Goal: Task Accomplishment & Management: Manage account settings

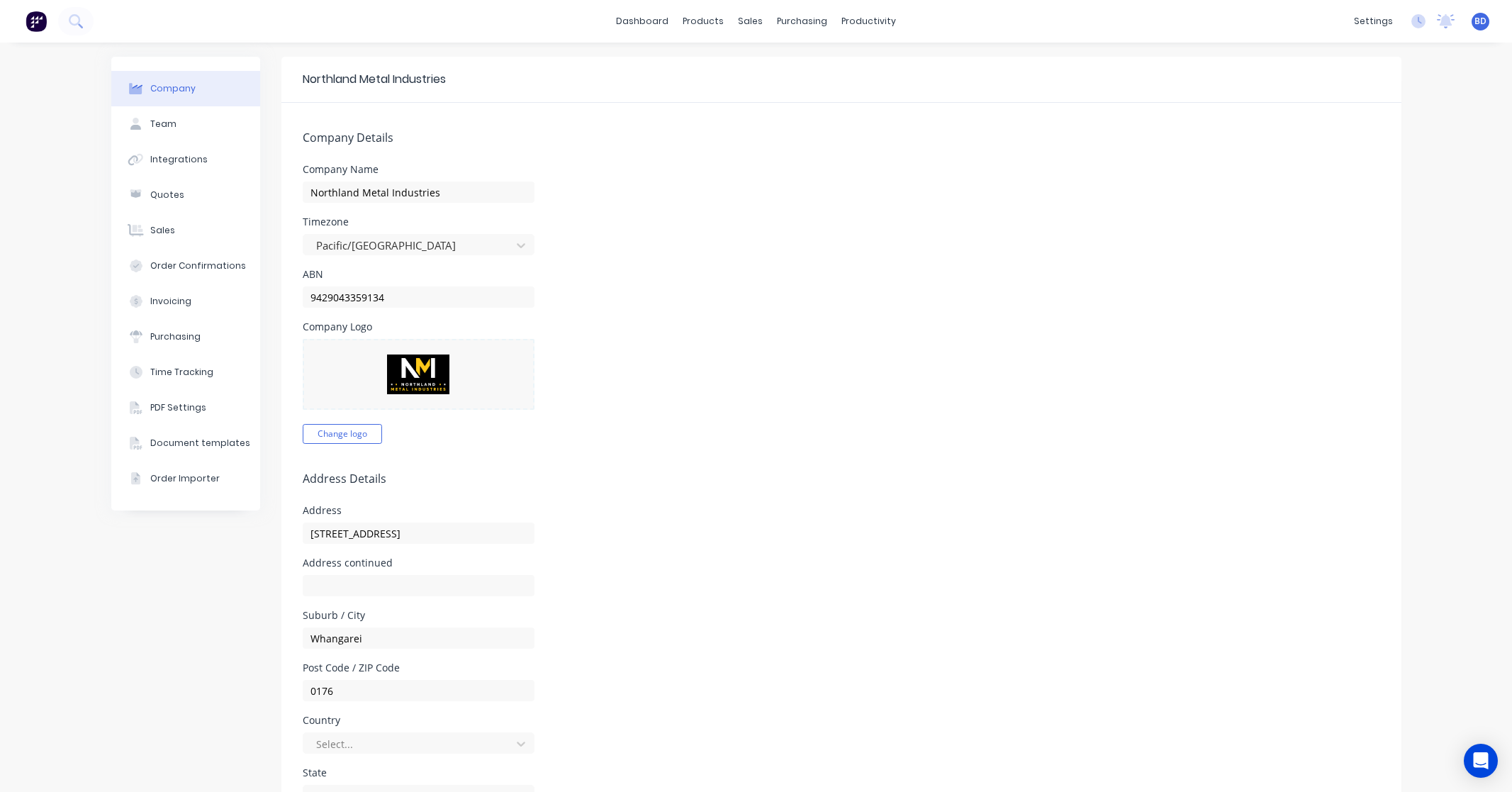
select select "NZ"
click at [742, 16] on div "sales" at bounding box center [751, 21] width 39 height 21
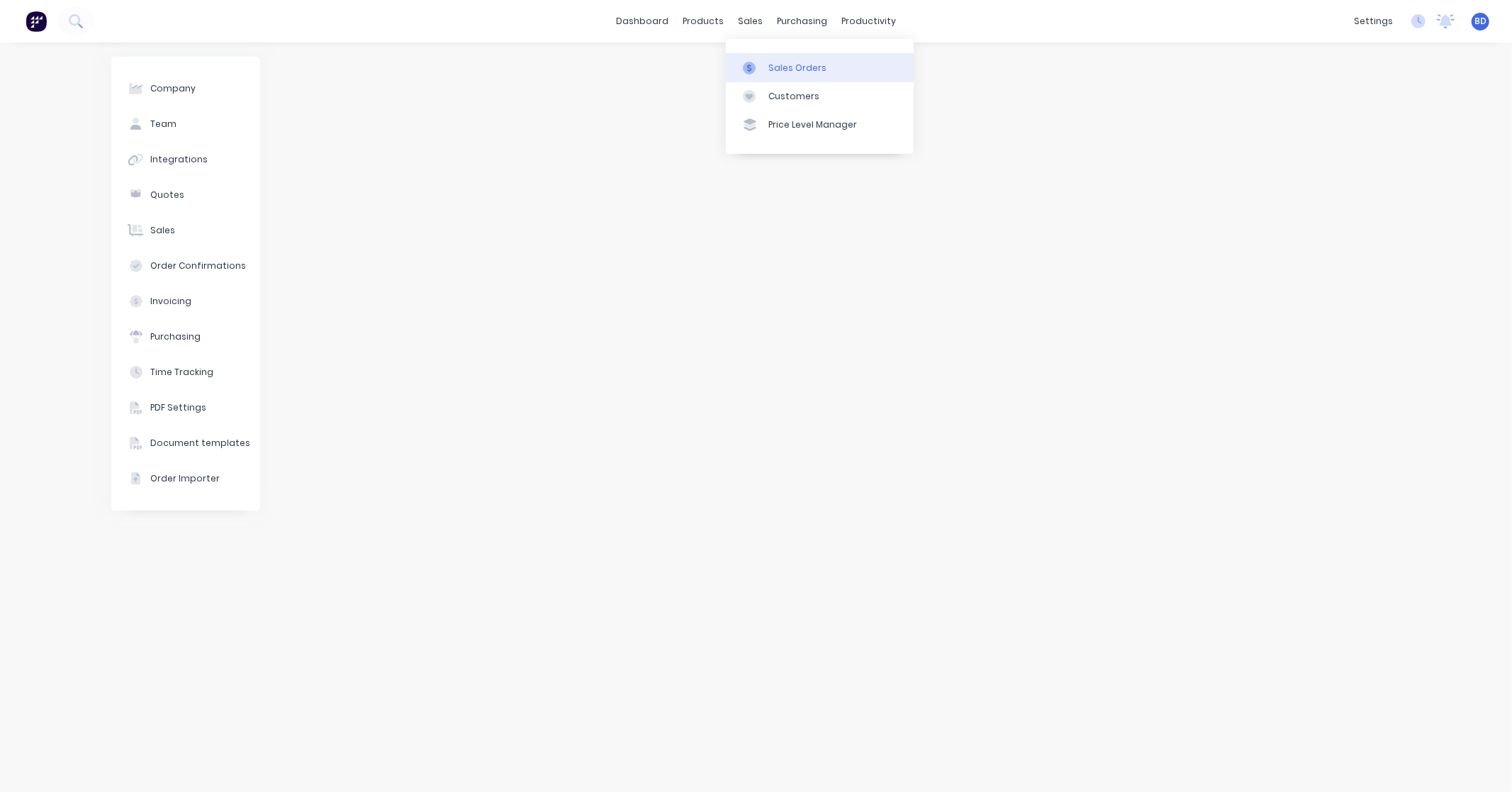
click at [778, 67] on div "Sales Orders" at bounding box center [797, 68] width 58 height 13
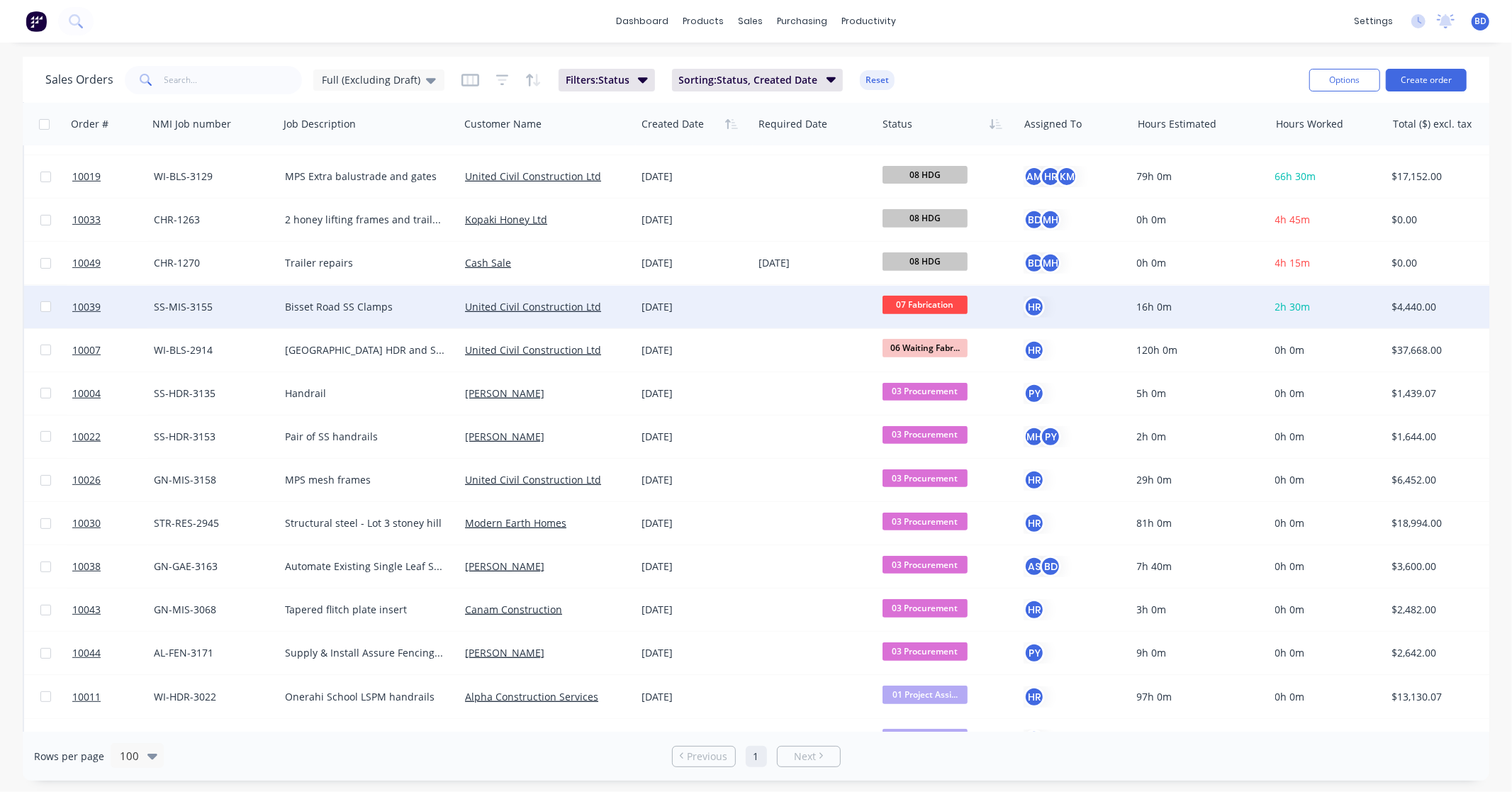
scroll to position [472, 0]
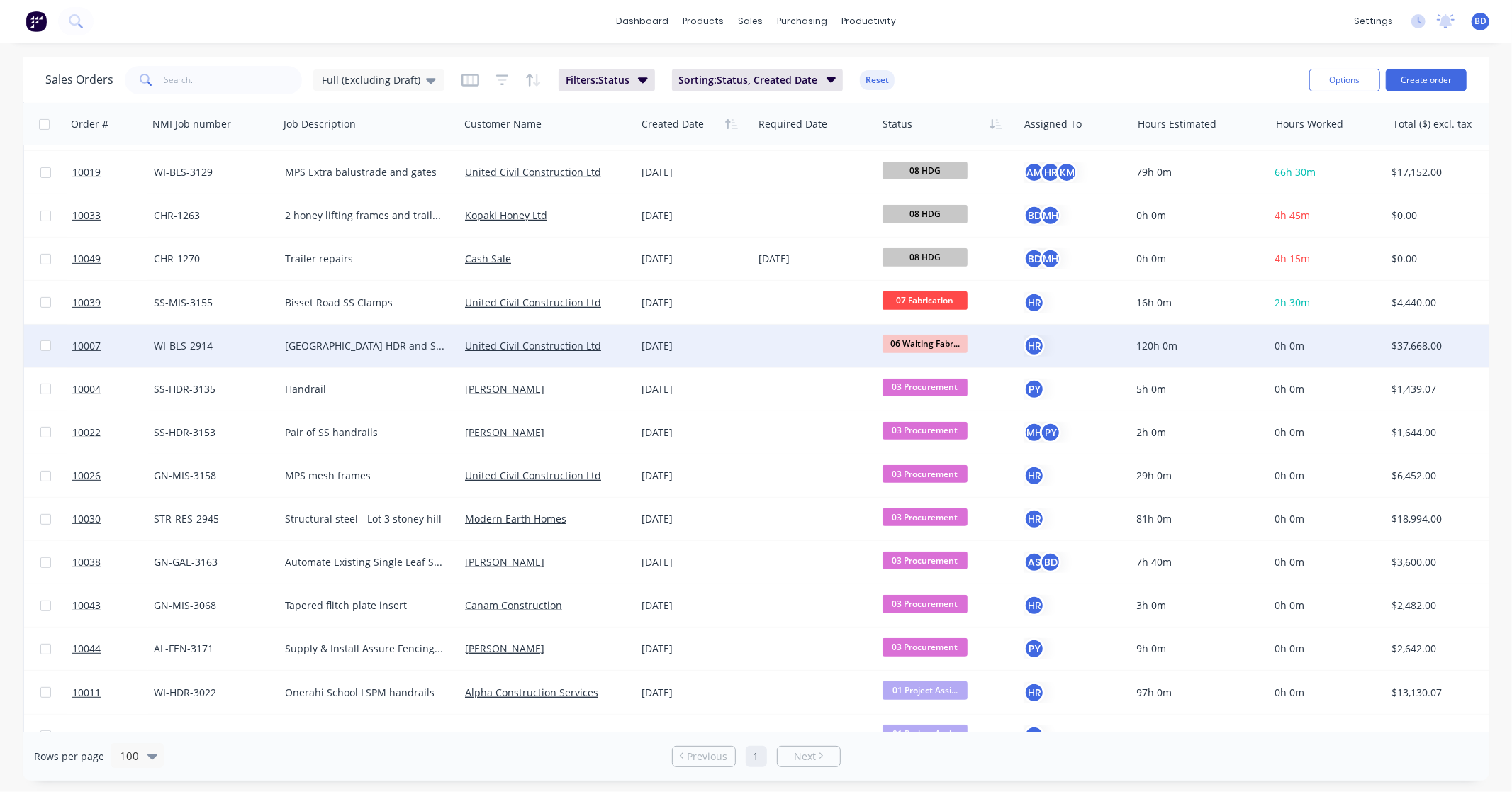
click at [936, 336] on span "06 Waiting Fabr..." at bounding box center [925, 344] width 85 height 18
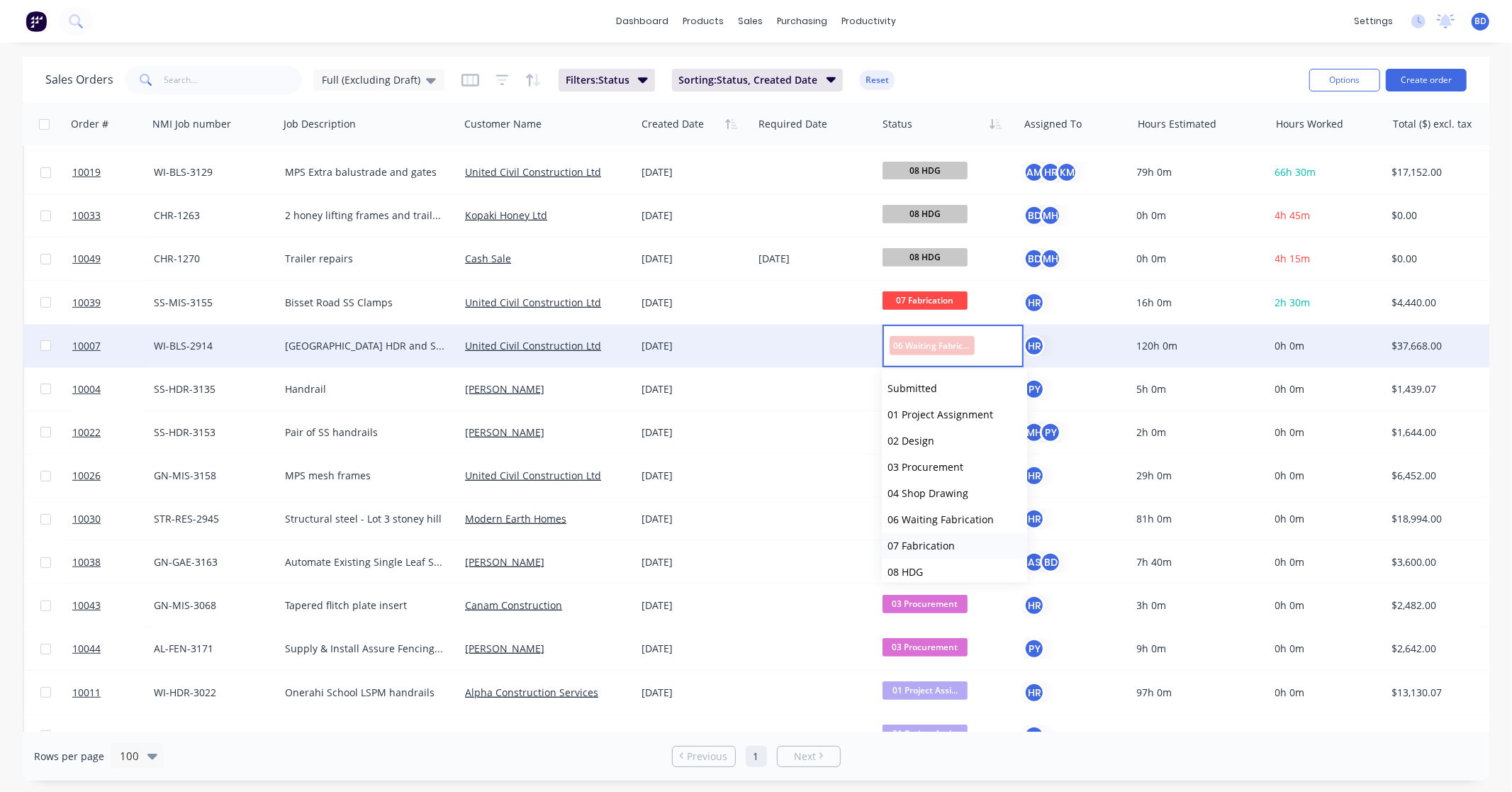
click at [929, 539] on span "07 Fabrication" at bounding box center [921, 545] width 67 height 13
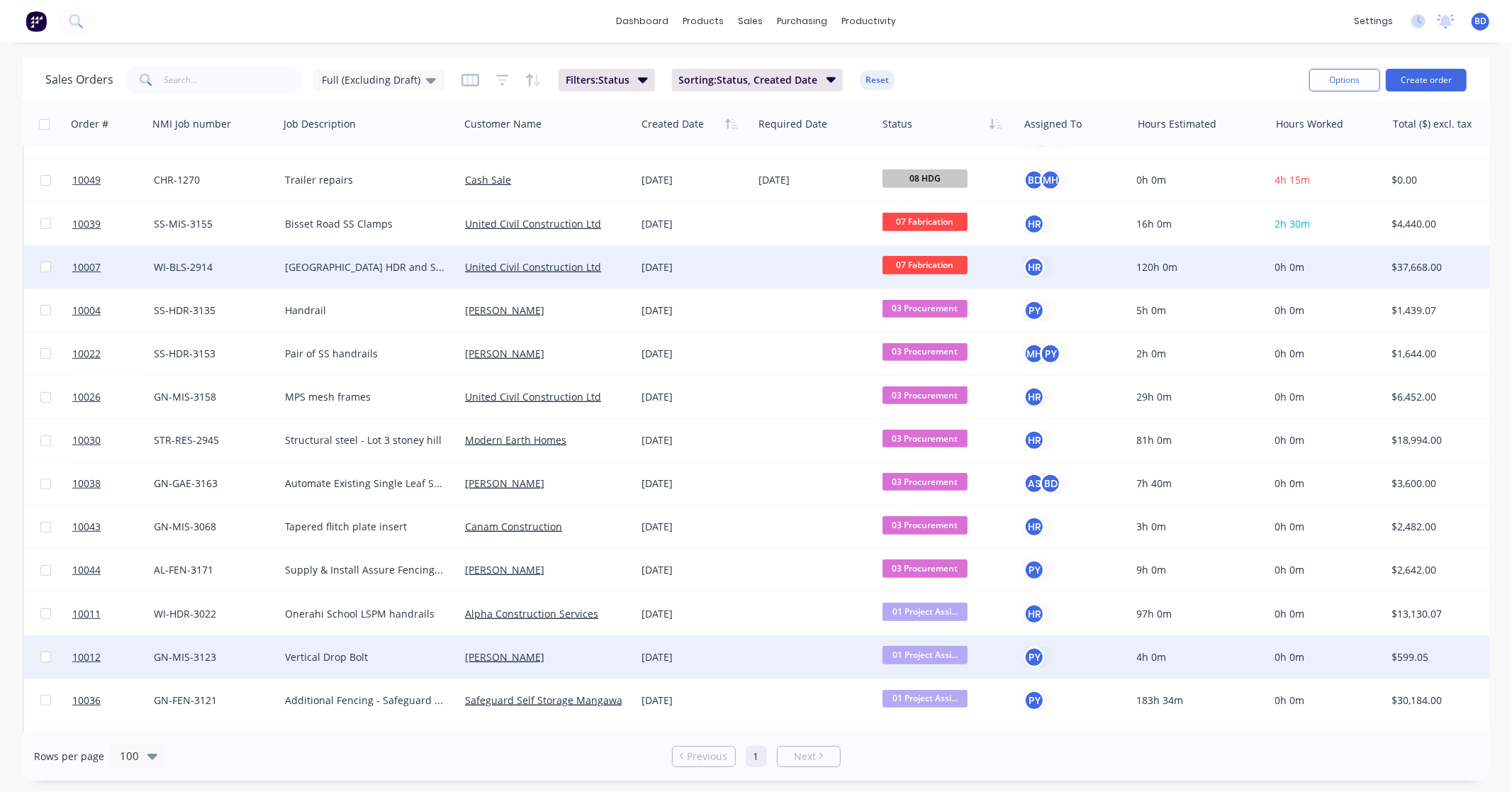
scroll to position [0, 0]
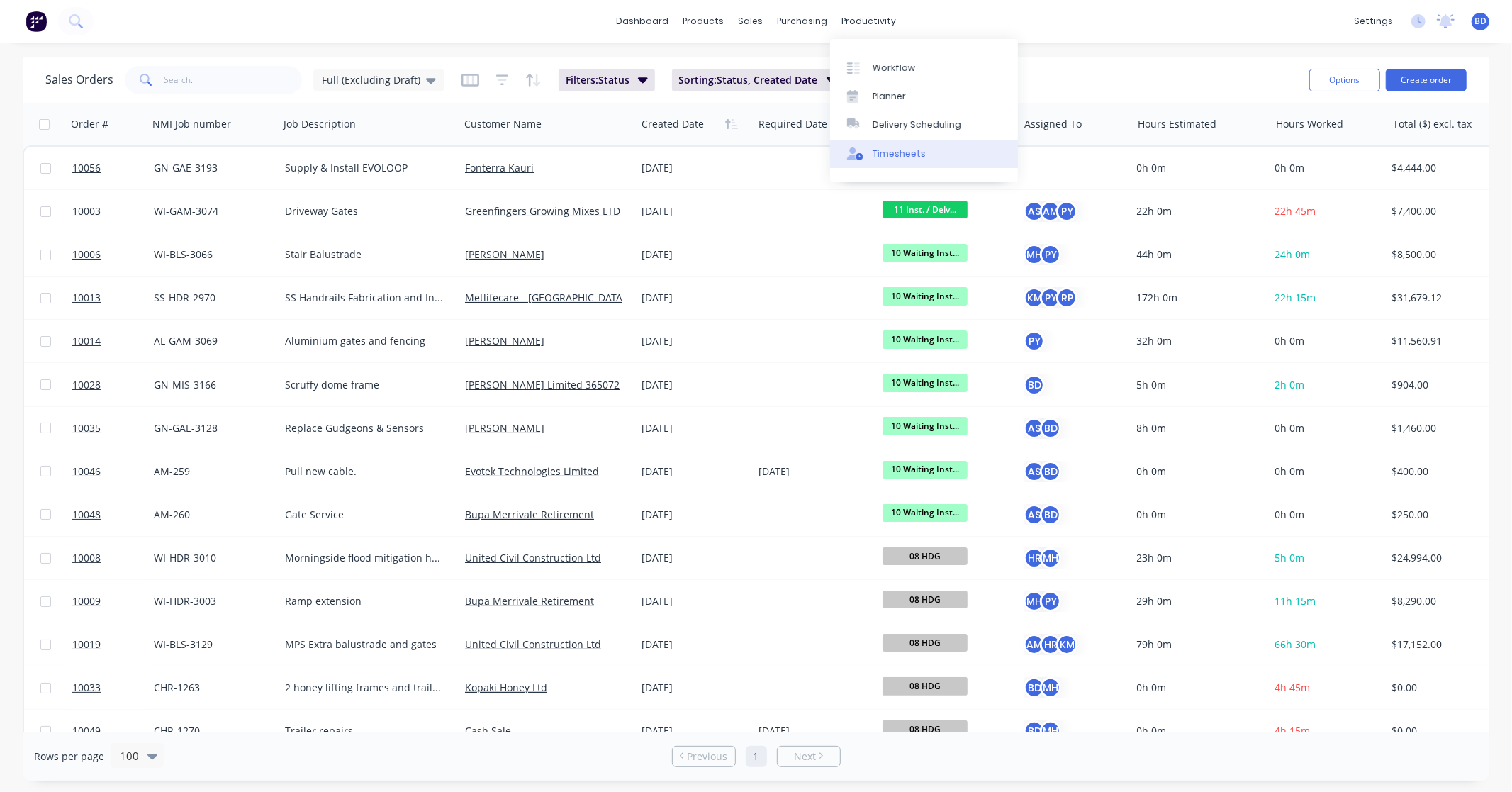
click at [904, 147] on div "Timesheets" at bounding box center [899, 153] width 53 height 13
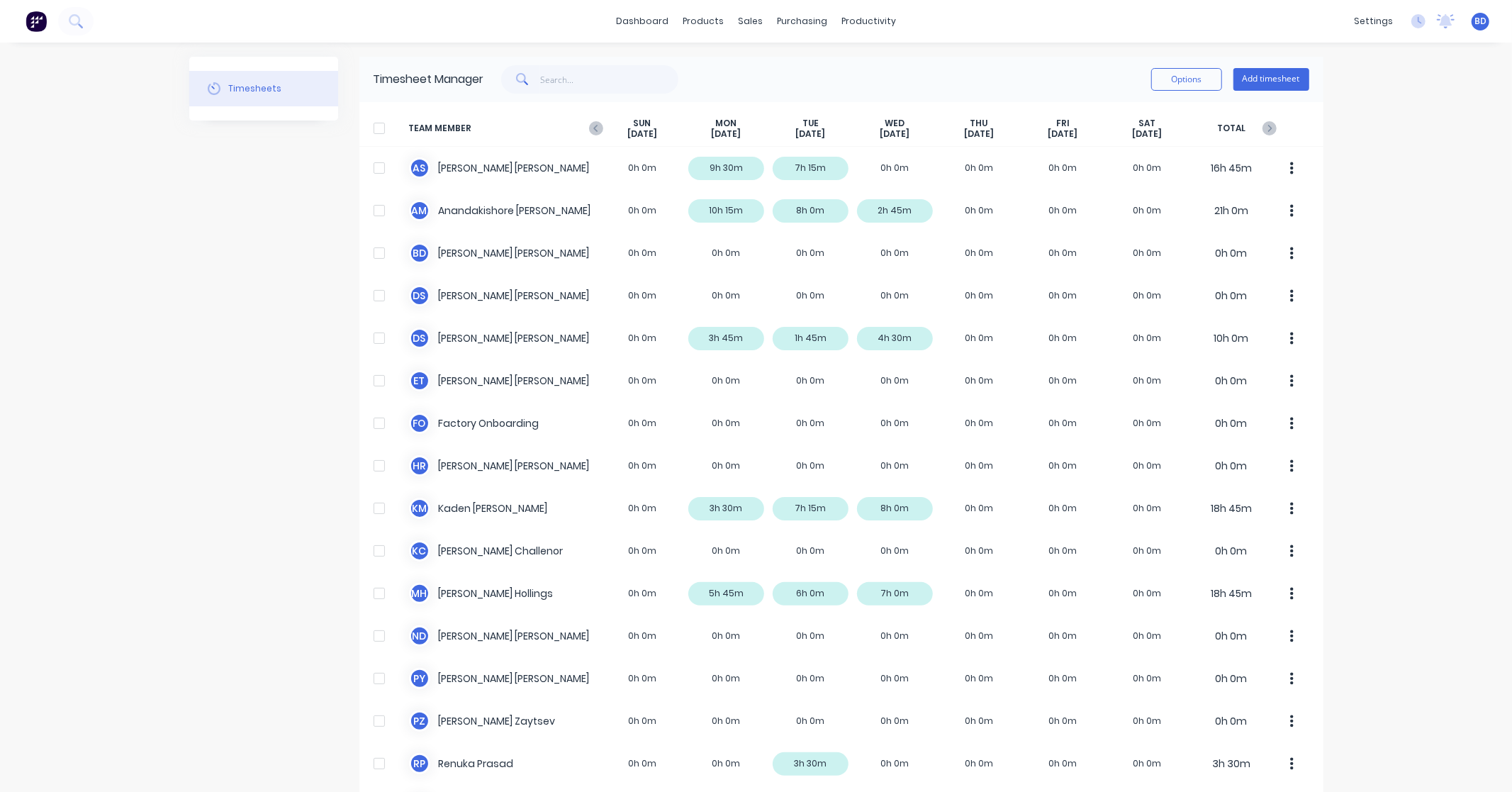
click at [1108, 34] on div "dashboard products sales purchasing productivity dashboard products Product Cat…" at bounding box center [756, 21] width 1512 height 42
click at [1270, 74] on button "Add timesheet" at bounding box center [1271, 79] width 76 height 23
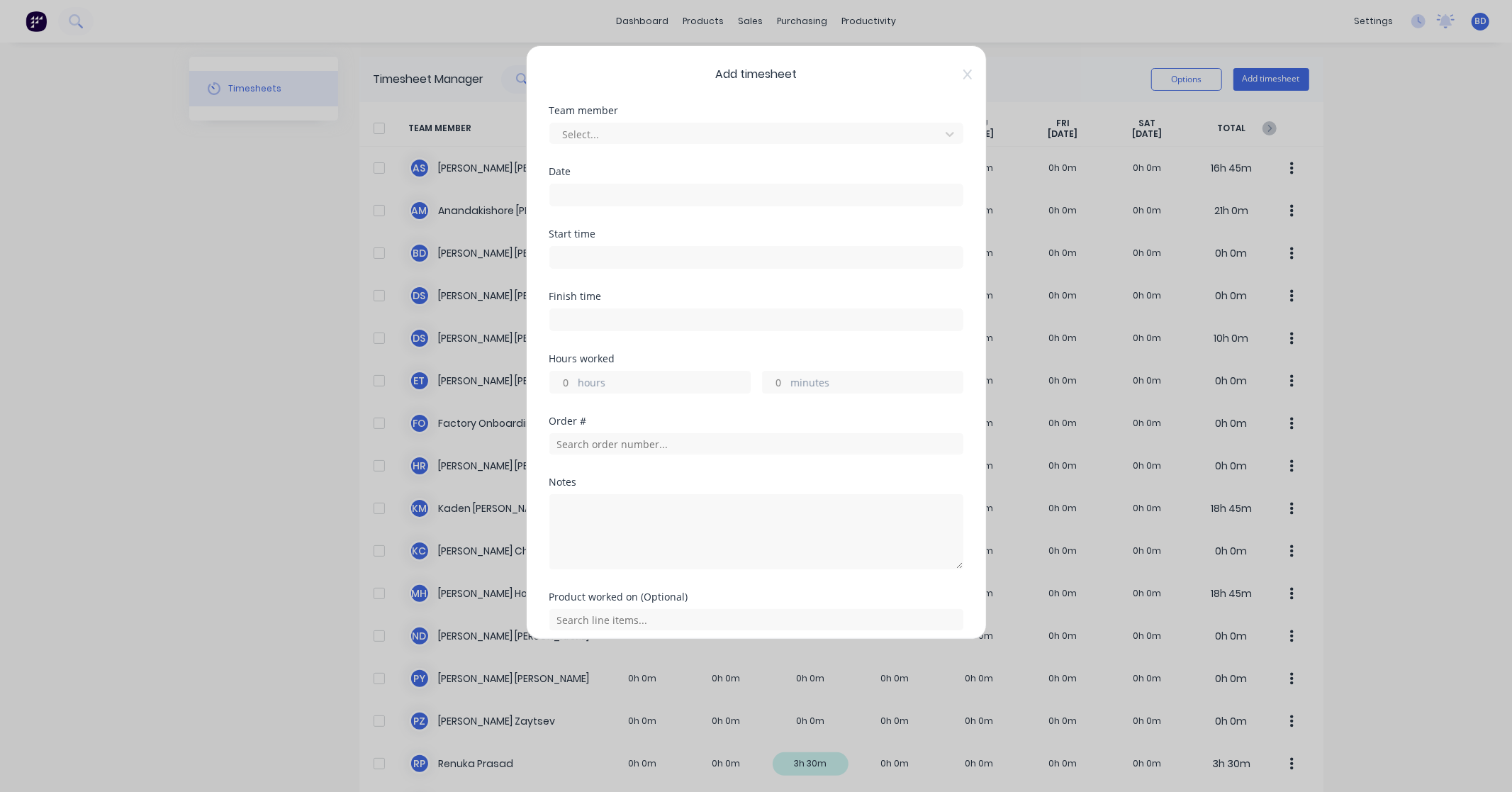
click at [948, 71] on span "Add timesheet" at bounding box center [756, 74] width 414 height 17
click at [963, 77] on icon at bounding box center [967, 74] width 9 height 11
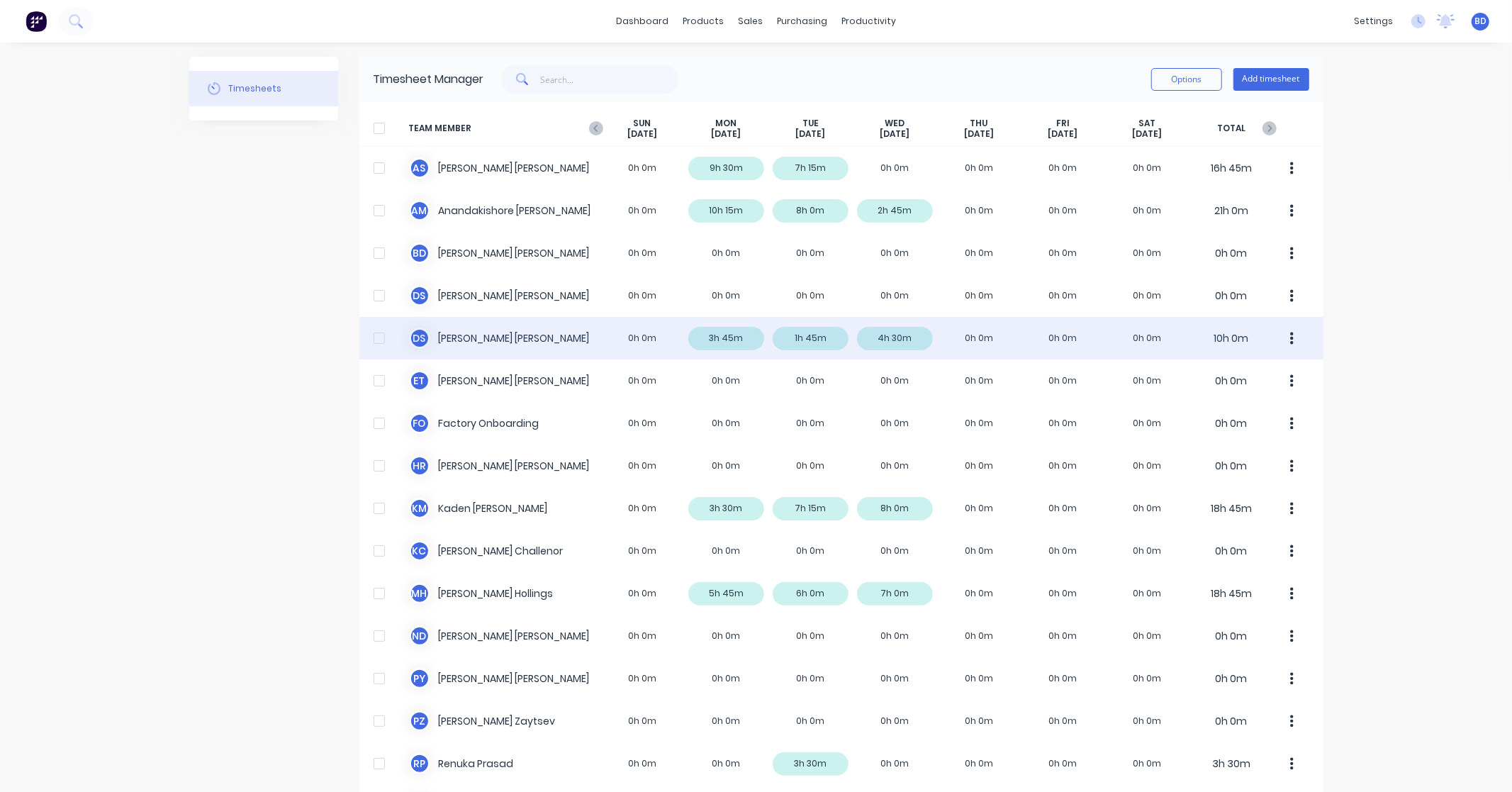
click at [455, 332] on div "D S Duncan Sneddon 0h 0m 3h 45m 1h 45m 4h 30m 0h 0m 0h 0m 0h 0m 10h 0m" at bounding box center [841, 338] width 964 height 42
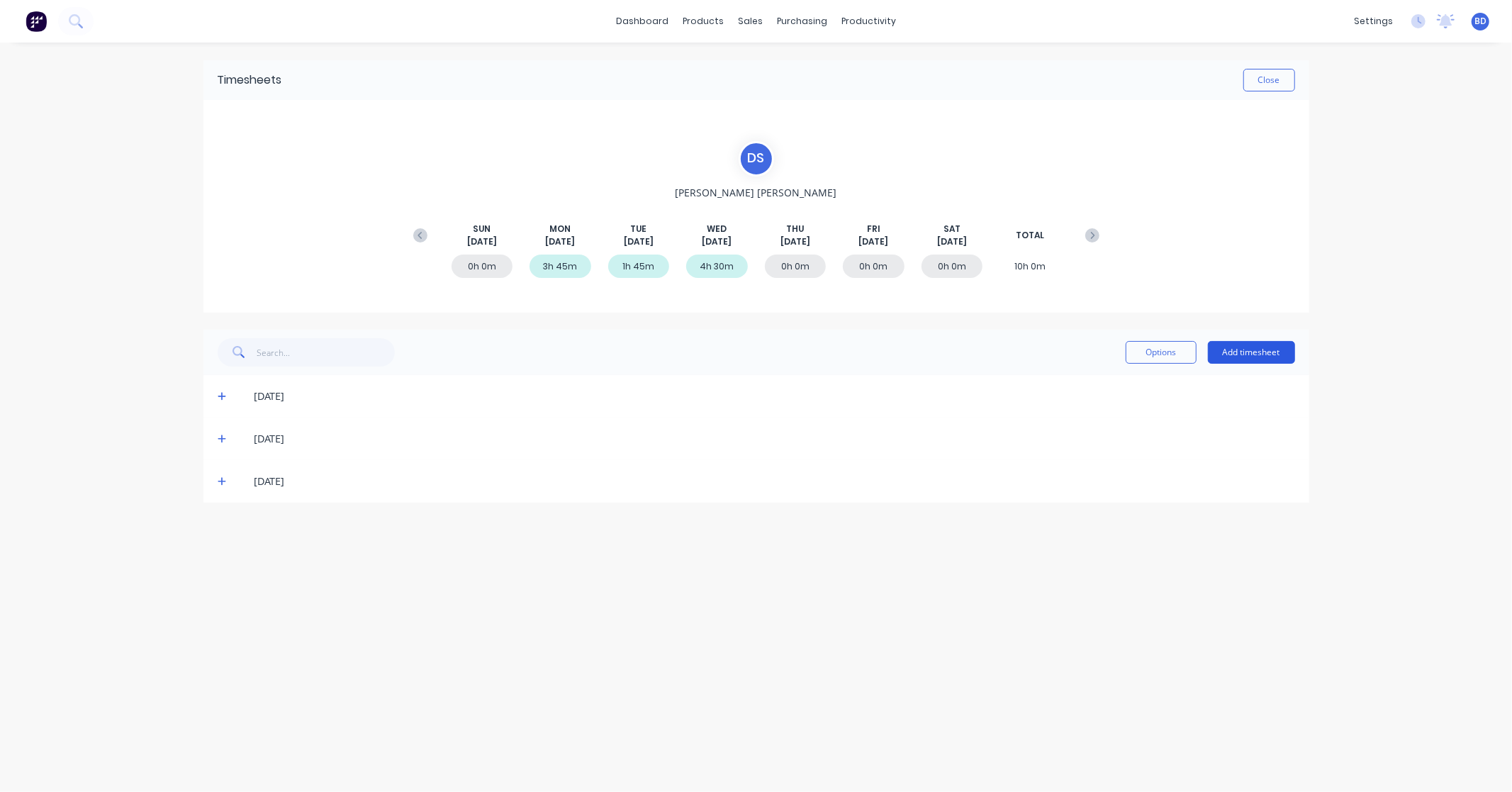
click at [1252, 352] on button "Add timesheet" at bounding box center [1251, 352] width 87 height 23
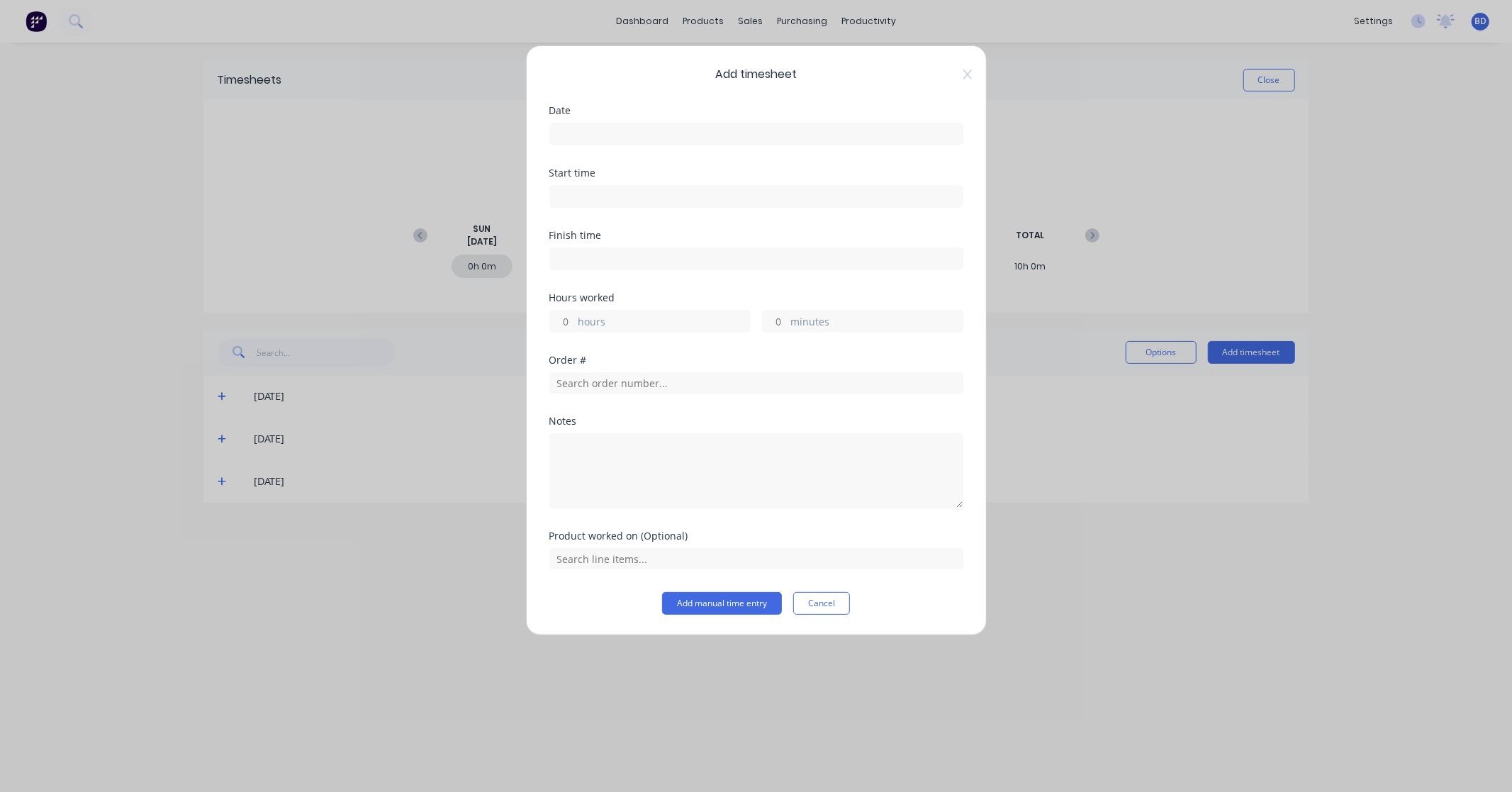
click at [655, 142] on input at bounding box center [756, 134] width 412 height 21
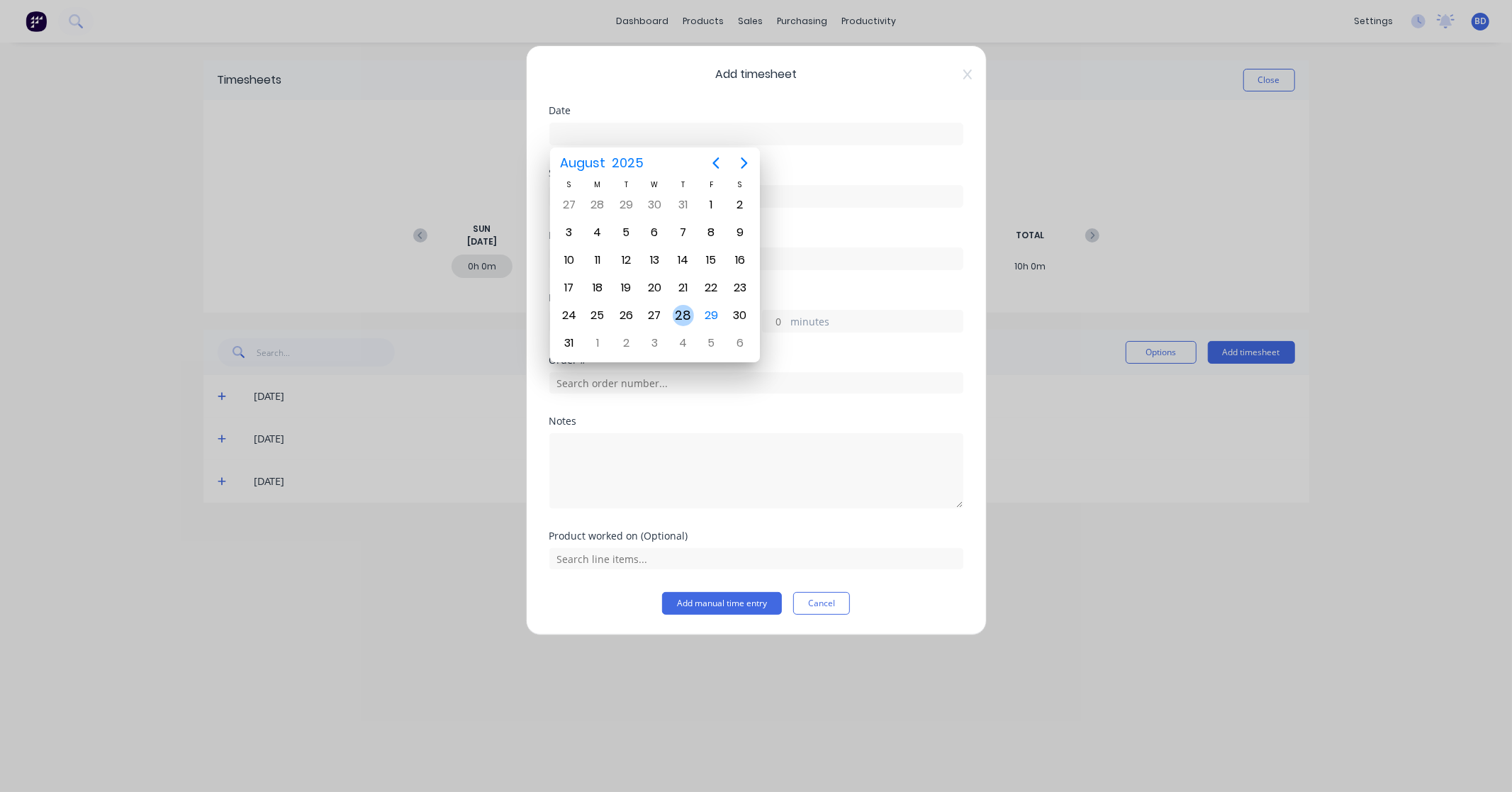
click at [684, 311] on div "28" at bounding box center [683, 315] width 21 height 21
type input "28/08/2025"
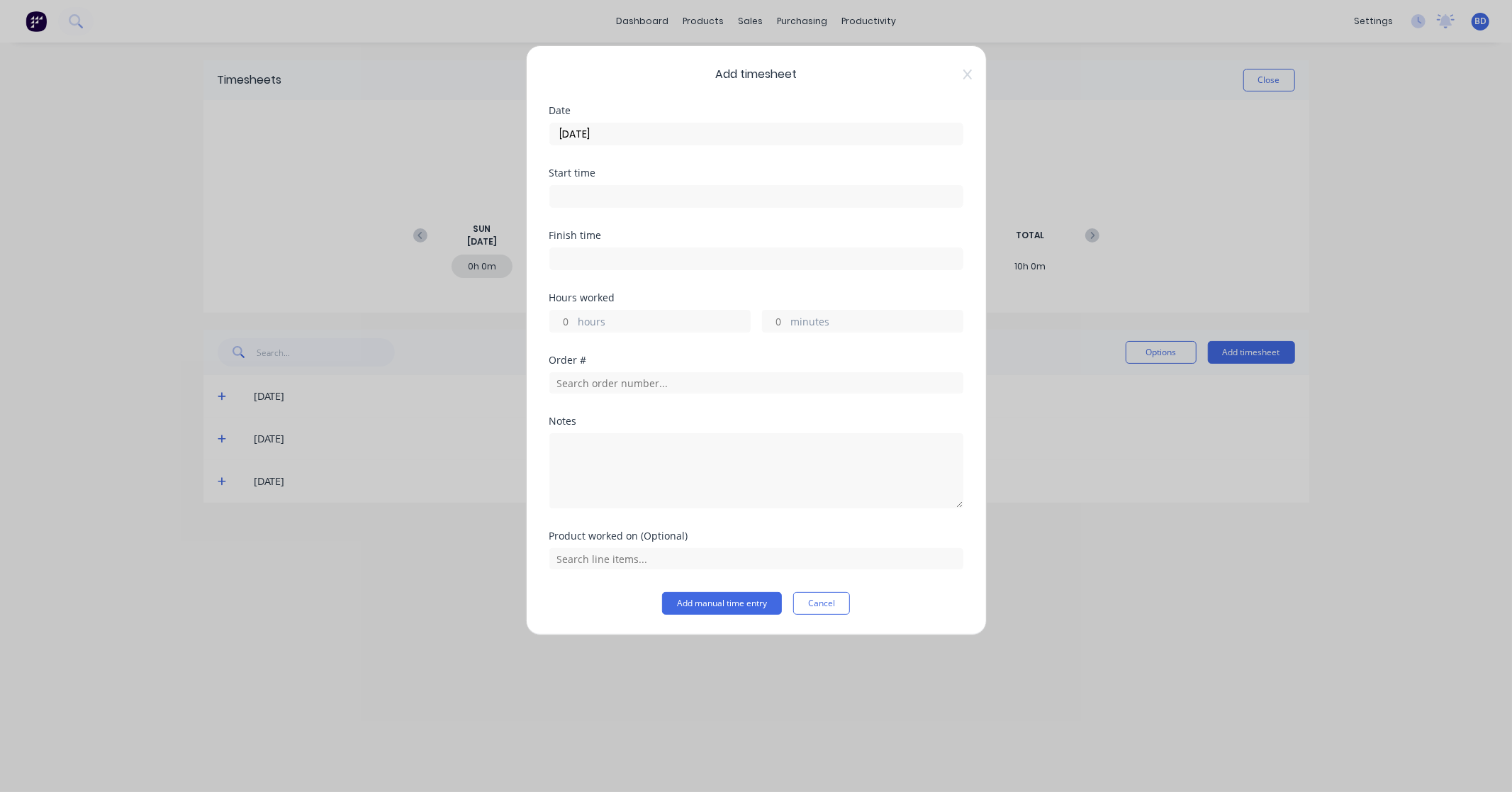
click at [585, 192] on input at bounding box center [756, 196] width 412 height 21
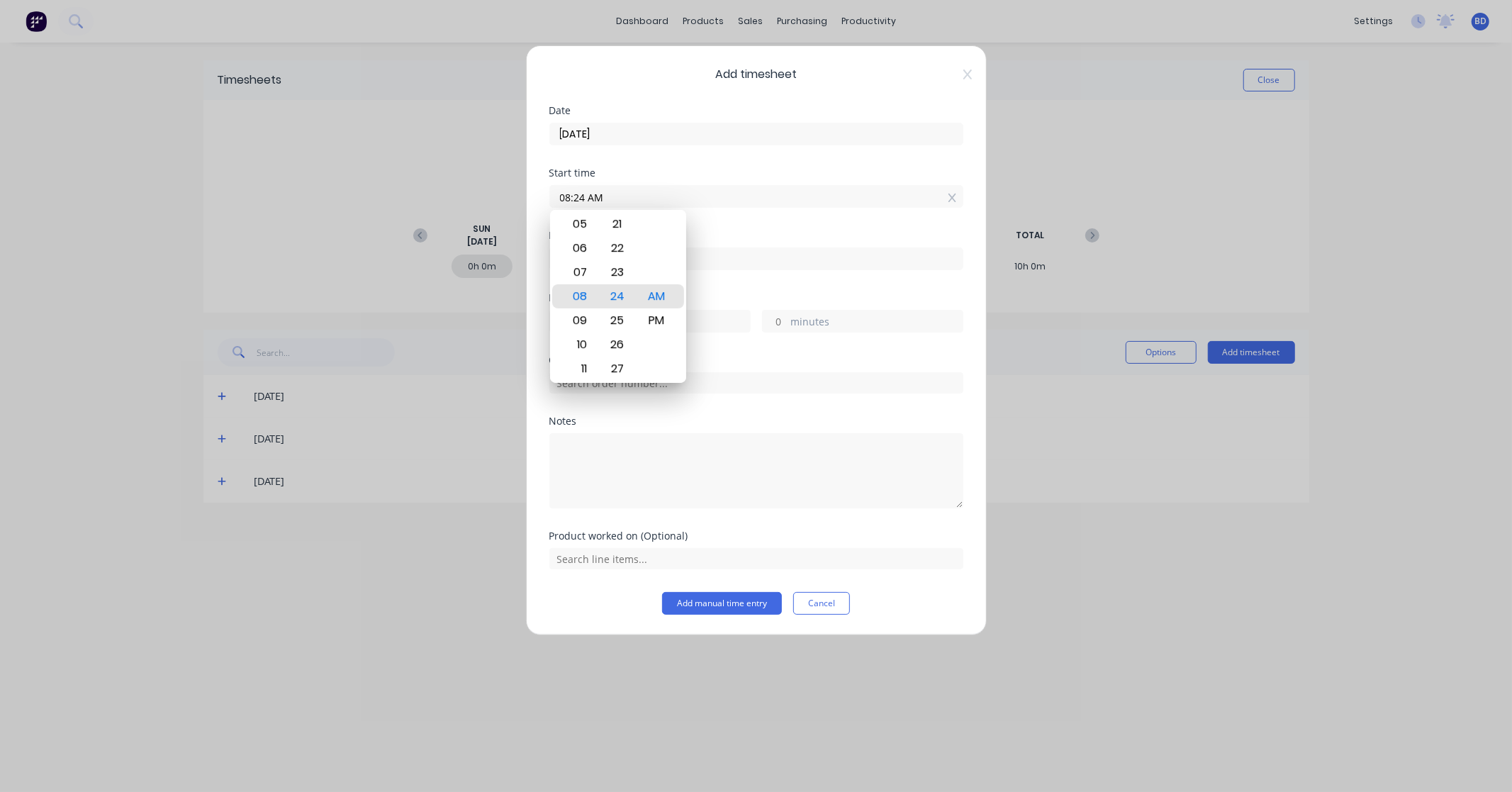
paste input "8:00 AM"
drag, startPoint x: 682, startPoint y: 190, endPoint x: 438, endPoint y: 185, distance: 244.1
click at [438, 185] on div "Add timesheet Date 28/08/2025 Start time 08:24 AM 8:00 AM Finish time Hours wor…" at bounding box center [756, 396] width 1512 height 792
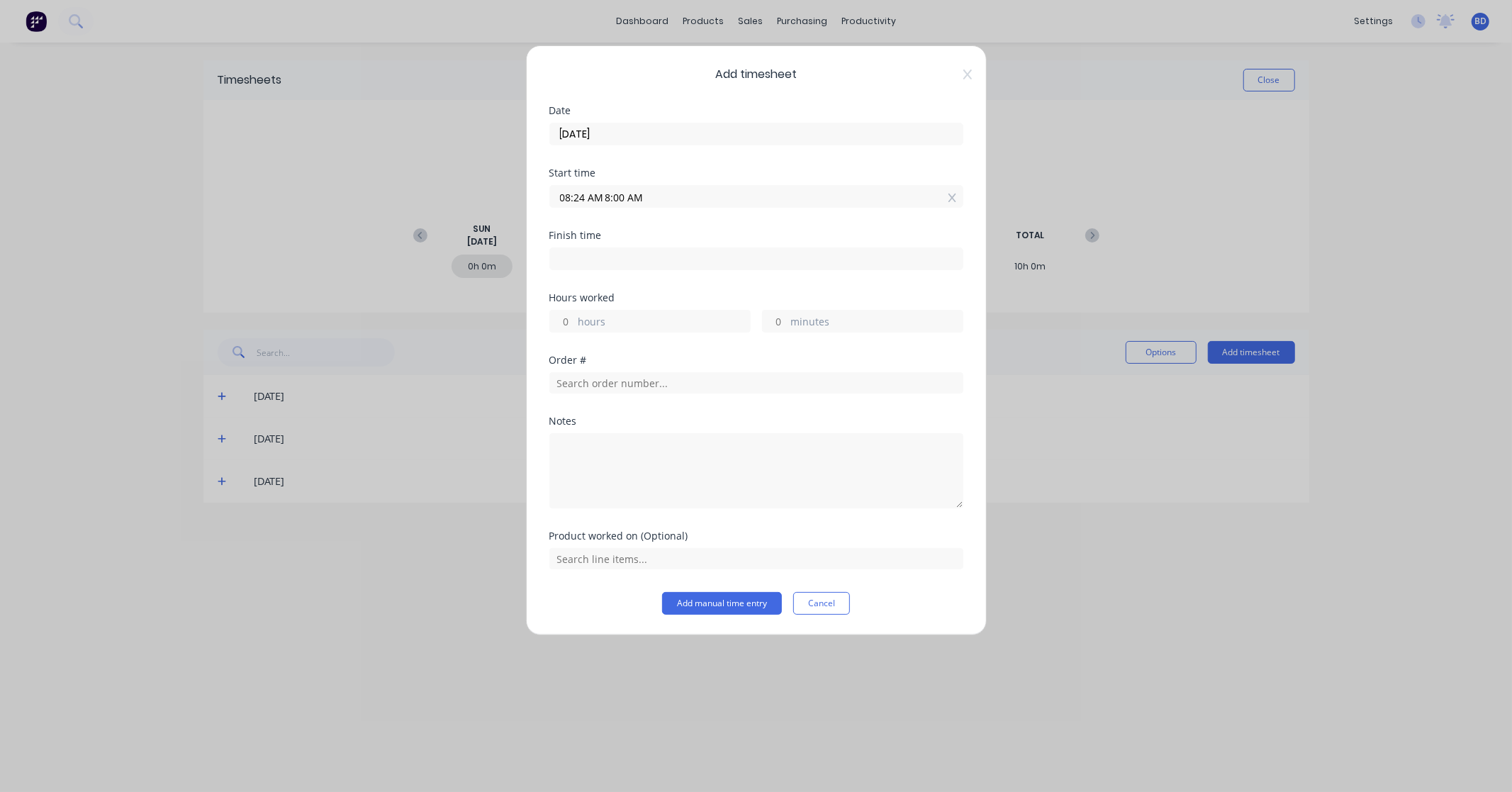
paste input
drag, startPoint x: 581, startPoint y: 200, endPoint x: 513, endPoint y: 195, distance: 68.2
click at [513, 195] on div "Add timesheet Date 28/08/2025 Start time 8:00 AM Finish time Hours worked hours…" at bounding box center [756, 396] width 1512 height 792
type input "08:00 AM"
click at [575, 263] on input at bounding box center [756, 258] width 412 height 21
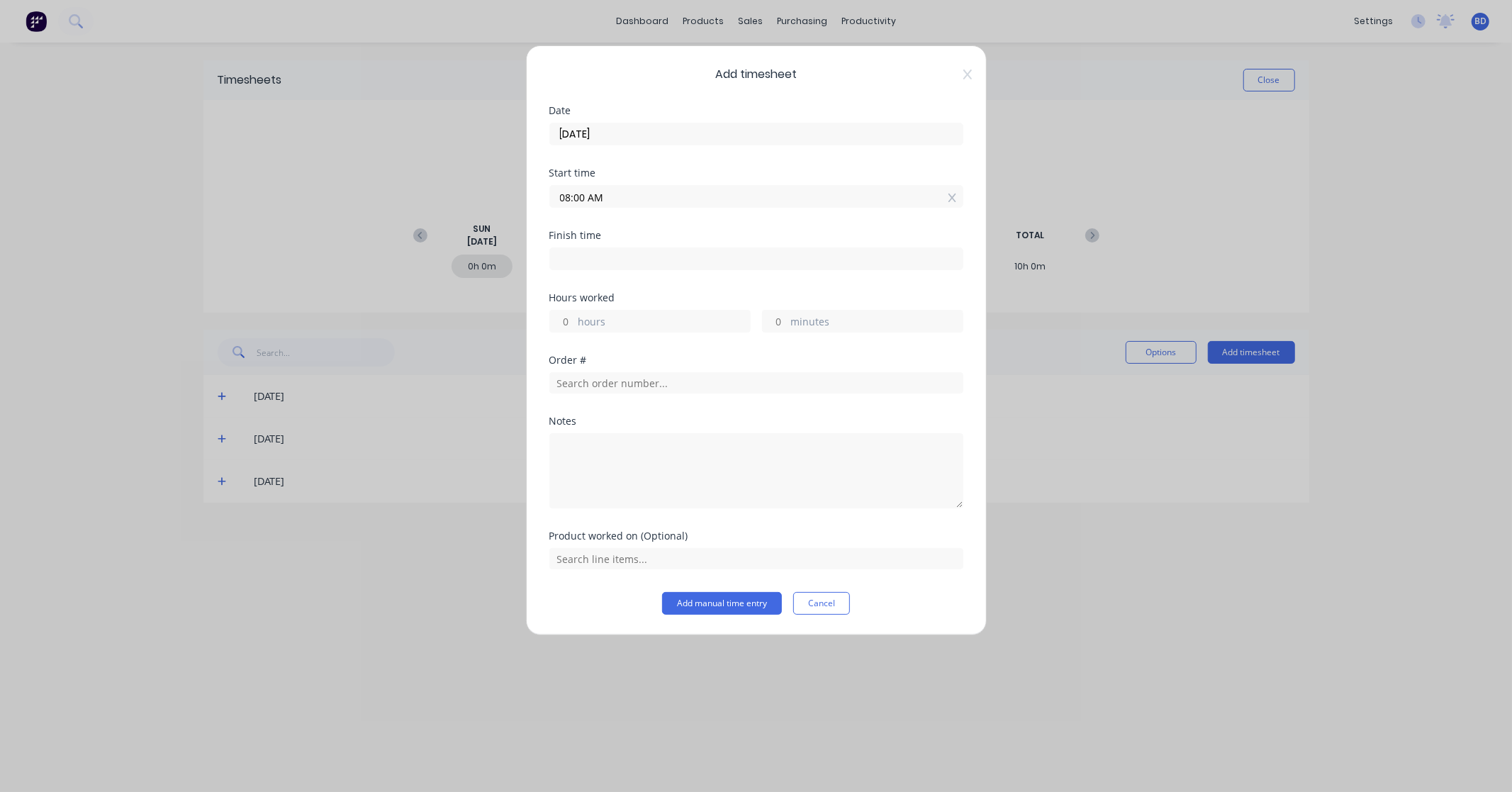
type input "08:25 AM"
type input "0"
type input "25"
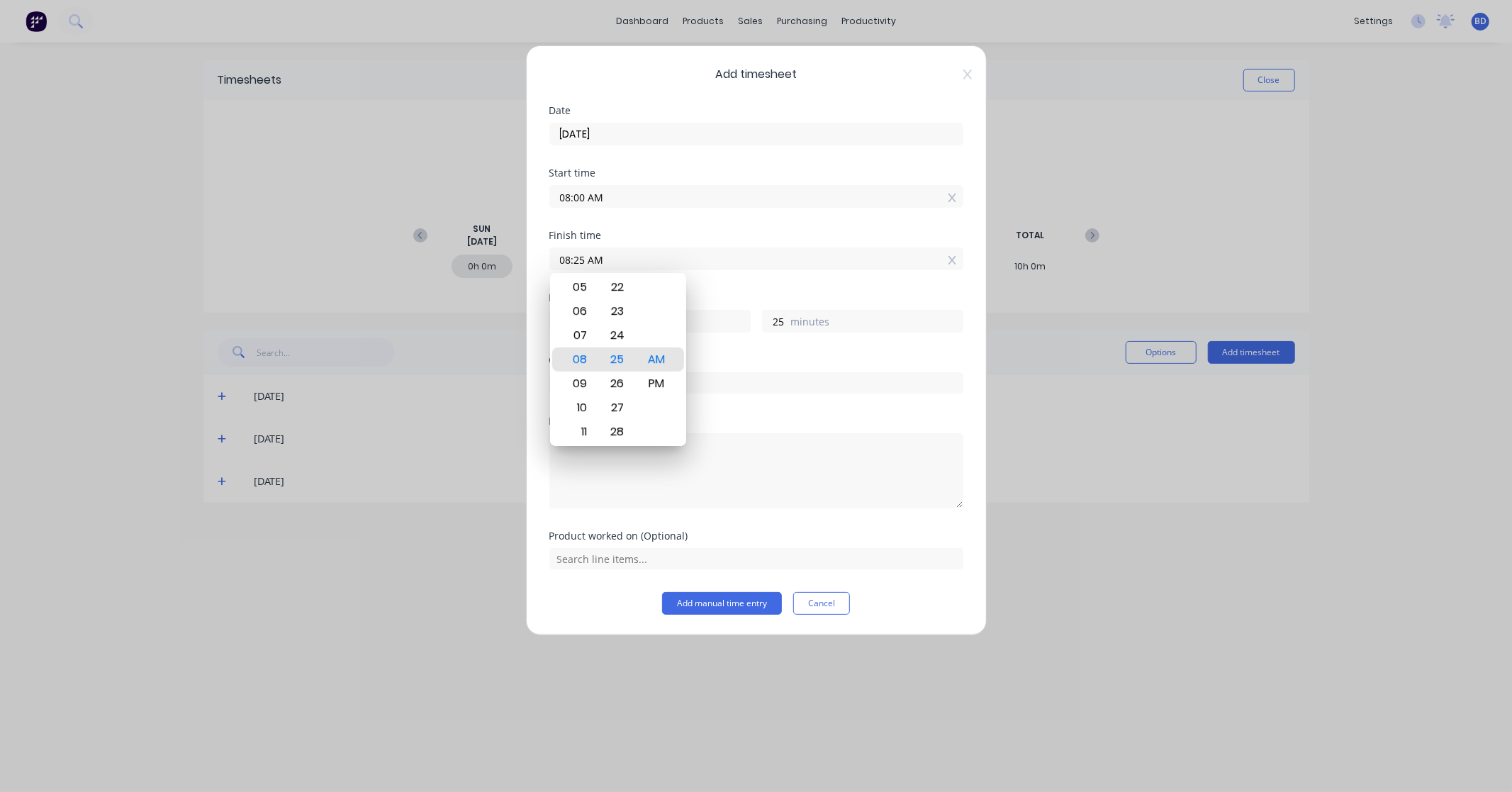
paste input "11:30 AM"
drag, startPoint x: 740, startPoint y: 252, endPoint x: 448, endPoint y: 235, distance: 292.5
click at [448, 235] on div "Add timesheet Date 28/08/2025 Start time 08:00 AM Finish time 08:25 AM11:30 AM …" at bounding box center [756, 396] width 1512 height 792
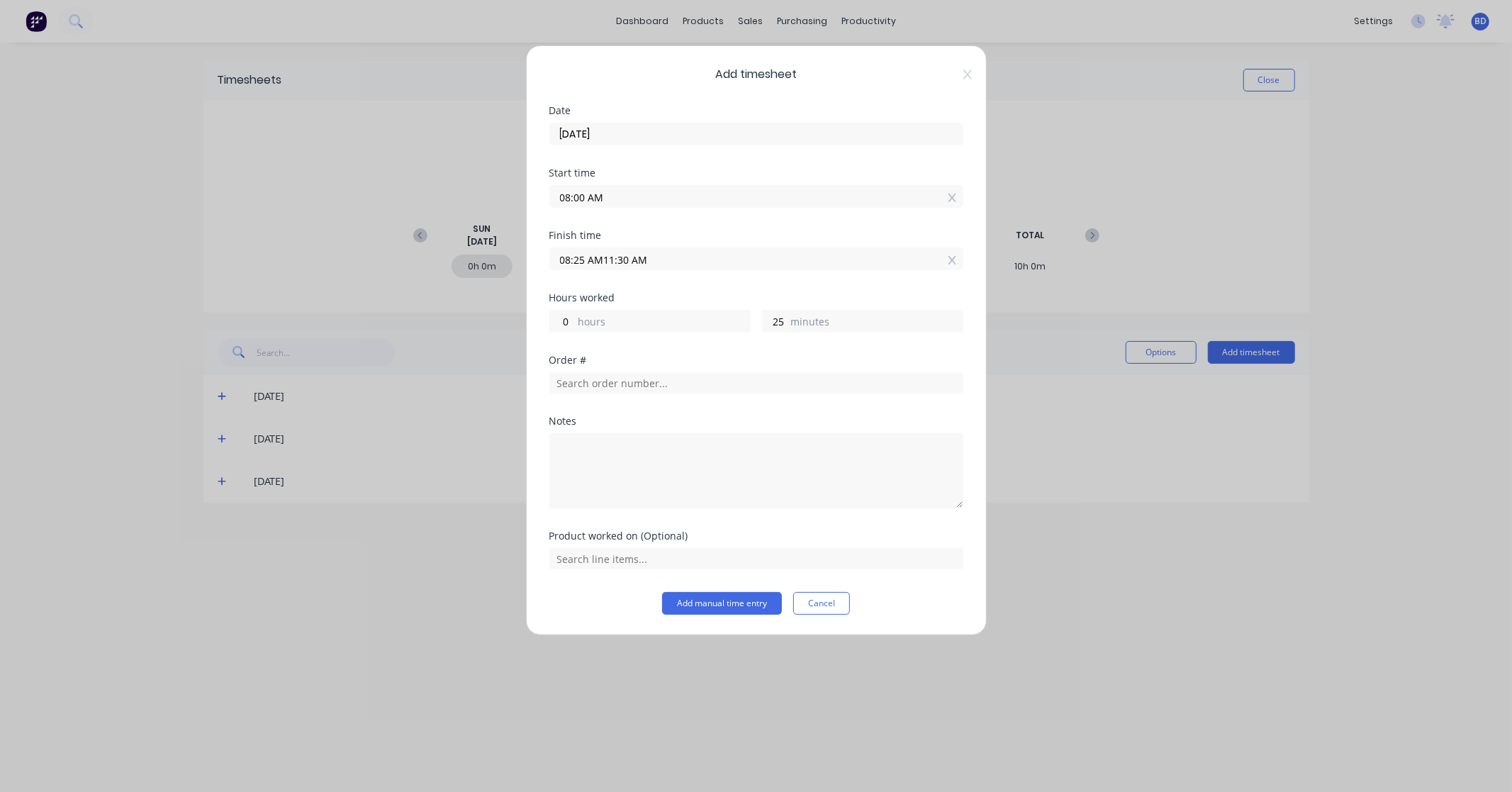
paste input
type input "11:30 AM"
type input "3"
type input "30"
click at [631, 353] on div "Hours worked 3 hours 30 minutes" at bounding box center [756, 324] width 414 height 63
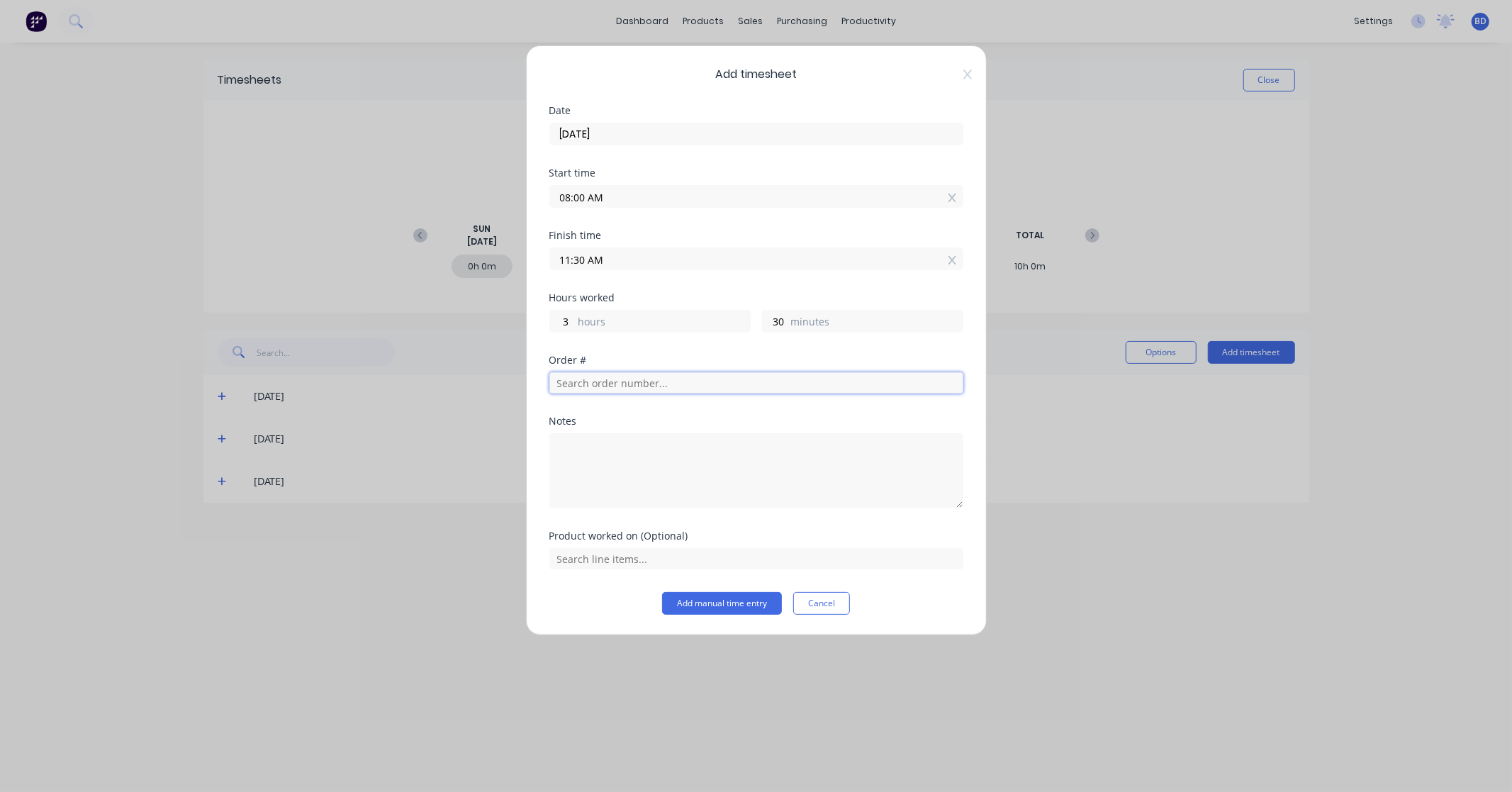
click at [646, 386] on input "text" at bounding box center [756, 383] width 414 height 21
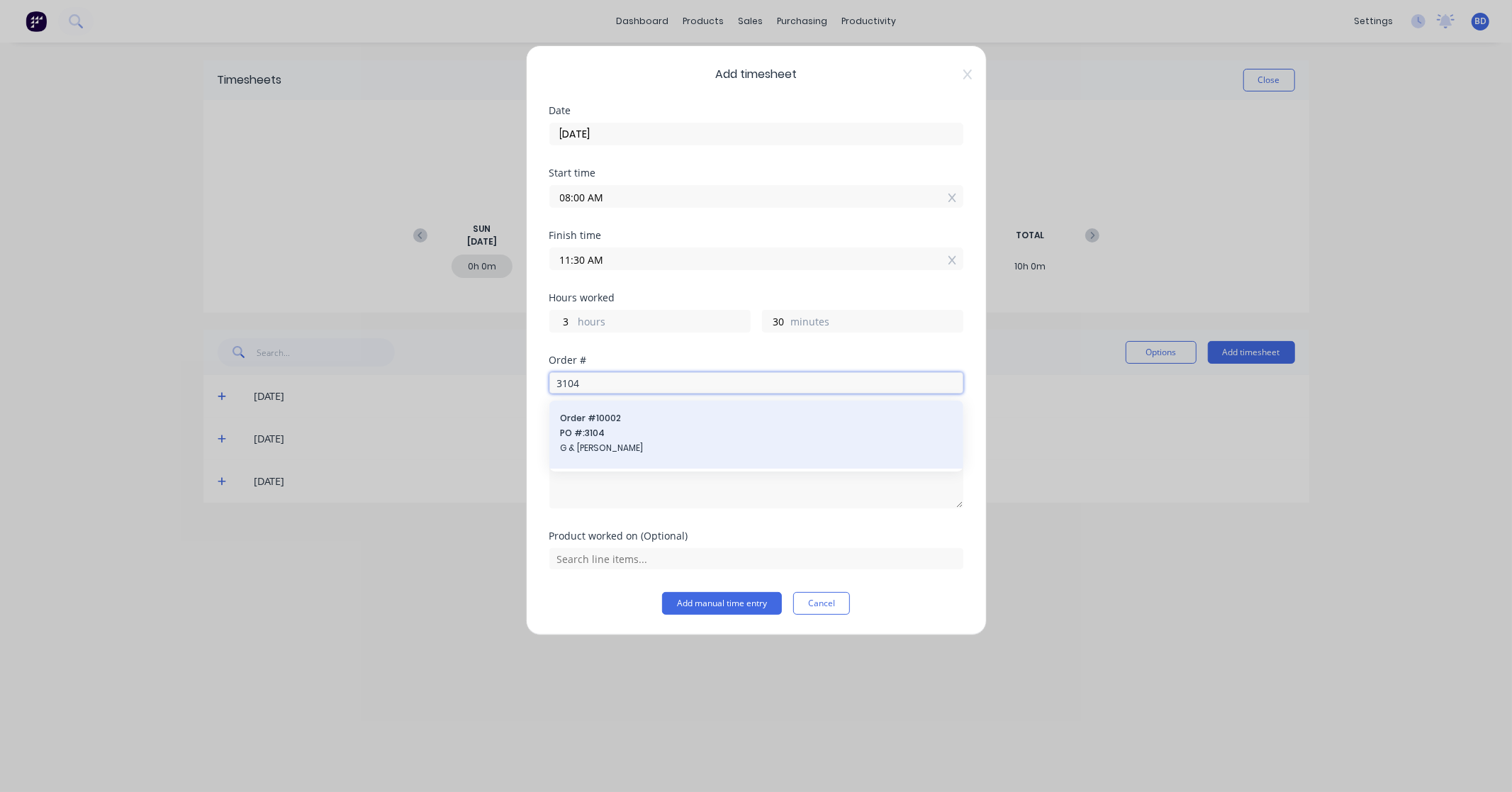
type input "3104"
click at [653, 437] on span "PO #: 3104" at bounding box center [756, 433] width 391 height 13
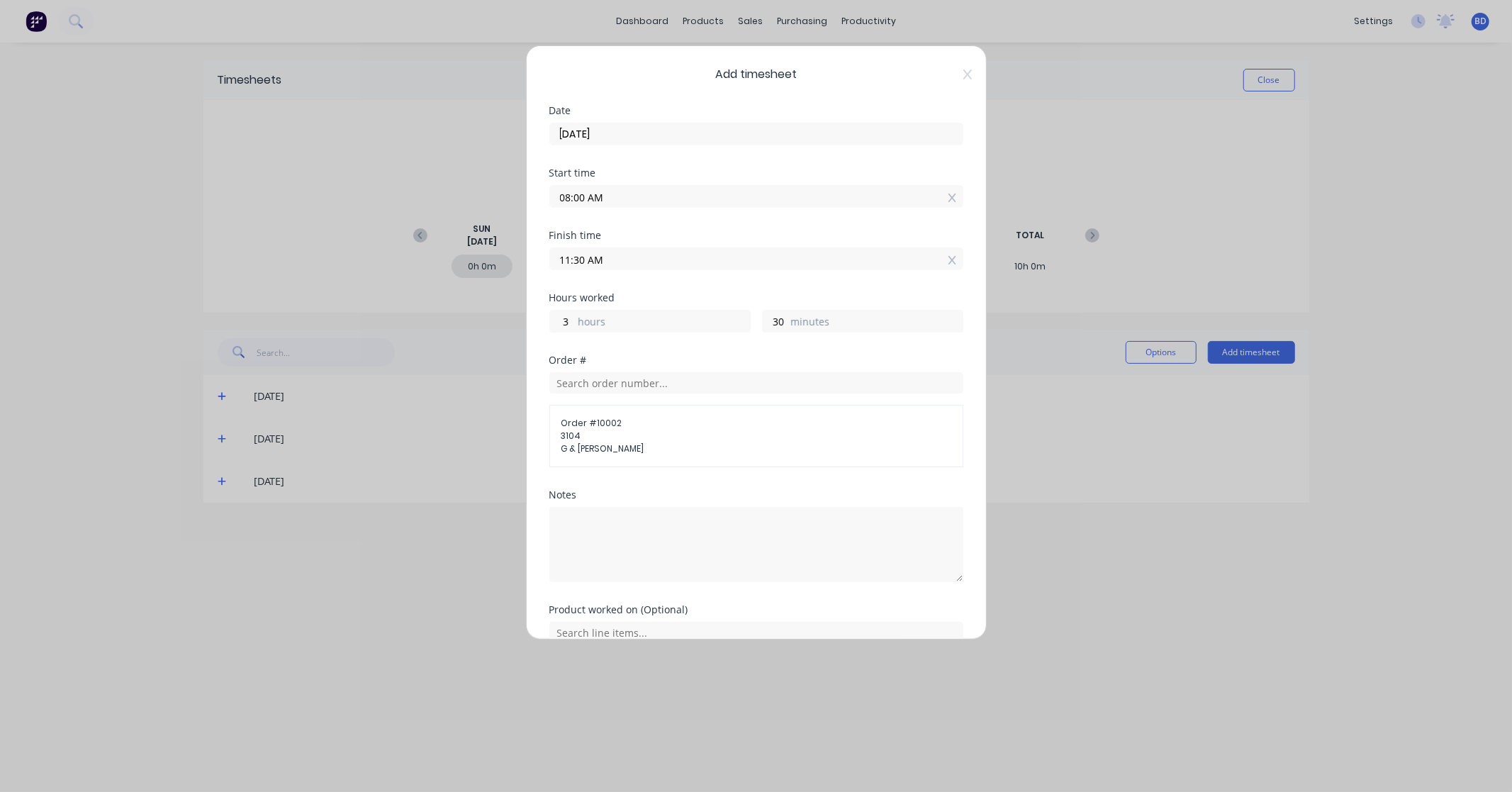
scroll to position [70, 0]
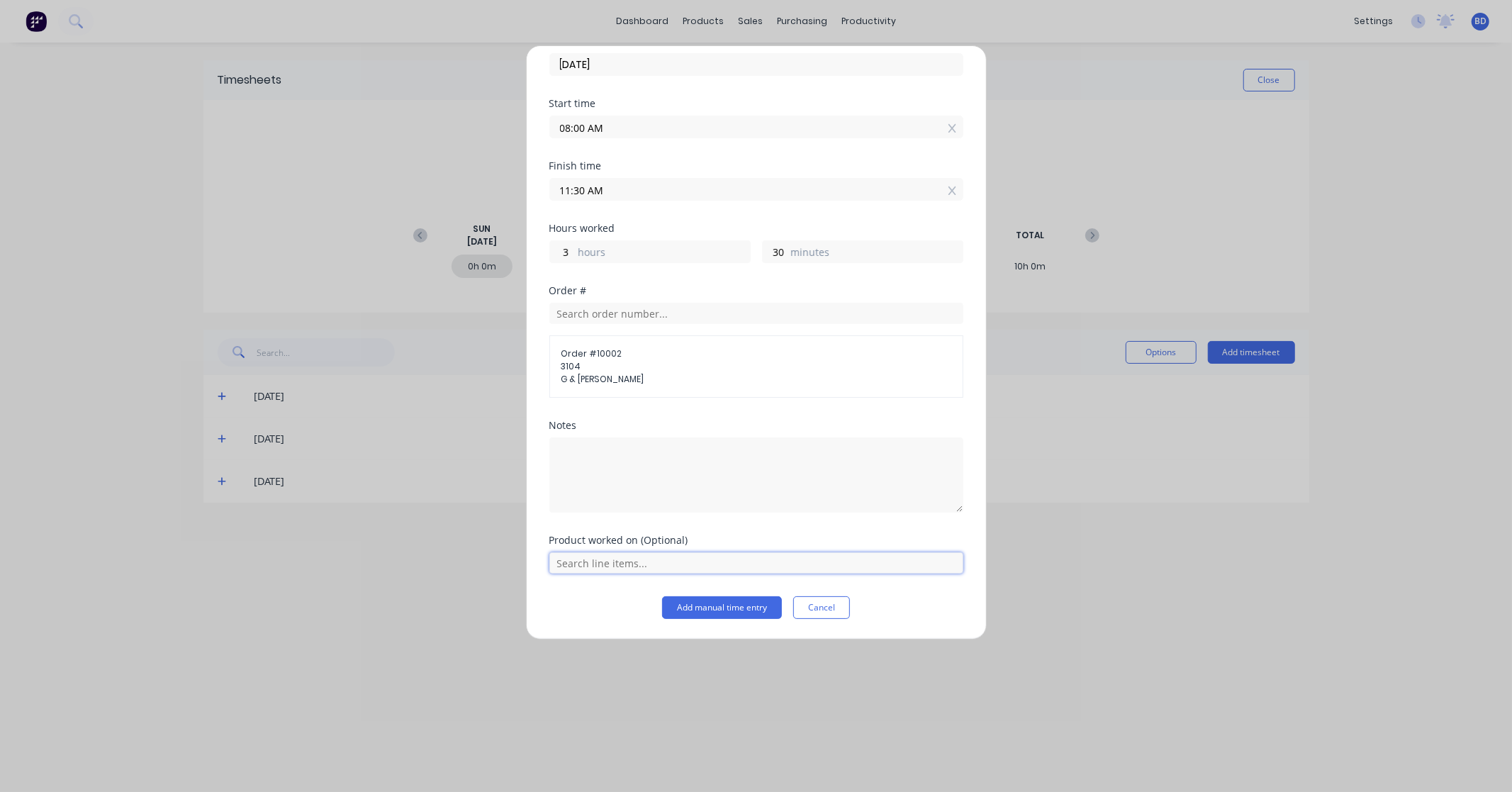
click at [688, 569] on input "text" at bounding box center [756, 563] width 414 height 21
click at [657, 529] on span "Labour Kit" at bounding box center [767, 527] width 369 height 13
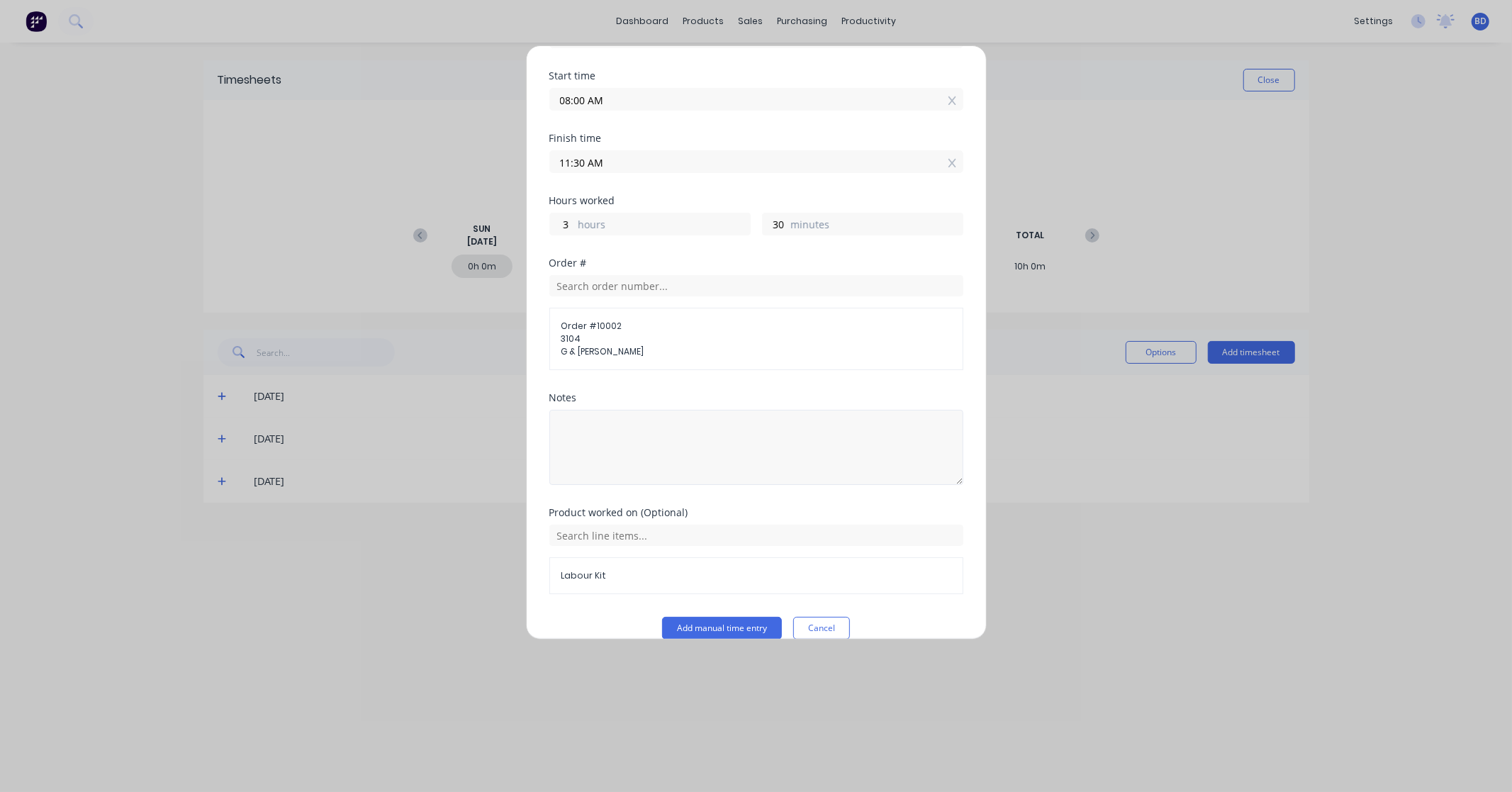
scroll to position [117, 0]
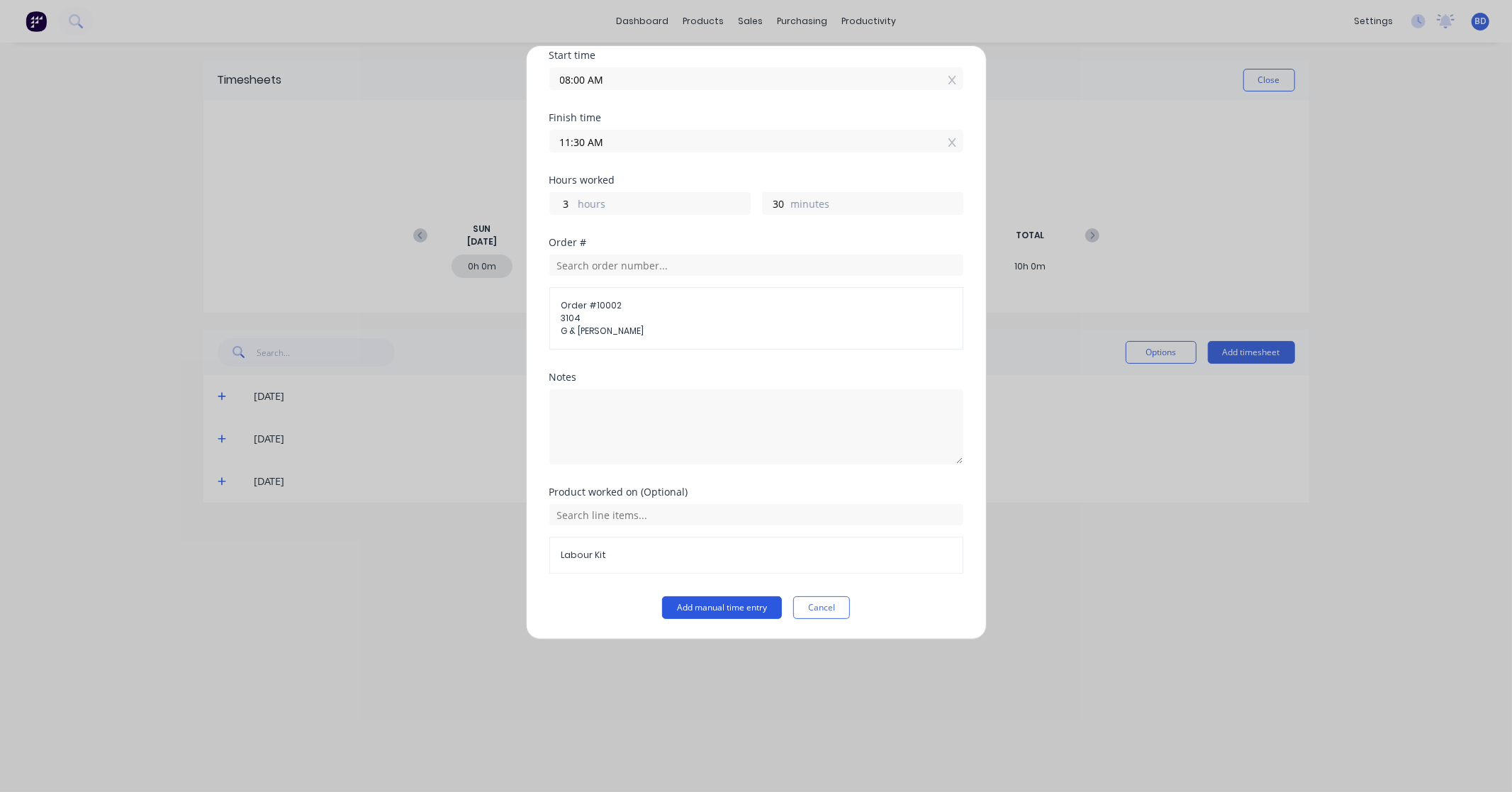
click at [720, 610] on button "Add manual time entry" at bounding box center [722, 607] width 120 height 23
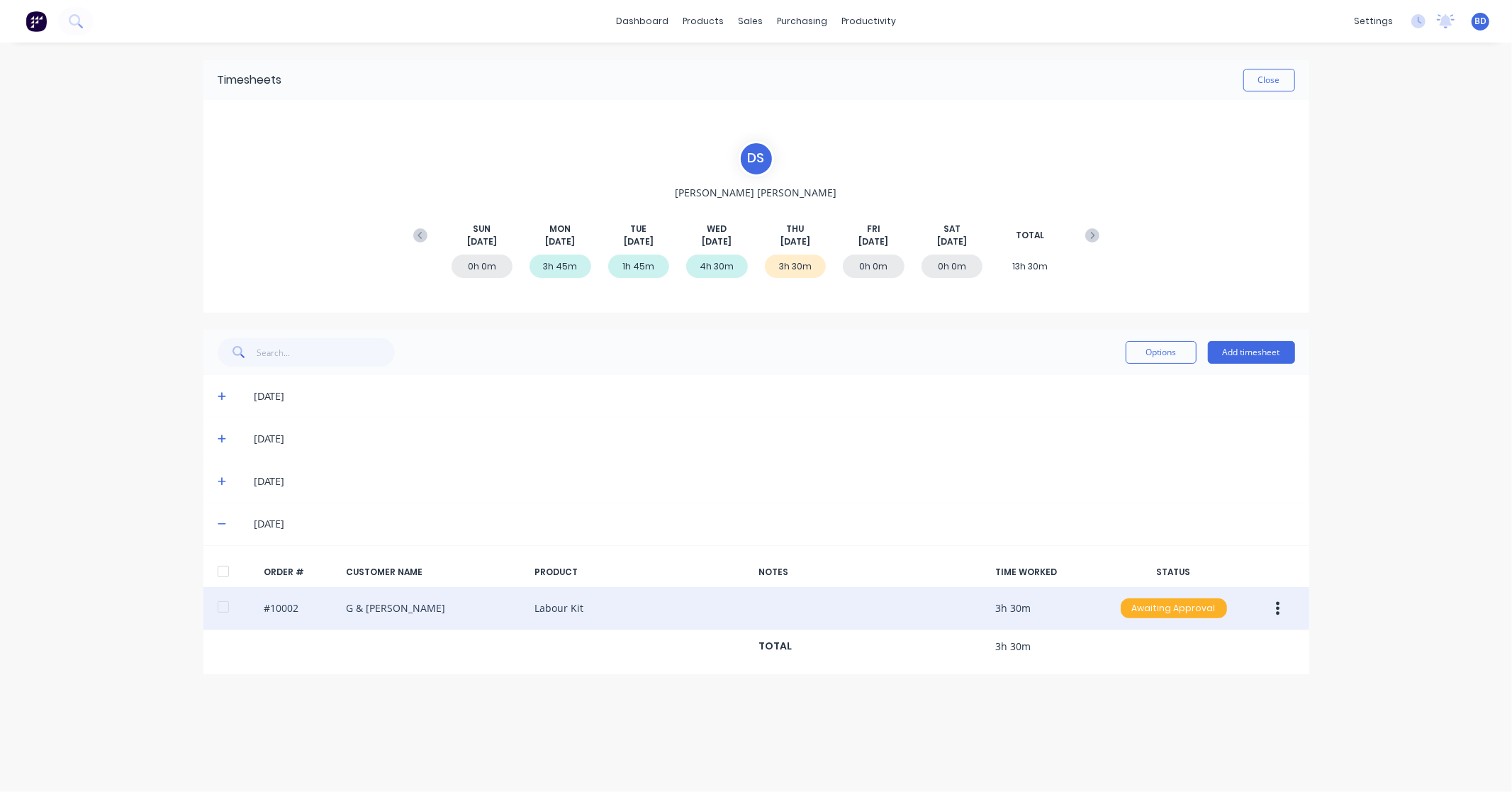
click at [1200, 603] on div "Awaiting Approval" at bounding box center [1174, 607] width 106 height 20
click at [1155, 679] on div "Approved" at bounding box center [1143, 679] width 117 height 20
click at [1248, 349] on button "Add timesheet" at bounding box center [1251, 352] width 87 height 23
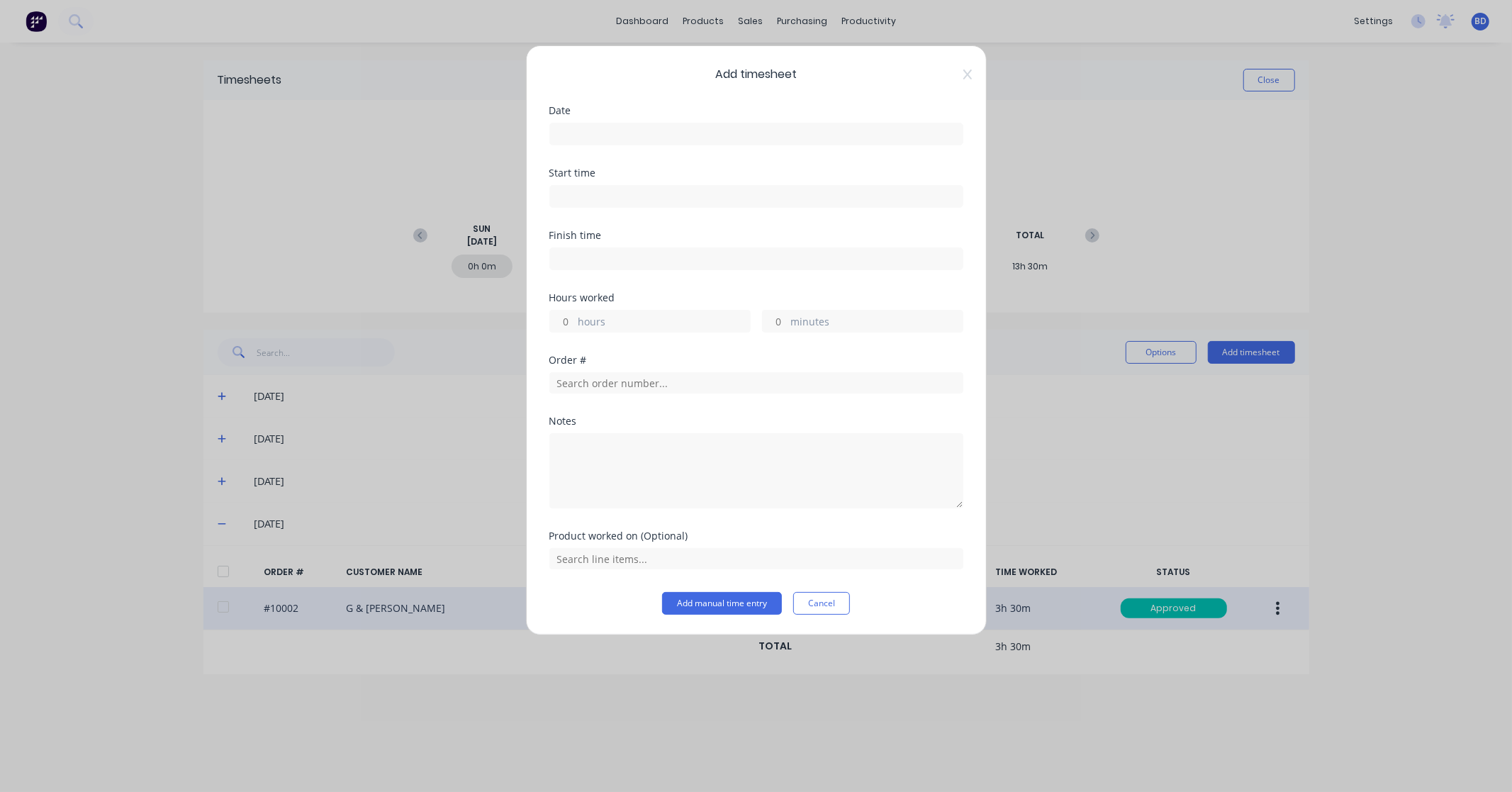
click at [610, 144] on label at bounding box center [756, 134] width 414 height 23
click at [610, 144] on input at bounding box center [756, 134] width 412 height 21
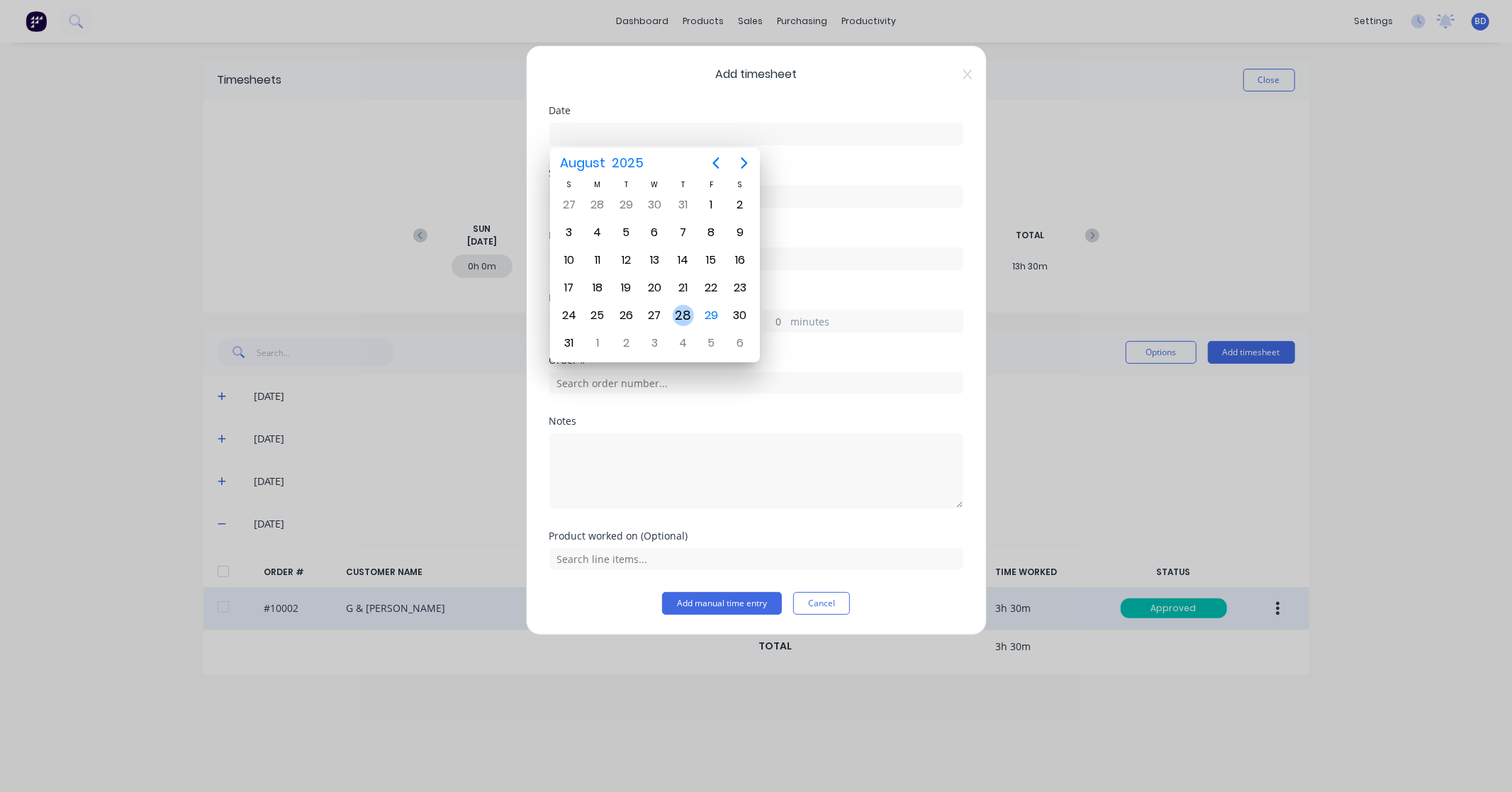
click at [681, 308] on div "28" at bounding box center [683, 315] width 21 height 21
type input "28/08/2025"
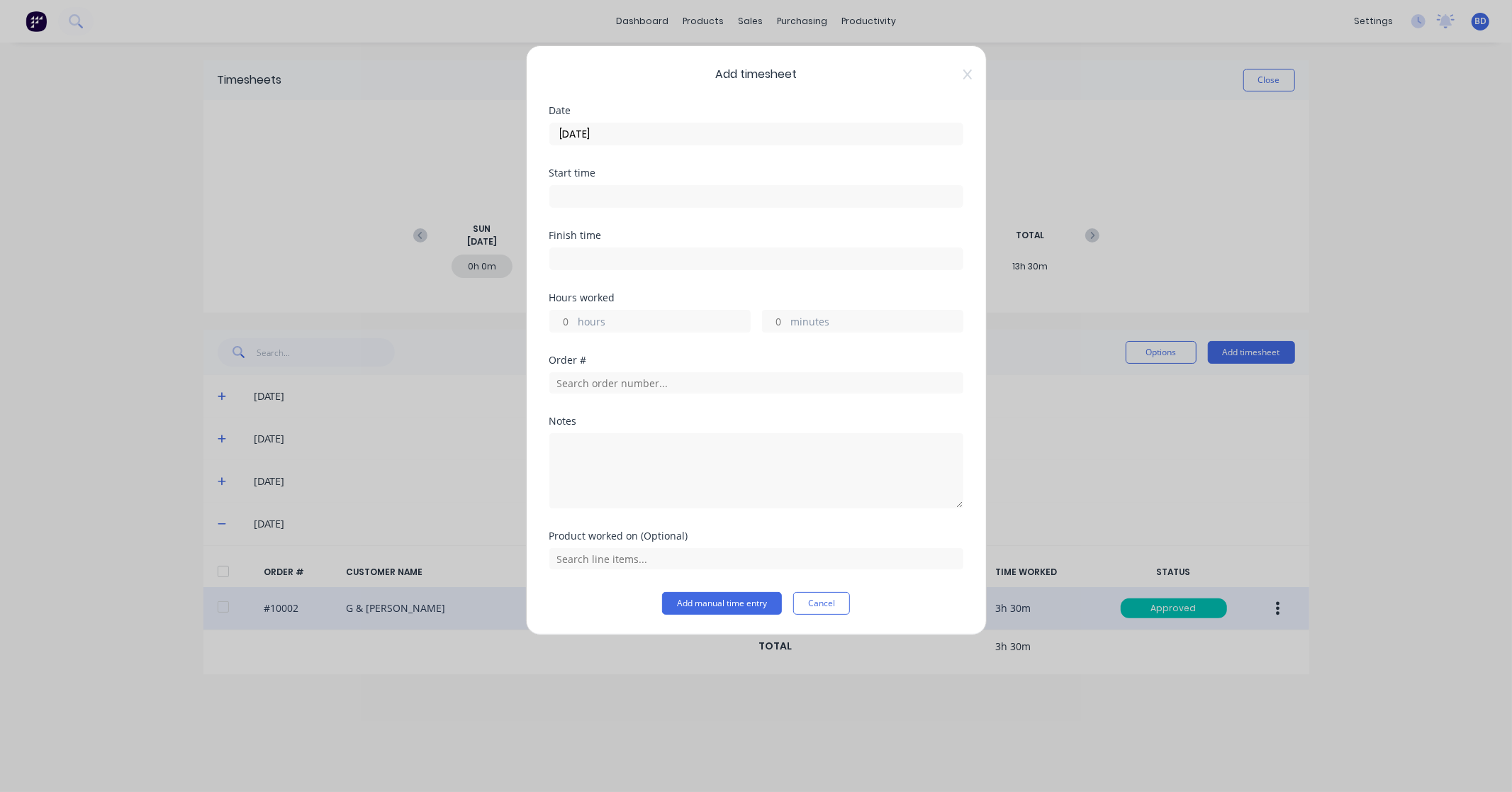
click at [643, 200] on input at bounding box center [756, 196] width 412 height 21
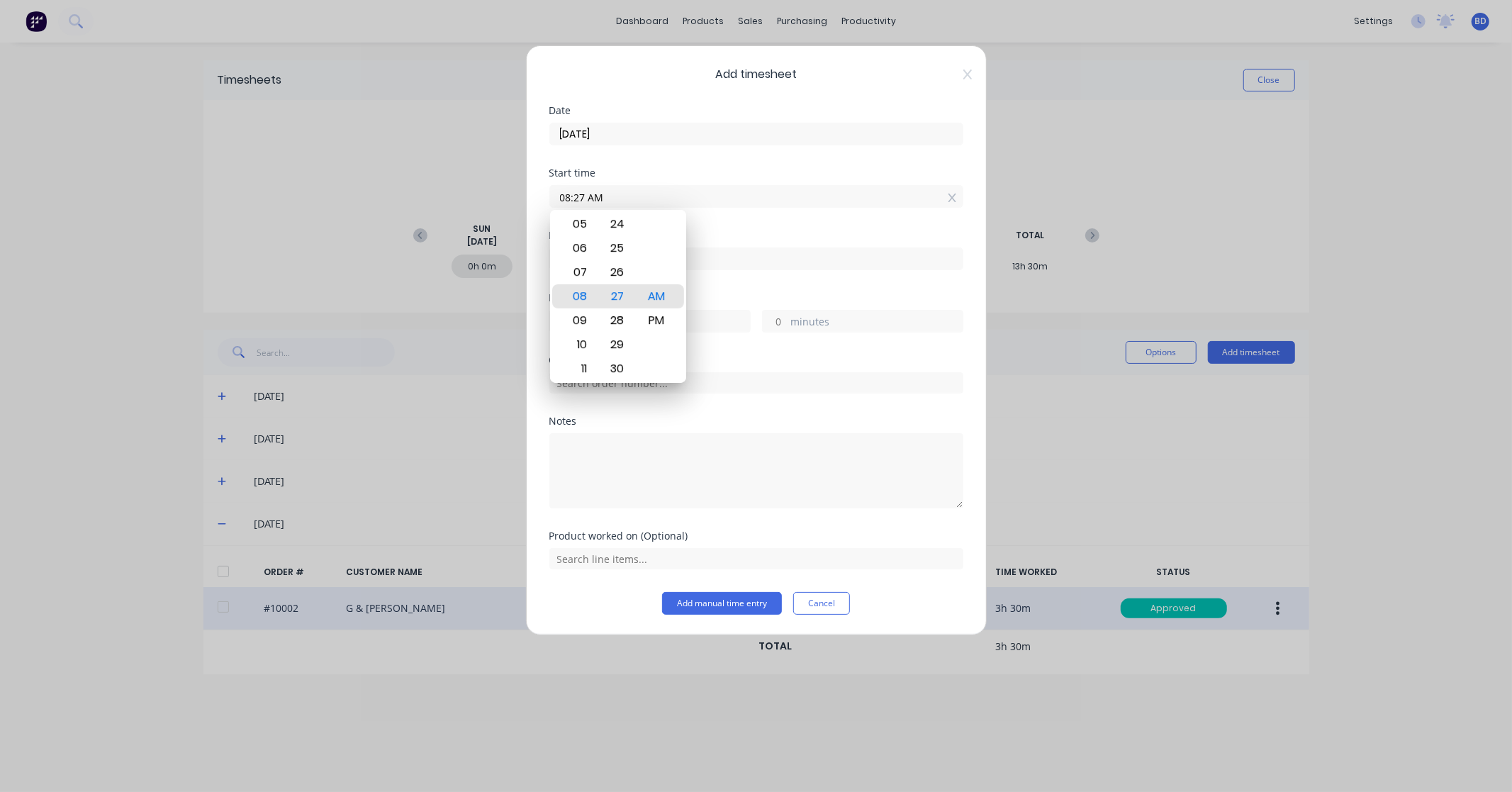
paste input "11:30 AM"
drag, startPoint x: 650, startPoint y: 196, endPoint x: 417, endPoint y: 193, distance: 233.0
click at [417, 193] on div "Add timesheet Date 28/08/2025 Start time 08:27 AM11:30 AM Finish time Hours wor…" at bounding box center [756, 396] width 1512 height 792
paste input
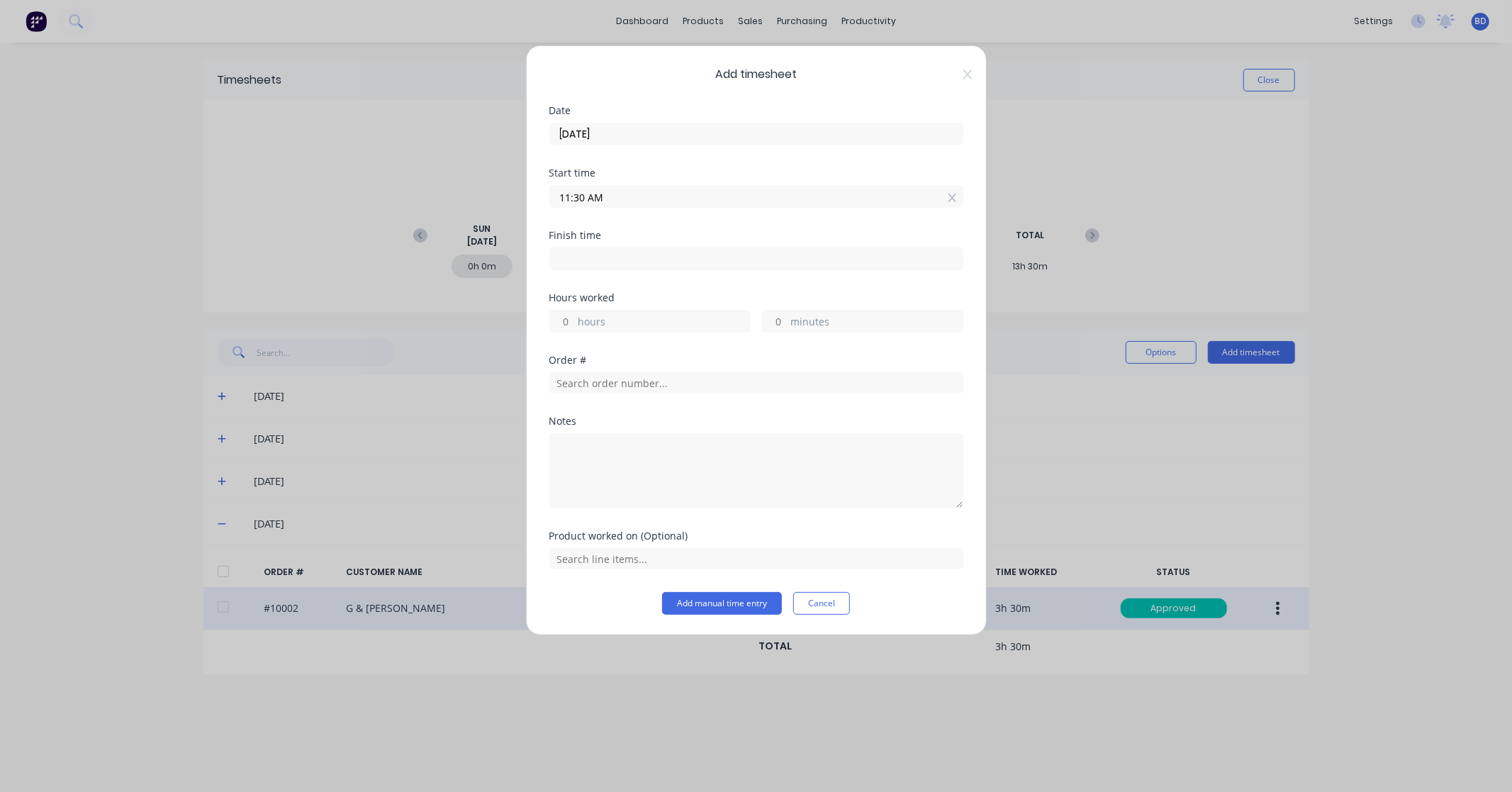
type input "11:30 AM"
click at [596, 269] on label at bounding box center [756, 258] width 414 height 23
click at [596, 269] on input at bounding box center [756, 258] width 412 height 21
type input "08:27 AM"
type input "20"
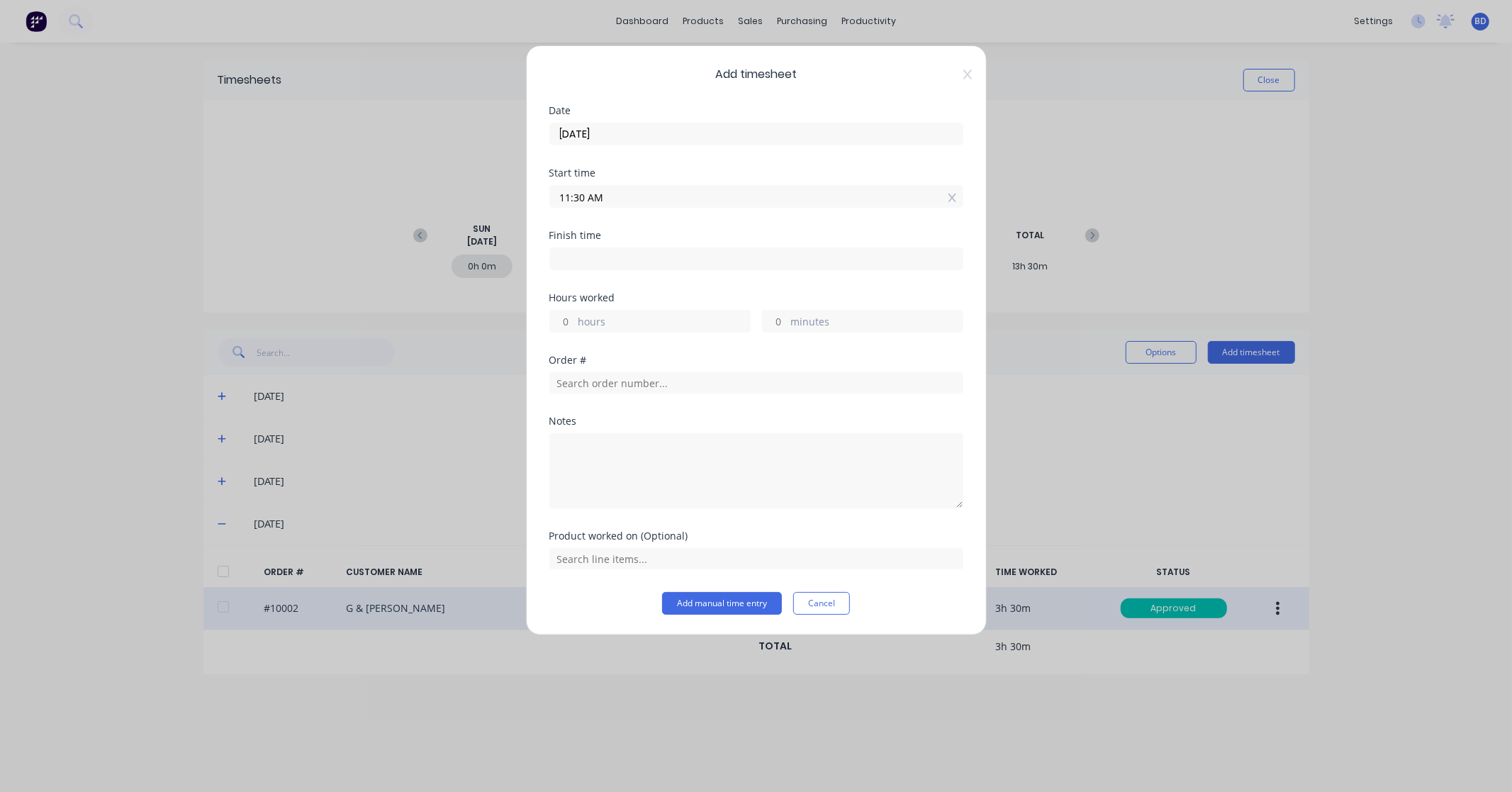
type input "57"
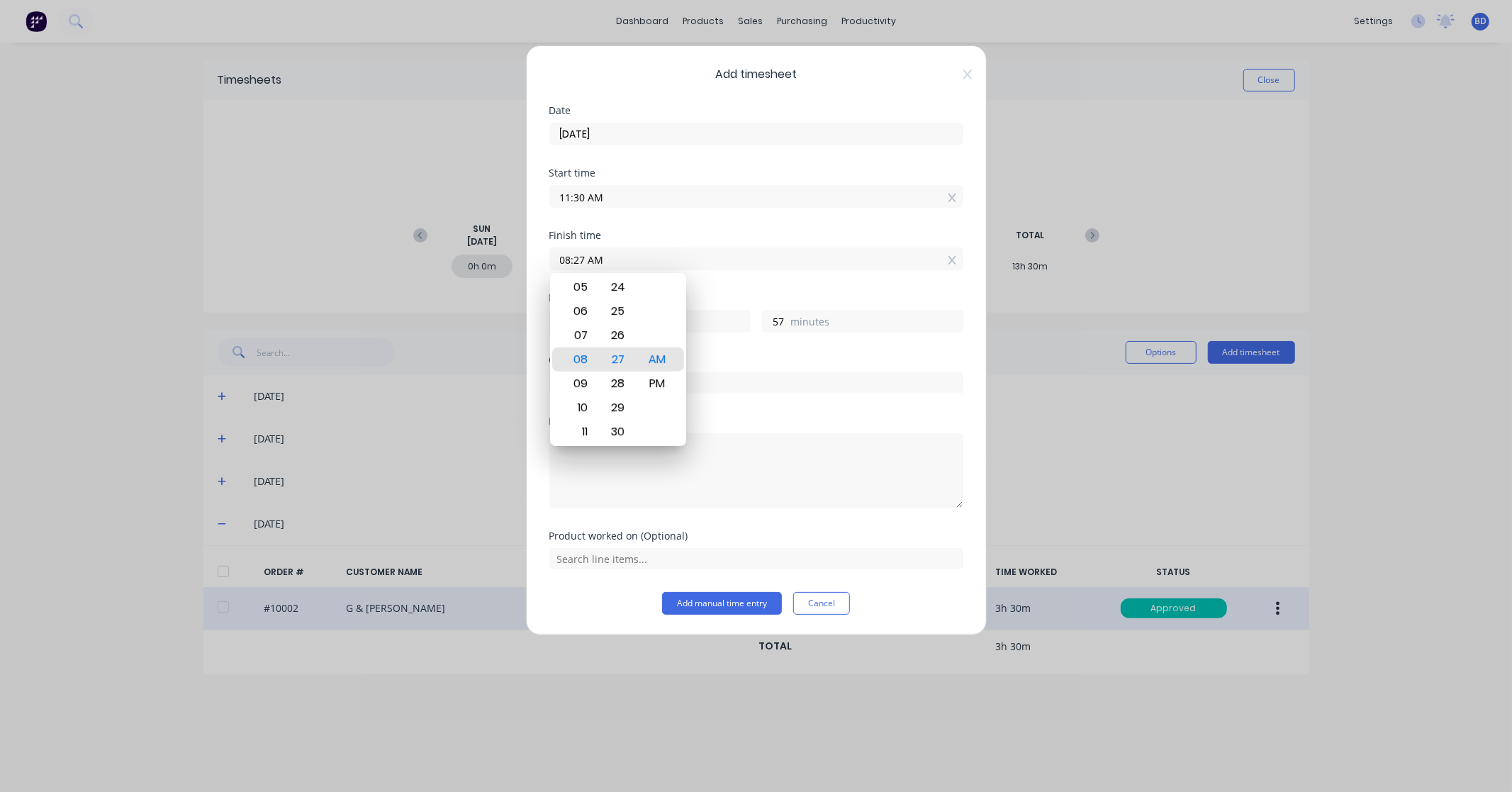
drag, startPoint x: 634, startPoint y: 260, endPoint x: 418, endPoint y: 255, distance: 216.1
click at [418, 255] on div "Add timesheet Date 28/08/2025 Start time 11:30 AM Finish time 08:27 AM Hours wo…" at bounding box center [756, 396] width 1512 height 792
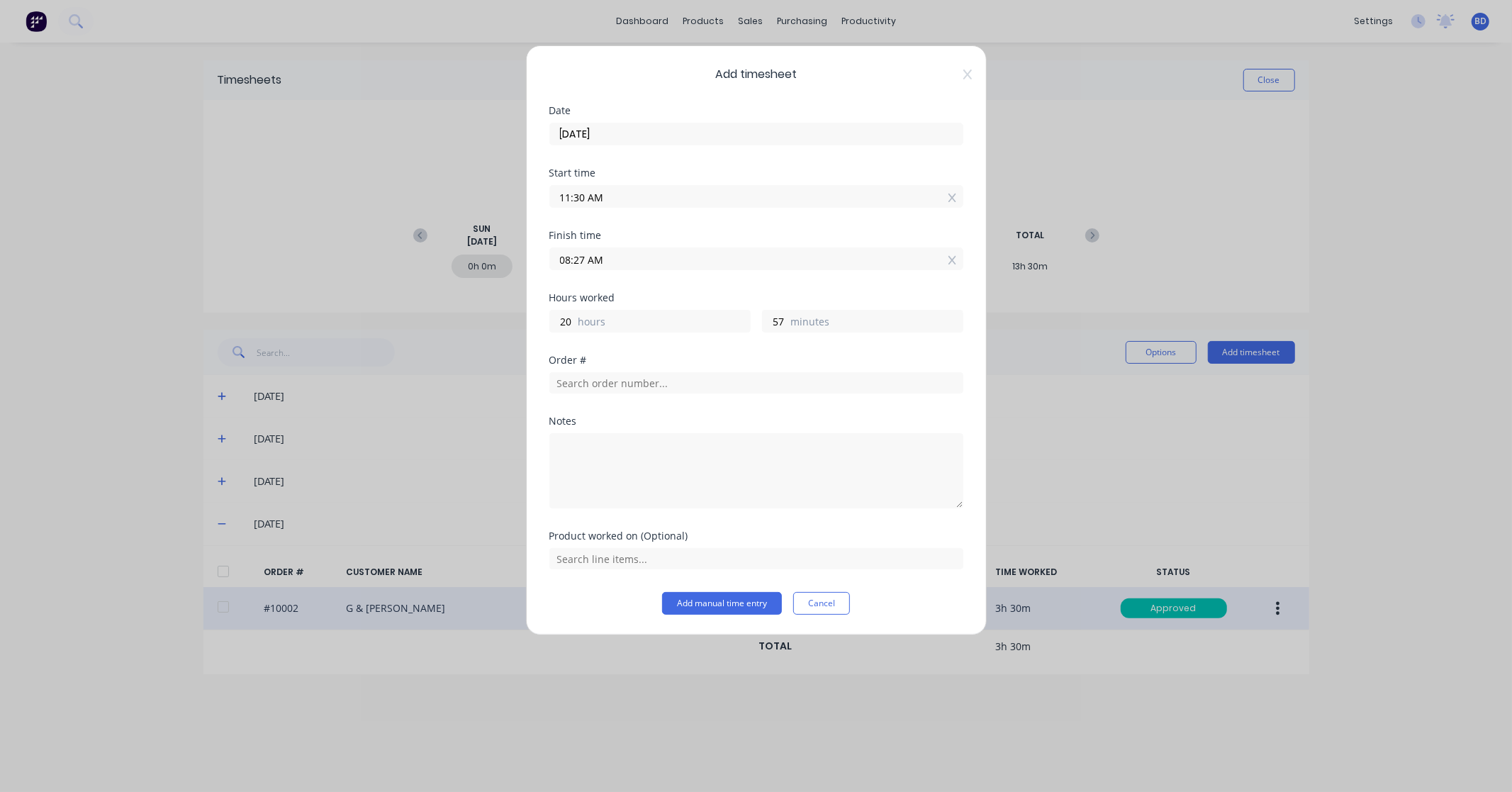
paste input "2:30 P"
type input "02:30 PM"
type input "3"
type input "0"
click at [601, 409] on div "Order #" at bounding box center [756, 386] width 414 height 61
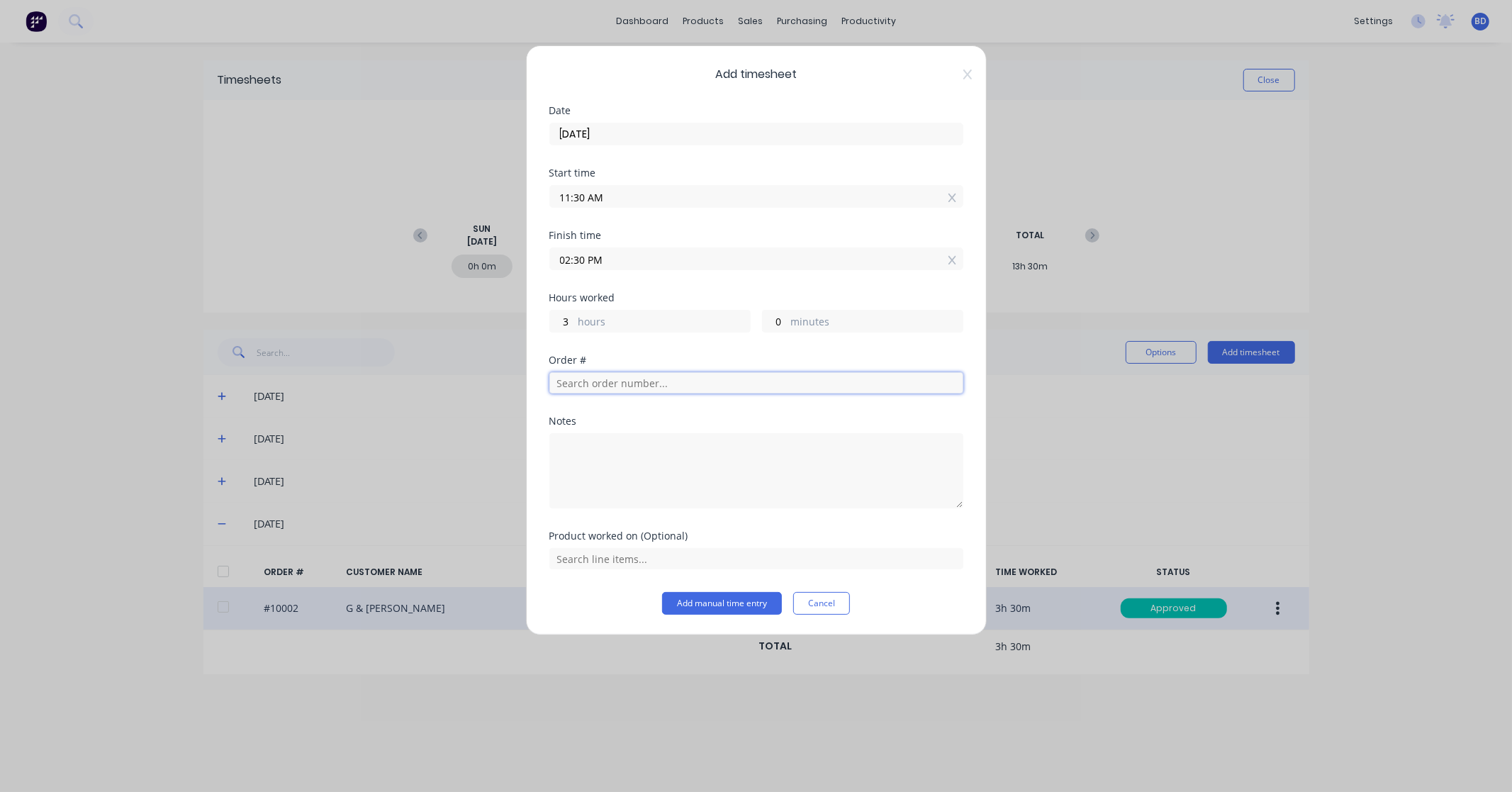
click at [634, 387] on input "text" at bounding box center [756, 383] width 414 height 21
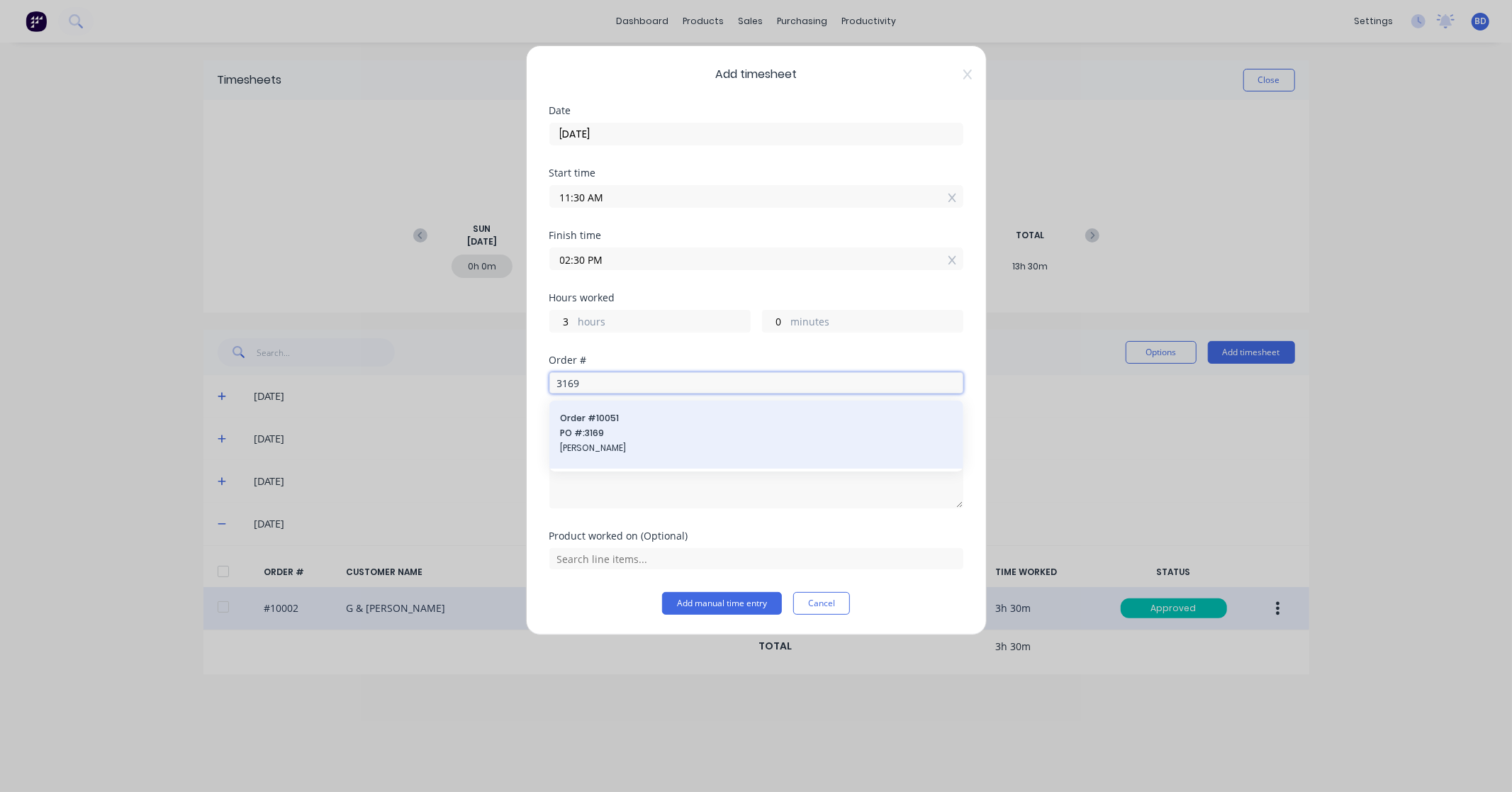
type input "3169"
click at [638, 434] on span "PO #: 3169" at bounding box center [756, 433] width 391 height 13
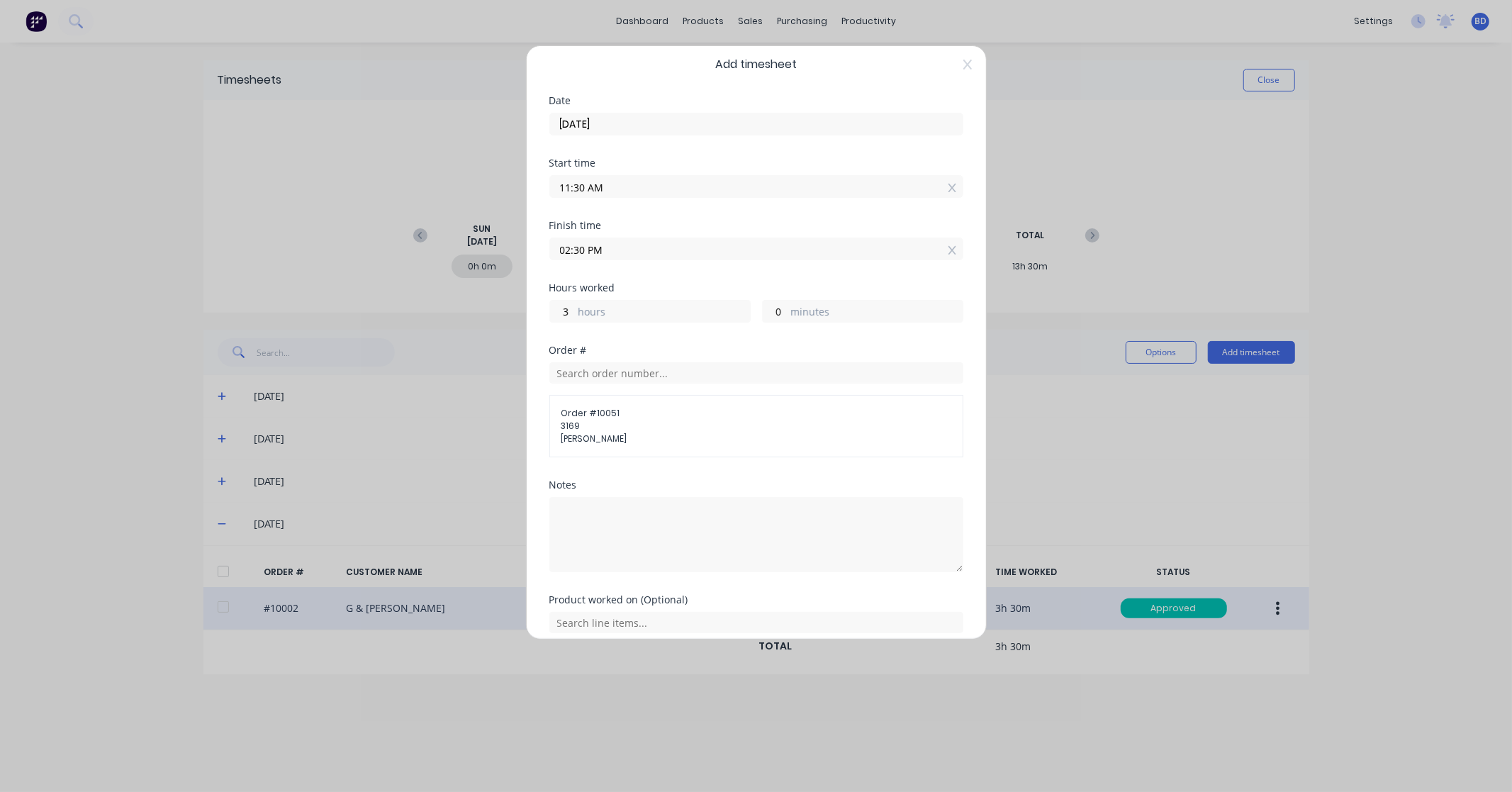
scroll to position [70, 0]
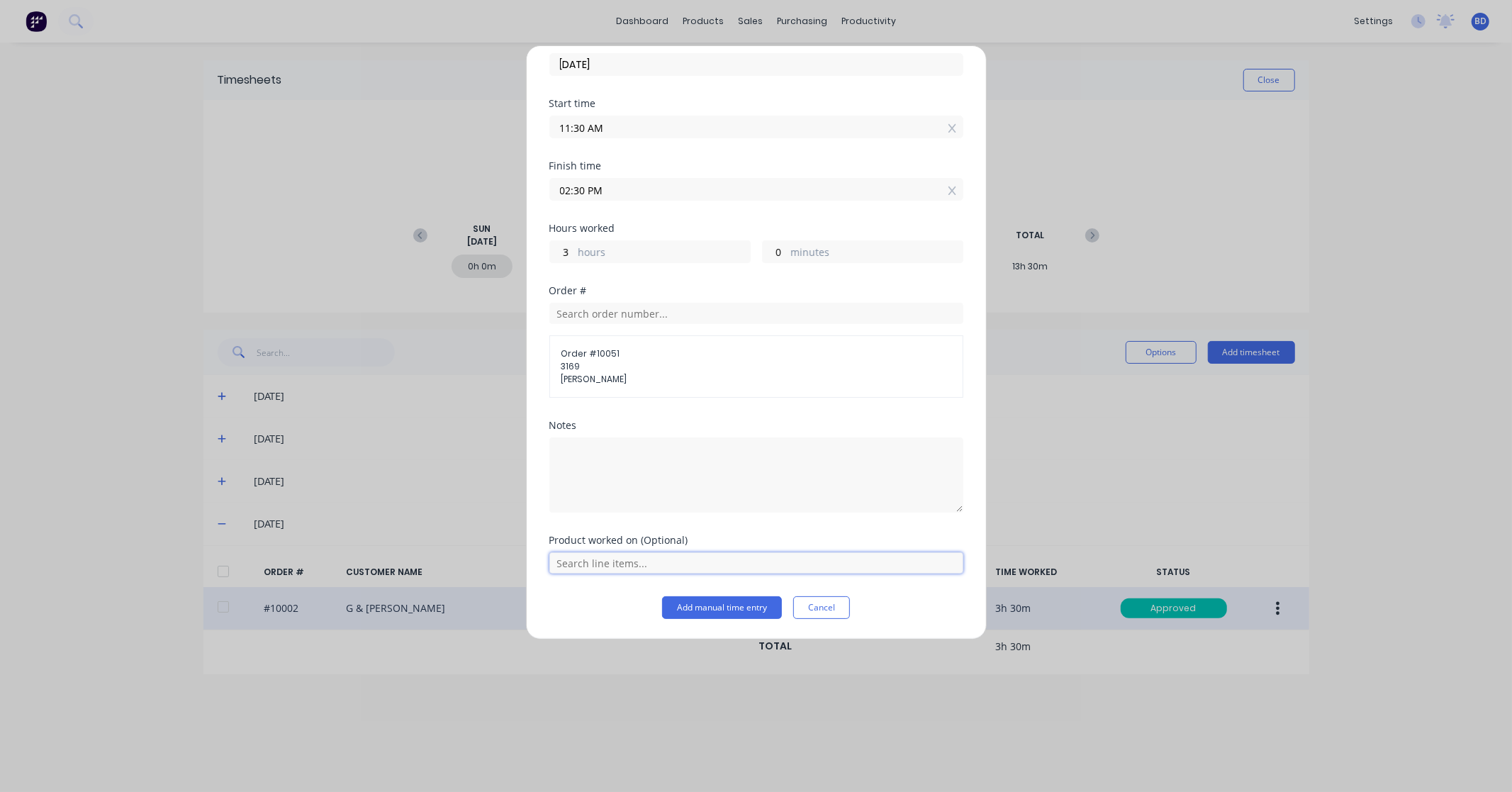
click at [666, 557] on input "text" at bounding box center [756, 563] width 414 height 21
click at [666, 521] on span "Labour Kit" at bounding box center [767, 527] width 369 height 13
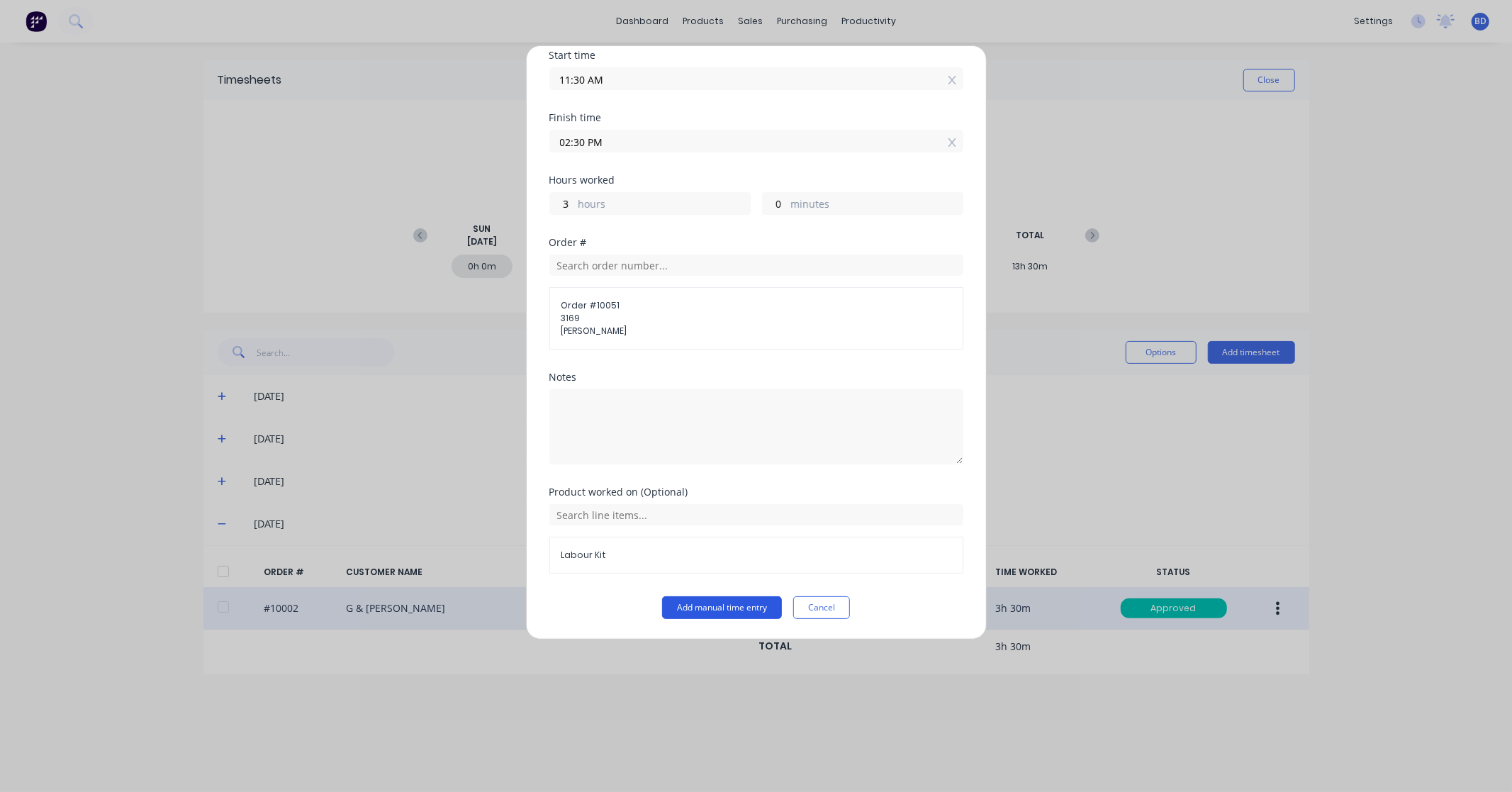
click at [685, 610] on button "Add manual time entry" at bounding box center [722, 607] width 120 height 23
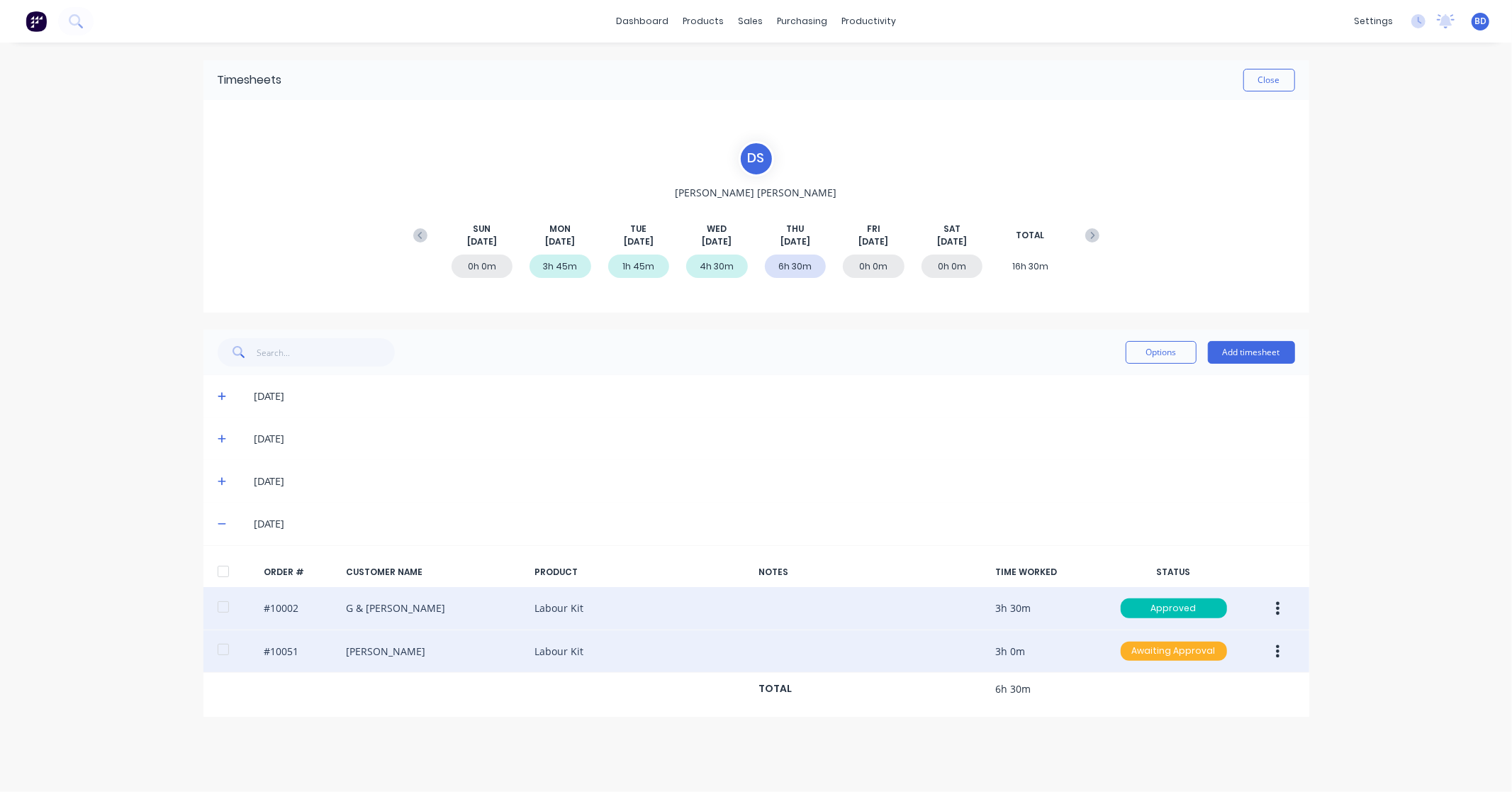
click at [1200, 654] on div "Awaiting Approval" at bounding box center [1174, 651] width 106 height 20
click at [1154, 717] on div "Approved" at bounding box center [1143, 722] width 117 height 20
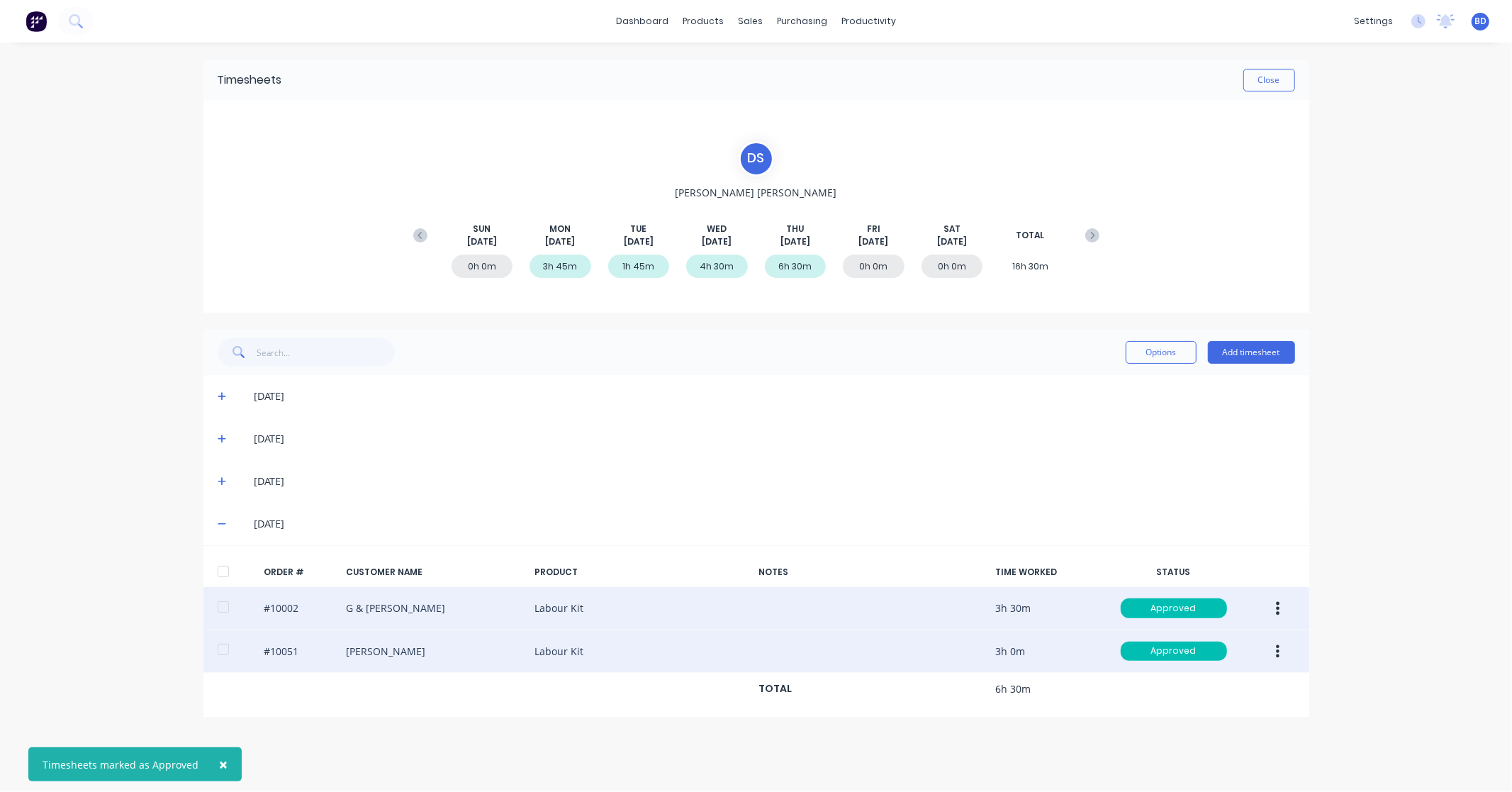
click at [1265, 339] on div "Options Add timesheet" at bounding box center [1210, 352] width 169 height 28
click at [1260, 349] on button "Add timesheet" at bounding box center [1251, 352] width 87 height 23
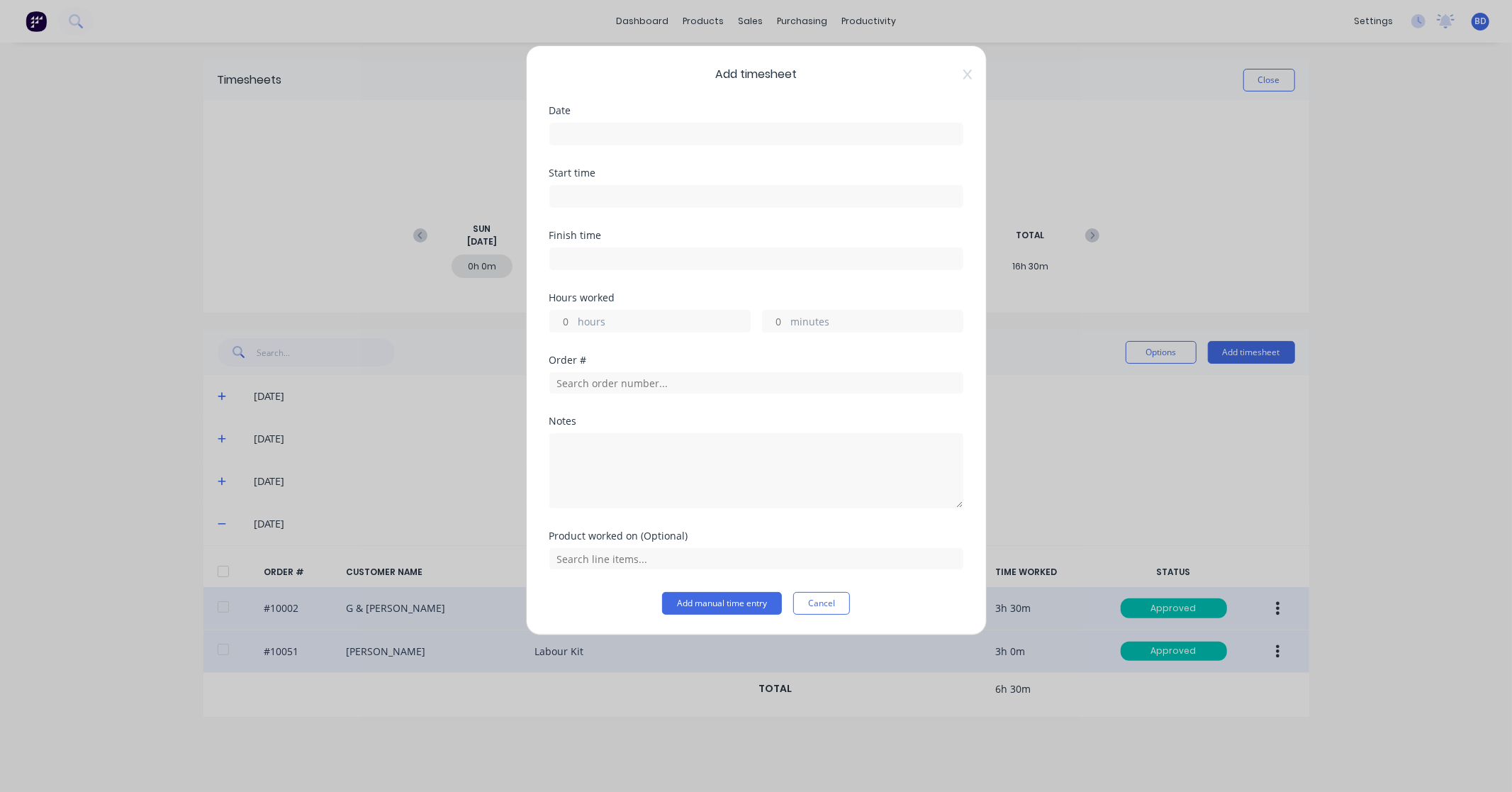
click at [650, 130] on input at bounding box center [756, 134] width 412 height 21
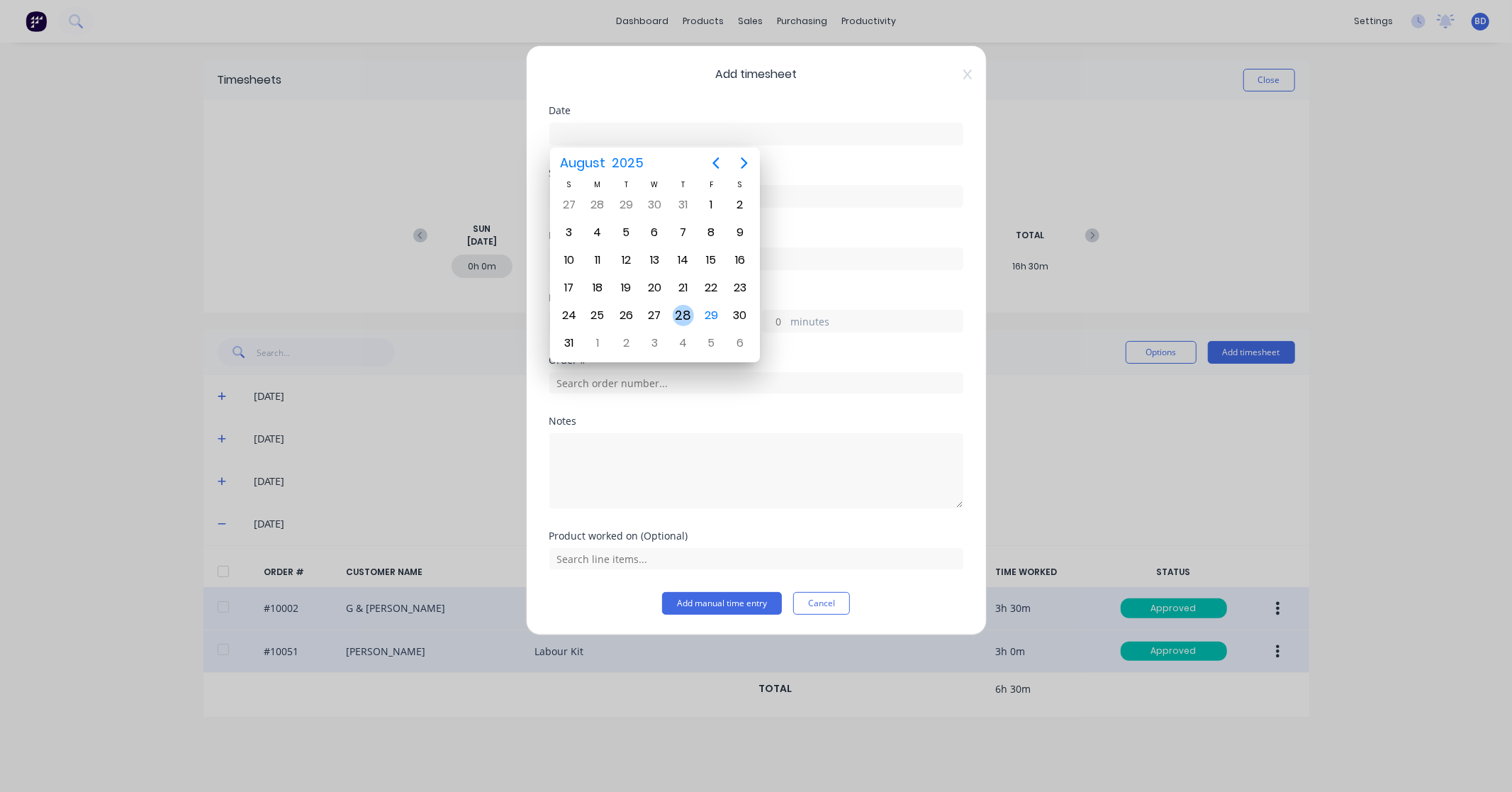
click at [679, 314] on div "28" at bounding box center [683, 315] width 21 height 21
type input "28/08/2025"
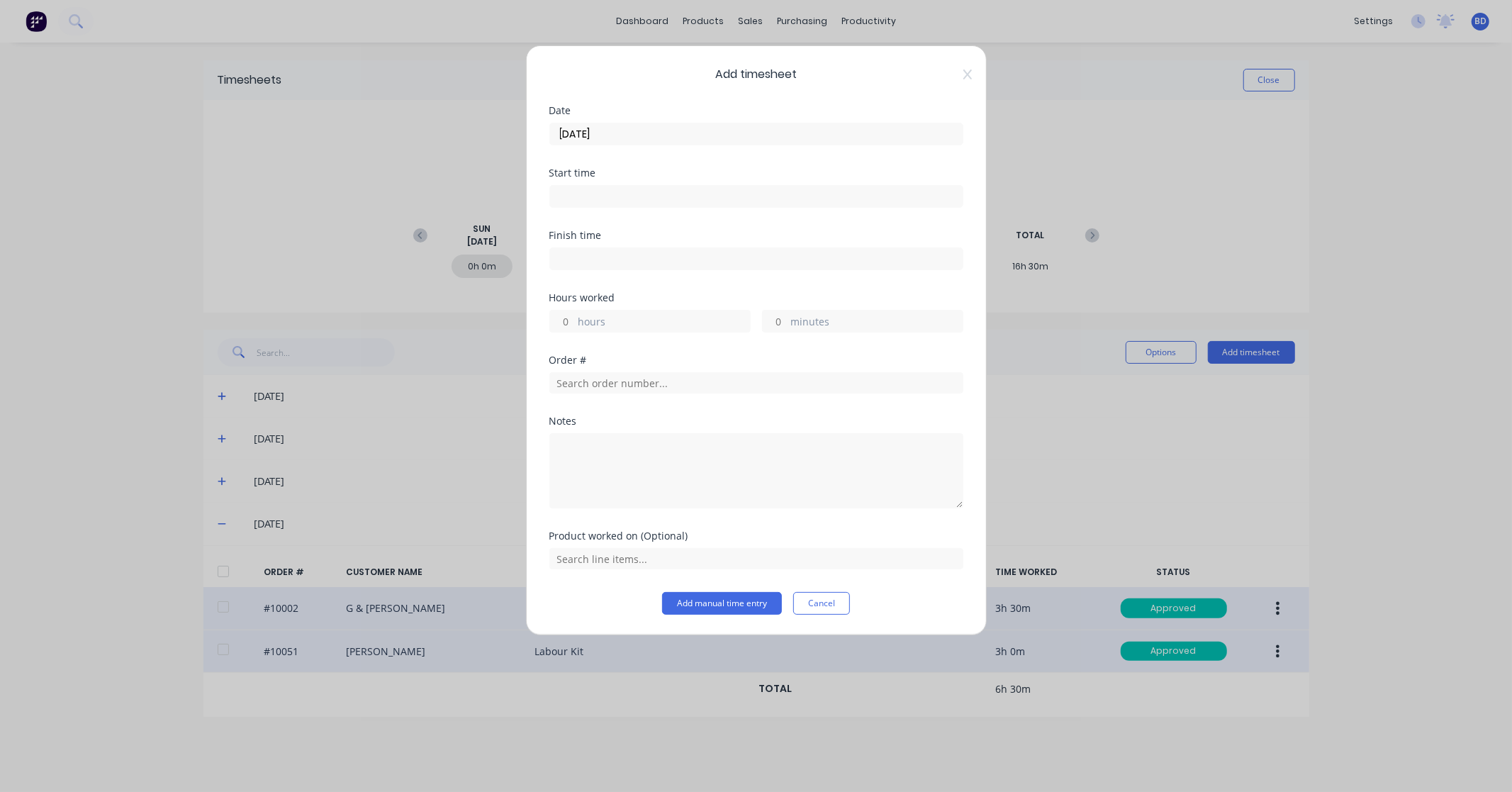
click at [688, 189] on input at bounding box center [756, 196] width 412 height 21
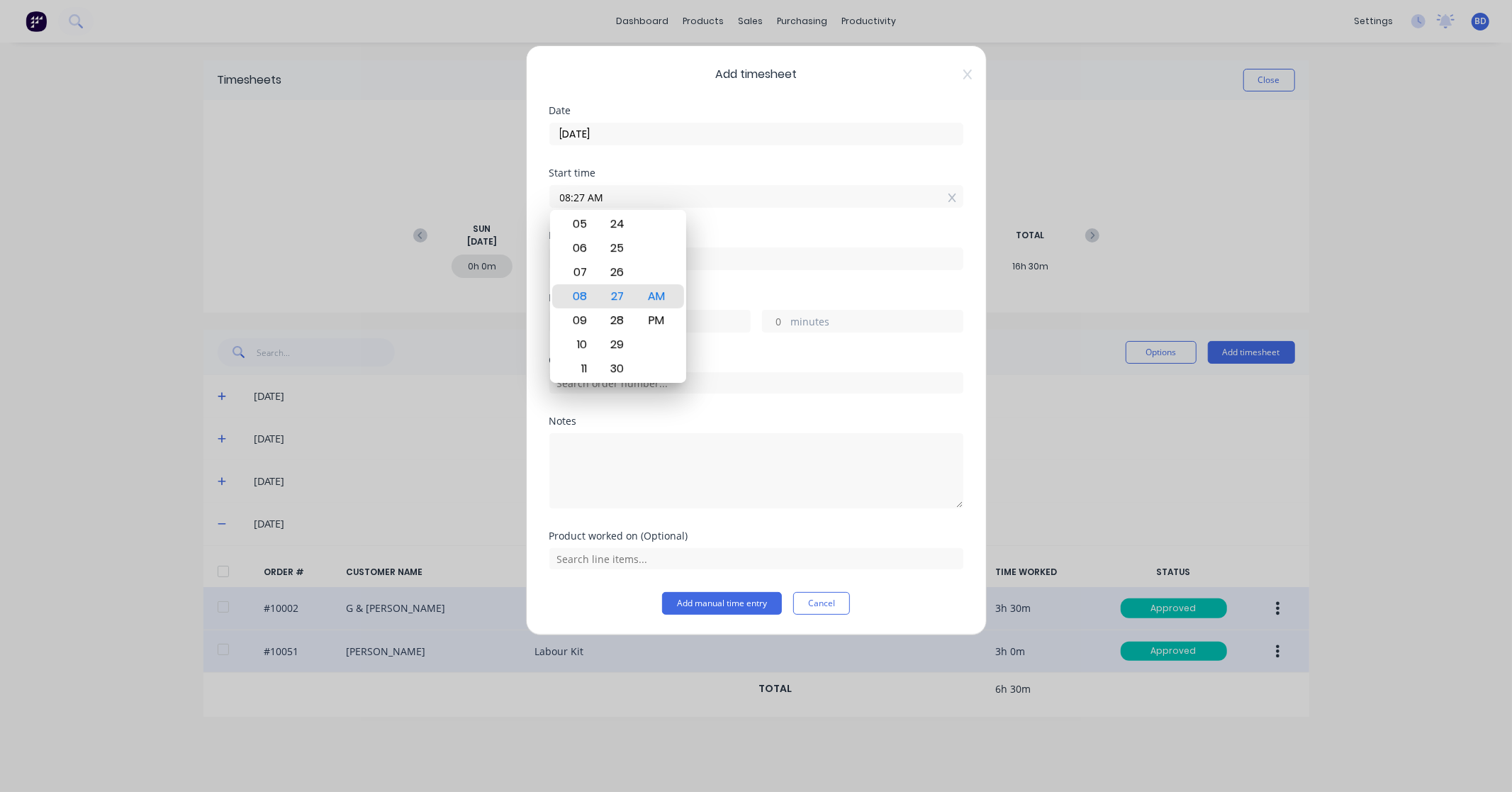
paste input "2:30 PM"
drag, startPoint x: 573, startPoint y: 193, endPoint x: 297, endPoint y: 178, distance: 276.4
click at [297, 178] on div "Add timesheet Date 28/08/2025 Start time 08:27 AM2:30 PM Finish time Hours work…" at bounding box center [756, 396] width 1512 height 792
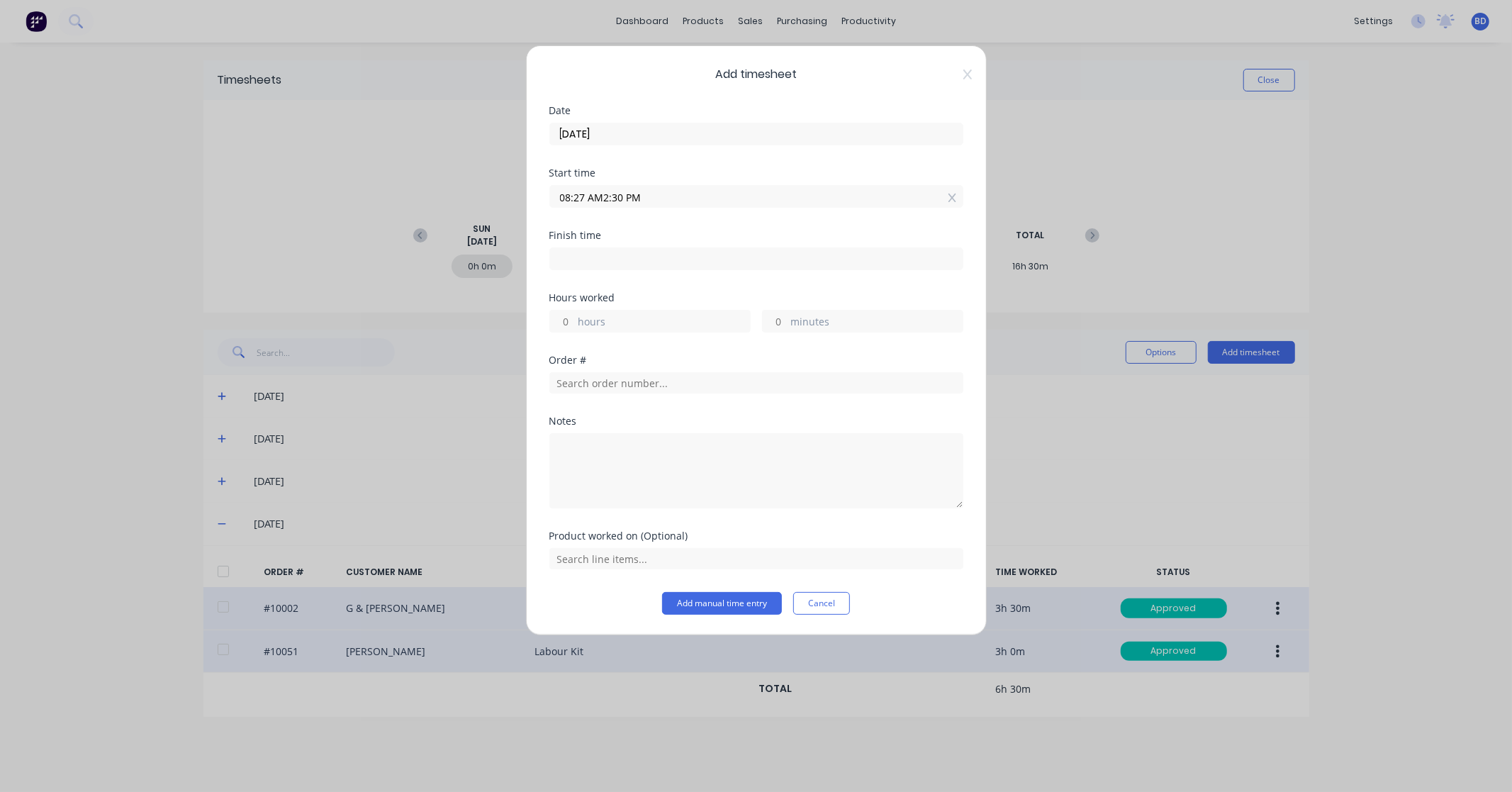
paste input
type input "02:30 PM"
click at [594, 265] on input at bounding box center [756, 258] width 412 height 21
type input "08:27 AM"
type input "17"
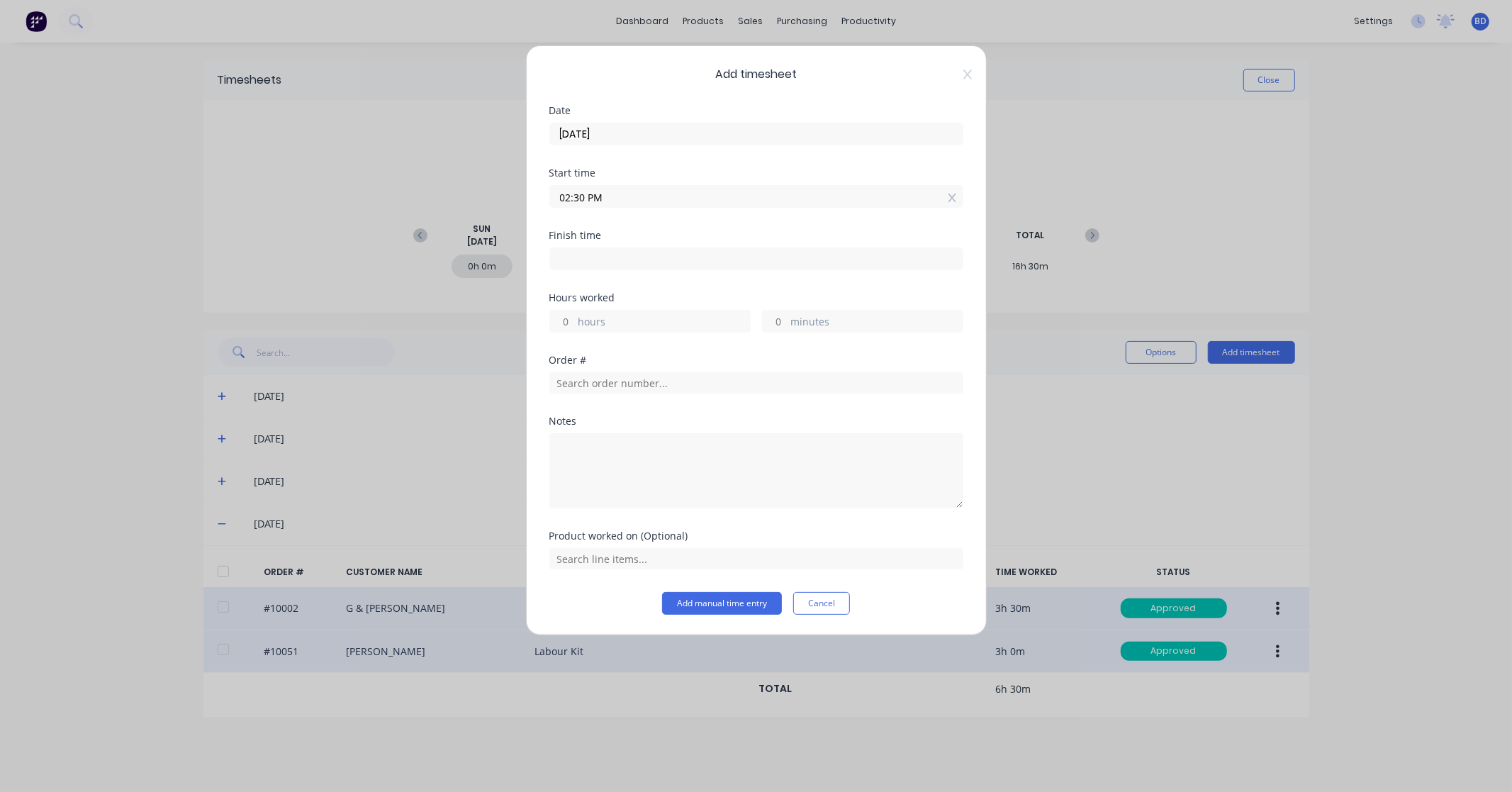
type input "57"
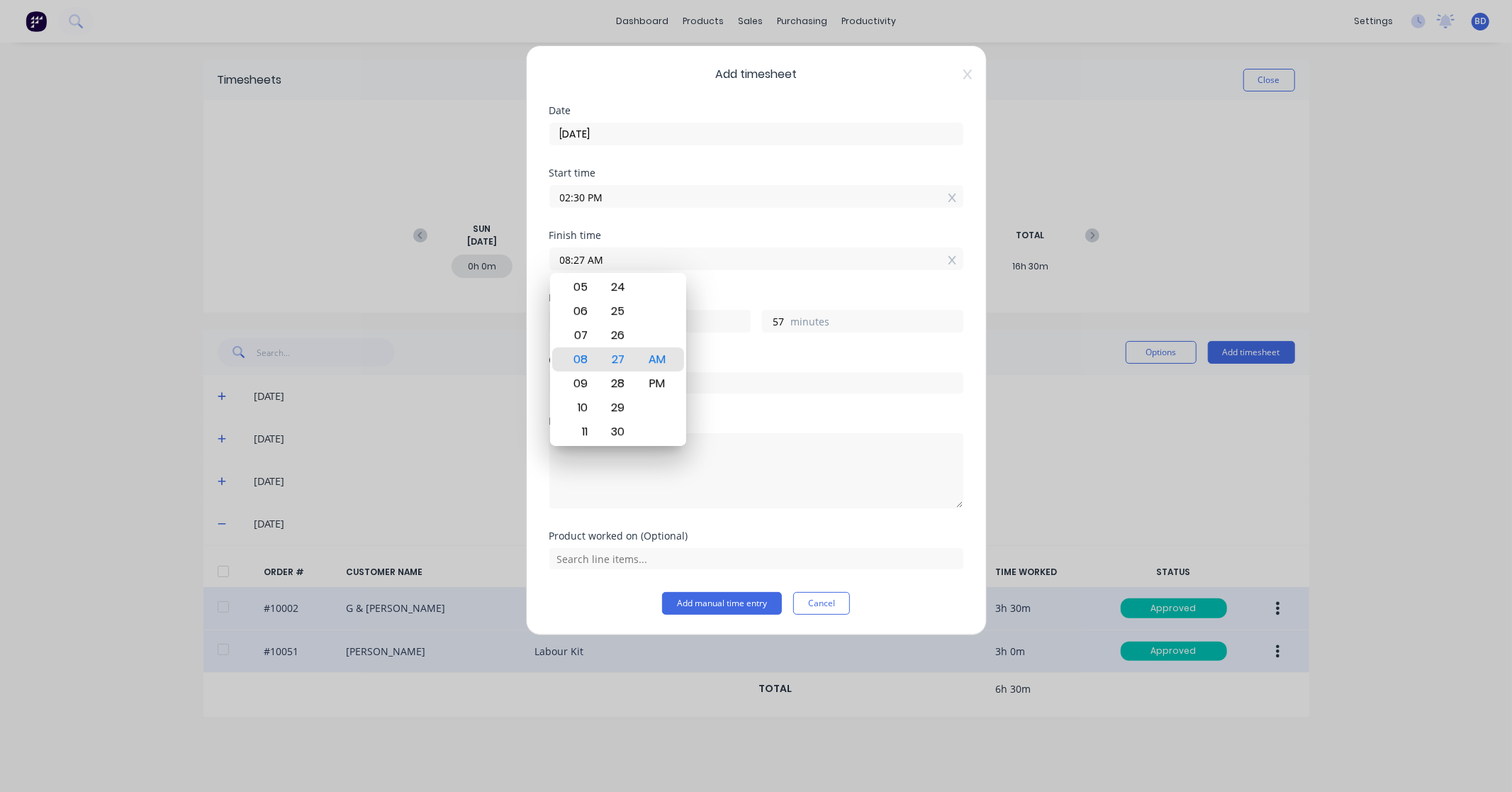
drag, startPoint x: 628, startPoint y: 261, endPoint x: 550, endPoint y: 263, distance: 78.0
click at [550, 263] on input "08:27 AM" at bounding box center [756, 258] width 412 height 21
paste input "4:00 P"
type input "04:00 PM"
type input "1"
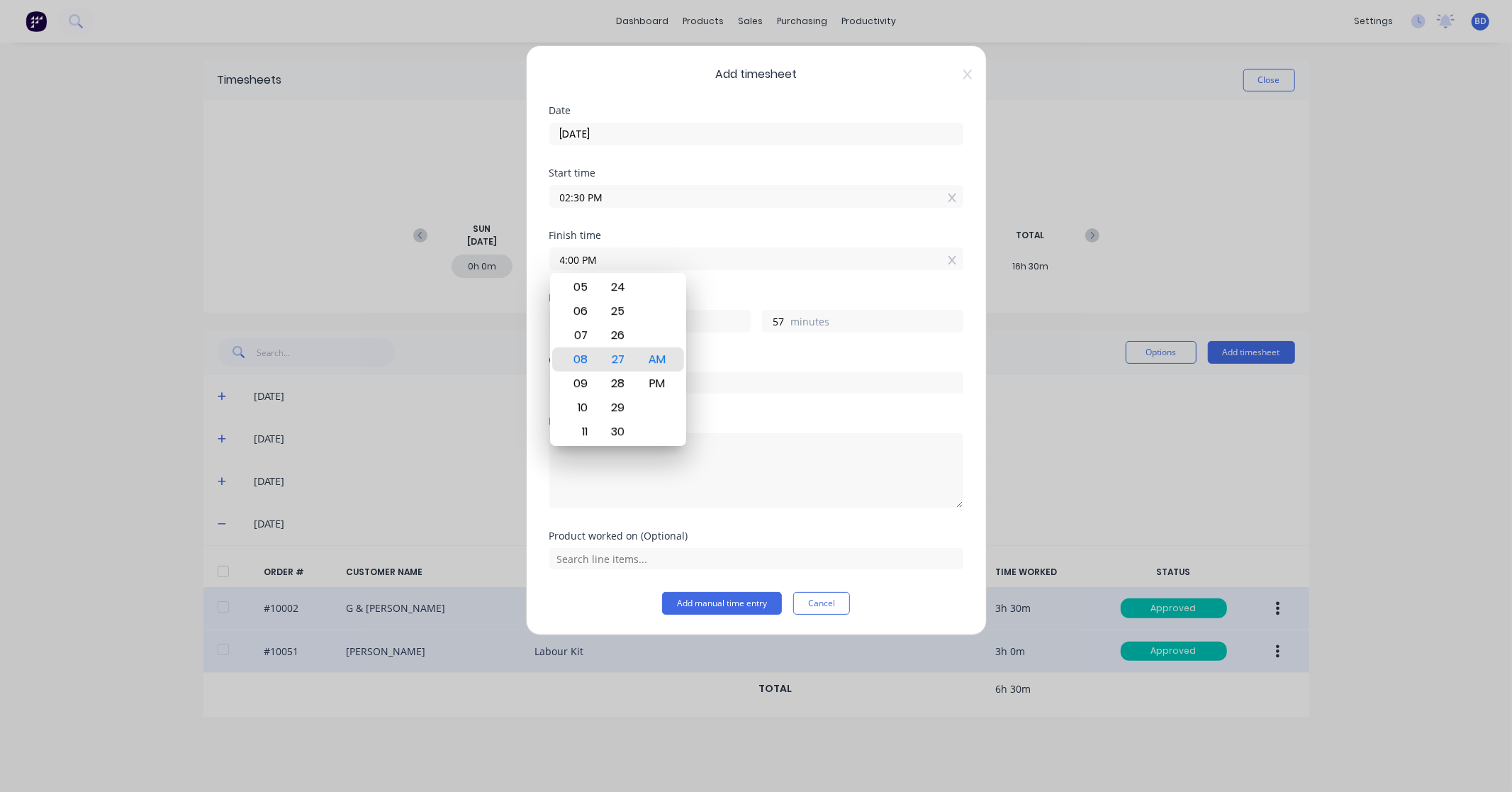
type input "30"
click at [718, 298] on div "Hours worked" at bounding box center [756, 297] width 414 height 10
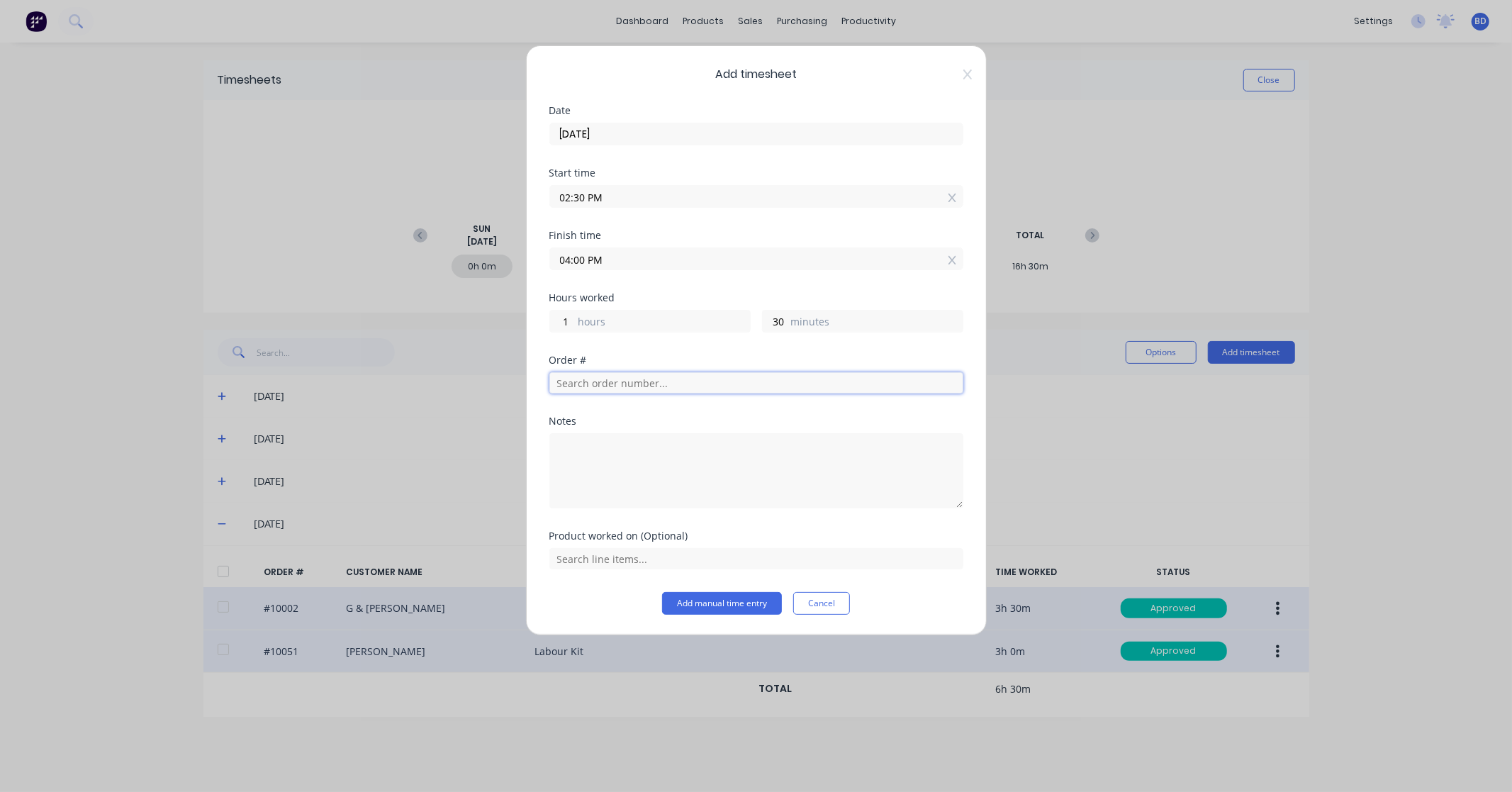
click at [603, 381] on input "text" at bounding box center [756, 383] width 414 height 21
type input "3"
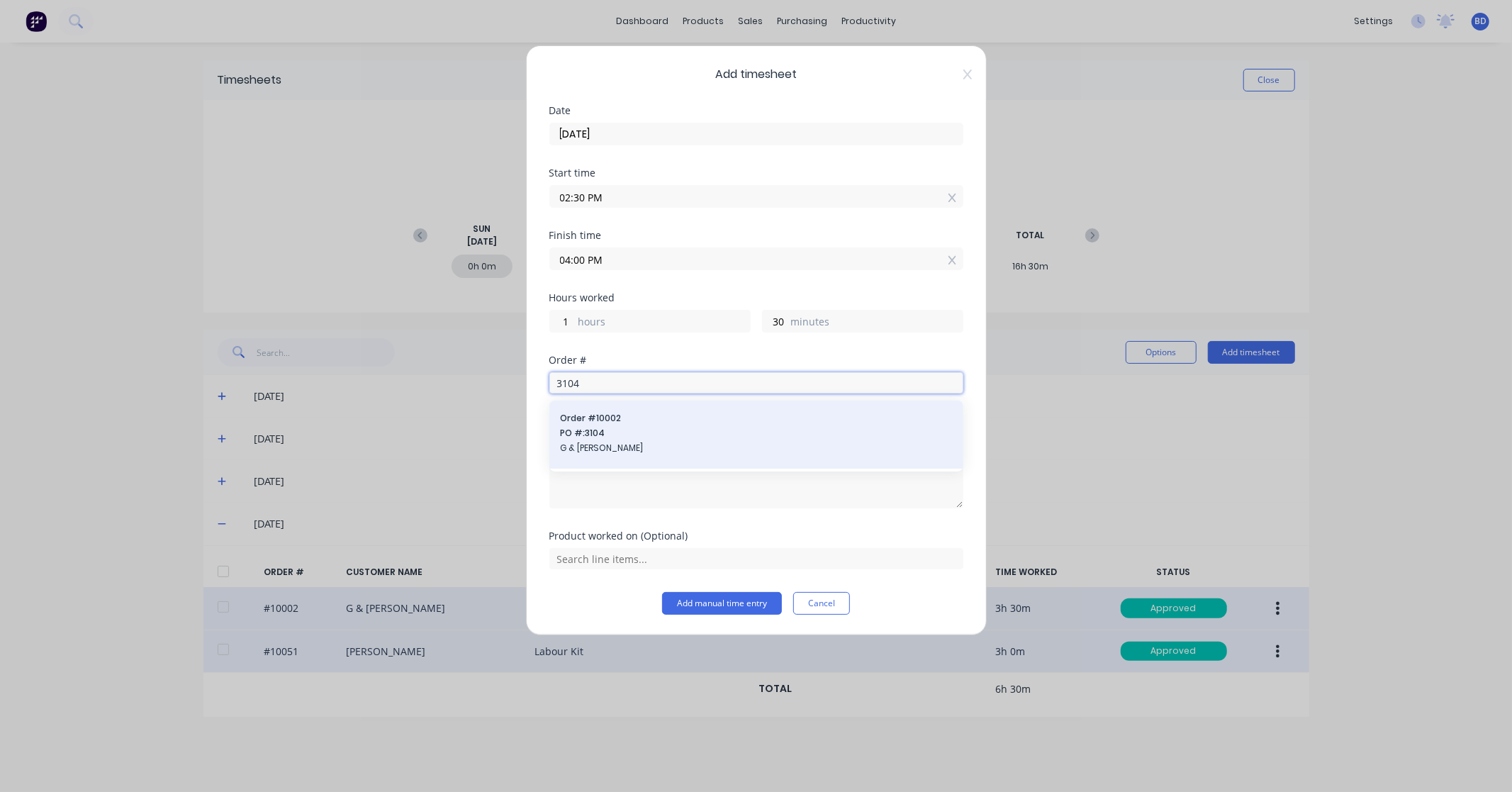
type input "3104"
click at [627, 426] on div "Order # 10002 PO #: 3104 G & K Kerr" at bounding box center [756, 434] width 391 height 45
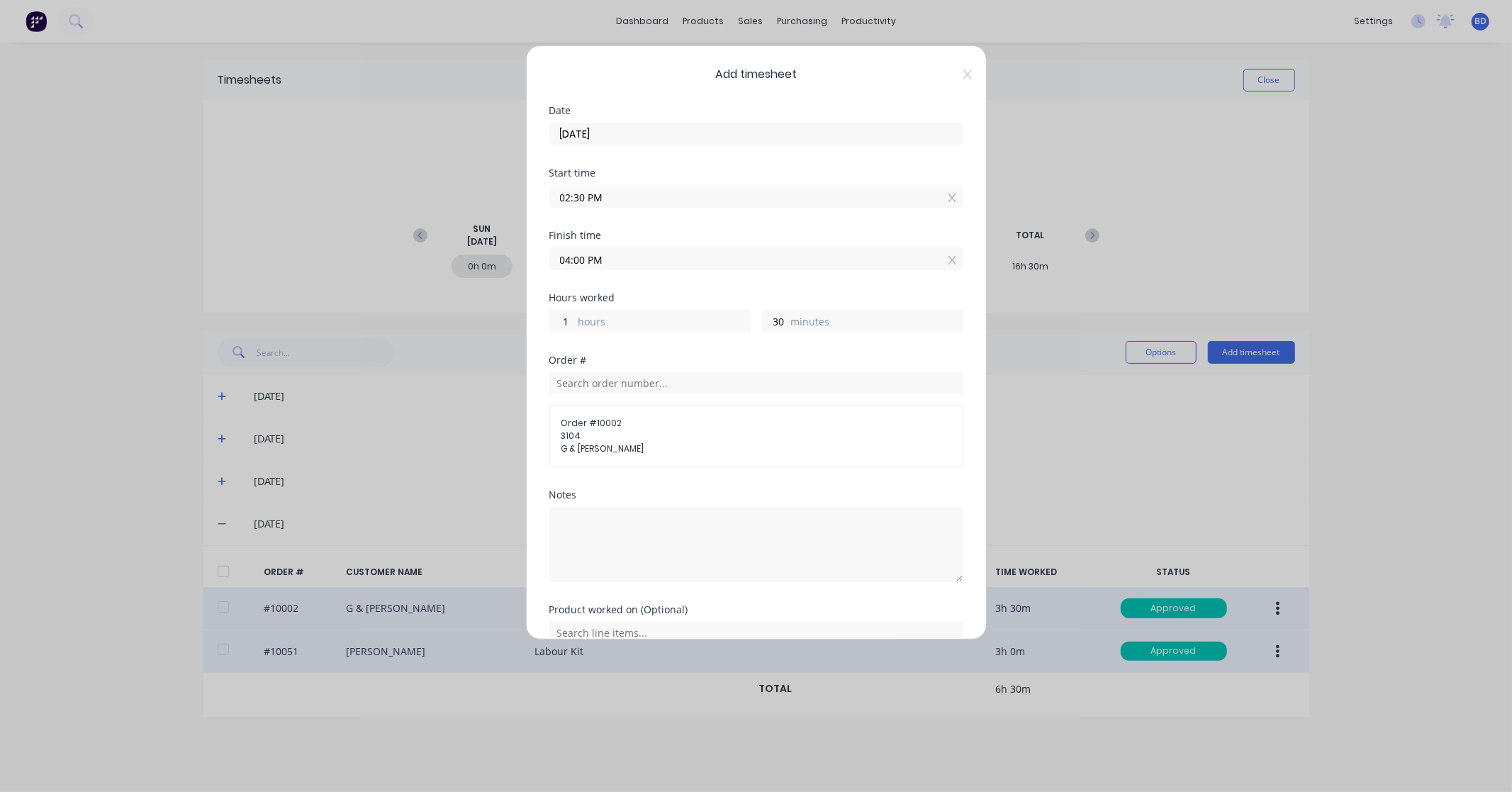
scroll to position [70, 0]
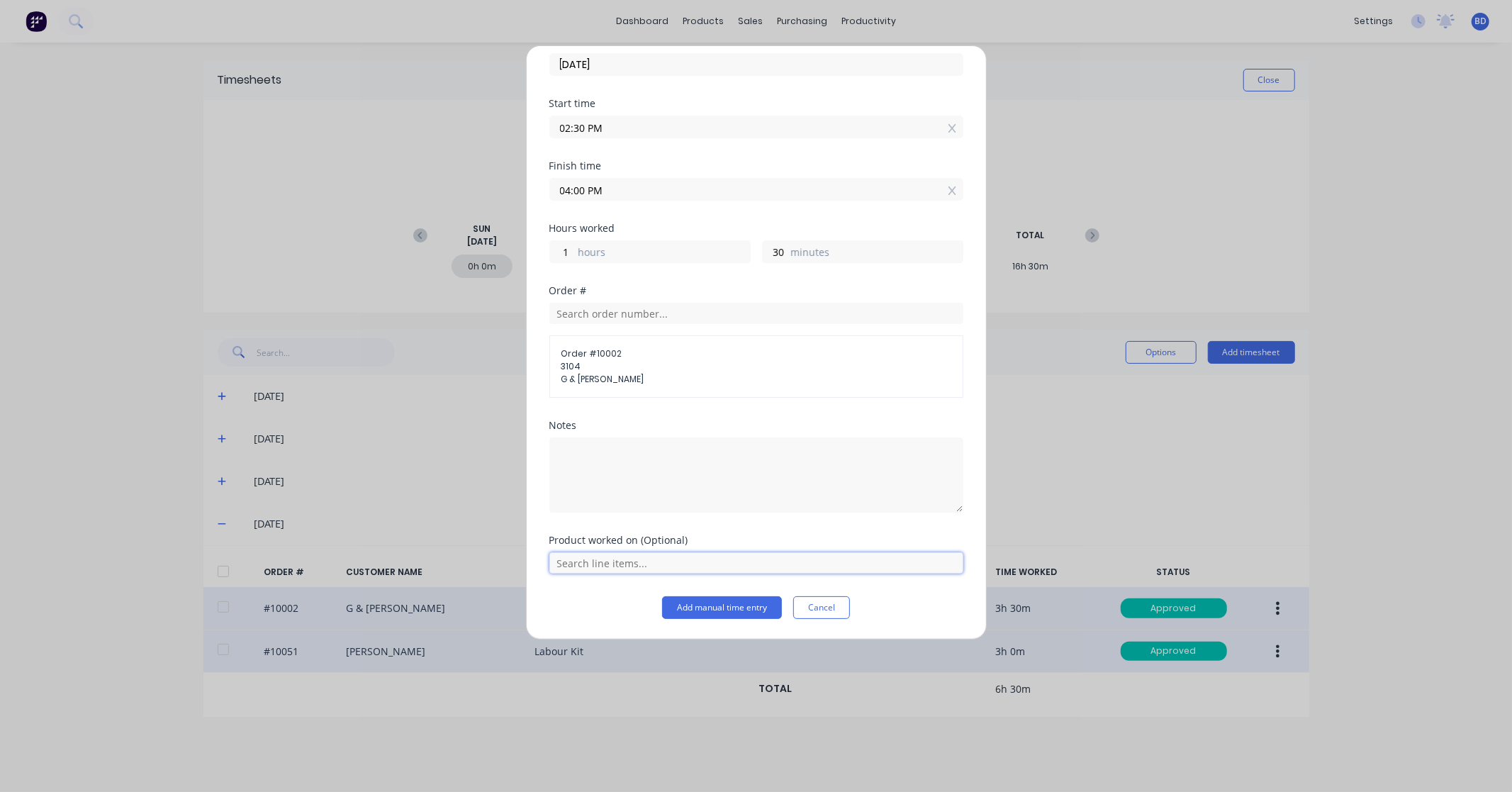
click at [716, 564] on input "text" at bounding box center [756, 563] width 414 height 21
click at [675, 535] on div "Labour Kit" at bounding box center [756, 527] width 414 height 35
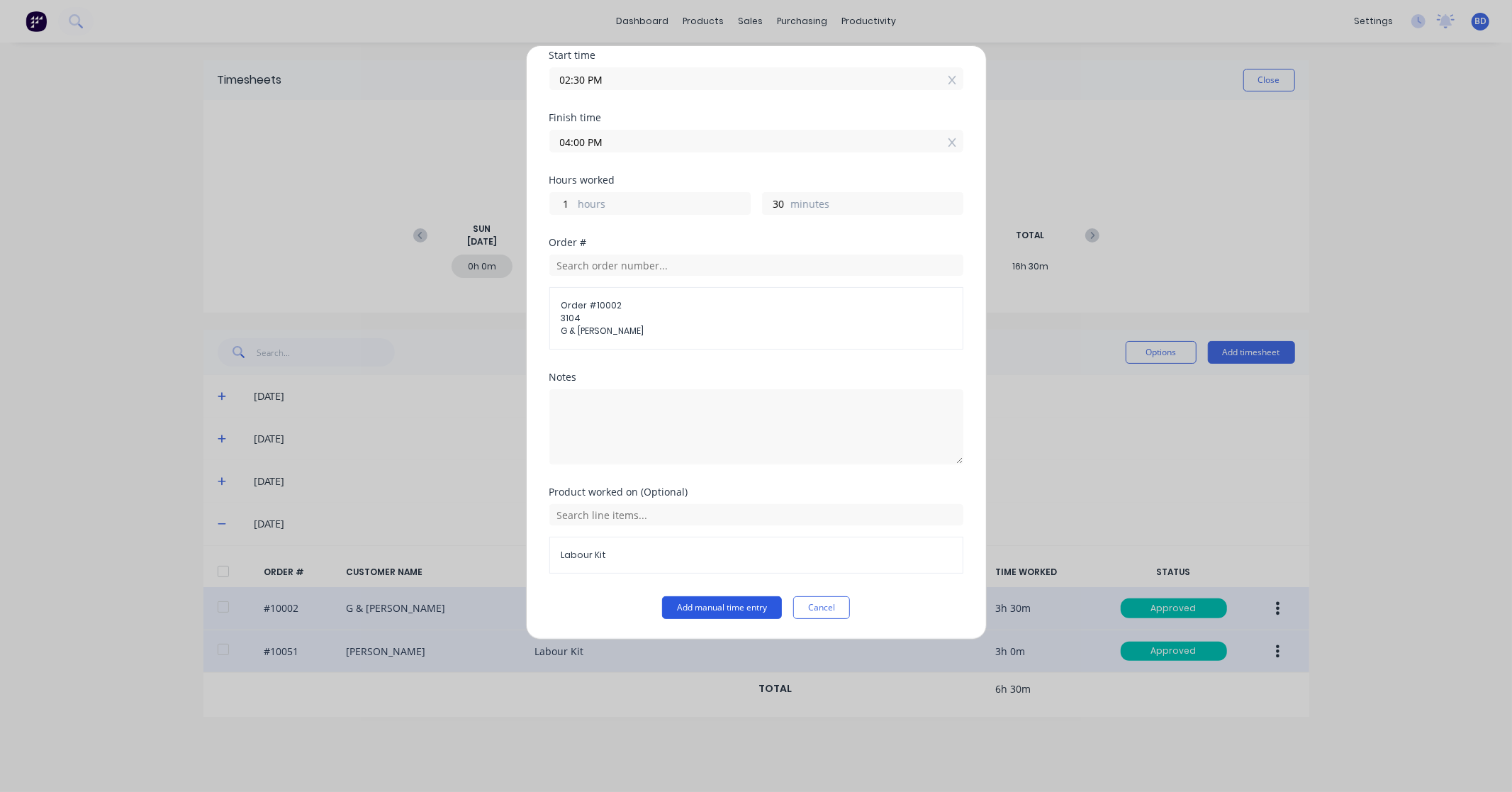
click at [758, 607] on button "Add manual time entry" at bounding box center [722, 607] width 120 height 23
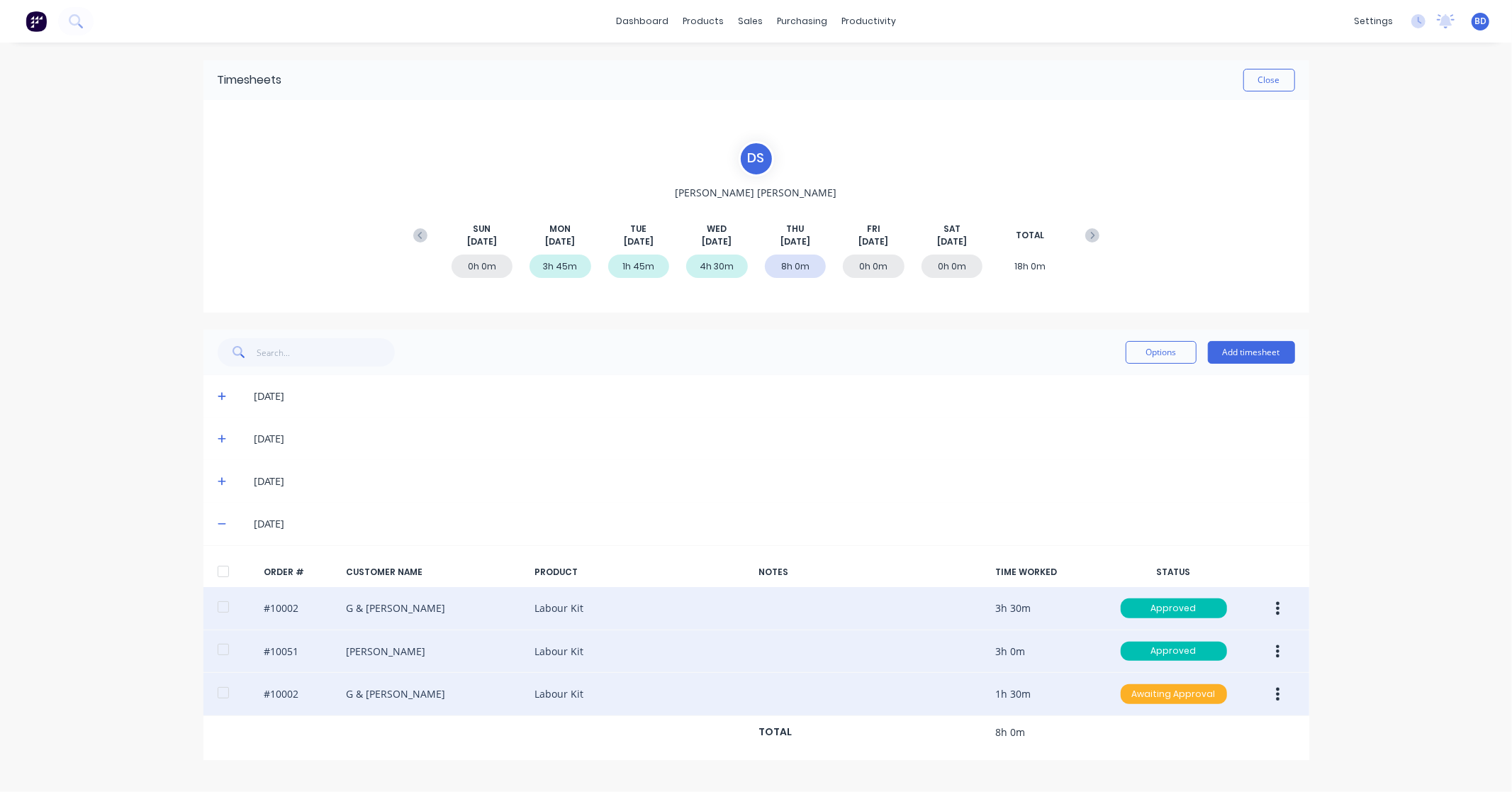
click at [1204, 695] on div "Awaiting Approval" at bounding box center [1174, 693] width 106 height 20
click at [1154, 758] on div "Approved" at bounding box center [1143, 765] width 117 height 20
click at [1271, 74] on button "Close" at bounding box center [1269, 80] width 52 height 23
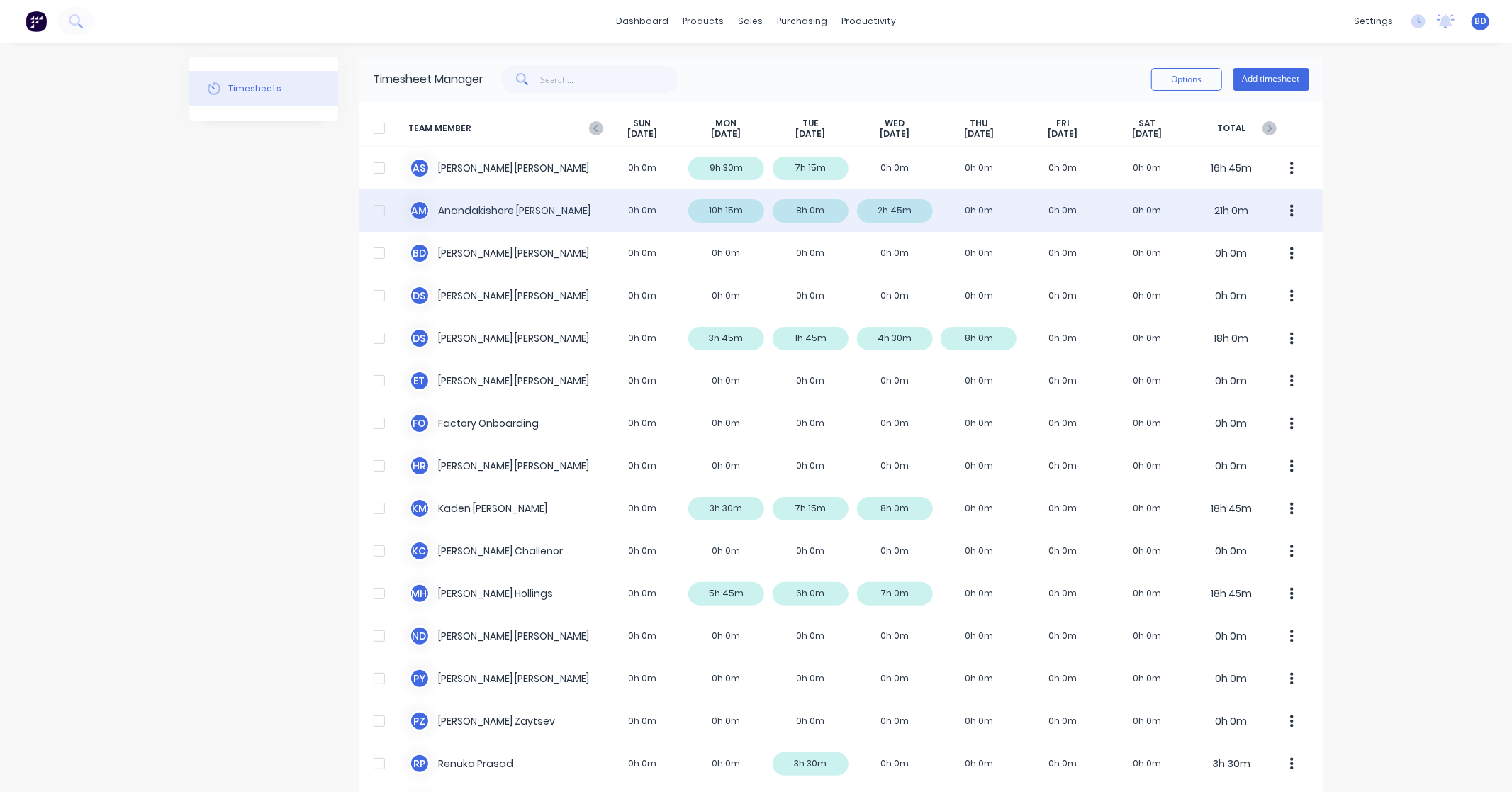
click at [440, 200] on div "A M Anandakishore Marothi 0h 0m 10h 15m 8h 0m 2h 45m 0h 0m 0h 0m 0h 0m 21h 0m" at bounding box center [841, 211] width 964 height 42
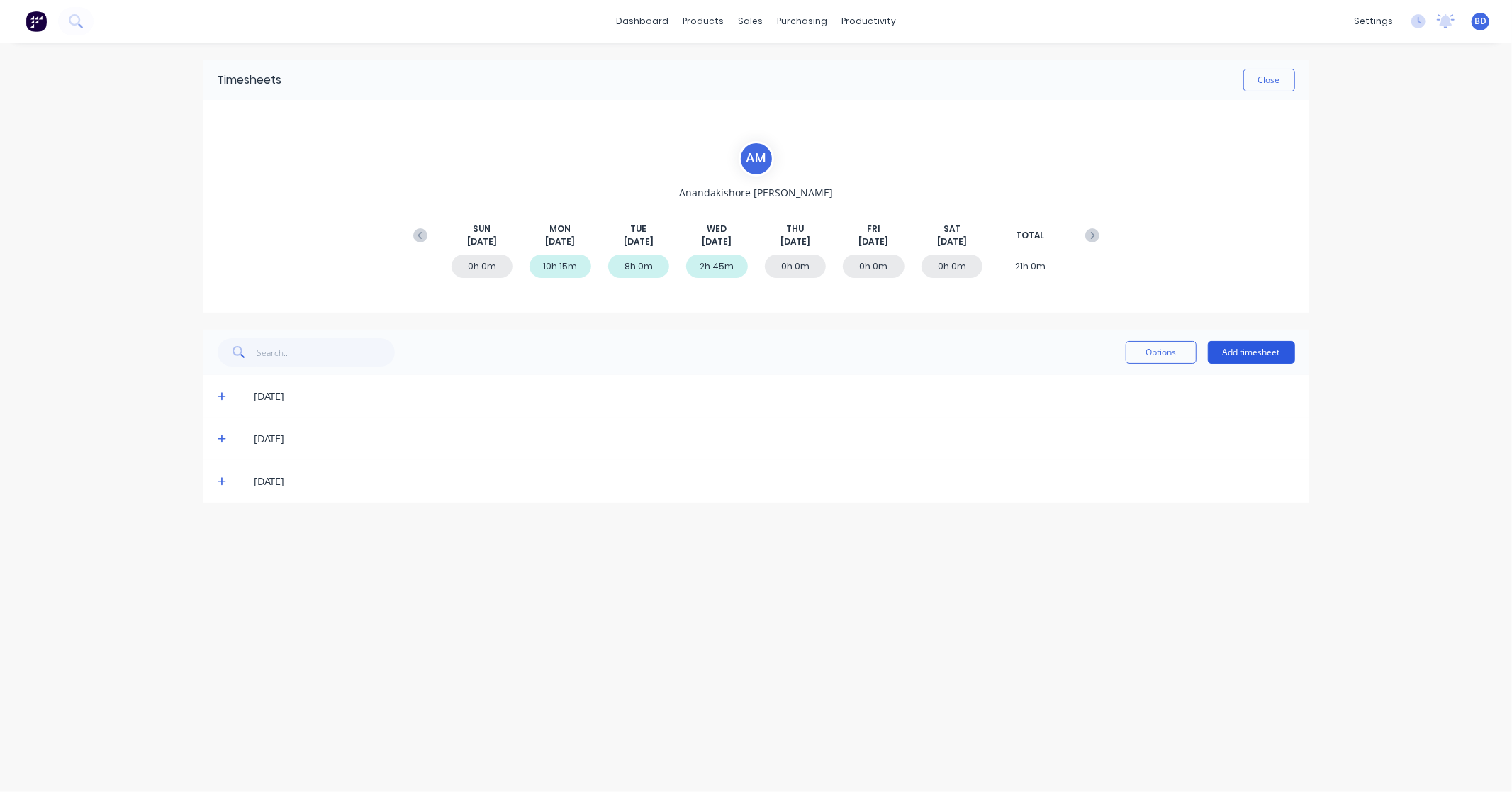
click at [1259, 350] on button "Add timesheet" at bounding box center [1251, 352] width 87 height 23
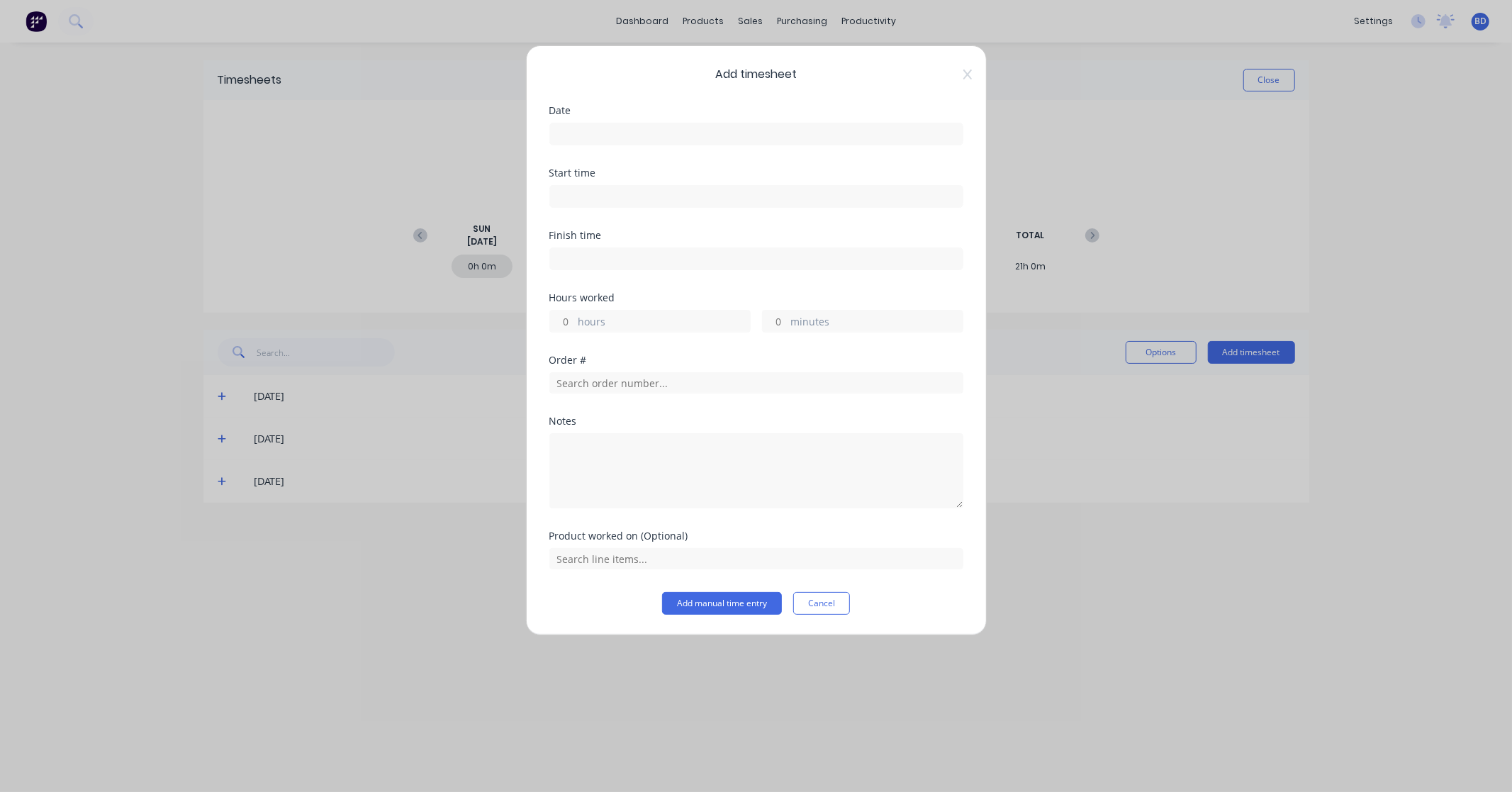
click at [639, 137] on input at bounding box center [756, 134] width 412 height 21
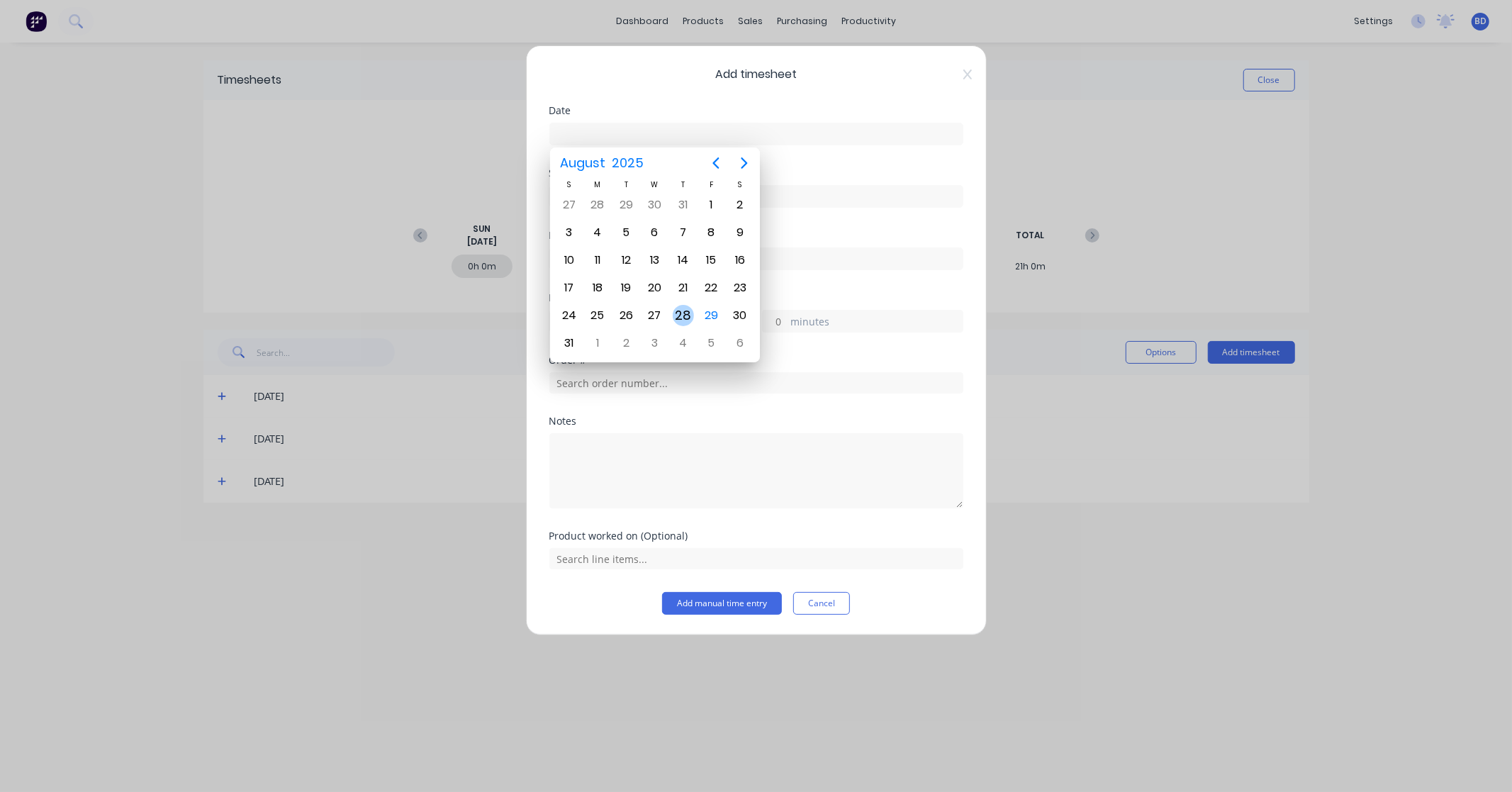
click at [681, 313] on div "28" at bounding box center [683, 315] width 21 height 21
type input "28/08/2025"
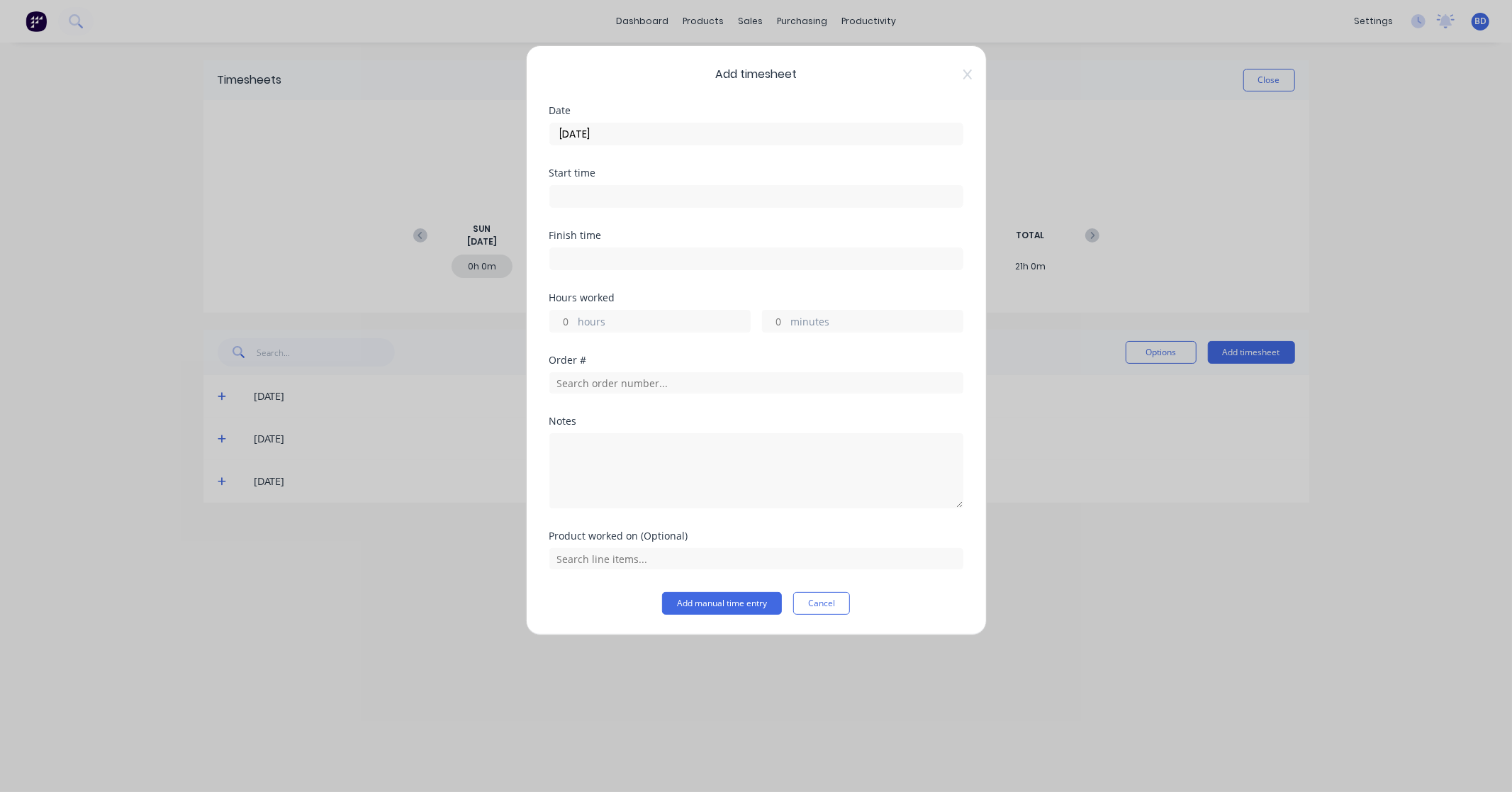
click at [591, 201] on input at bounding box center [756, 196] width 412 height 21
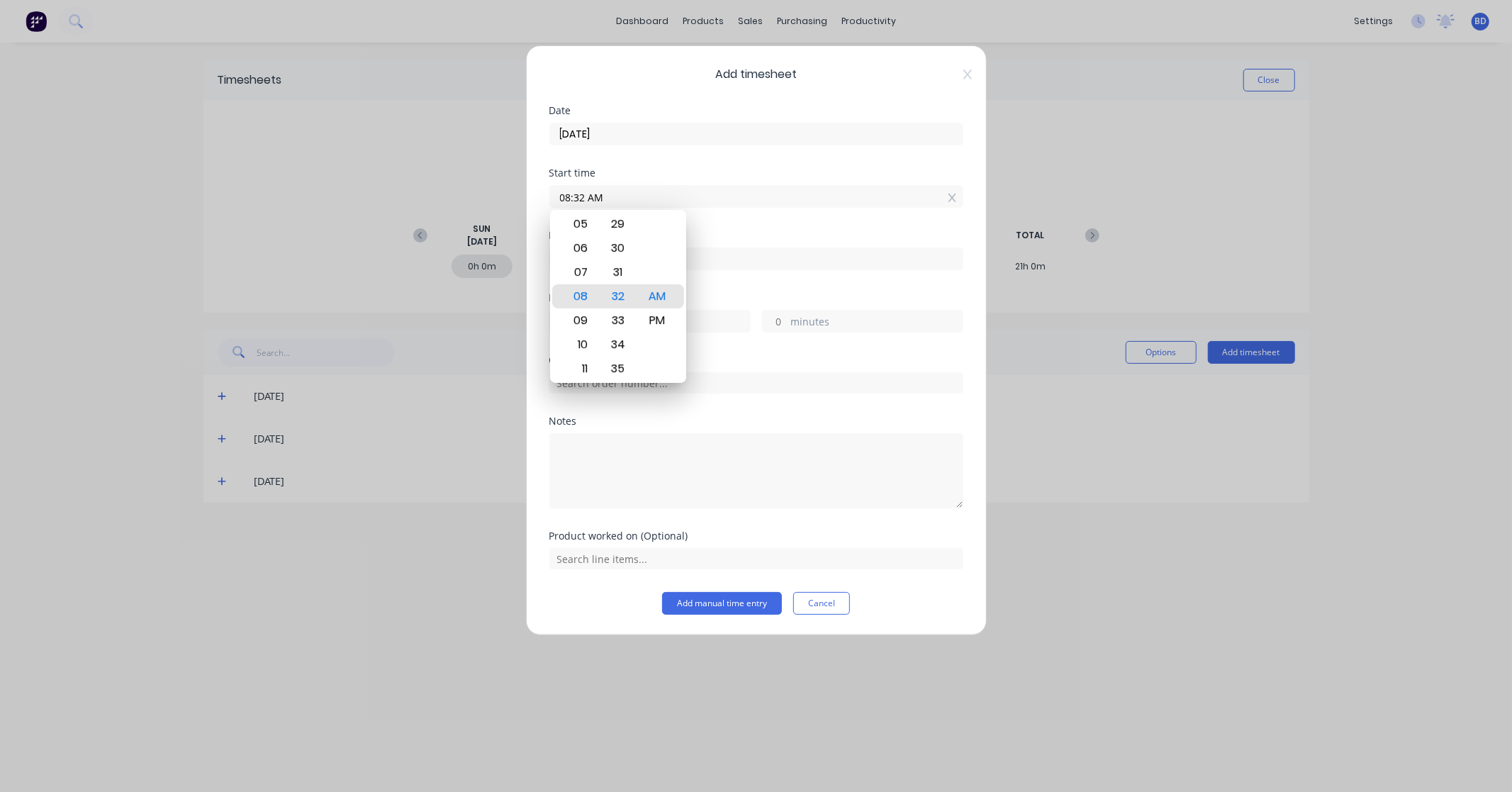
drag, startPoint x: 632, startPoint y: 196, endPoint x: 538, endPoint y: 194, distance: 94.0
click at [538, 194] on div "Add timesheet Date 28/08/2025 Start time 08:32 AM Finish time Hours worked hour…" at bounding box center [756, 340] width 461 height 590
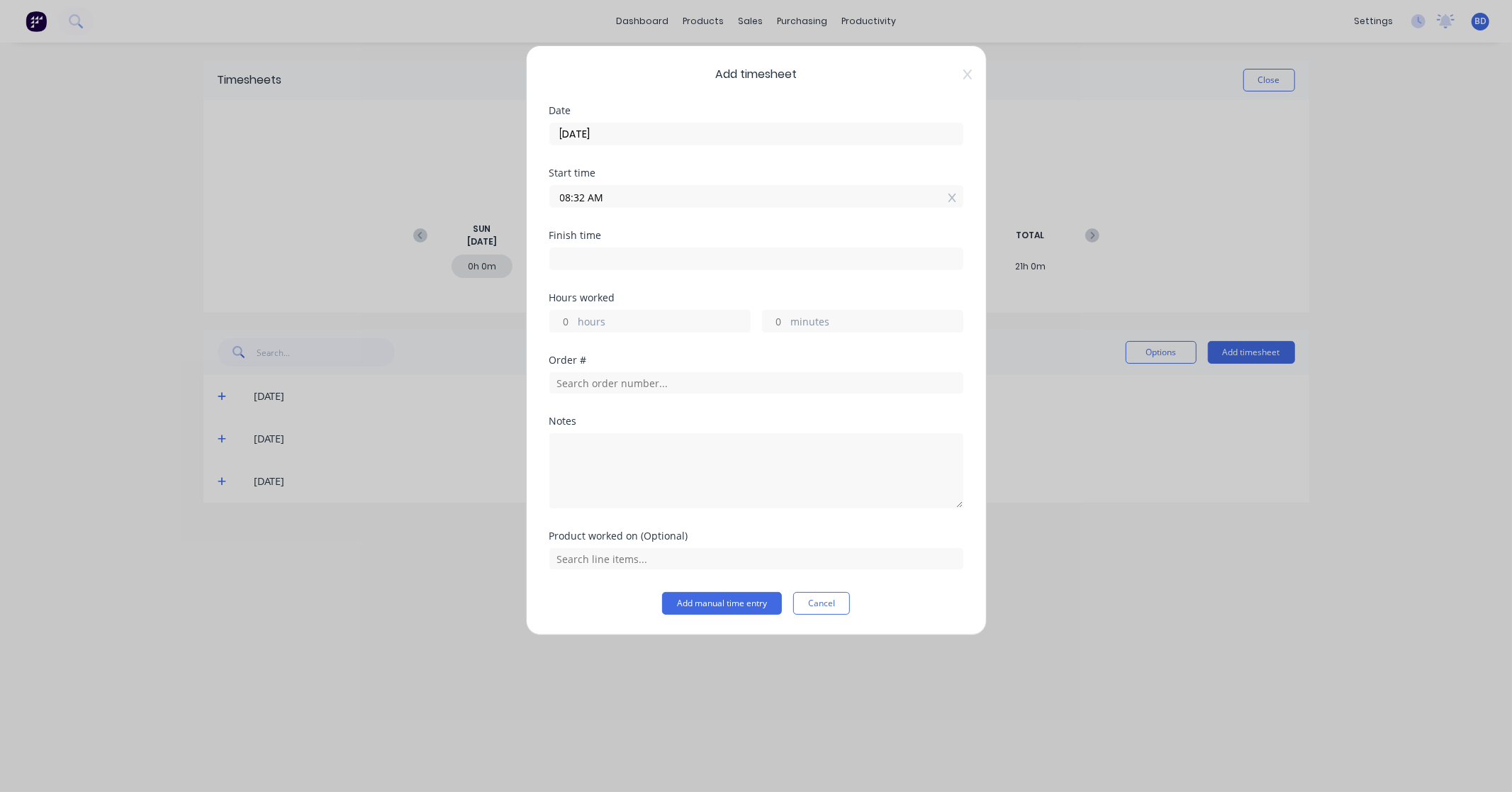
paste input "8:00"
type input "08:00 AM"
click at [575, 260] on input at bounding box center [756, 258] width 412 height 21
type input "08:32 AM"
type input "0"
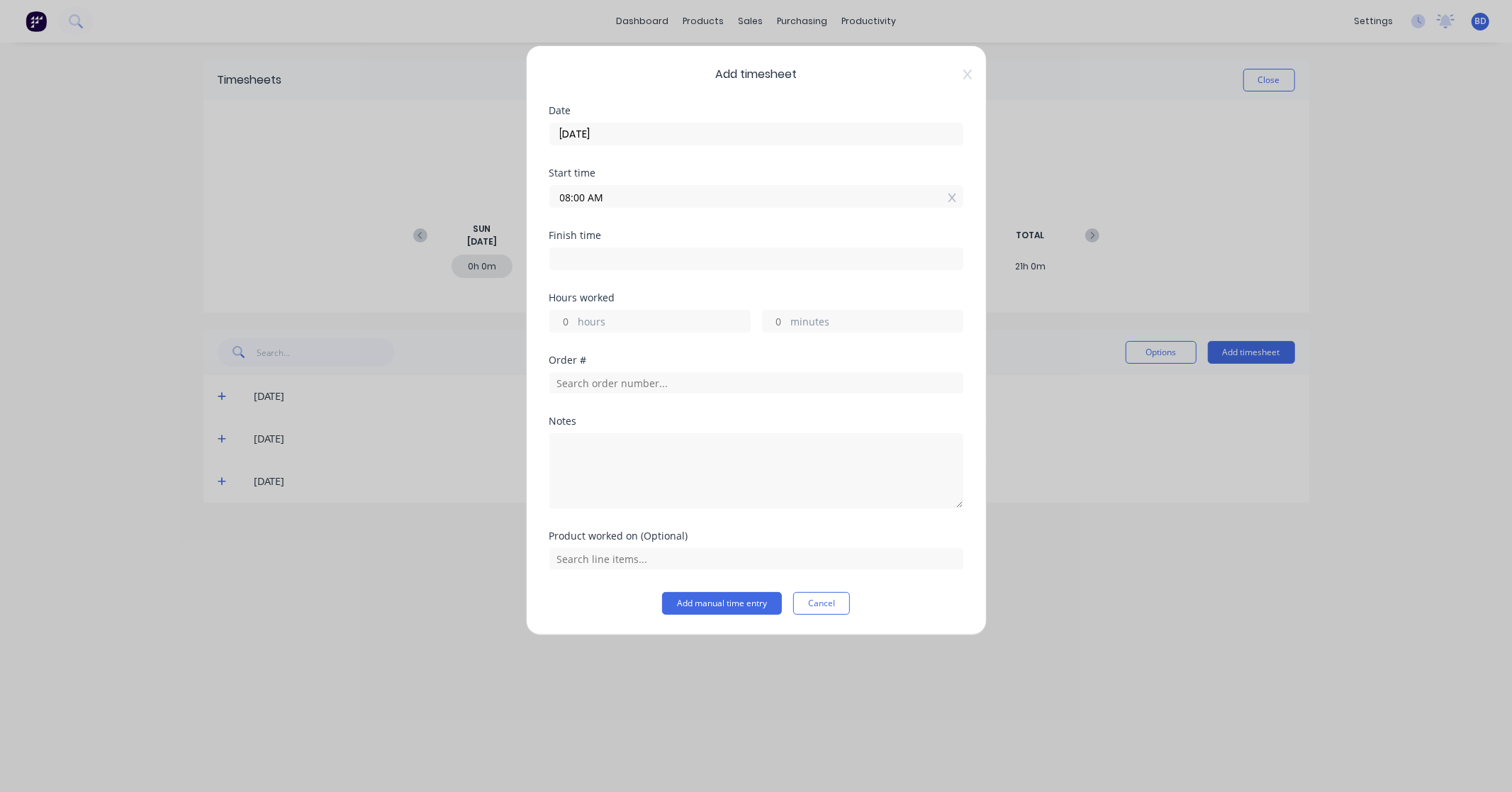
type input "32"
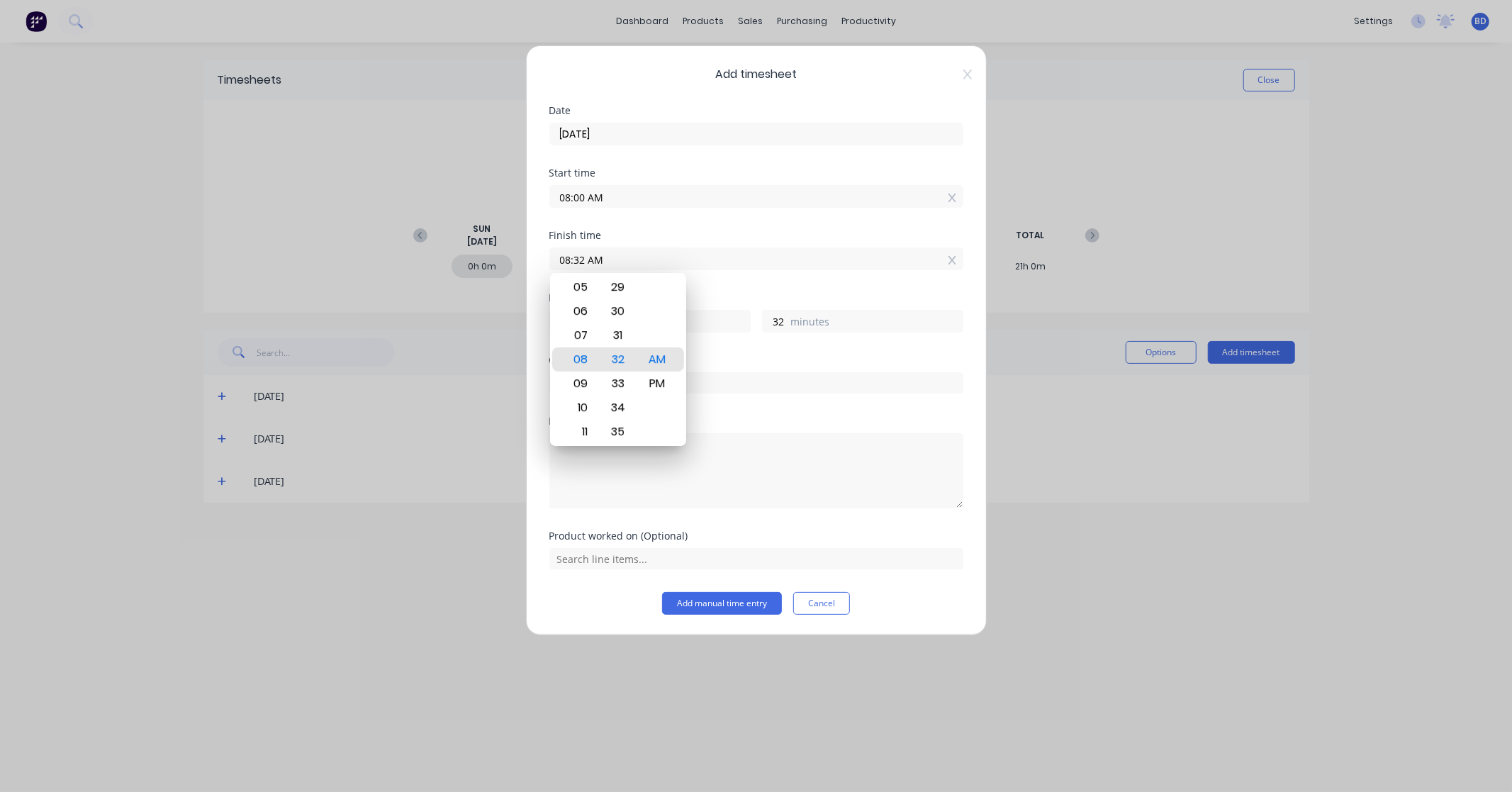
click at [612, 260] on input "08:32 AM" at bounding box center [756, 258] width 412 height 21
drag, startPoint x: 624, startPoint y: 260, endPoint x: 541, endPoint y: 257, distance: 83.1
click at [541, 257] on div "Add timesheet Date 28/08/2025 Start time 08:00 AM Finish time 08:32 AM Hours wo…" at bounding box center [756, 340] width 461 height 590
paste input "2:30 P"
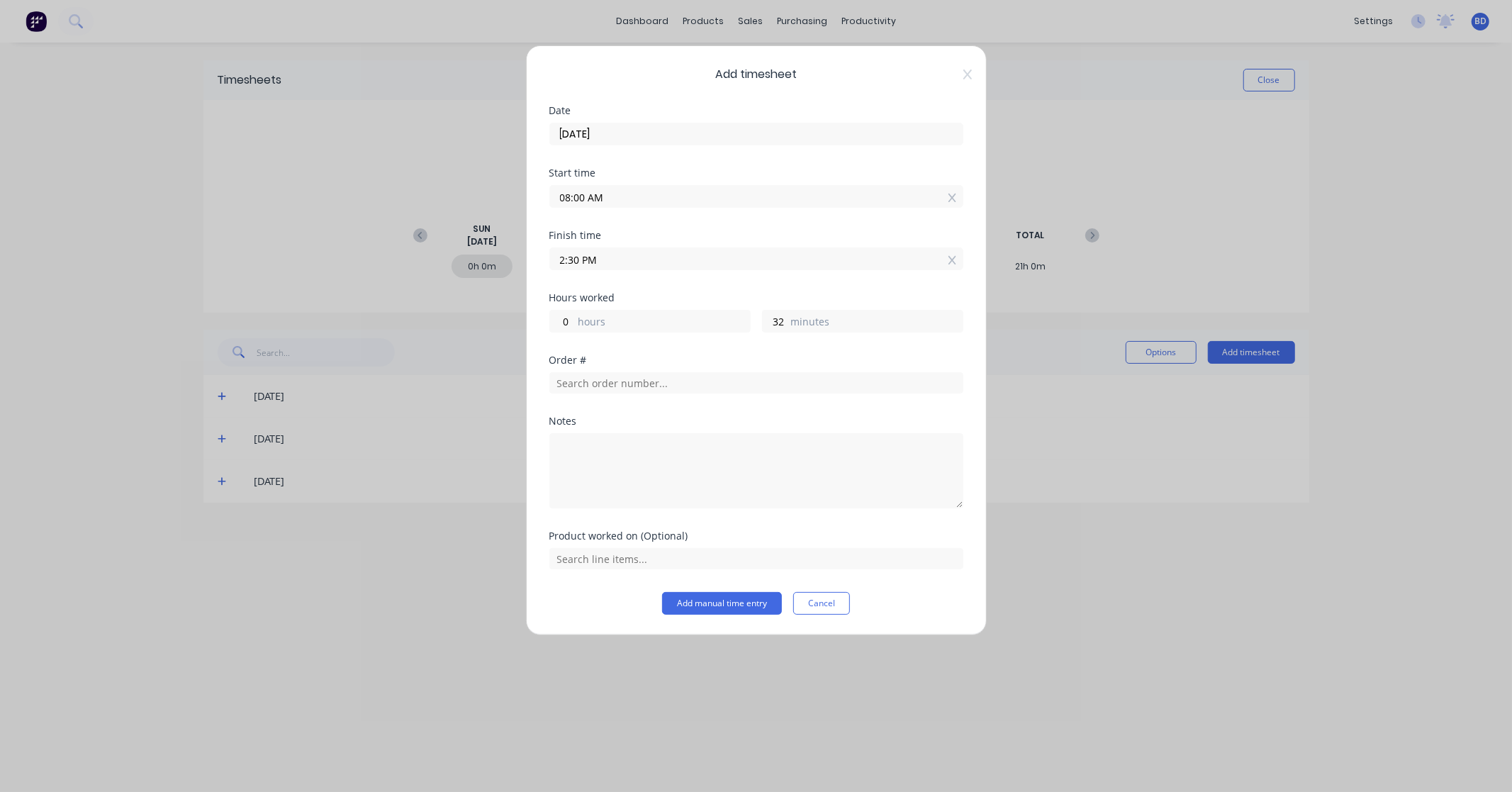
click at [572, 259] on input "2:30 PM" at bounding box center [756, 258] width 412 height 21
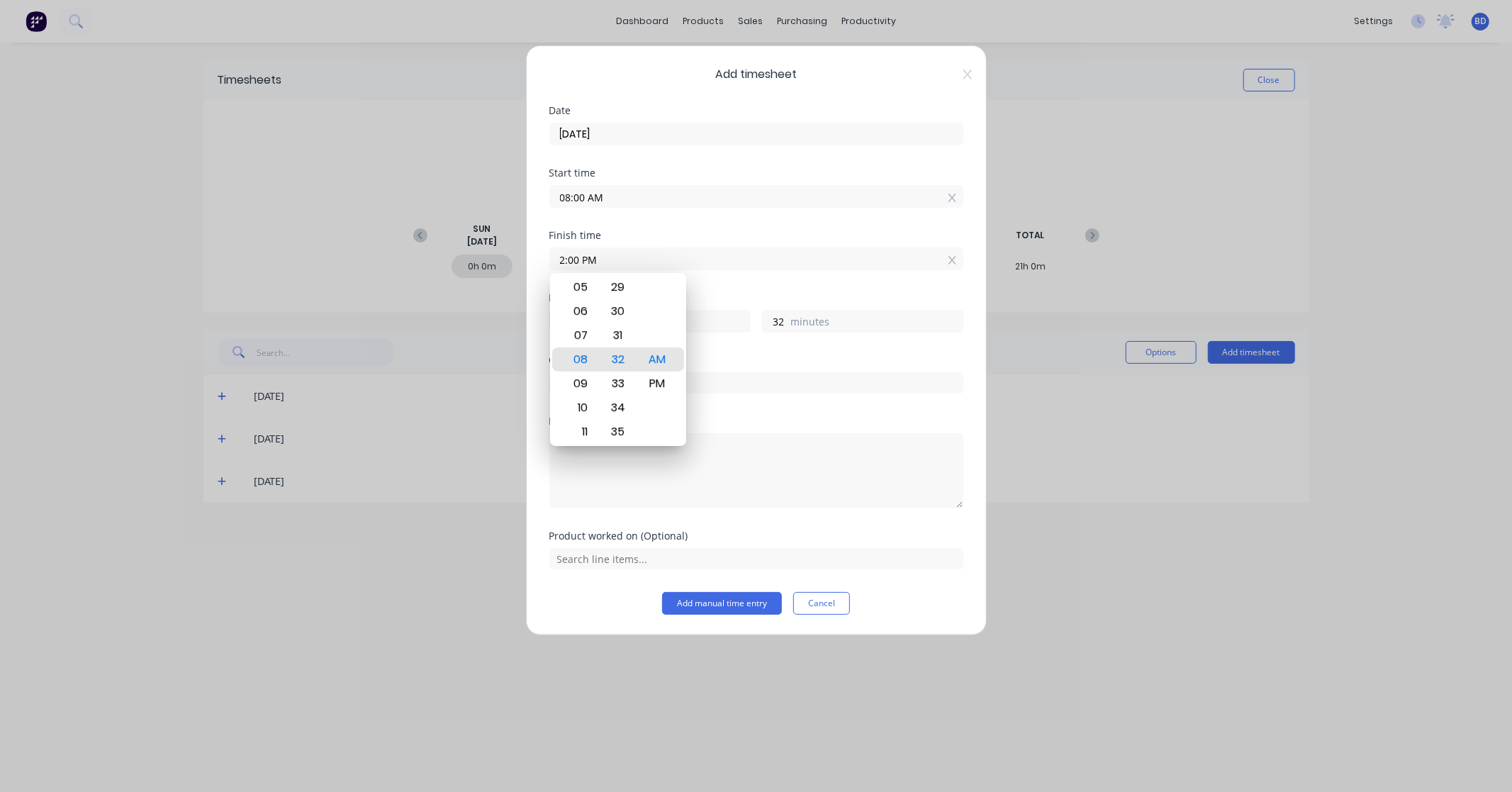
type input "02:00 PM"
type input "6"
type input "0"
click at [744, 291] on div "Finish time 02:00 PM" at bounding box center [756, 261] width 414 height 63
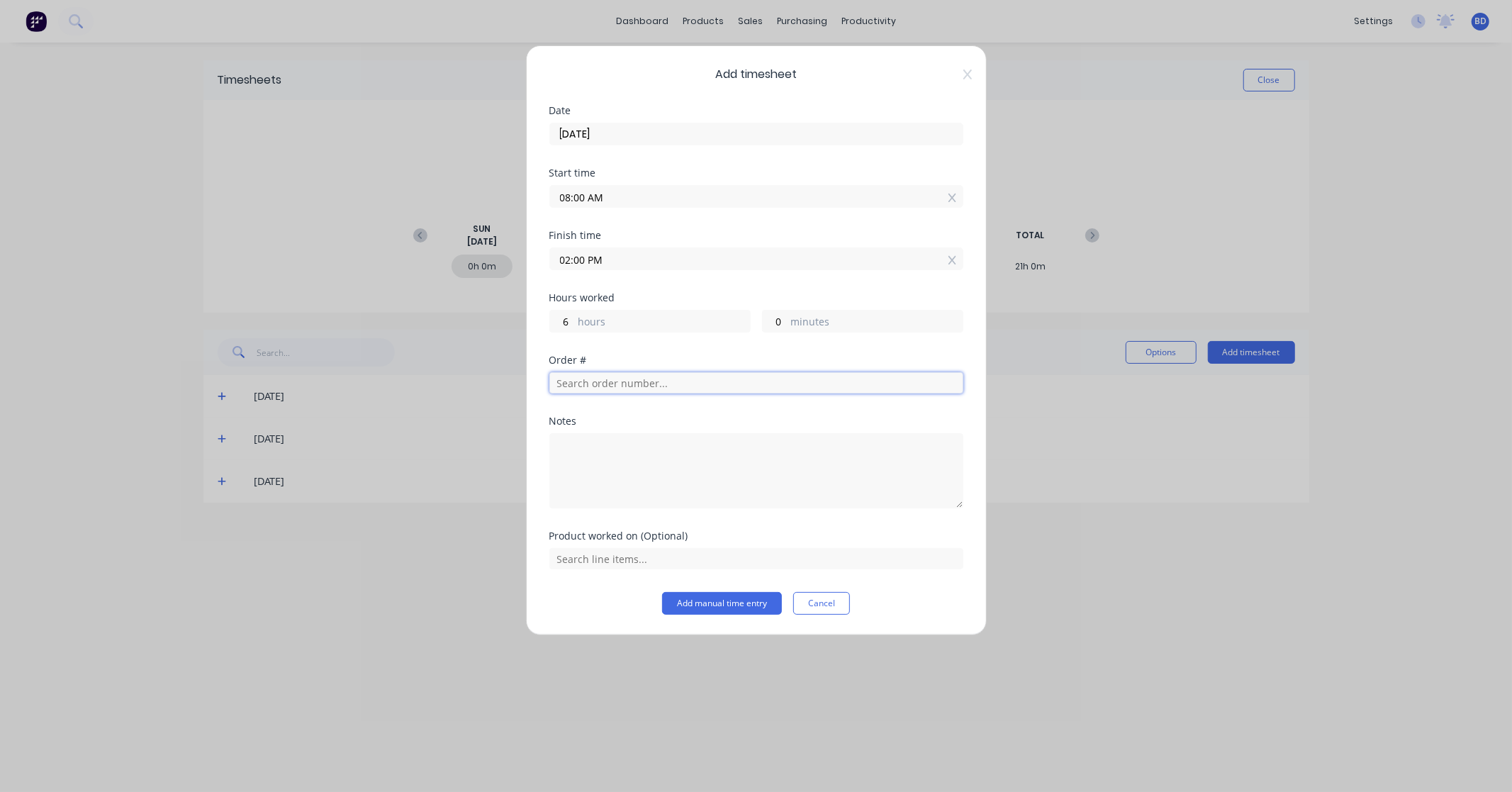
click at [632, 383] on input "text" at bounding box center [756, 383] width 414 height 21
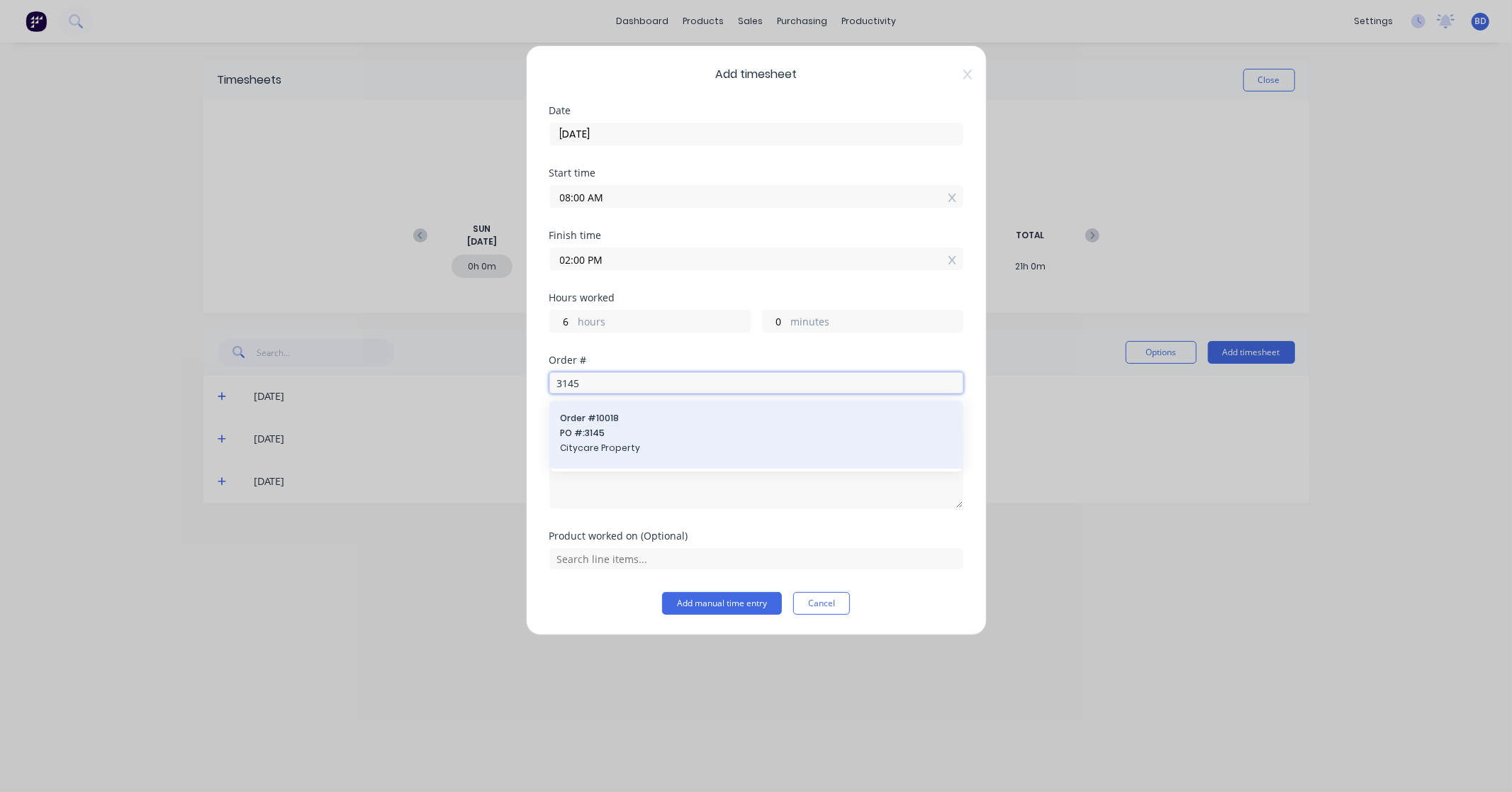
type input "3145"
click at [627, 426] on div "Order # 10018 PO #: 3145 Citycare Property" at bounding box center [756, 434] width 391 height 45
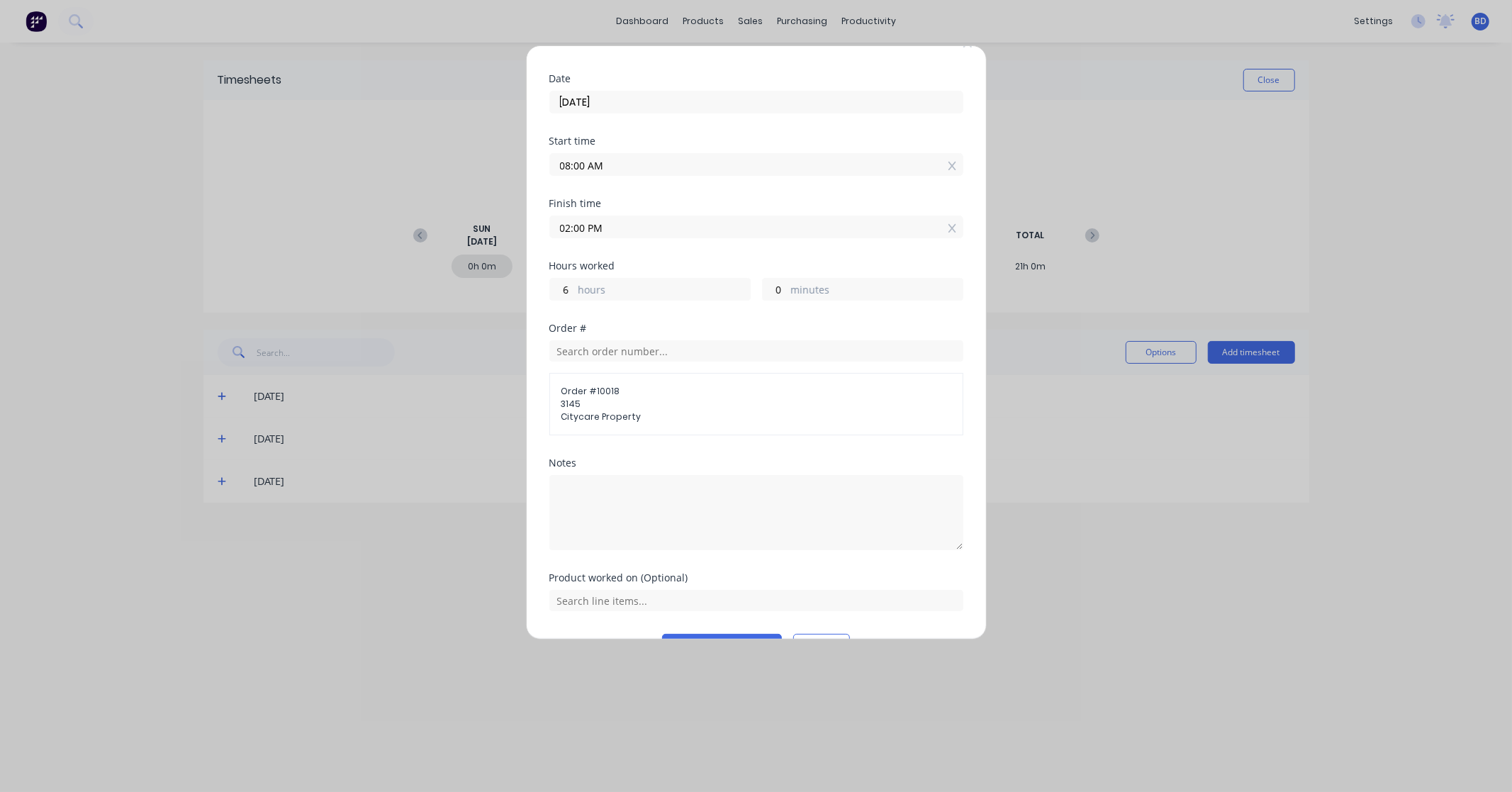
scroll to position [70, 0]
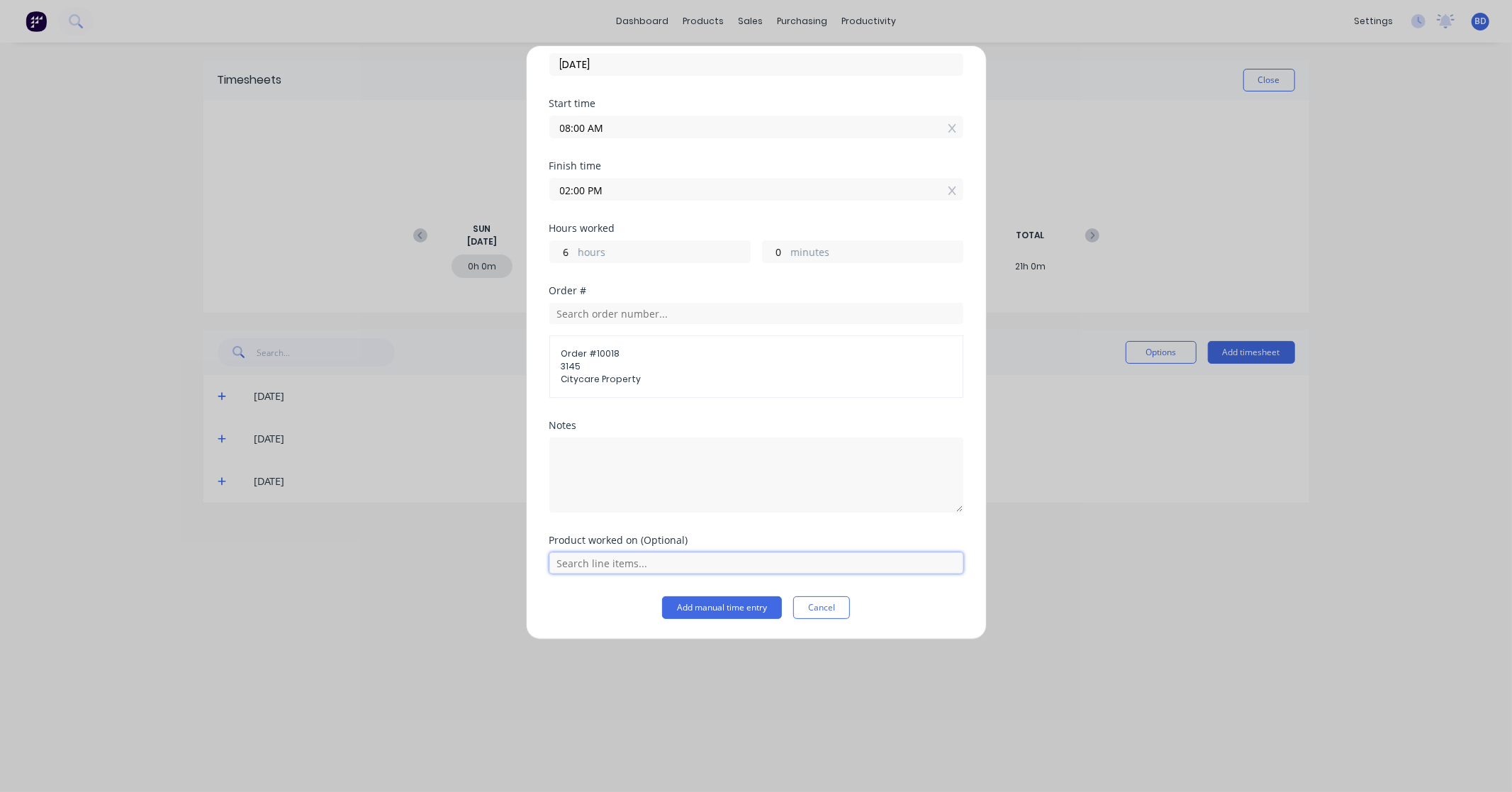
click at [605, 566] on input "text" at bounding box center [756, 563] width 414 height 21
click at [625, 521] on span "Fabricaiton" at bounding box center [767, 527] width 369 height 13
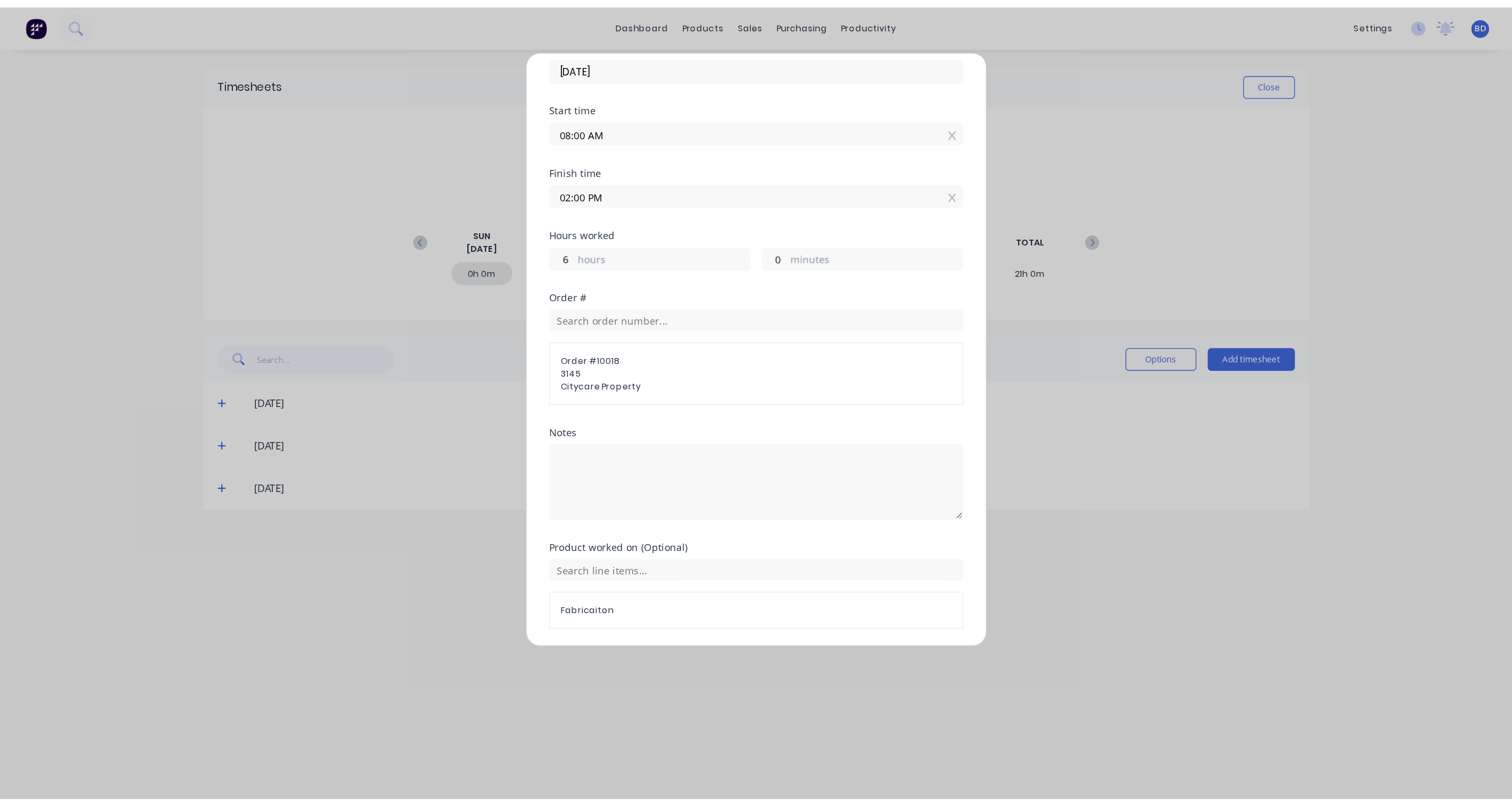
scroll to position [88, 0]
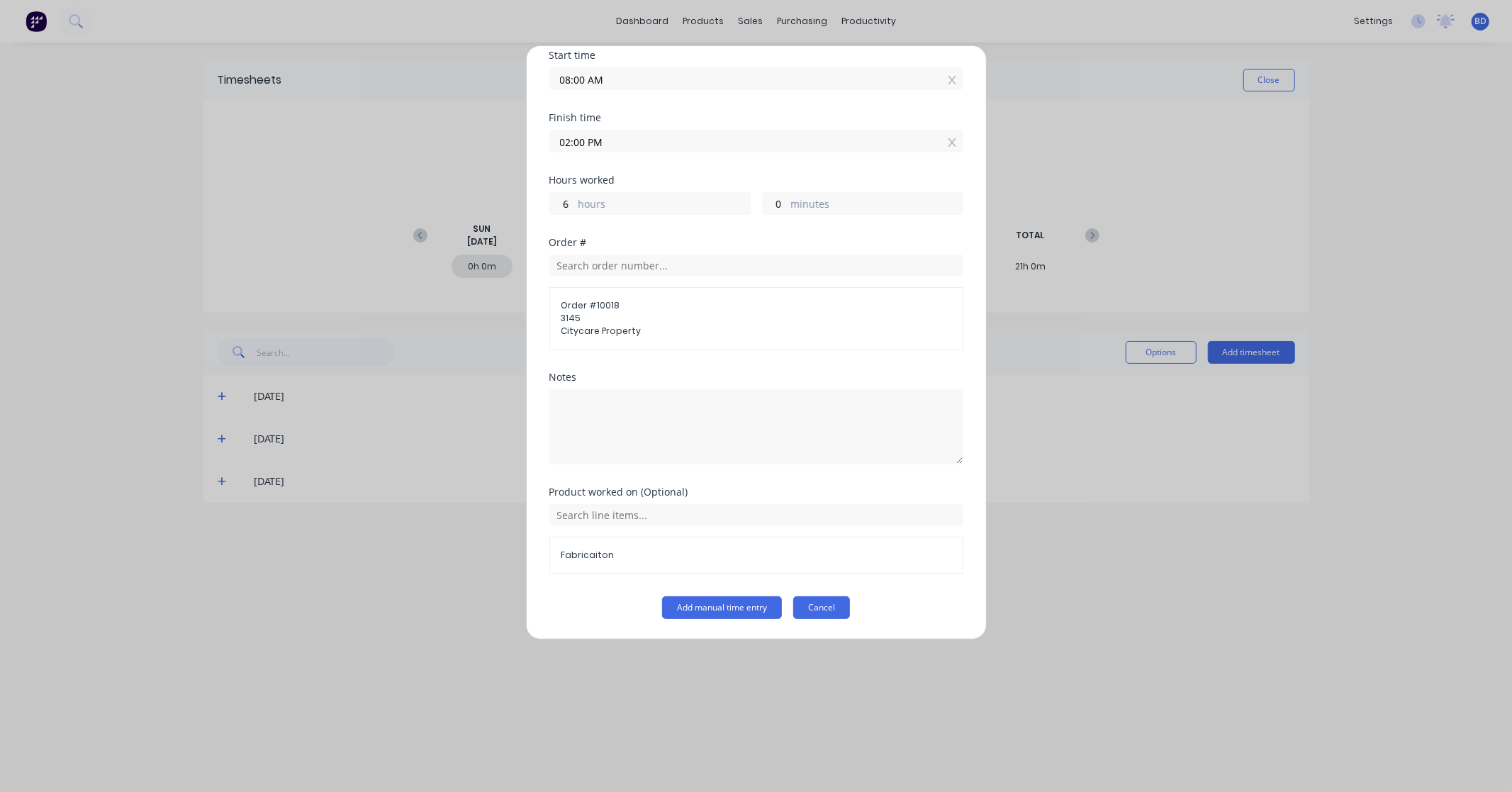
click at [828, 610] on button "Cancel" at bounding box center [822, 607] width 56 height 23
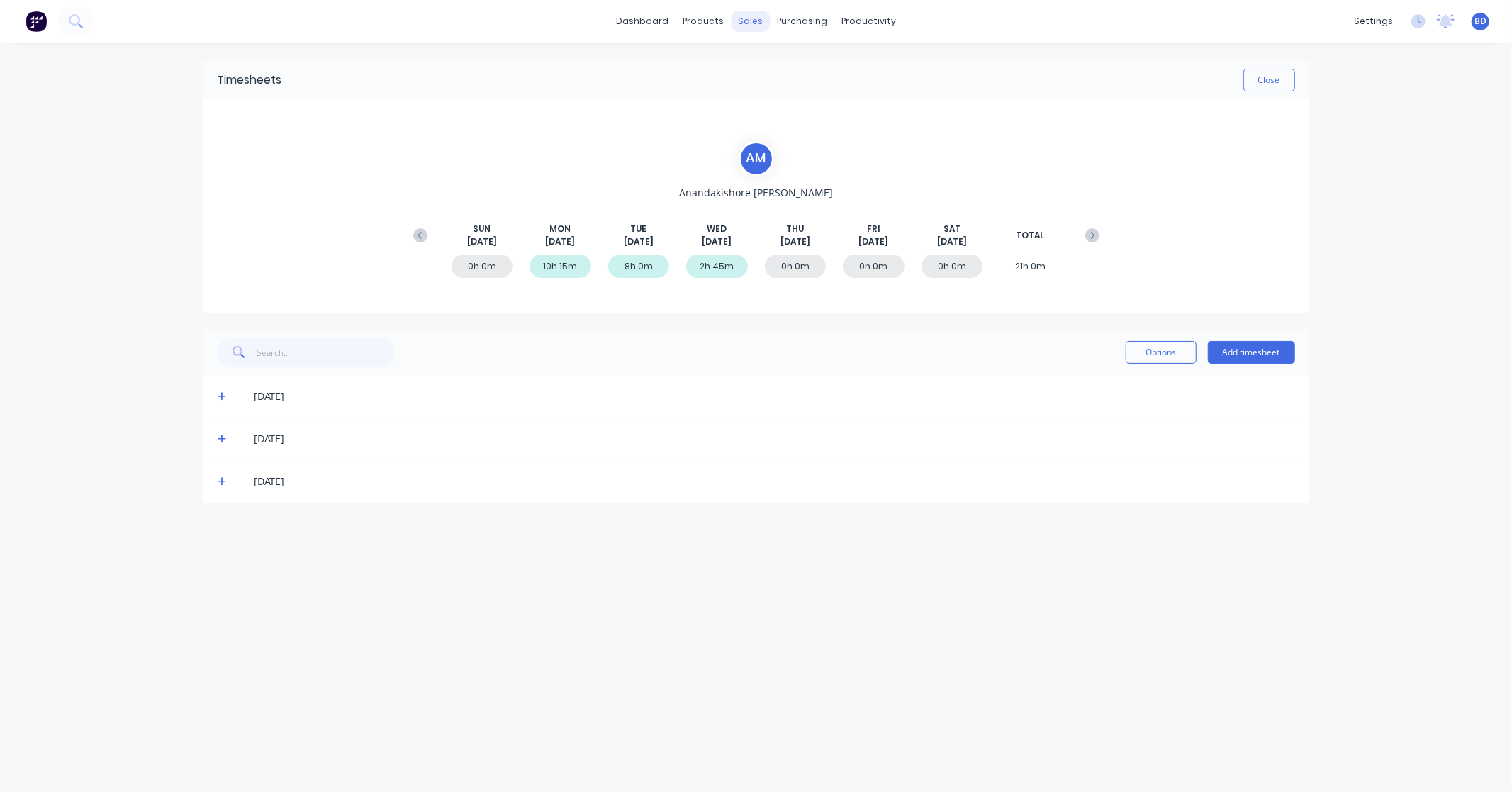
click at [753, 12] on div "sales" at bounding box center [751, 21] width 39 height 21
click at [788, 74] on div "Sales Orders" at bounding box center [803, 68] width 58 height 13
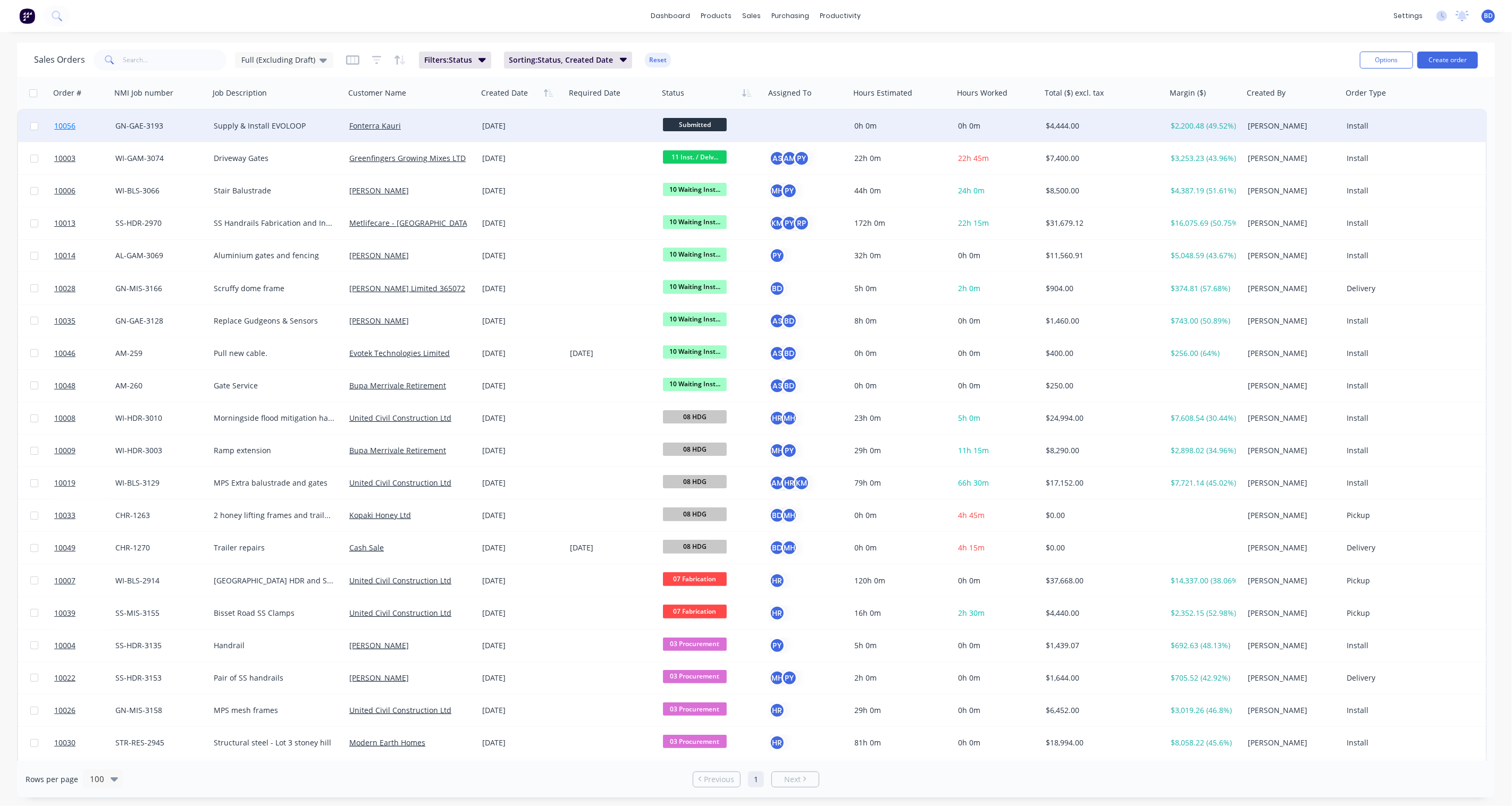
click at [68, 125] on span "10056" at bounding box center [65, 126] width 21 height 11
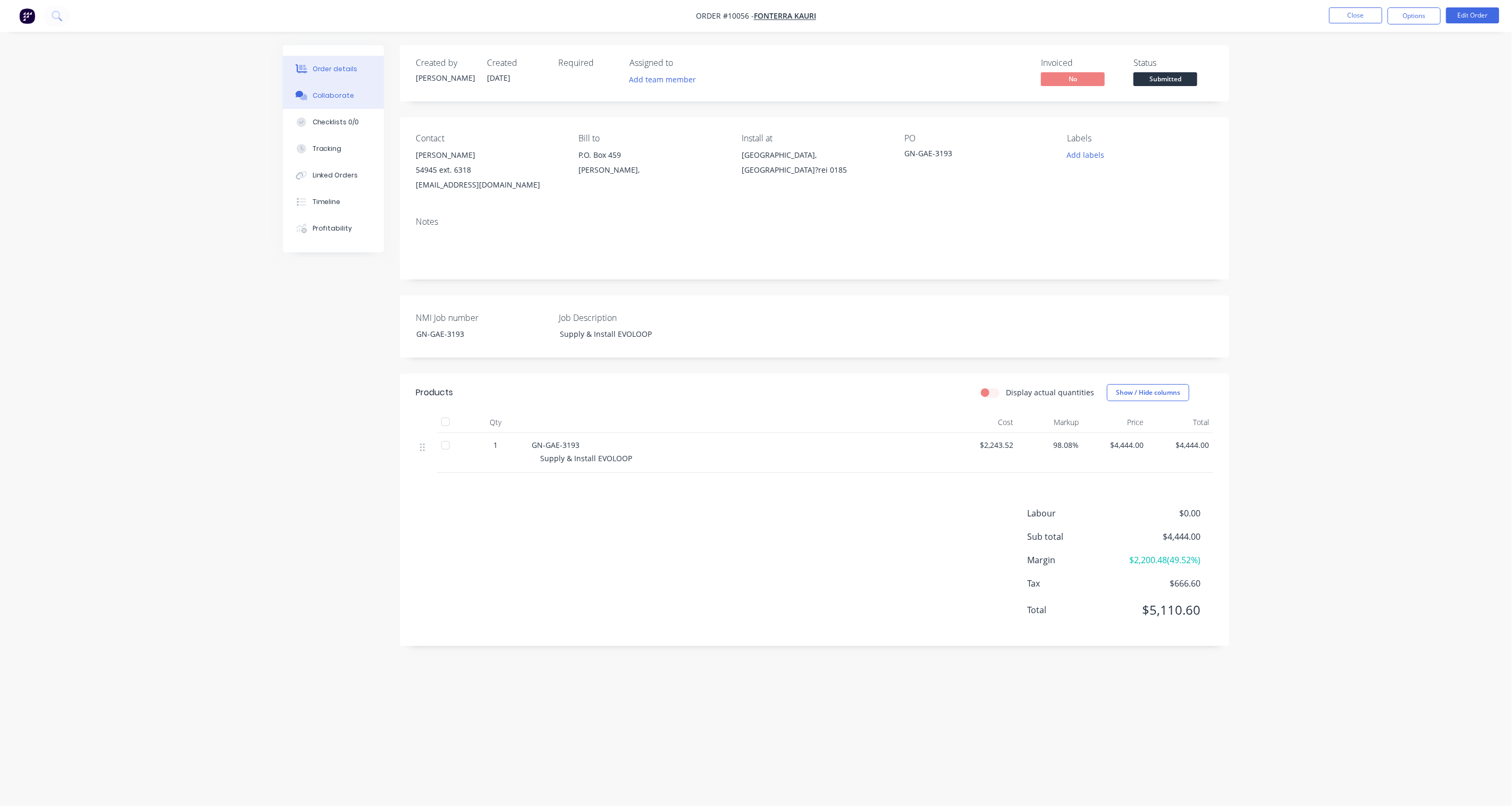
click at [334, 91] on div "Collaborate" at bounding box center [334, 96] width 42 height 9
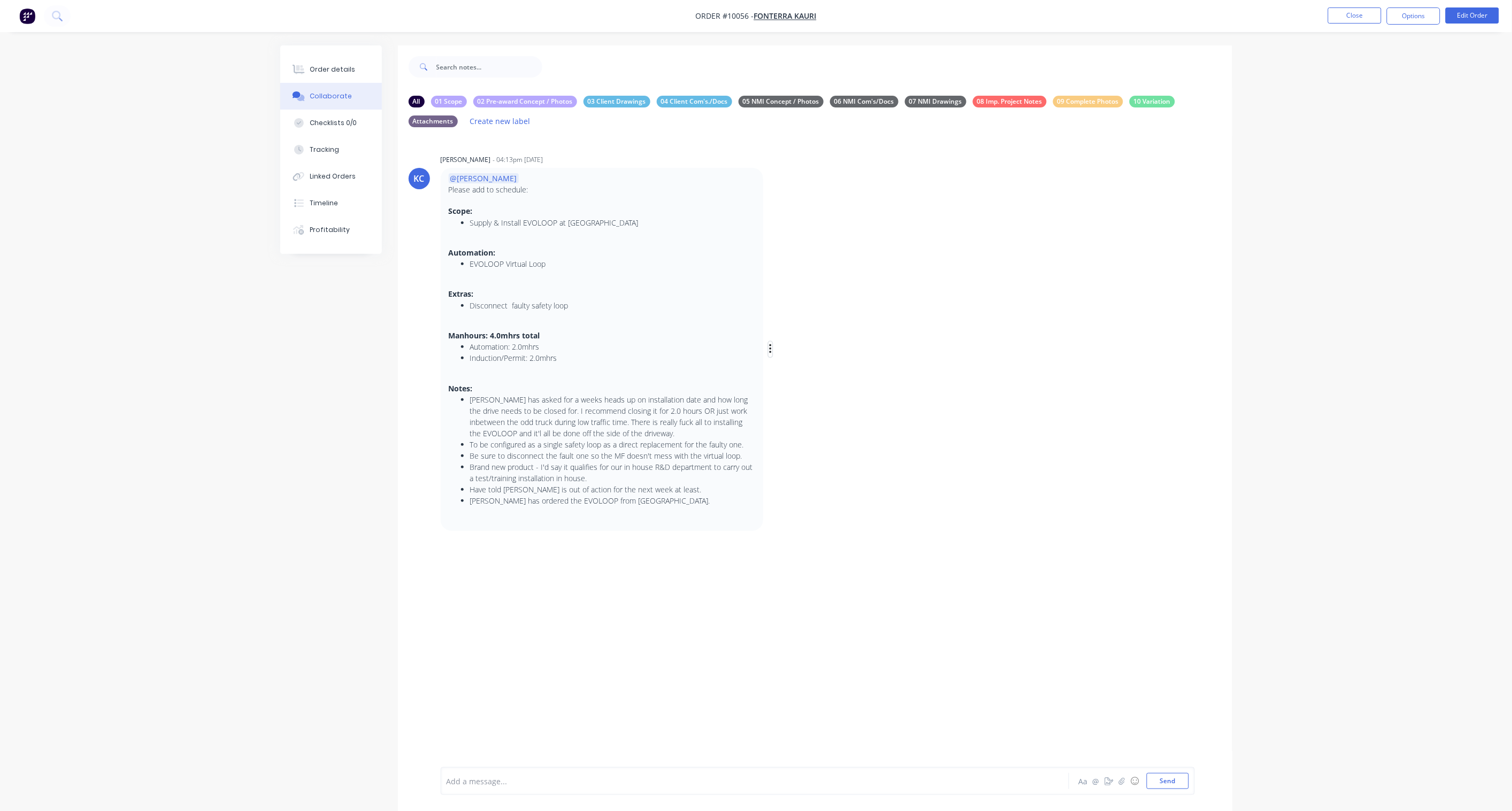
click at [771, 350] on icon "button" at bounding box center [770, 349] width 3 height 12
click at [797, 350] on button "Labels" at bounding box center [809, 351] width 67 height 18
click at [797, 350] on div "KC Karl Challenor - 04:13pm 27/08/25 @Brandon Please add to schedule: Scope: Su…" at bounding box center [815, 341] width 834 height 379
click at [770, 346] on icon "button" at bounding box center [770, 349] width 3 height 12
click at [792, 344] on button "Labels" at bounding box center [809, 351] width 67 height 18
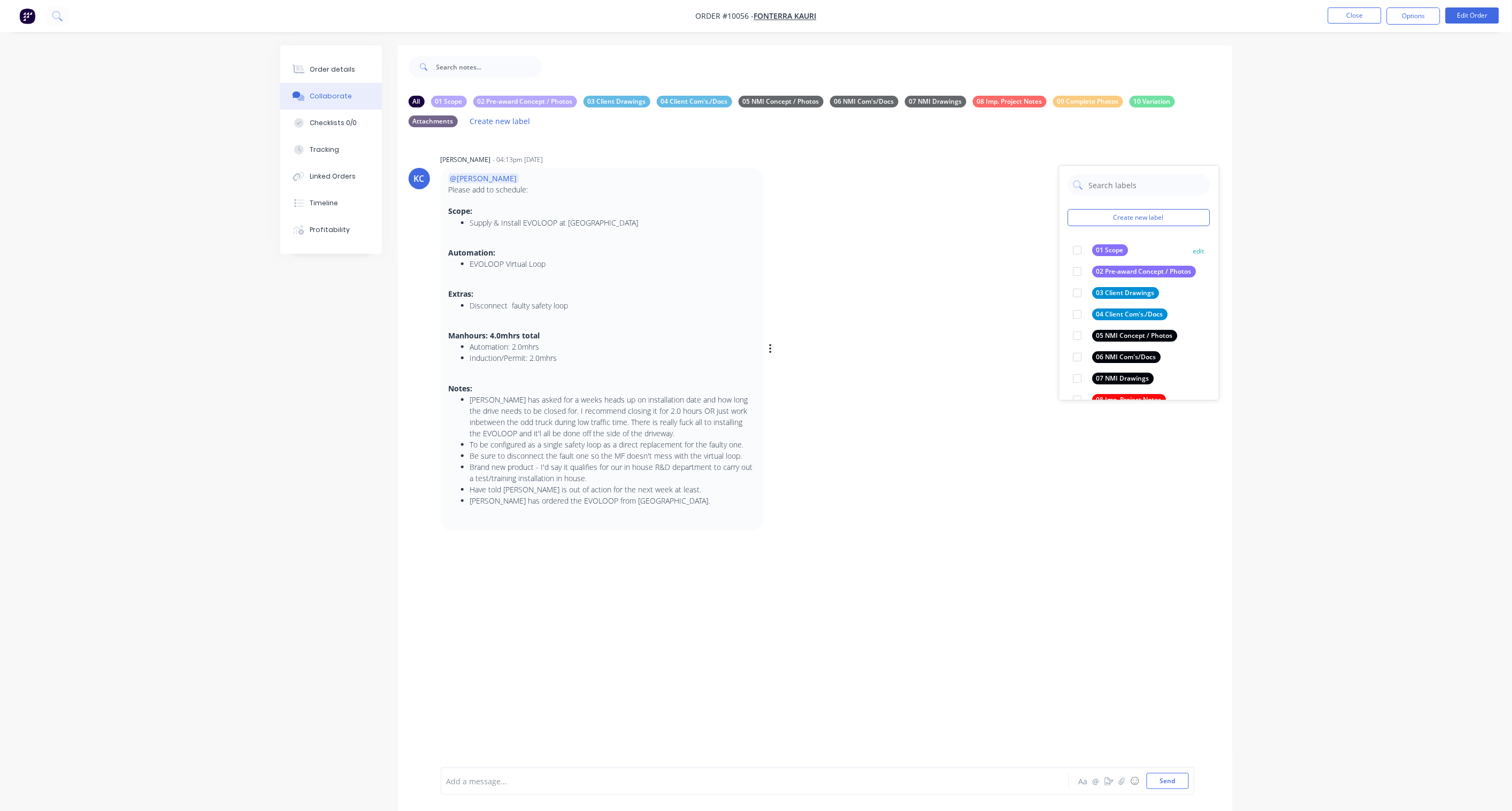
click at [1102, 248] on div "01 Scope" at bounding box center [1110, 250] width 36 height 12
click at [0, 0] on icon "button" at bounding box center [0, 0] width 0 height 0
click at [0, 0] on button "Edit" at bounding box center [0, 0] width 0 height 0
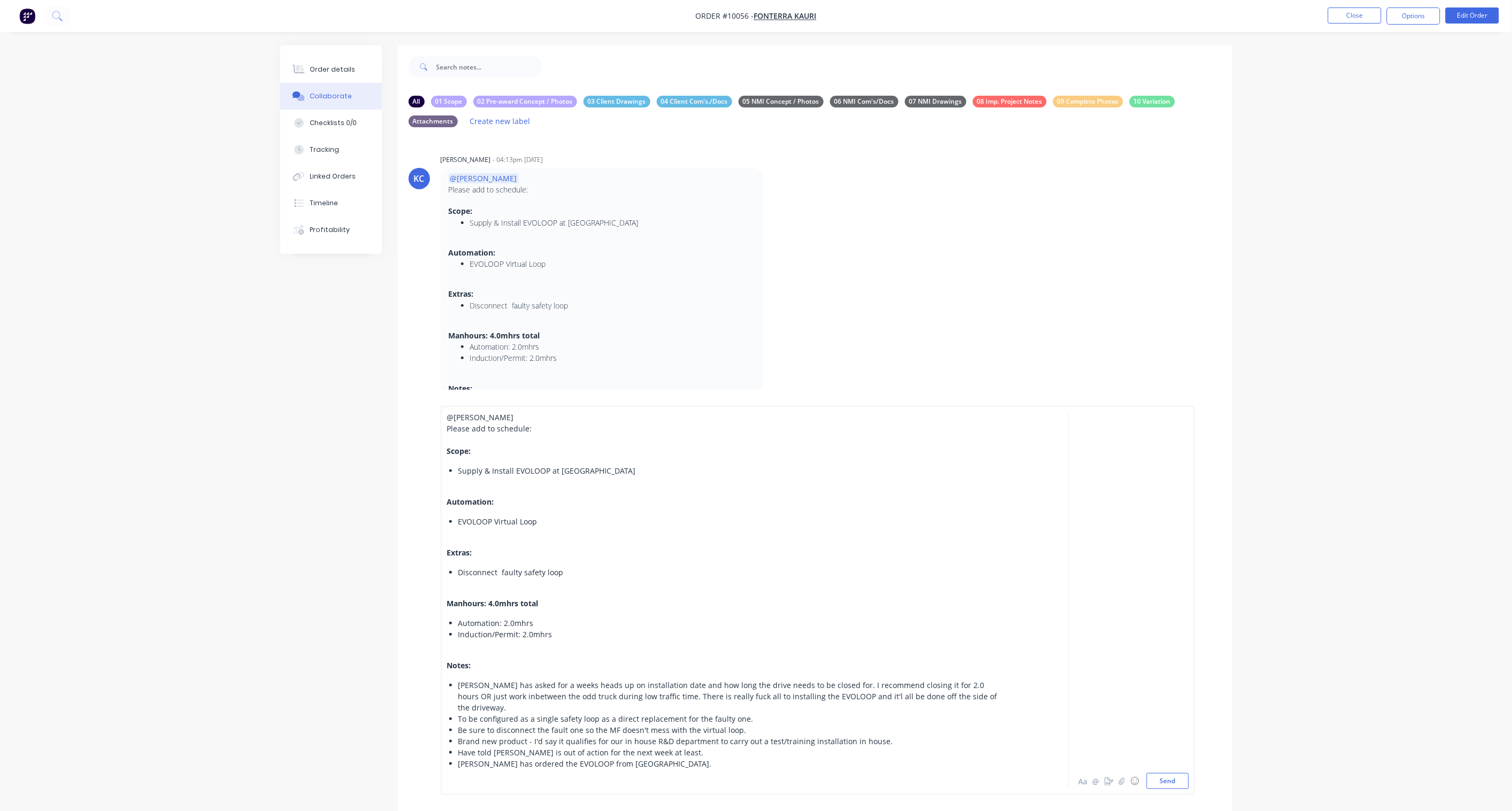
drag, startPoint x: 445, startPoint y: 463, endPoint x: 437, endPoint y: 412, distance: 51.6
click at [437, 412] on div "@Brandon Please add to schedule: Scope: Supply & Install EVOLOOP at Fonterra Ka…" at bounding box center [815, 600] width 834 height 421
drag, startPoint x: 449, startPoint y: 452, endPoint x: 426, endPoint y: 410, distance: 47.9
click at [426, 410] on div "@Brandon Please add to schedule: Scope: Supply & Install EVOLOOP at Fonterra Ka…" at bounding box center [815, 600] width 834 height 421
click at [1140, 597] on button "Send" at bounding box center [1168, 781] width 43 height 16
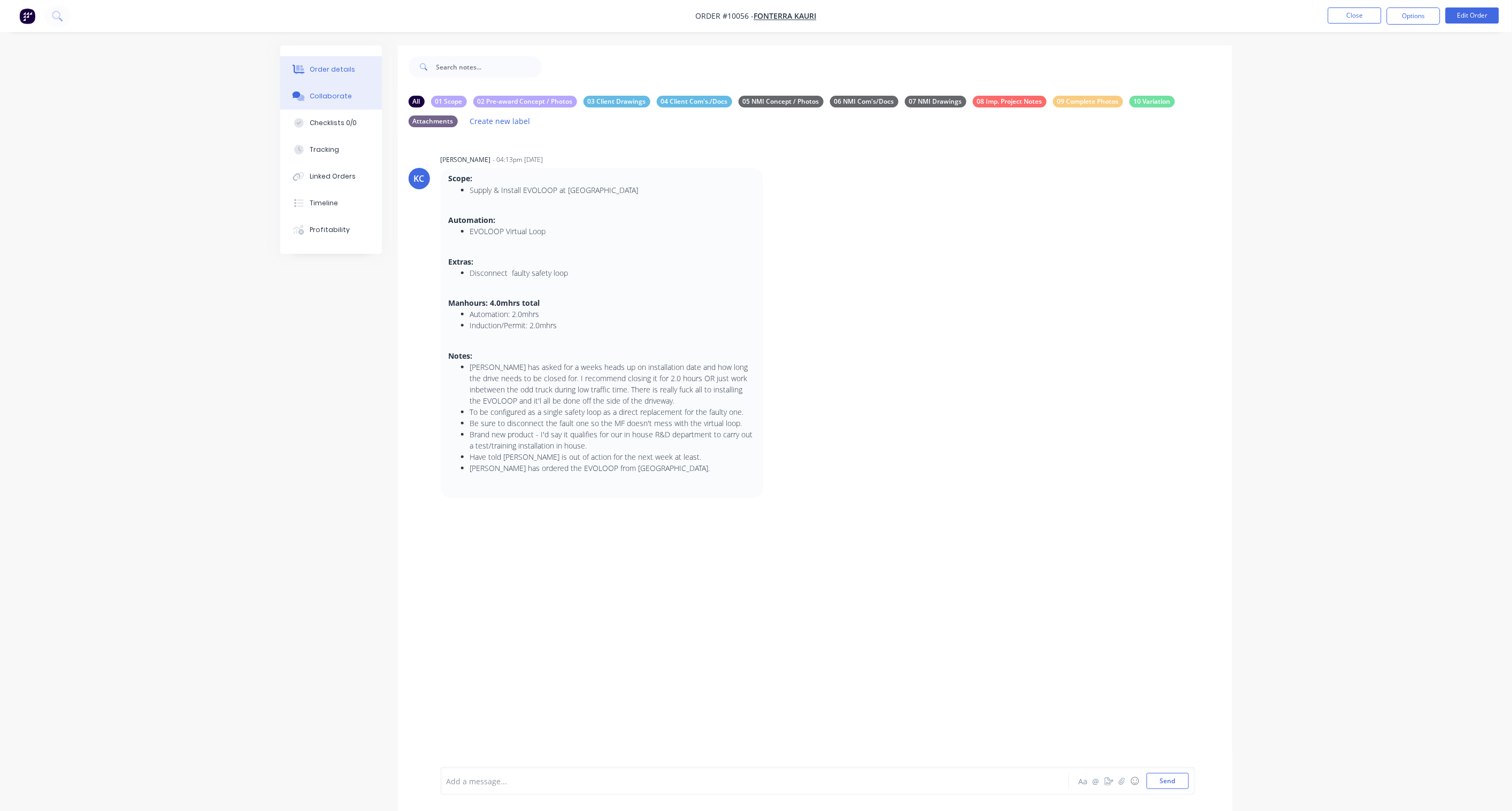
click at [344, 77] on button "Order details" at bounding box center [331, 69] width 102 height 27
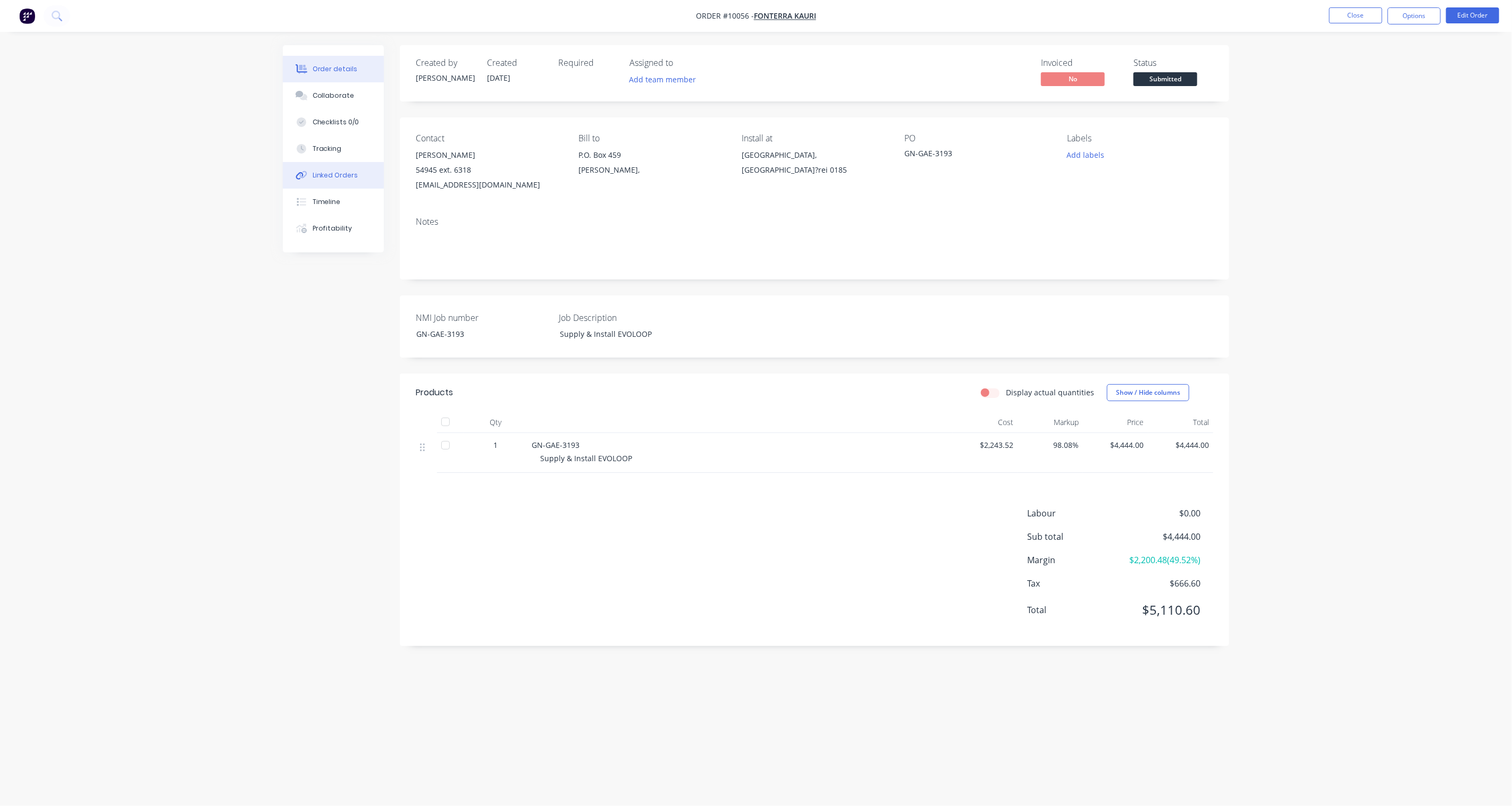
click at [339, 177] on div "Linked Orders" at bounding box center [336, 175] width 46 height 9
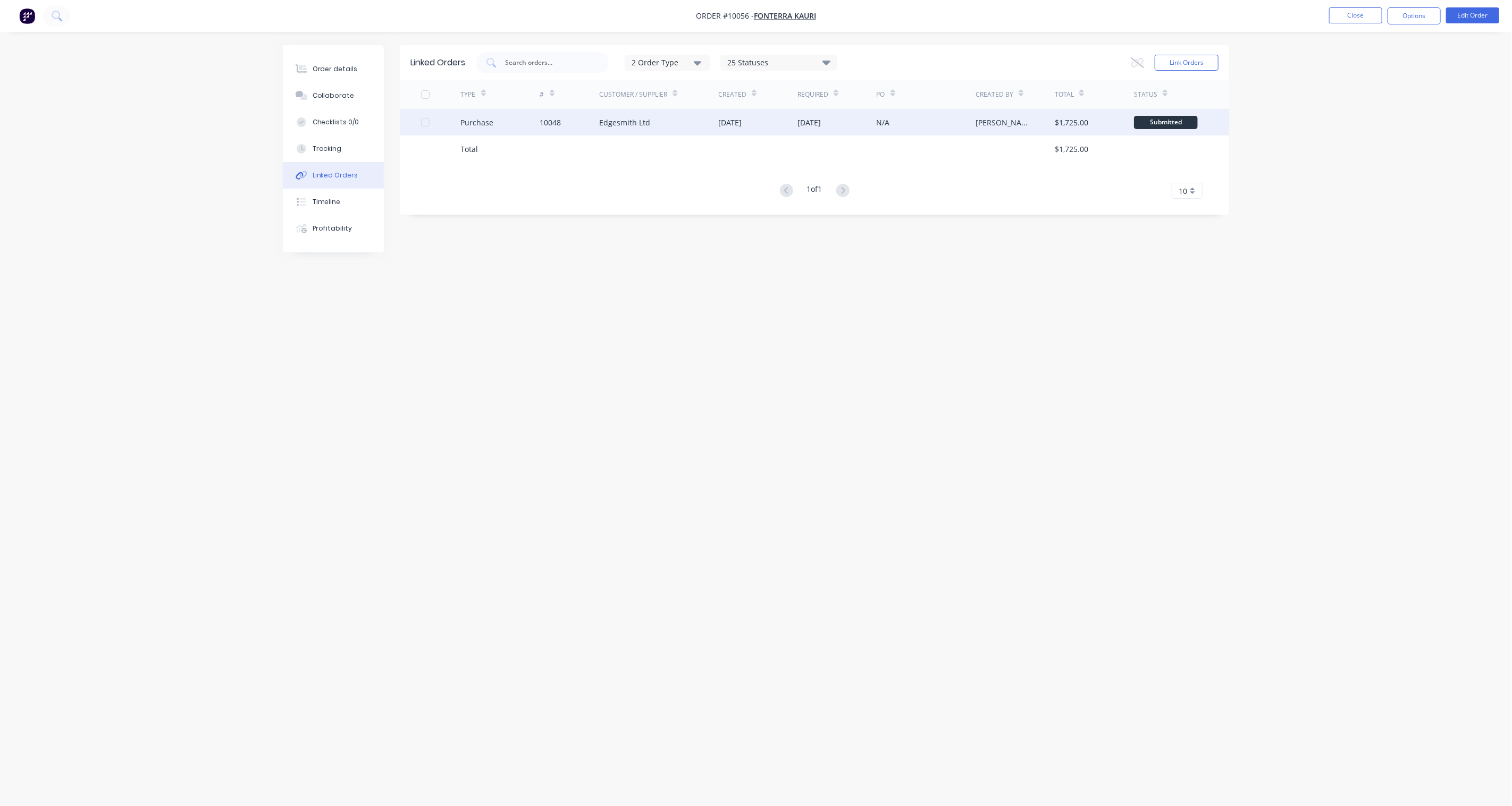
click at [1133, 125] on div "Submitted" at bounding box center [1166, 122] width 64 height 13
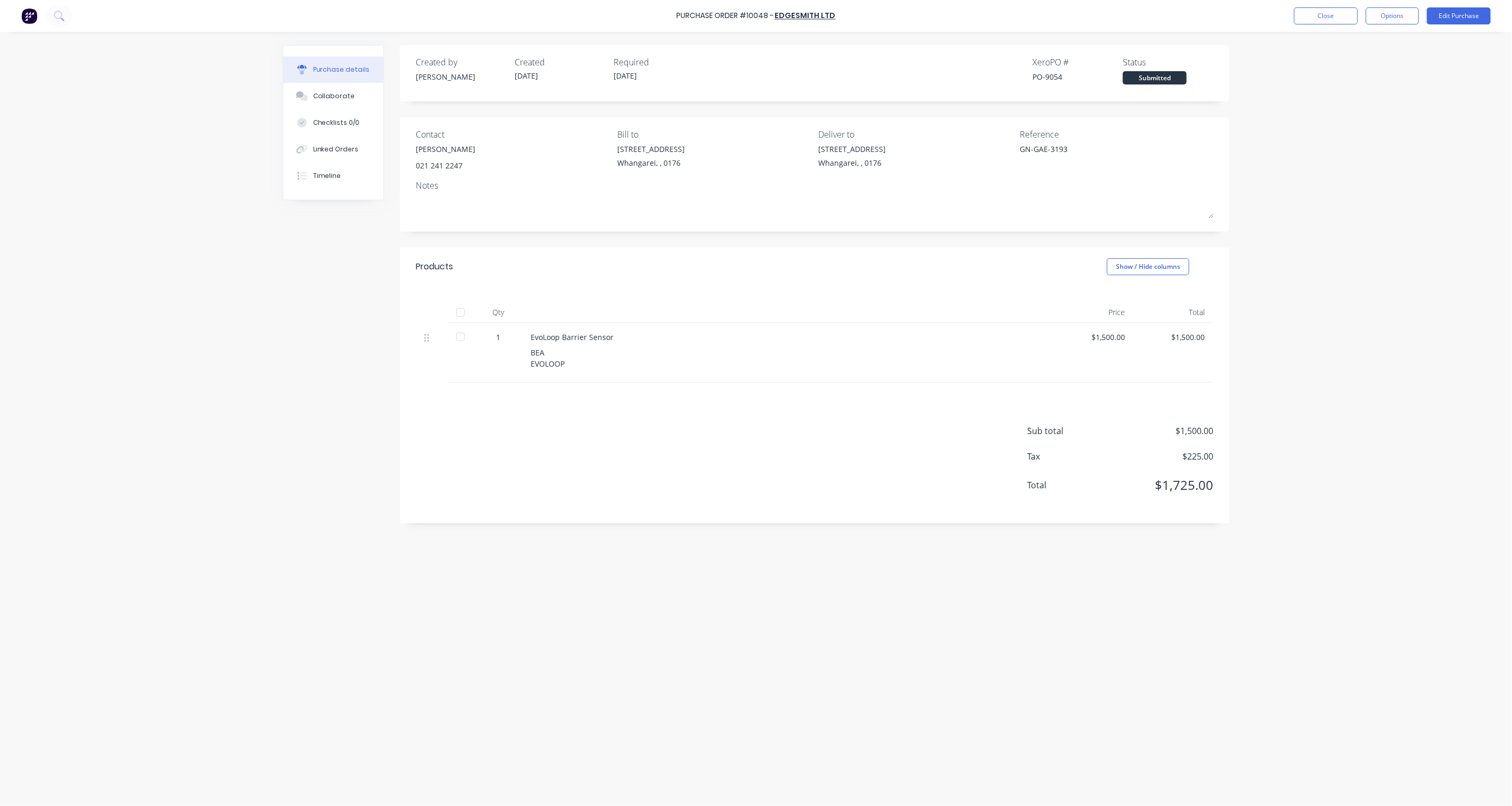
click at [1133, 82] on div "Submitted" at bounding box center [1155, 77] width 64 height 13
click at [459, 336] on div at bounding box center [460, 337] width 21 height 21
type textarea "x"
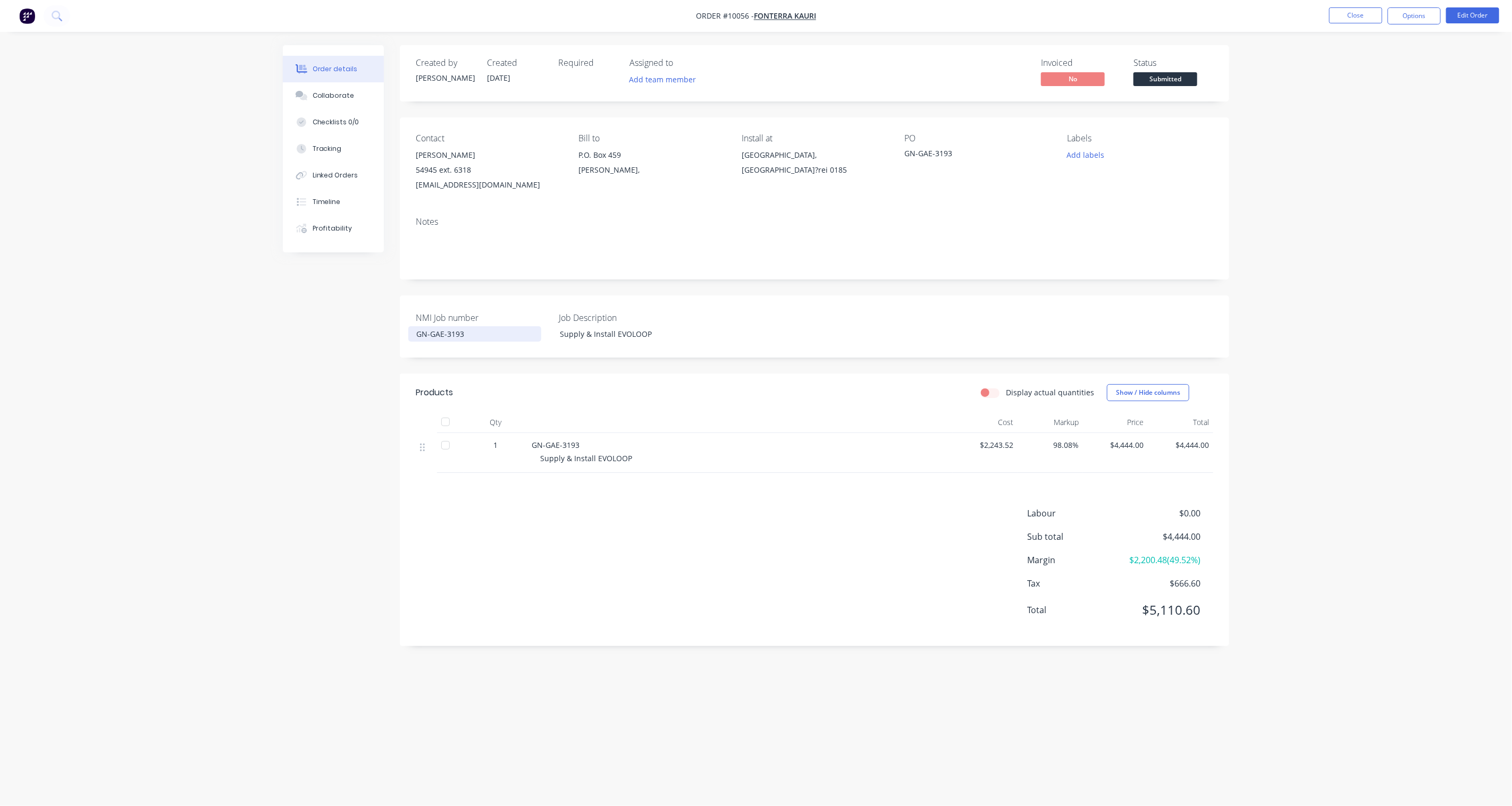
click at [449, 336] on div "GN-GAE-3193" at bounding box center [475, 334] width 133 height 15
drag, startPoint x: 471, startPoint y: 333, endPoint x: 339, endPoint y: 330, distance: 132.0
click at [339, 330] on div "Created by Karl Created 27/08/25 Required Assigned to Add team member Invoiced …" at bounding box center [756, 382] width 946 height 675
copy div "GN-GAE-3193"
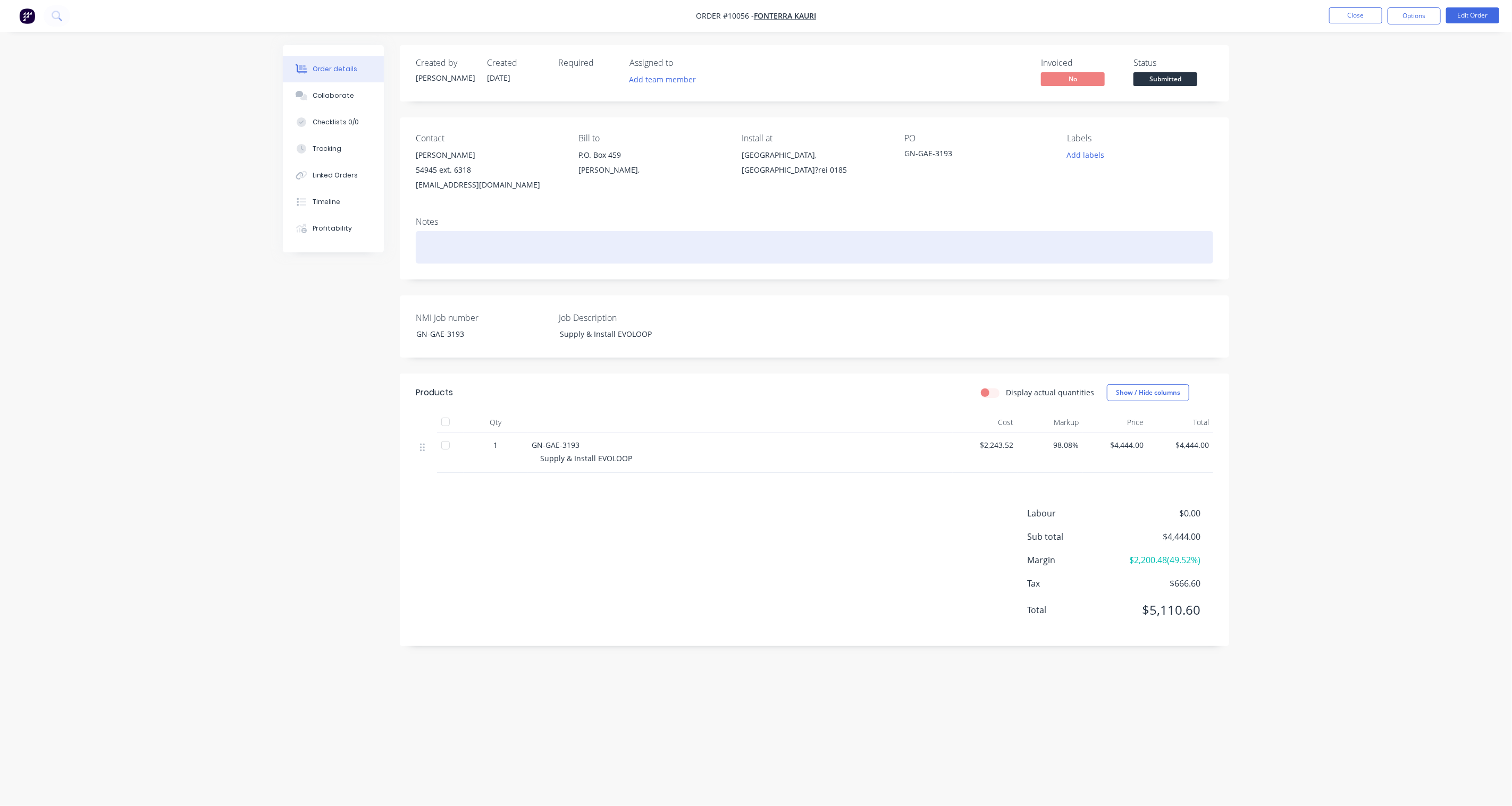
click at [442, 246] on div at bounding box center [814, 247] width 798 height 32
paste div
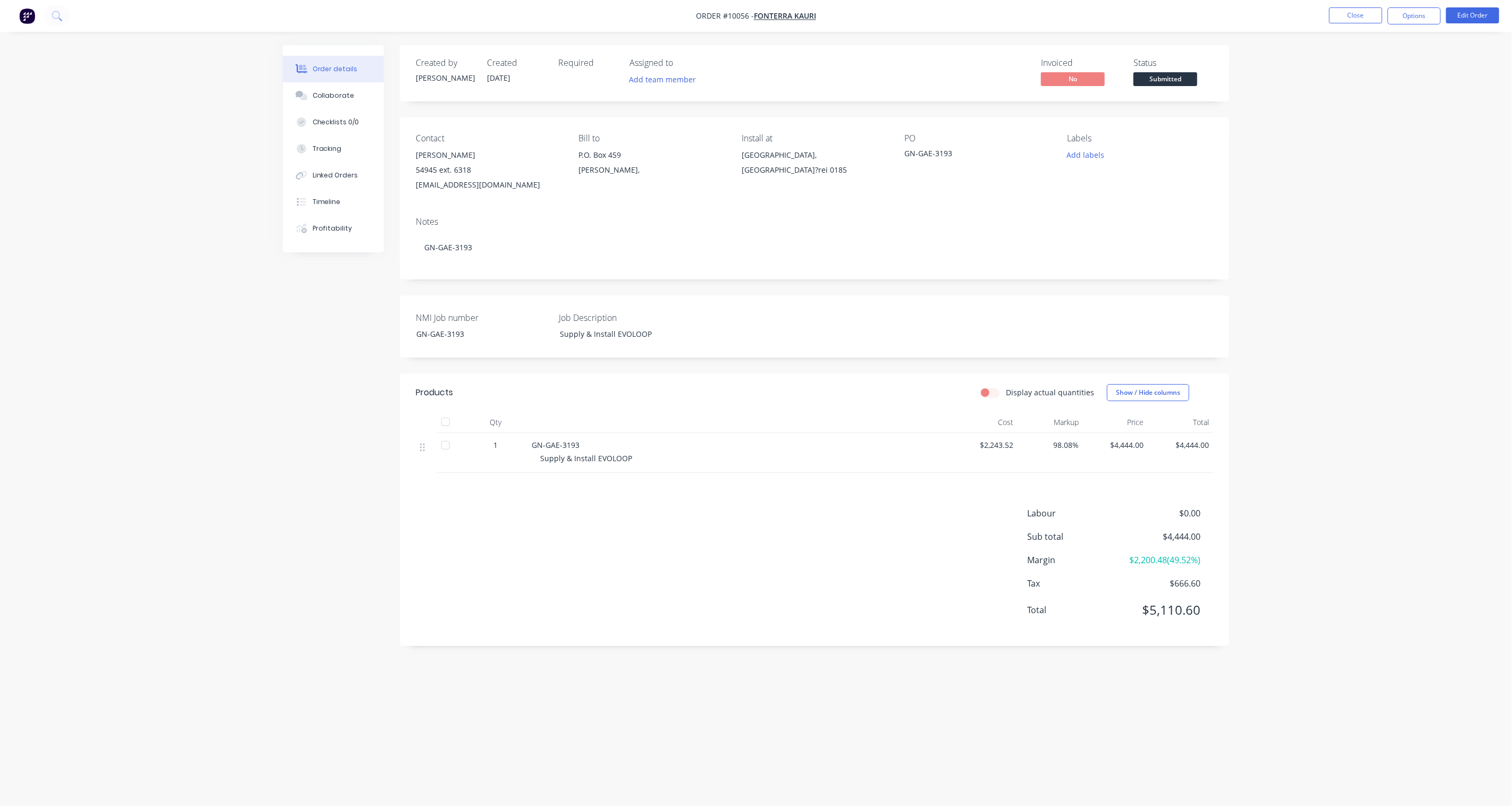
click at [939, 153] on div "GN-GAE-3193" at bounding box center [971, 155] width 133 height 15
drag, startPoint x: 937, startPoint y: 154, endPoint x: 879, endPoint y: 157, distance: 58.1
click at [879, 157] on div "Contact Garry McCullough 54945 ext. 6318 electronic.invoiceprocessing@fonterra.…" at bounding box center [814, 162] width 829 height 91
click at [911, 157] on div "GN-GAE-3193" at bounding box center [971, 155] width 133 height 15
click at [1133, 16] on button "Edit Order" at bounding box center [1473, 15] width 53 height 16
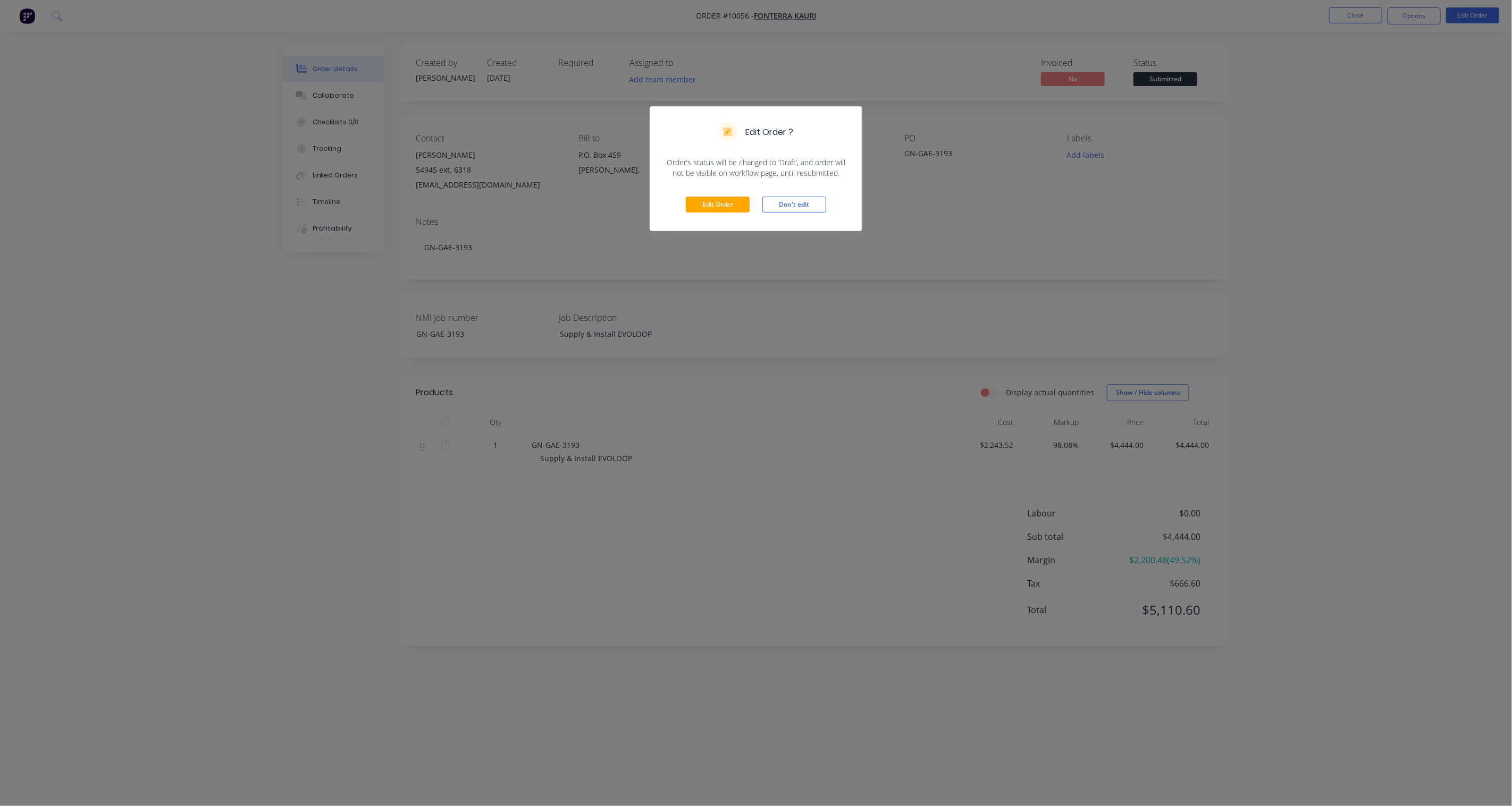
click at [826, 206] on div "Edit Order Don't edit" at bounding box center [756, 204] width 211 height 52
click at [812, 205] on button "Don't edit" at bounding box center [794, 204] width 64 height 16
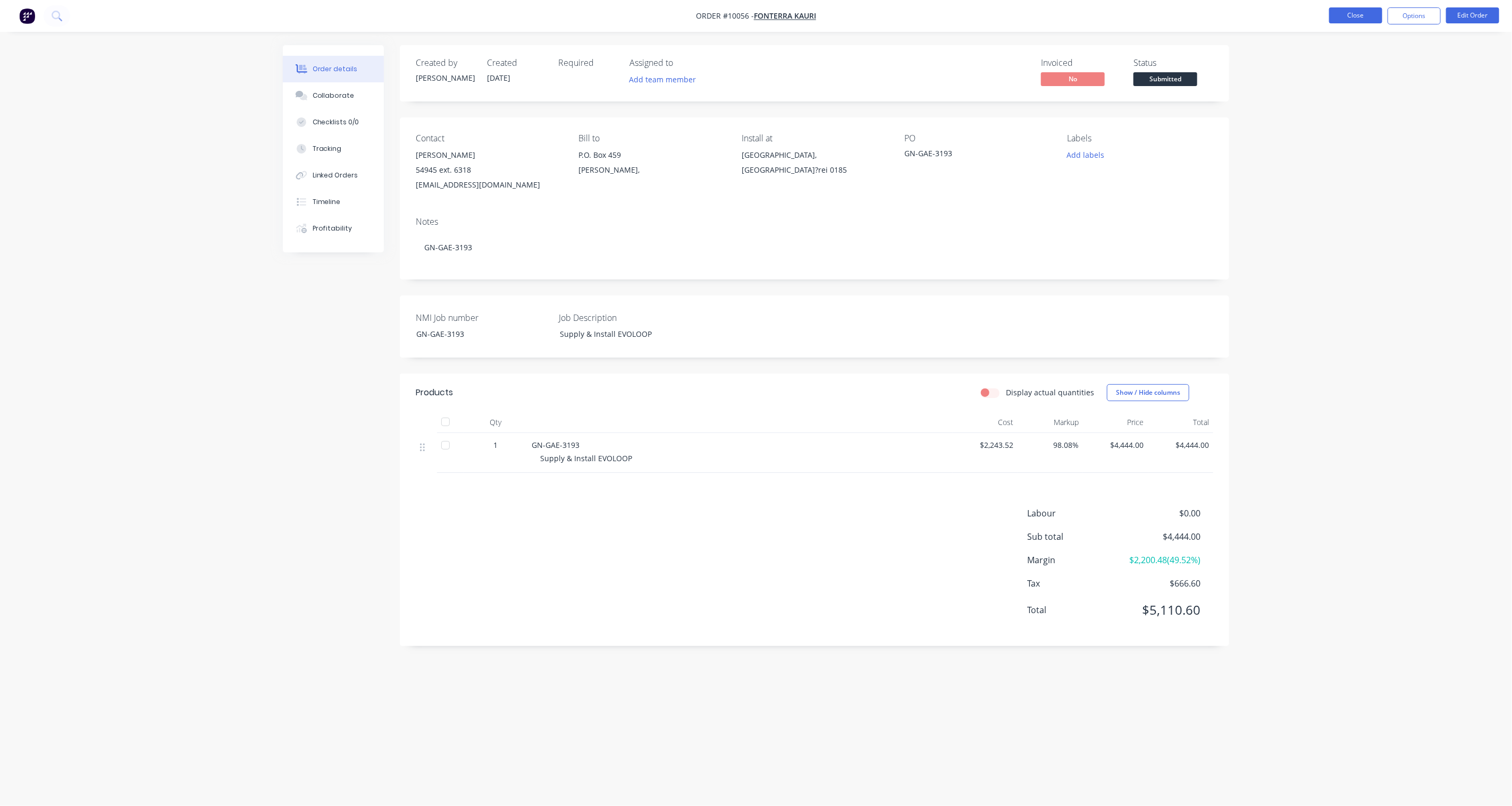
click at [1133, 14] on button "Close" at bounding box center [1355, 15] width 53 height 16
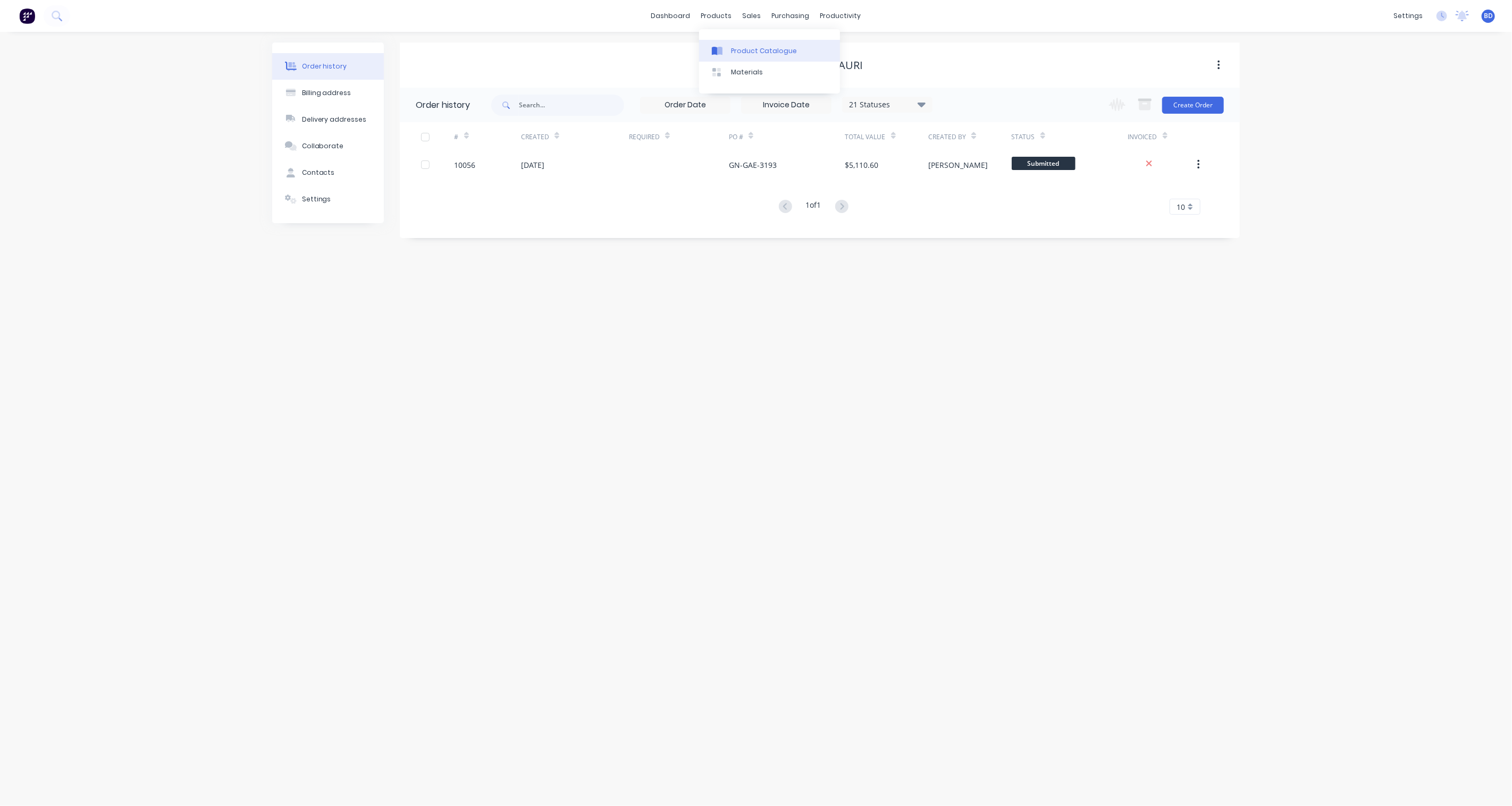
click at [731, 49] on div "Product Catalogue" at bounding box center [764, 51] width 66 height 9
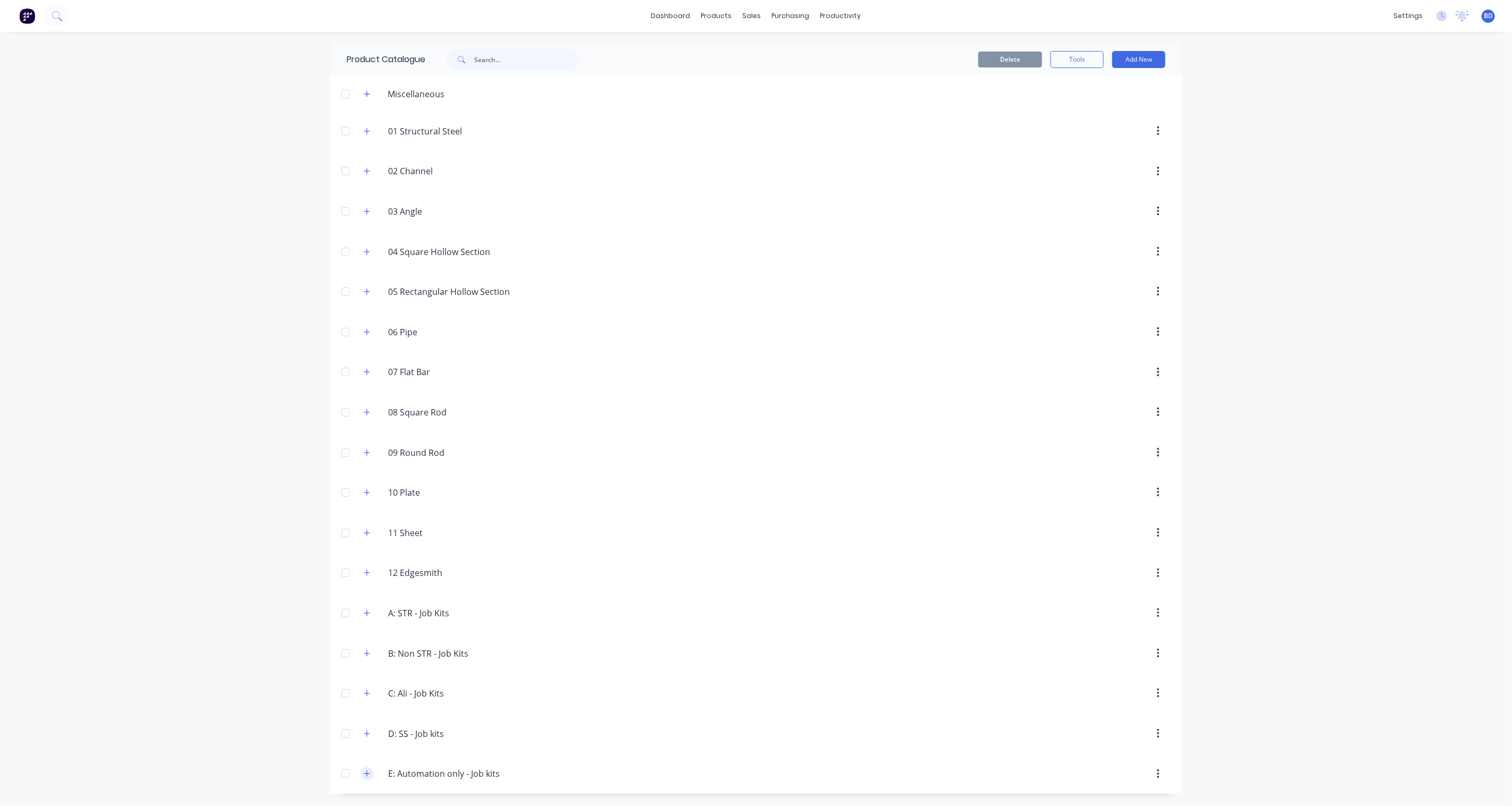
click at [367, 593] on icon "button" at bounding box center [367, 773] width 6 height 8
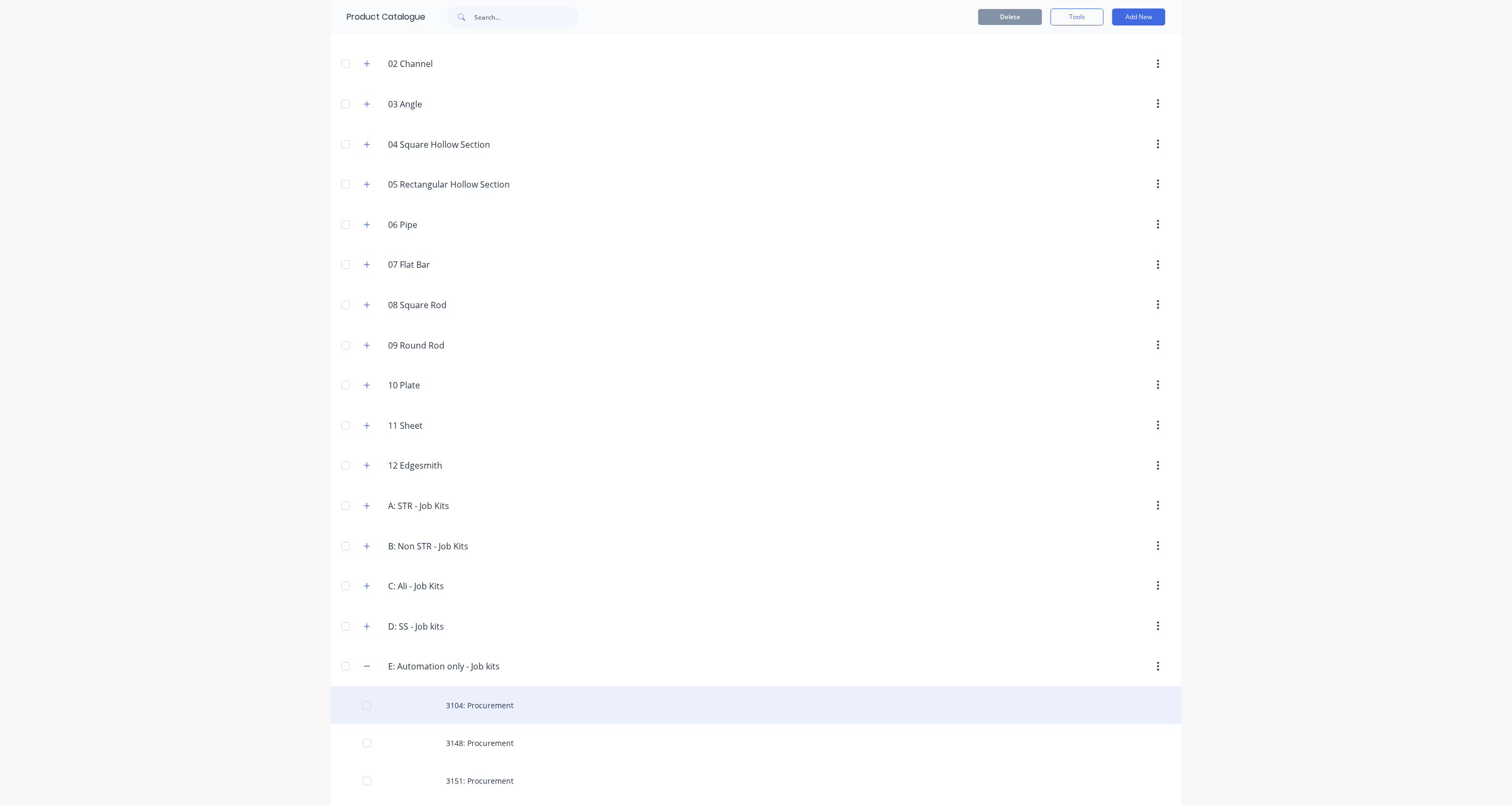
scroll to position [188, 0]
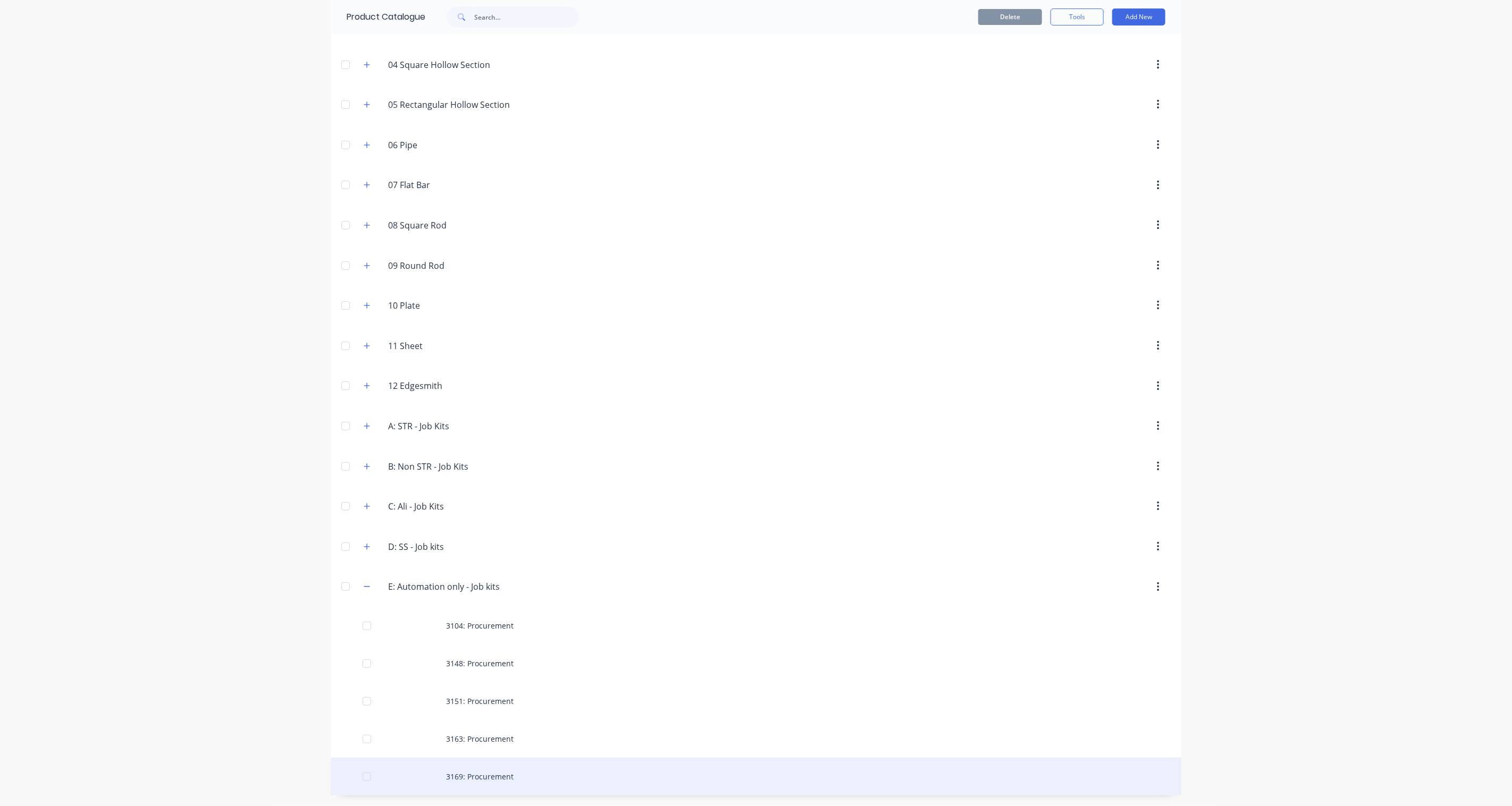
click at [503, 593] on div "3169: Procurement" at bounding box center [755, 777] width 851 height 38
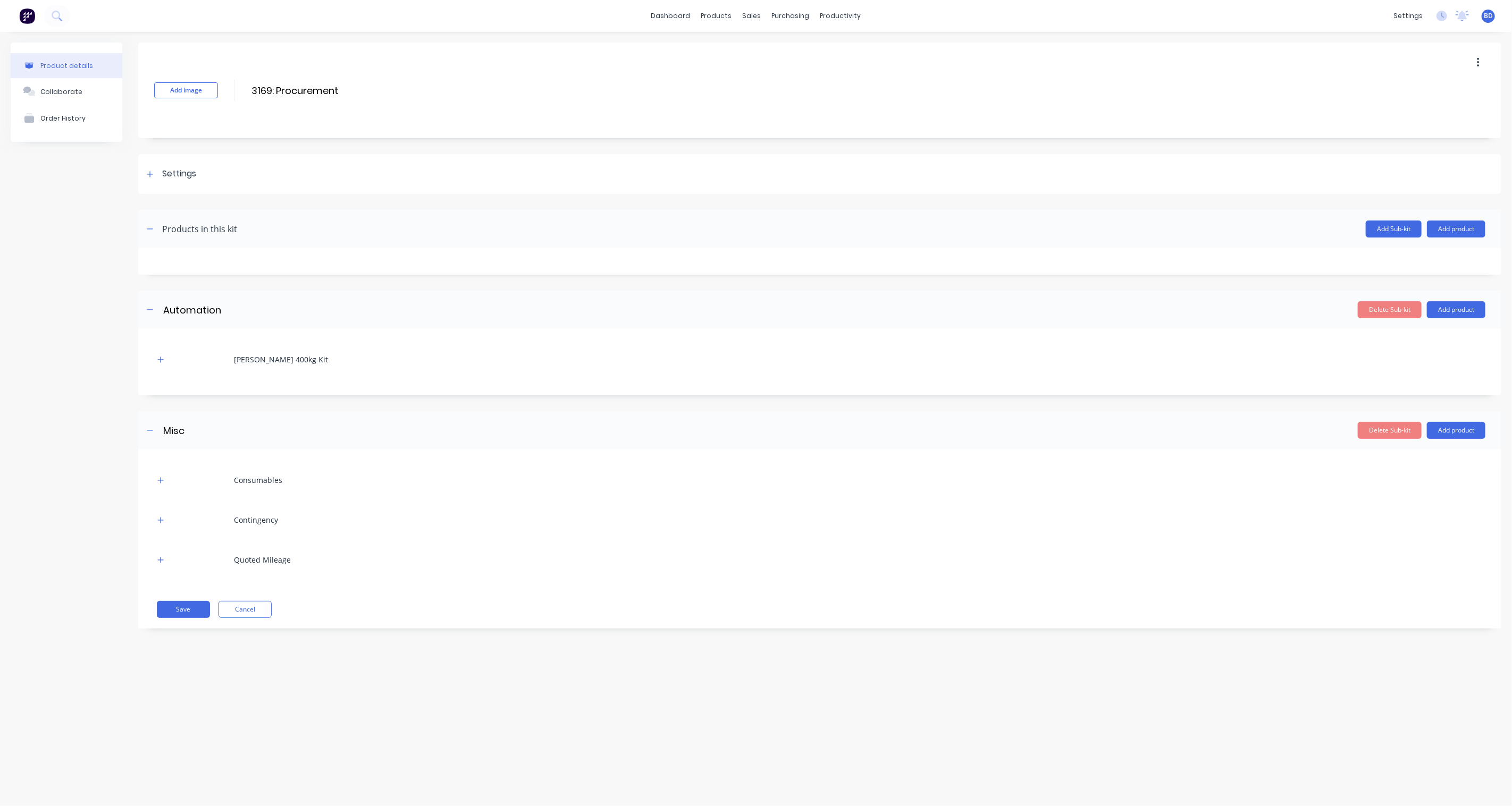
click at [1133, 65] on button "button" at bounding box center [1478, 63] width 25 height 19
click at [1133, 86] on span "Duplicate" at bounding box center [1439, 90] width 80 height 11
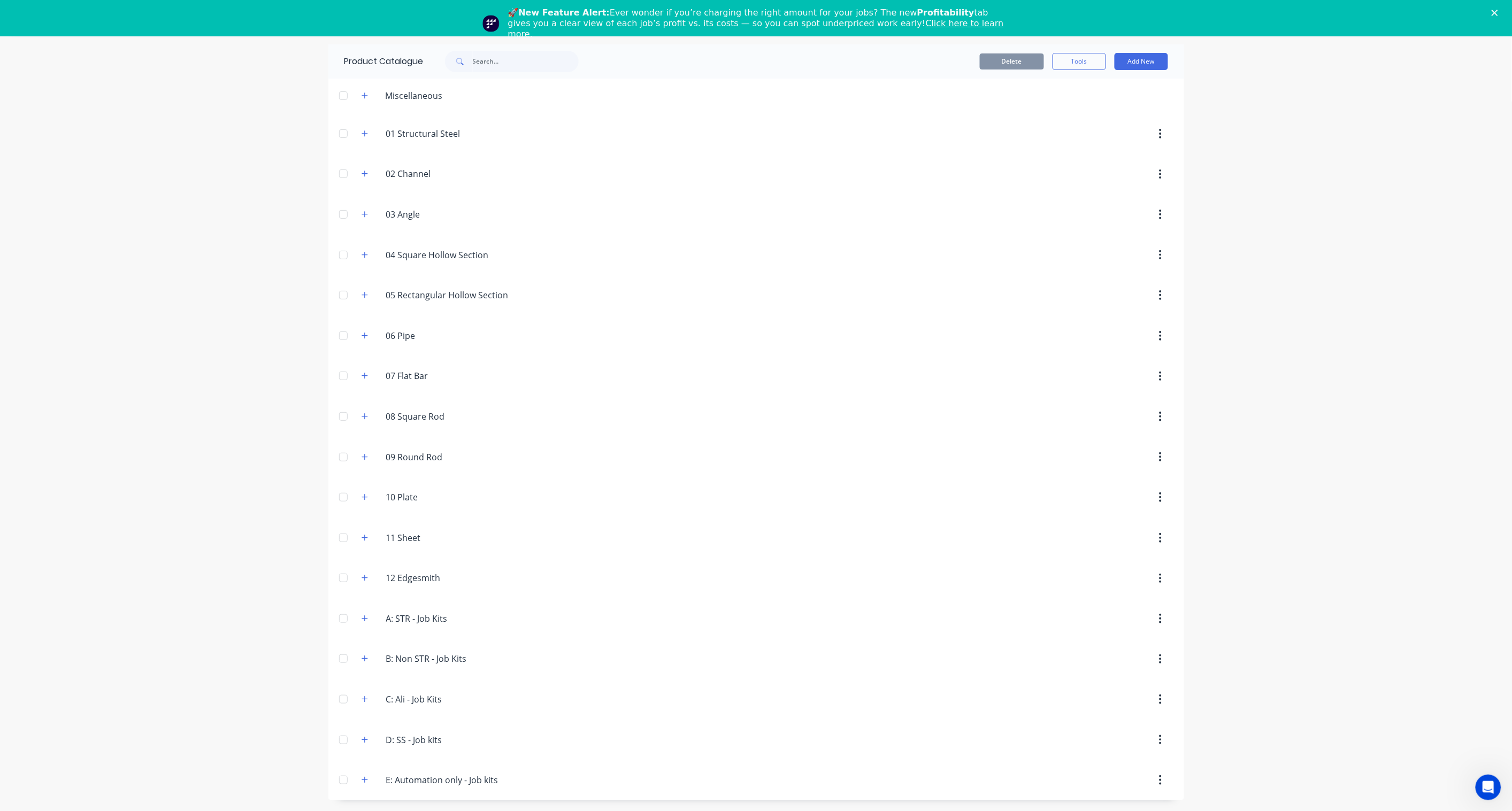
scroll to position [36, 0]
click at [370, 782] on button "button" at bounding box center [365, 779] width 14 height 14
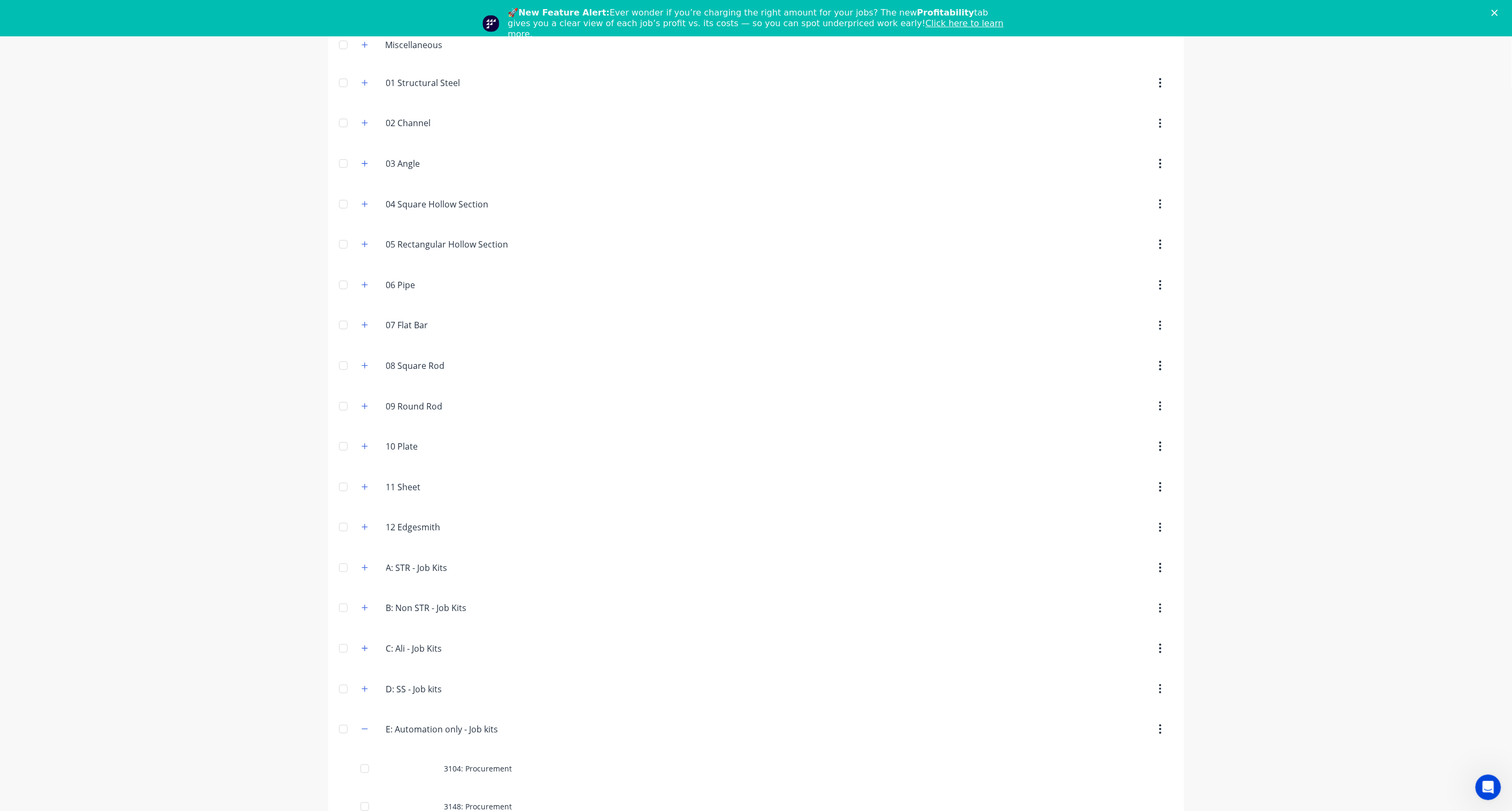
scroll to position [227, 0]
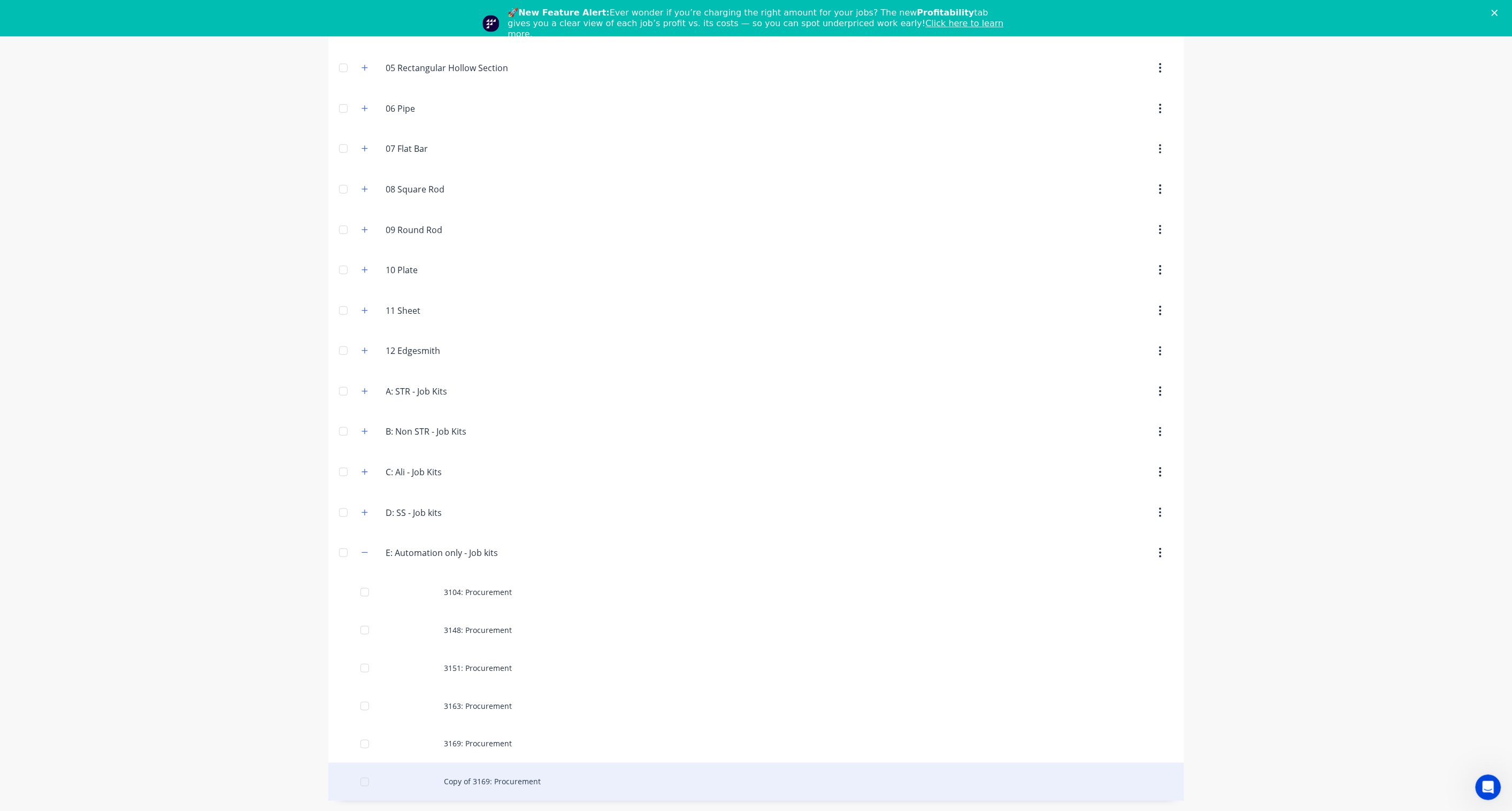
click at [494, 784] on div "Copy of 3169: Procurement" at bounding box center [756, 782] width 855 height 38
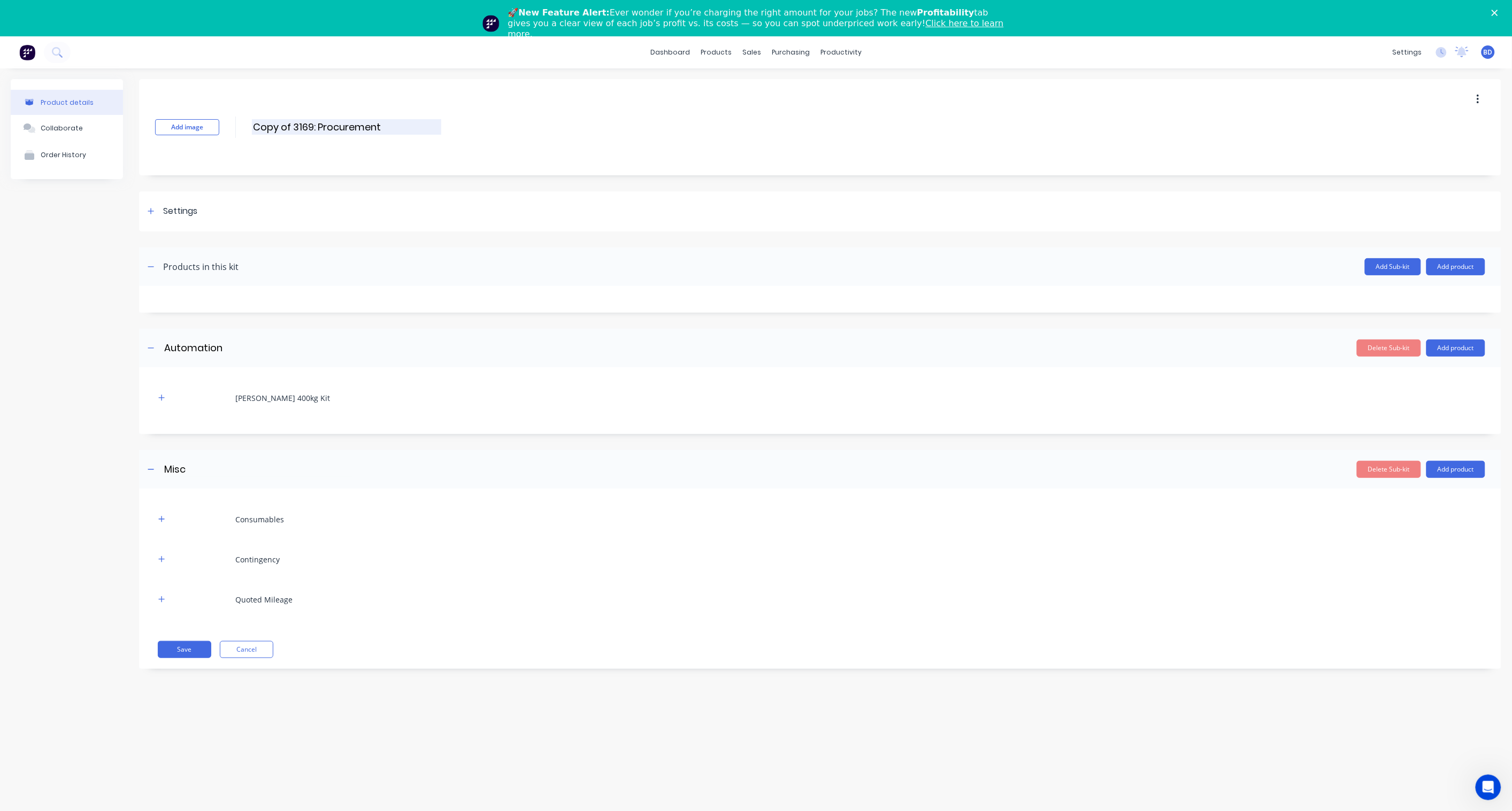
click at [310, 132] on input "Copy of 3169: Procurement" at bounding box center [347, 127] width 190 height 15
drag, startPoint x: 294, startPoint y: 126, endPoint x: 208, endPoint y: 127, distance: 86.0
click at [208, 127] on div "Add image Copy of 3169: Procurement Copy of 3169: Procurement Enter kit name" at bounding box center [819, 127] width 1362 height 96
drag, startPoint x: 271, startPoint y: 128, endPoint x: 248, endPoint y: 125, distance: 23.2
click at [248, 125] on div "Add image 3169: Procurement 3169: Procurement Enter kit name" at bounding box center [819, 127] width 1362 height 96
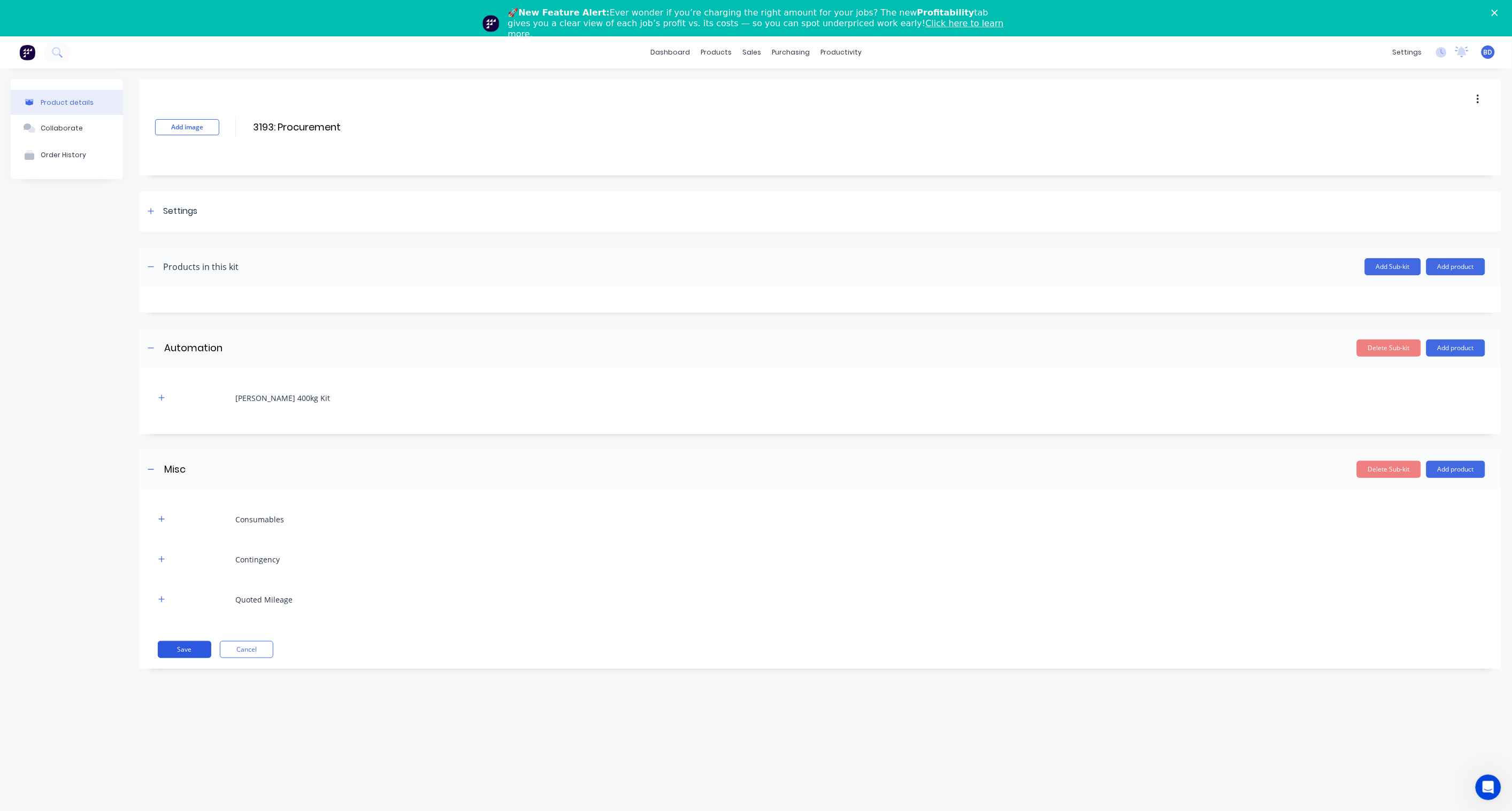
type input "3193: Procurement"
click at [184, 648] on button "Save" at bounding box center [184, 649] width 54 height 17
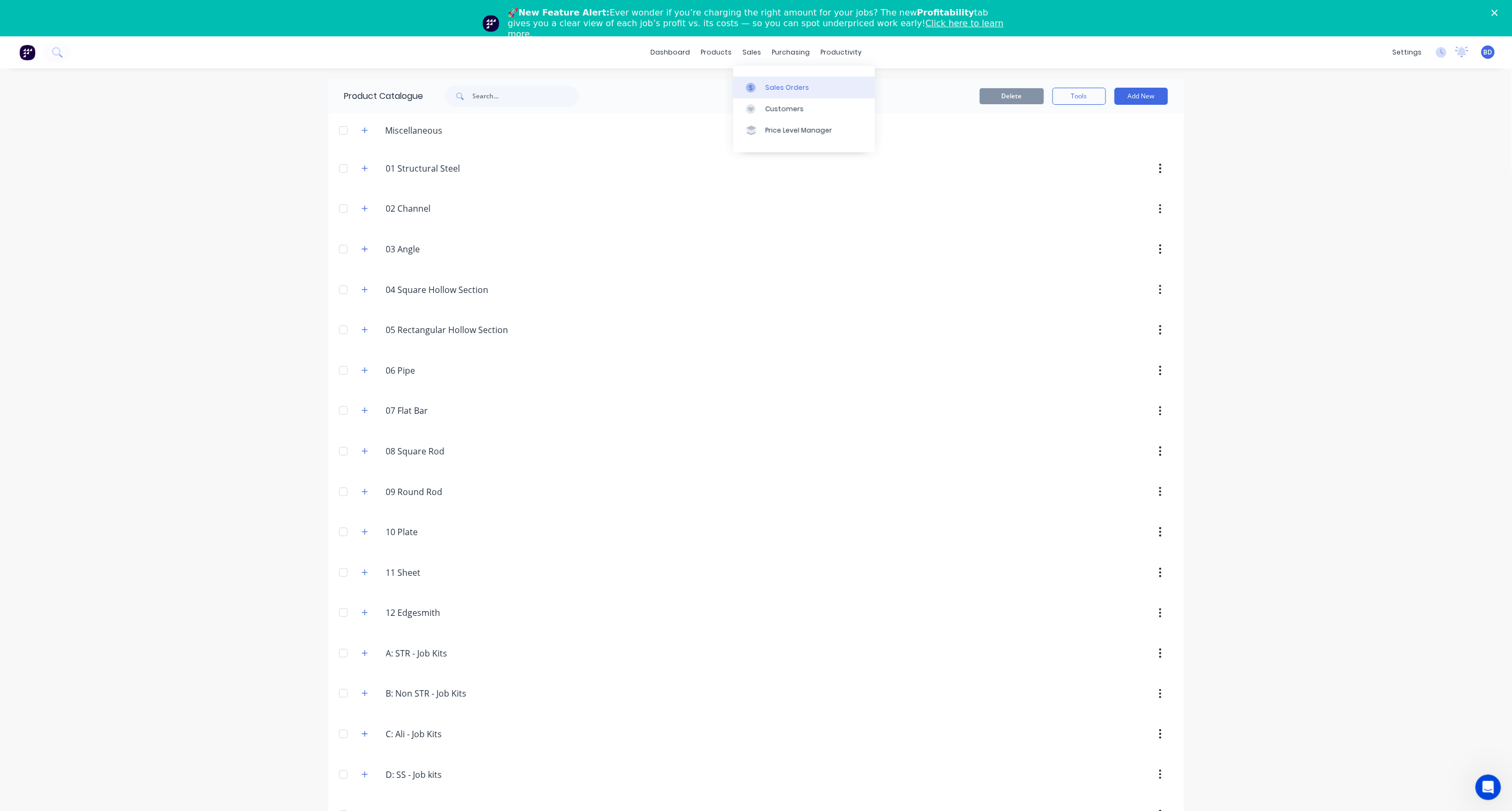
click at [762, 88] on div at bounding box center [754, 87] width 16 height 9
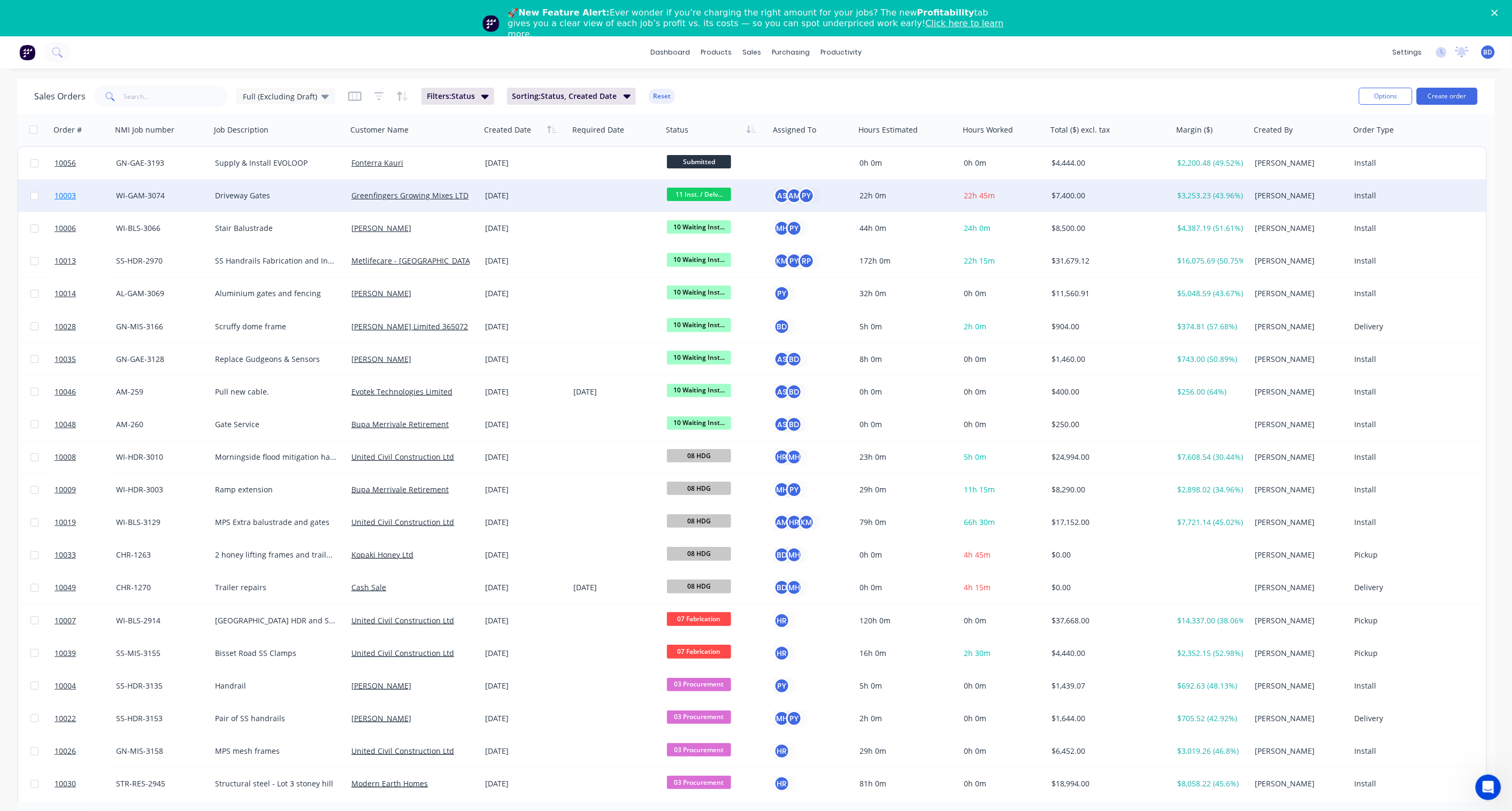
click at [67, 194] on span "10003" at bounding box center [65, 195] width 21 height 11
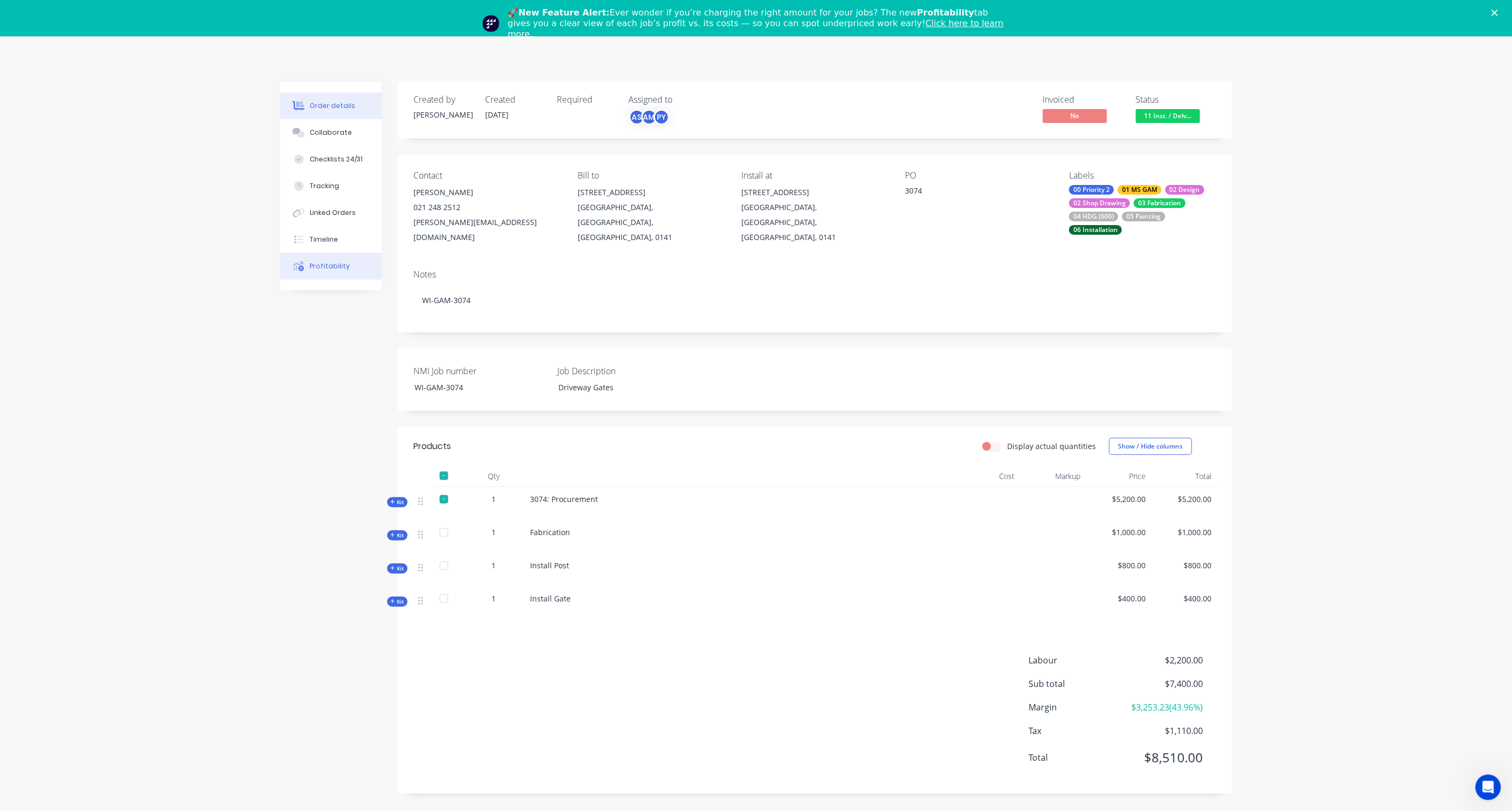
click at [310, 271] on button "Profitability" at bounding box center [331, 266] width 102 height 27
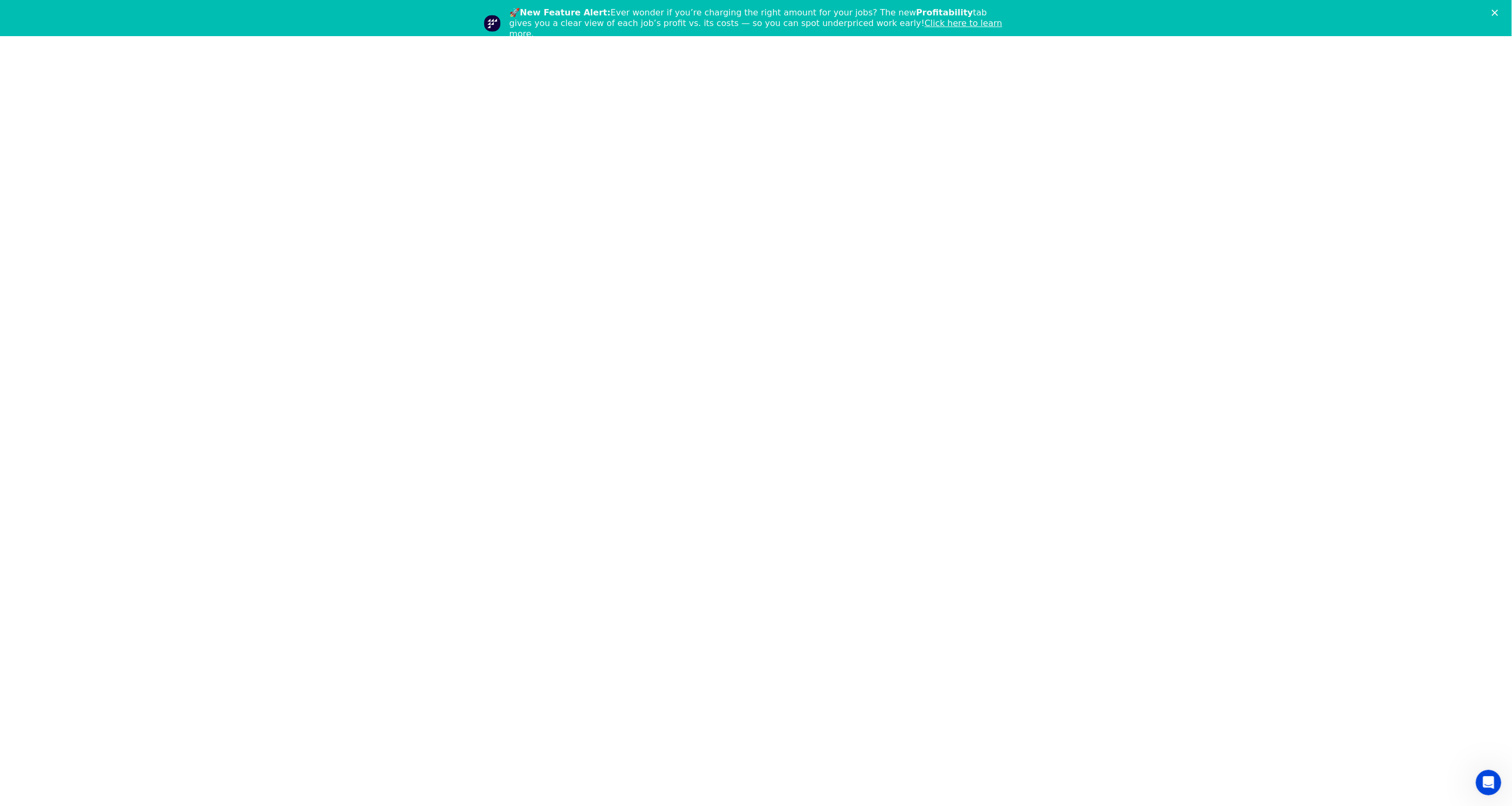
click at [849, 23] on link "Click here to learn more." at bounding box center [756, 28] width 493 height 21
click at [1499, 14] on div "Close" at bounding box center [1497, 12] width 11 height 6
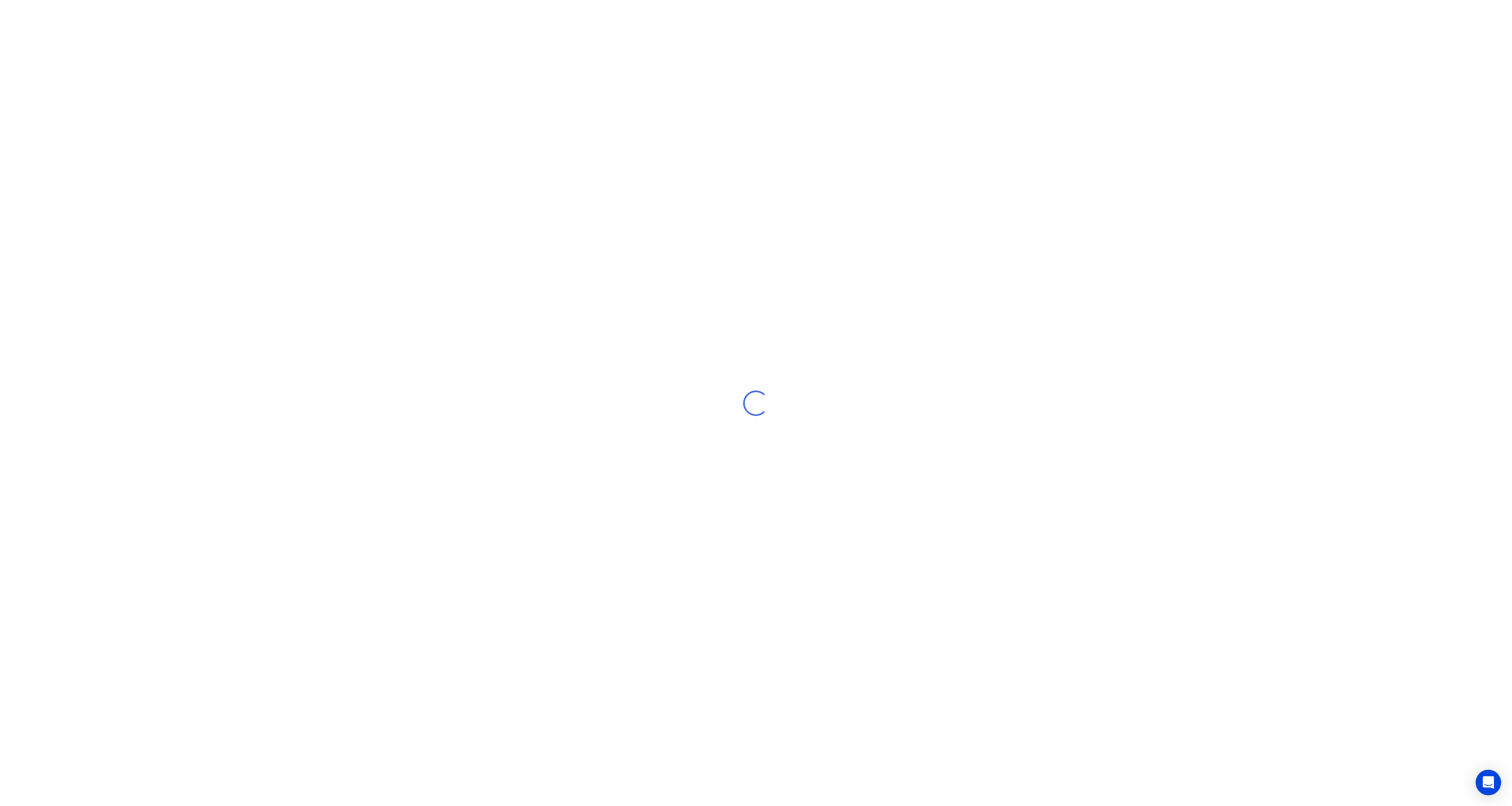
select select "NZ"
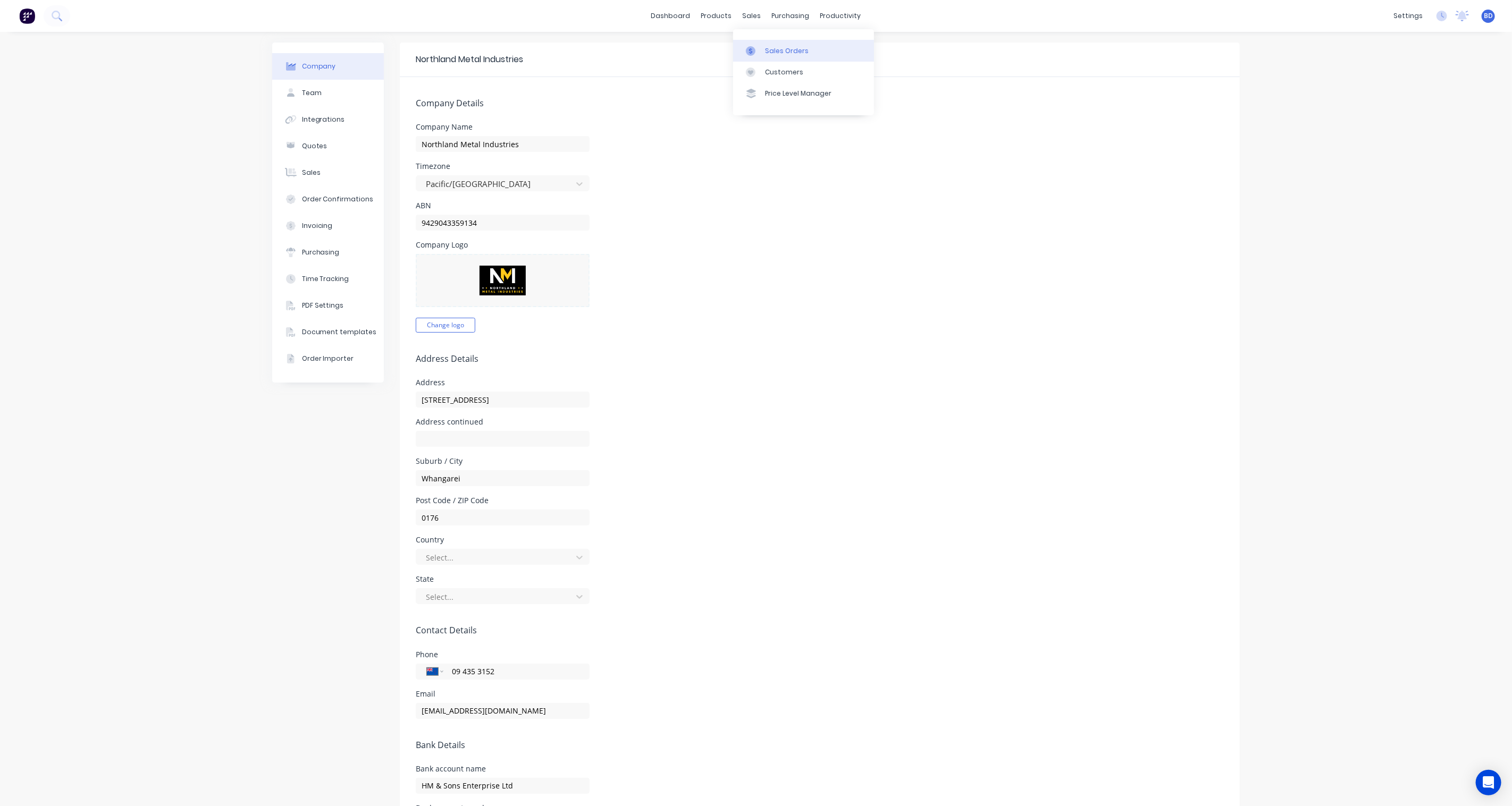
click at [768, 48] on div "Sales Orders" at bounding box center [787, 51] width 43 height 9
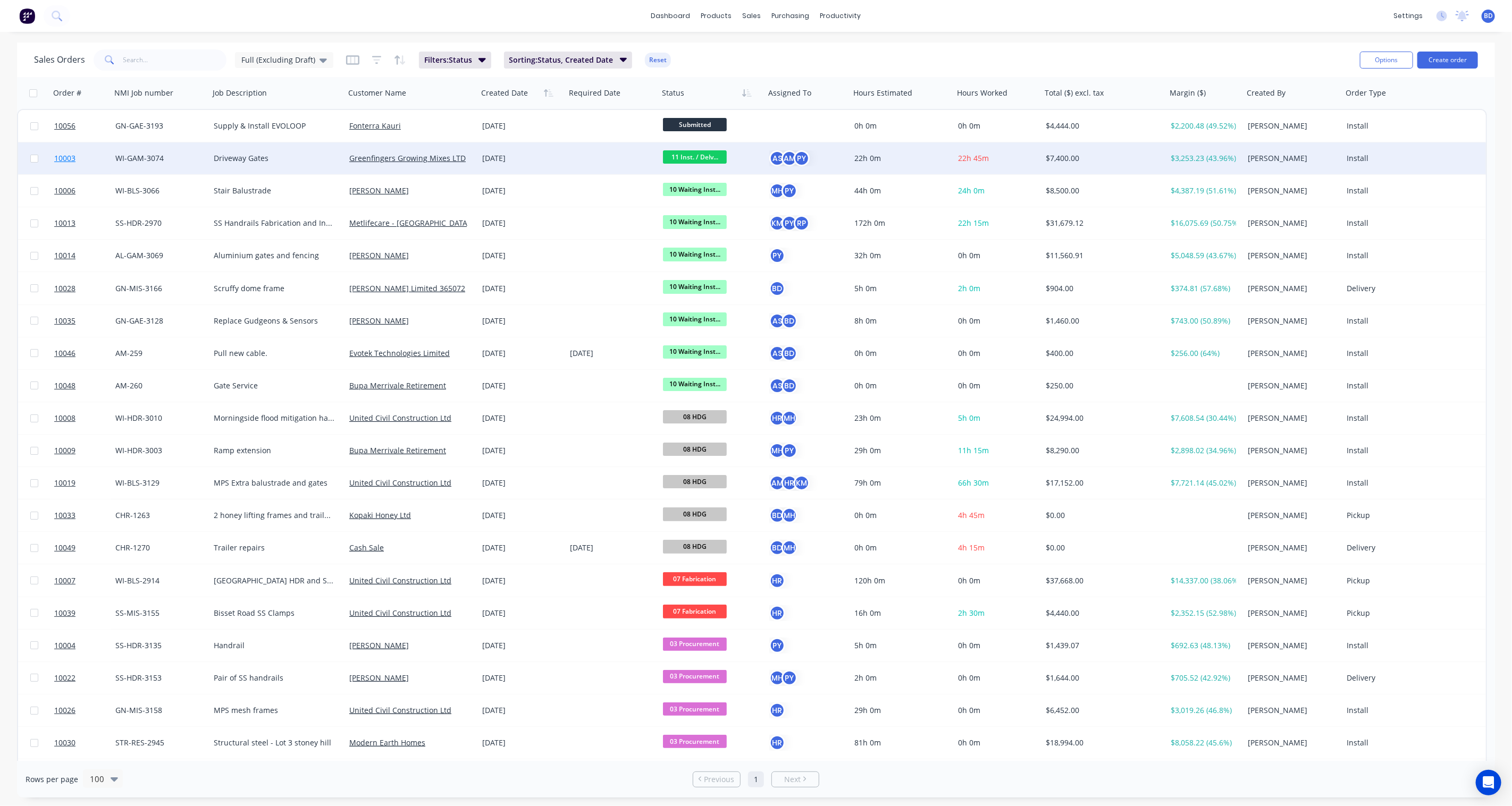
click at [64, 154] on span "10003" at bounding box center [65, 158] width 21 height 11
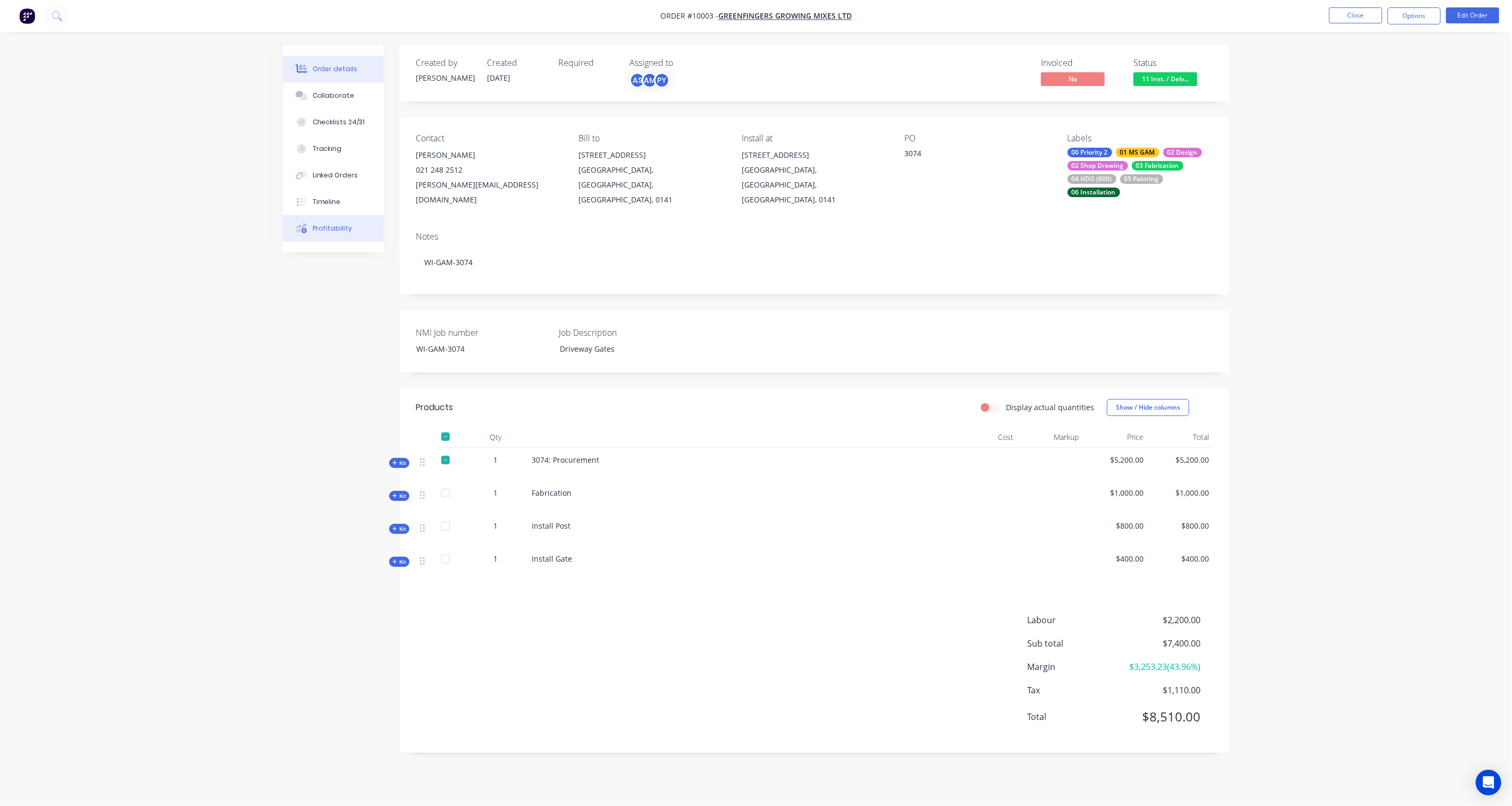
click at [343, 231] on div "Profitability" at bounding box center [333, 228] width 40 height 9
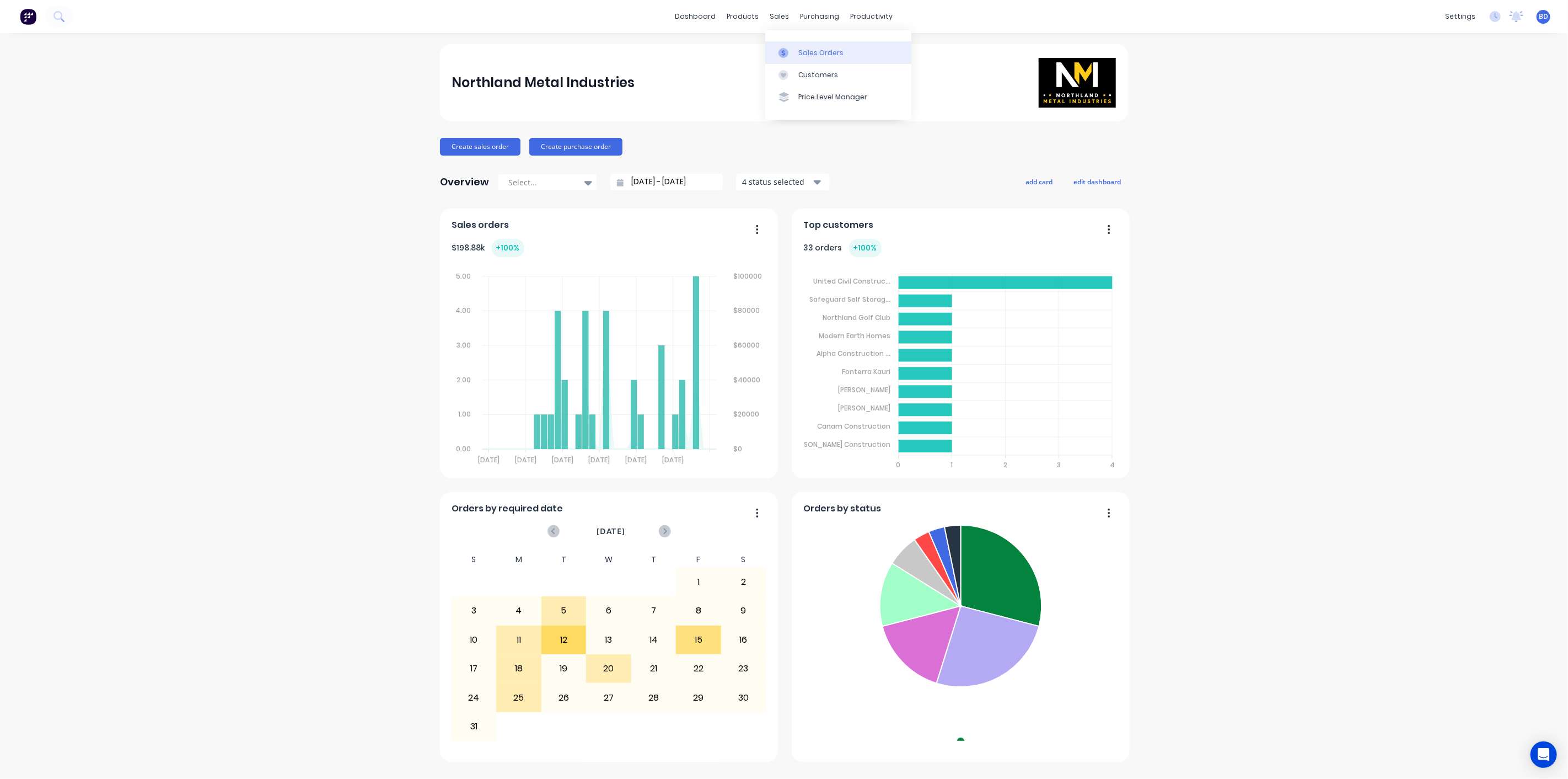
click at [801, 52] on div "Sales Orders" at bounding box center [821, 53] width 45 height 10
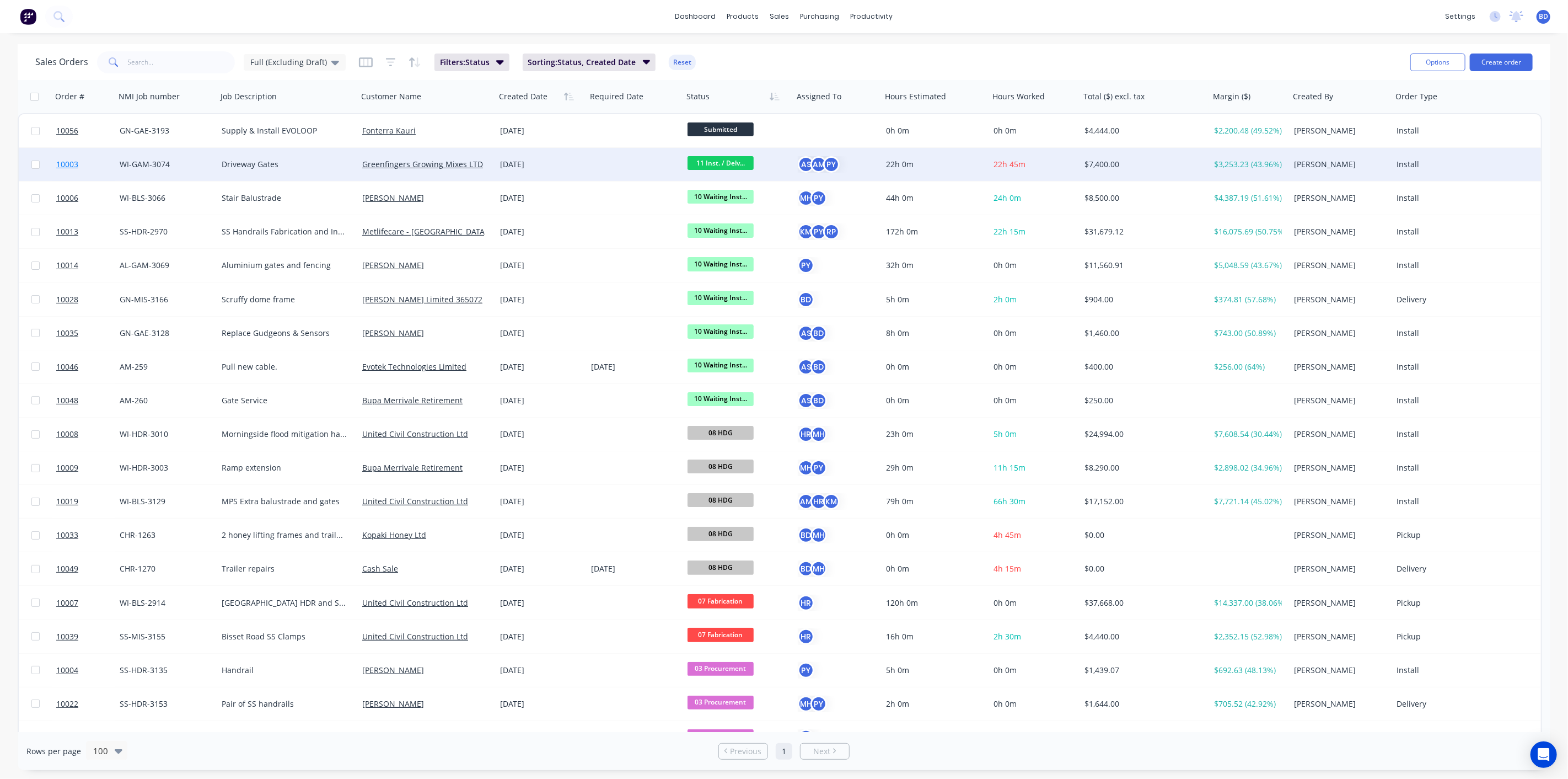
click at [72, 164] on span "10003" at bounding box center [67, 164] width 22 height 11
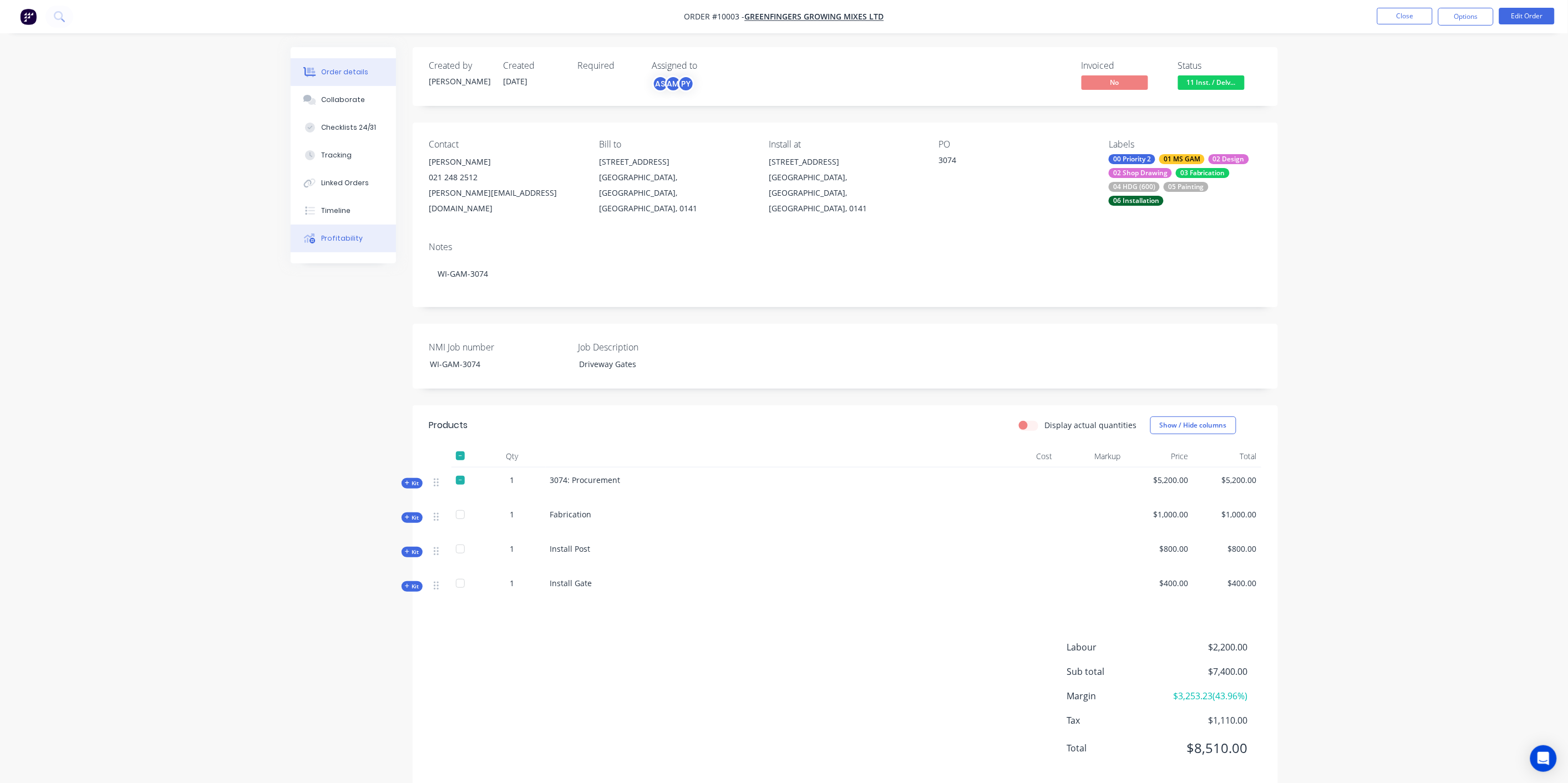
click at [365, 240] on button "Profitability" at bounding box center [343, 238] width 105 height 28
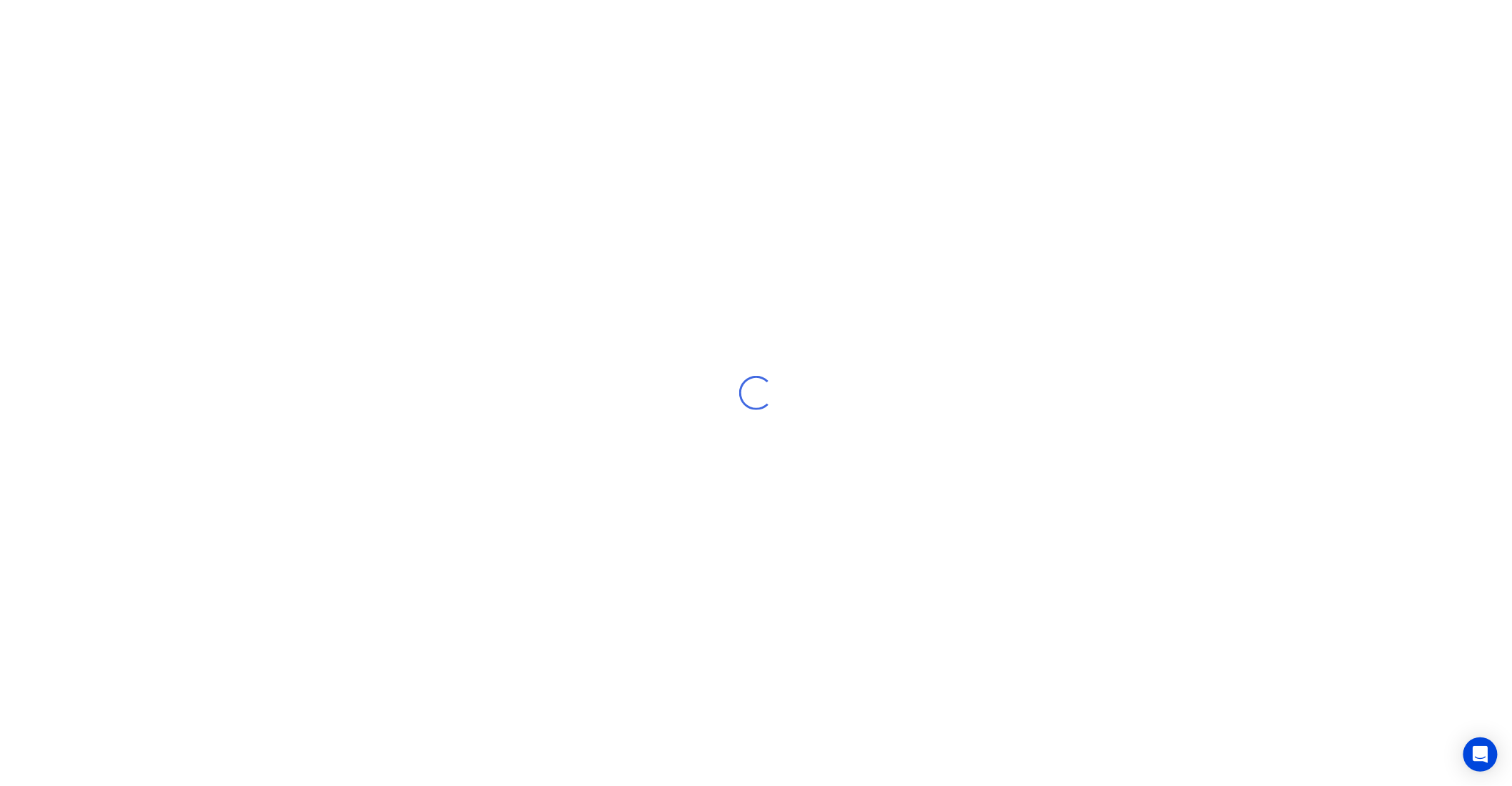
select select "NZ"
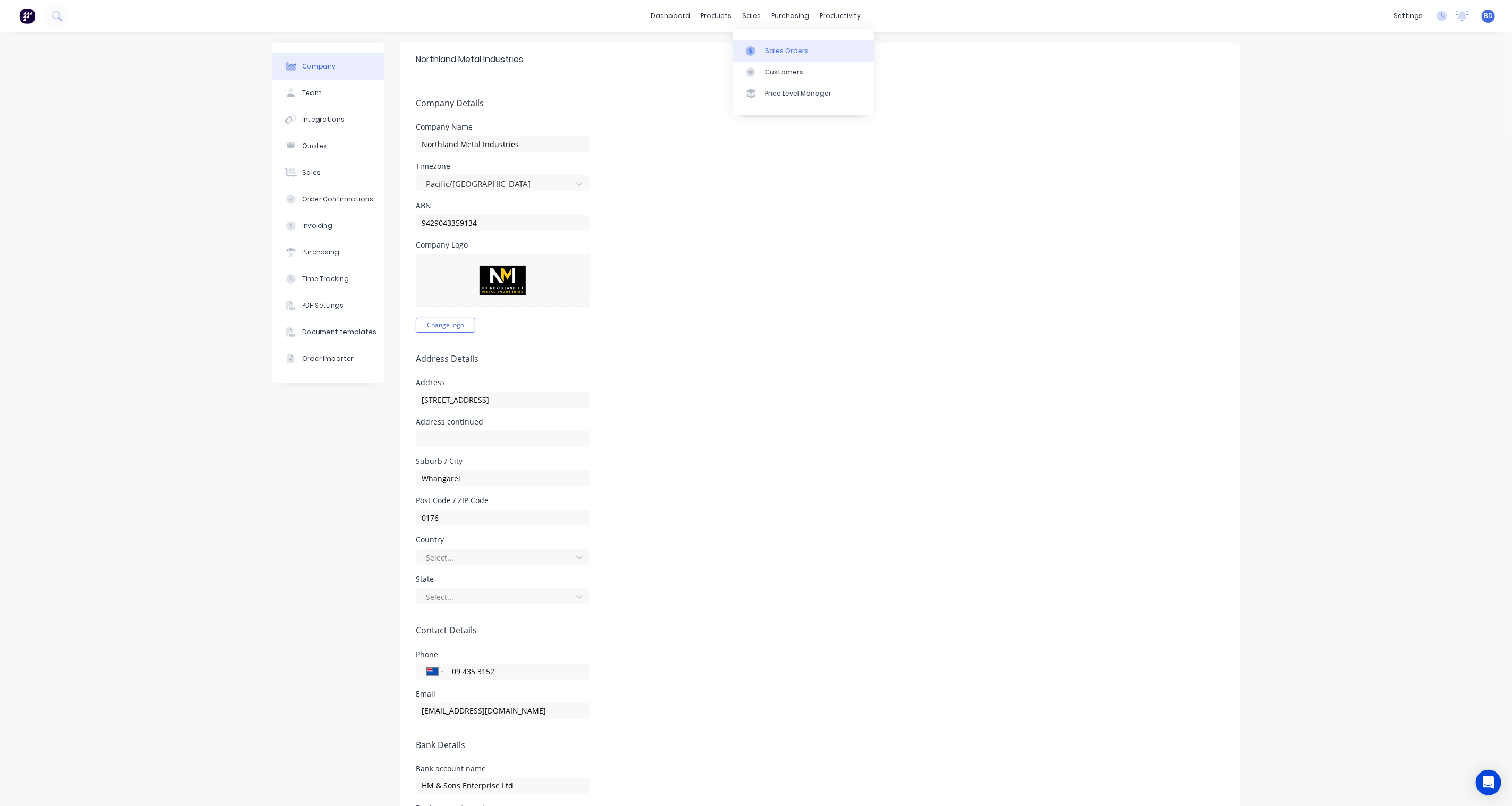
click at [764, 46] on link "Sales Orders" at bounding box center [804, 50] width 141 height 21
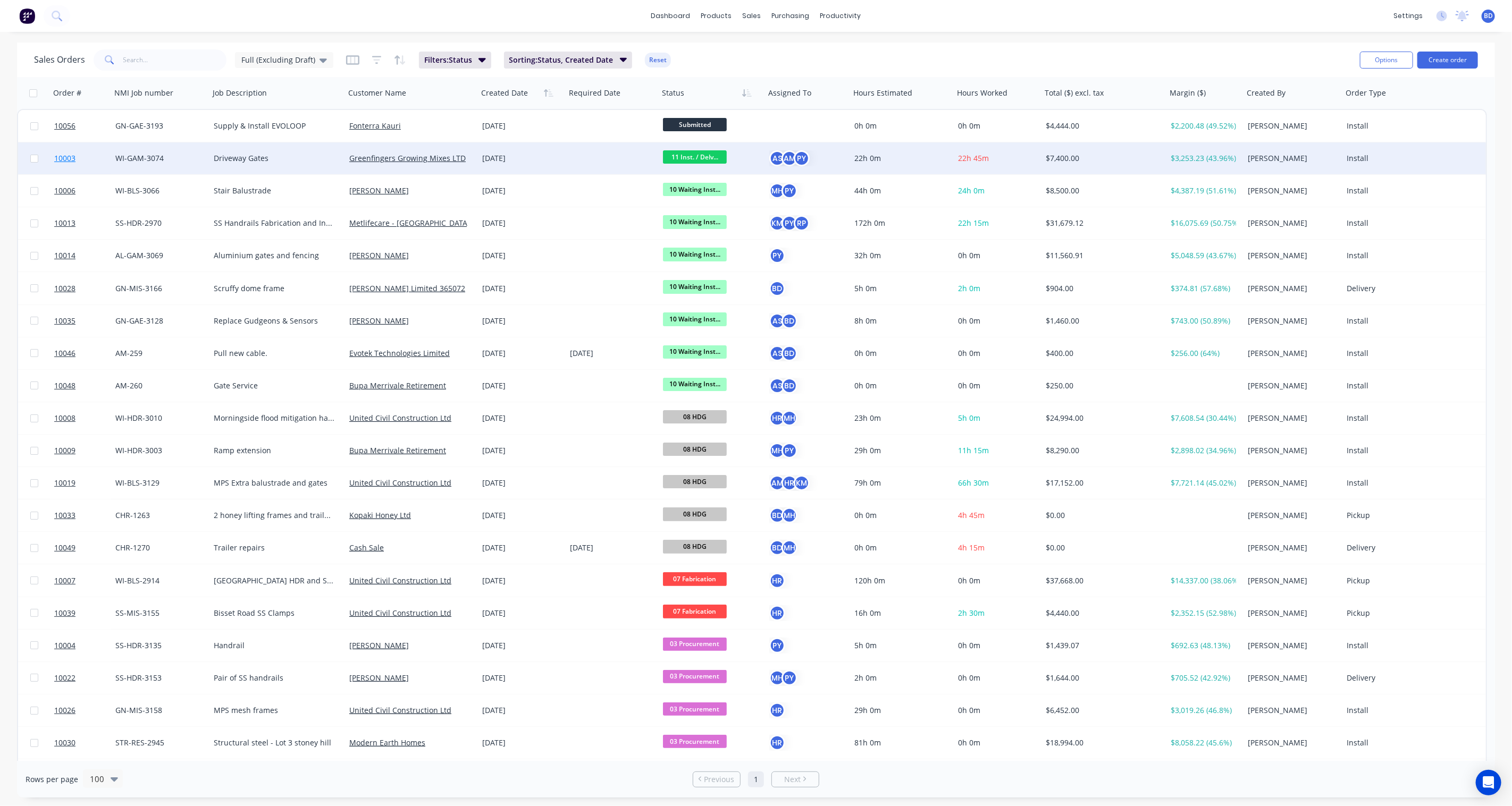
click at [63, 156] on span "10003" at bounding box center [65, 158] width 21 height 11
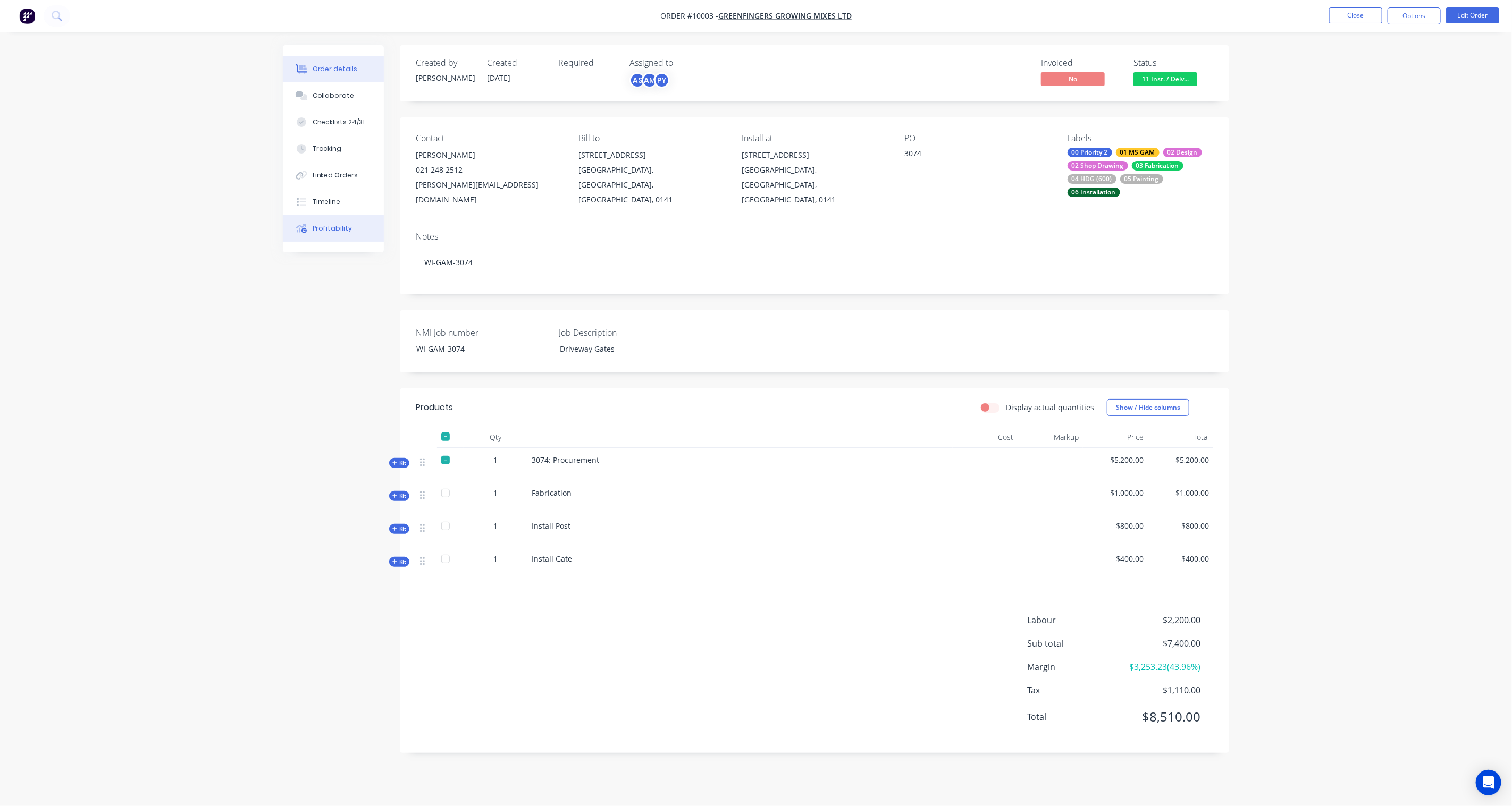
click at [327, 226] on div "Profitability" at bounding box center [333, 228] width 40 height 9
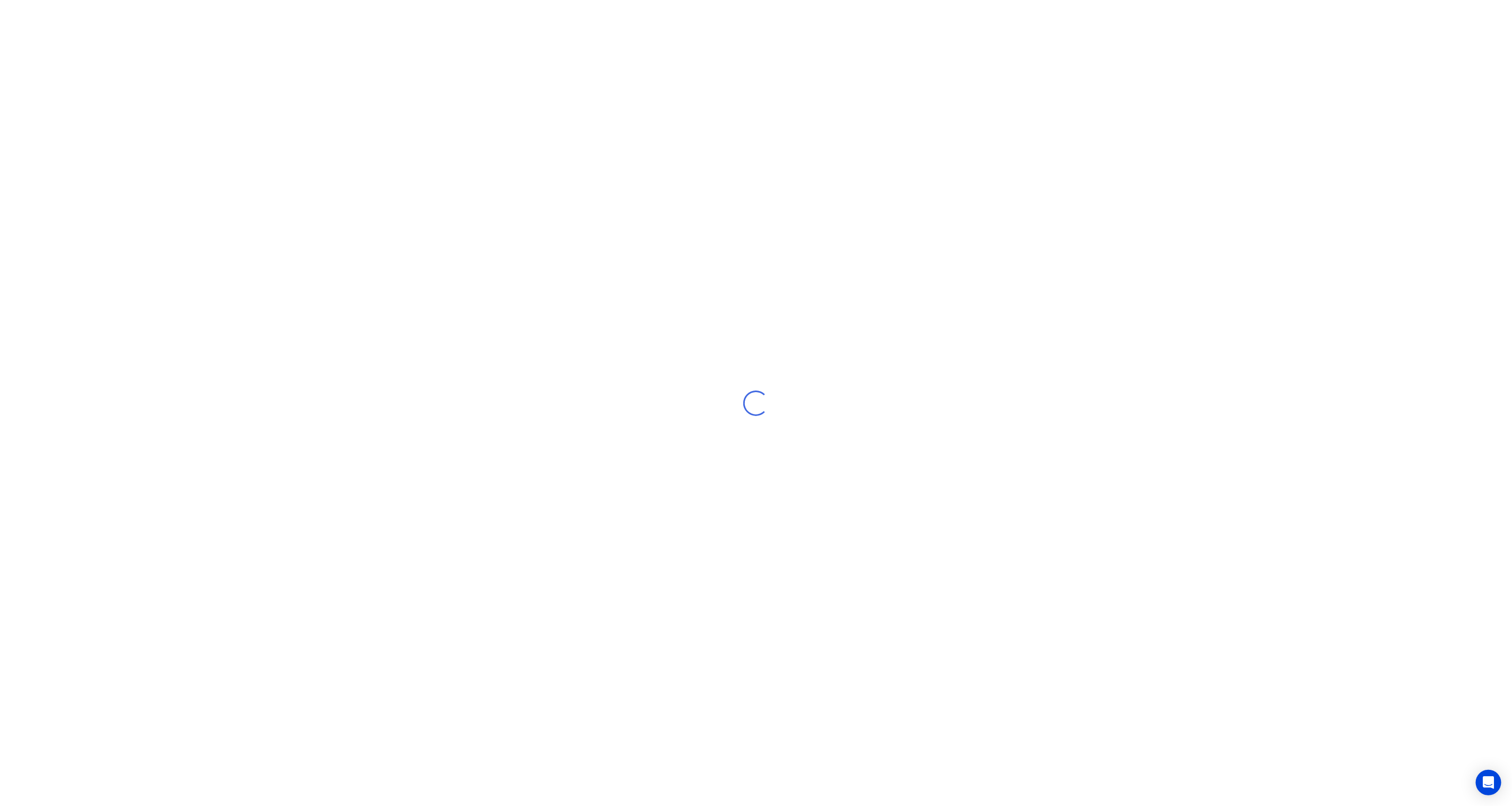
select select "NZ"
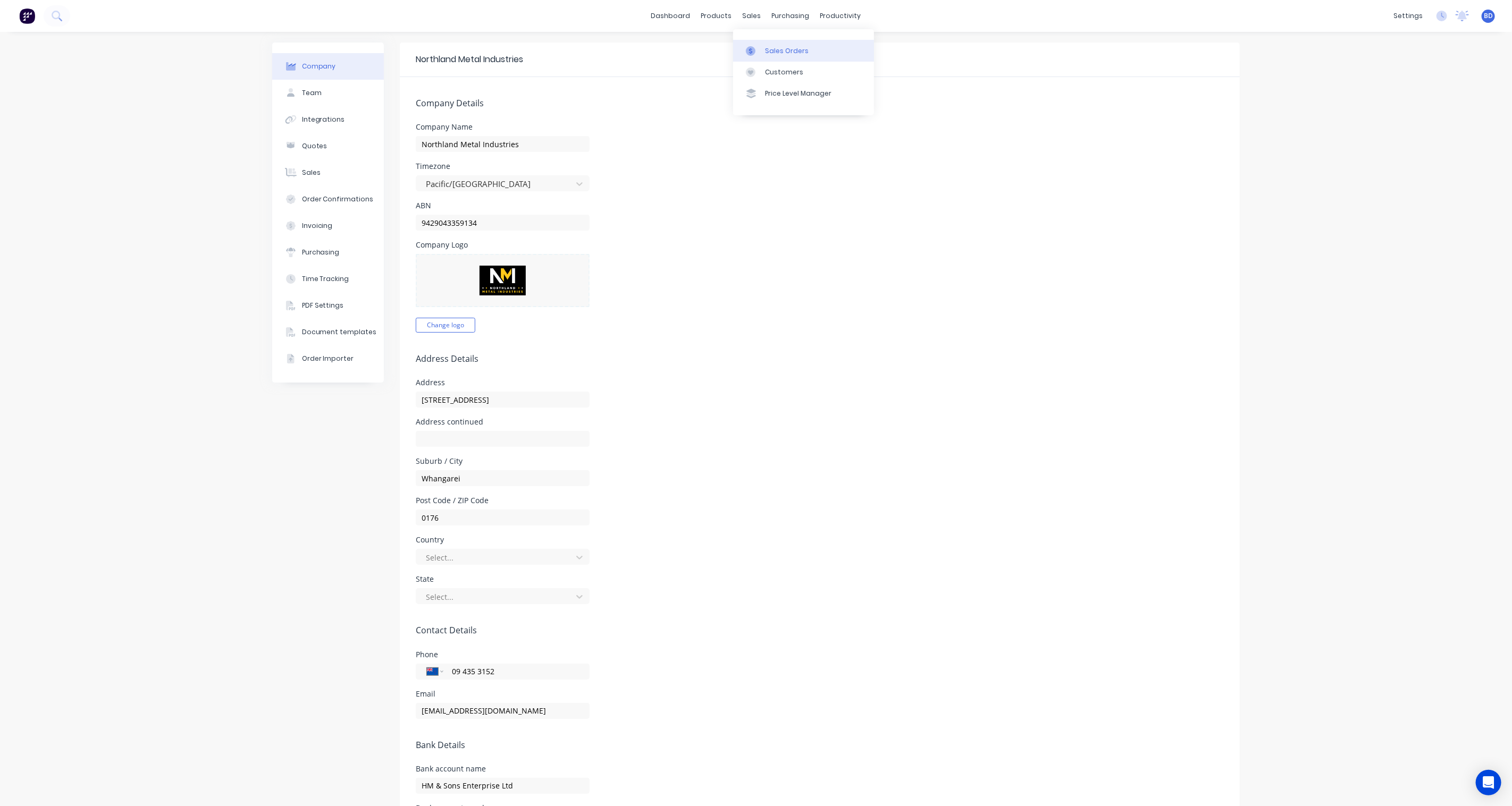
click at [759, 49] on div at bounding box center [754, 51] width 16 height 9
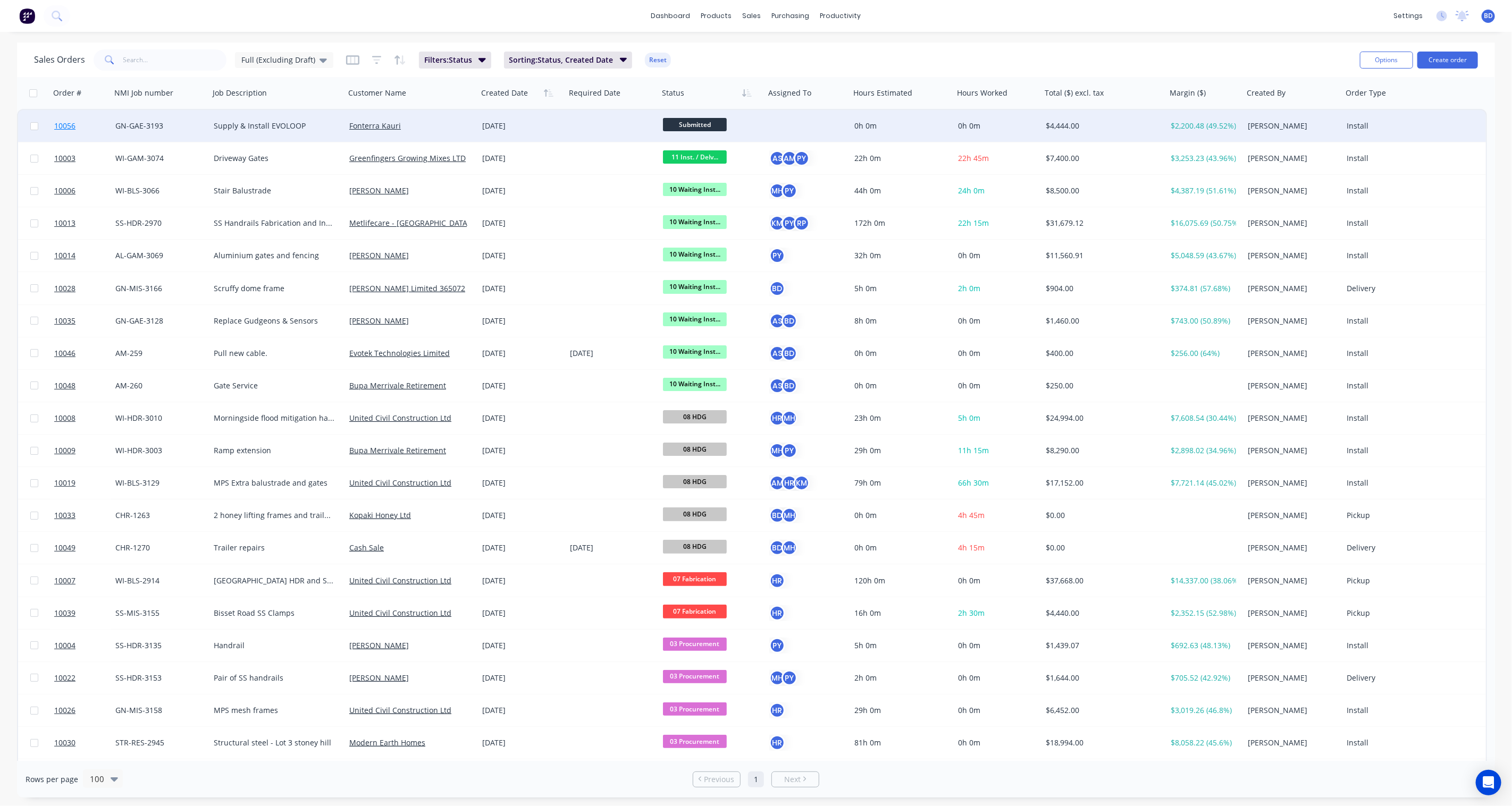
click at [63, 121] on span "10056" at bounding box center [65, 126] width 21 height 11
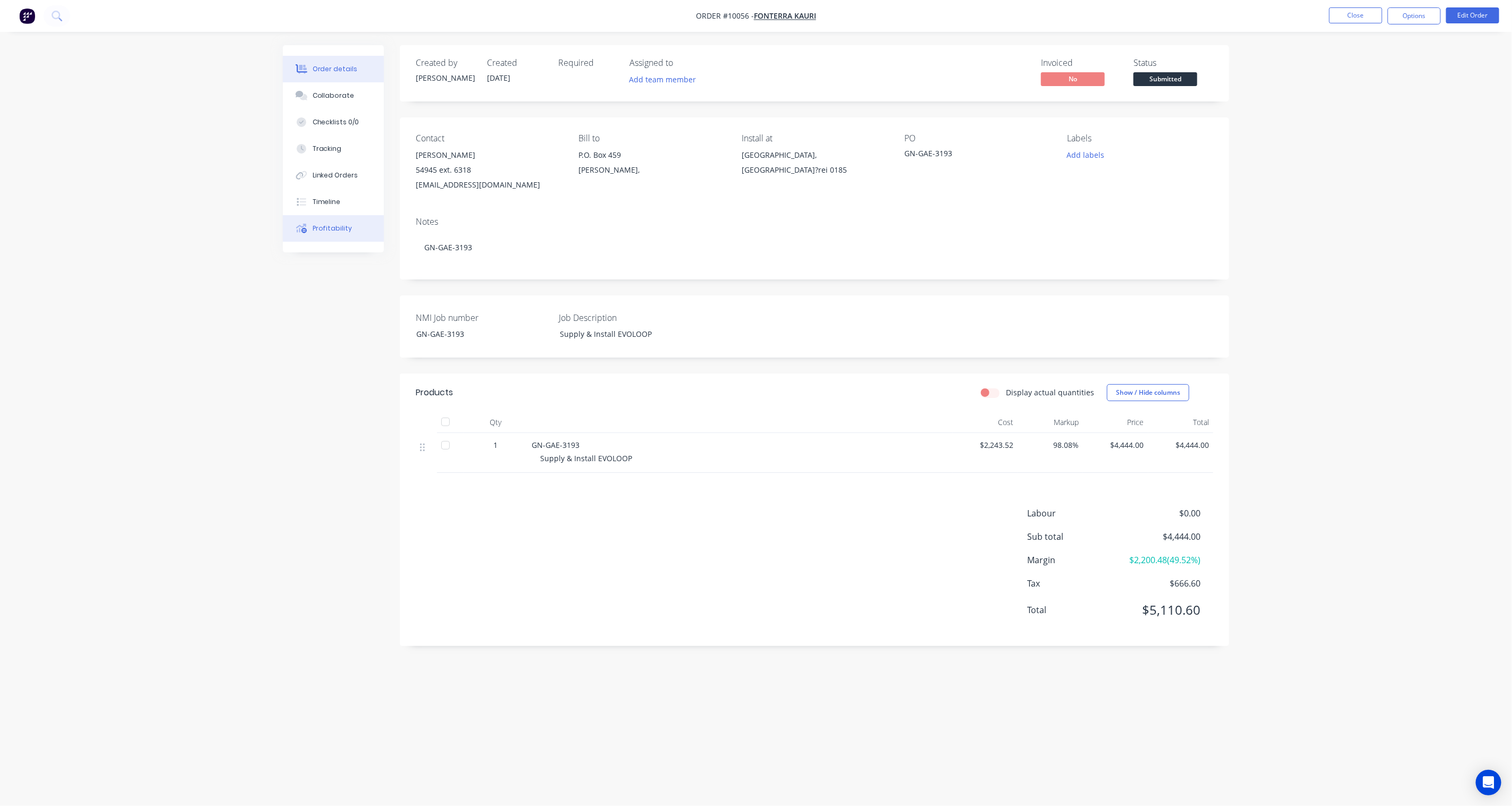
click at [330, 224] on div "Profitability" at bounding box center [333, 228] width 40 height 9
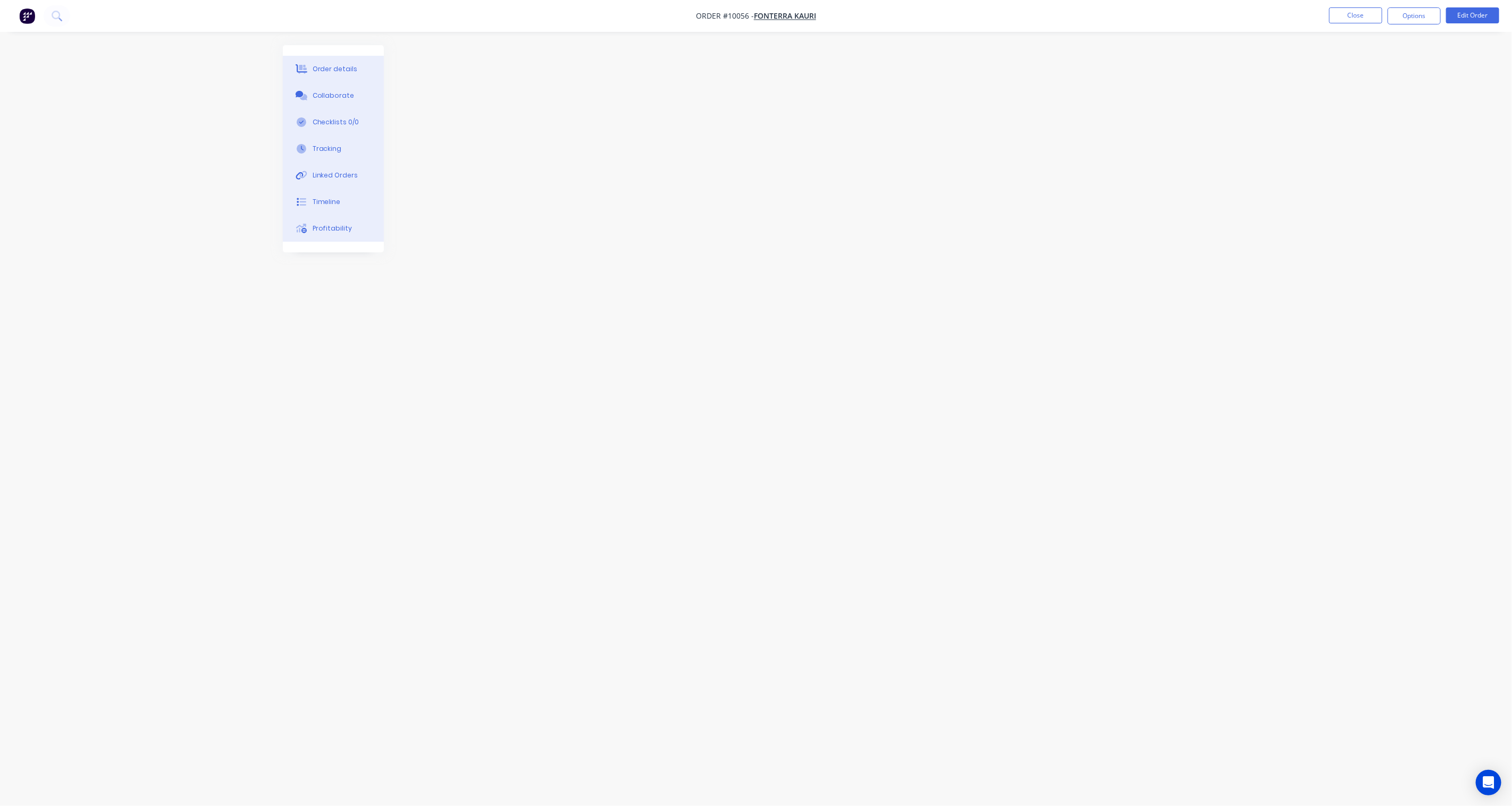
click at [357, 65] on button "Order details" at bounding box center [333, 69] width 101 height 26
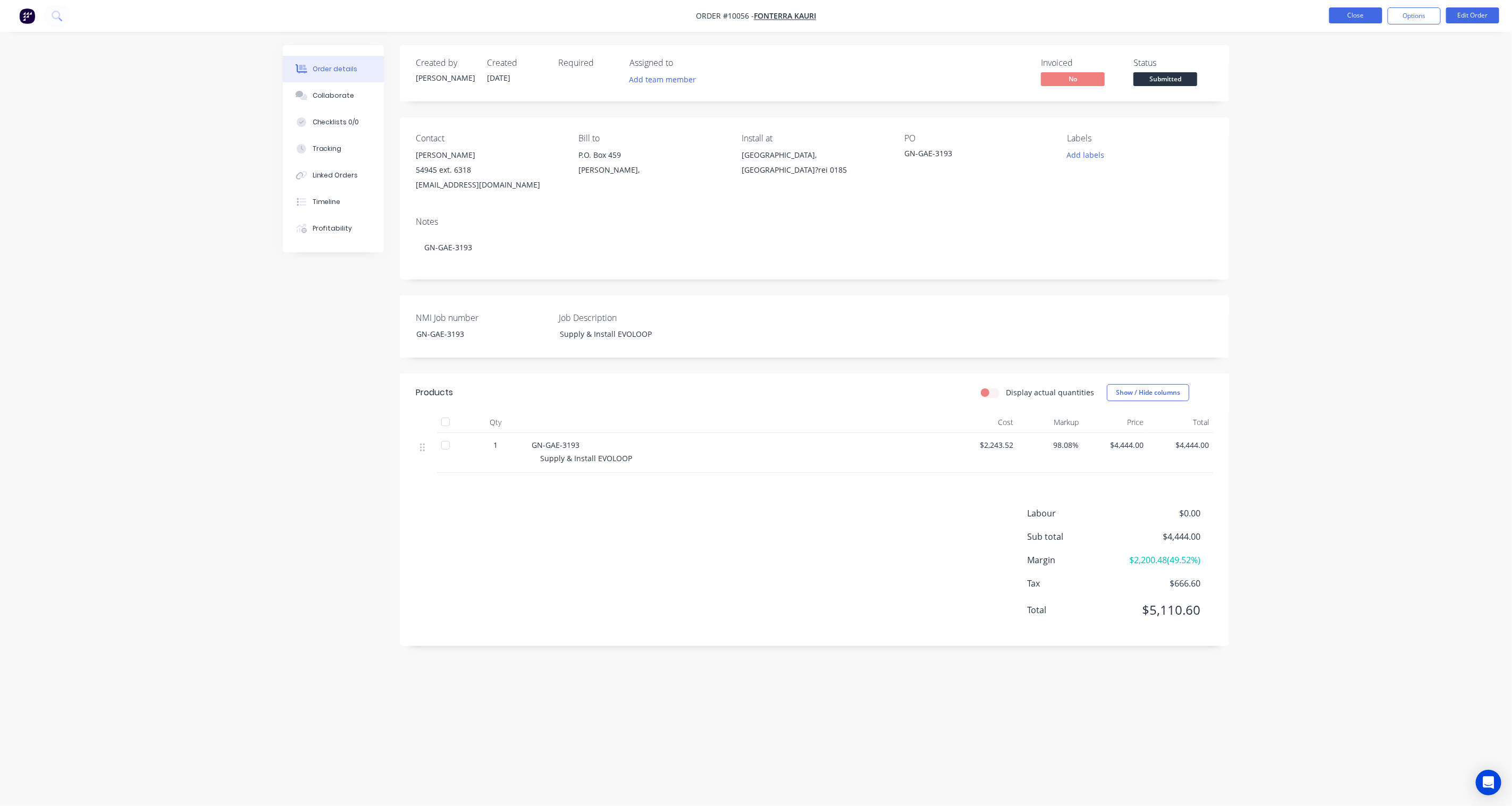
click at [1362, 15] on button "Close" at bounding box center [1355, 15] width 53 height 16
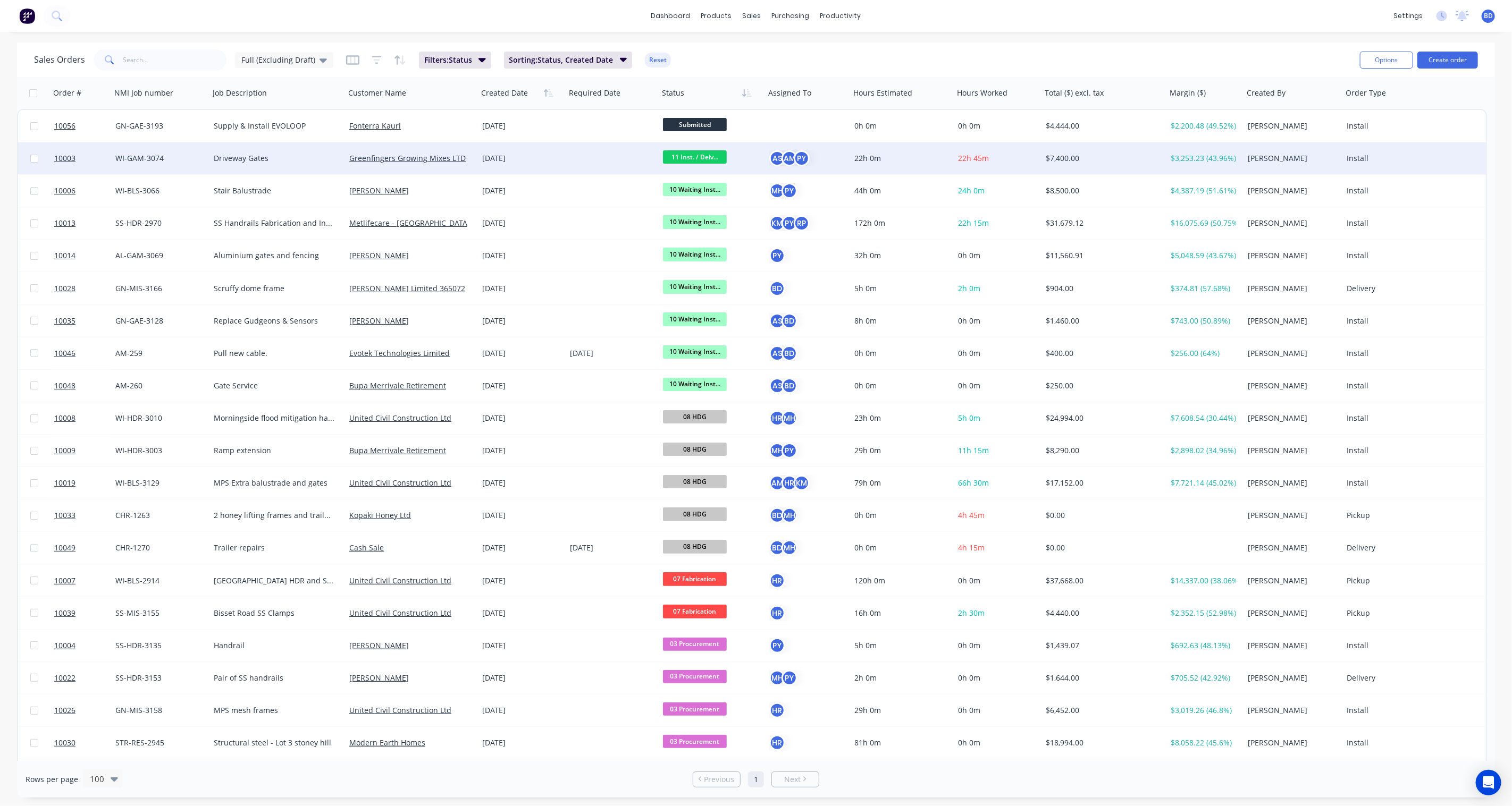
click at [51, 157] on div at bounding box center [80, 158] width 61 height 32
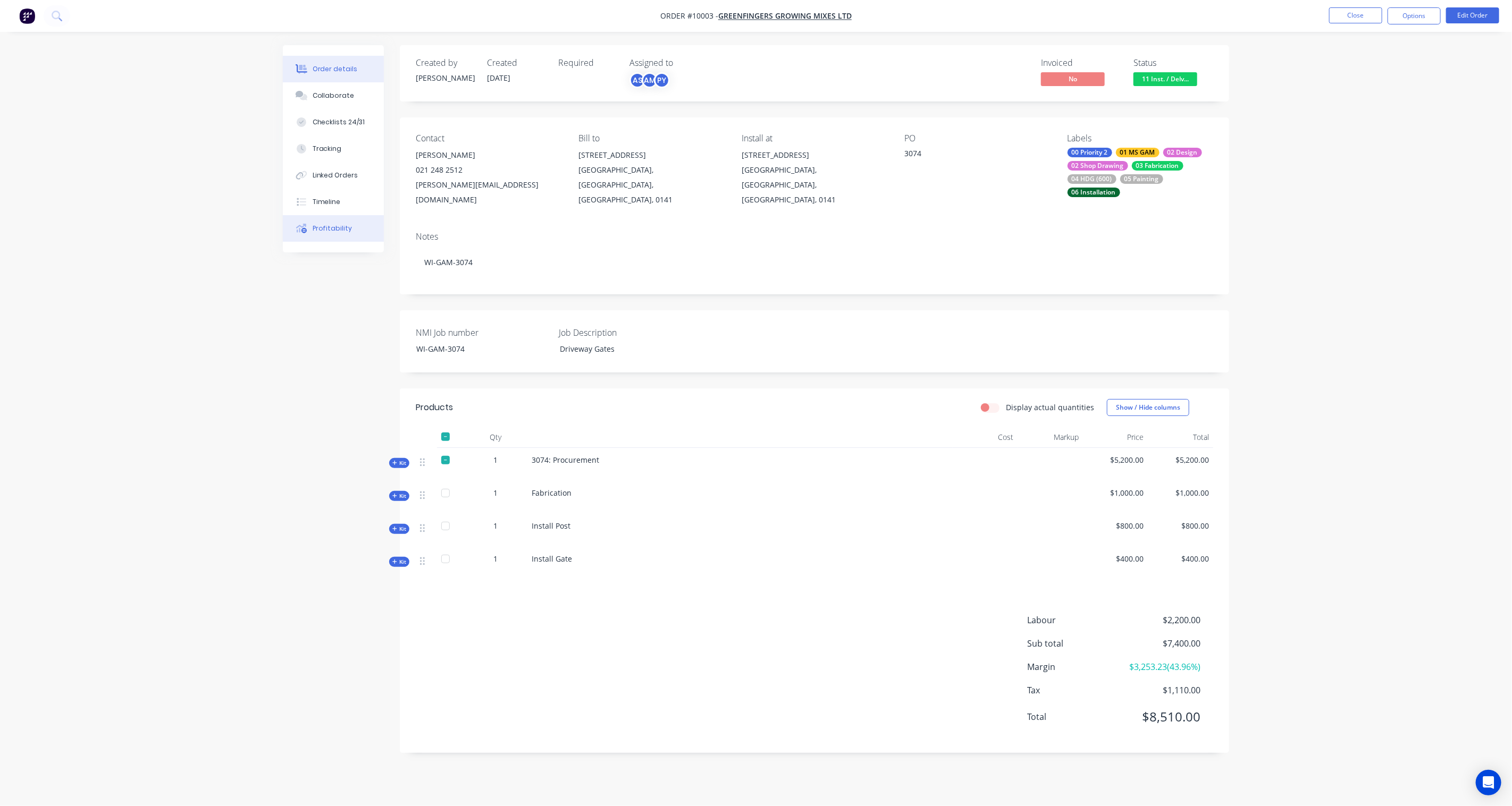
click at [326, 225] on div "Profitability" at bounding box center [333, 228] width 40 height 9
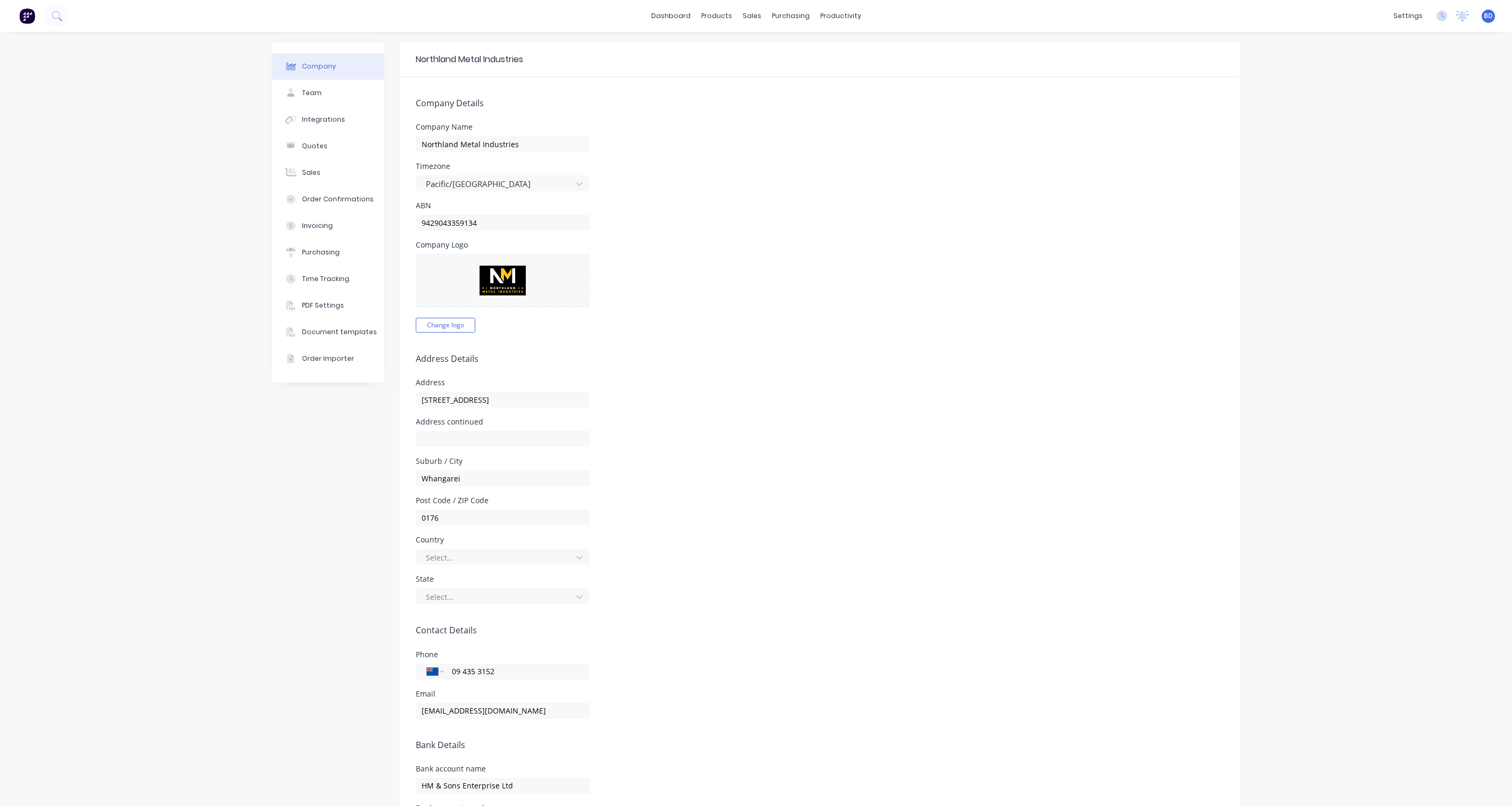
select select "NZ"
click at [748, 17] on div "sales" at bounding box center [752, 16] width 29 height 16
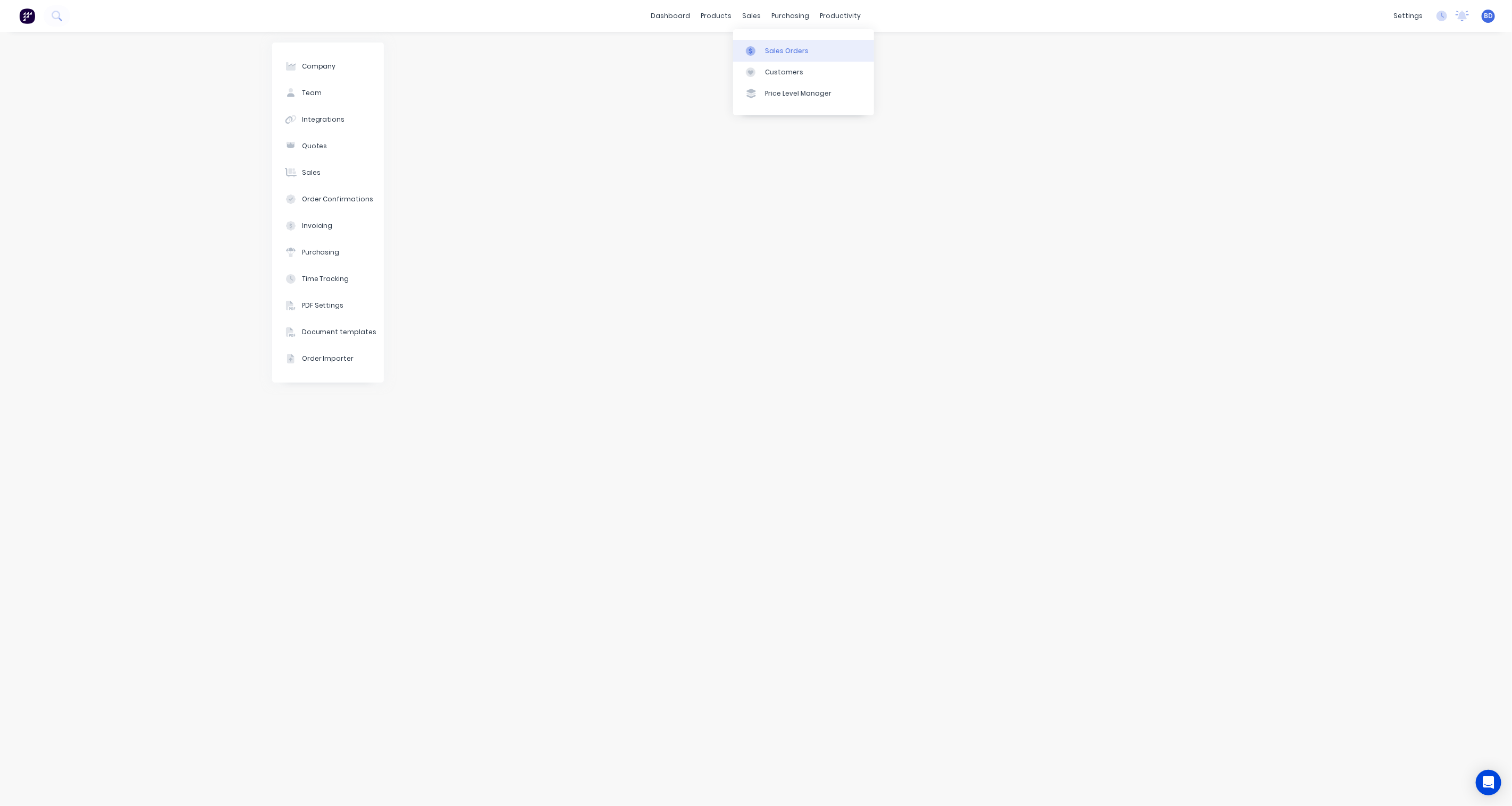
click at [762, 50] on link "Sales Orders" at bounding box center [804, 50] width 141 height 21
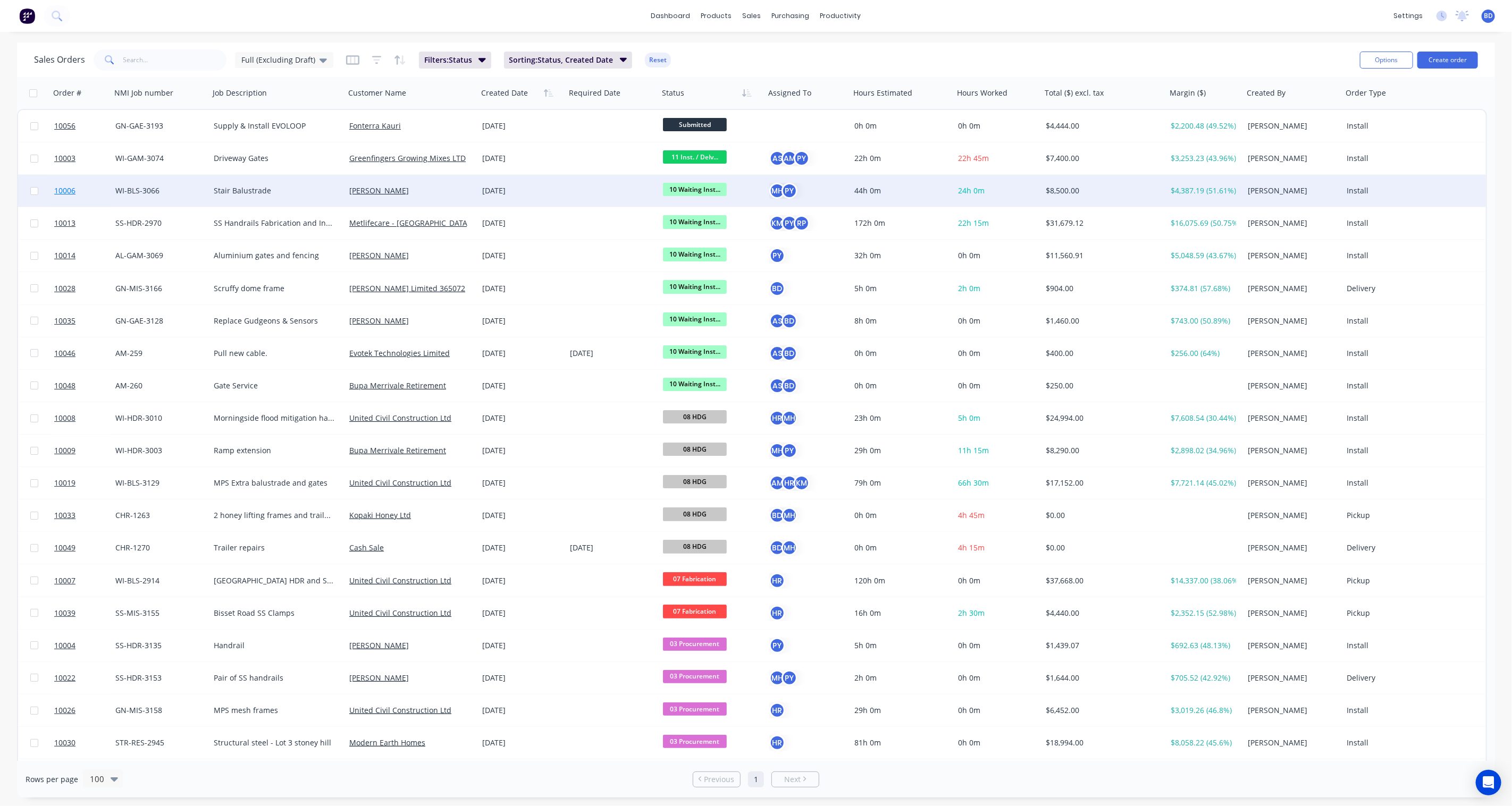
click at [63, 189] on span "10006" at bounding box center [65, 191] width 21 height 11
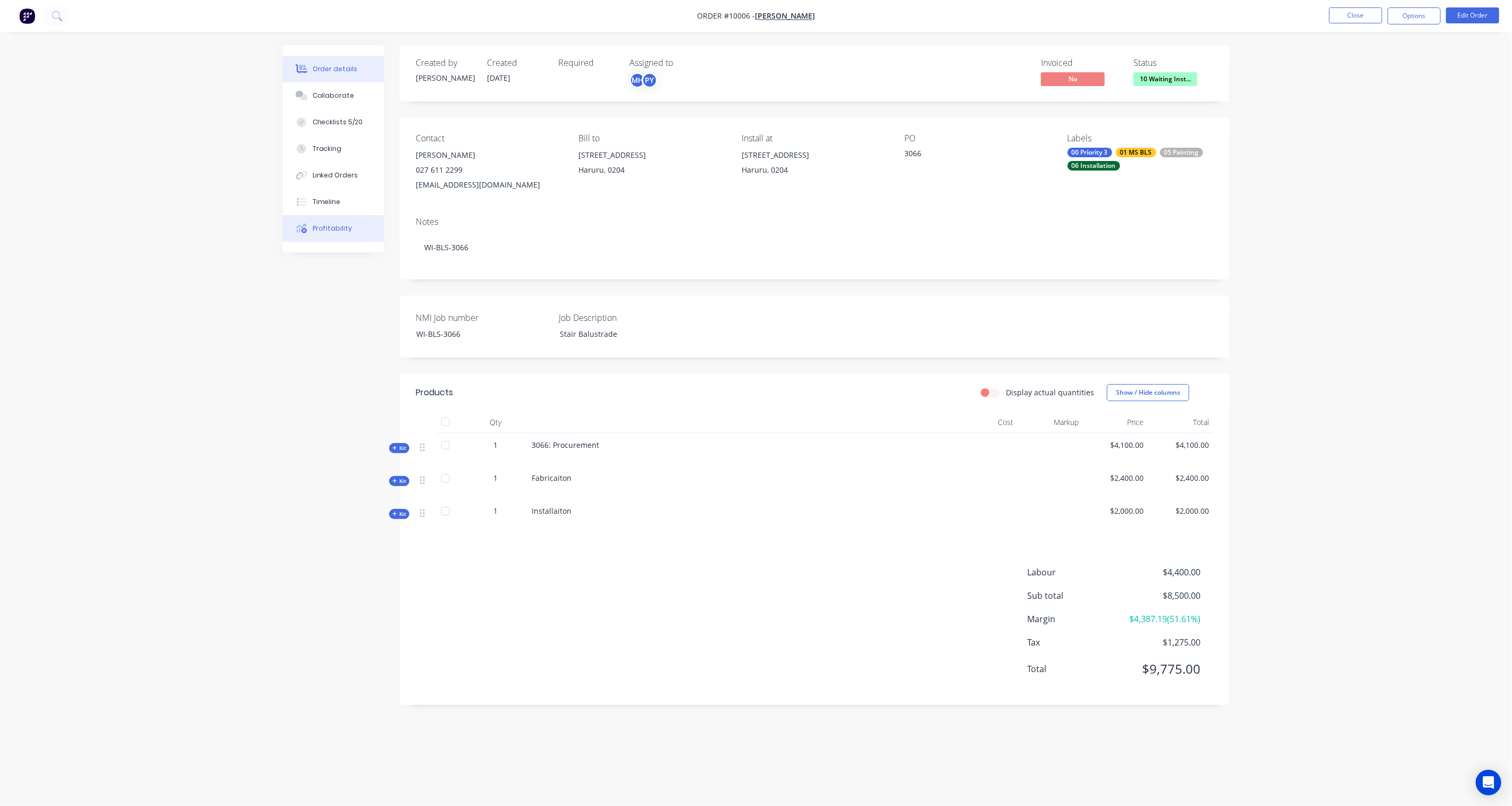
click at [336, 225] on div "Profitability" at bounding box center [333, 228] width 40 height 9
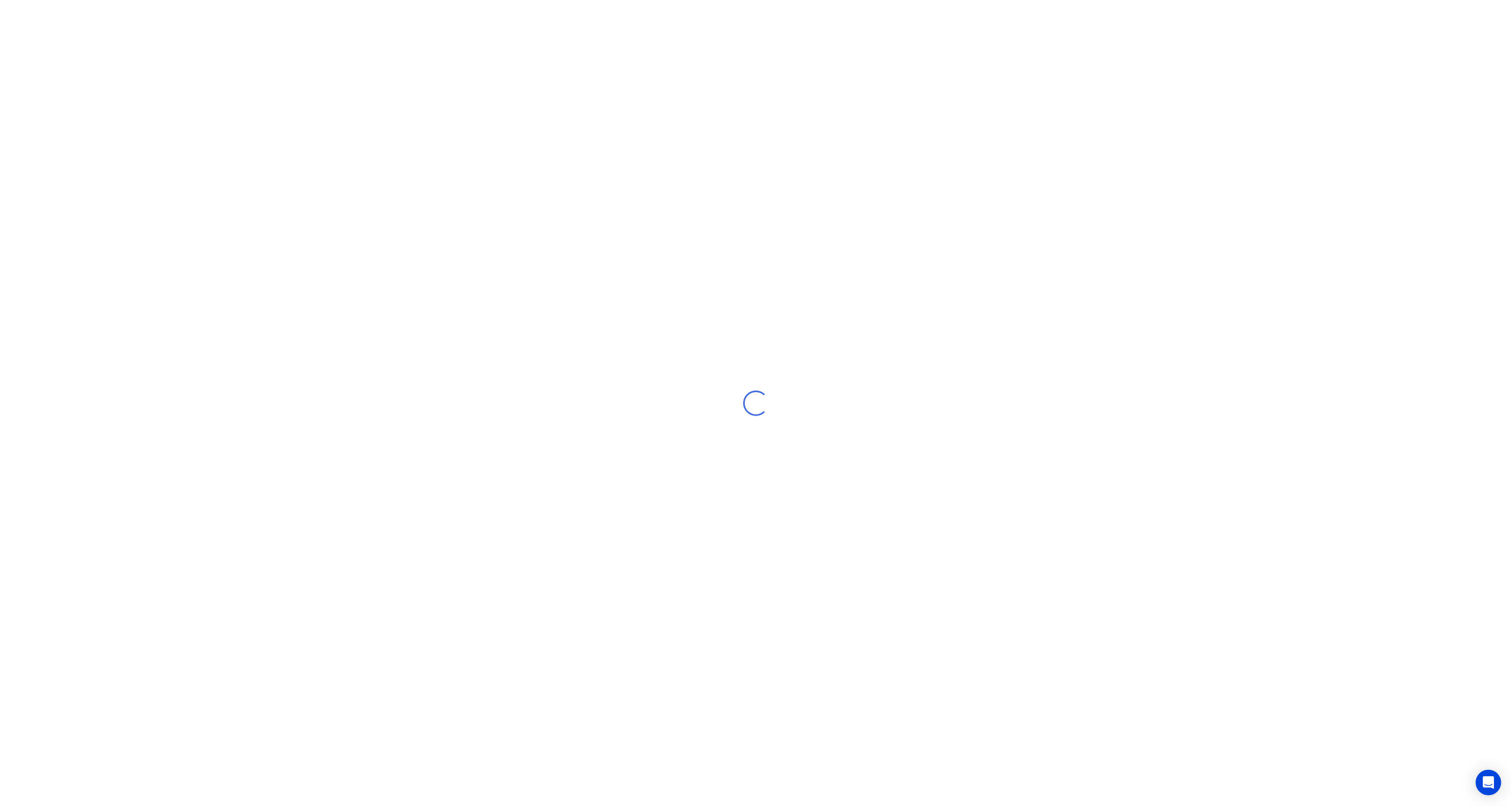
select select "NZ"
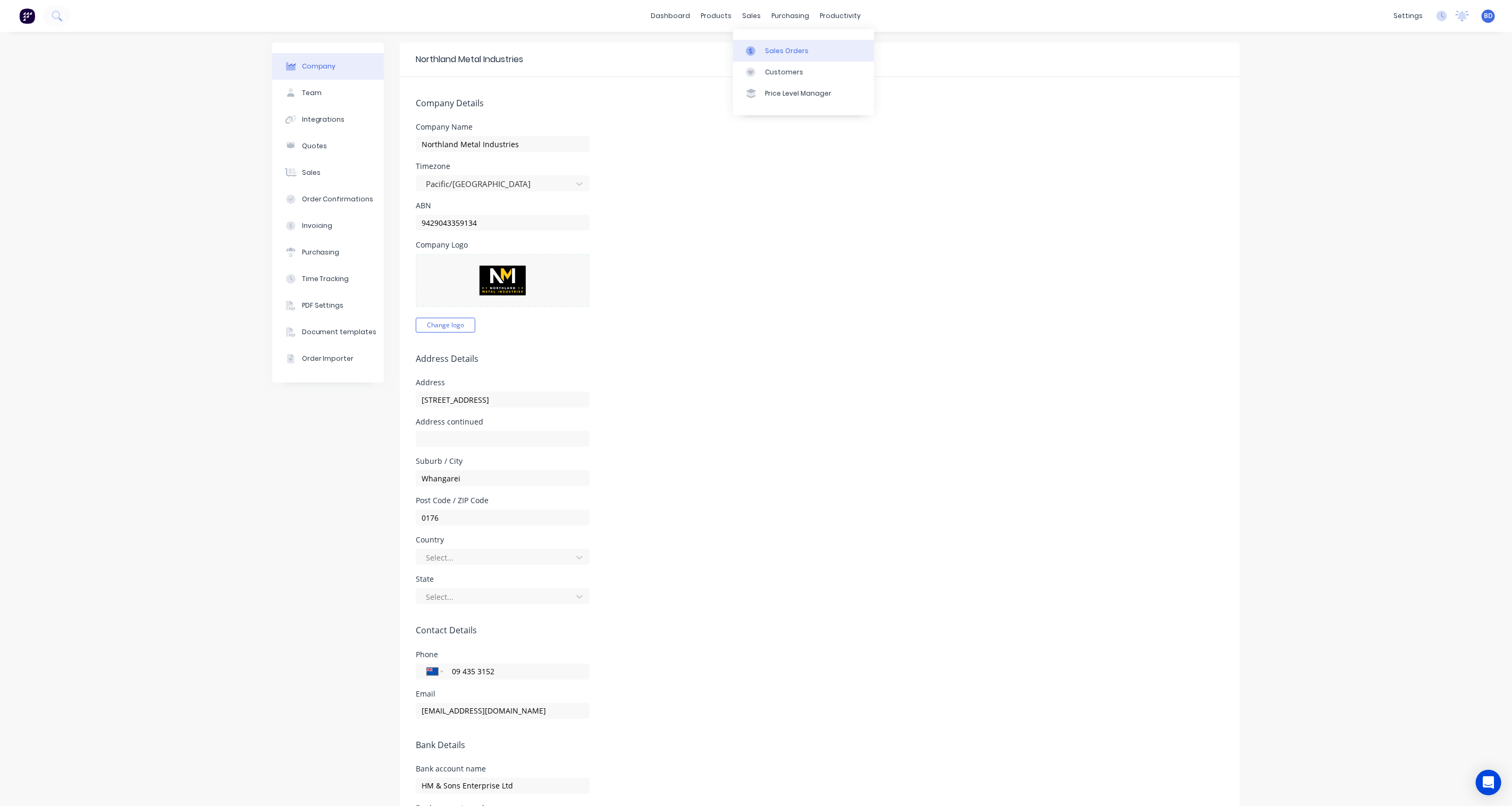
click at [771, 46] on div "Sales Orders" at bounding box center [787, 51] width 43 height 9
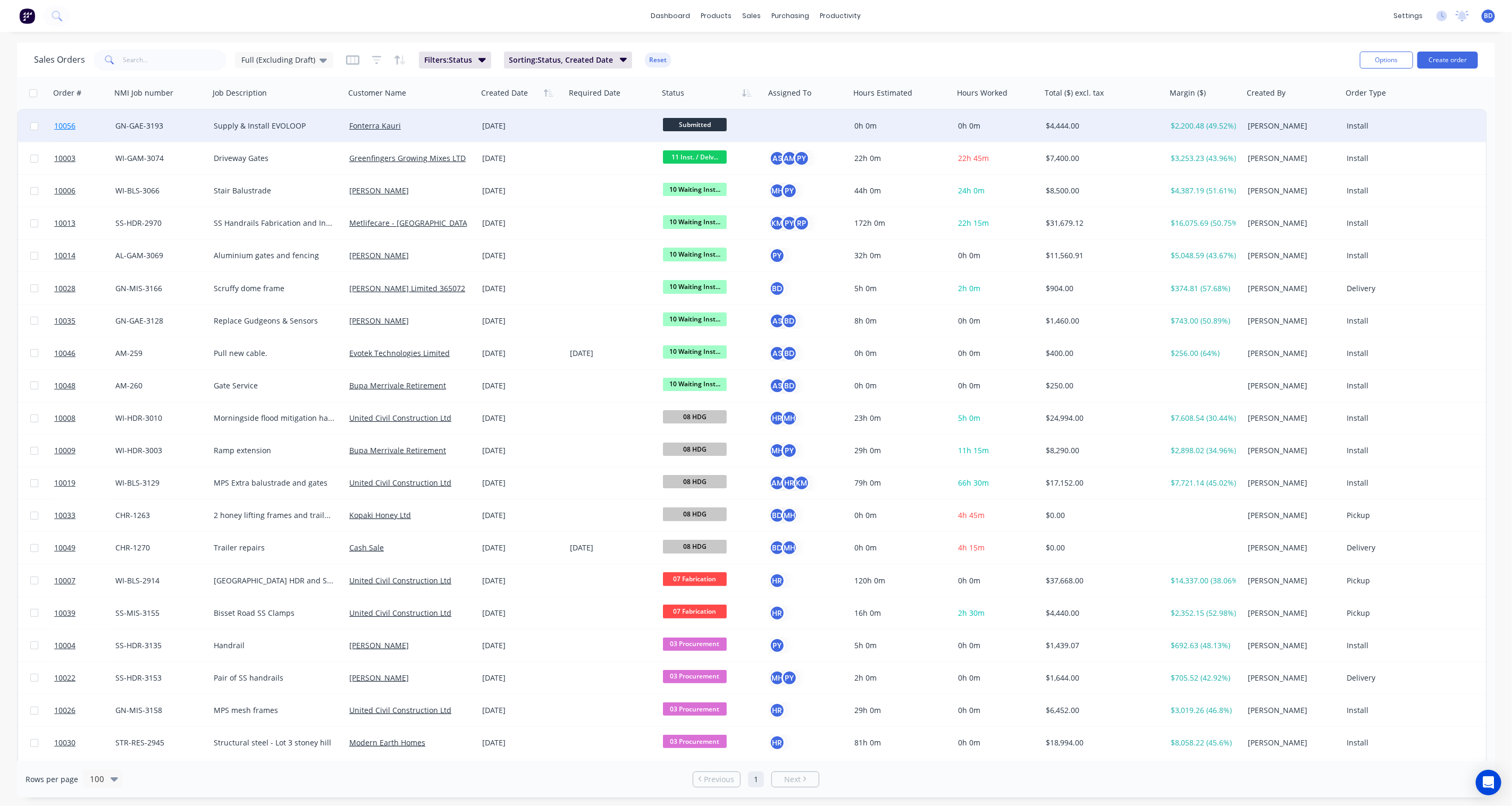
click at [59, 124] on span "10056" at bounding box center [65, 126] width 21 height 11
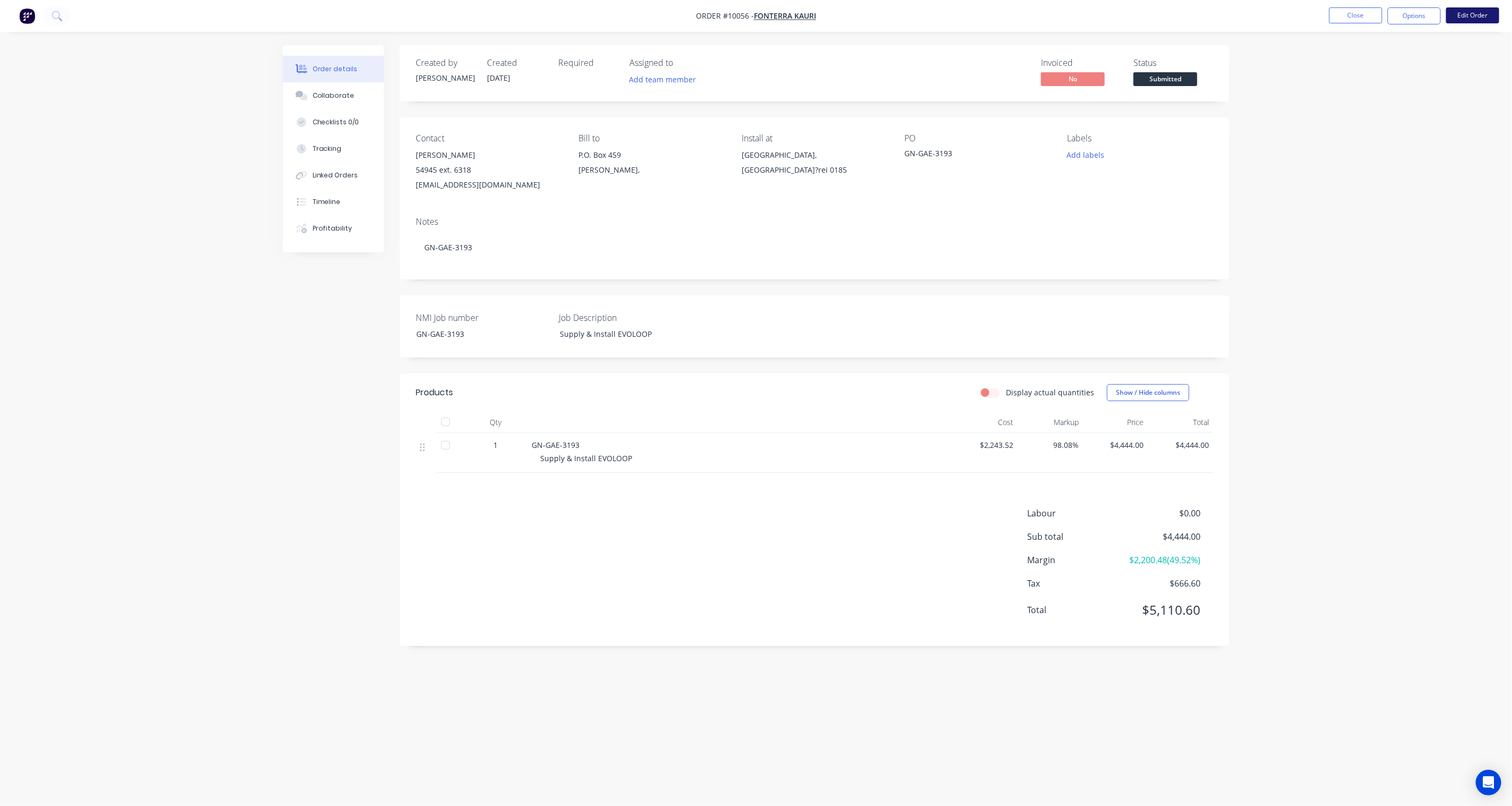
click at [1490, 19] on button "Edit Order" at bounding box center [1473, 15] width 53 height 16
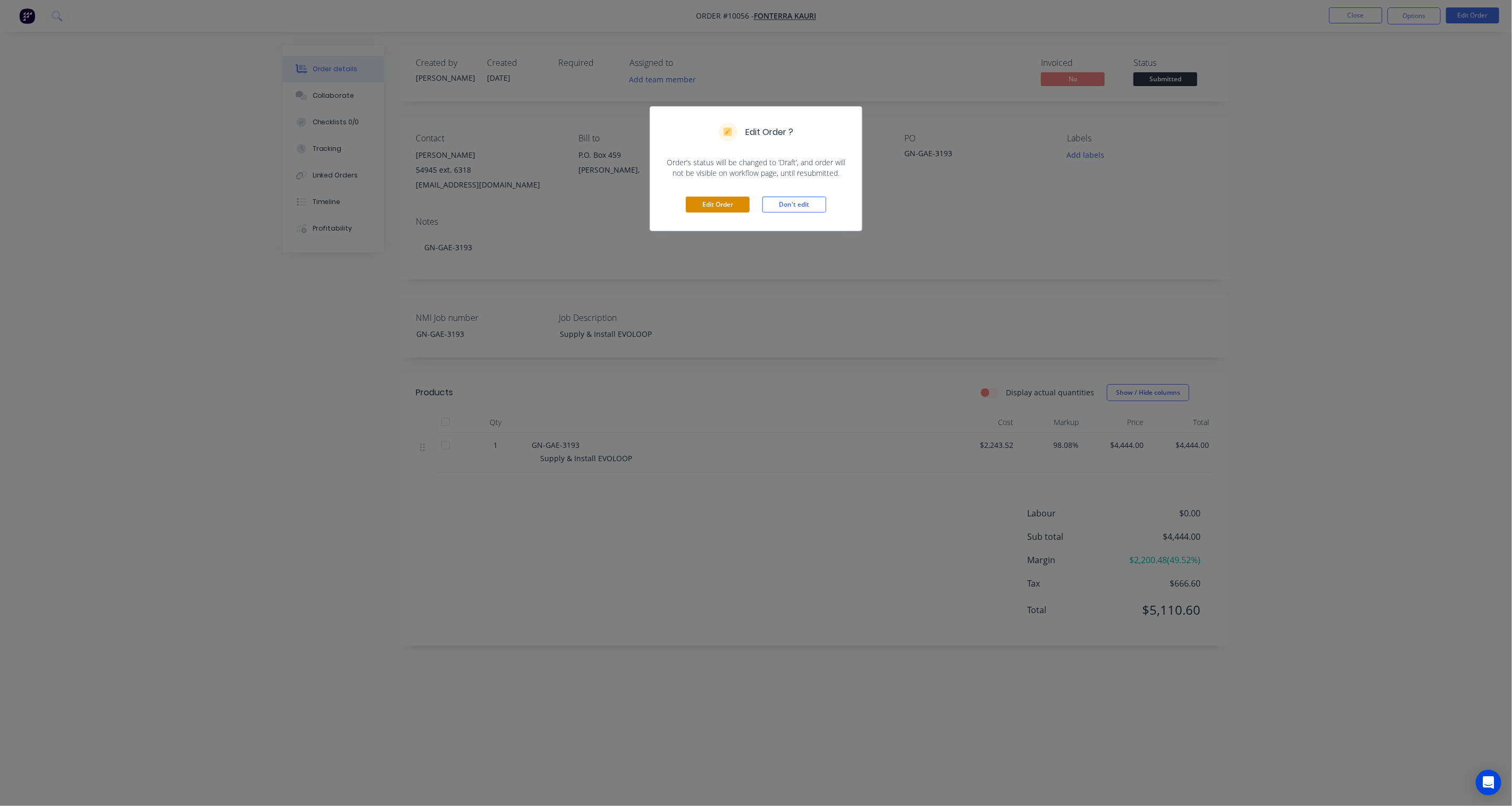
click at [730, 204] on button "Edit Order" at bounding box center [717, 204] width 64 height 16
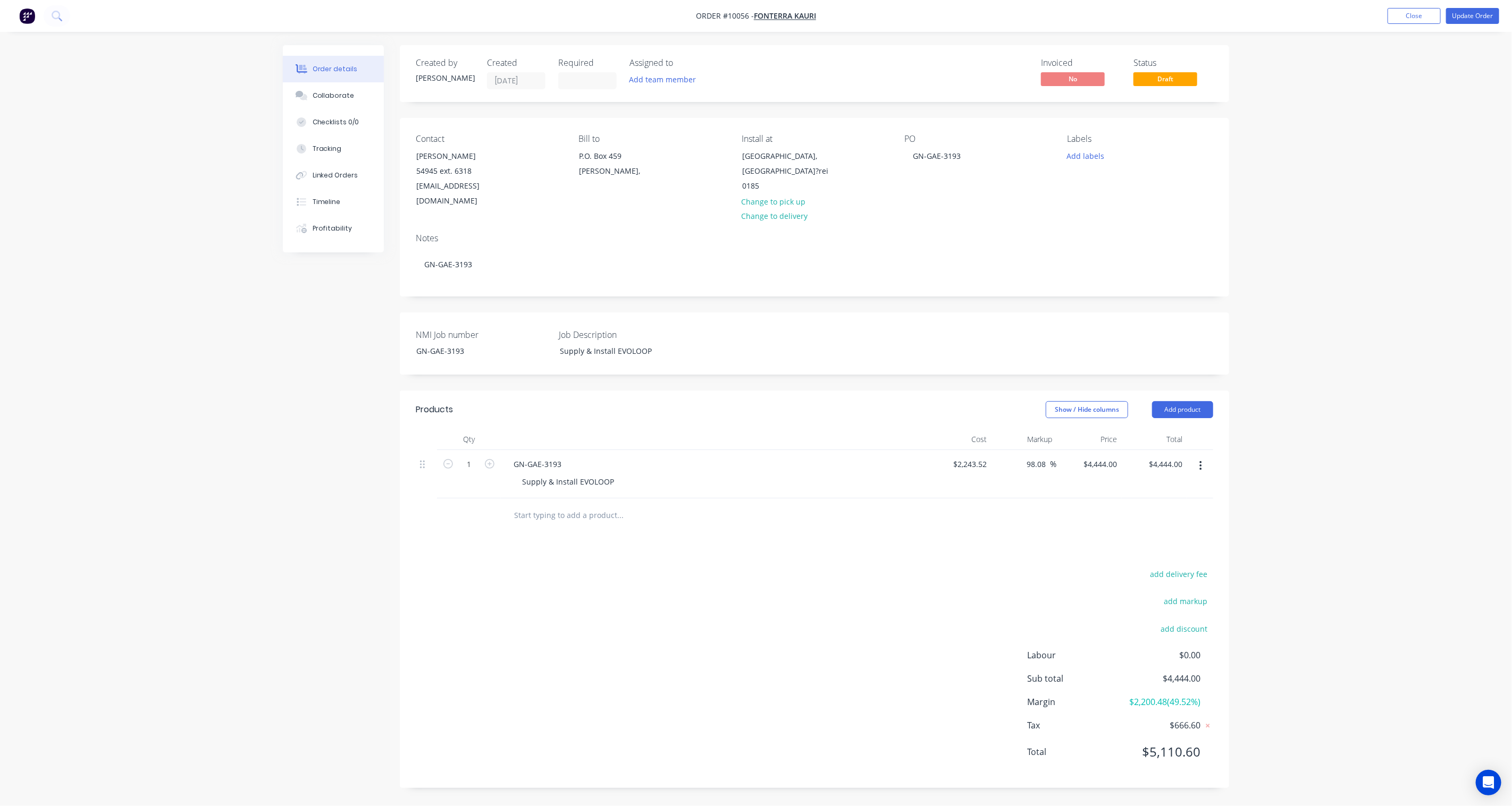
click at [1202, 456] on button "button" at bounding box center [1200, 466] width 25 height 19
click at [1166, 550] on div "Delete" at bounding box center [1162, 557] width 82 height 15
click at [1189, 401] on button "Add product" at bounding box center [1183, 409] width 61 height 17
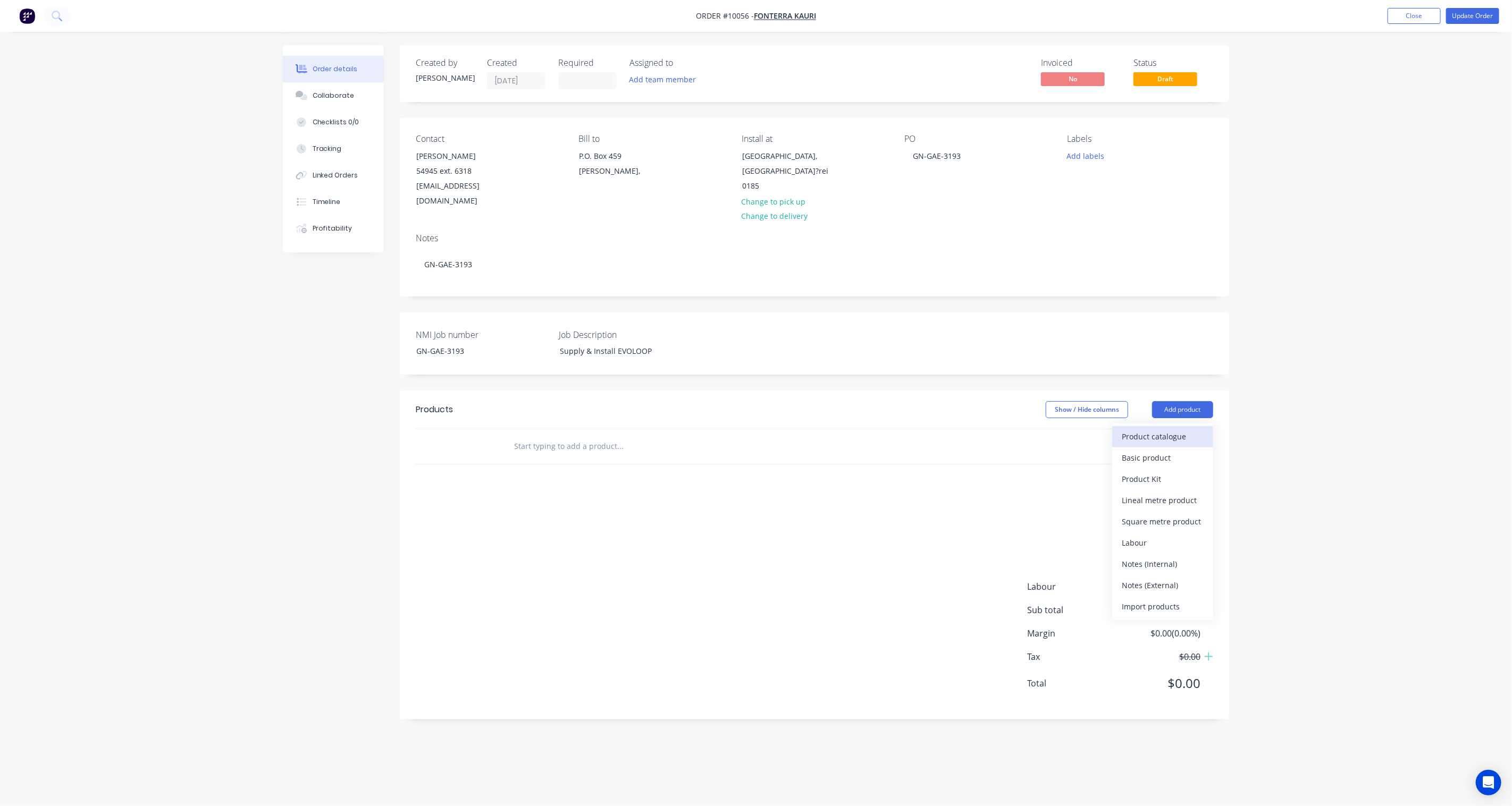
click at [1171, 429] on div "Product catalogue" at bounding box center [1162, 436] width 82 height 15
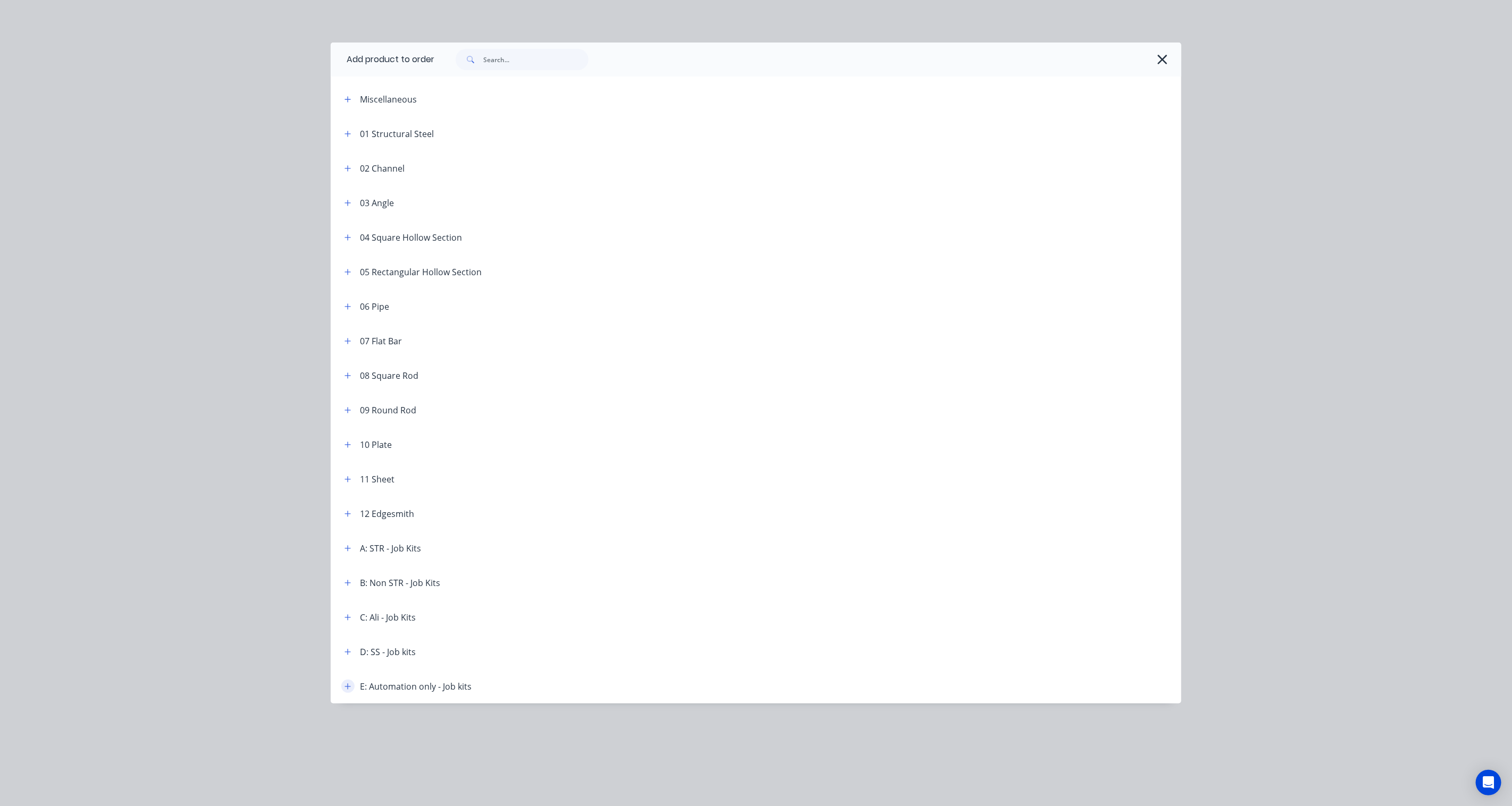
click at [352, 685] on button "button" at bounding box center [348, 686] width 14 height 13
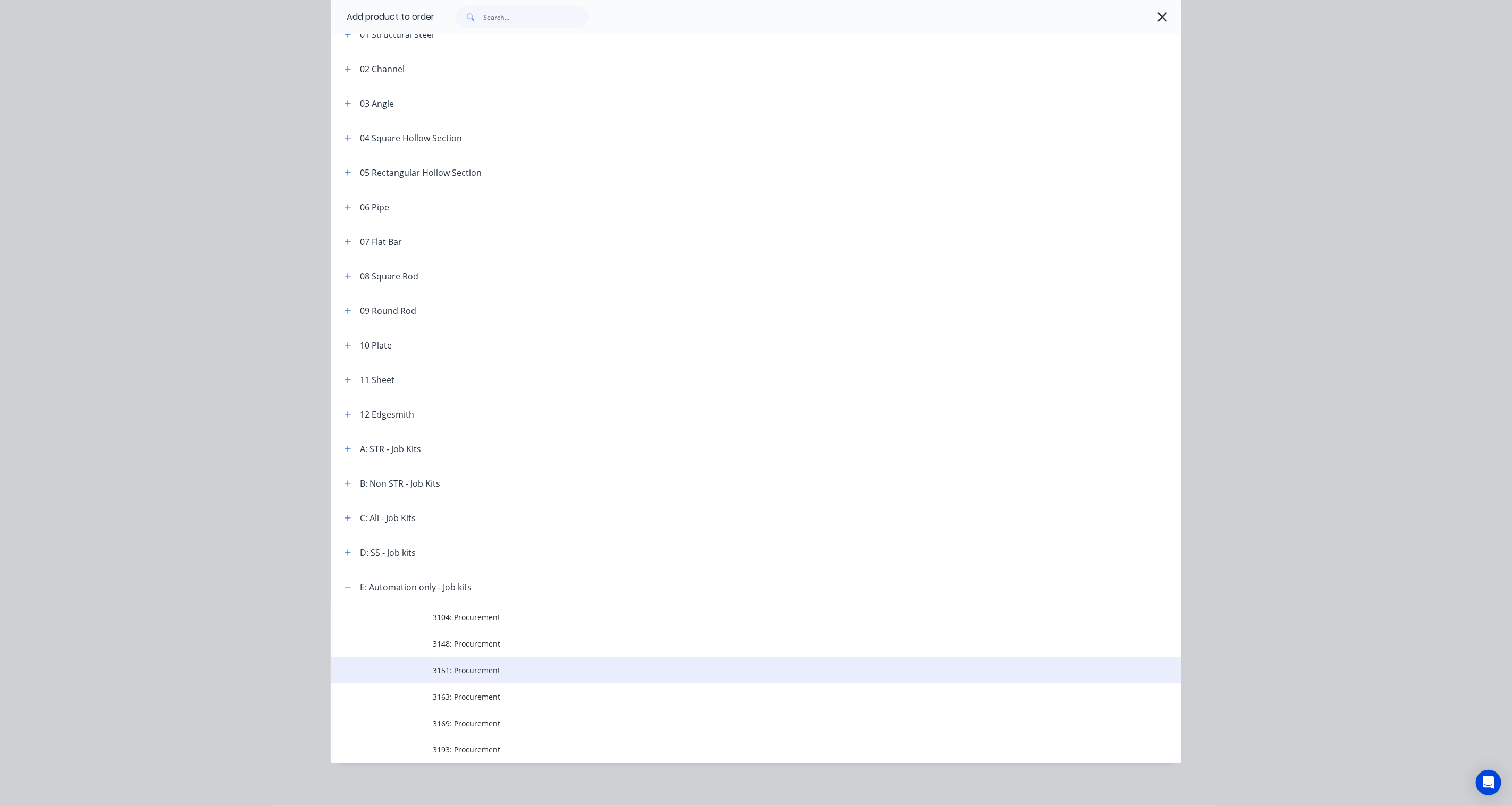
scroll to position [103, 0]
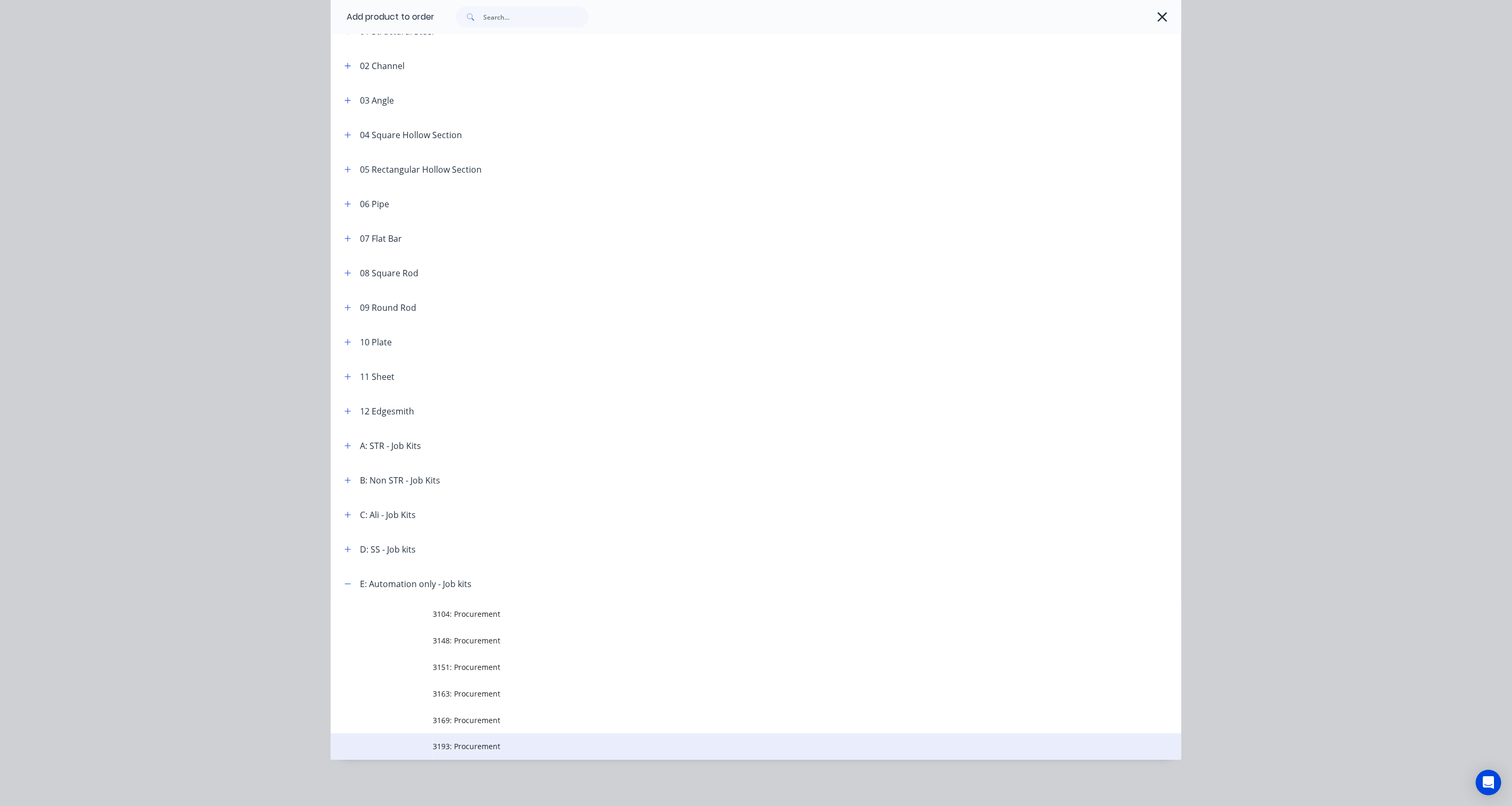
click at [471, 746] on span "3193: Procurement" at bounding box center [732, 746] width 599 height 11
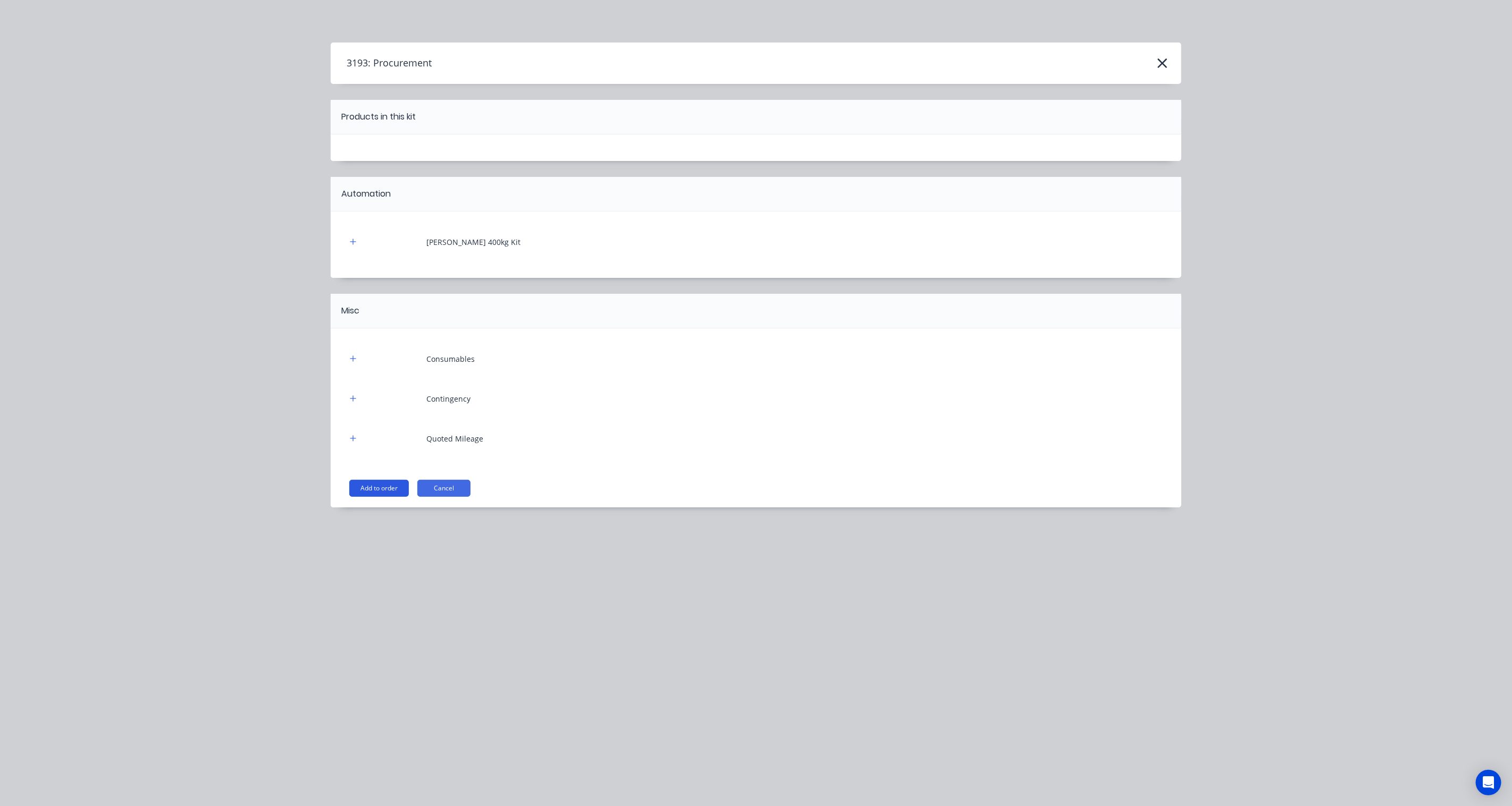
click at [395, 487] on button "Add to order" at bounding box center [379, 488] width 59 height 17
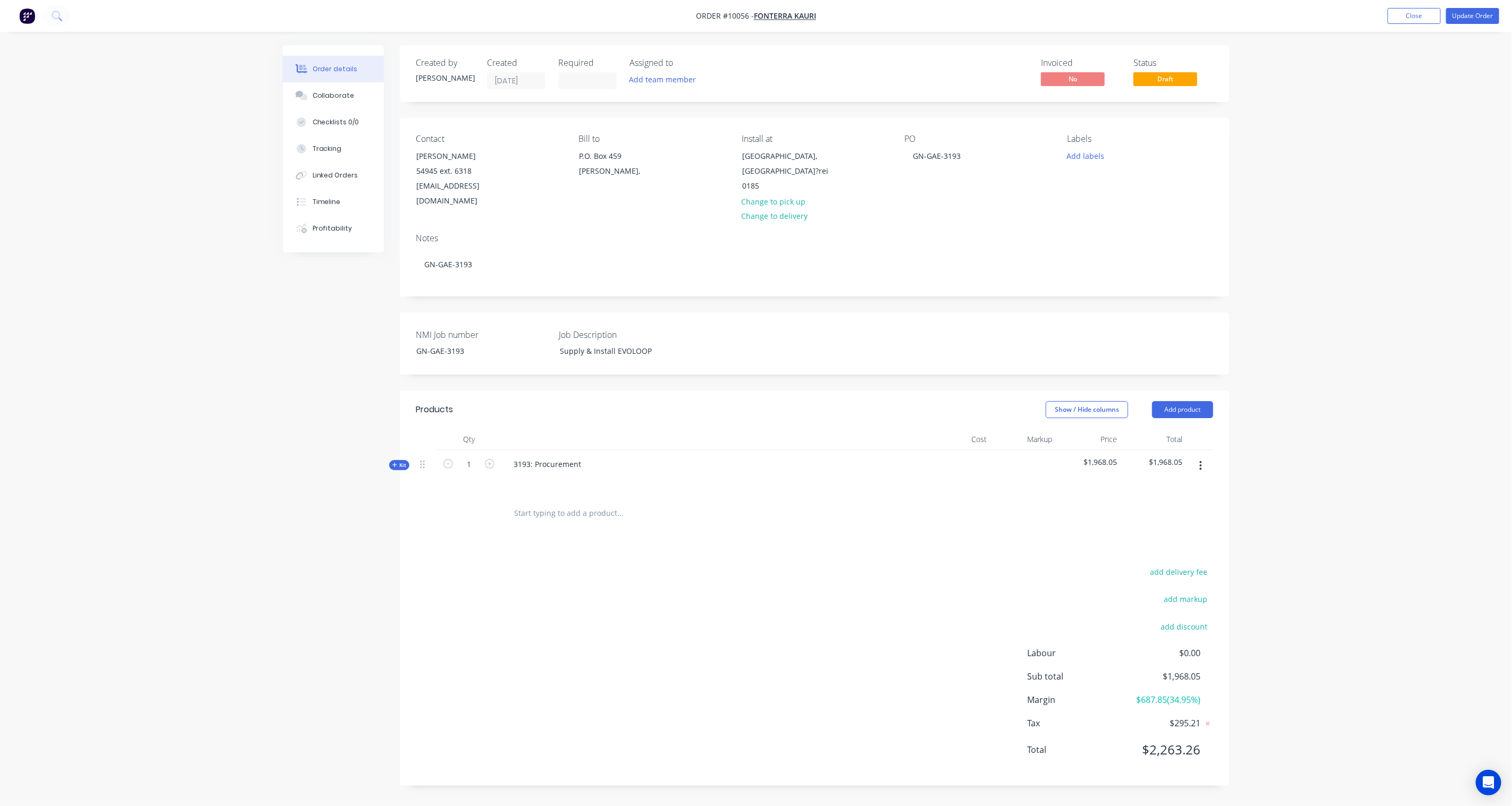
click at [392, 462] on icon at bounding box center [394, 465] width 5 height 5
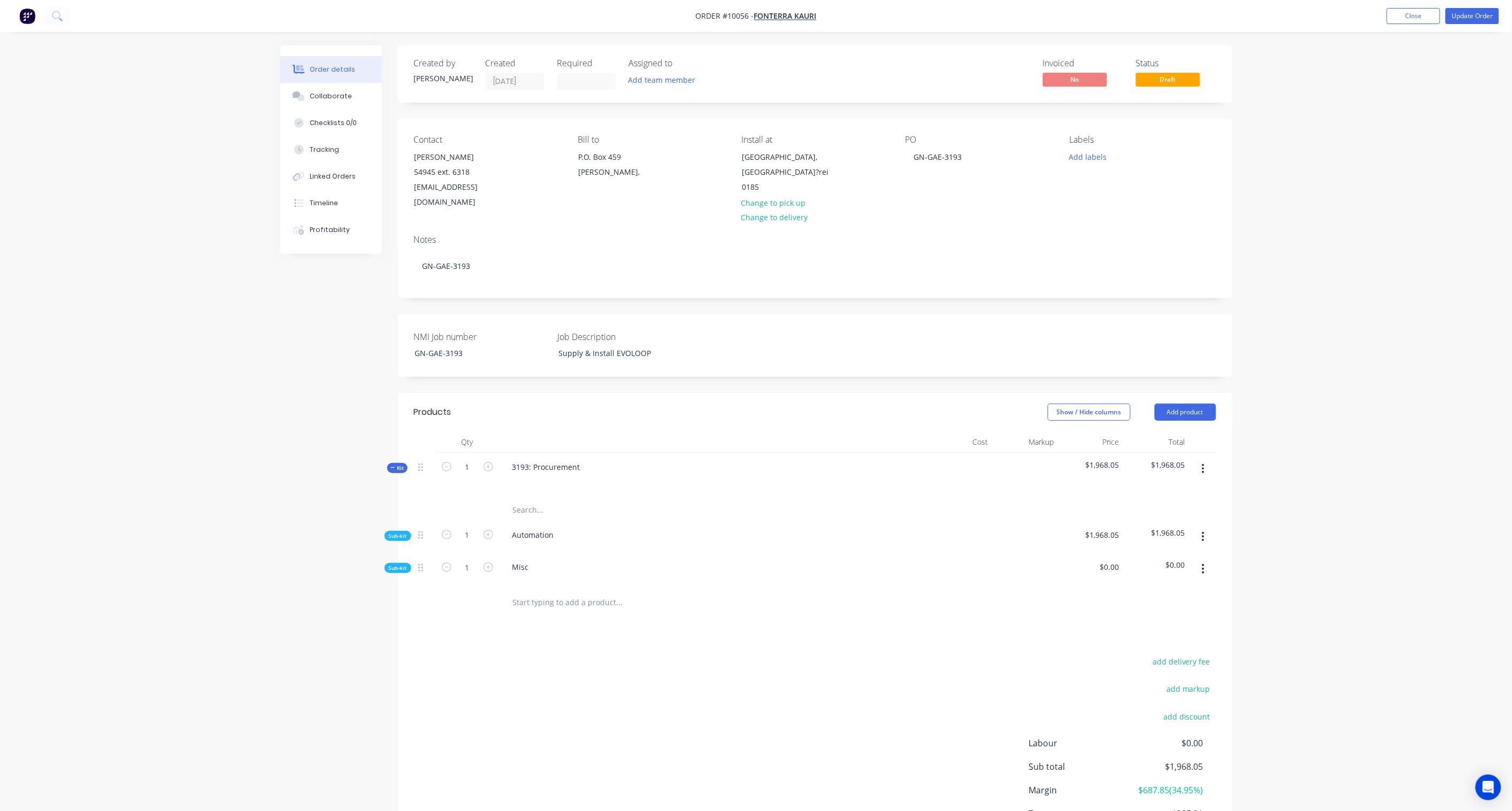
click at [397, 532] on span "Sub-kit" at bounding box center [397, 536] width 18 height 8
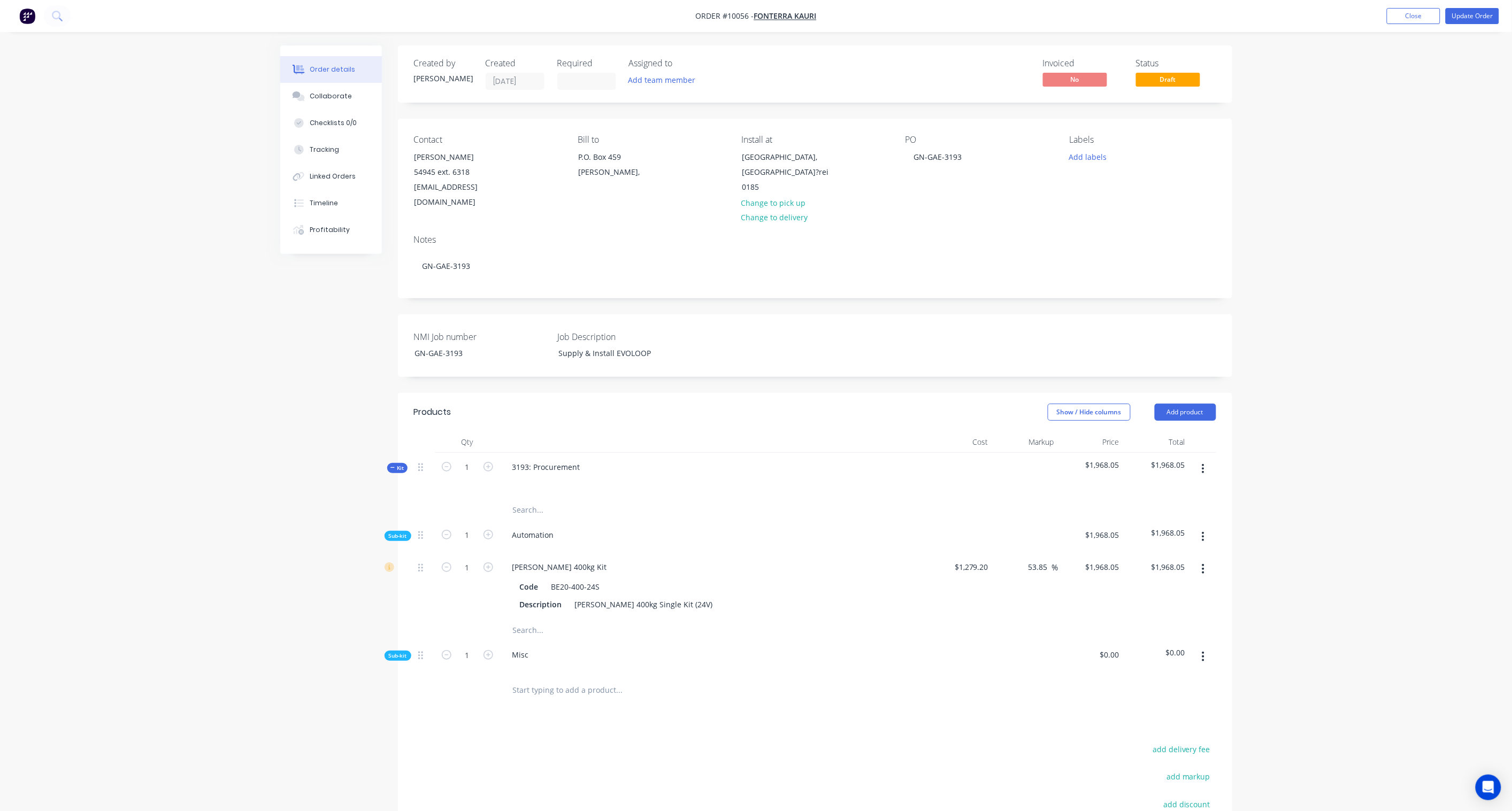
click at [398, 652] on span "Sub-kit" at bounding box center [397, 656] width 18 height 8
click at [1204, 563] on icon "button" at bounding box center [1203, 569] width 3 height 12
click at [1157, 635] on button "Delete" at bounding box center [1165, 640] width 102 height 21
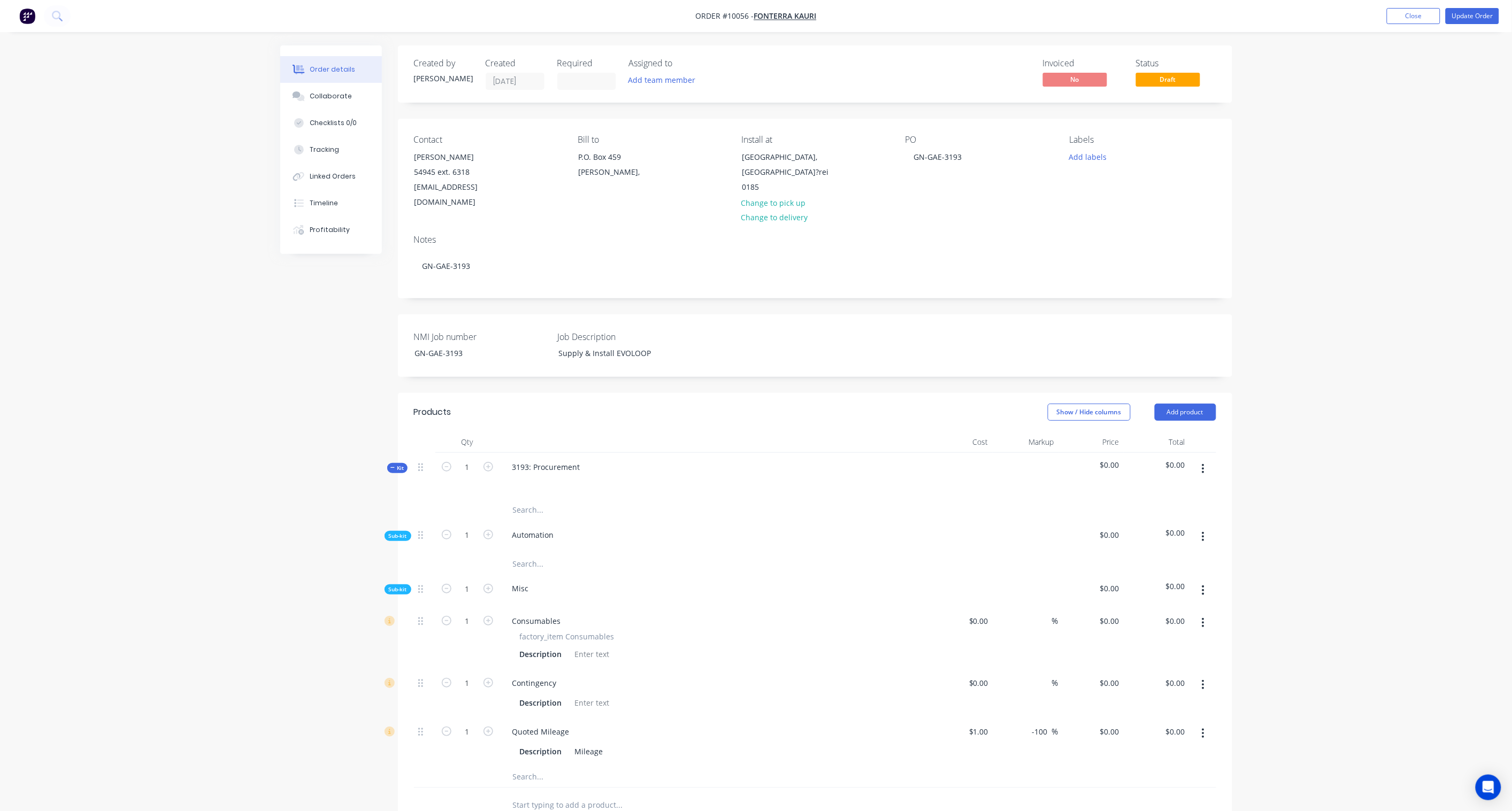
click at [1203, 531] on icon "button" at bounding box center [1203, 537] width 3 height 12
click at [1166, 557] on div "Add product to kit" at bounding box center [1165, 565] width 82 height 15
click at [1177, 600] on div "Product catalogue" at bounding box center [1165, 607] width 82 height 15
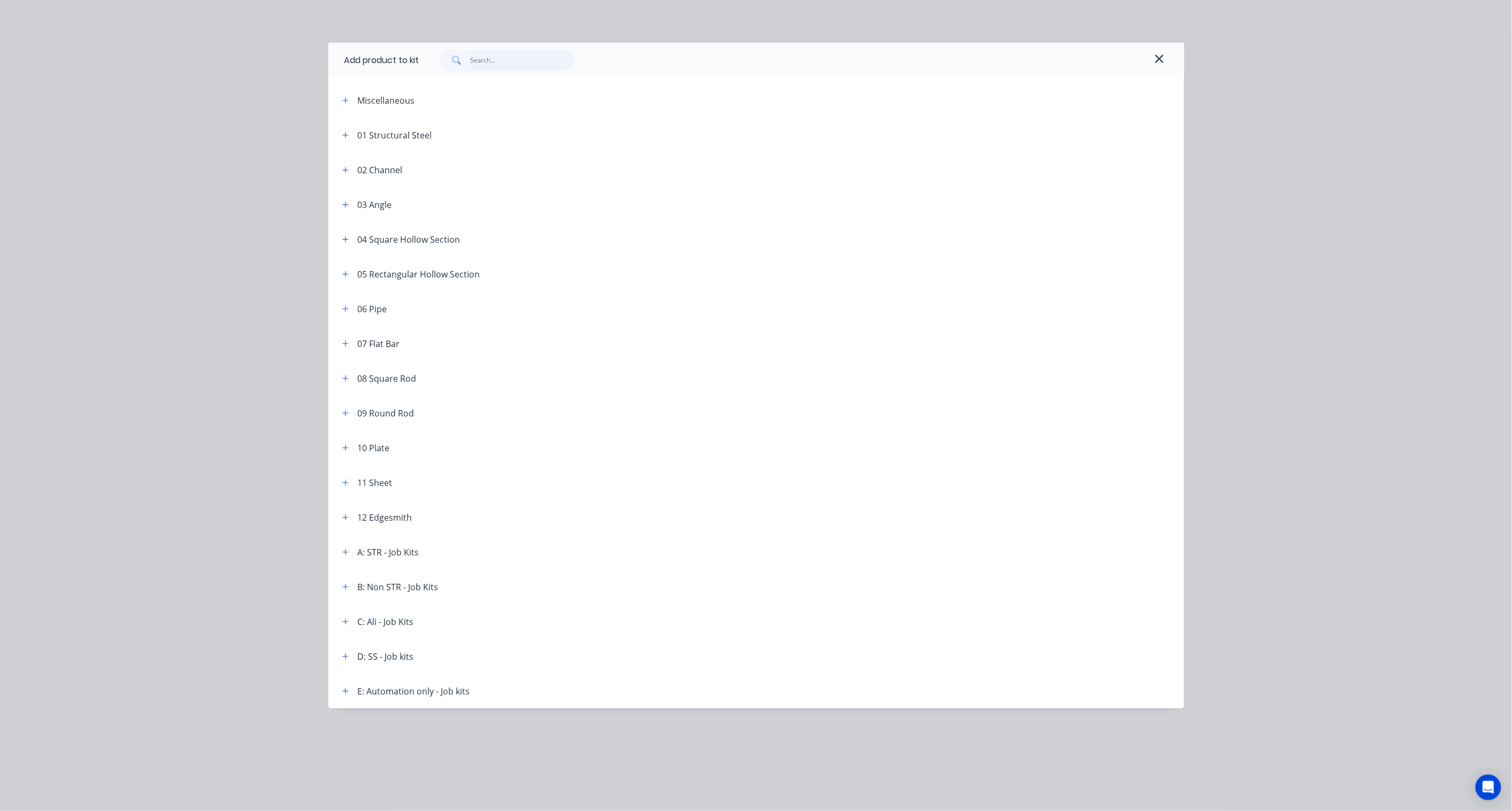
click at [525, 57] on input "text" at bounding box center [522, 60] width 104 height 21
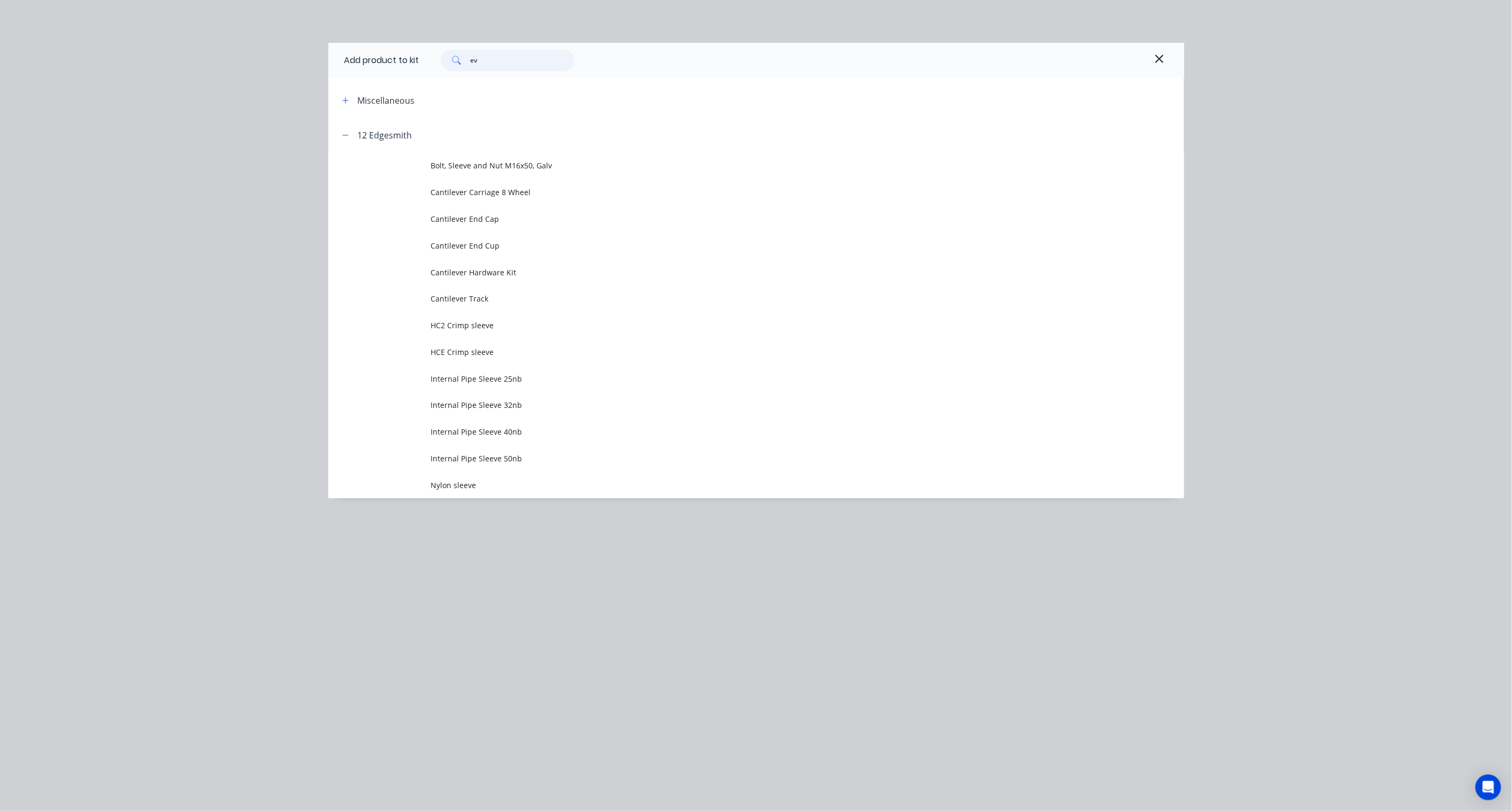
type input "e"
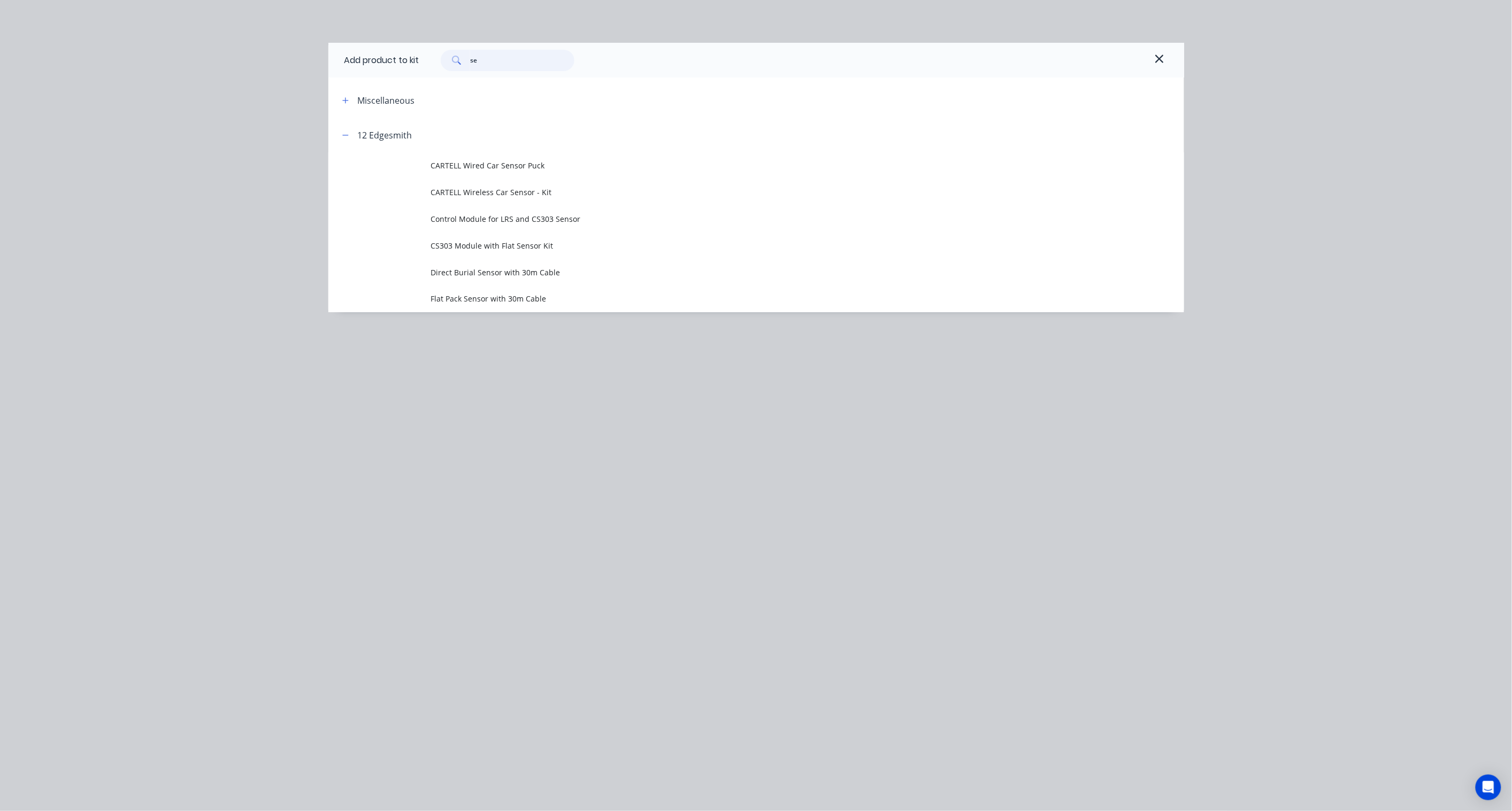
type input "s"
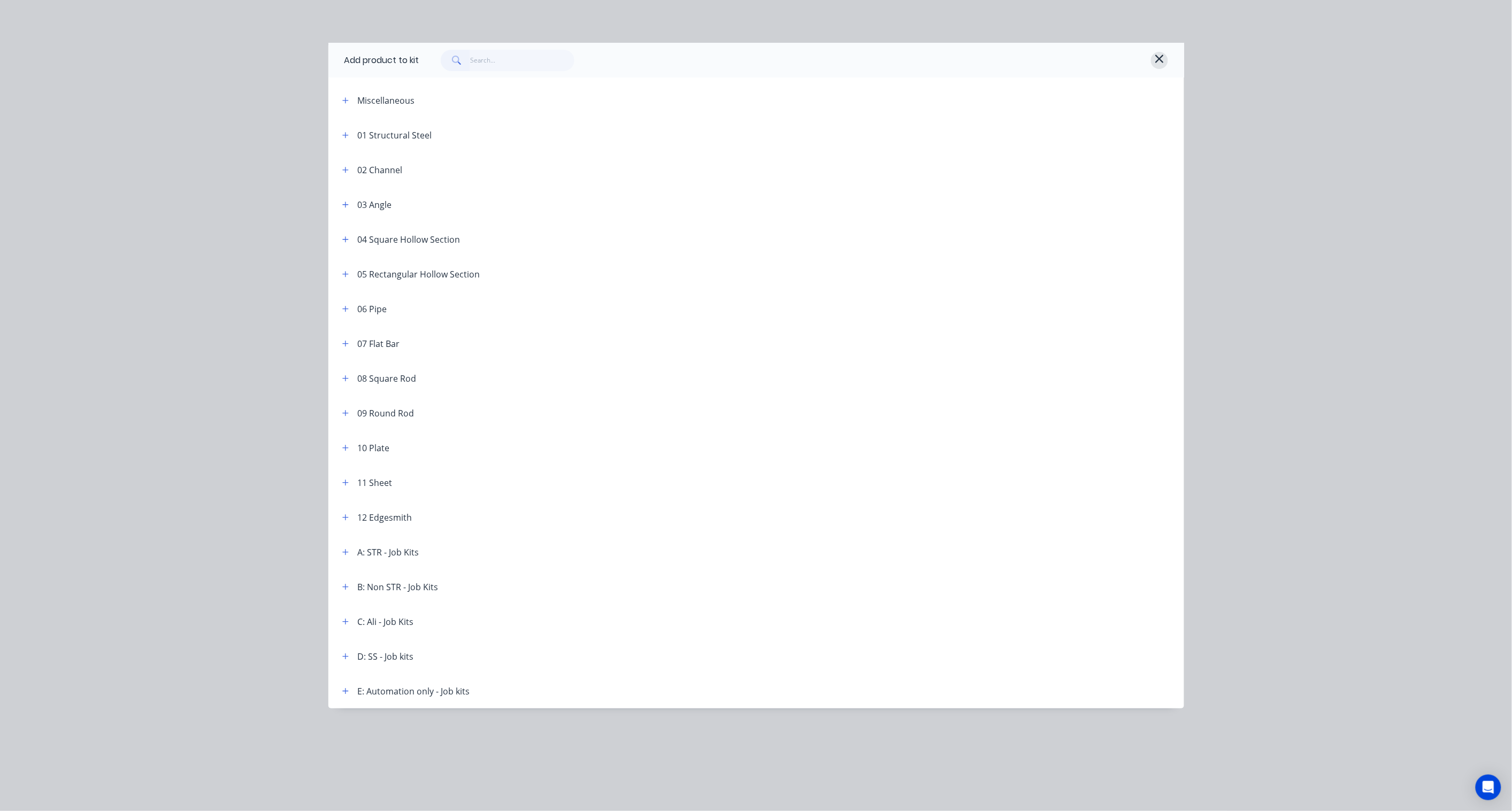
click at [1155, 60] on icon "button" at bounding box center [1160, 59] width 9 height 13
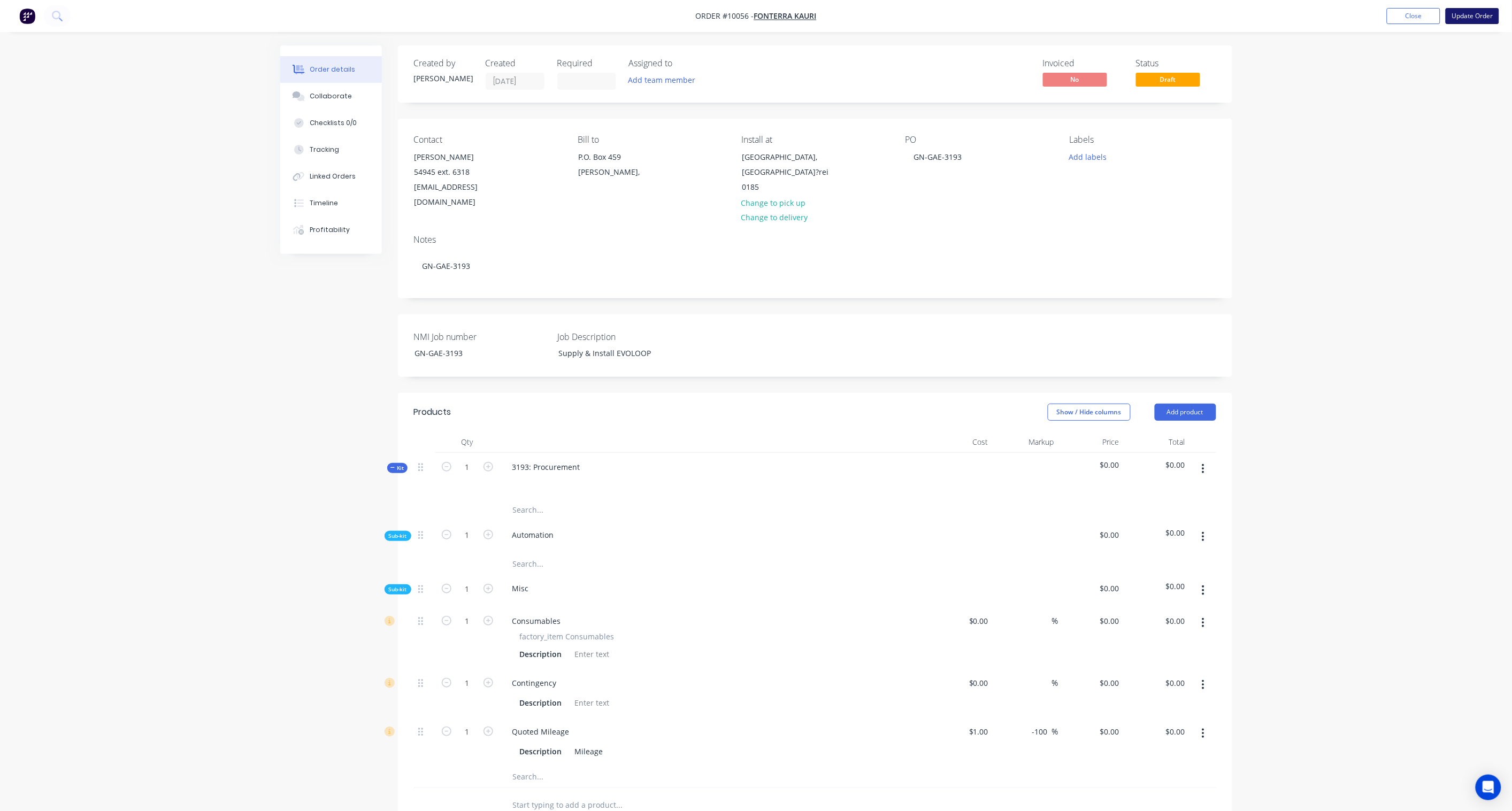
click at [1480, 17] on button "Update Order" at bounding box center [1472, 16] width 54 height 16
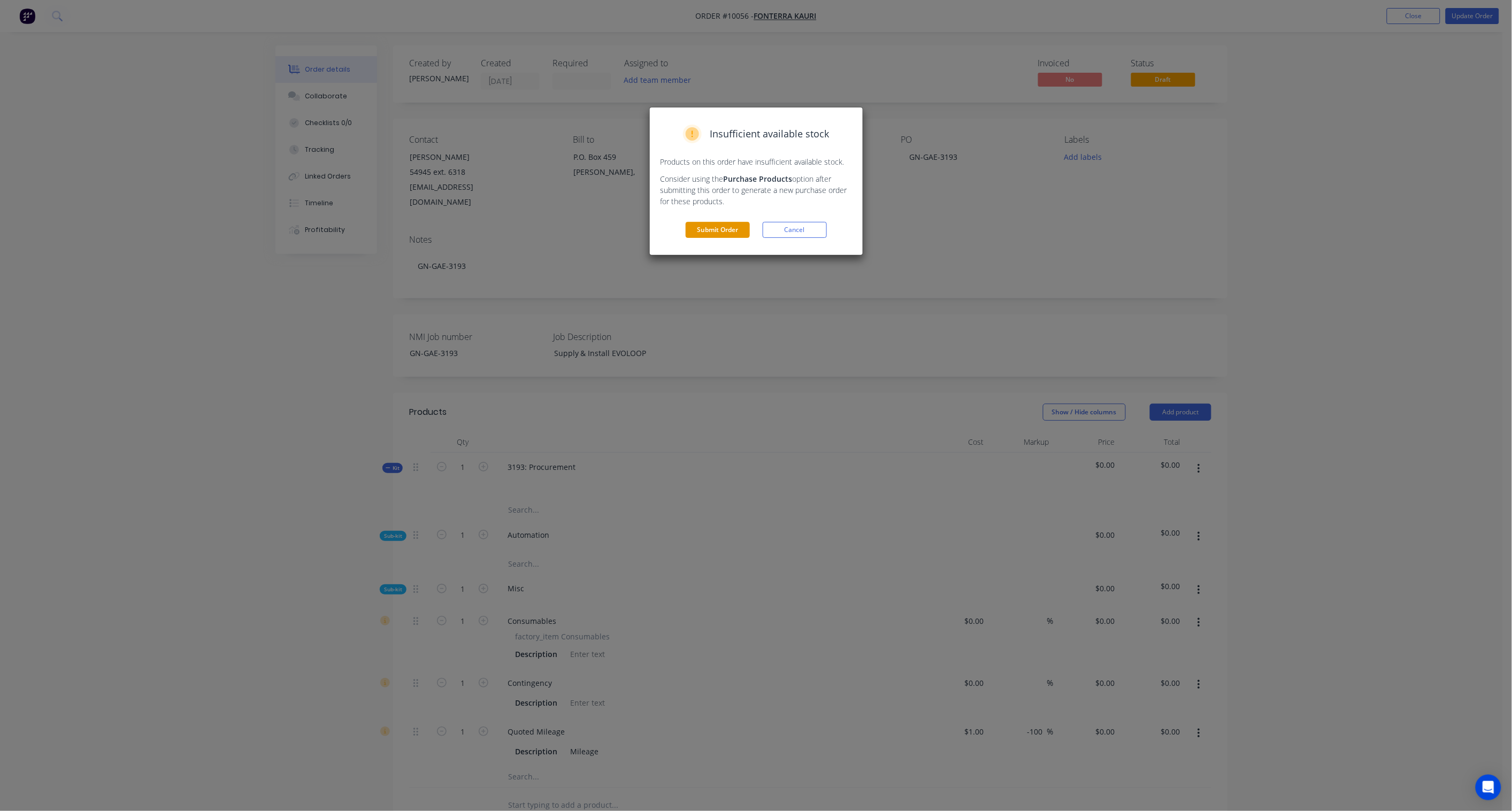
click at [717, 234] on button "Submit Order" at bounding box center [717, 230] width 64 height 16
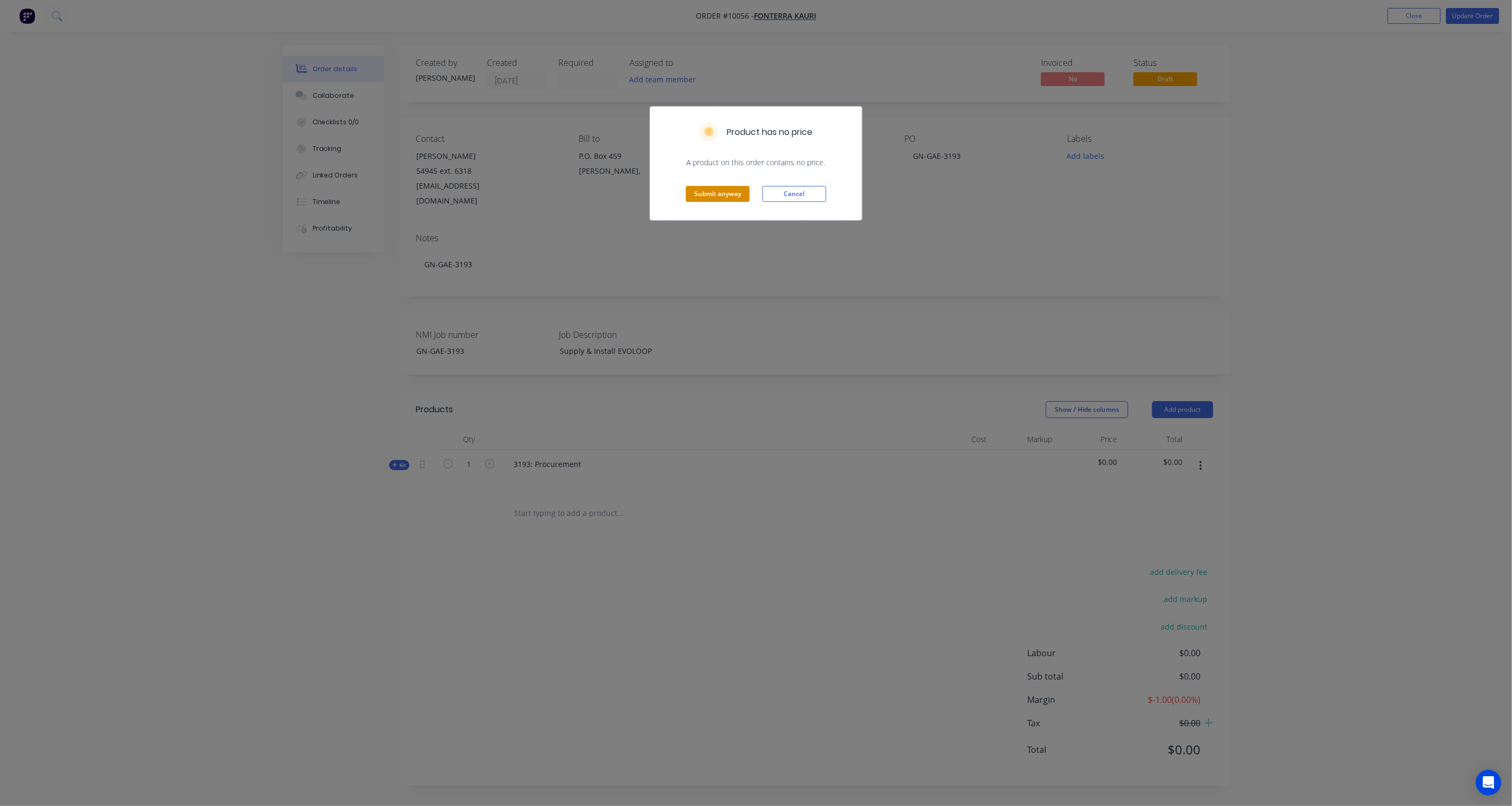
click at [717, 195] on button "Submit anyway" at bounding box center [717, 194] width 64 height 16
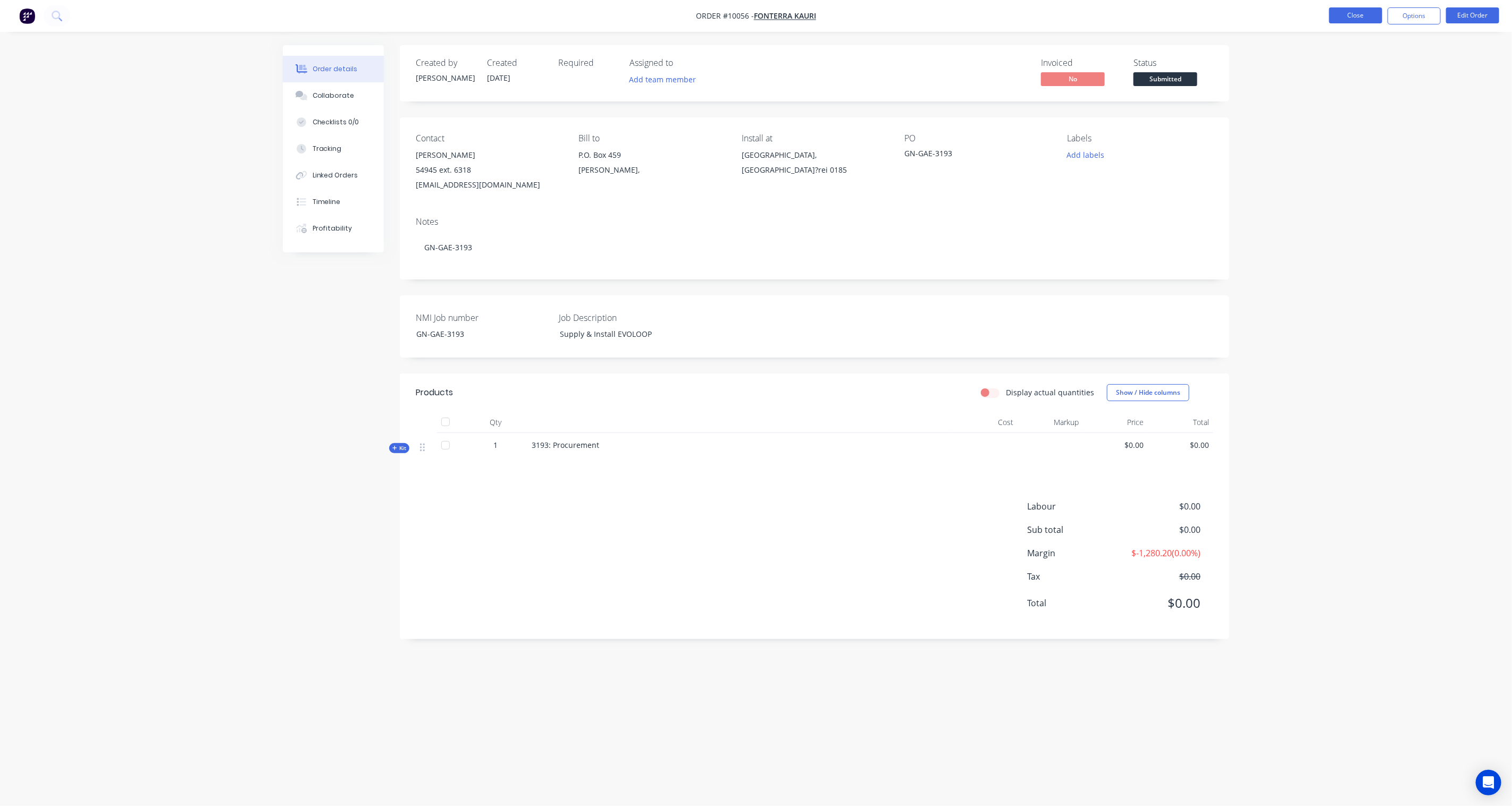
click at [1353, 18] on button "Close" at bounding box center [1355, 15] width 53 height 16
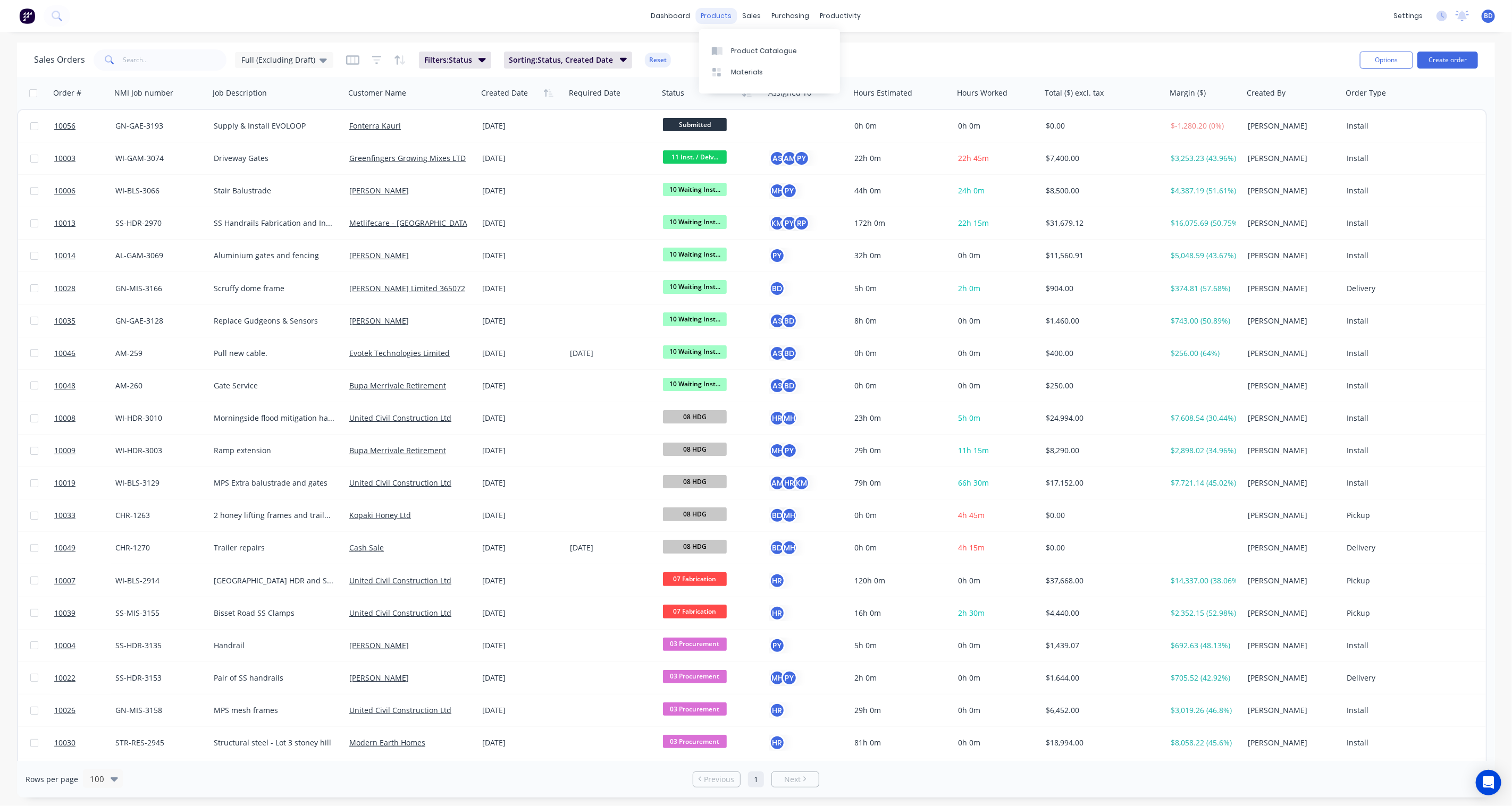
click at [718, 12] on div "products" at bounding box center [717, 16] width 42 height 16
click at [752, 45] on link "Product Catalogue" at bounding box center [770, 50] width 141 height 21
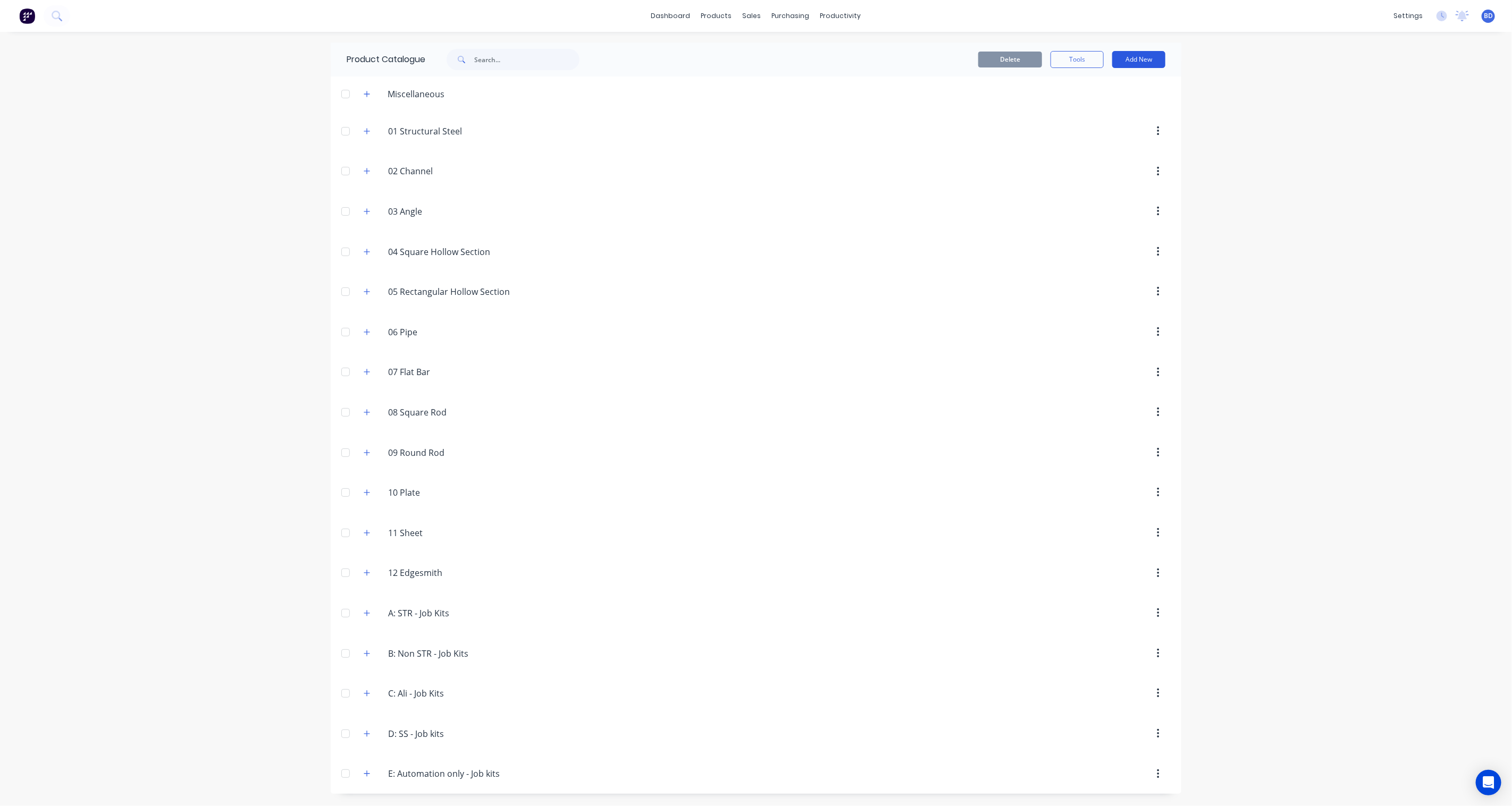
click at [1139, 63] on button "Add New" at bounding box center [1139, 59] width 53 height 17
click at [1154, 86] on div "Category" at bounding box center [1115, 87] width 82 height 15
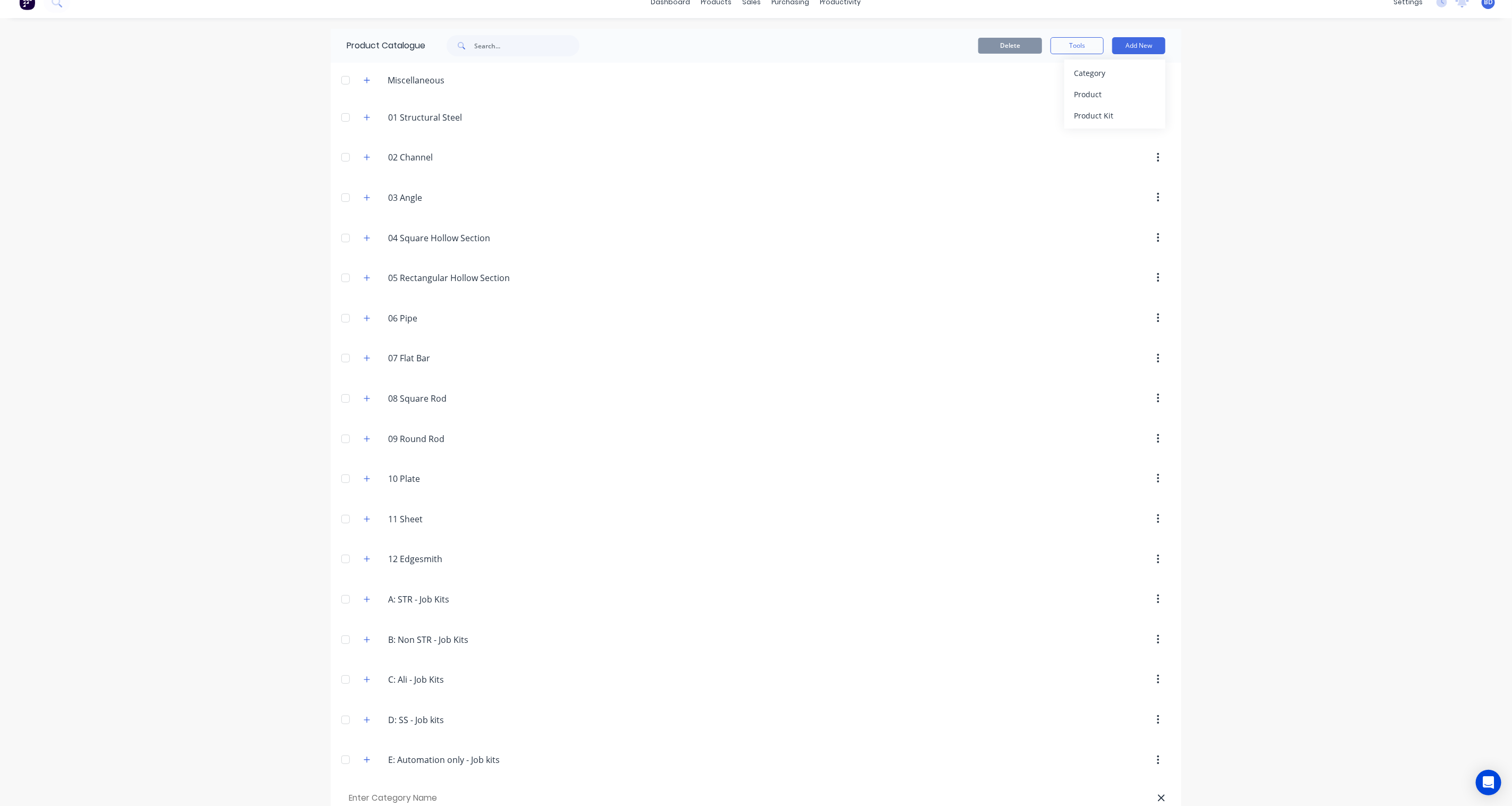
click at [1254, 128] on div "dashboard products sales purchasing productivity dashboard products Product Cat…" at bounding box center [756, 403] width 1512 height 806
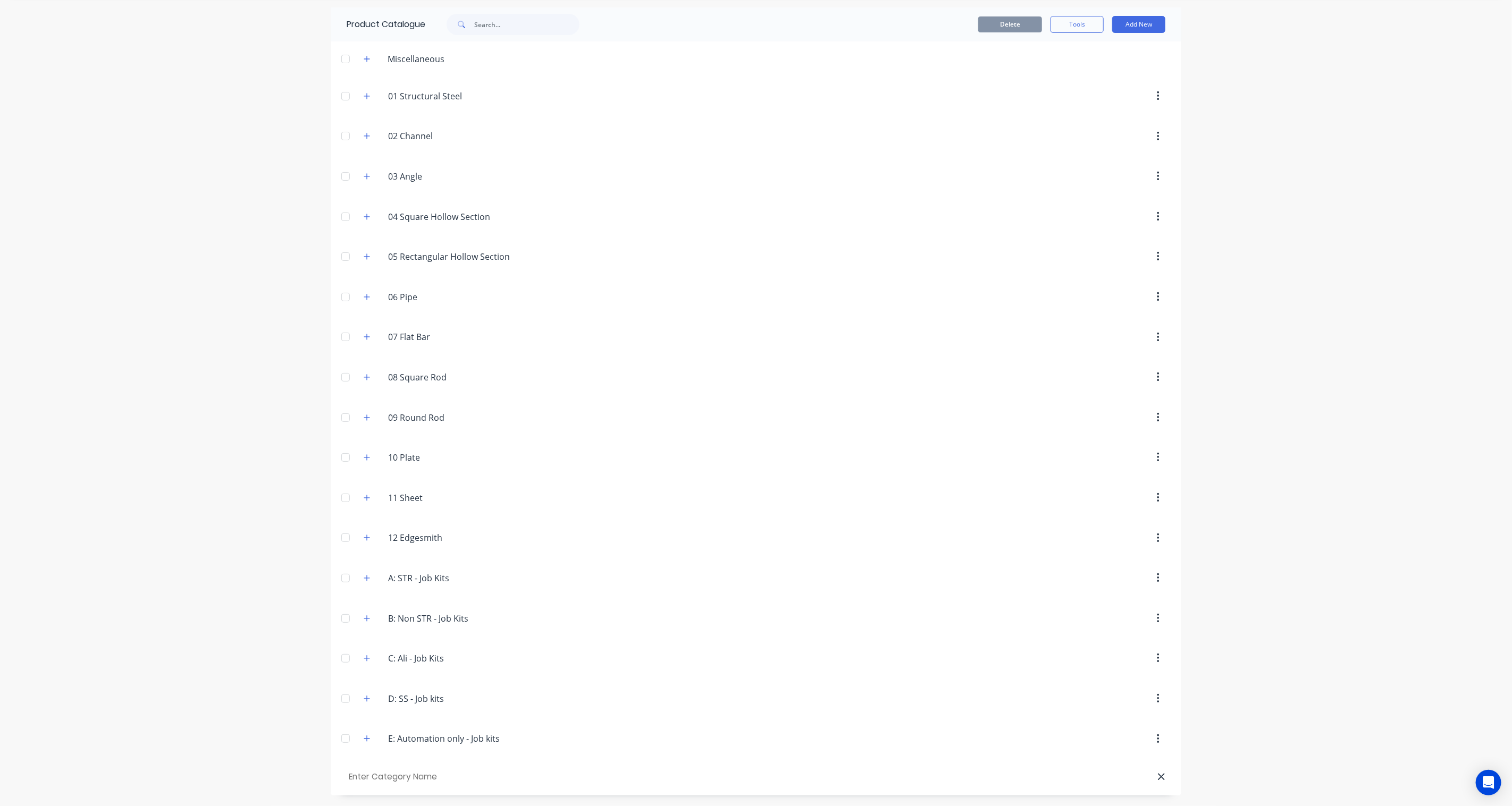
click at [1151, 779] on div at bounding box center [816, 777] width 698 height 11
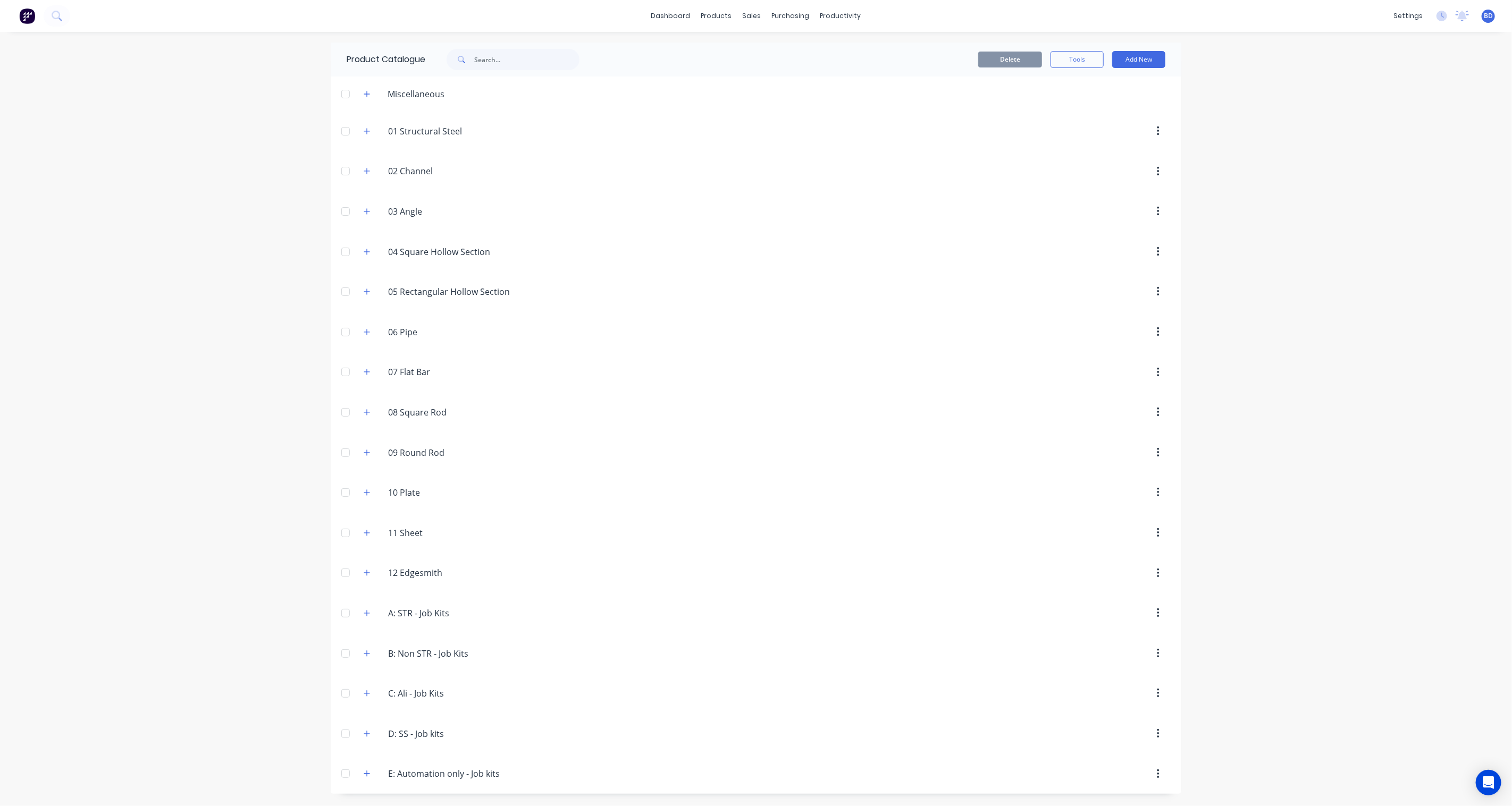
scroll to position [0, 0]
click at [1150, 64] on button "Add New" at bounding box center [1139, 59] width 53 height 17
click at [1110, 121] on div "Product Kit" at bounding box center [1115, 129] width 82 height 15
click at [1150, 61] on button "Add New" at bounding box center [1139, 59] width 53 height 17
click at [1115, 110] on div "Product" at bounding box center [1115, 108] width 82 height 15
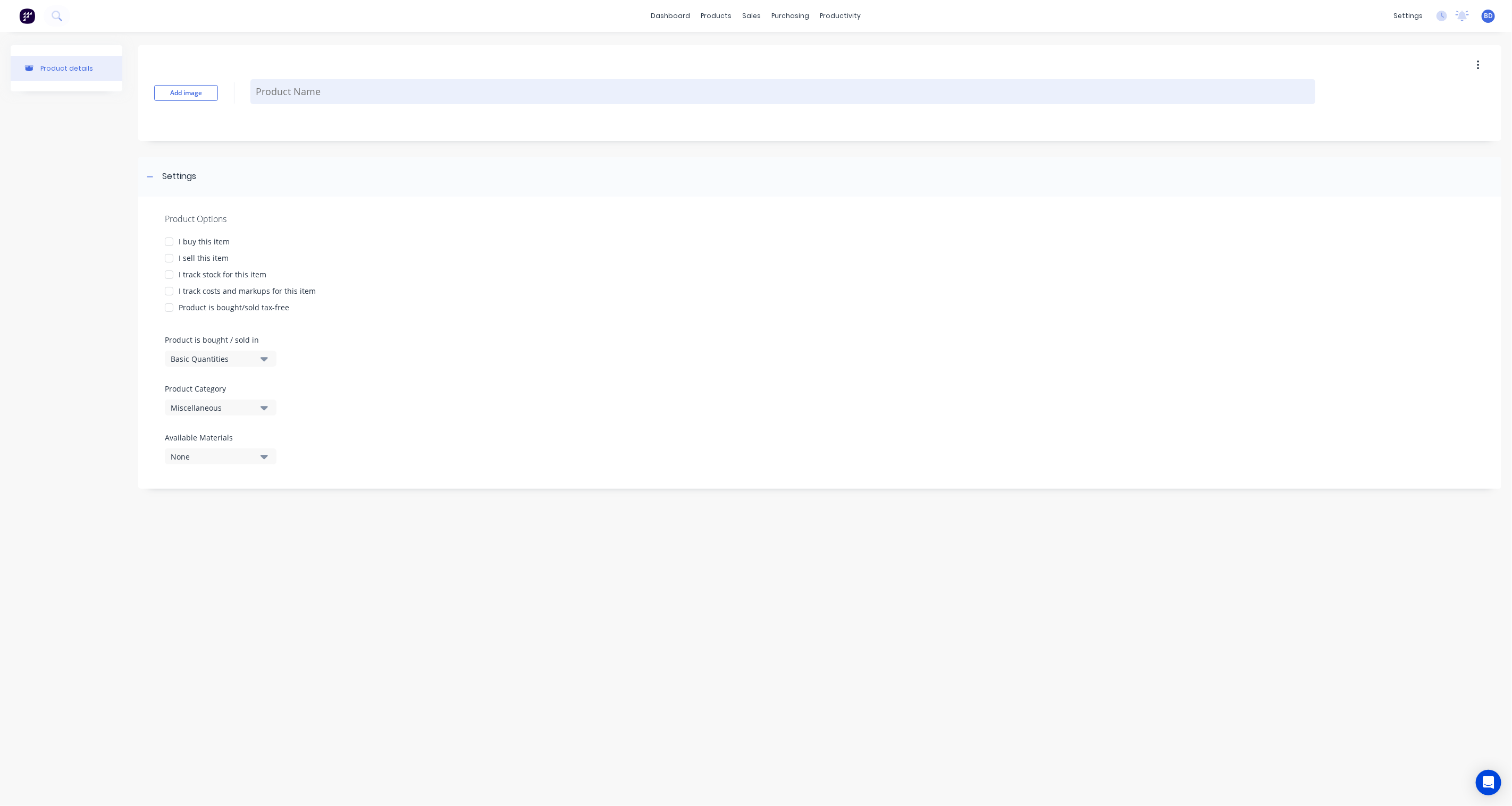
click at [328, 92] on textarea at bounding box center [783, 92] width 1065 height 25
paste textarea "EvoLoop Barrier Sensor"
type textarea "x"
type textarea "EvoLoop Barrier Sensor"
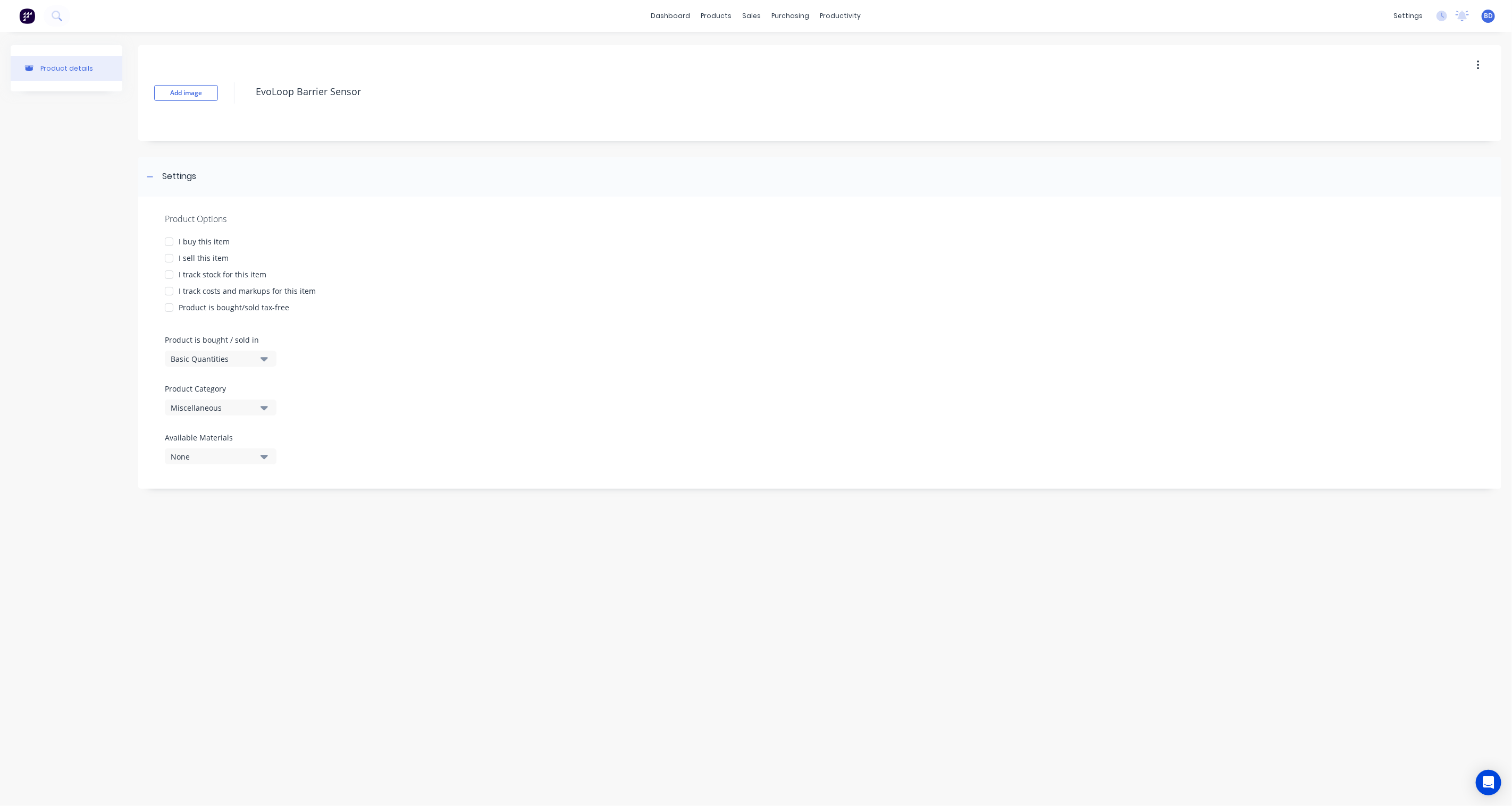
click at [168, 240] on div at bounding box center [169, 242] width 21 height 21
click at [171, 256] on div at bounding box center [169, 258] width 21 height 21
click at [169, 277] on div at bounding box center [169, 275] width 21 height 21
click at [168, 291] on div at bounding box center [169, 291] width 21 height 21
type textarea "x"
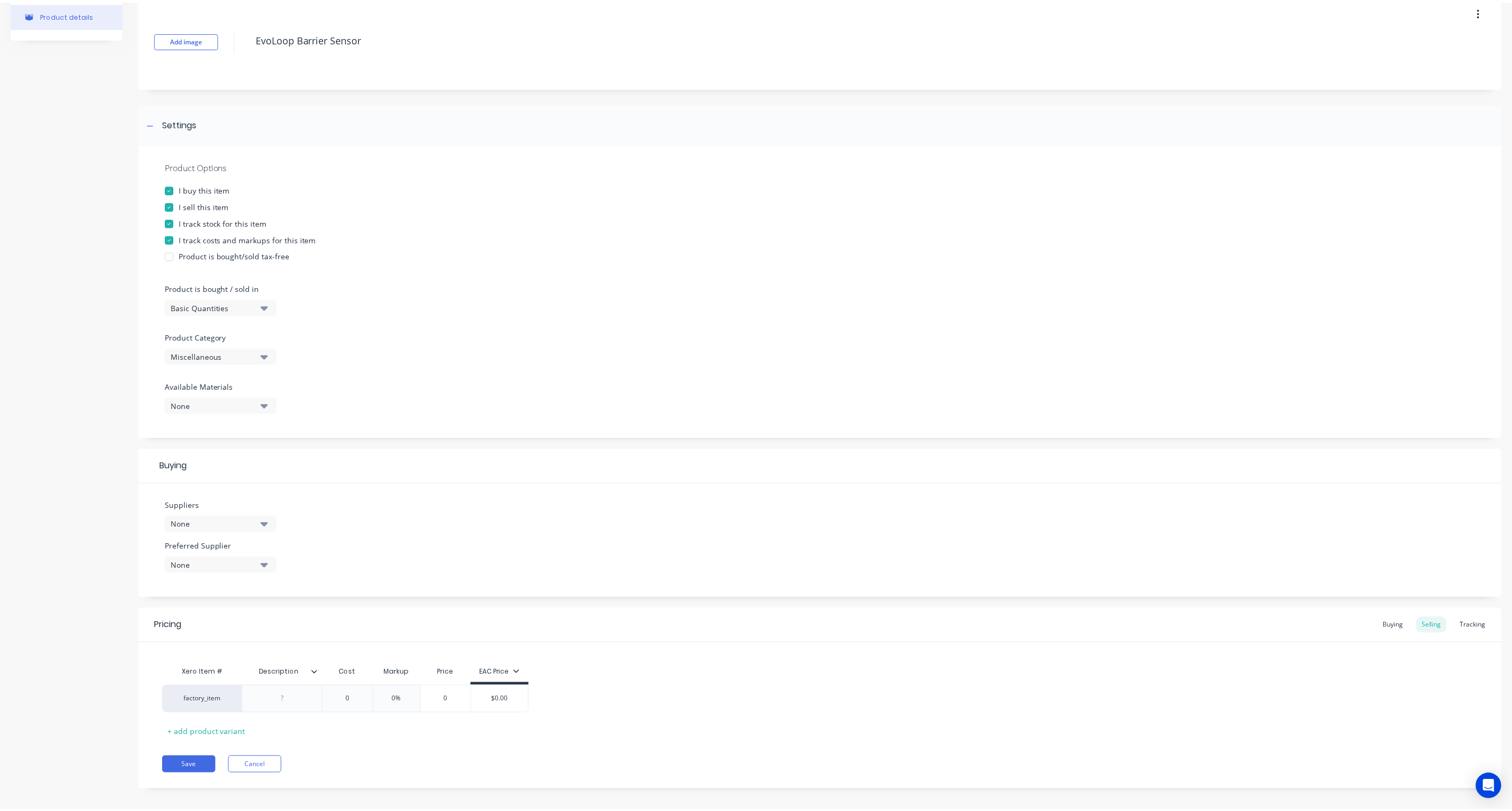
scroll to position [62, 0]
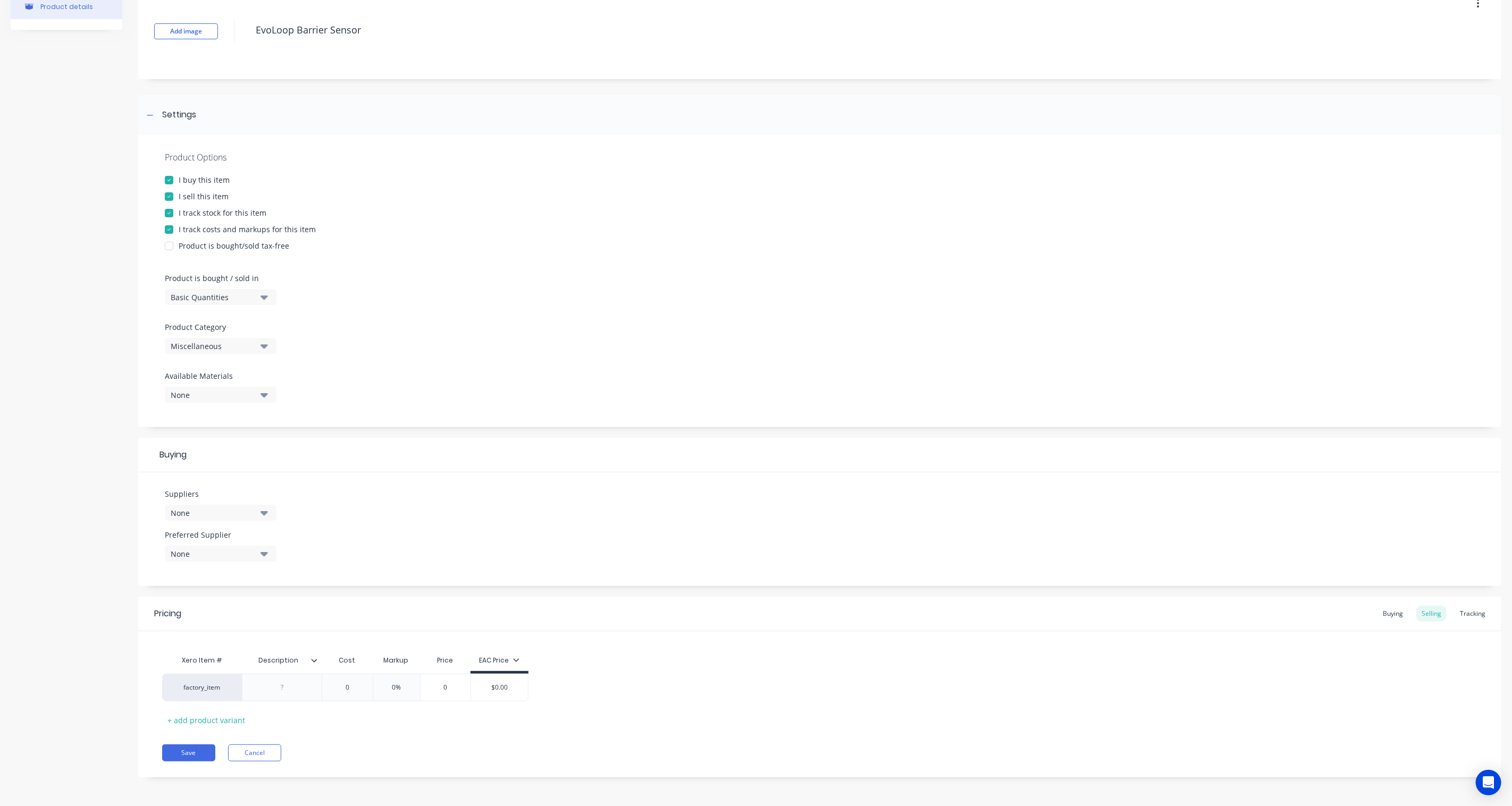
type textarea "EvoLoop Barrier Sensor"
type textarea "x"
type textarea "EvoLoop Barrier Sensor"
click at [491, 542] on div "Suppliers None Preferred Supplier None No options..." at bounding box center [819, 529] width 1363 height 114
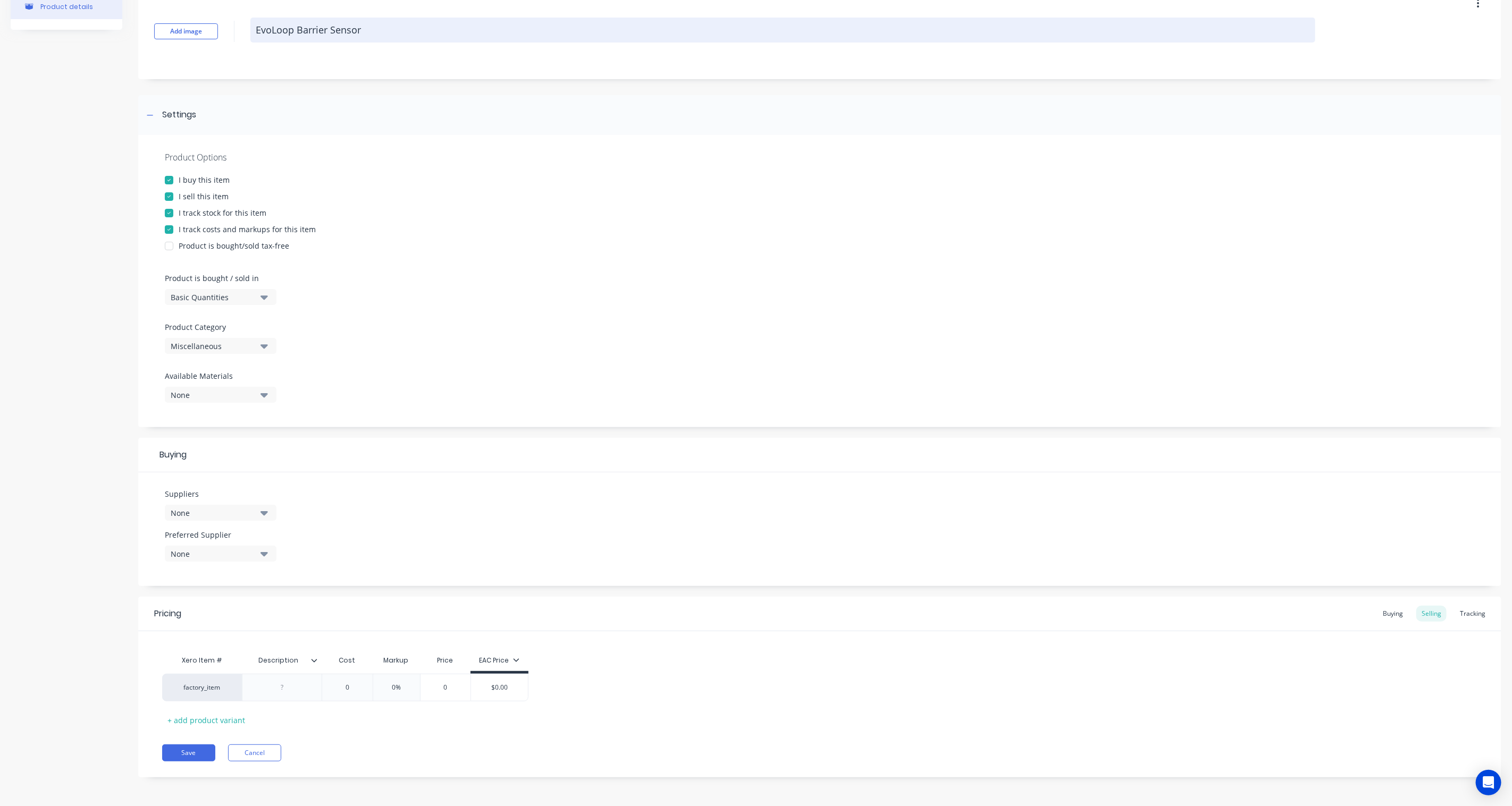
click at [328, 29] on textarea "EvoLoop Barrier Sensor" at bounding box center [783, 30] width 1065 height 25
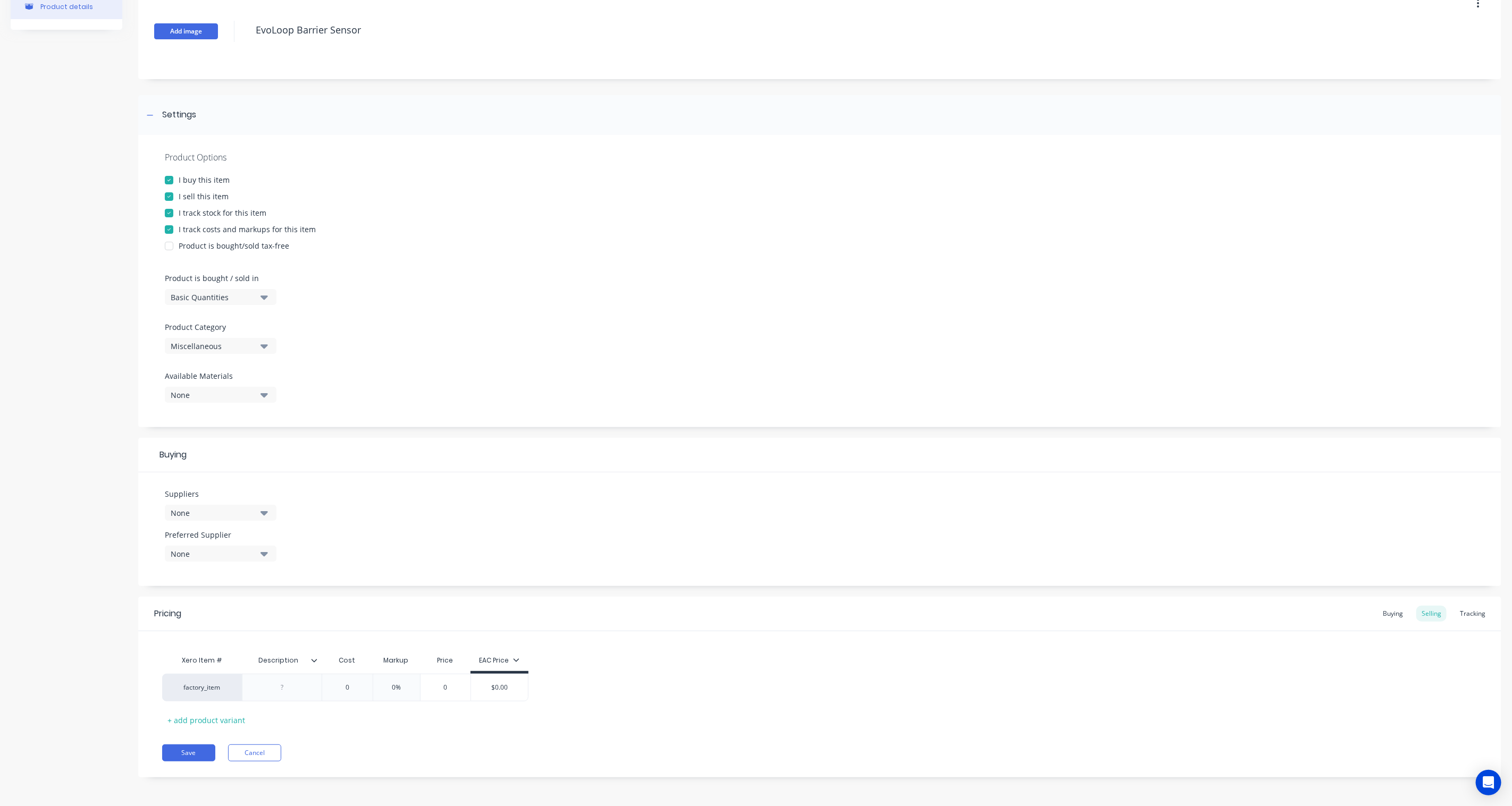
drag, startPoint x: 409, startPoint y: 31, endPoint x: 186, endPoint y: 31, distance: 223.0
click at [186, 31] on div "Add image EvoLoop Barrier Sensor" at bounding box center [819, 31] width 1363 height 96
paste textarea "VOLOOP"
type textarea "x"
type textarea "EVOLOOP"
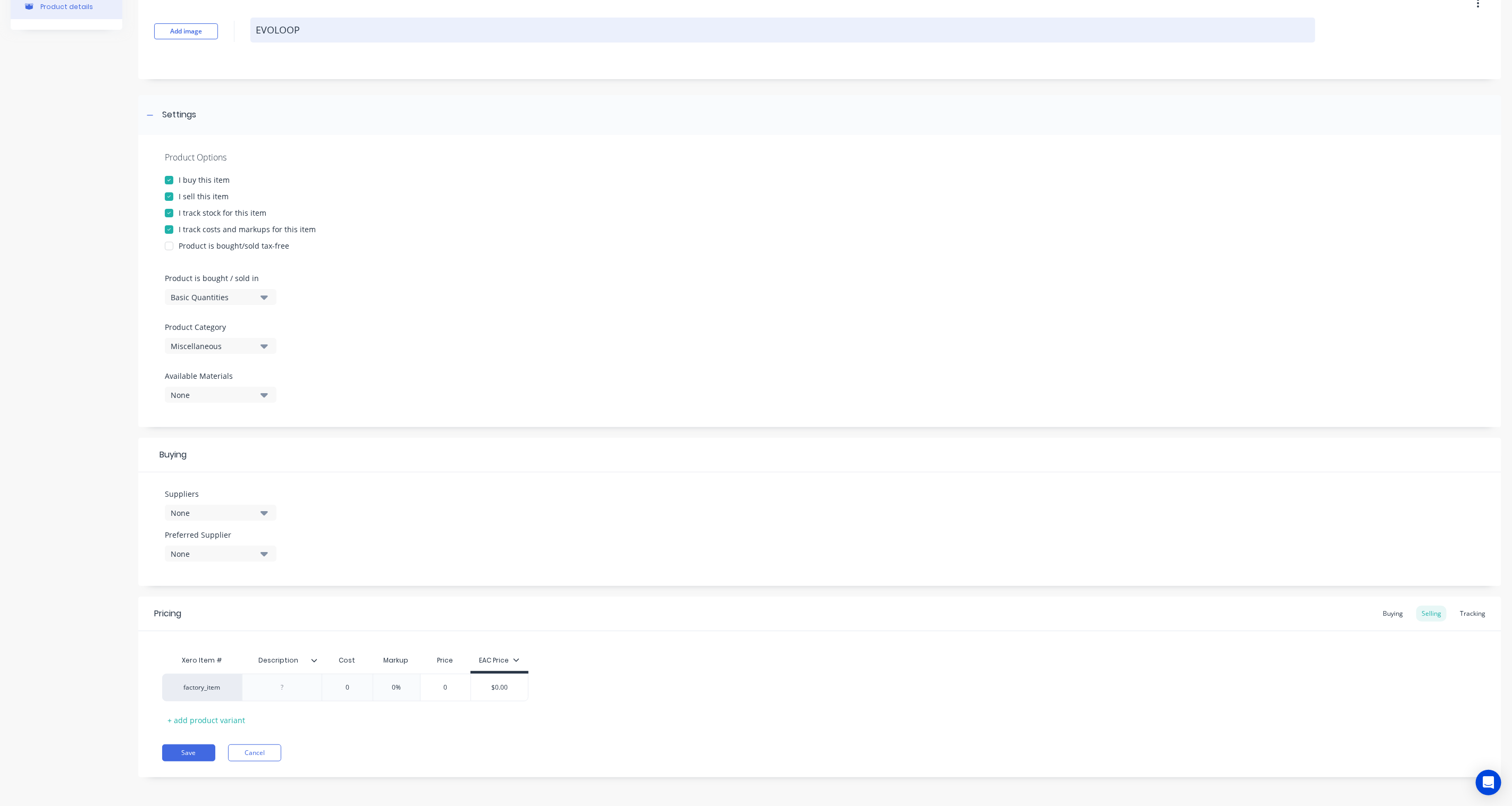
type textarea "x"
type textarea "EVOLOOP:"
type textarea "x"
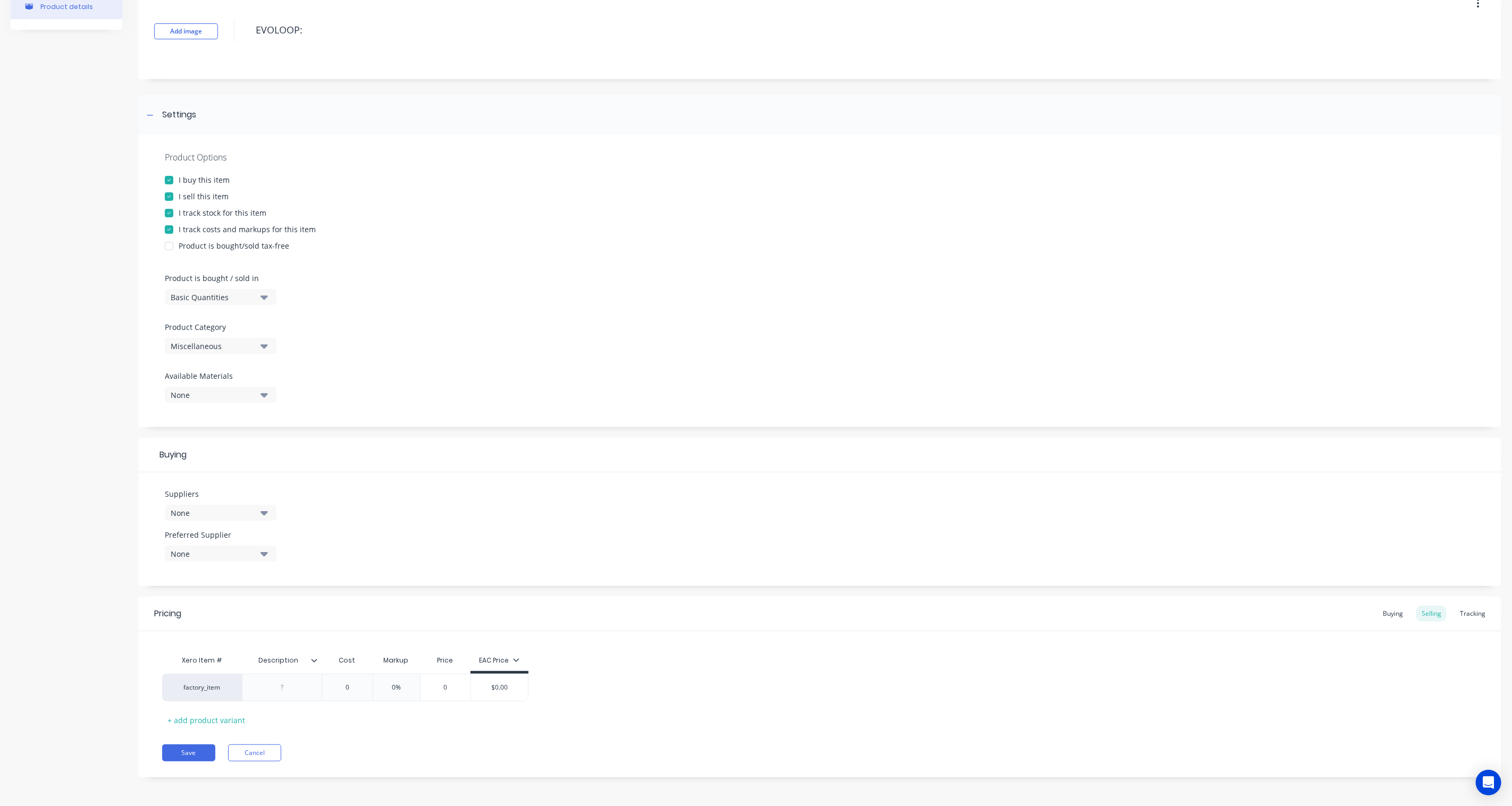
type textarea "EVOLOOP:"
type textarea "x"
type textarea "EVOLOOP:"
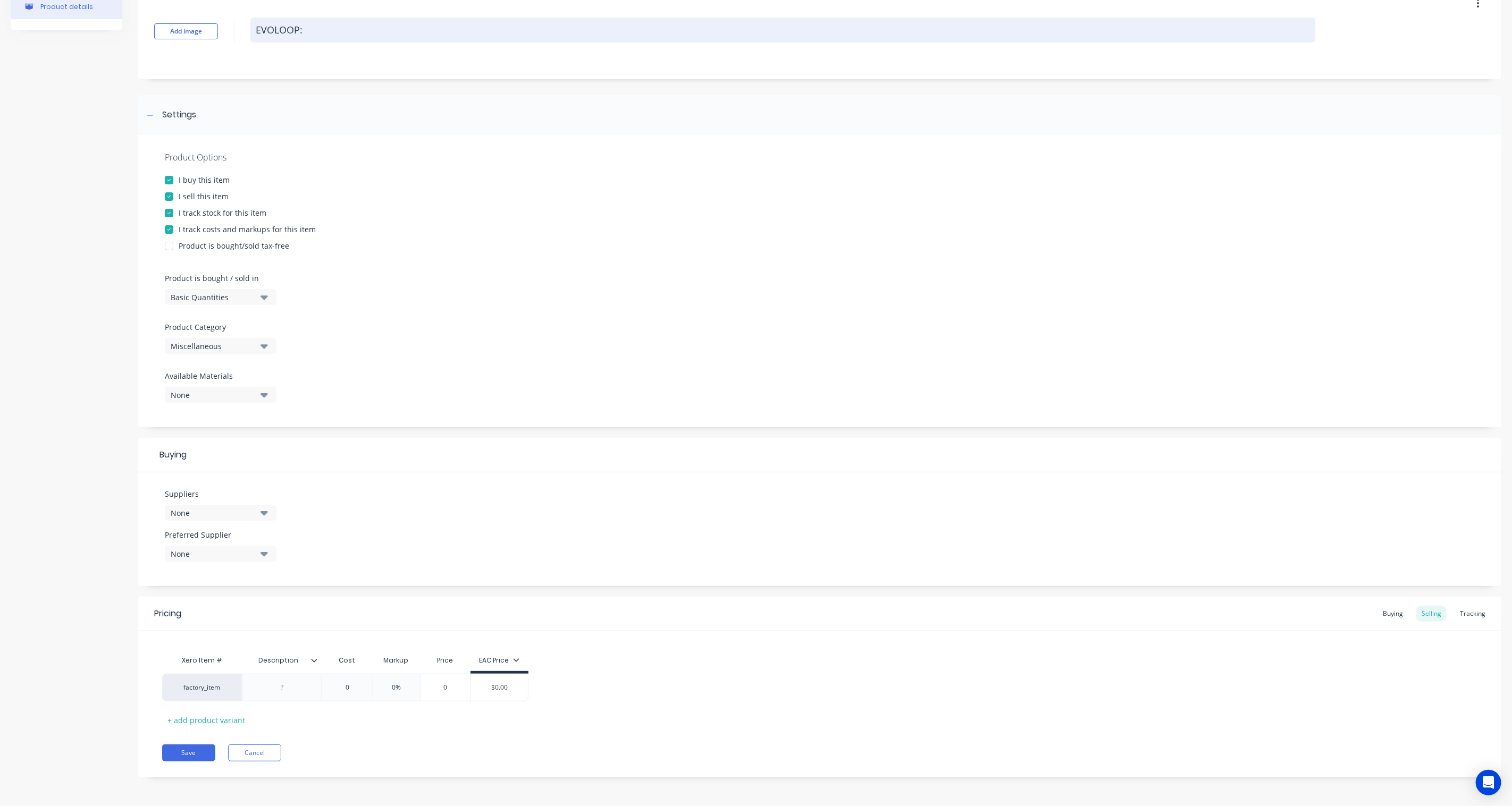
click at [359, 38] on textarea "EVOLOOP:" at bounding box center [783, 30] width 1065 height 25
paste textarea "Automation Accessories"
type textarea "x"
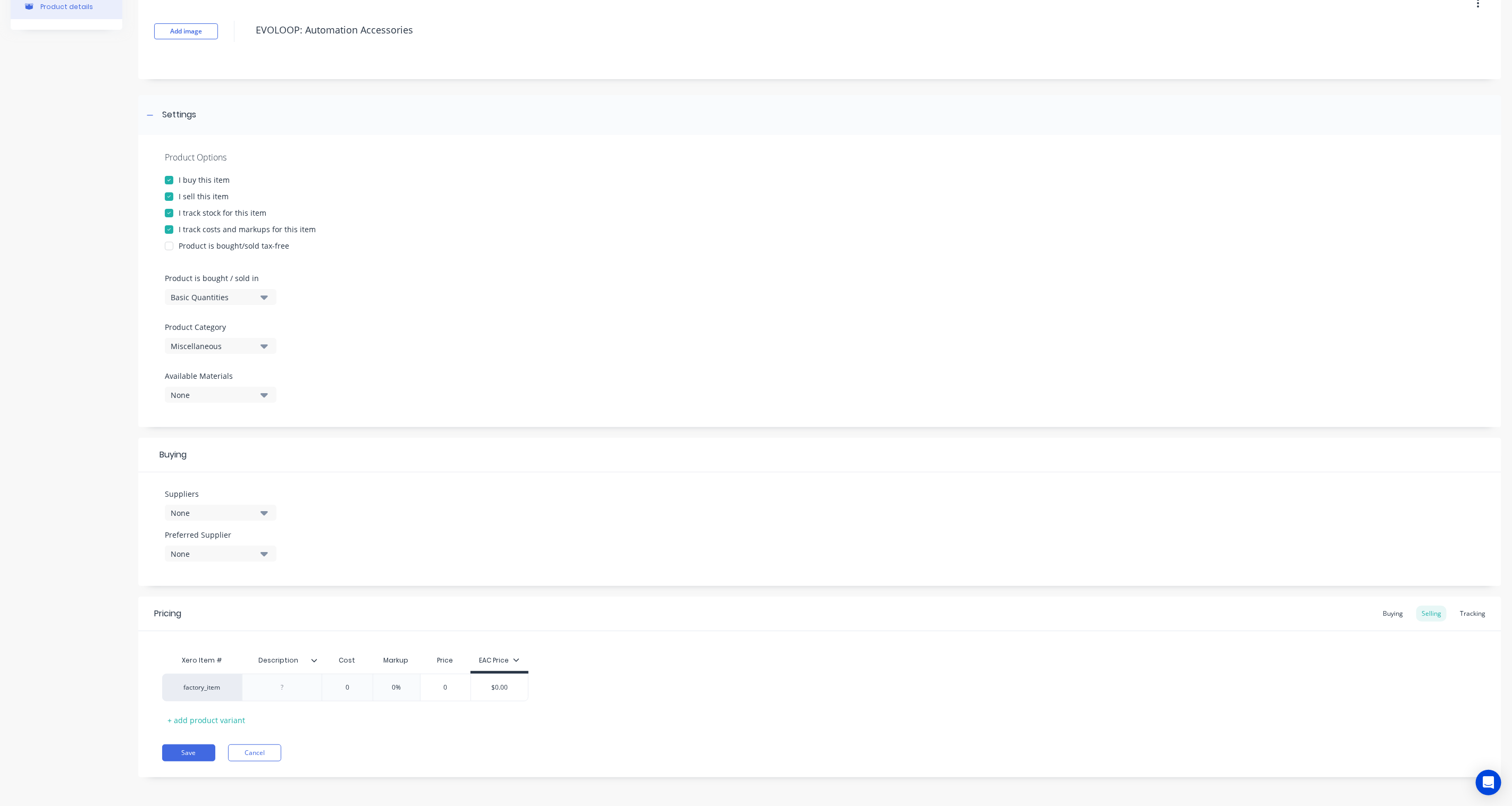
type textarea "EVOLOOP: Automation Accessories"
type textarea "x"
type textarea "EVOLOOP: Automation Accessories"
type textarea "x"
click at [288, 692] on div at bounding box center [282, 688] width 53 height 14
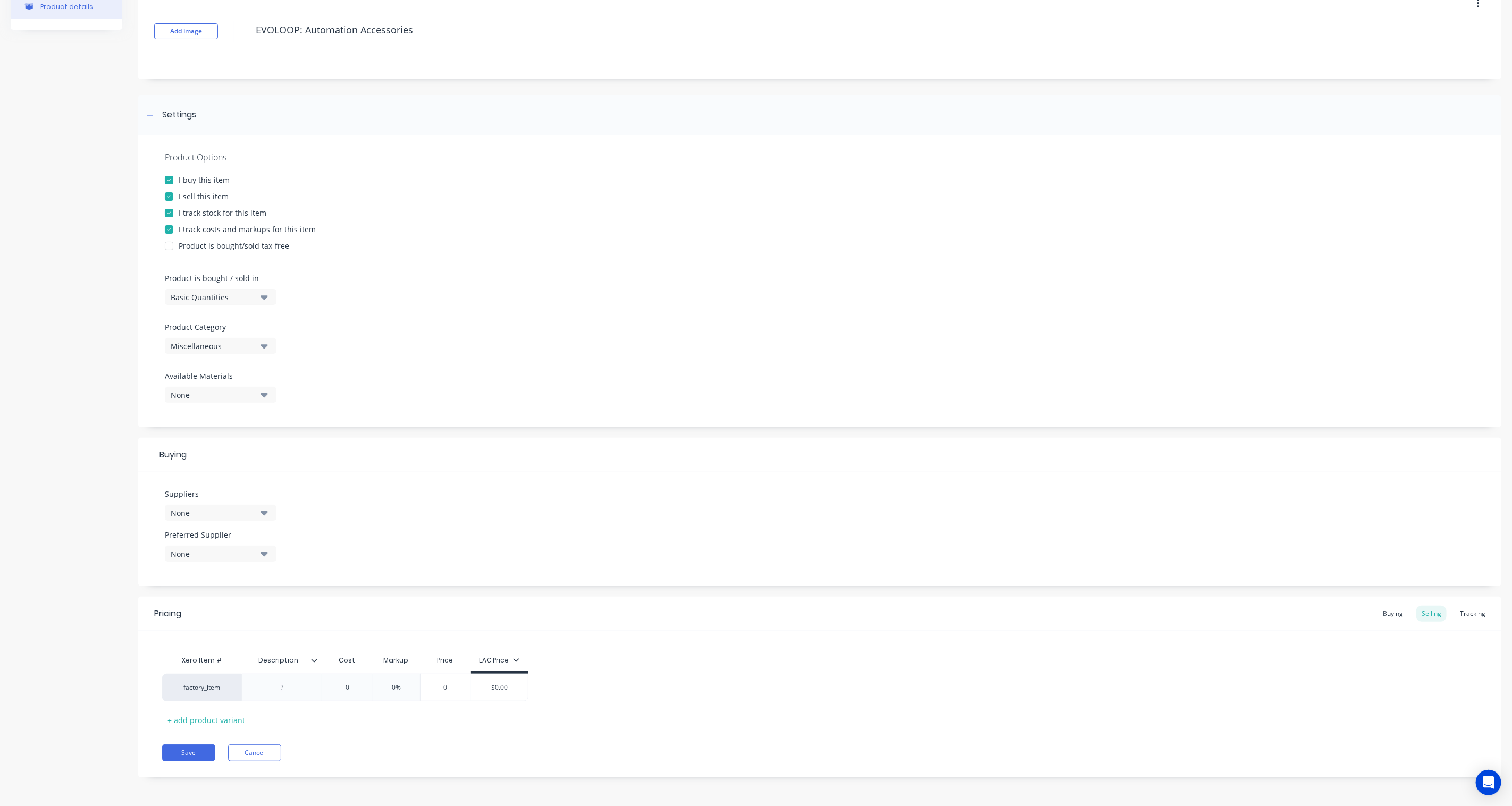
paste div
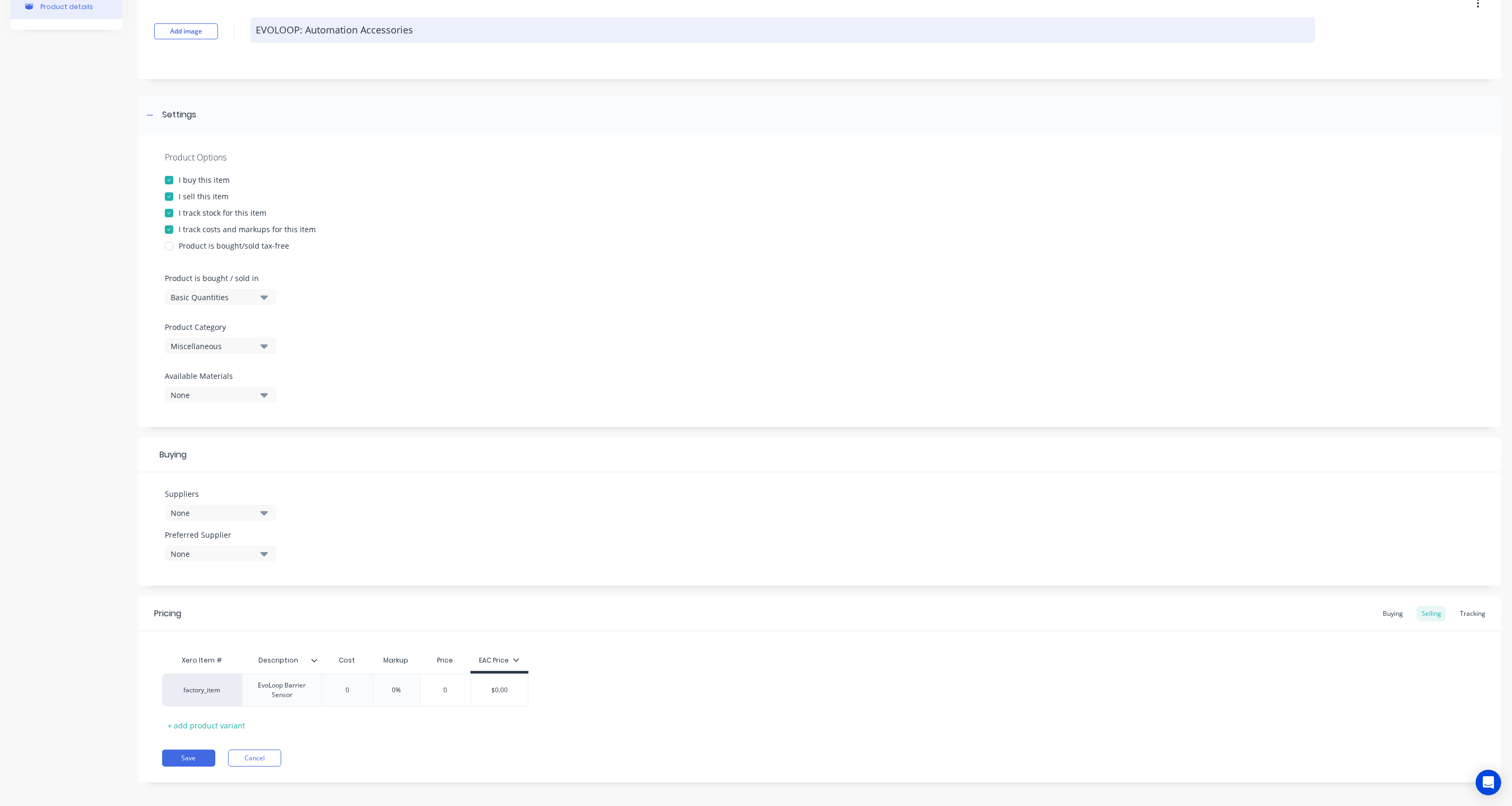
click at [410, 21] on textarea "EVOLOOP: Automation Accessories" at bounding box center [783, 30] width 1065 height 25
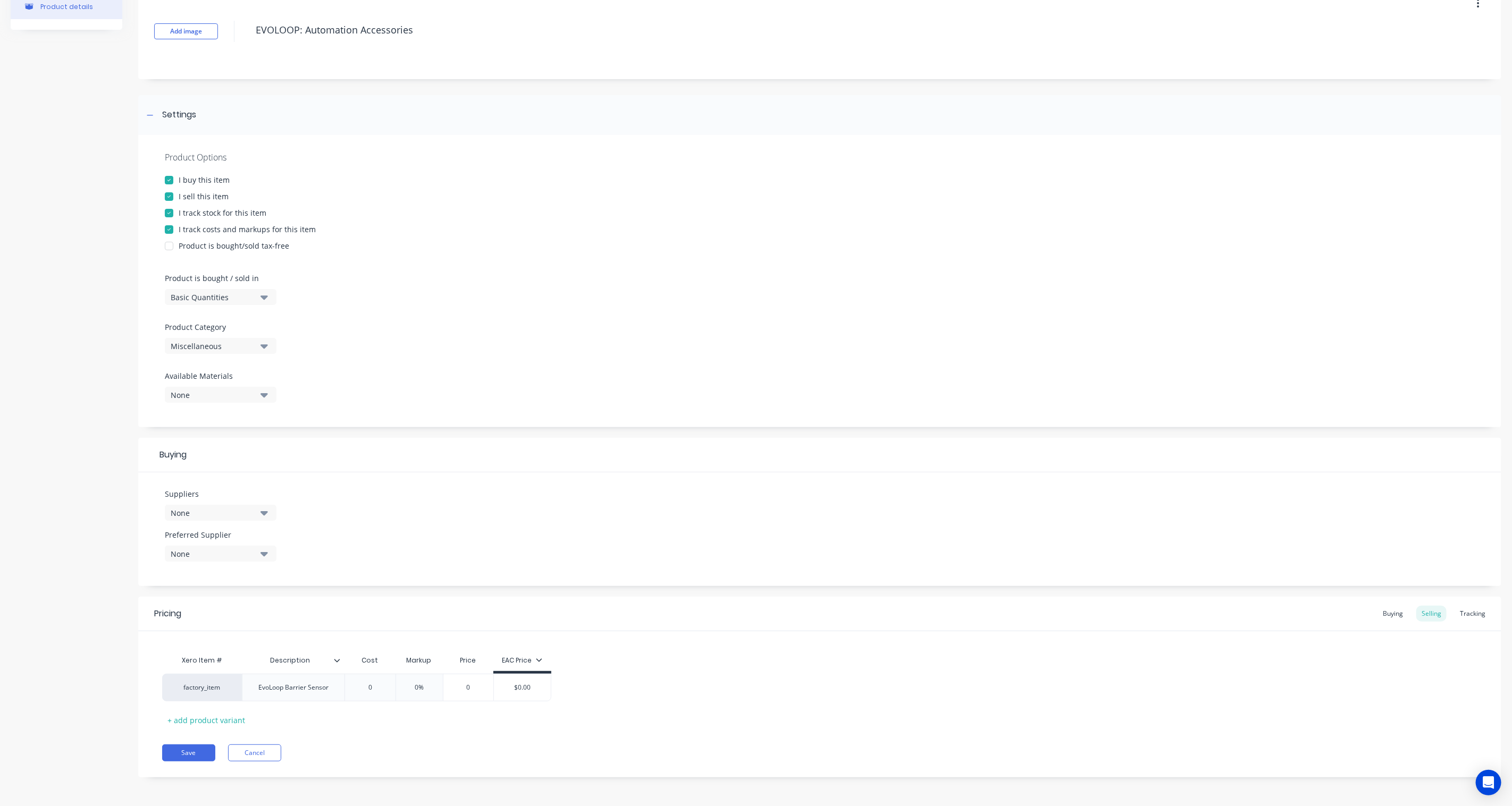
drag, startPoint x: 447, startPoint y: 30, endPoint x: 241, endPoint y: 26, distance: 206.0
click at [241, 26] on div "Add image EVOLOOP: Automation Accessories" at bounding box center [819, 31] width 1363 height 96
paste textarea "voLoop Barrier Sensor"
type textarea "x"
type textarea "EvoLoop Barrier Sensor"
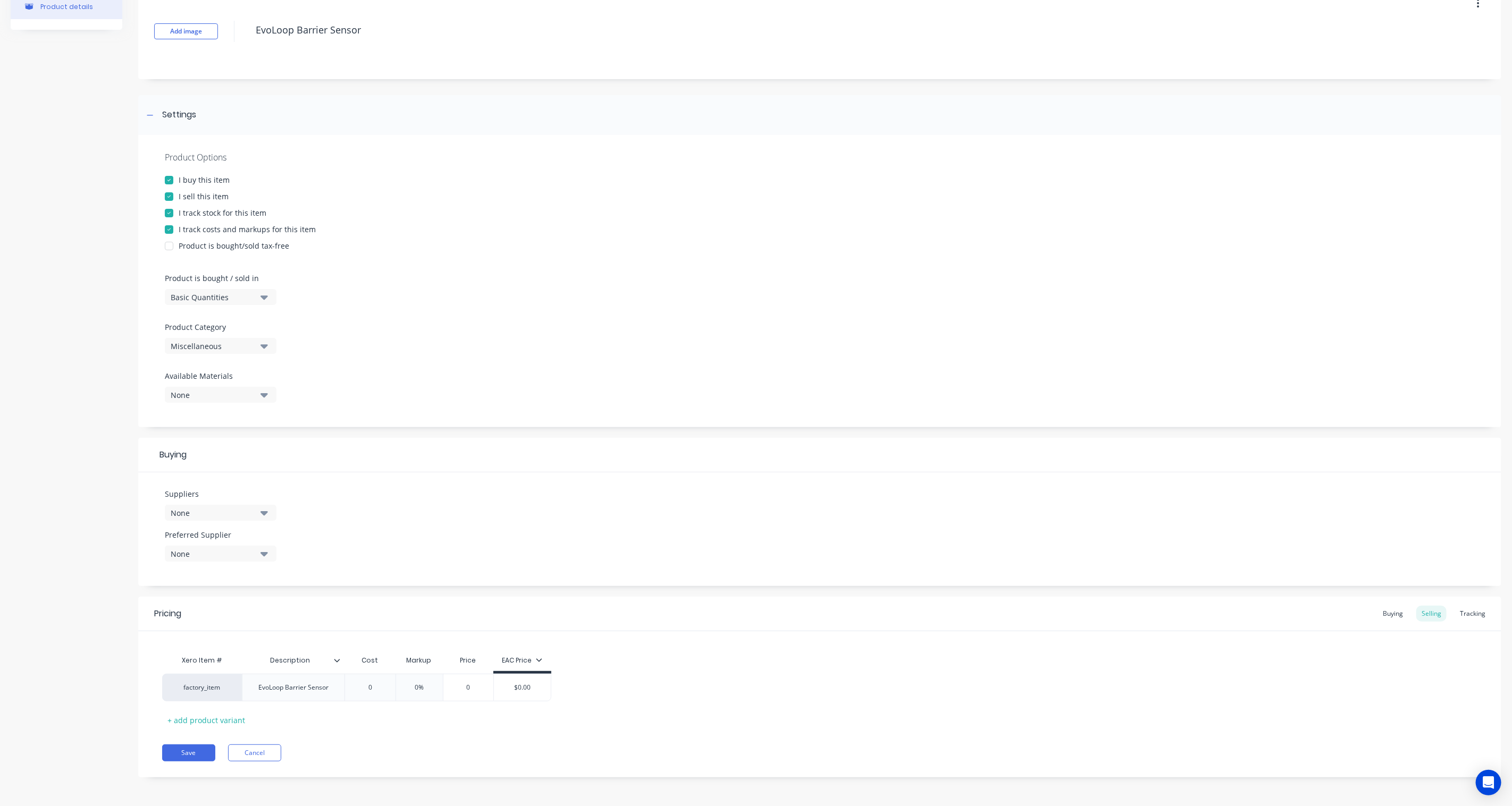
type textarea "x"
type textarea "EvoLoop Barrier Sensor"
click at [292, 697] on div "EvoLoop Barrier Sensor" at bounding box center [293, 688] width 103 height 28
click at [317, 688] on div "EvoLoop Barrier Sensor" at bounding box center [293, 688] width 87 height 14
click at [282, 686] on div "EvoLoop Barrier Sensor" at bounding box center [293, 688] width 87 height 14
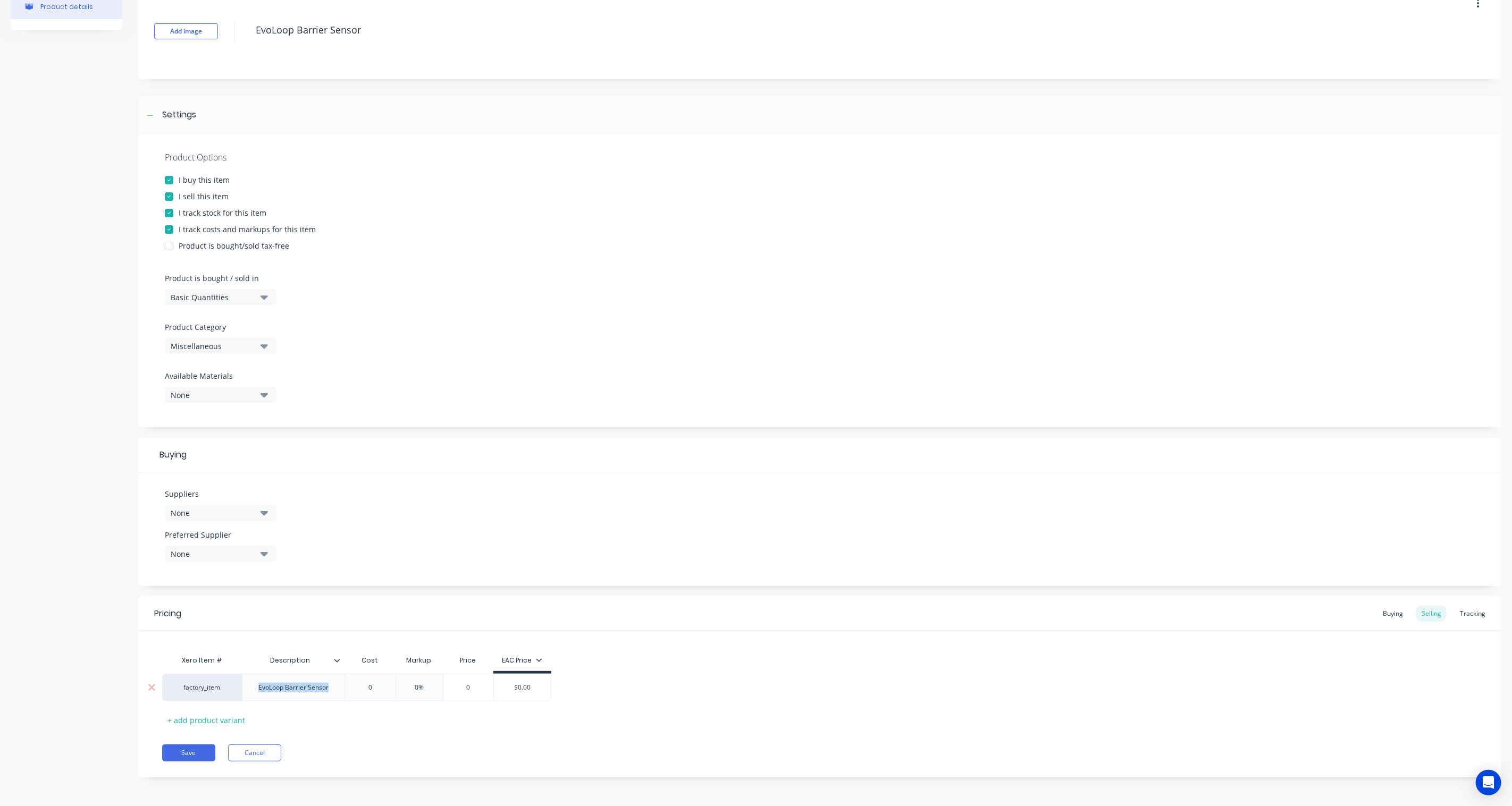
drag, startPoint x: 334, startPoint y: 689, endPoint x: 247, endPoint y: 690, distance: 87.0
click at [247, 690] on div "EvoLoop Barrier Sensor" at bounding box center [293, 688] width 103 height 28
click at [282, 688] on div "BEA" at bounding box center [293, 688] width 53 height 14
click at [269, 683] on div "BEA" at bounding box center [282, 688] width 53 height 14
click at [313, 693] on div "EVOLOOP: BEA" at bounding box center [282, 688] width 61 height 14
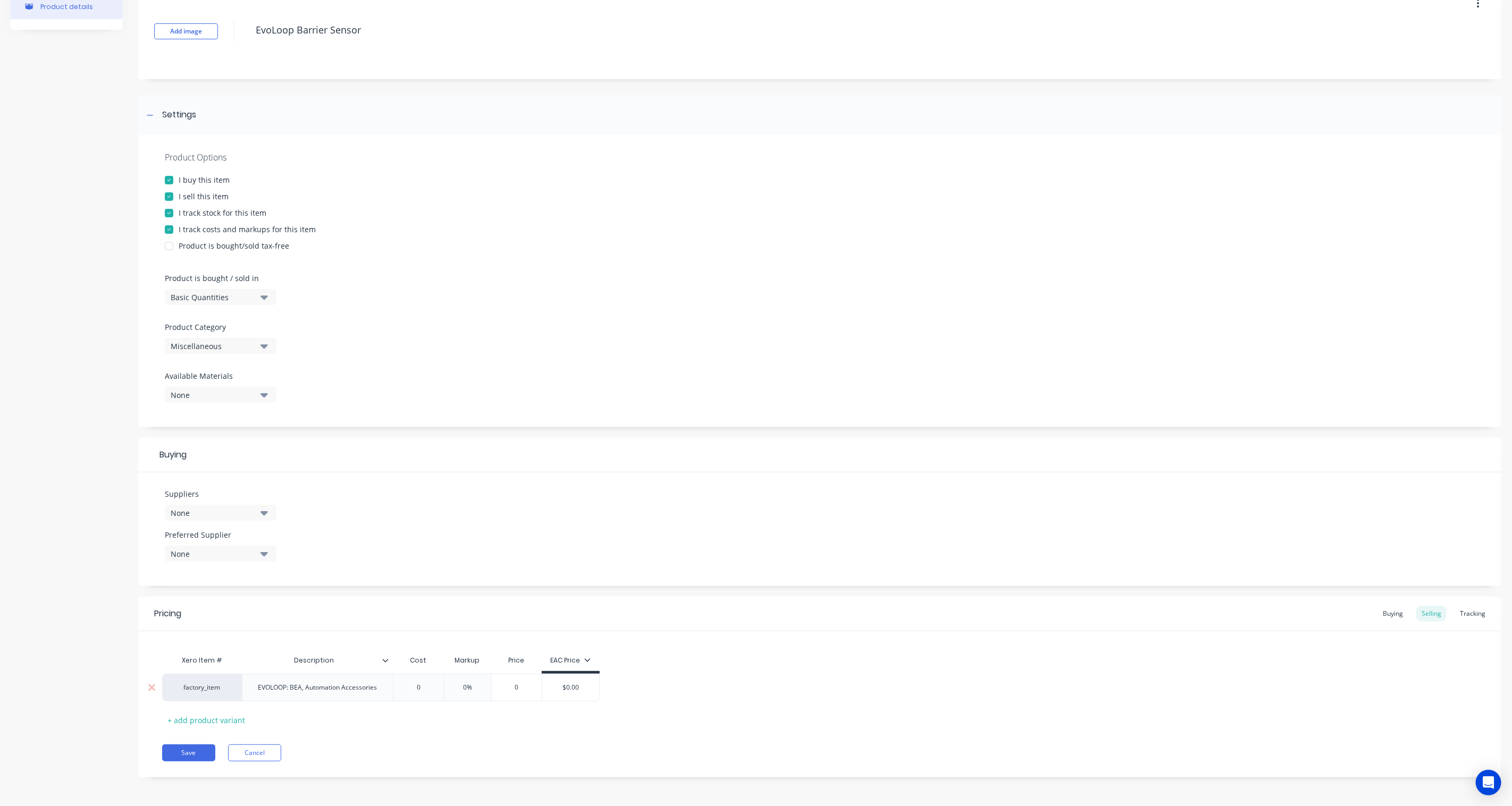
type textarea "x"
type input "0"
click at [426, 692] on div "0 0" at bounding box center [419, 687] width 53 height 26
paste input "1,500.0"
type textarea "x"
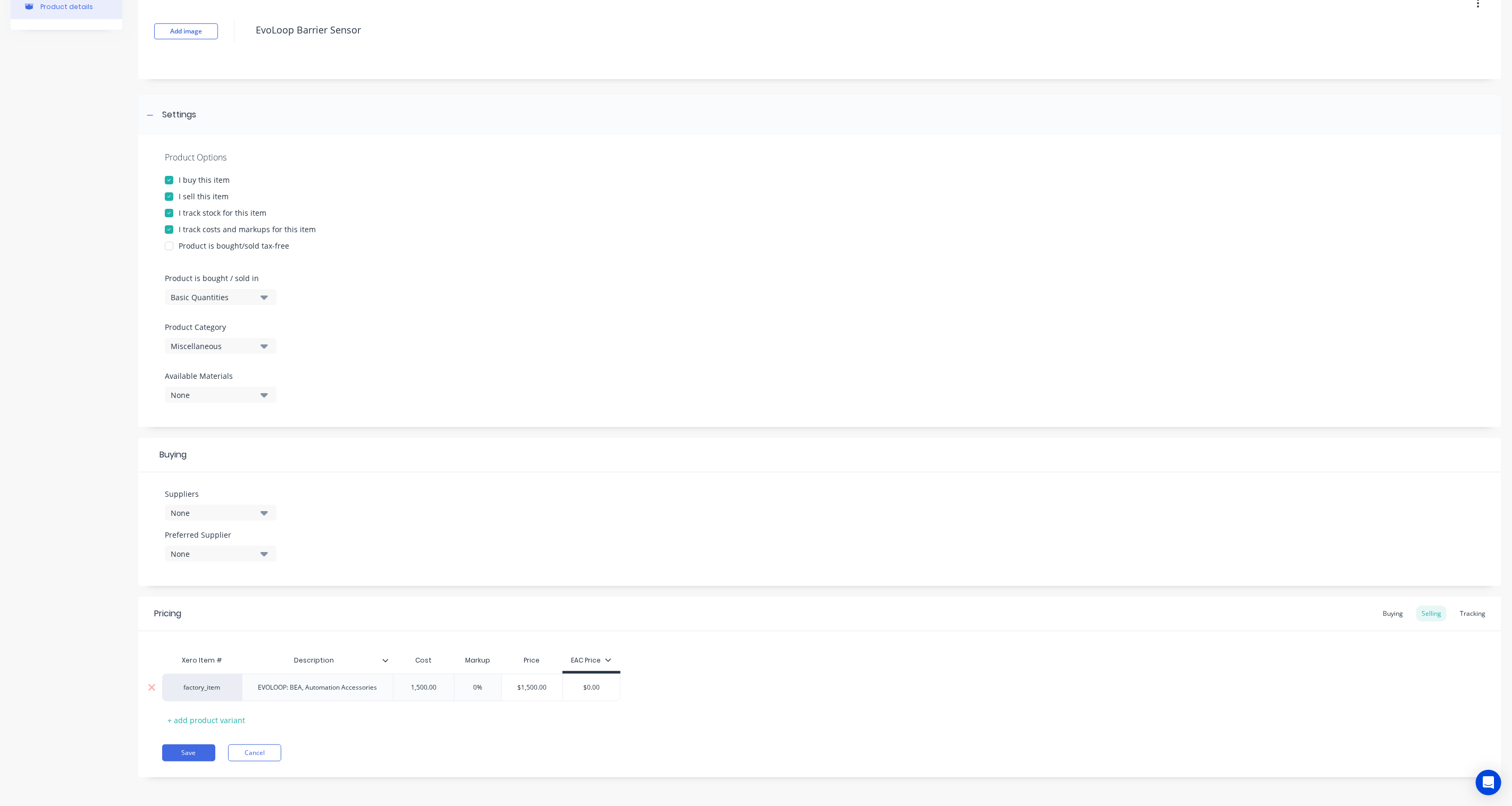
type input "1,500.00"
type input "$1,500.00"
click at [522, 686] on input "$1,500.00" at bounding box center [532, 688] width 60 height 9
type textarea "x"
type input "$,500.00"
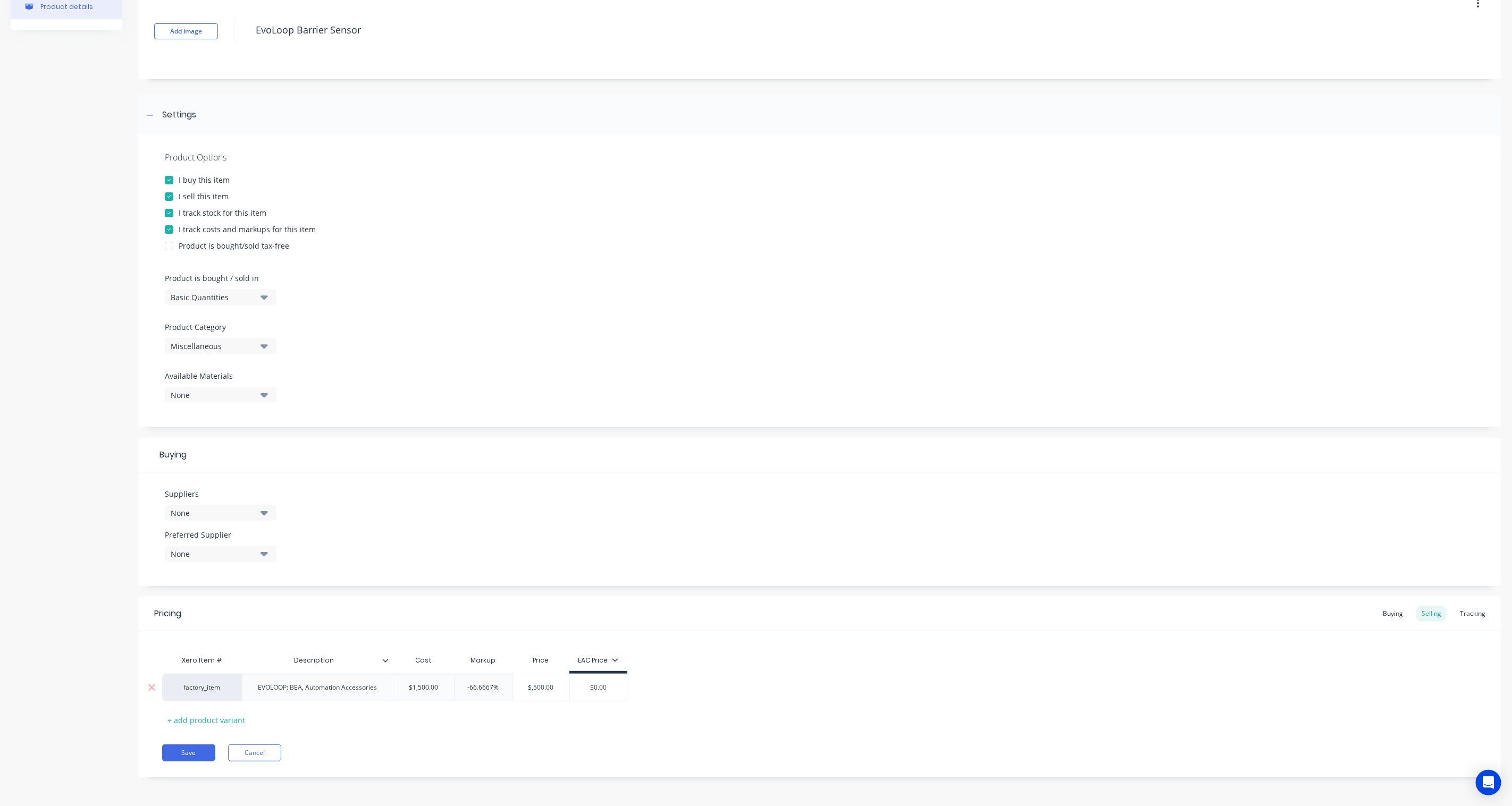
type textarea "x"
type input "$2,500.00"
click at [721, 686] on div "factory_item EVOLOOP: BEA, Automation Accessories $1,500.00 1,500.00 66.6667% $…" at bounding box center [819, 688] width 1315 height 28
drag, startPoint x: 559, startPoint y: 685, endPoint x: 512, endPoint y: 685, distance: 47.0
click at [512, 685] on input "$2,500.00" at bounding box center [539, 688] width 60 height 9
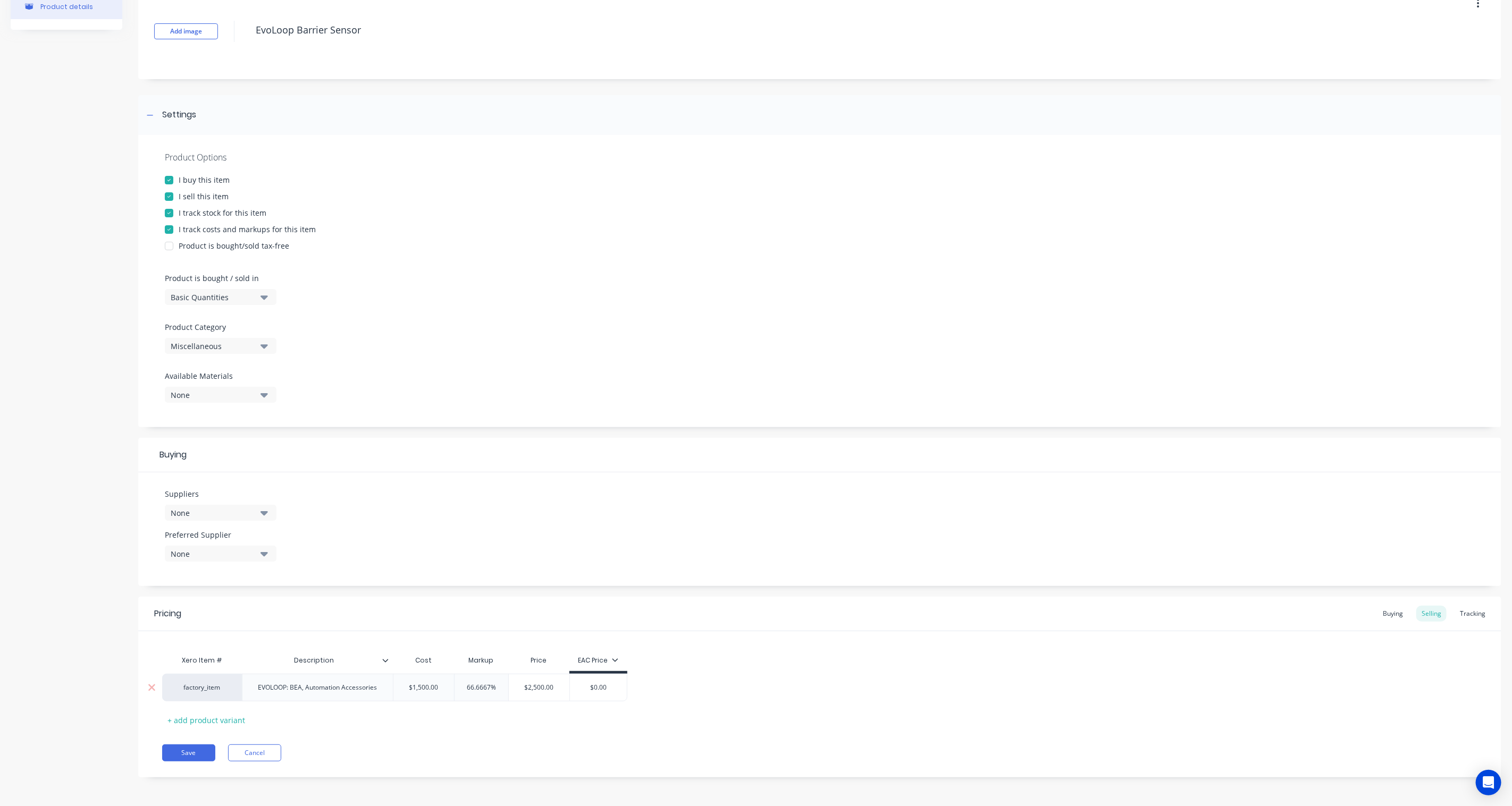
click at [555, 692] on input "$2,500.00" at bounding box center [539, 688] width 60 height 9
drag, startPoint x: 556, startPoint y: 689, endPoint x: 520, endPoint y: 689, distance: 36.0
click at [520, 689] on input "$2,500.00" at bounding box center [539, 688] width 60 height 9
paste input "$2,307.69"
type textarea "x"
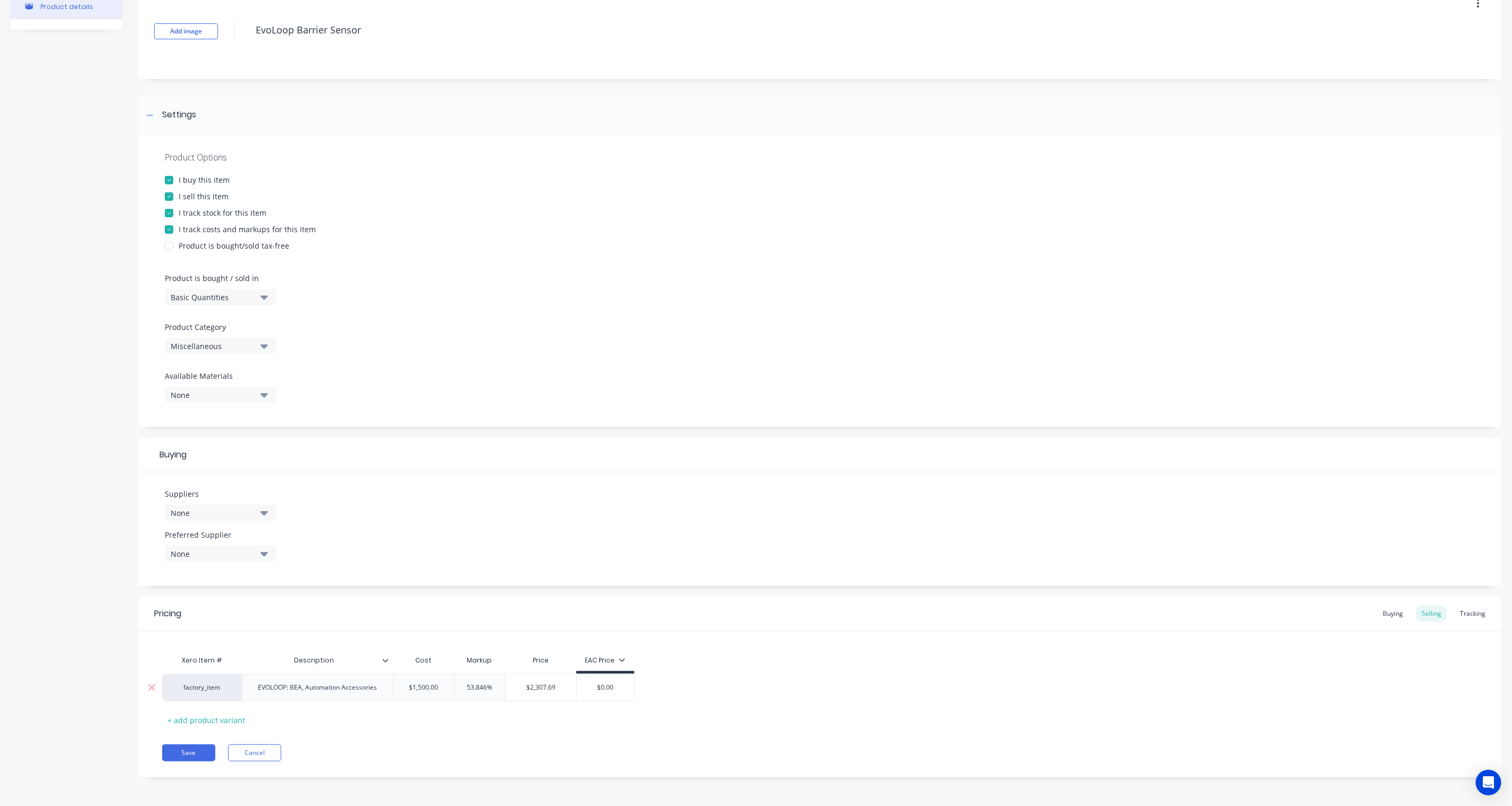
click at [633, 691] on div "$0.00" at bounding box center [605, 688] width 58 height 28
type input "$2,307.69"
type input "$0.00"
click at [607, 689] on input "$0.00" at bounding box center [605, 688] width 57 height 9
drag, startPoint x: 618, startPoint y: 685, endPoint x: 548, endPoint y: 682, distance: 70.1
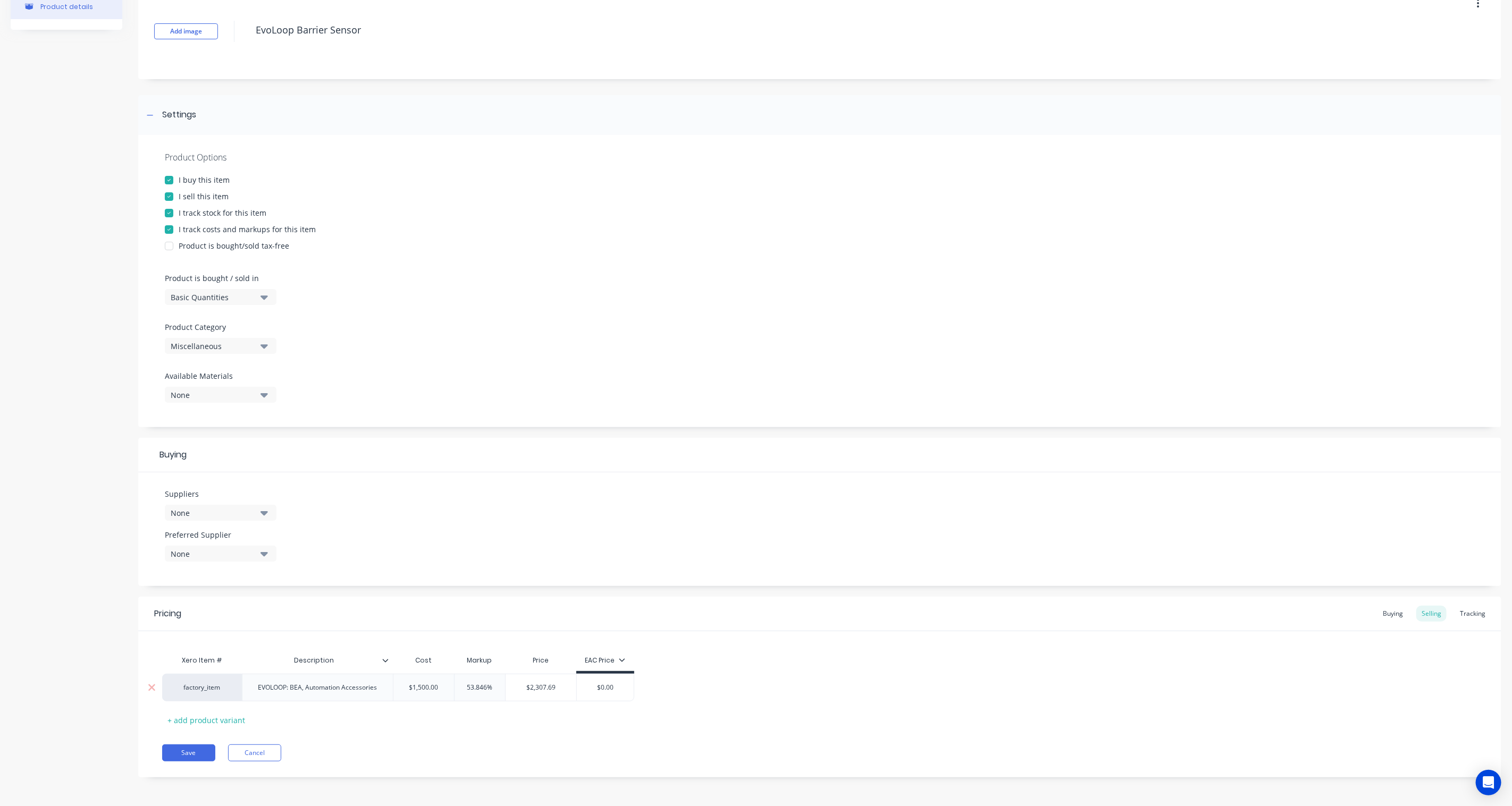
click at [548, 682] on div "factory_item EVOLOOP: BEA, Automation Accessories $1,500.00 1,500.00 53.846% $2…" at bounding box center [398, 688] width 472 height 28
type textarea "x"
type input "2"
type textarea "x"
type input "25"
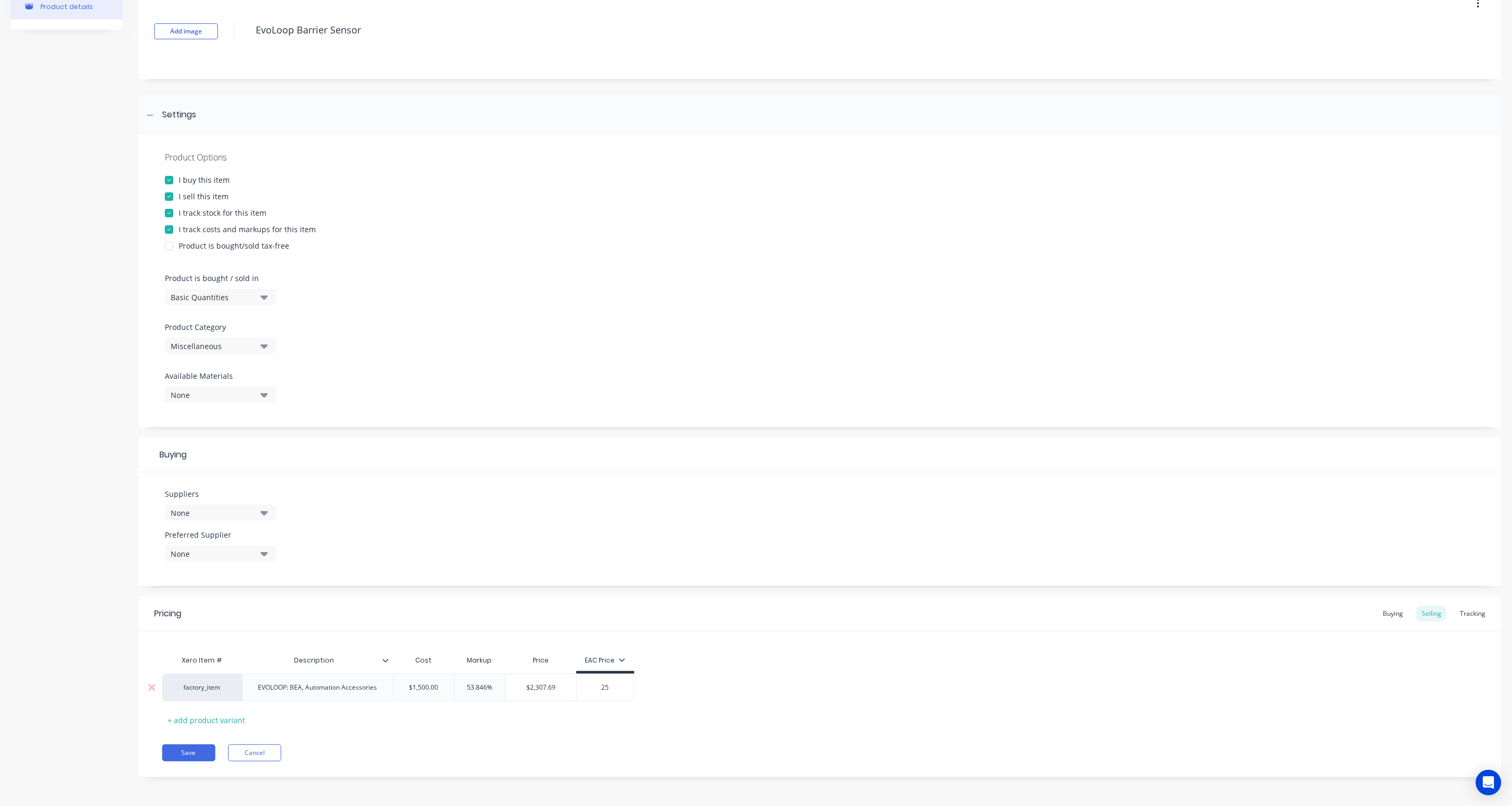
type textarea "x"
type input "250"
type textarea "x"
type input "2500"
click at [682, 703] on div "Xero Item # Description Cost Markup Price EAC Price factory_item EVOLOOP: BEA, …" at bounding box center [819, 689] width 1315 height 79
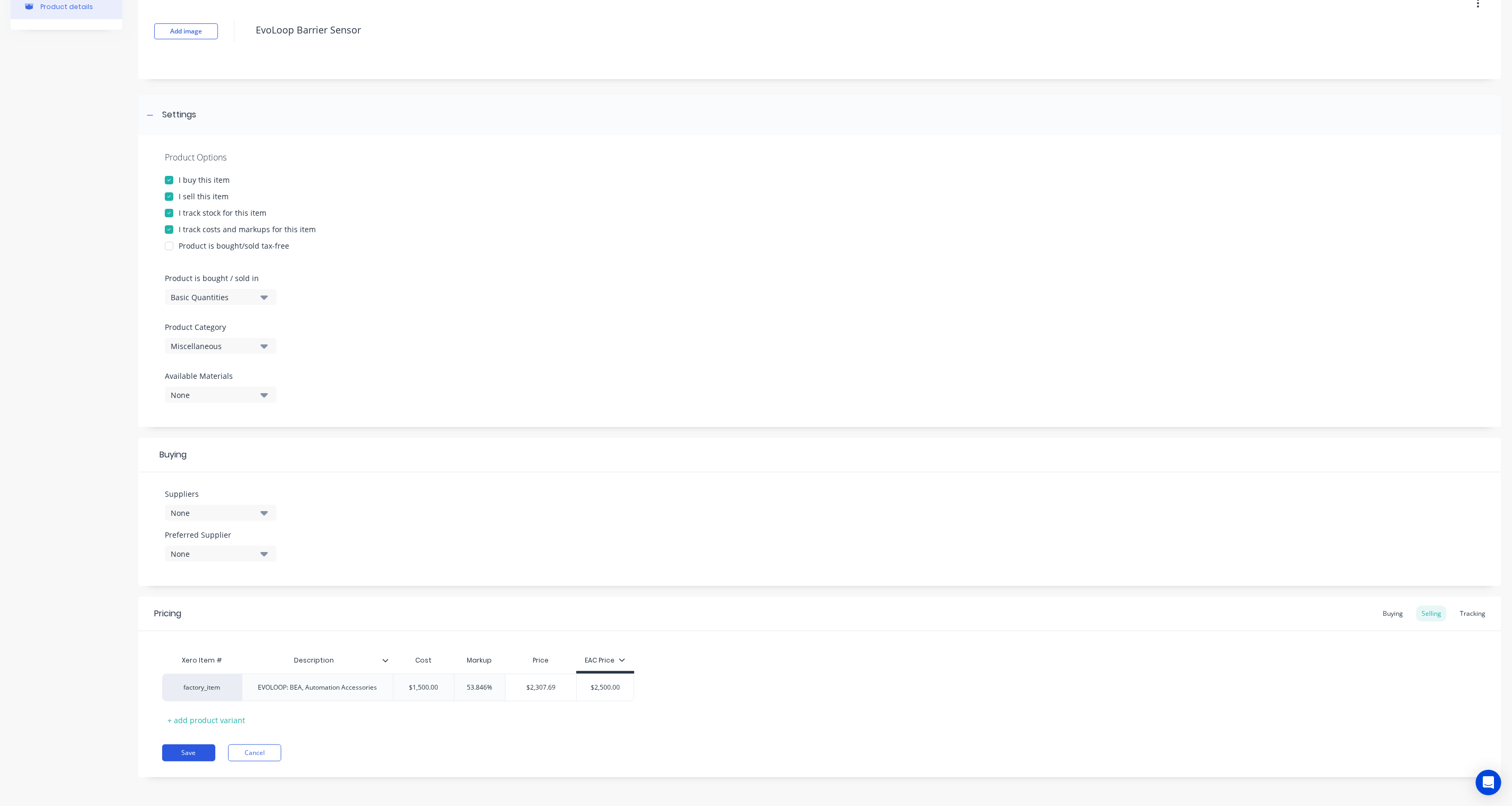
click at [183, 750] on button "Save" at bounding box center [188, 753] width 53 height 17
type textarea "x"
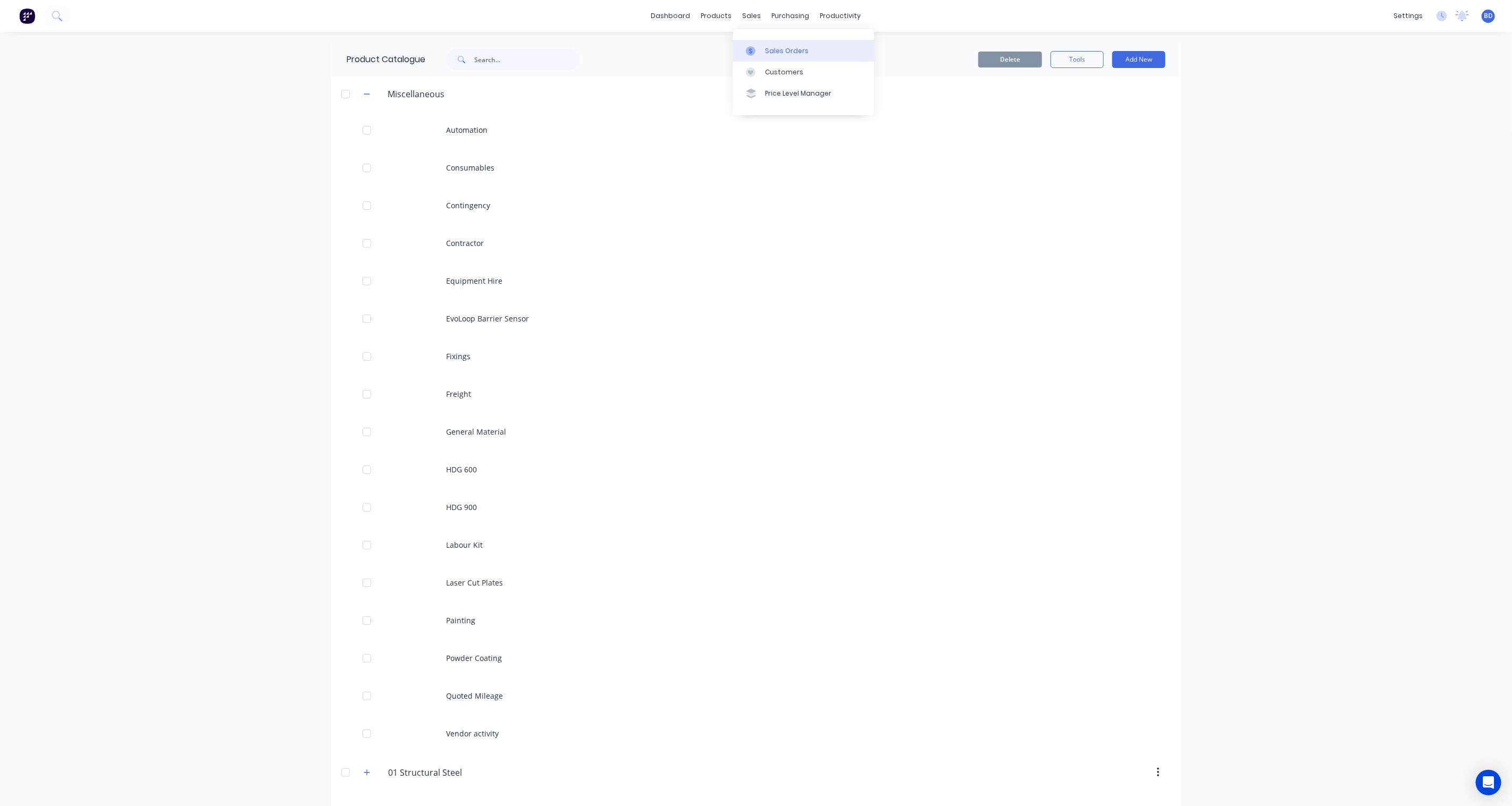
click at [759, 45] on link "Sales Orders" at bounding box center [804, 50] width 141 height 21
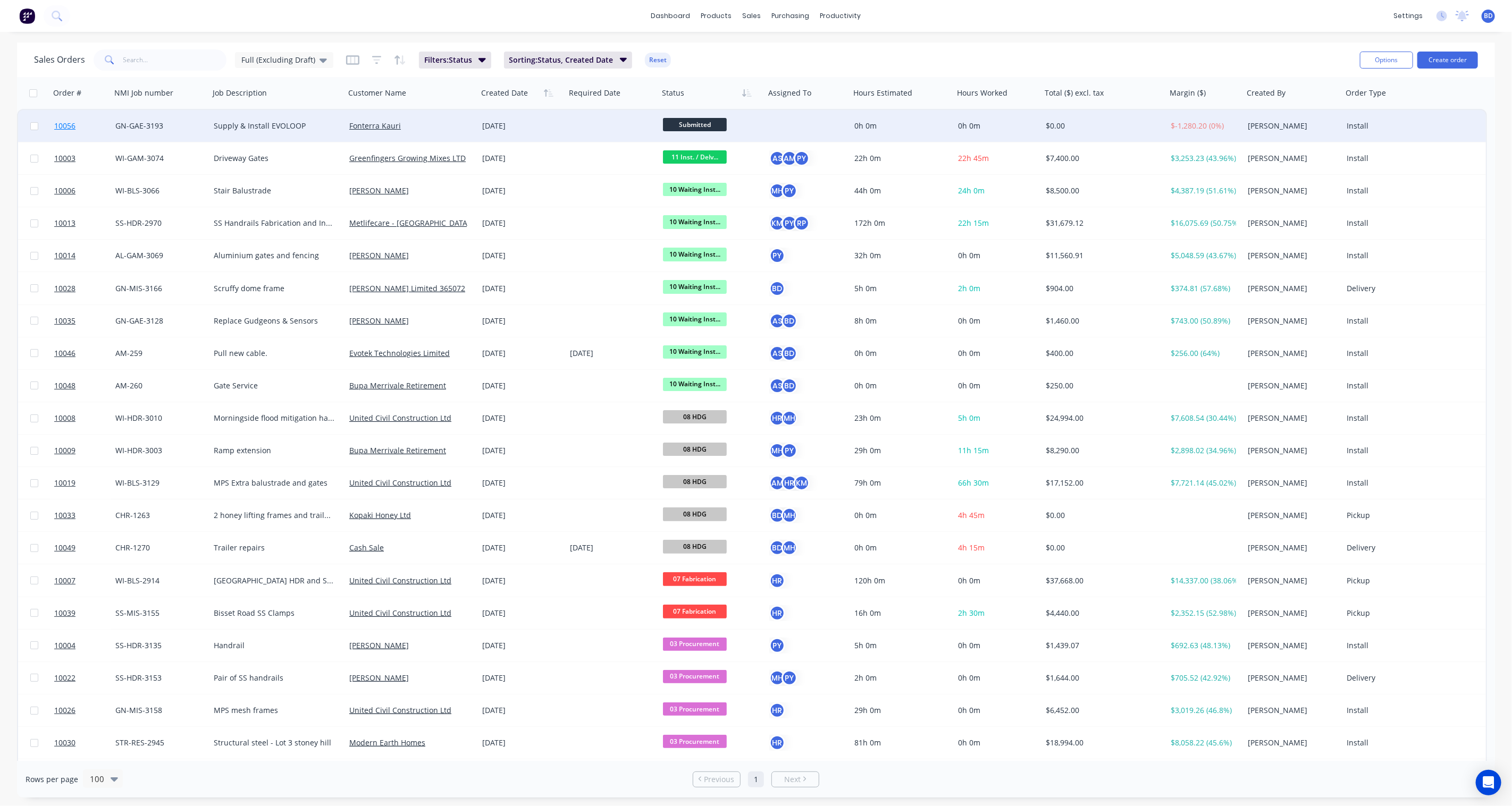
click at [59, 123] on span "10056" at bounding box center [65, 126] width 21 height 11
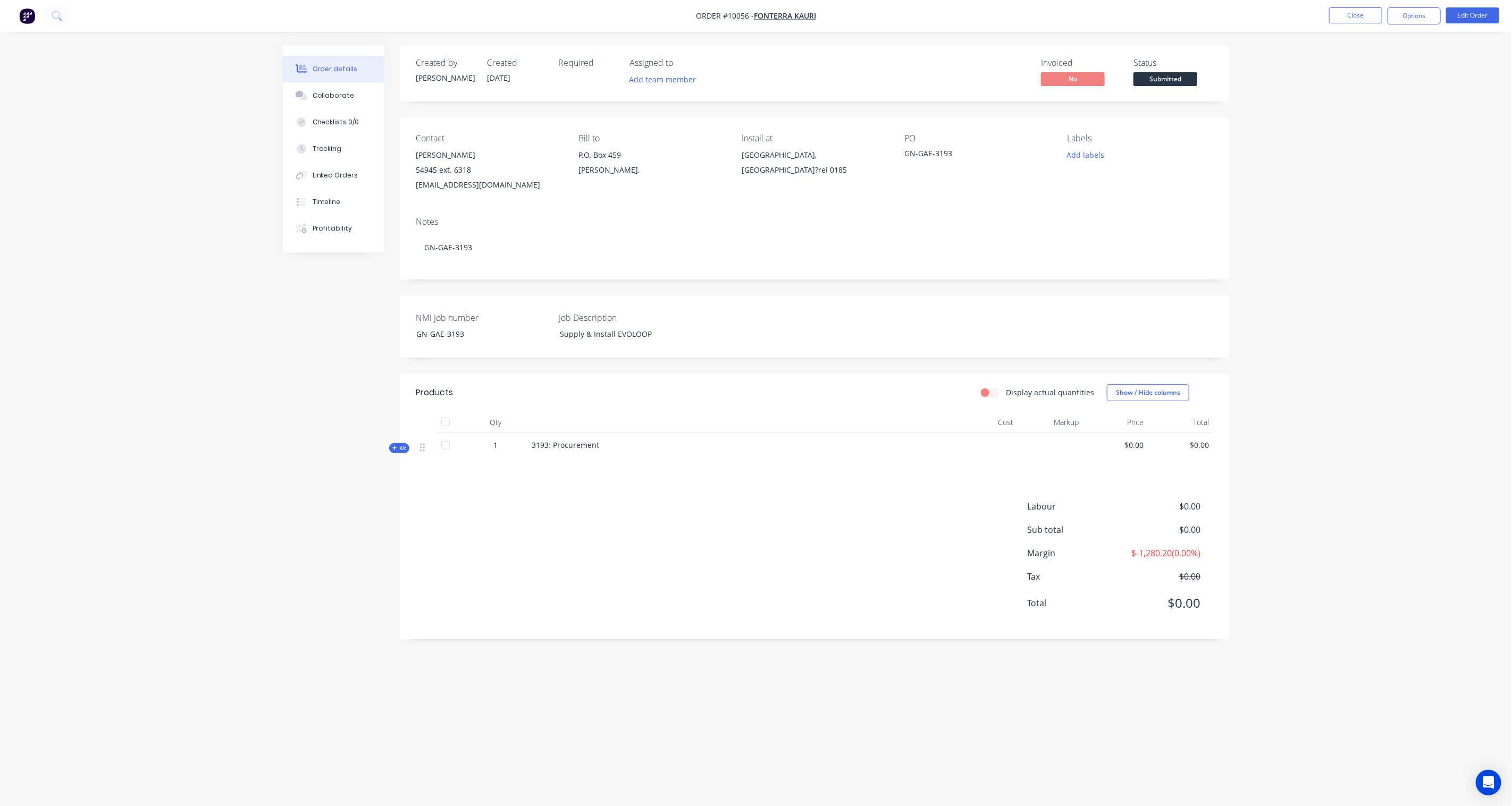
click at [393, 449] on icon at bounding box center [394, 448] width 5 height 5
click at [399, 484] on span "Sub-kit" at bounding box center [400, 481] width 18 height 8
click at [401, 482] on span "Sub-kit" at bounding box center [400, 481] width 18 height 8
click at [398, 516] on div "Created by [PERSON_NAME] Created [DATE] Required Assigned to Add team member In…" at bounding box center [756, 382] width 946 height 675
click at [1487, 19] on button "Edit Order" at bounding box center [1473, 15] width 53 height 16
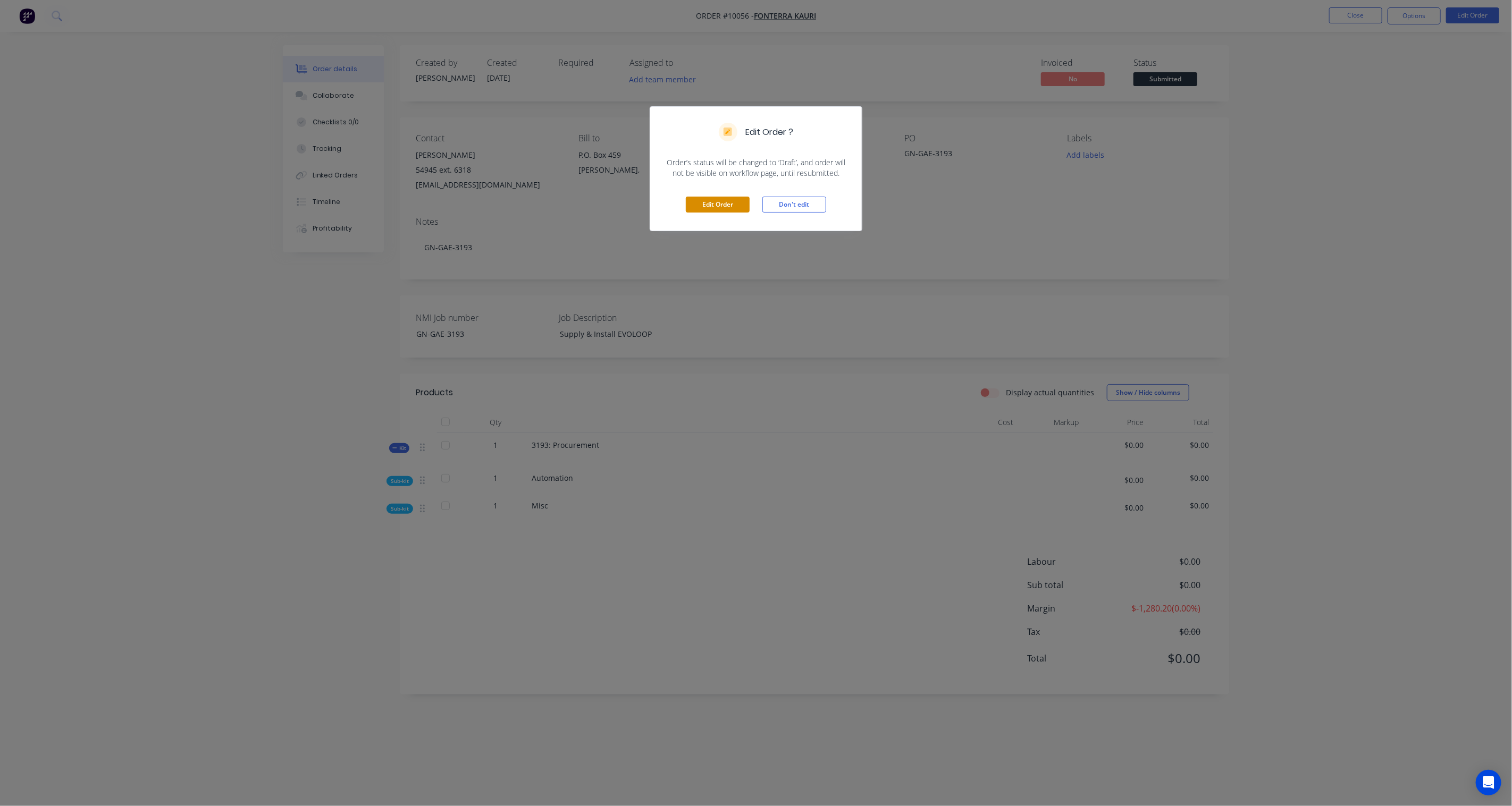
click at [724, 208] on button "Edit Order" at bounding box center [717, 204] width 64 height 16
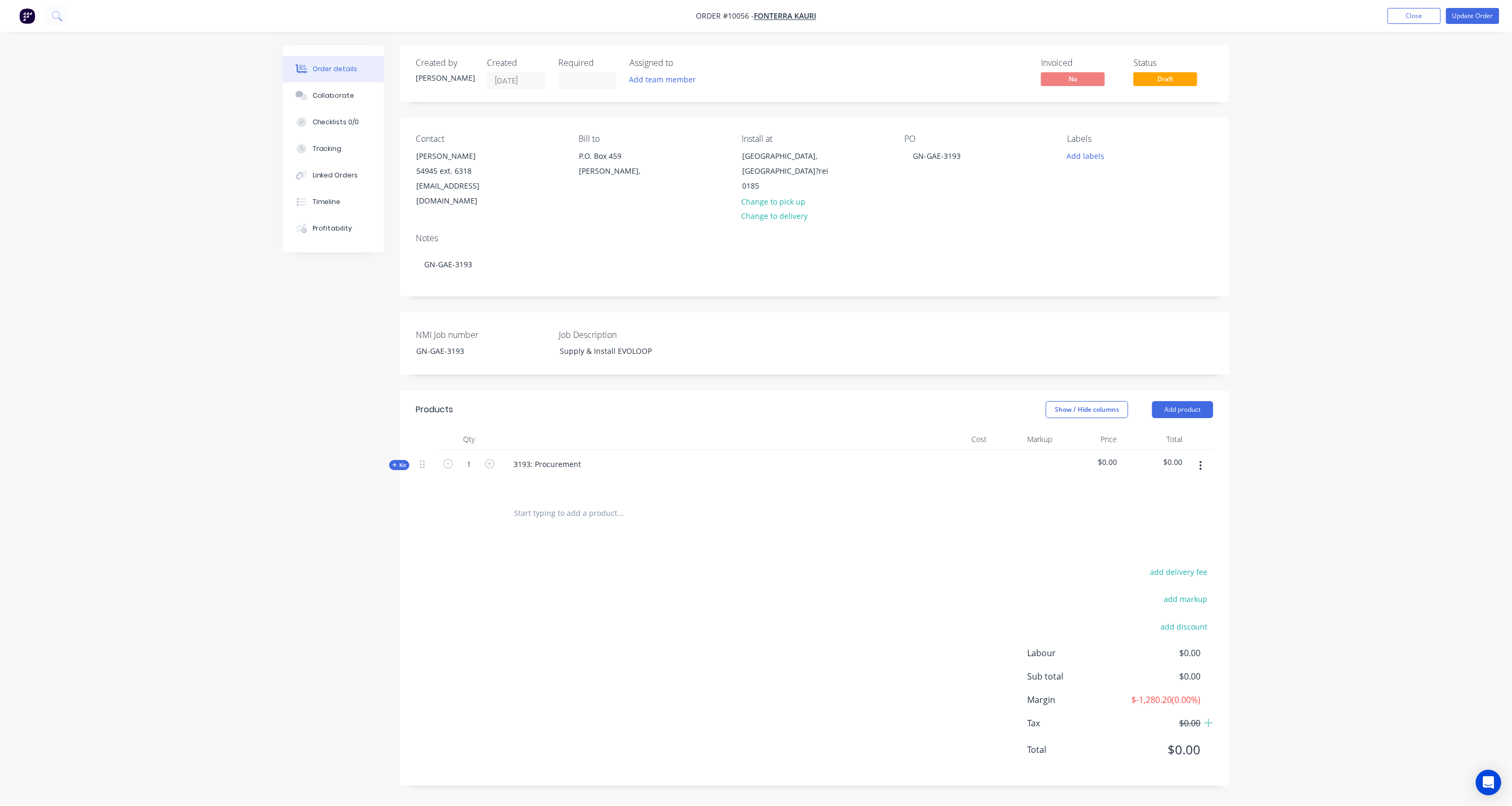
click at [398, 461] on span "Kit" at bounding box center [399, 465] width 14 height 8
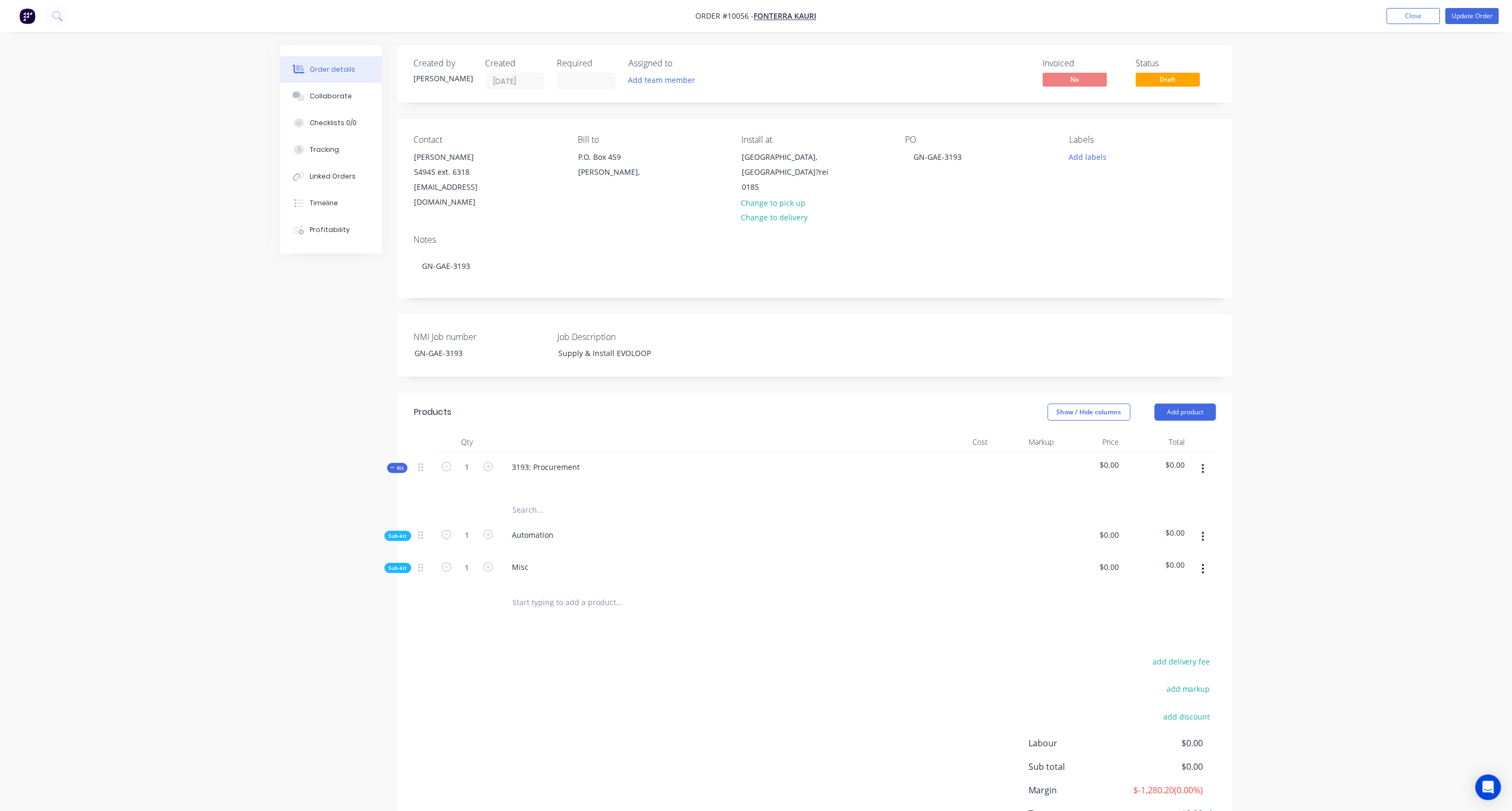
click at [398, 564] on span "Sub-kit" at bounding box center [397, 568] width 18 height 8
click at [404, 532] on span "Sub-kit" at bounding box center [397, 536] width 18 height 8
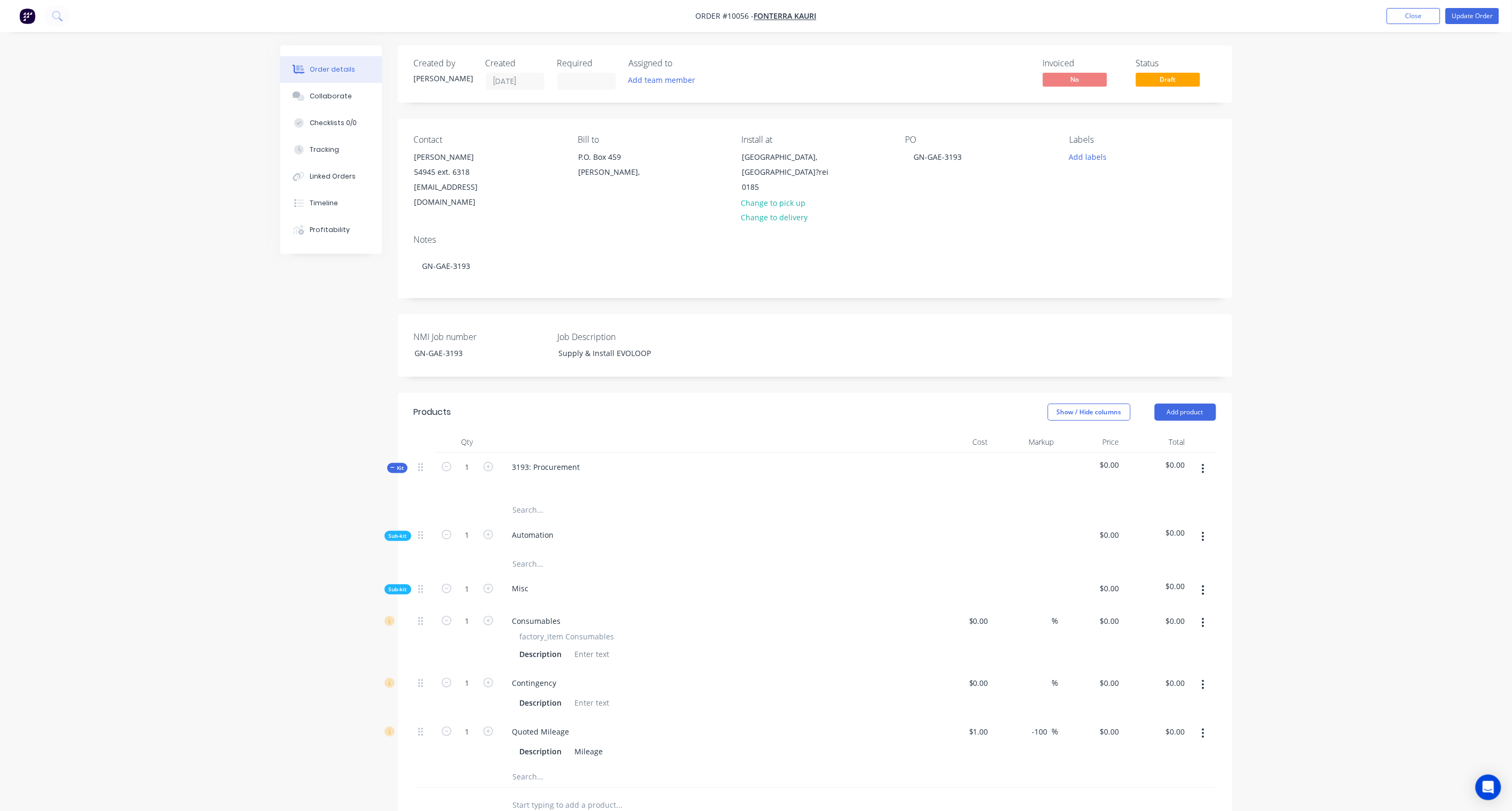
click at [1205, 527] on button "button" at bounding box center [1203, 537] width 25 height 19
click at [1157, 557] on div "Add product to kit" at bounding box center [1165, 565] width 82 height 15
click at [1143, 600] on div "Product catalogue" at bounding box center [1165, 607] width 82 height 15
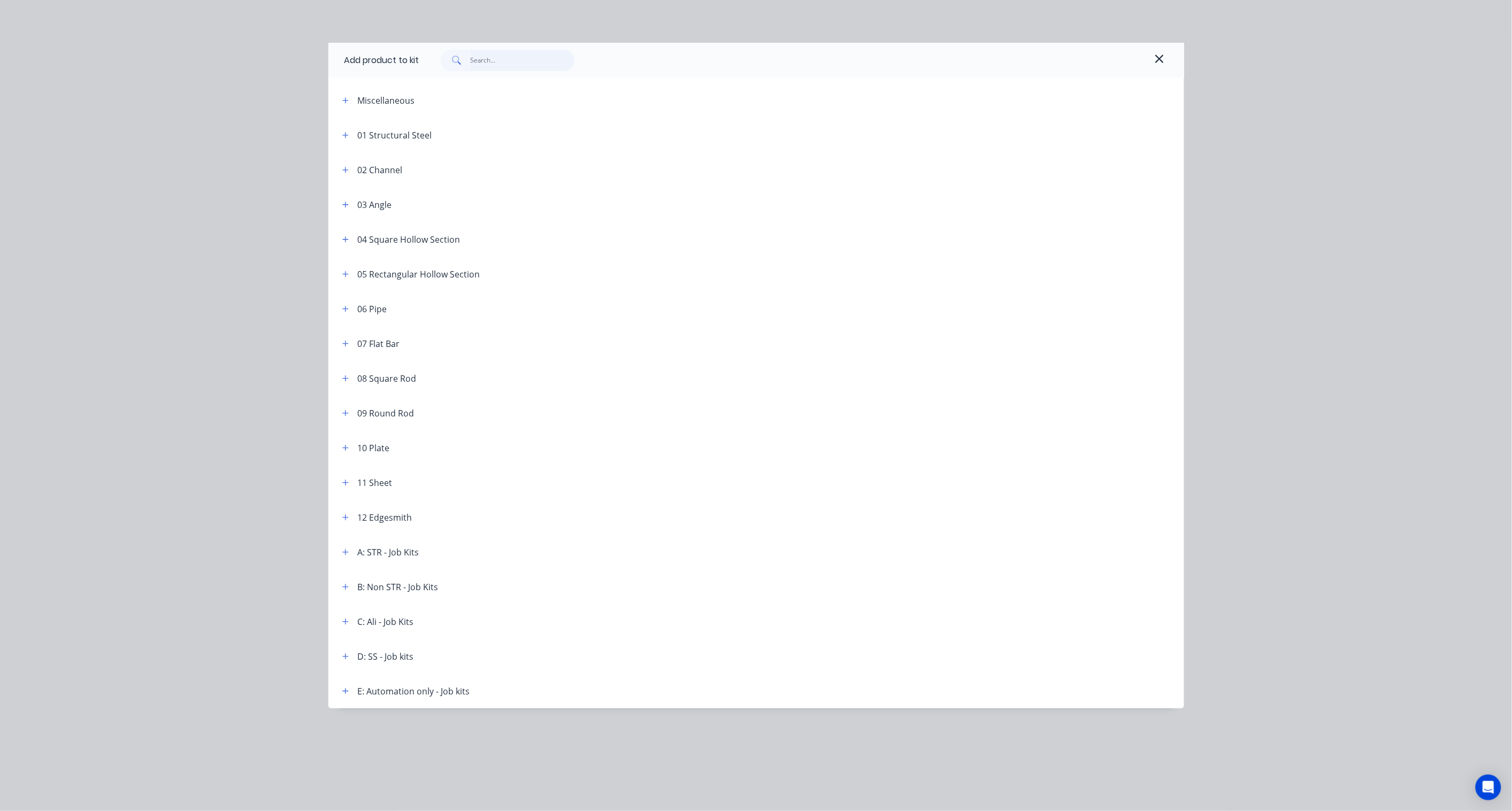
click at [499, 63] on input "text" at bounding box center [522, 60] width 104 height 21
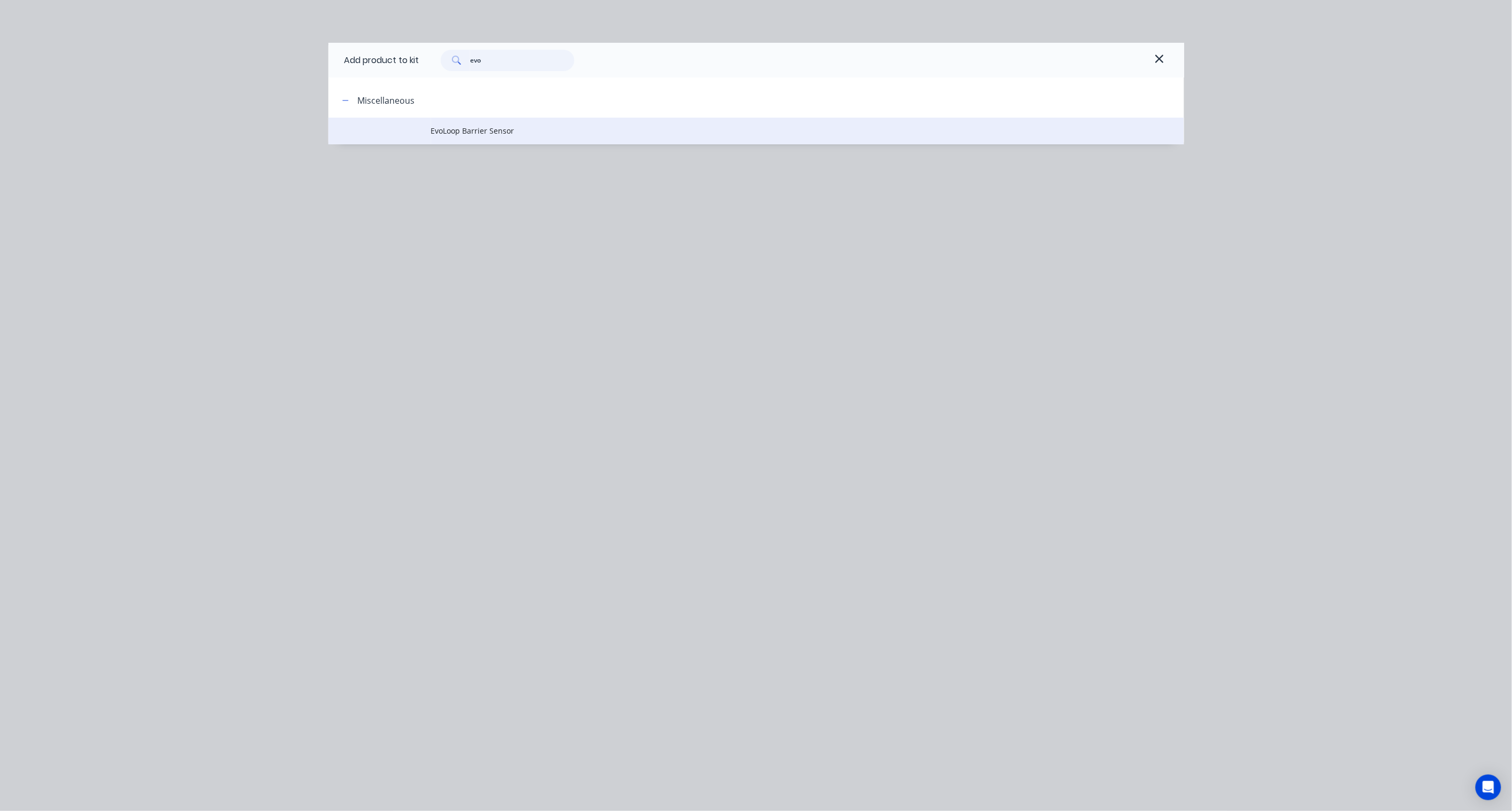
type input "evo"
click at [485, 129] on span "EvoLoop Barrier Sensor" at bounding box center [732, 130] width 602 height 11
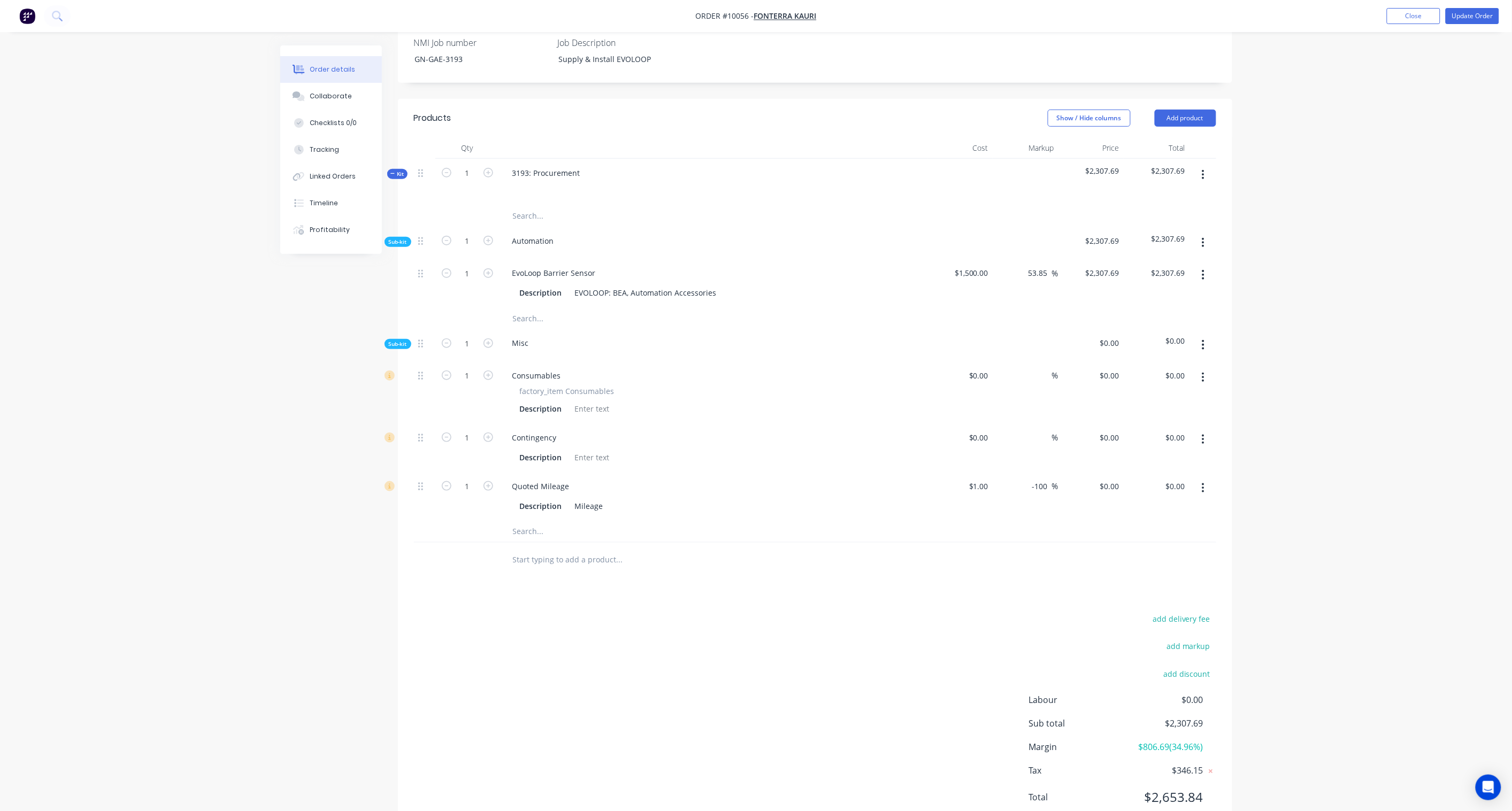
scroll to position [297, 0]
click at [1183, 427] on input "0.00" at bounding box center [1177, 435] width 25 height 15
paste input "793.97"
type input "793.97"
click at [1274, 420] on div "Order details Collaborate Checklists 0/0 Tracking Linked Orders Timeline Profit…" at bounding box center [756, 275] width 1512 height 1144
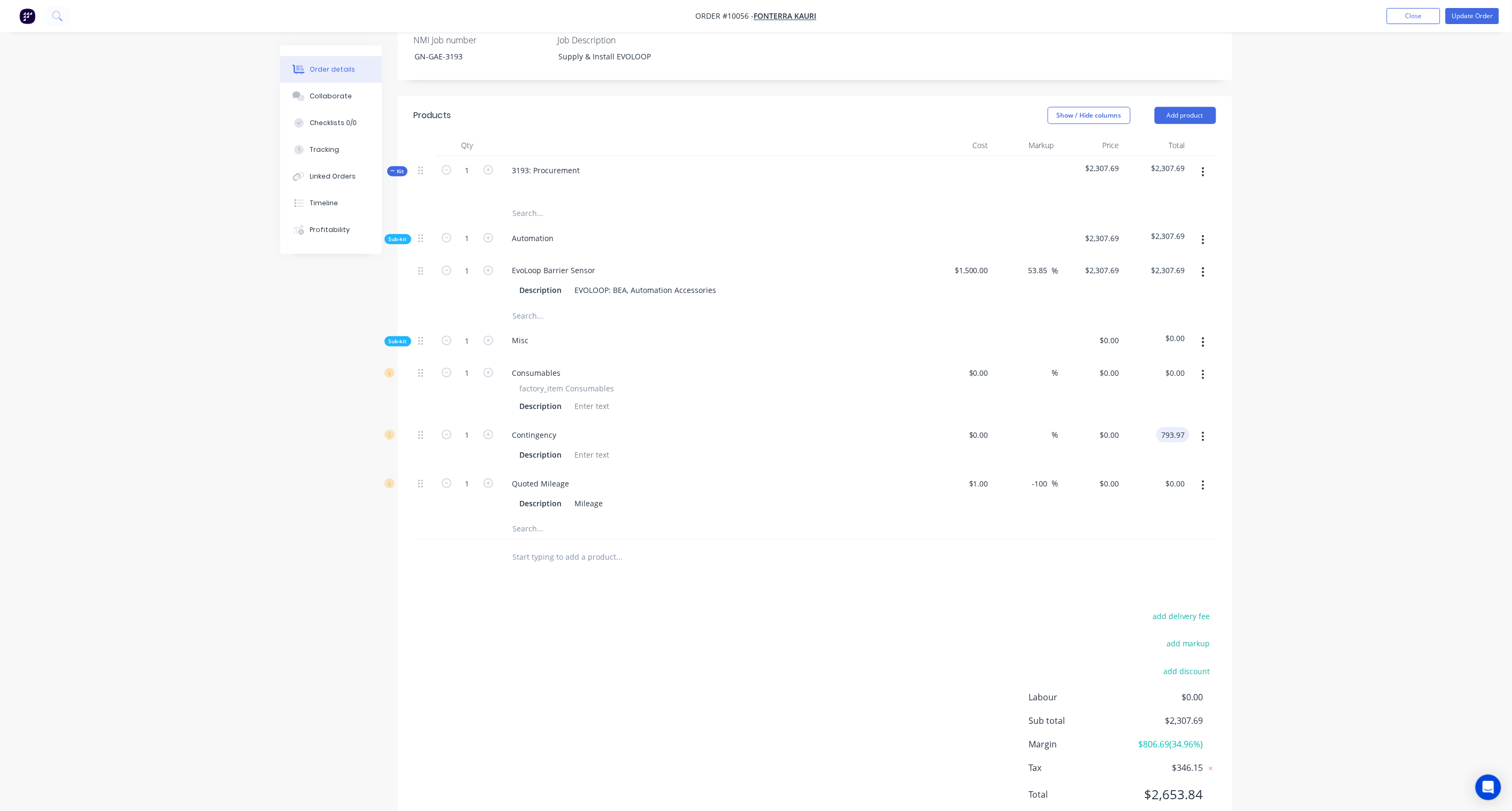
type input "$793.97"
click at [1204, 479] on icon "button" at bounding box center [1203, 485] width 3 height 12
click at [1161, 548] on div "Delete" at bounding box center [1165, 556] width 82 height 15
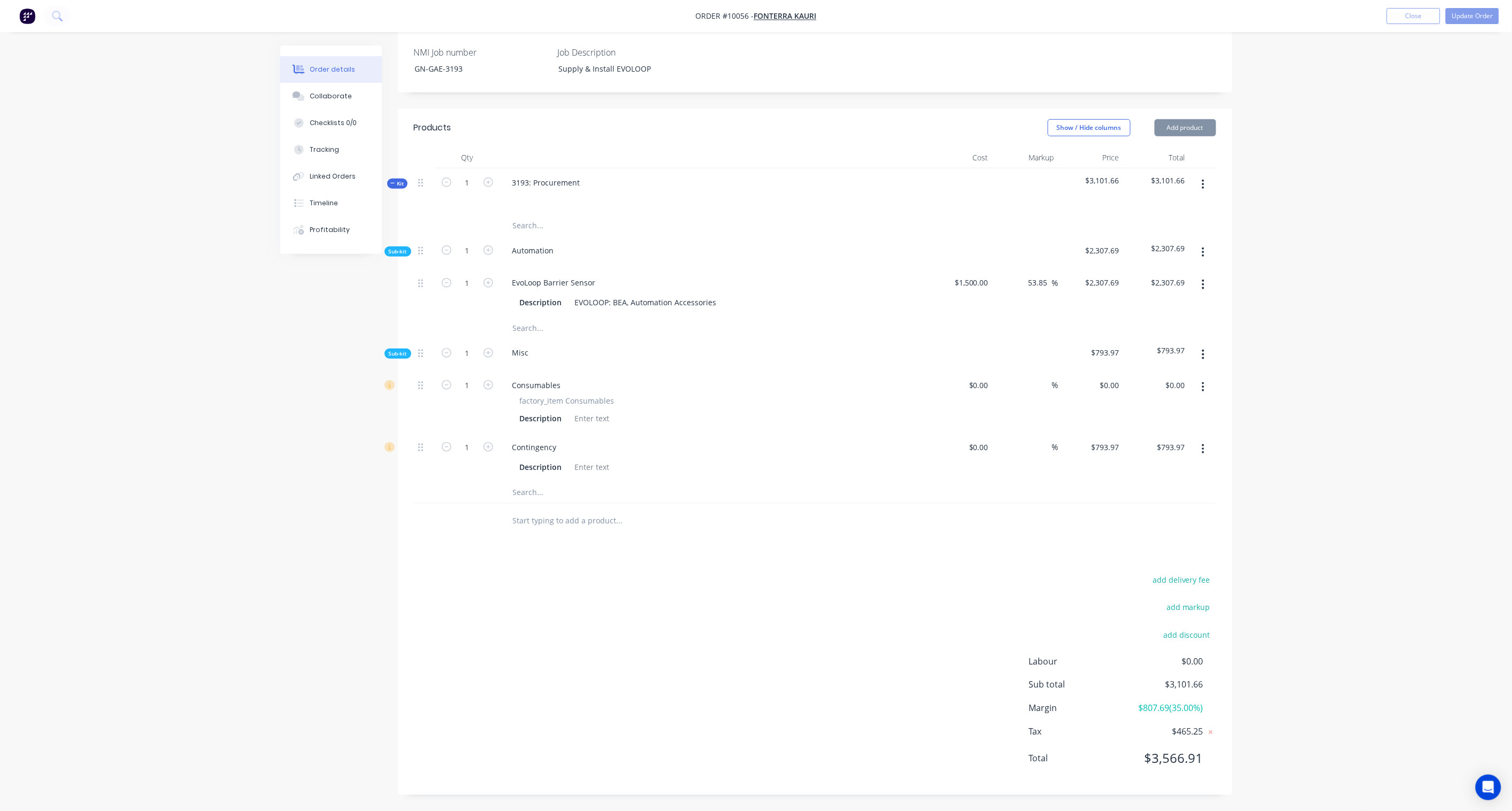
scroll to position [270, 0]
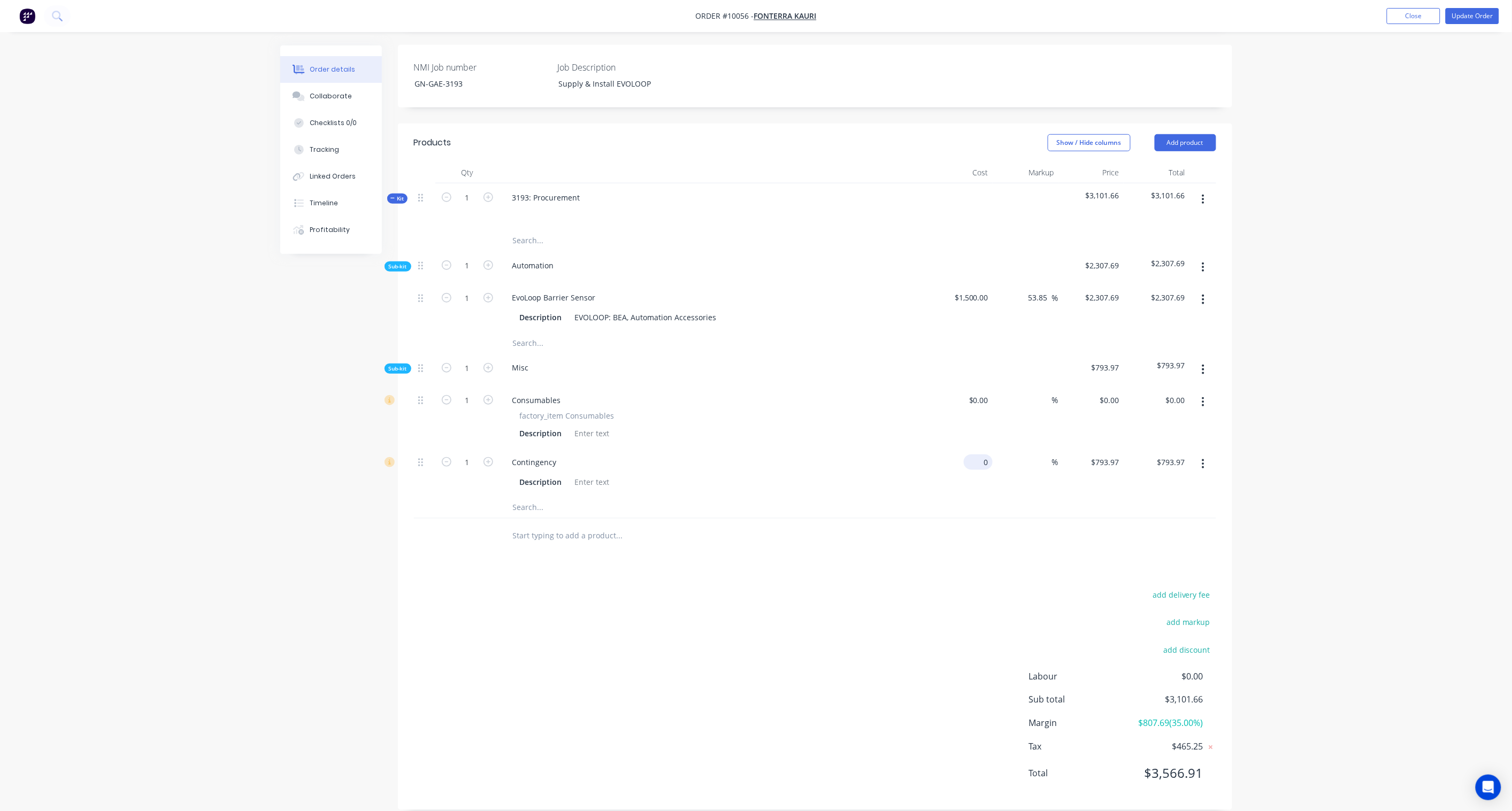
click at [979, 454] on div "0 $0.00" at bounding box center [978, 462] width 29 height 15
paste input "100.0"
type input "$100.00"
click at [1003, 519] on div at bounding box center [815, 536] width 802 height 35
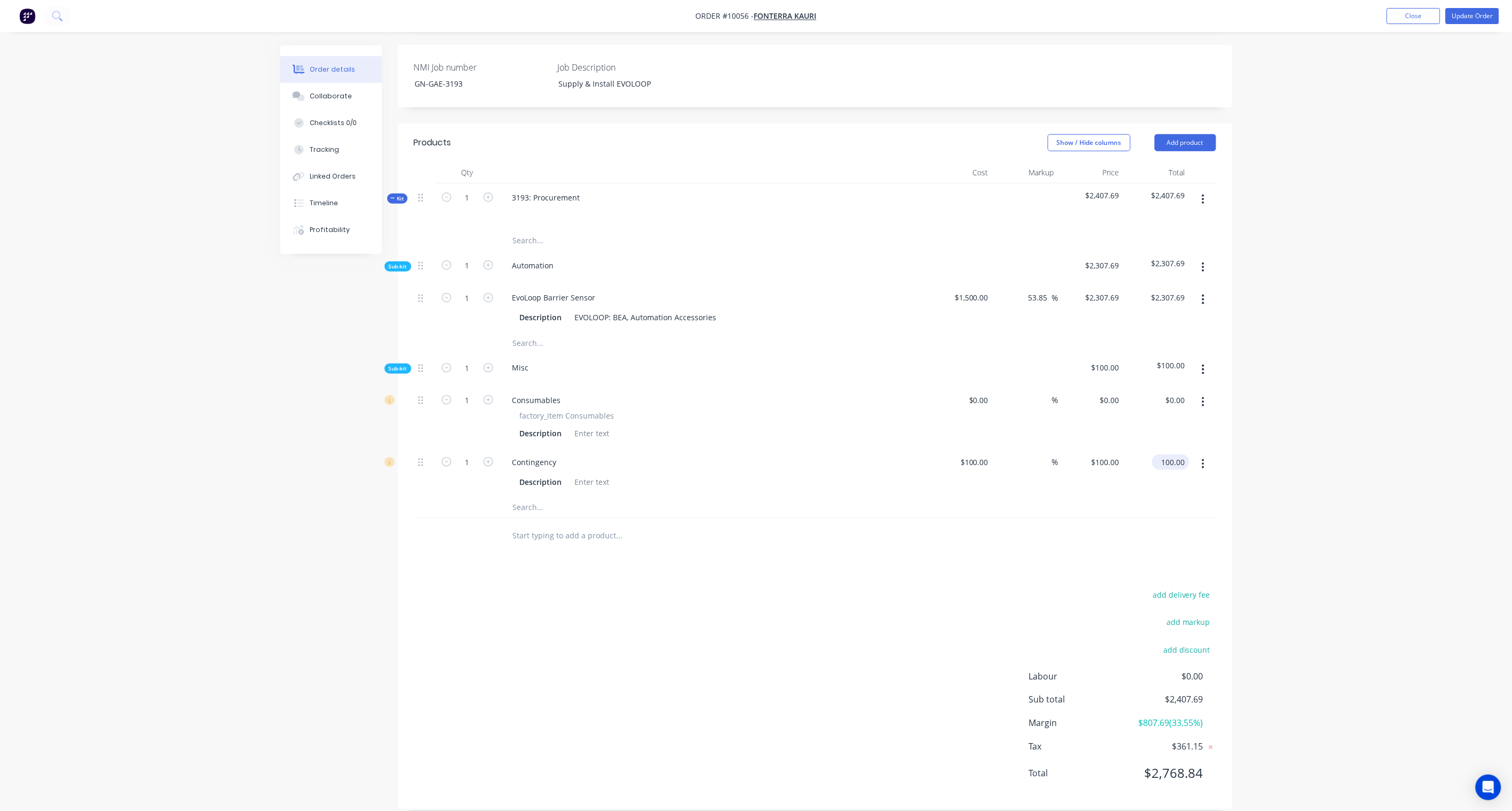
click at [1173, 454] on input "100.00" at bounding box center [1173, 462] width 33 height 15
paste input "477.05"
type input "1477.05"
type input "1377.05"
type input "$1,477.05"
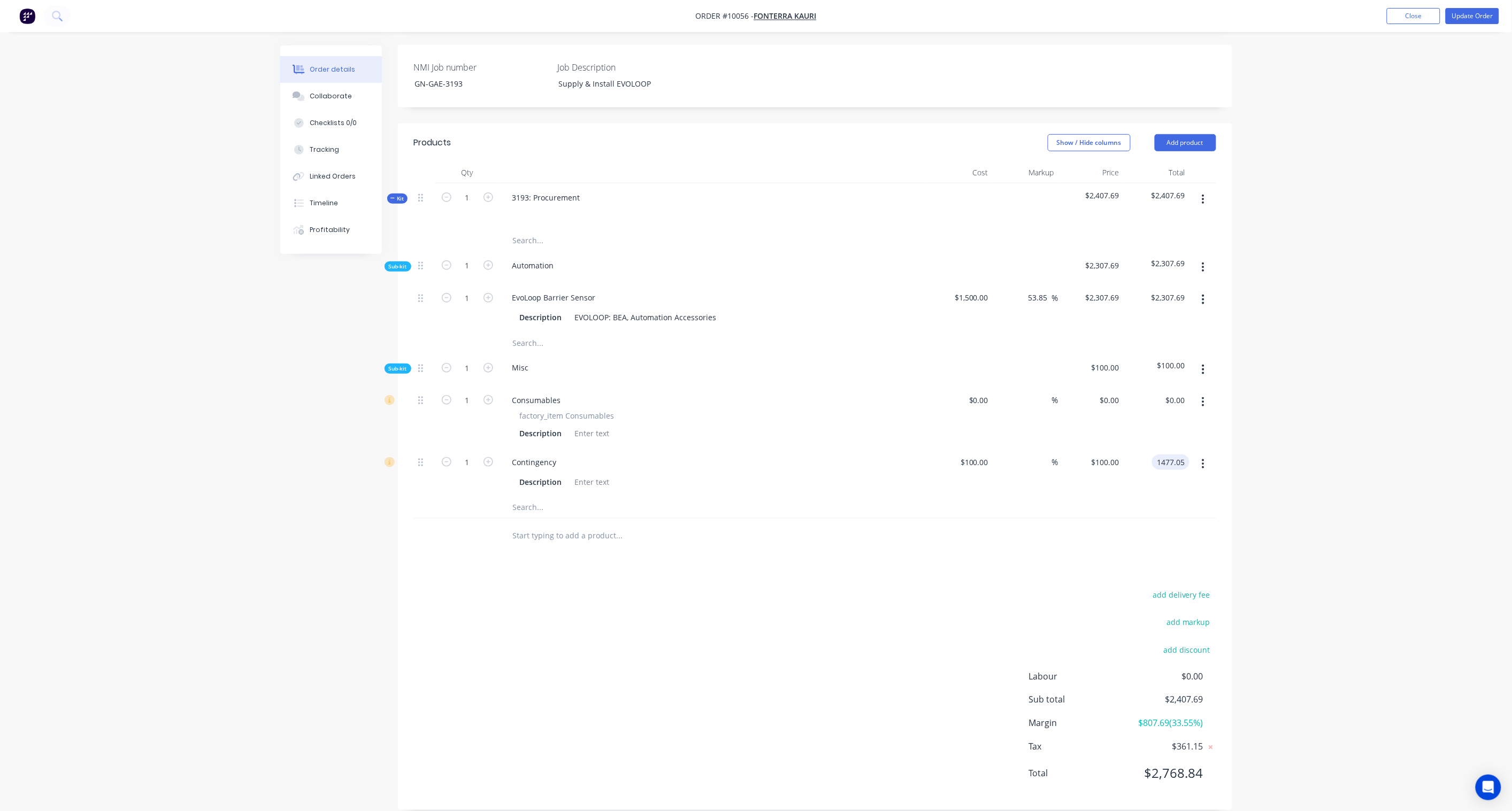
type input "$1,477.05"
click at [1287, 437] on div "Order details Collaborate Checklists 0/0 Tracking Linked Orders Timeline Profit…" at bounding box center [756, 278] width 1512 height 1095
click at [985, 393] on input "0" at bounding box center [980, 400] width 25 height 15
paste input "155.52"
type input "$155.52"
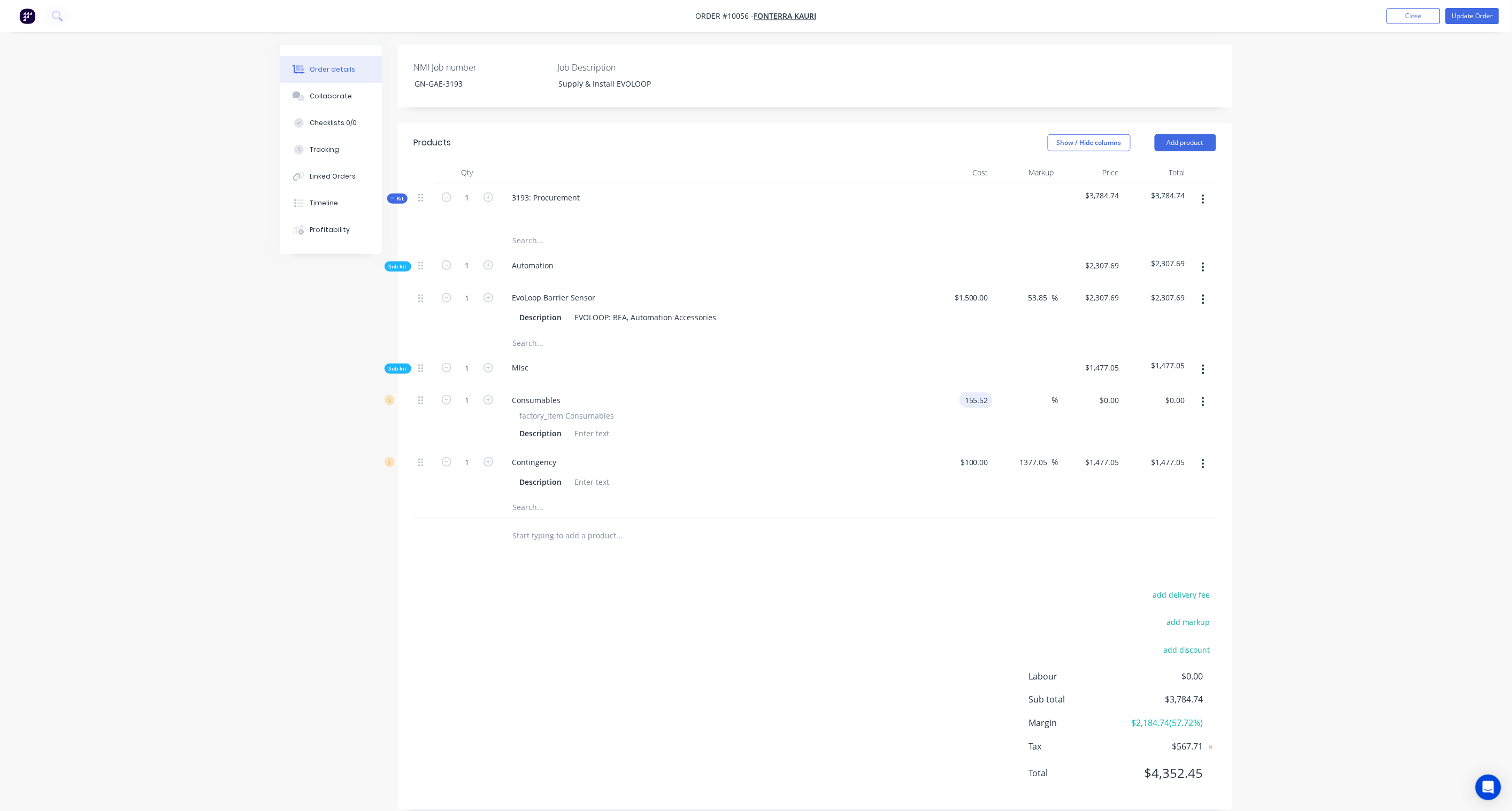
type input "$155.52"
click at [1173, 393] on input "155.52" at bounding box center [1173, 400] width 33 height 15
paste input "239.26"
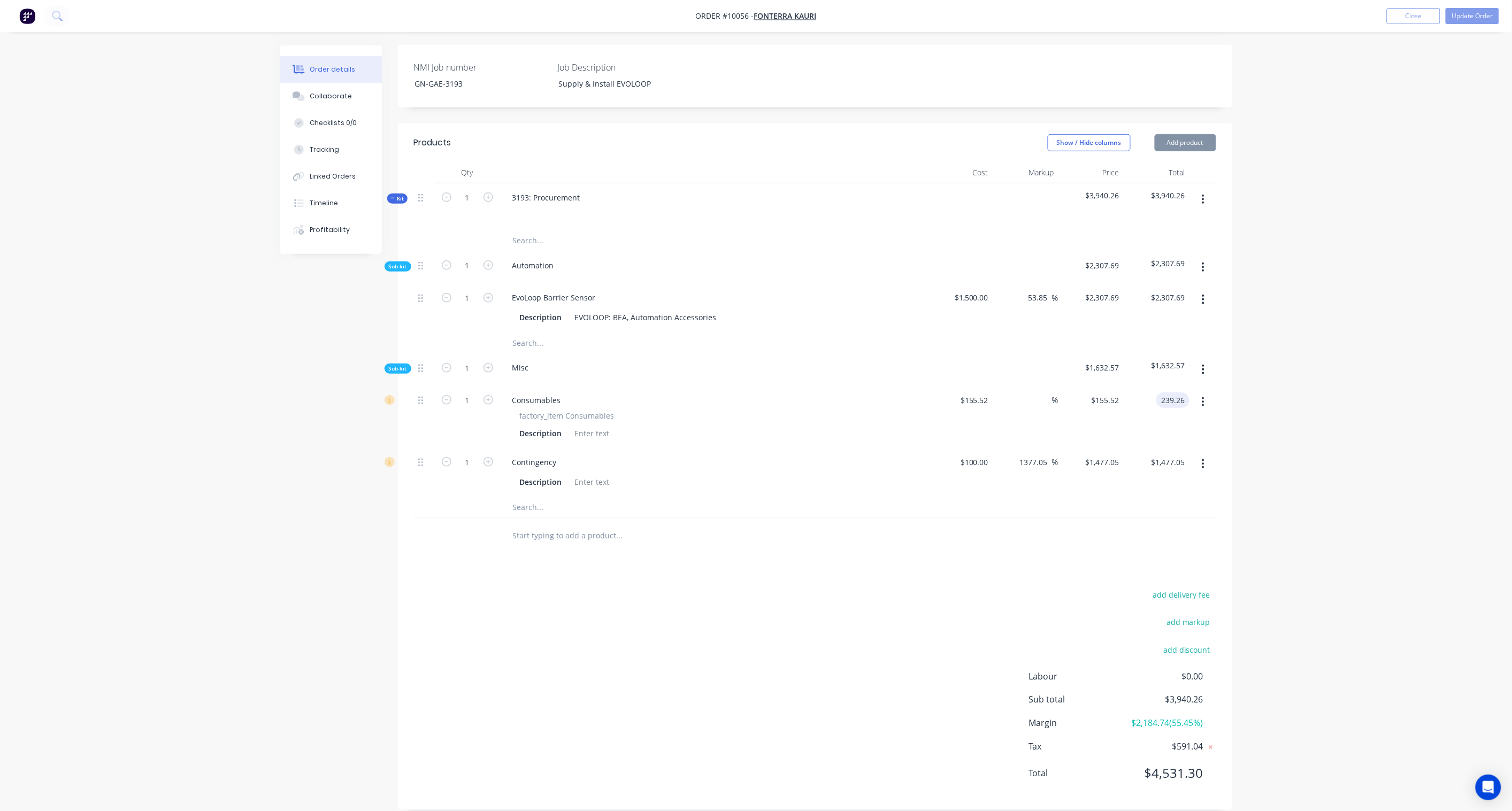
type input "239.26"
type input "53.85"
type input "$239.26"
click at [1263, 372] on div "Order details Collaborate Checklists 0/0 Tracking Linked Orders Timeline Profit…" at bounding box center [756, 278] width 1512 height 1095
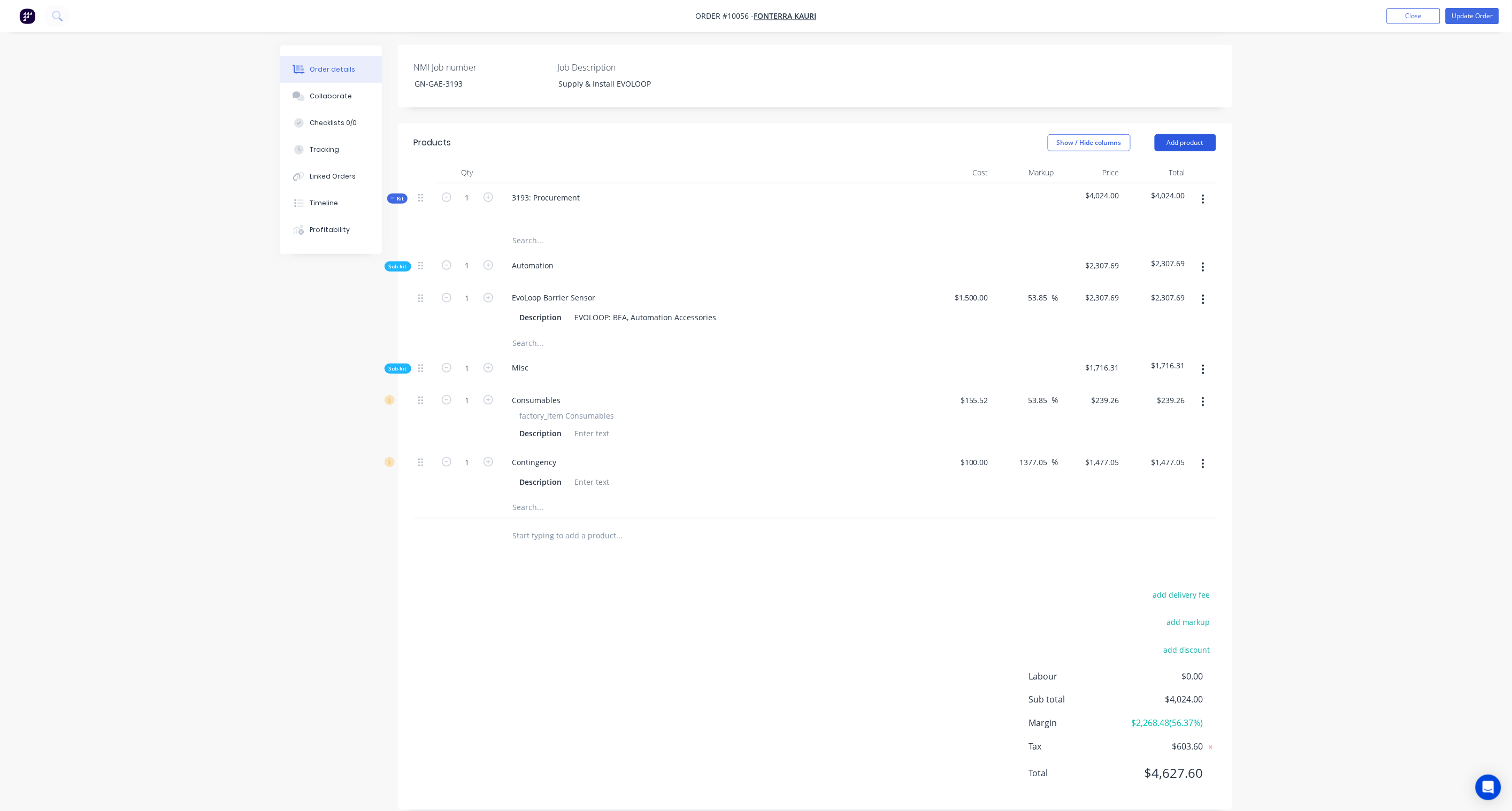
click at [1200, 134] on button "Add product" at bounding box center [1186, 142] width 61 height 17
click at [1174, 162] on div "Product catalogue" at bounding box center [1165, 169] width 82 height 15
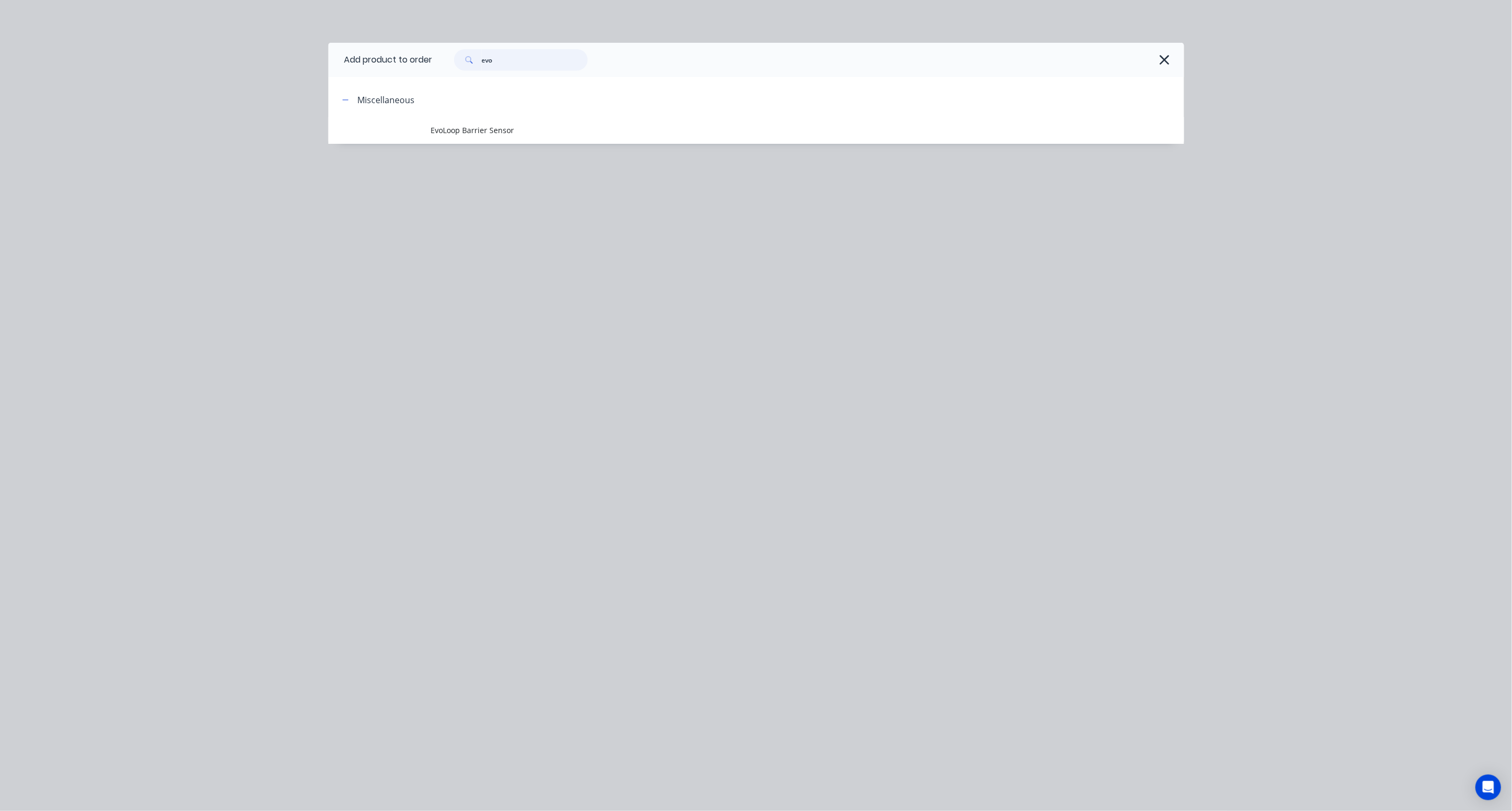
drag, startPoint x: 542, startPoint y: 62, endPoint x: 364, endPoint y: 57, distance: 178.1
click at [364, 57] on header "Add product to order evo" at bounding box center [756, 60] width 855 height 34
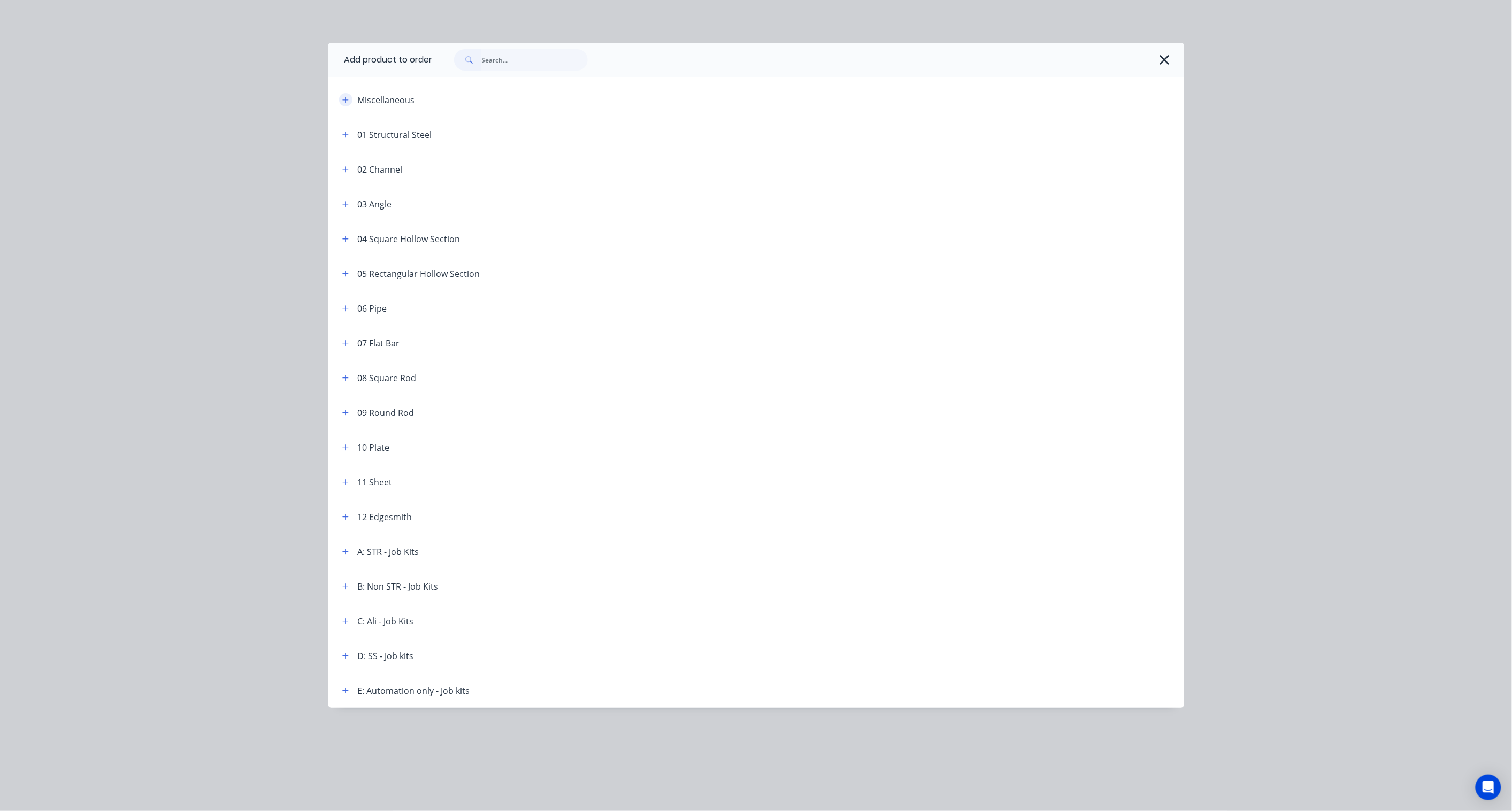
click at [340, 99] on button "button" at bounding box center [345, 100] width 14 height 14
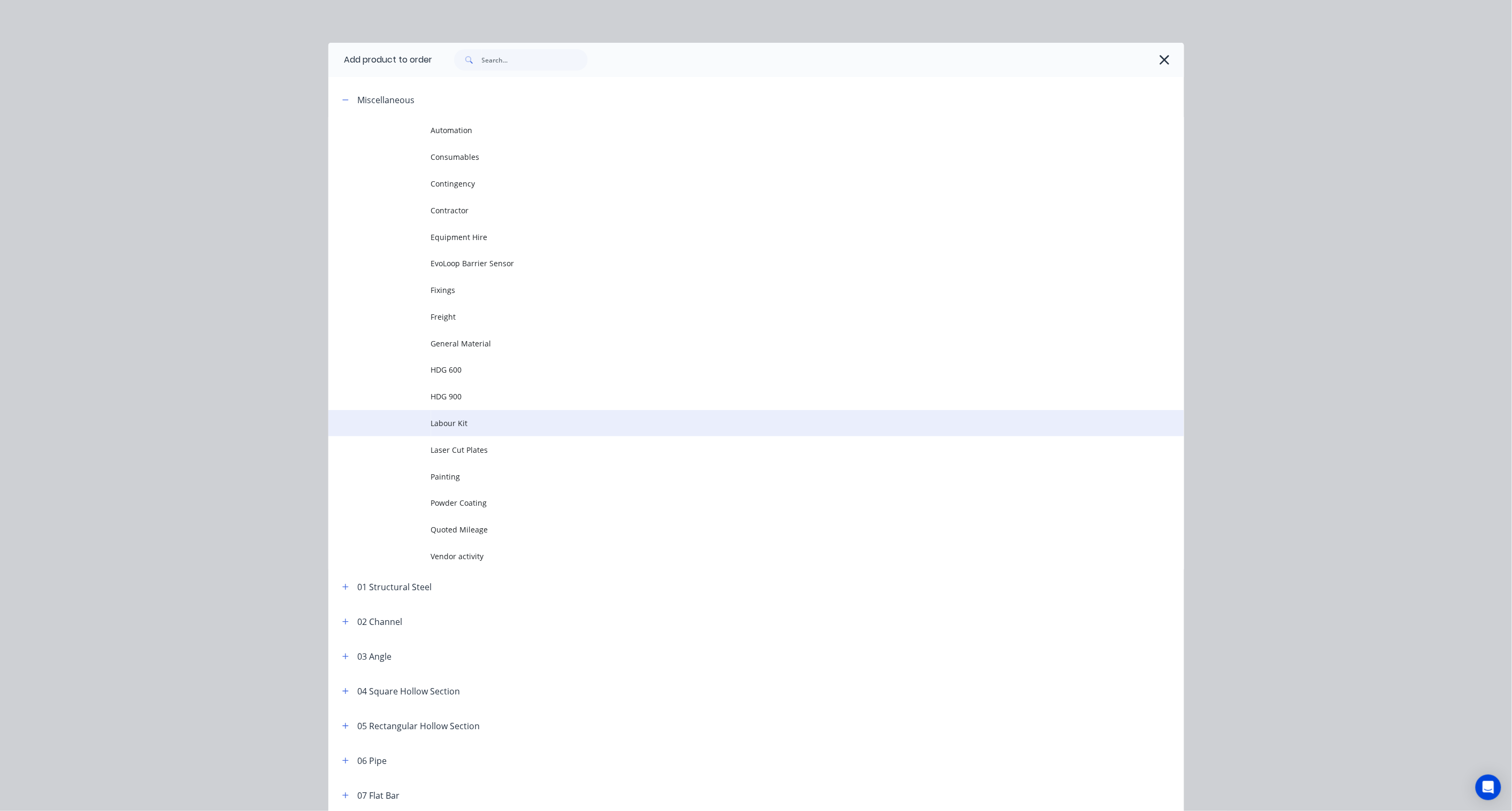
click at [457, 423] on span "Labour Kit" at bounding box center [732, 423] width 602 height 11
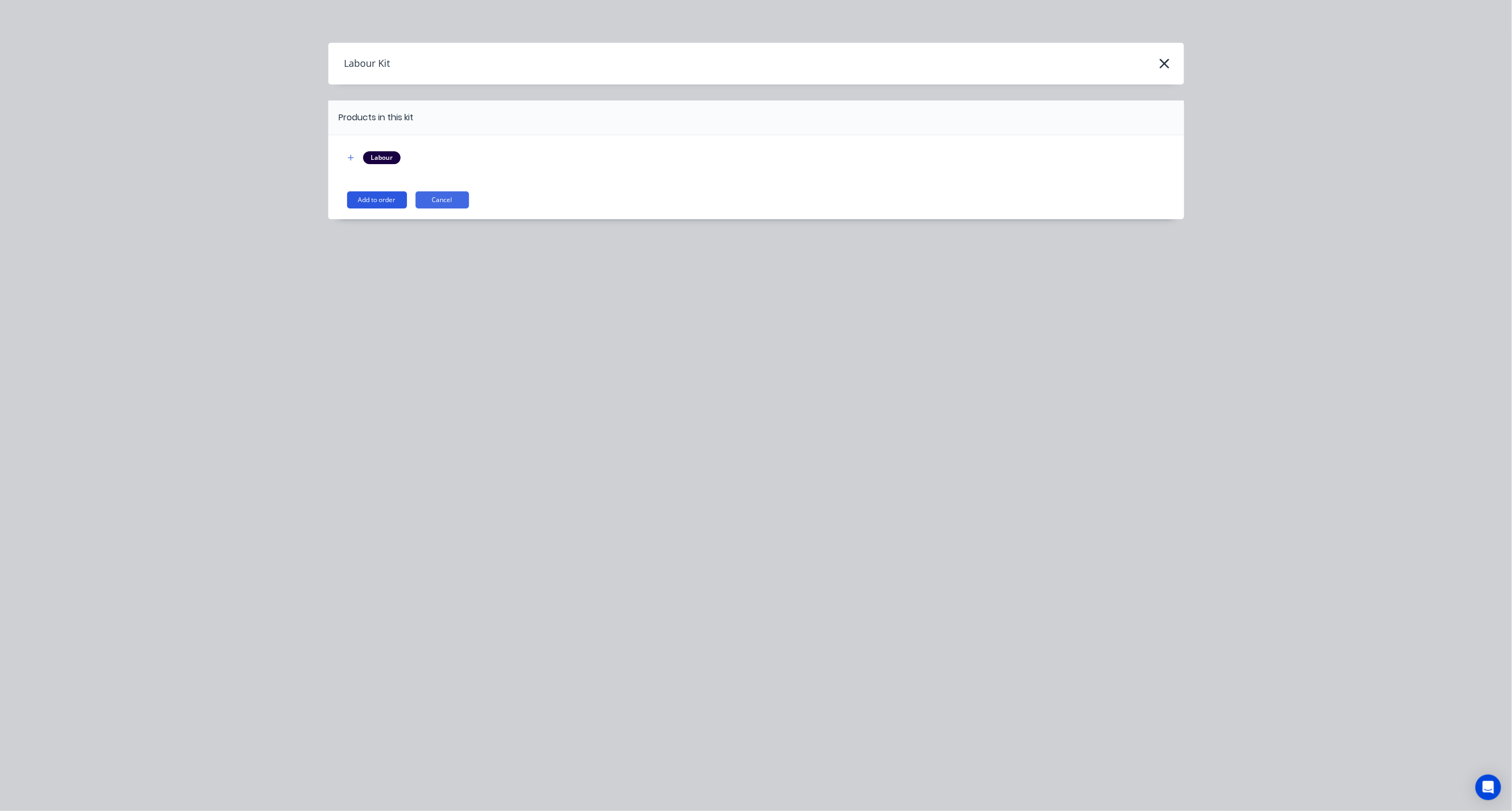
click at [401, 196] on button "Add to order" at bounding box center [377, 200] width 60 height 17
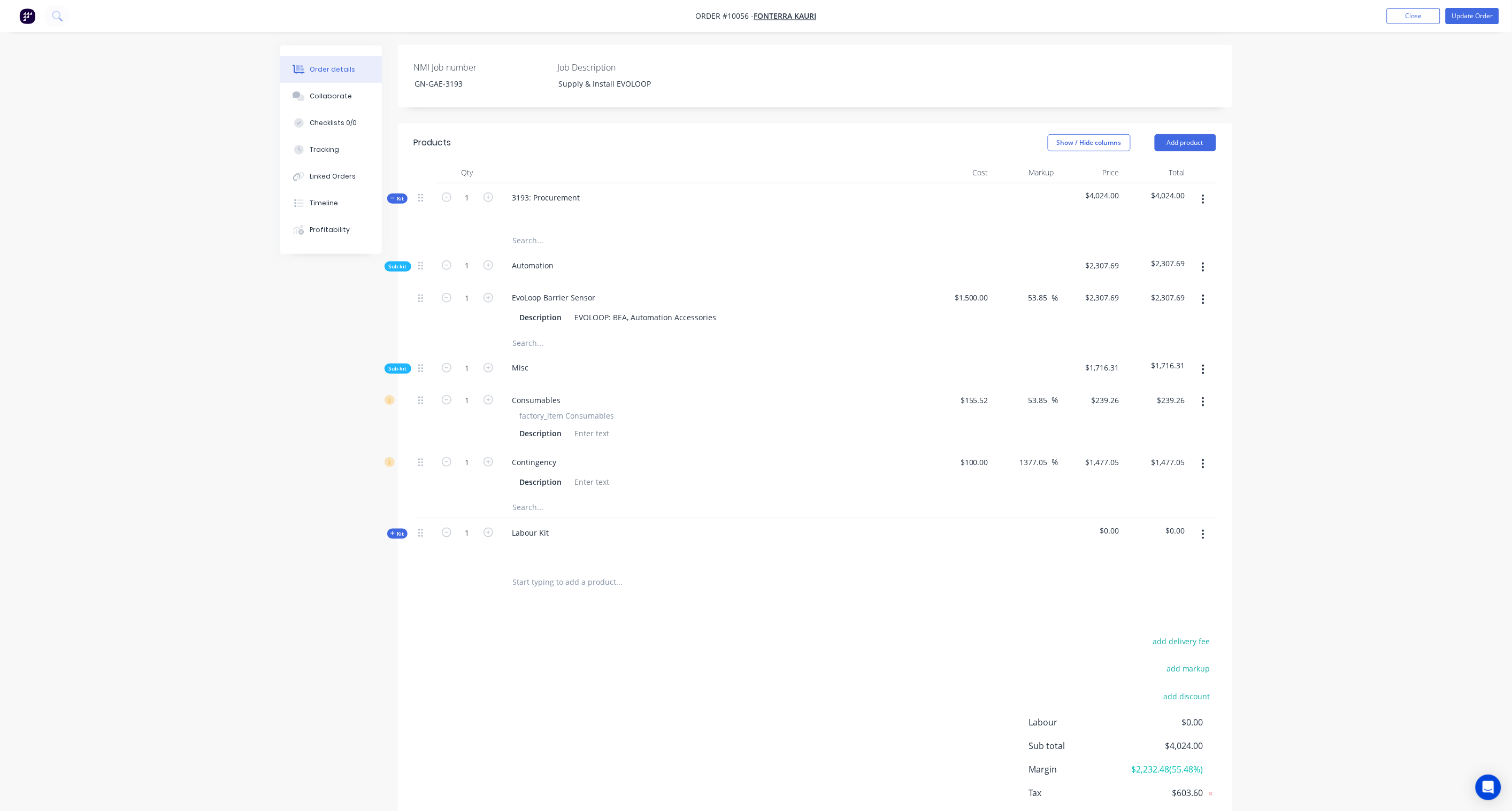
click at [402, 530] on span "Kit" at bounding box center [397, 534] width 14 height 8
click at [489, 574] on icon "button" at bounding box center [488, 579] width 9 height 9
type input "4"
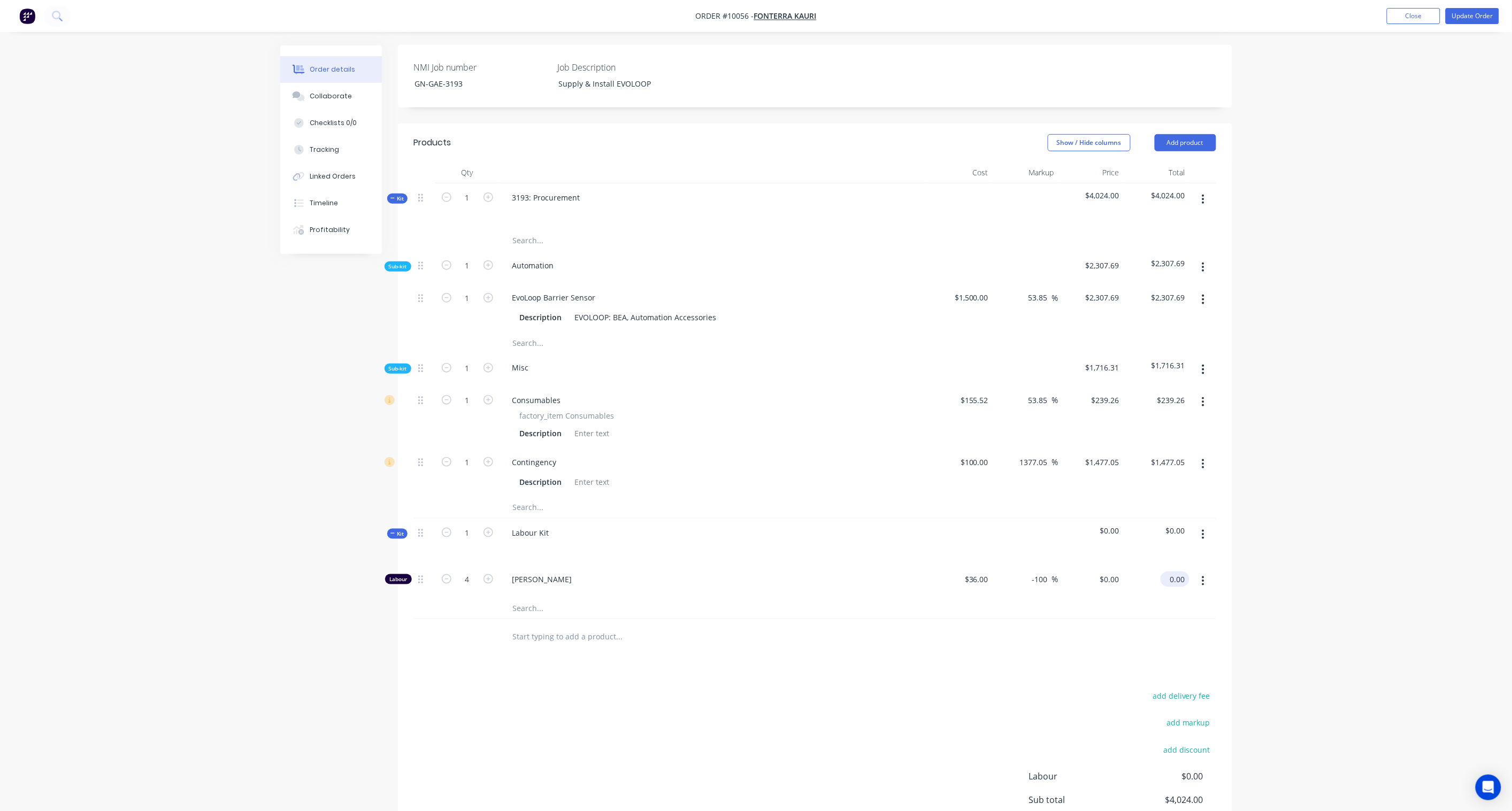
click at [1186, 571] on input "0.00" at bounding box center [1177, 579] width 25 height 15
paste input "42"
type input "420.00"
type input "191.67"
type input "$105.00"
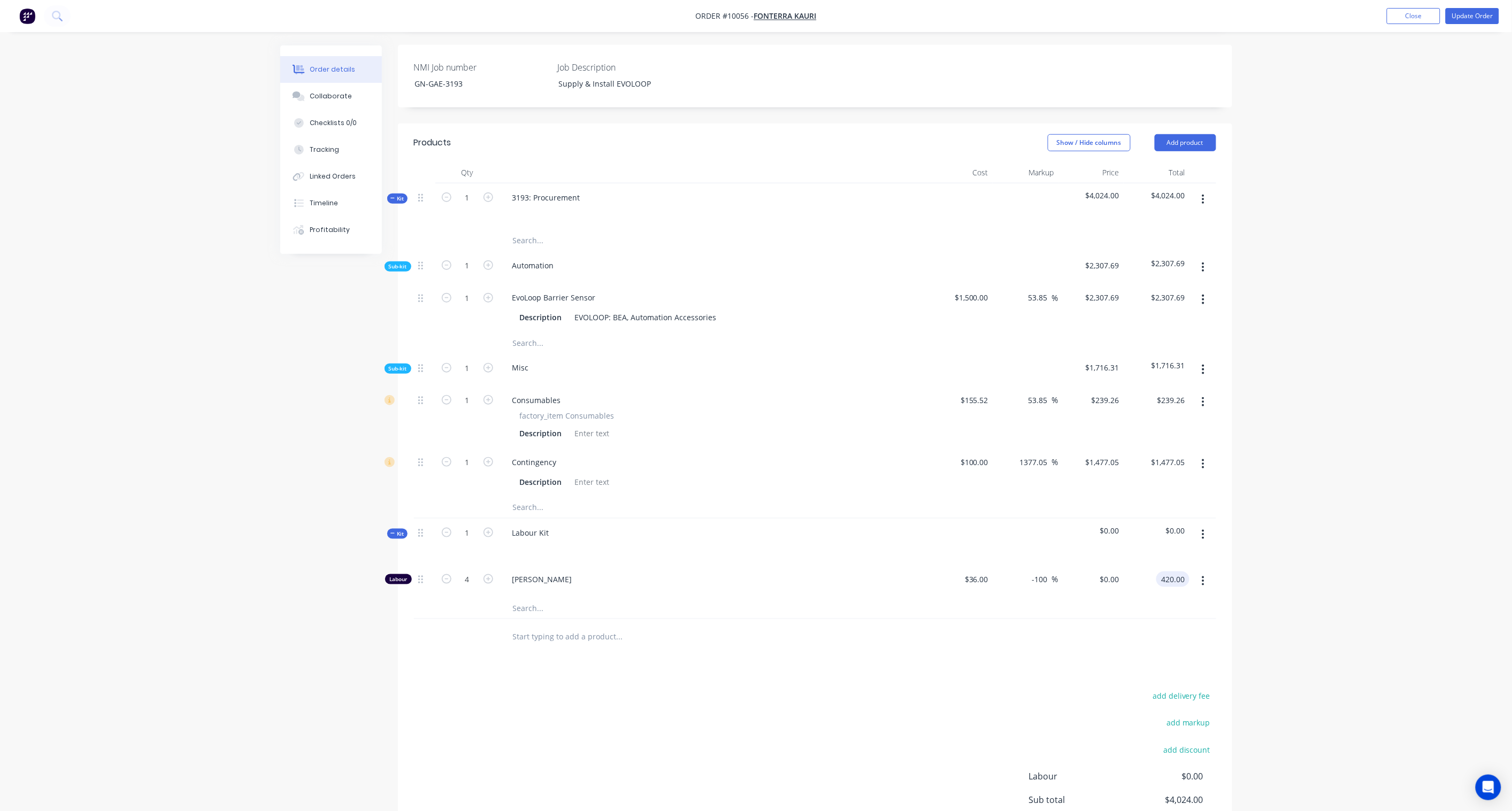
type input "$420.00"
click at [1309, 541] on div "Order details Collaborate Checklists 0/0 Tracking Linked Orders Timeline Profit…" at bounding box center [756, 328] width 1512 height 1196
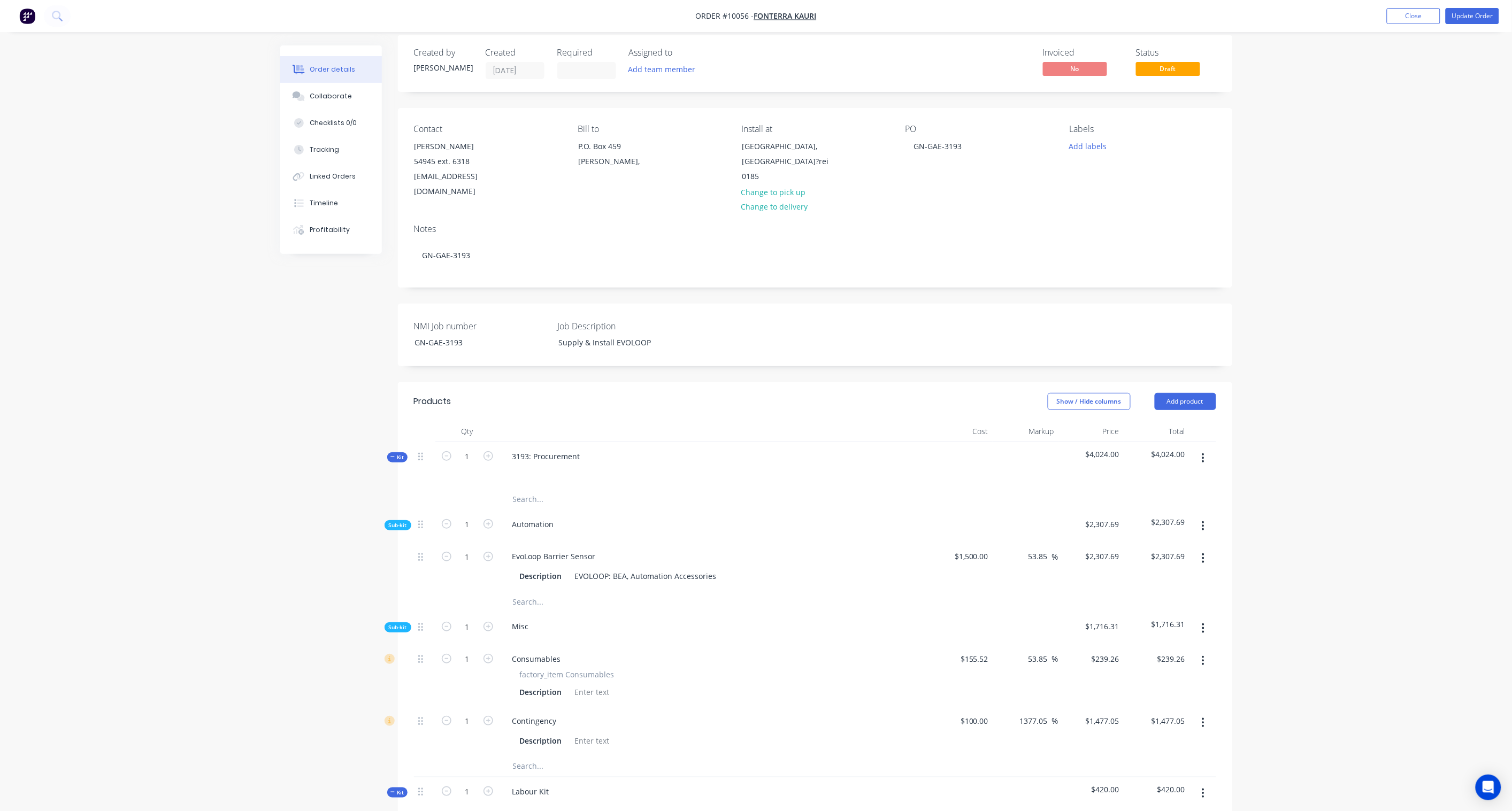
scroll to position [0, 0]
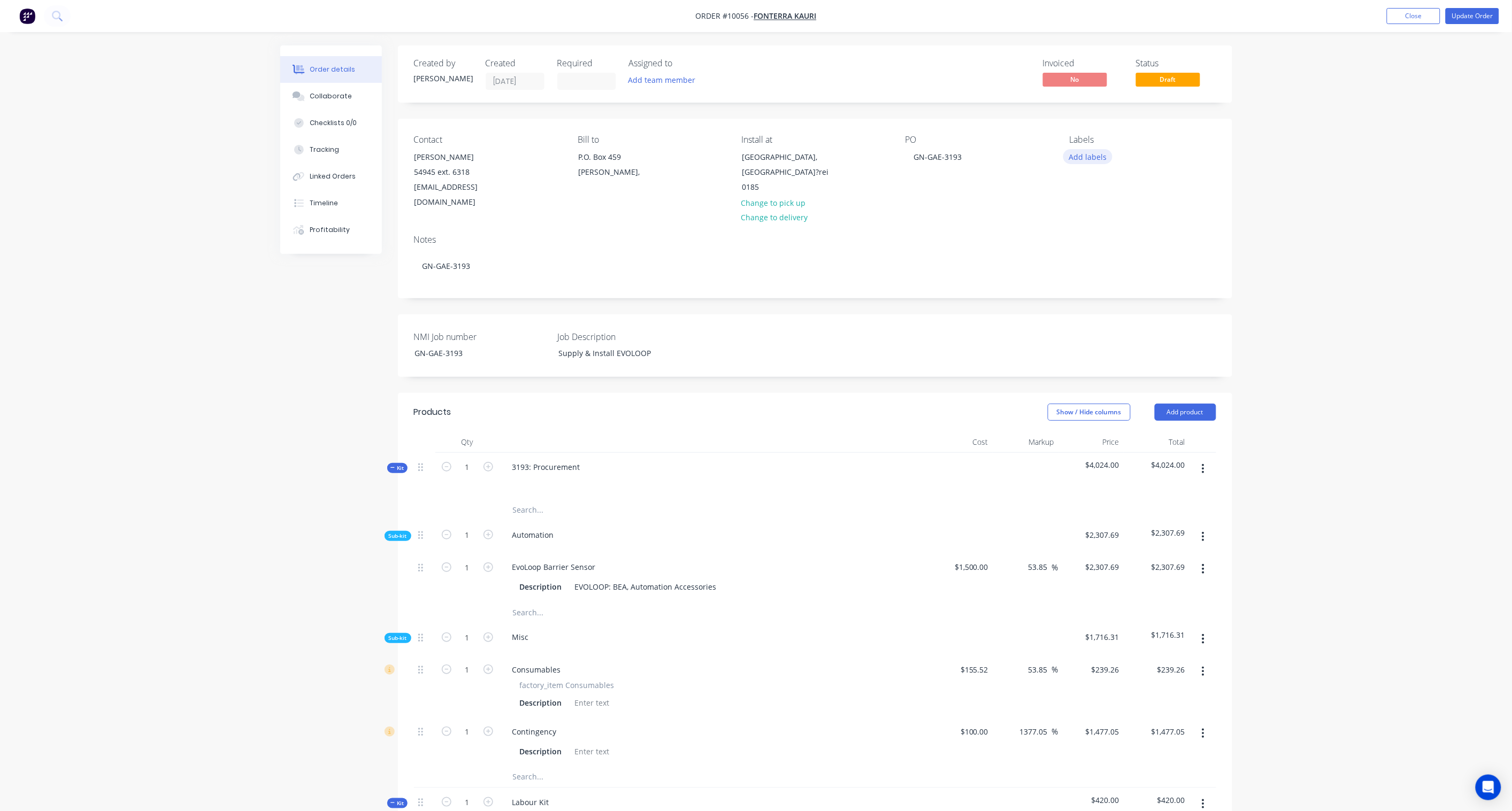
click at [1081, 157] on button "Add labels" at bounding box center [1088, 156] width 49 height 14
click at [1126, 296] on div "00 Priority 2" at bounding box center [1121, 295] width 45 height 12
click at [1121, 286] on div "01 GAE" at bounding box center [1113, 287] width 31 height 12
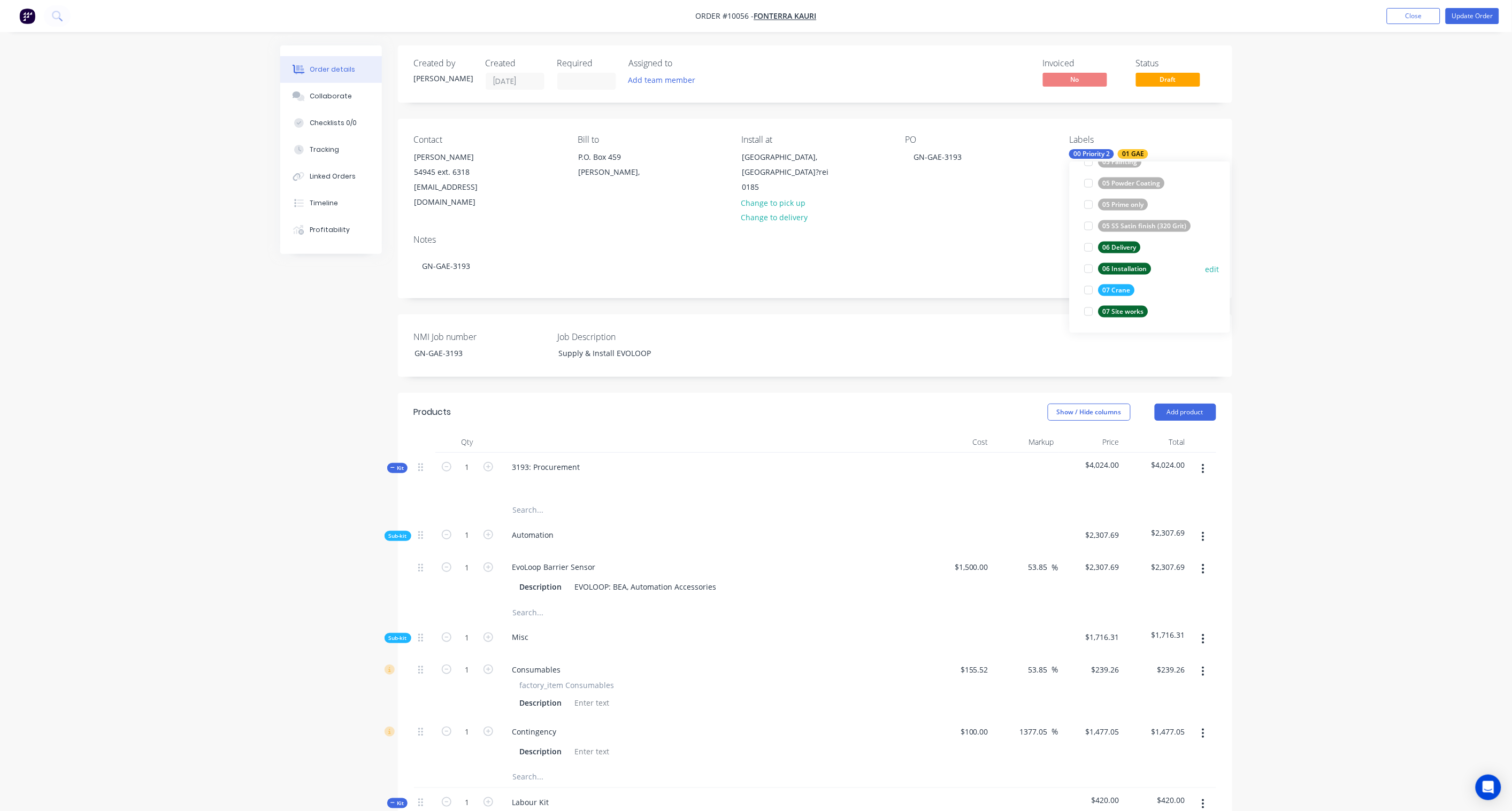
click at [1124, 269] on div "06 Installation" at bounding box center [1125, 269] width 53 height 12
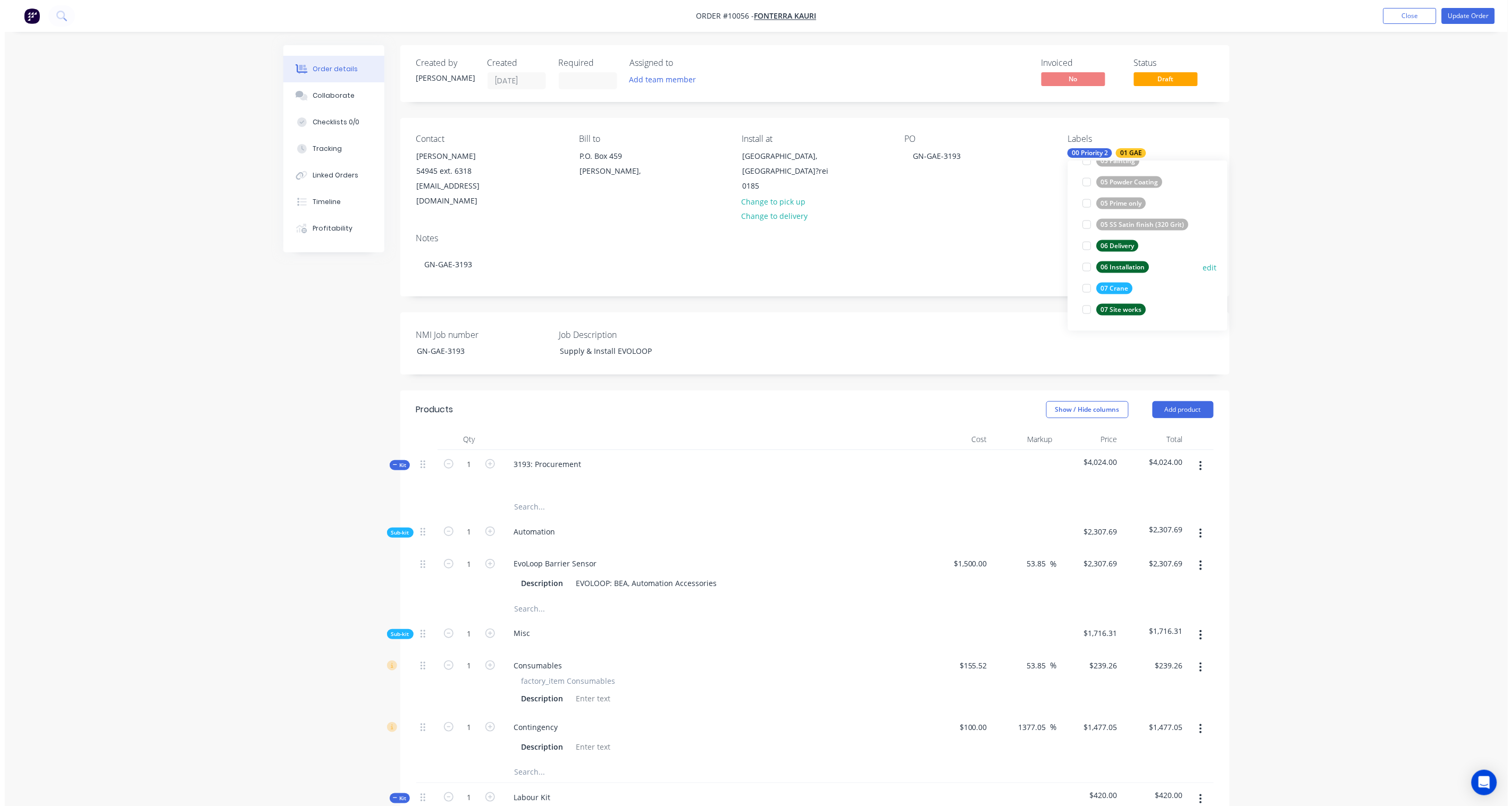
scroll to position [21, 0]
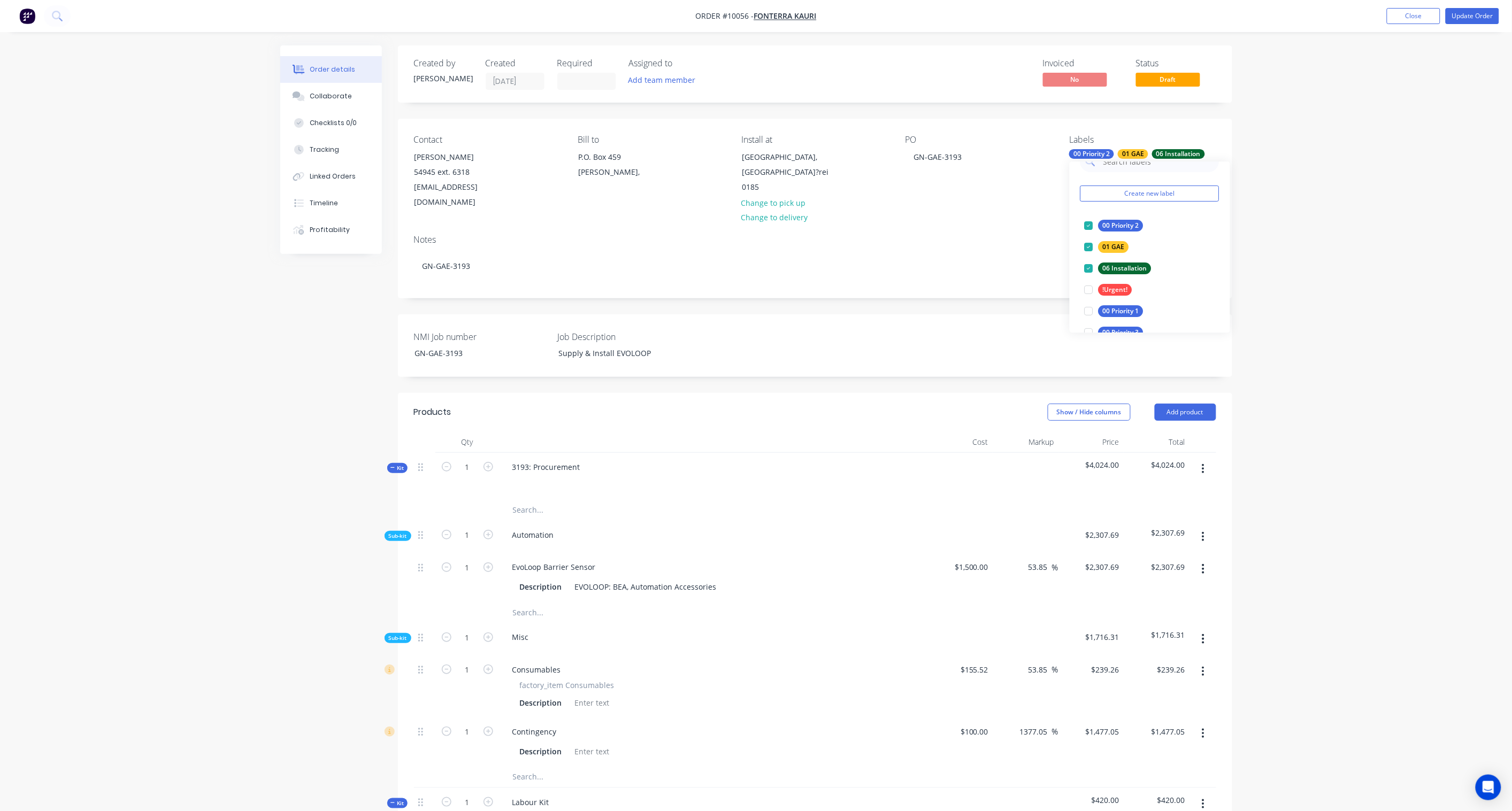
click at [1276, 252] on div "Order details Collaborate Checklists 0/0 Tracking Linked Orders Timeline Profit…" at bounding box center [756, 598] width 1512 height 1196
click at [657, 81] on button "Add team member" at bounding box center [661, 80] width 79 height 14
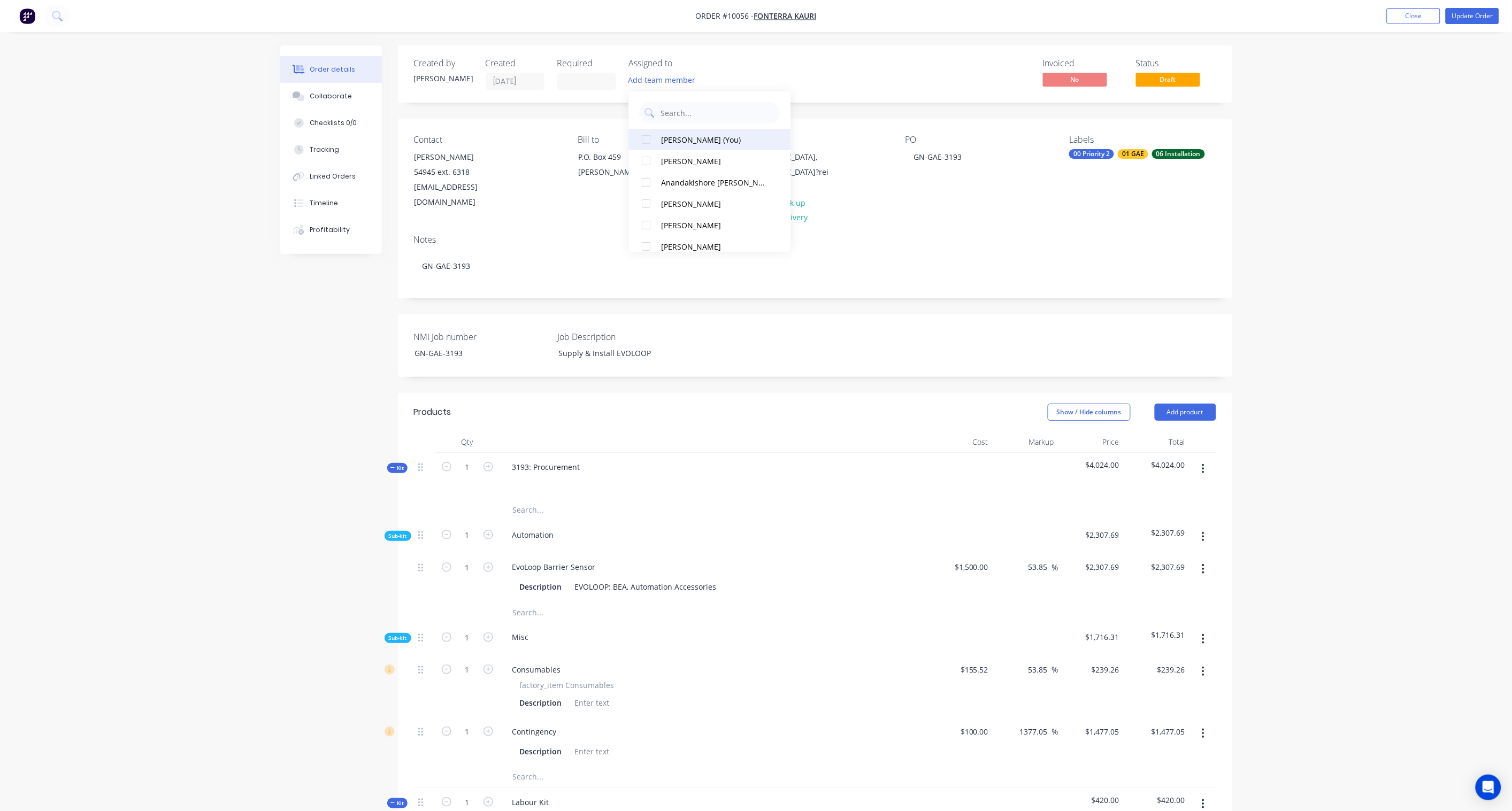
click at [674, 142] on div "[PERSON_NAME] (You)" at bounding box center [715, 139] width 108 height 11
click at [672, 156] on div "[PERSON_NAME]" at bounding box center [715, 161] width 108 height 11
click at [801, 55] on div "Created by [PERSON_NAME] Created [DATE] Required Assigned to BD AS Invoiced No …" at bounding box center [815, 74] width 834 height 57
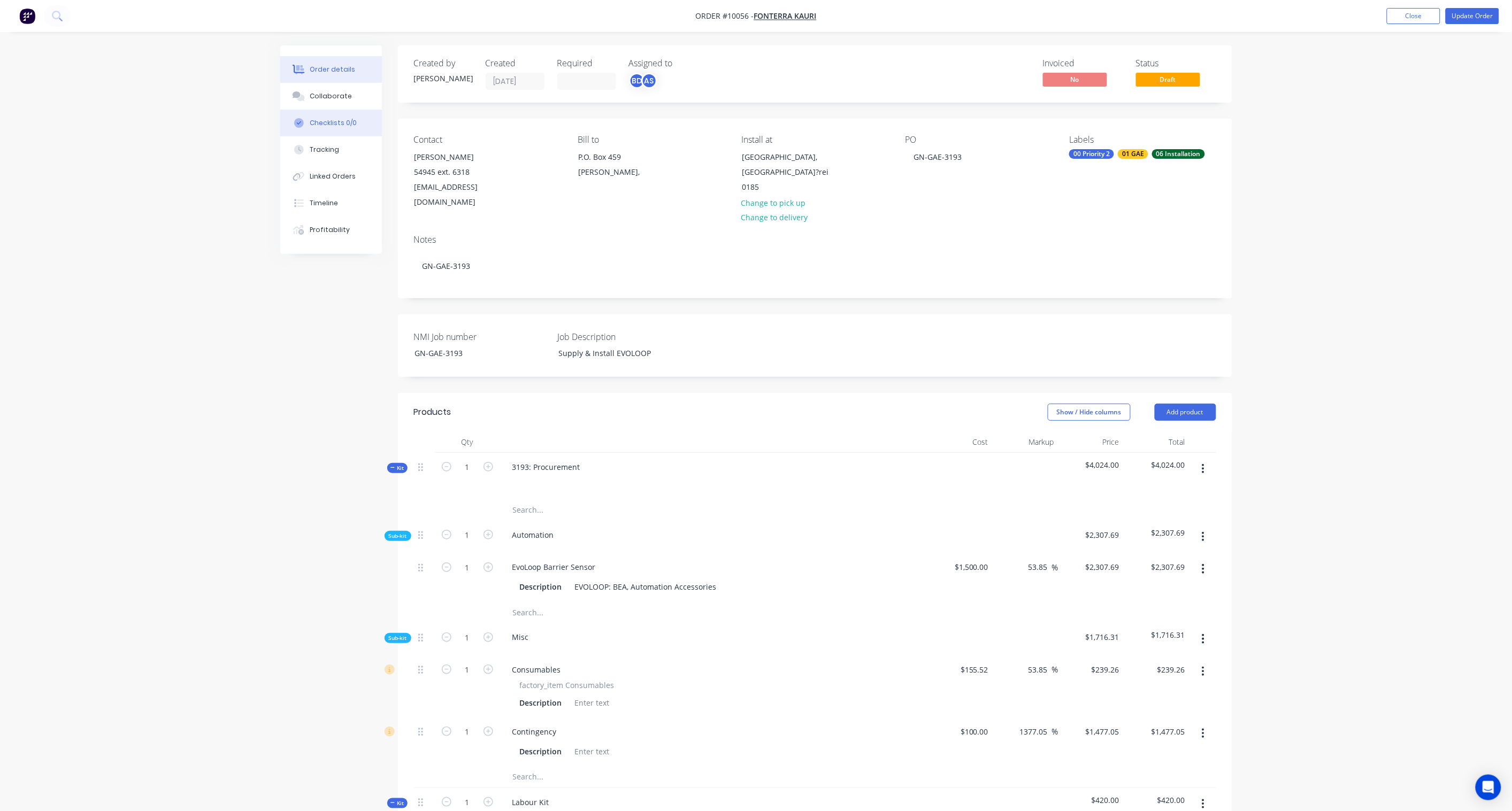
click at [313, 125] on div "Checklists 0/0" at bounding box center [333, 123] width 47 height 9
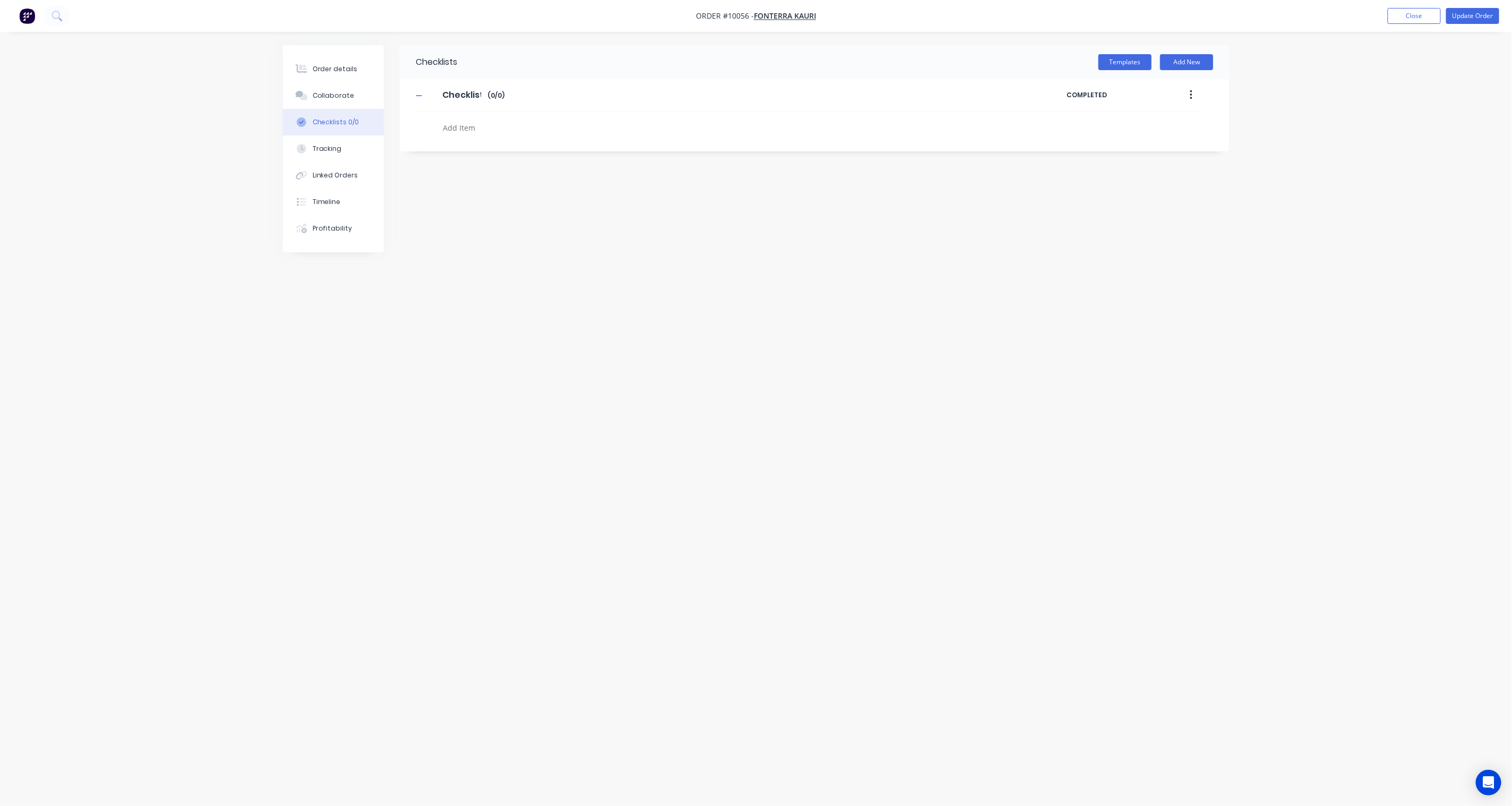
click at [1190, 94] on icon "button" at bounding box center [1191, 95] width 3 height 12
click at [548, 97] on div "Checklist Checklist Enter Checklist name ( 0 / 0 )" at bounding box center [740, 95] width 654 height 19
click at [485, 92] on input "Checklist" at bounding box center [462, 95] width 52 height 16
click at [470, 112] on div at bounding box center [690, 125] width 554 height 27
click at [467, 121] on textarea at bounding box center [694, 128] width 511 height 15
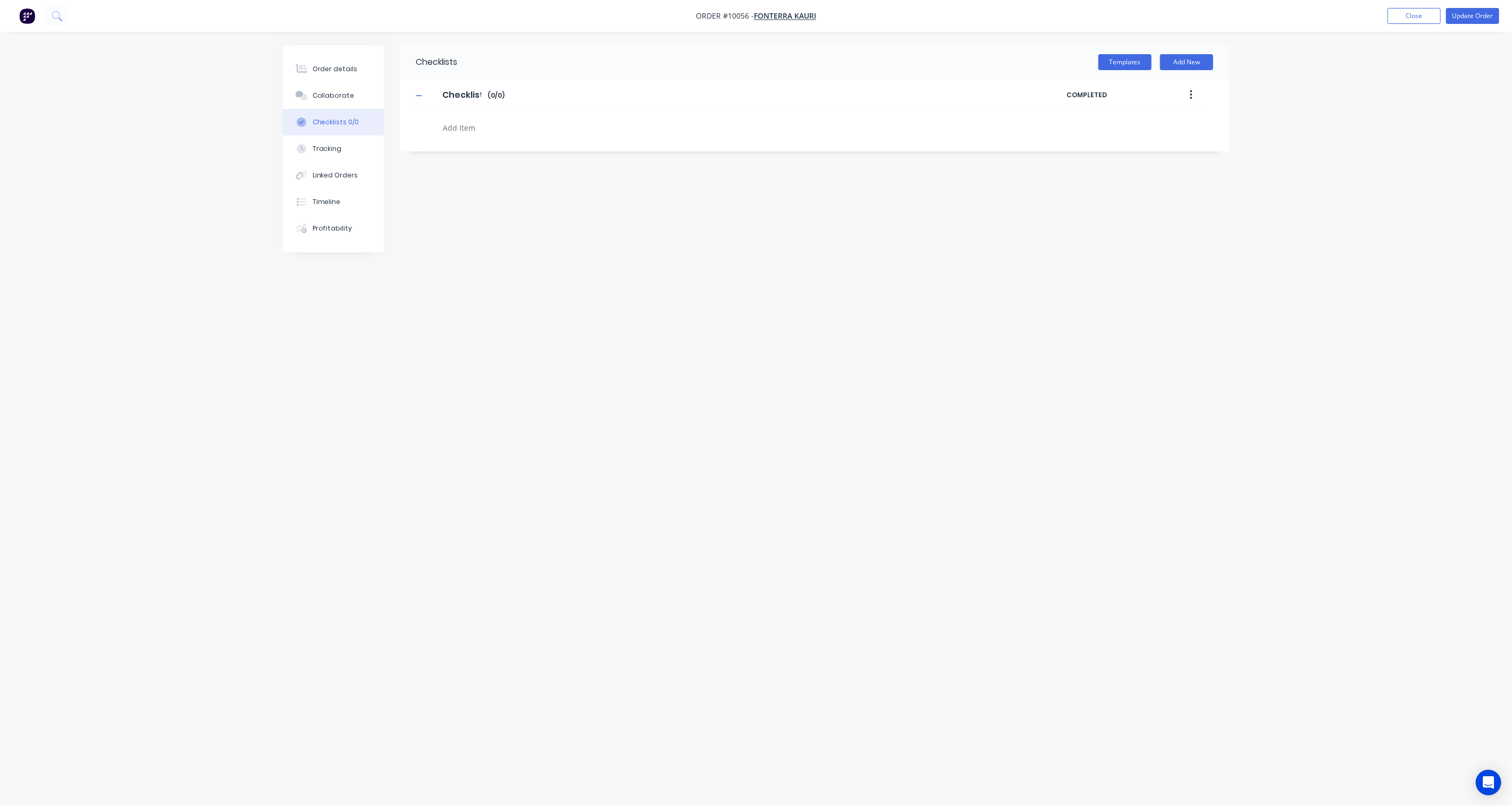
type textarea "x"
type textarea "O"
type textarea "x"
type textarea "Or"
type textarea "x"
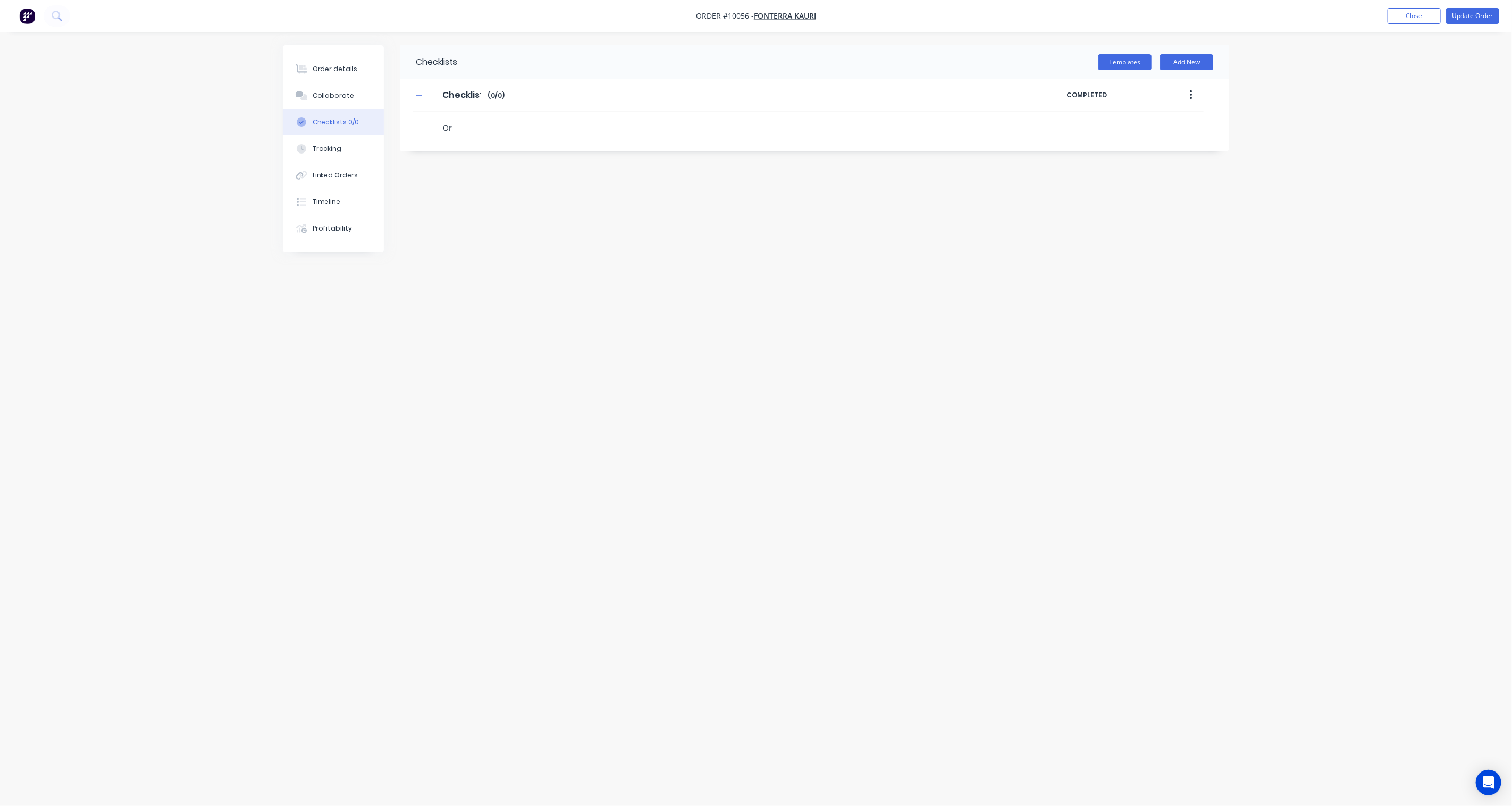
type textarea "Ord"
type textarea "x"
type textarea "Orde"
type textarea "x"
type textarea "Order"
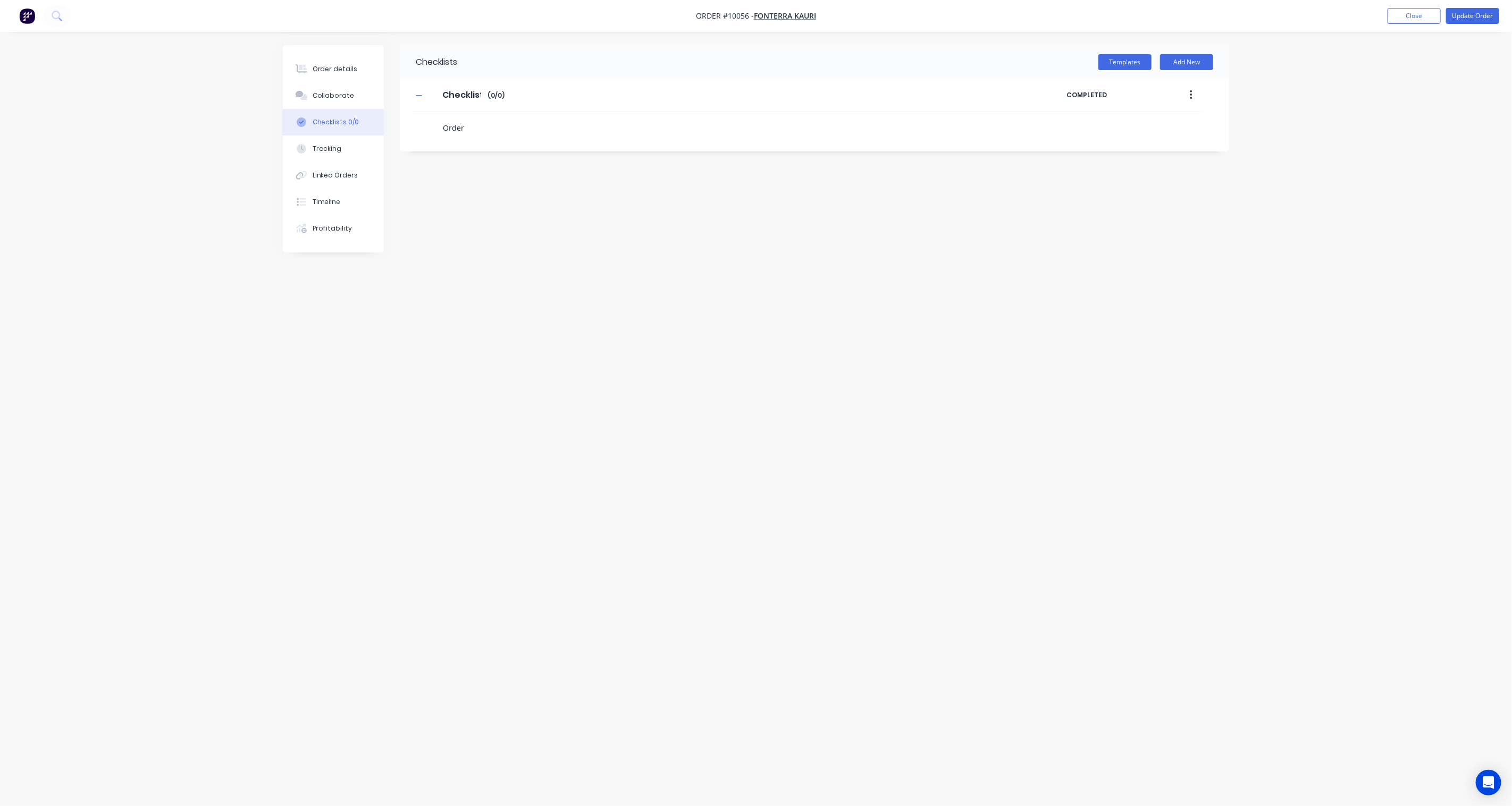
type textarea "x"
type textarea "Order"
type textarea "x"
type textarea "Order L"
type textarea "x"
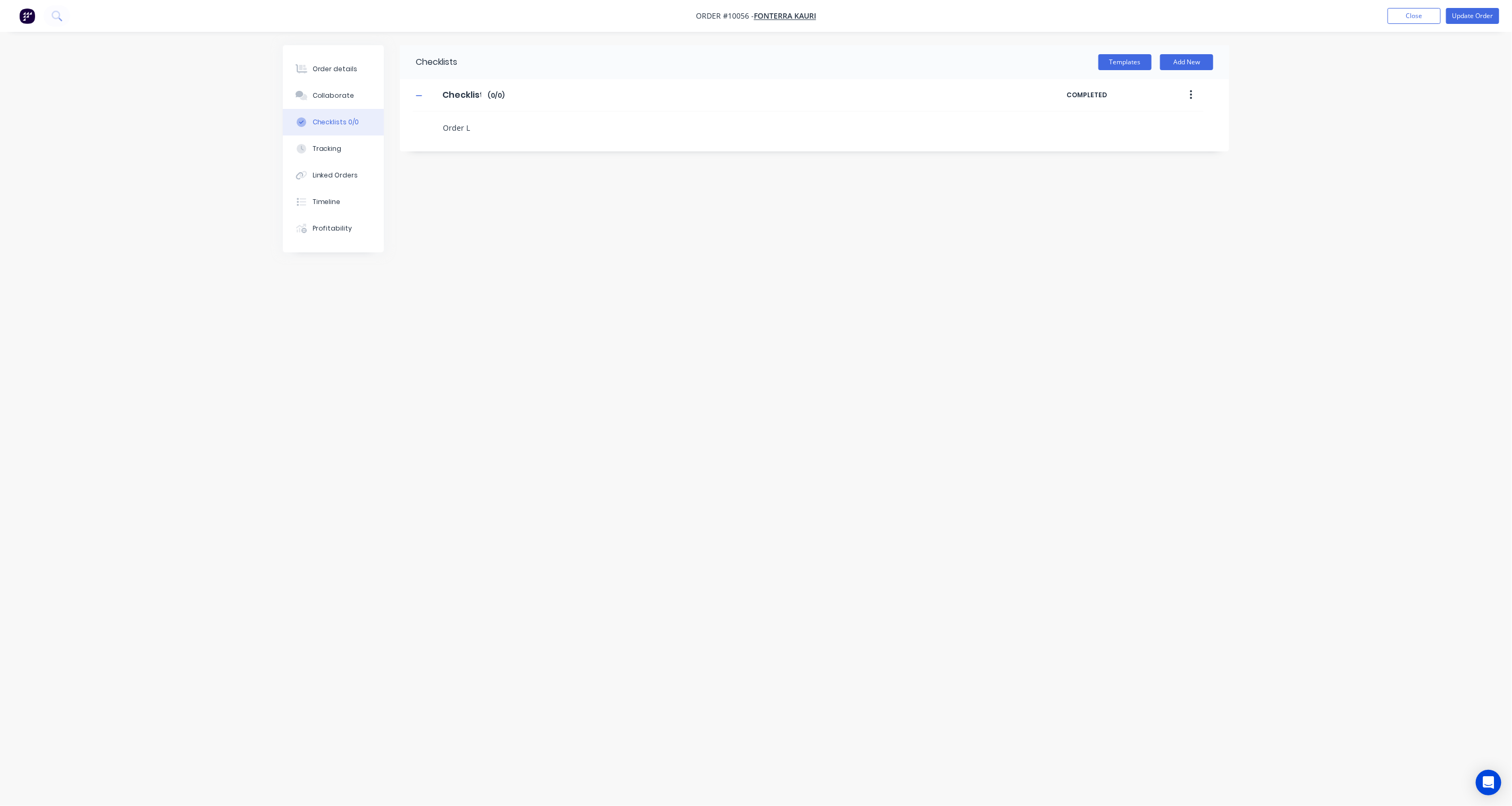
type textarea "Order Lo"
type textarea "x"
type textarea "Order Loo"
type textarea "x"
type textarea "Order Loop"
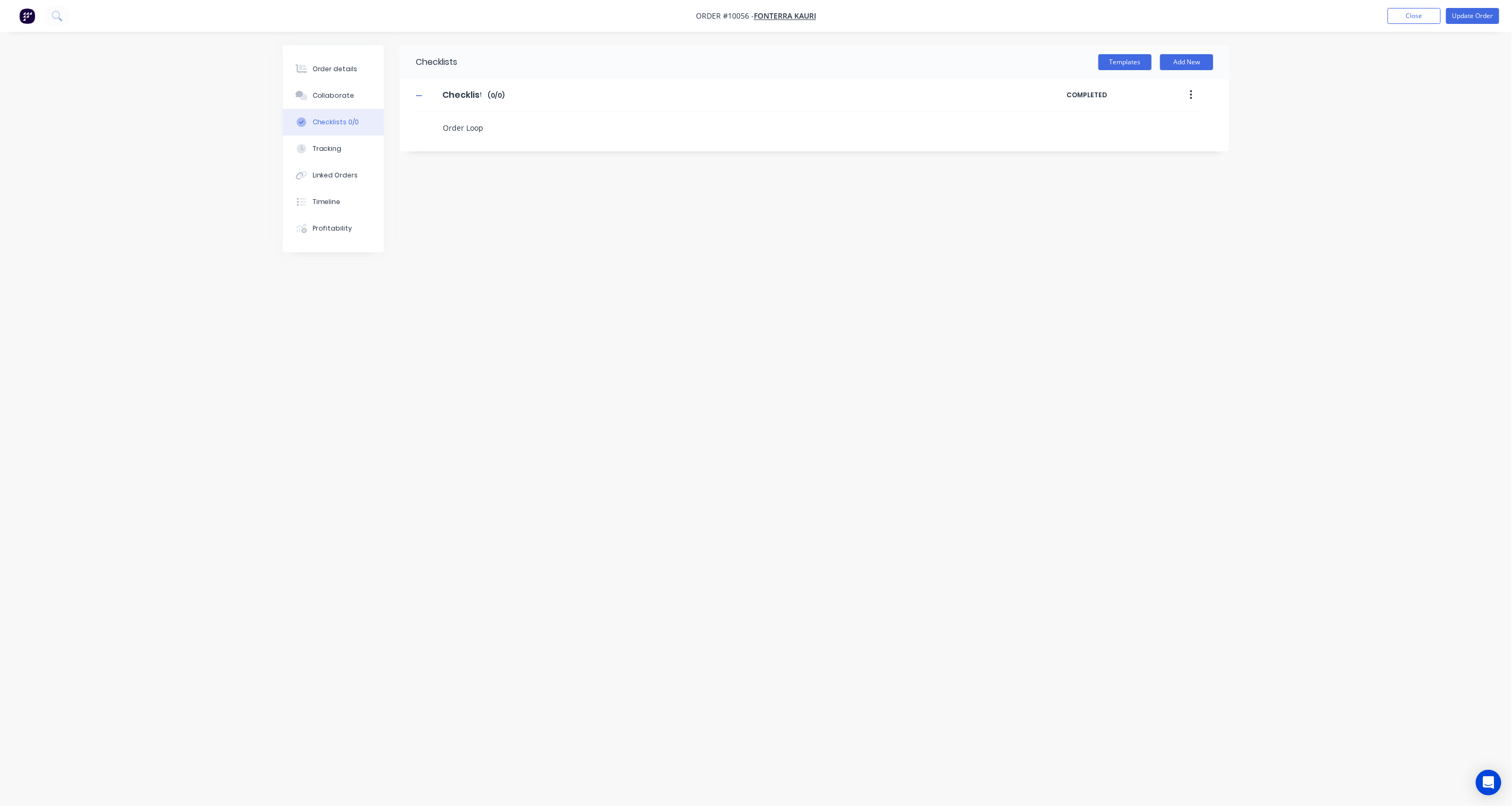
type textarea "x"
type textarea "R"
type textarea "x"
type textarea "Re"
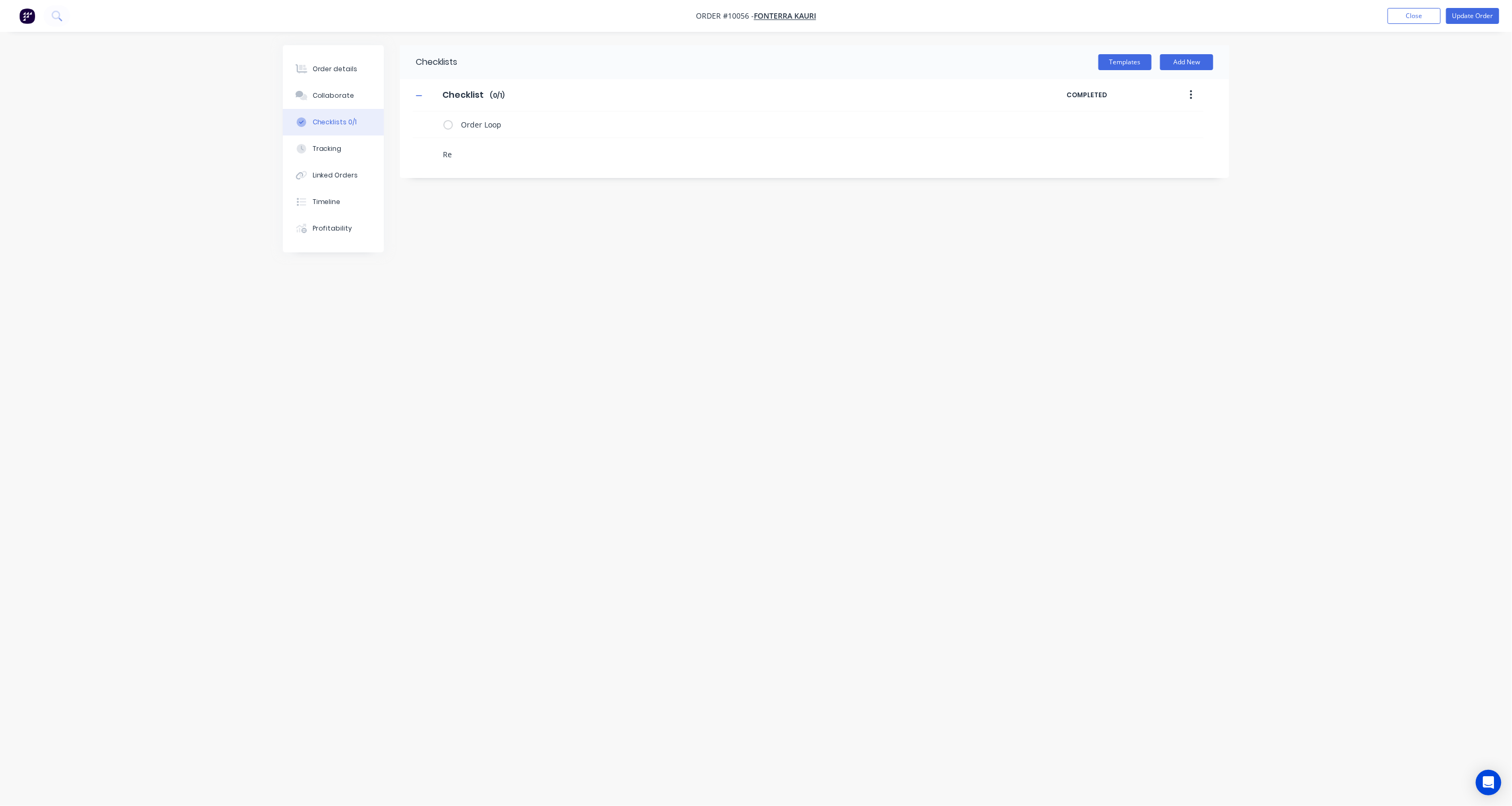
type textarea "x"
type textarea "Rec"
type textarea "x"
type textarea "Rece"
type textarea "x"
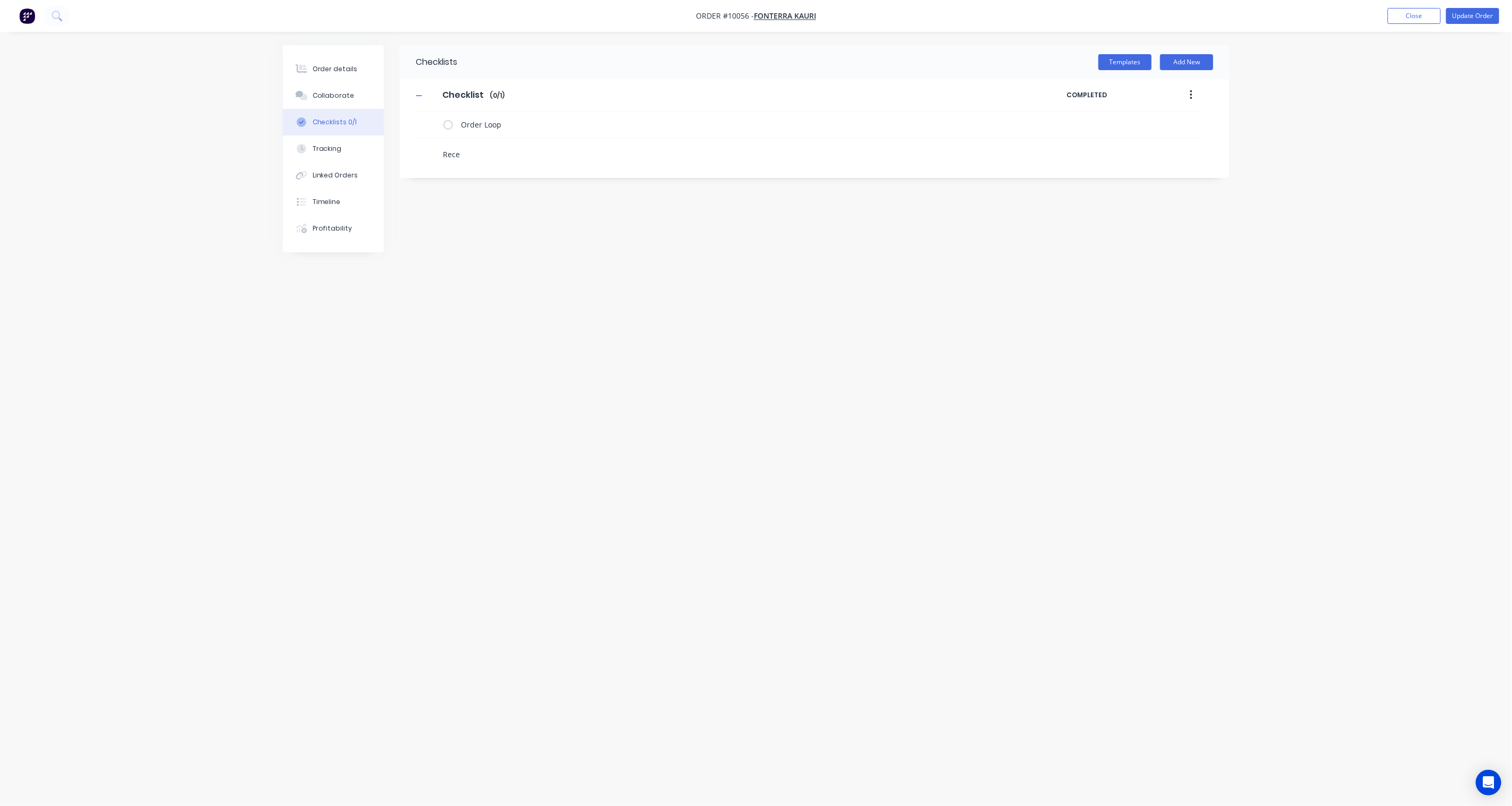
type textarea "Recei"
type textarea "x"
type textarea "Receip"
type textarea "x"
type textarea "Receipt"
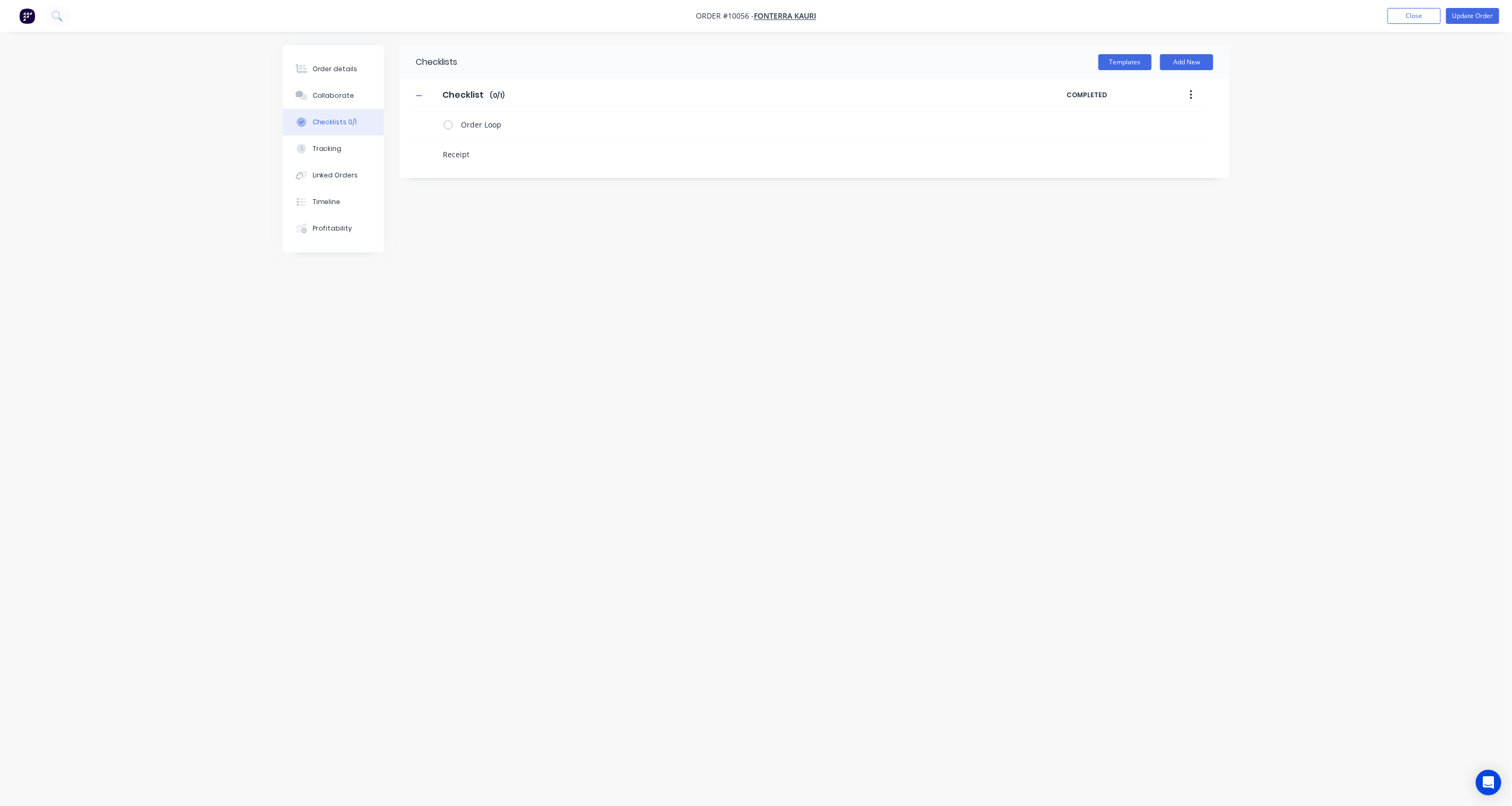
type textarea "x"
type textarea "Receipt"
type textarea "x"
type textarea "Receipt o"
type textarea "x"
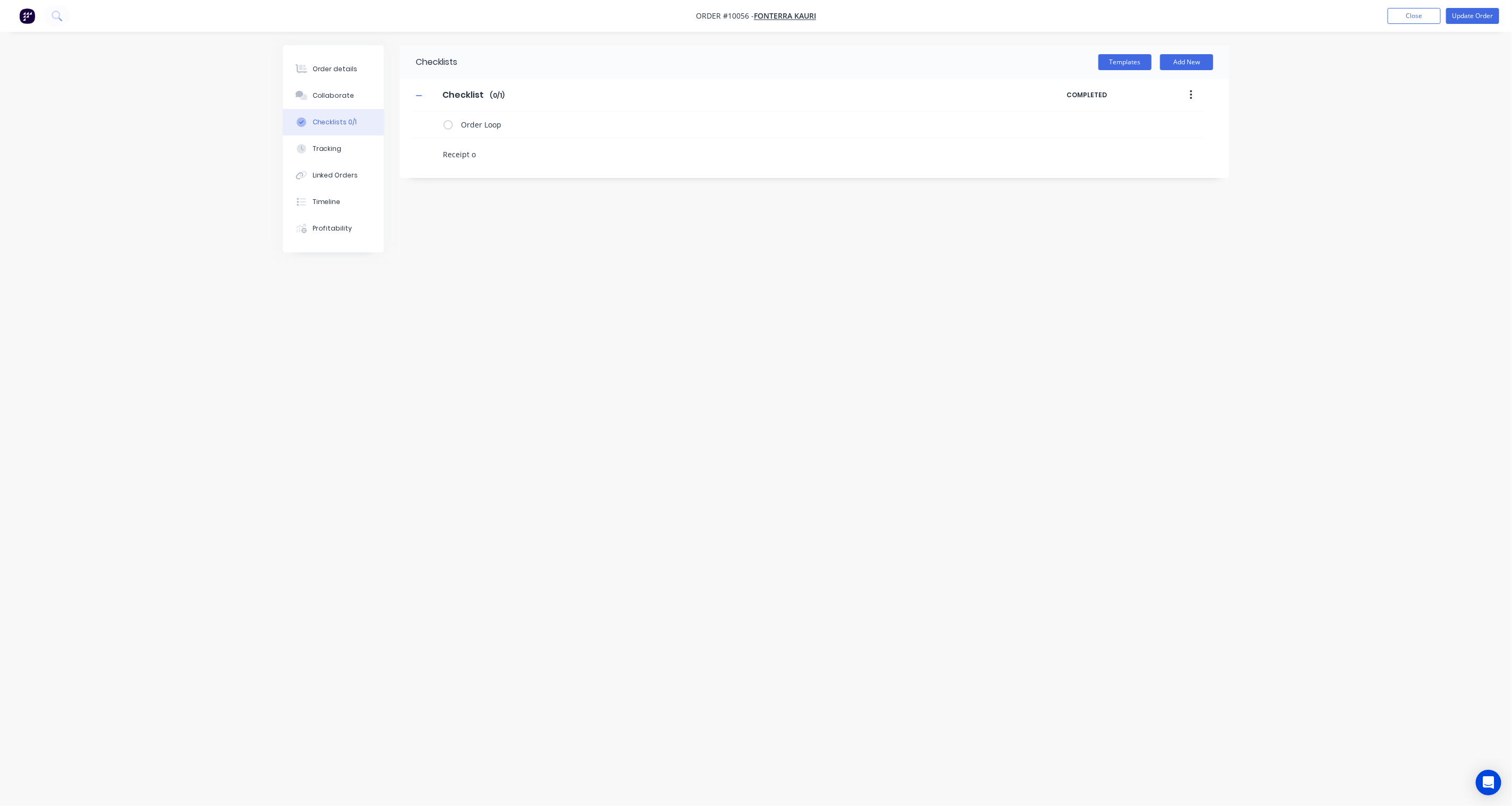
type textarea "Receipt of"
type textarea "x"
type textarea "Receipt of"
type textarea "x"
type textarea "Receipt of L"
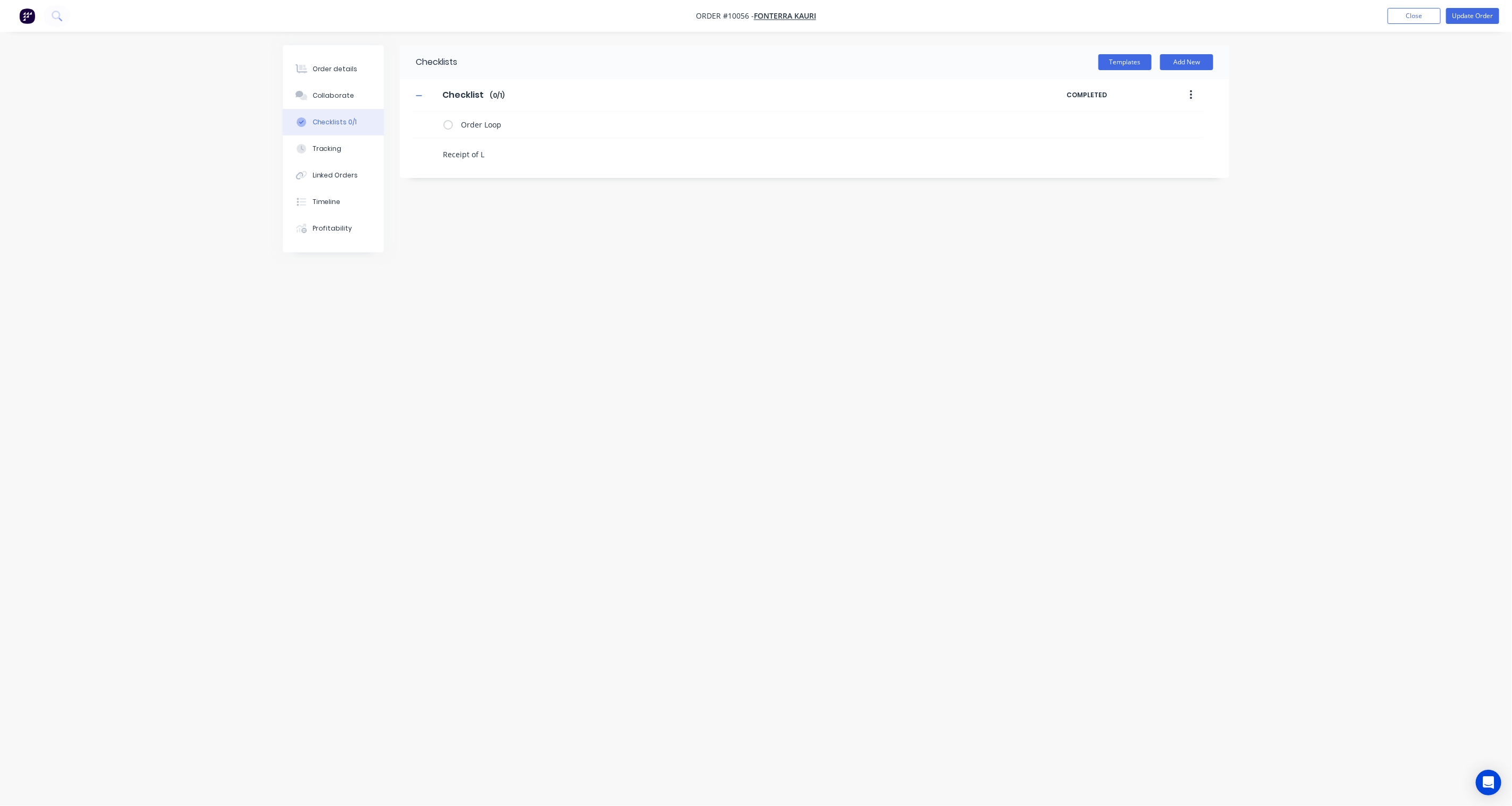
type textarea "x"
type textarea "Receipt of Lo"
type textarea "x"
type textarea "Receipt of Loo"
type textarea "x"
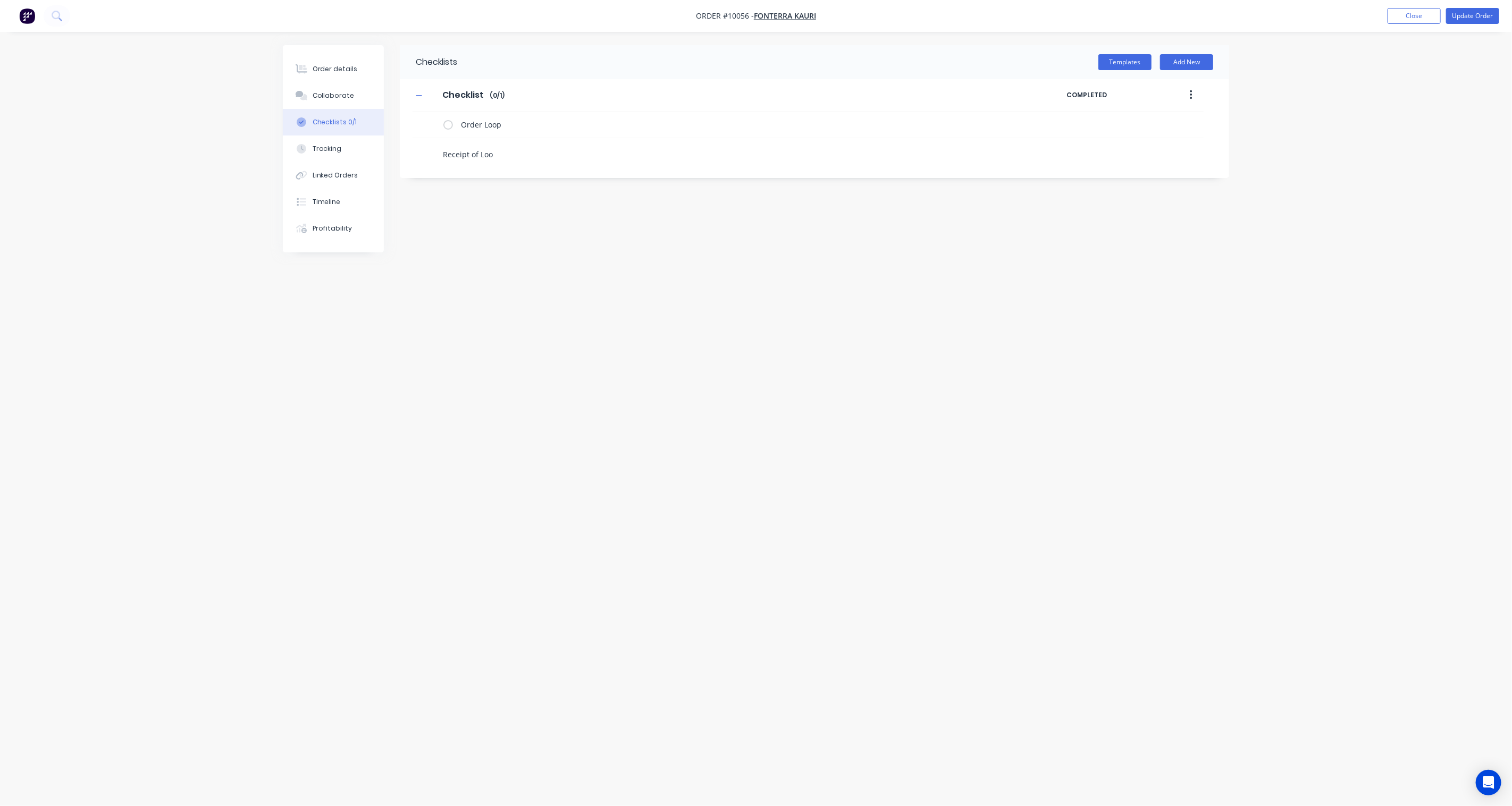
type textarea "Receipt of Loop"
type textarea "x"
type textarea "S"
type textarea "x"
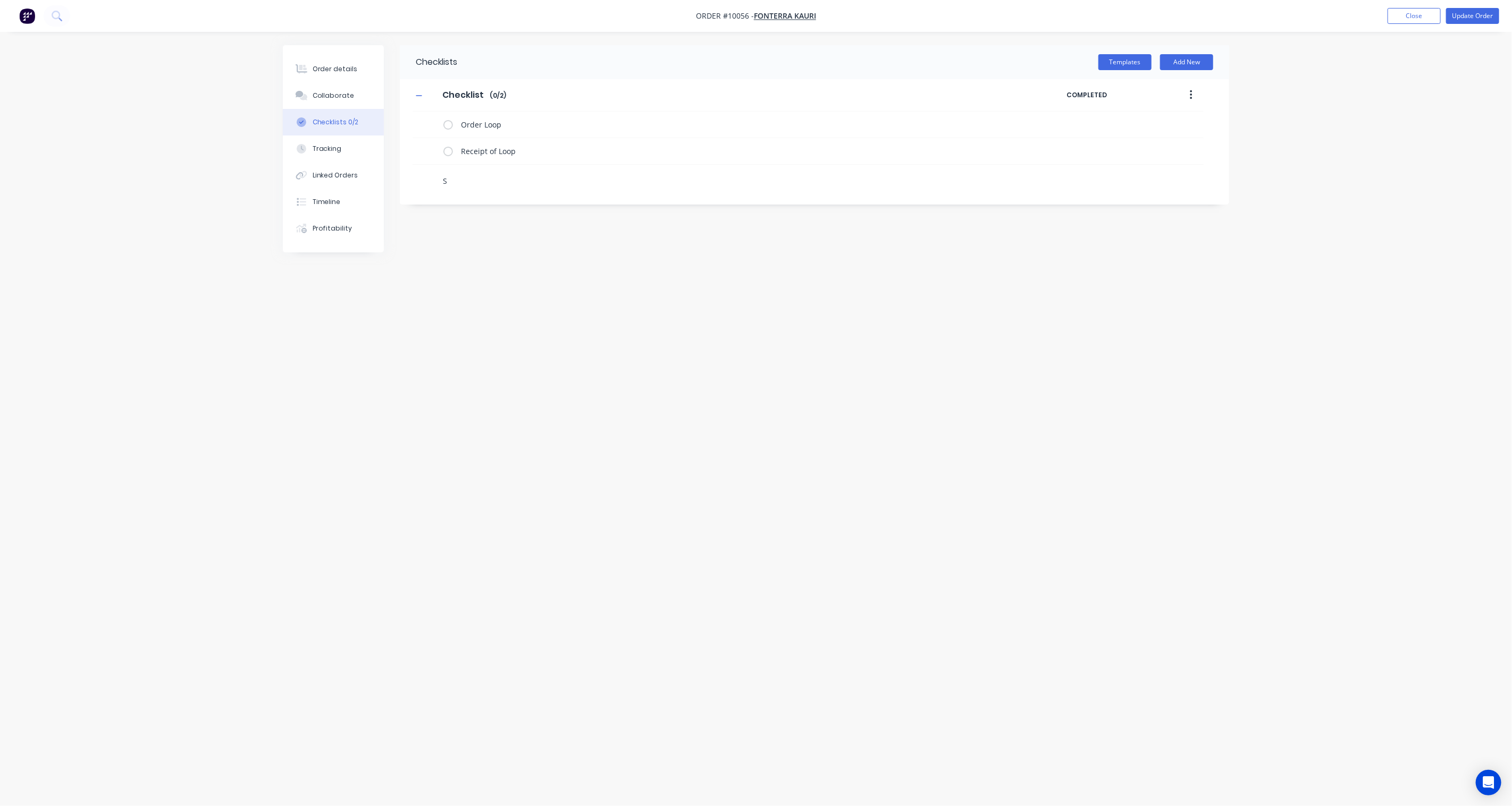
type textarea "Se"
type textarea "x"
type textarea "Set"
type textarea "x"
type textarea "Set"
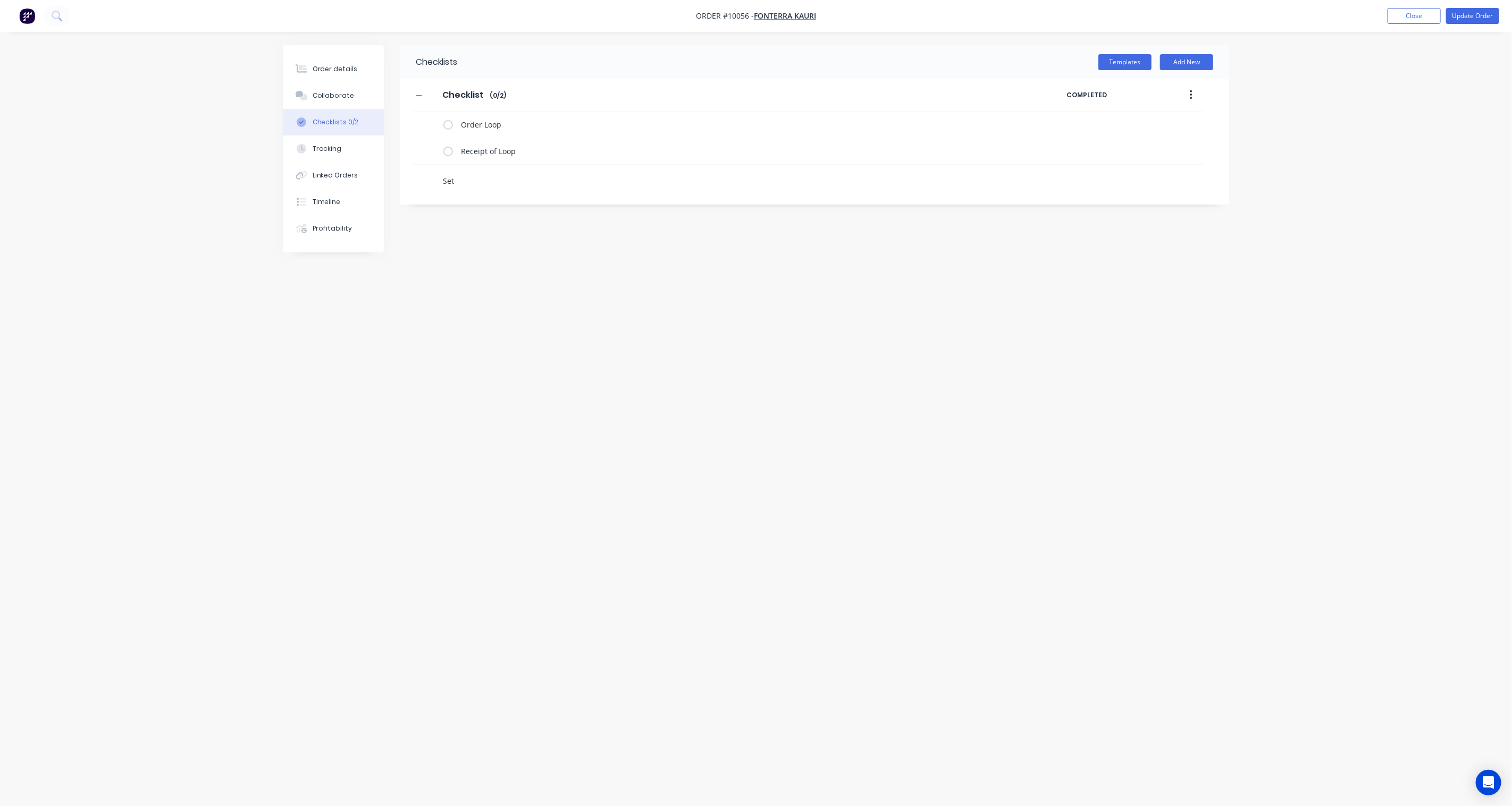
type textarea "x"
type textarea "Set u"
type textarea "x"
type textarea "Set up"
type textarea "x"
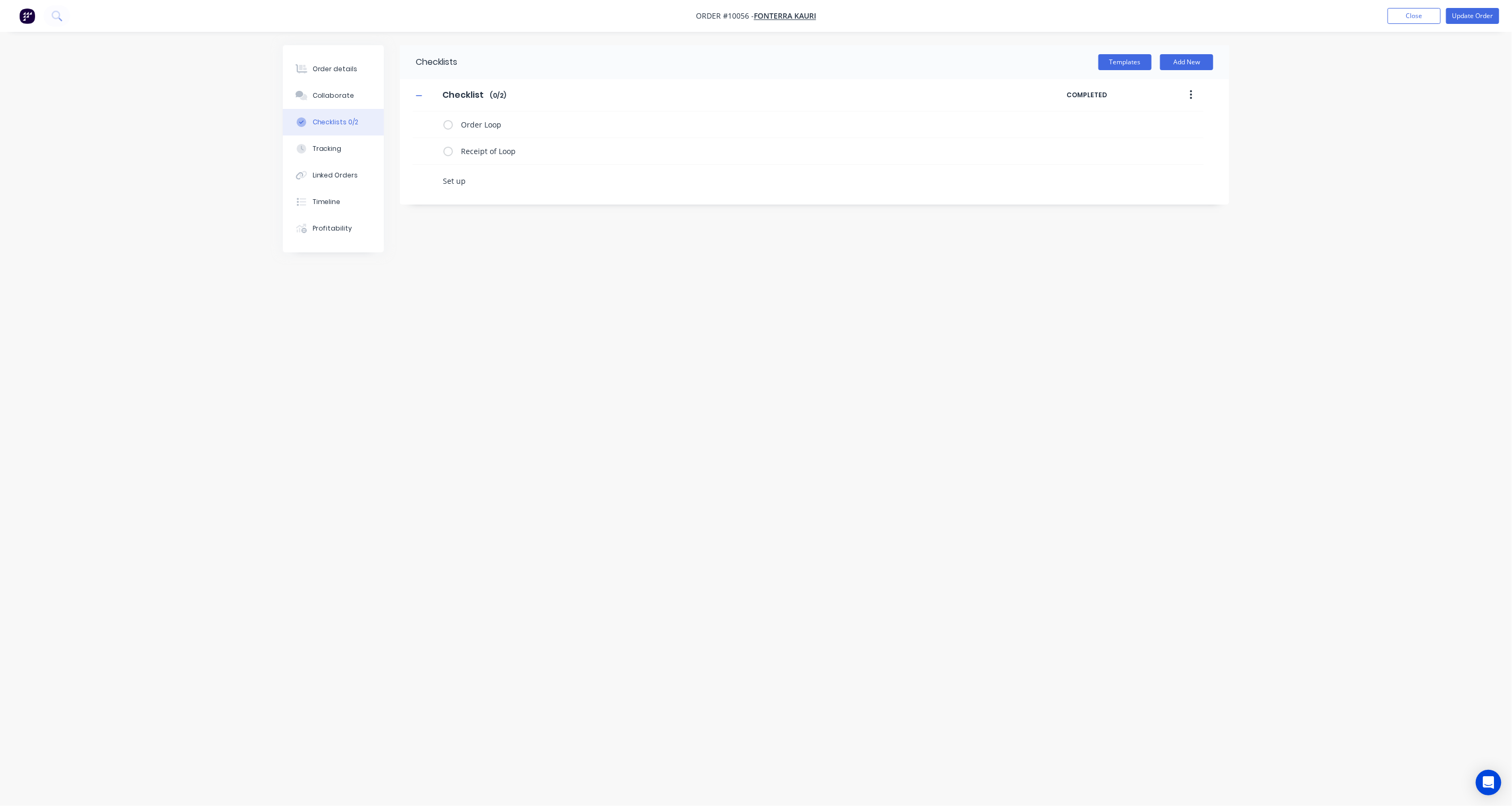
type textarea "Set up"
type textarea "x"
type textarea "Set up o"
type textarea "x"
type textarea "Set up of"
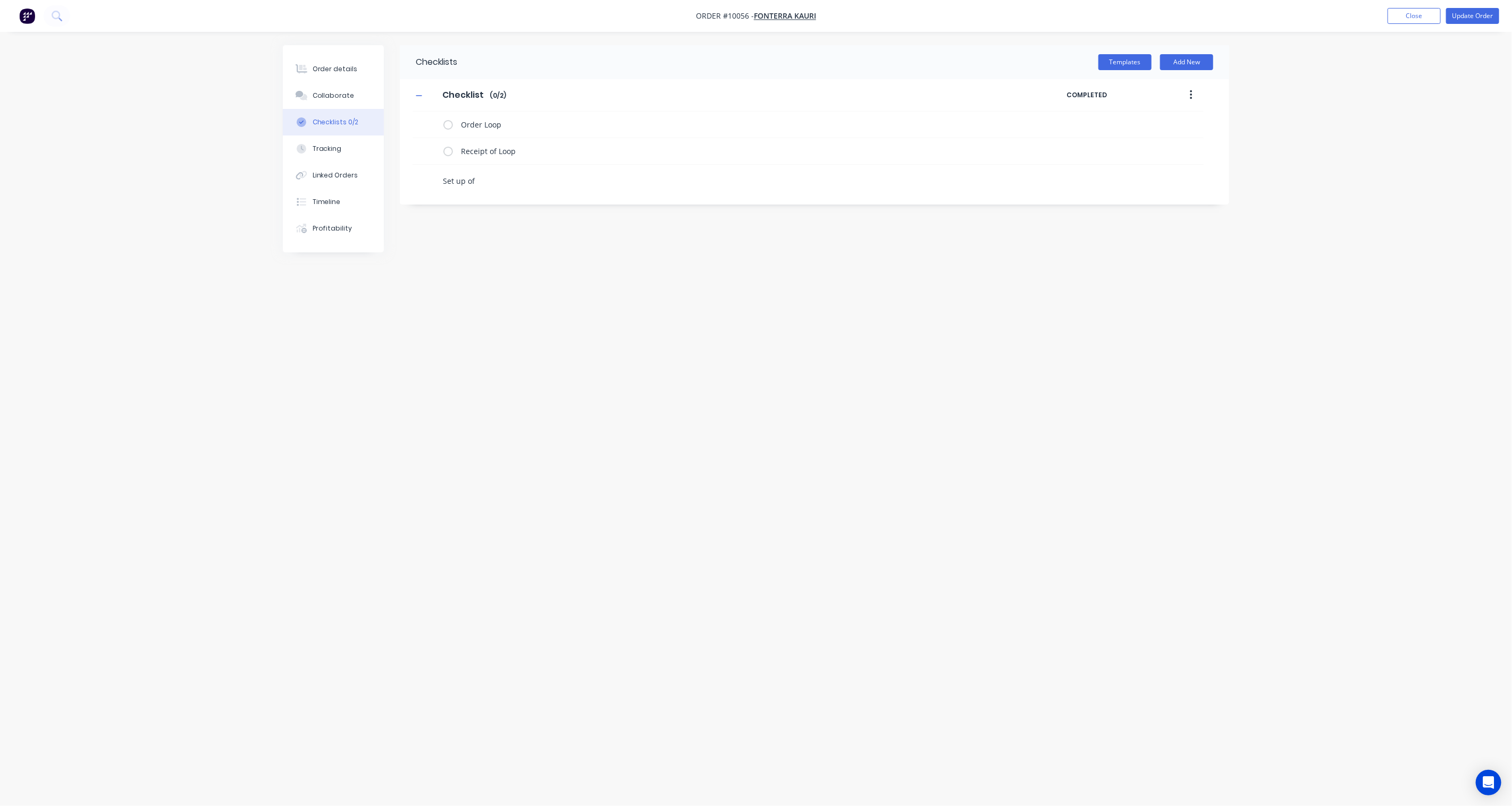
type textarea "x"
type textarea "Set up of"
type textarea "x"
type textarea "Set up of L"
type textarea "x"
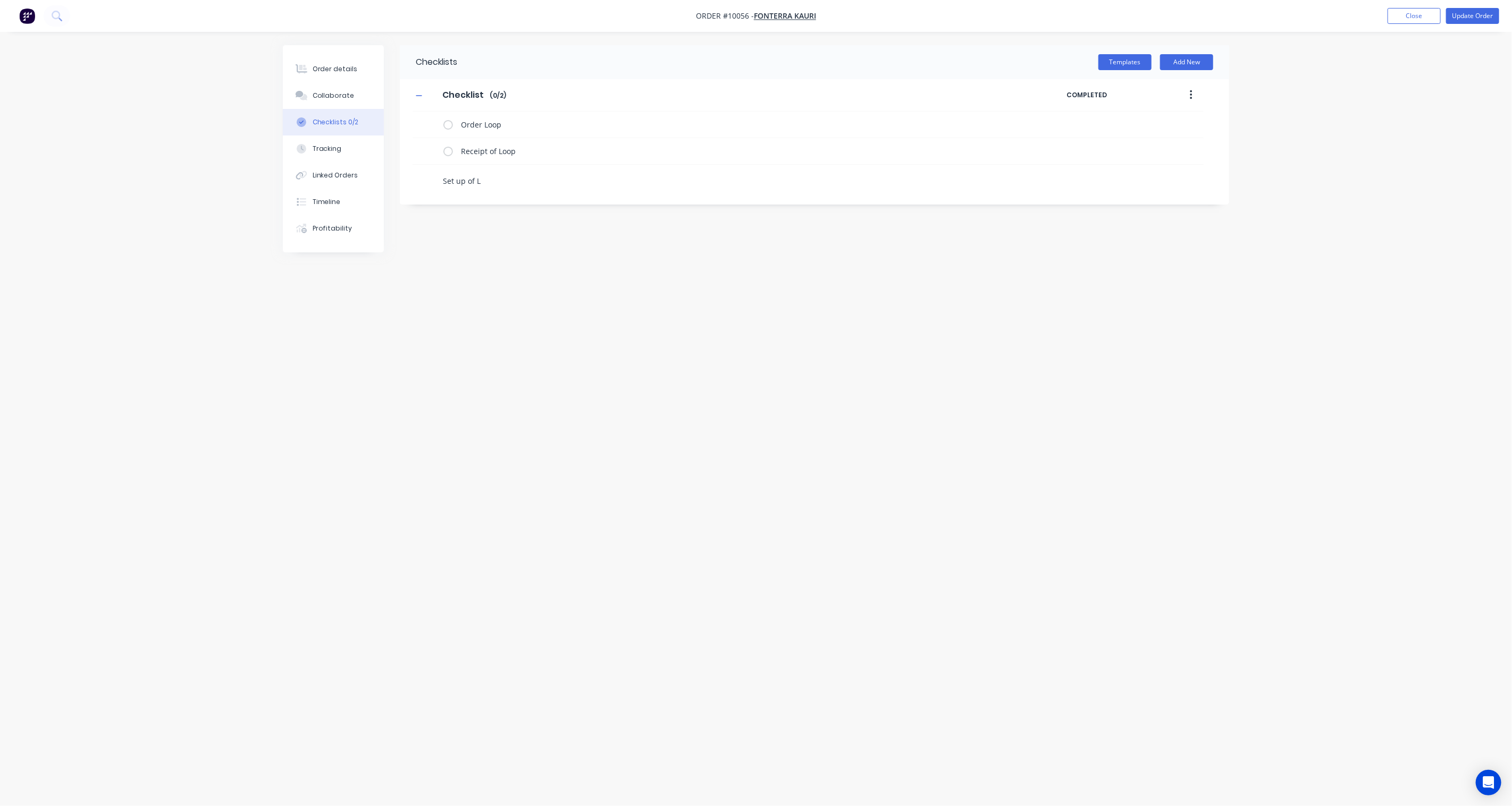
type textarea "Set up of Lo"
type textarea "x"
type textarea "Set up of Loo"
type textarea "x"
type textarea "Set up of Loop"
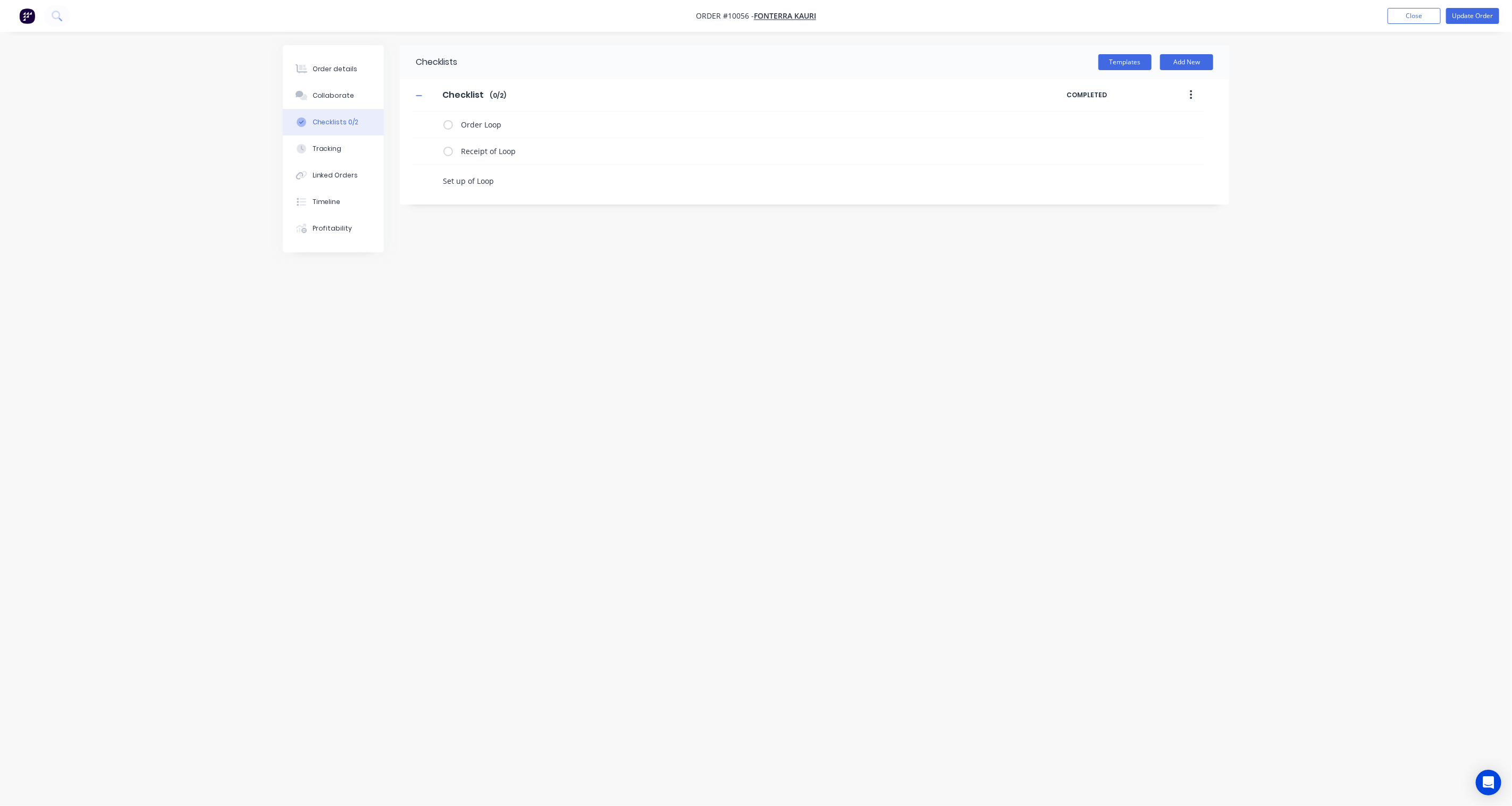
type textarea "x"
type textarea "Set up of Loop"
type textarea "x"
type textarea "Set up of Loop i"
type textarea "x"
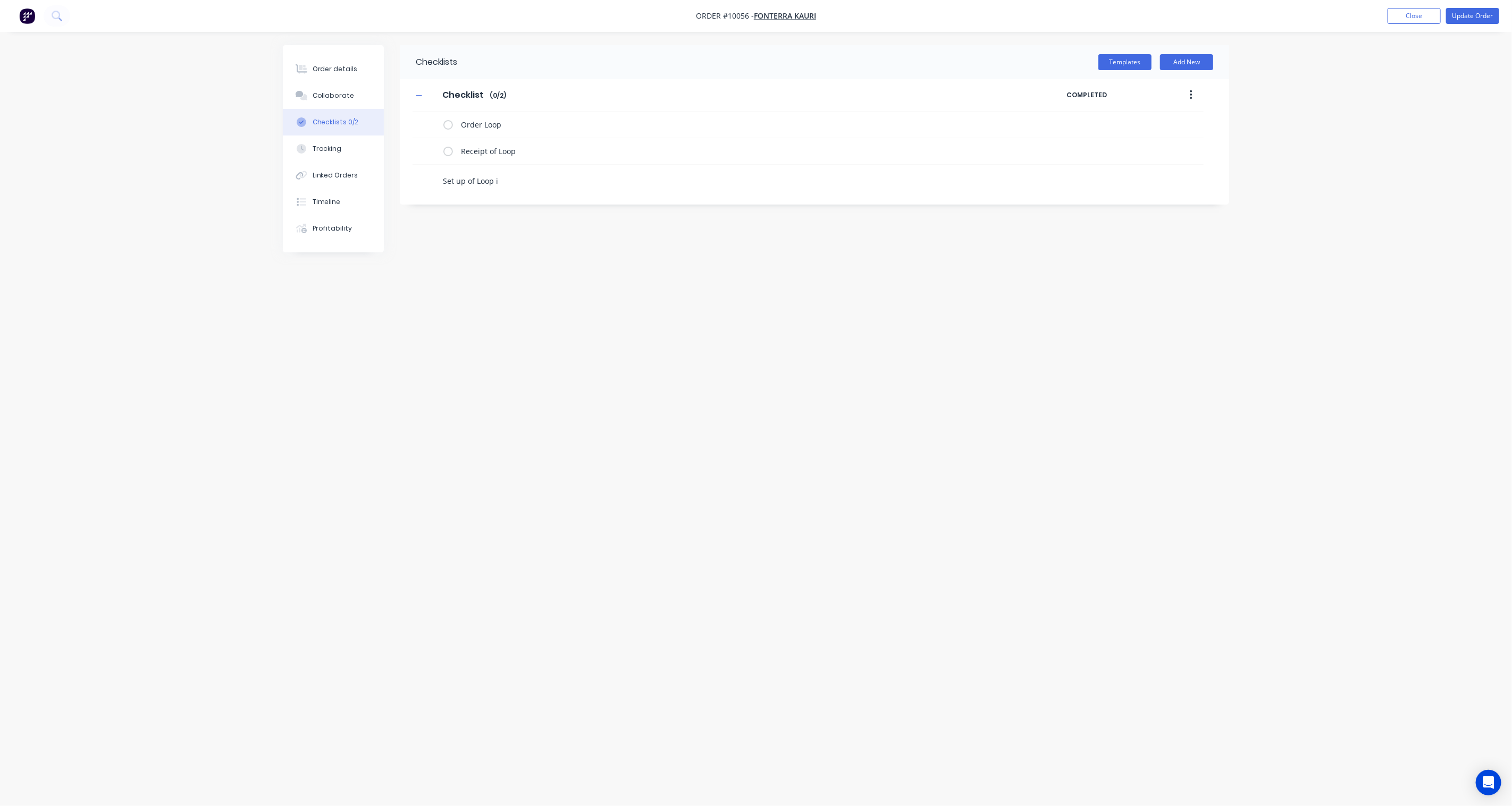
type textarea "Set up of Loop in"
type textarea "x"
type textarea "Set up of Loop in"
type textarea "x"
type textarea "Set up of Loop in t"
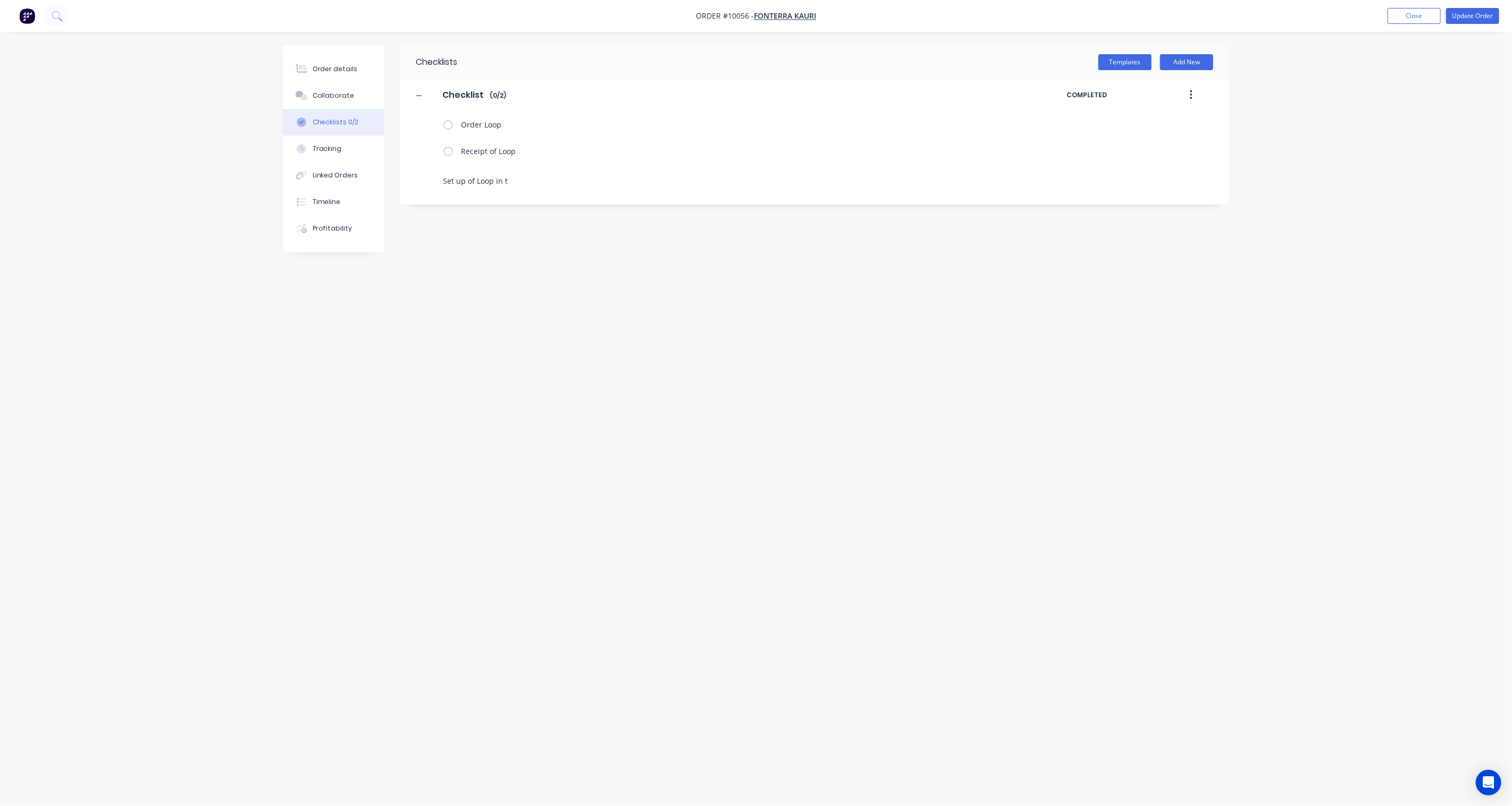
type textarea "x"
type textarea "Set up of Loop in th"
type textarea "x"
type textarea "Set up of Loop in the"
type textarea "x"
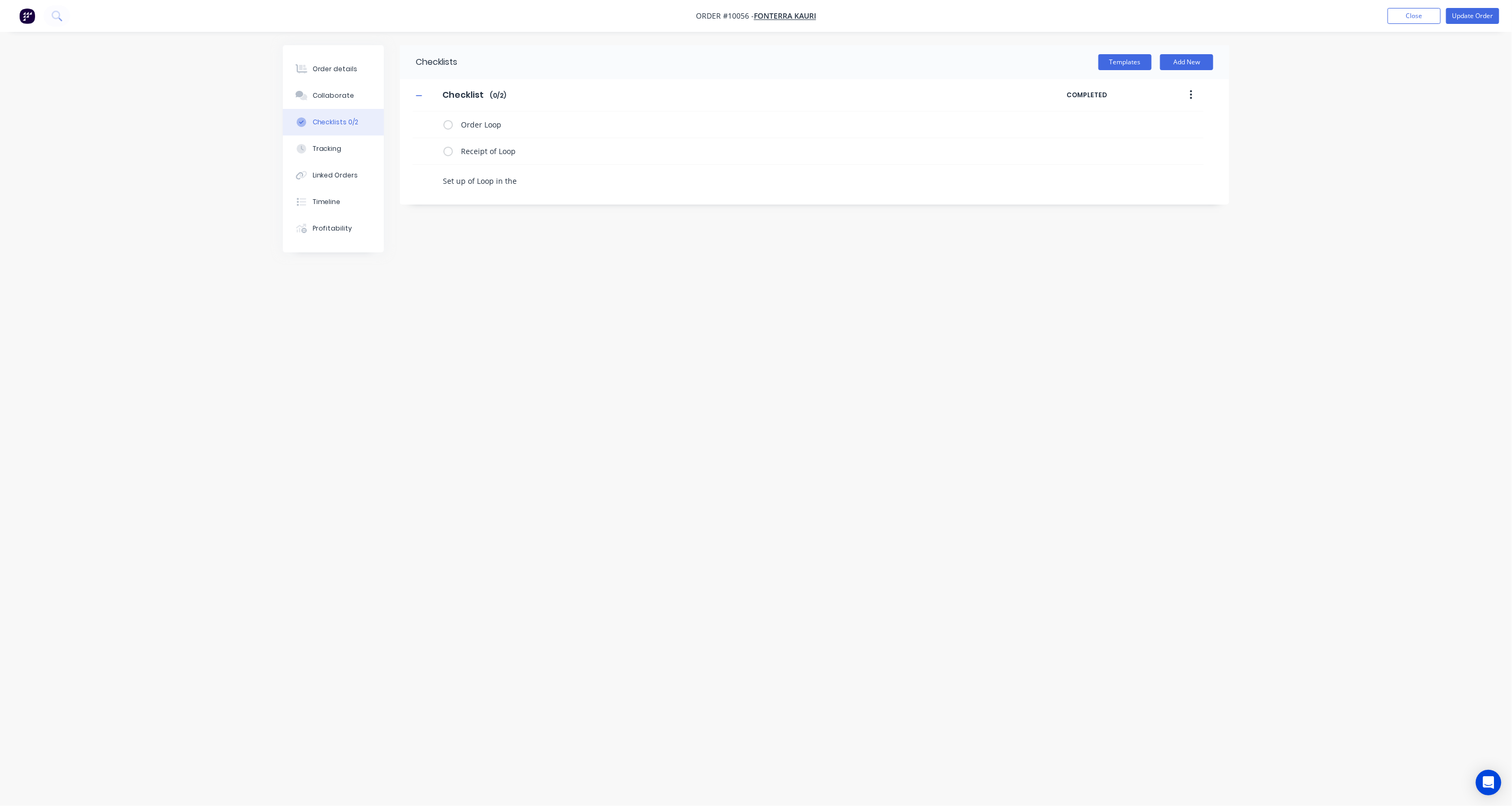
type textarea "Set up of Loop in the w"
type textarea "x"
type textarea "Set up of Loop in the wo"
type textarea "x"
type textarea "Set up of Loop in the wor"
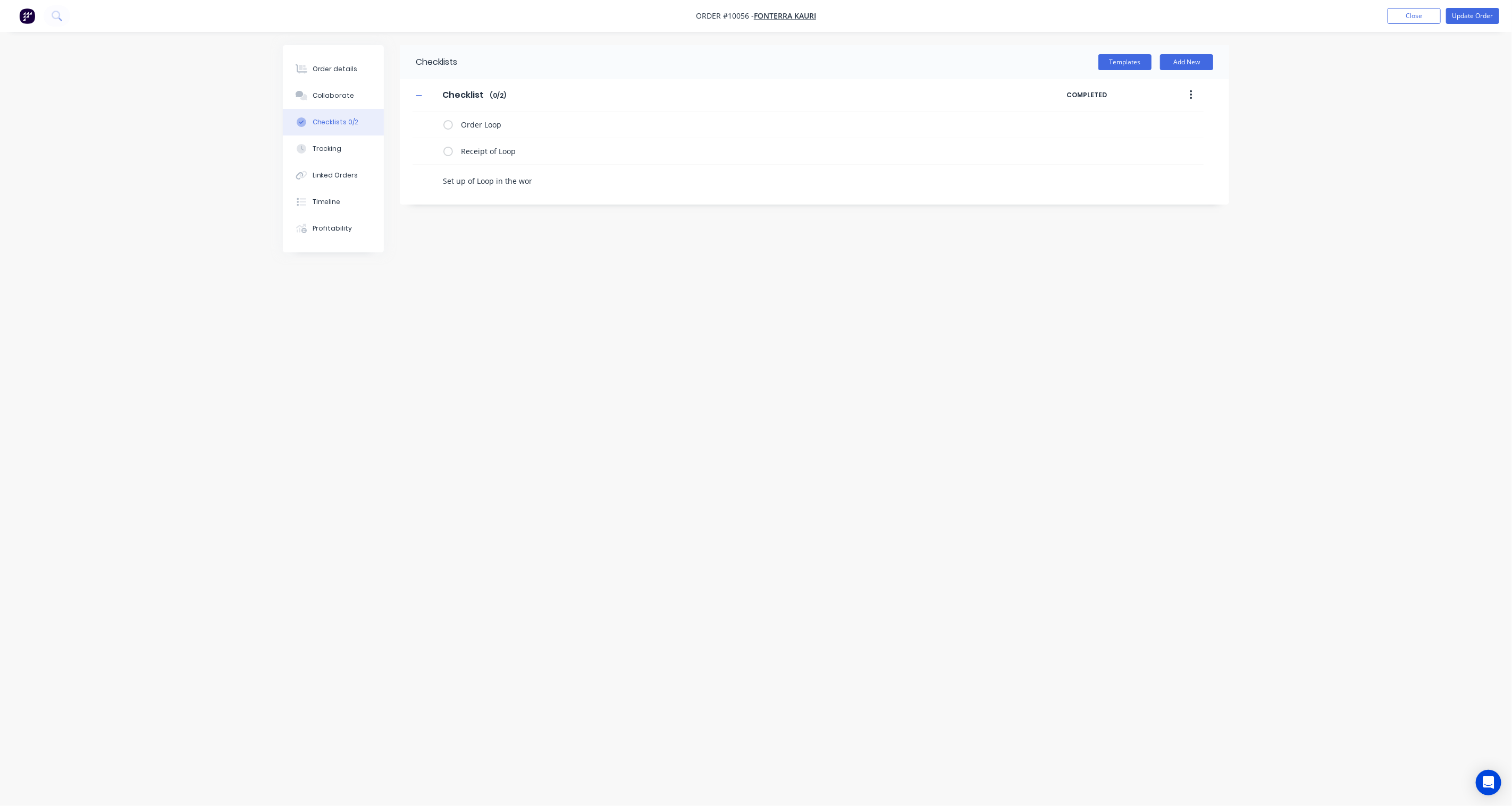
type textarea "x"
type textarea "Set up of Loop in the work"
type textarea "x"
type textarea "Set up of Loop in the works"
type textarea "x"
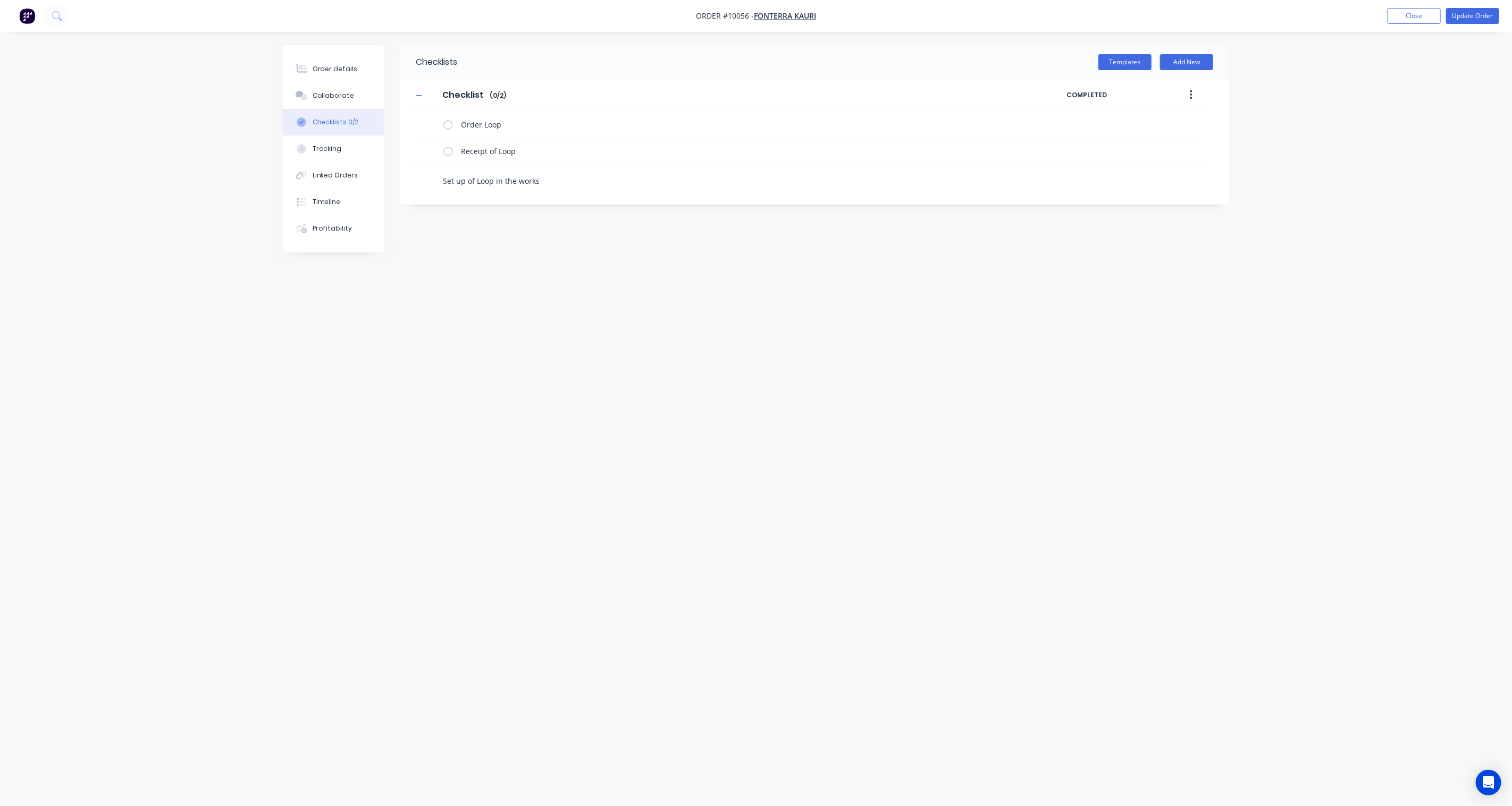
type textarea "Set up of Loop in the worksh"
type textarea "x"
type textarea "Set up of Loop in the worksho"
type textarea "x"
type textarea "Set up of Loop in the workshop"
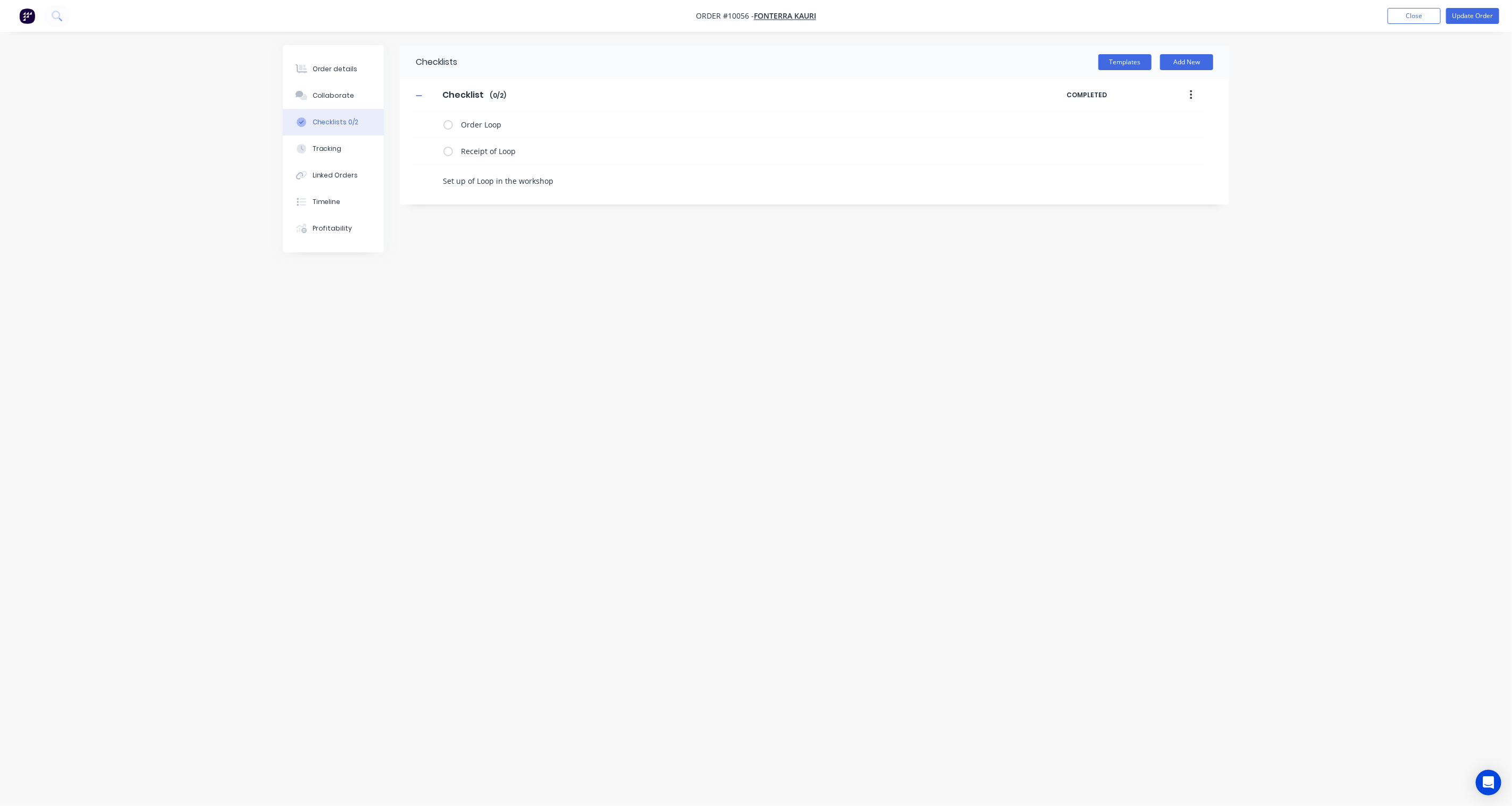
type textarea "x"
type textarea "I"
type textarea "x"
type textarea "In"
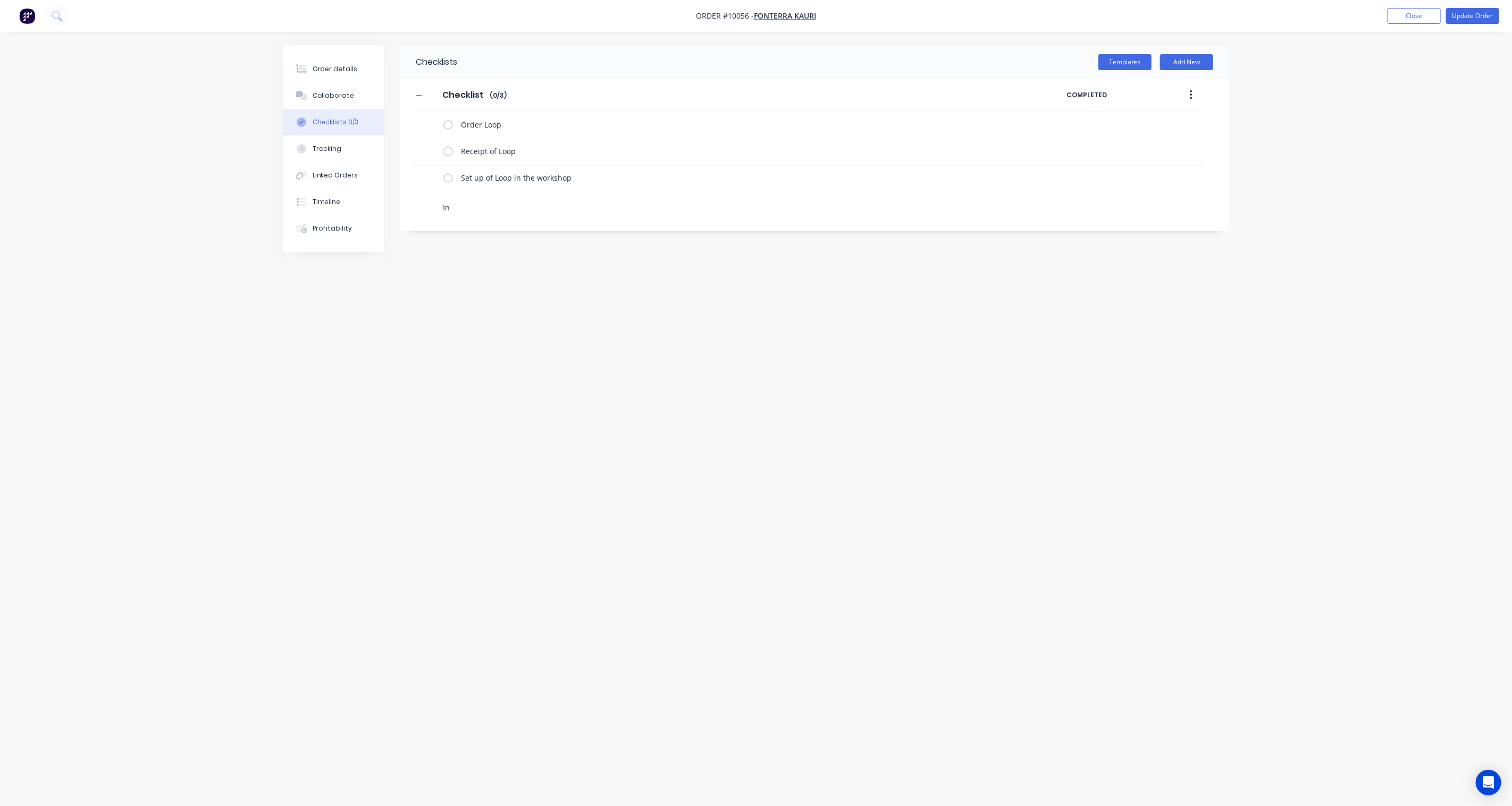
type textarea "x"
type textarea "Ins"
type textarea "x"
type textarea "Inst"
type textarea "x"
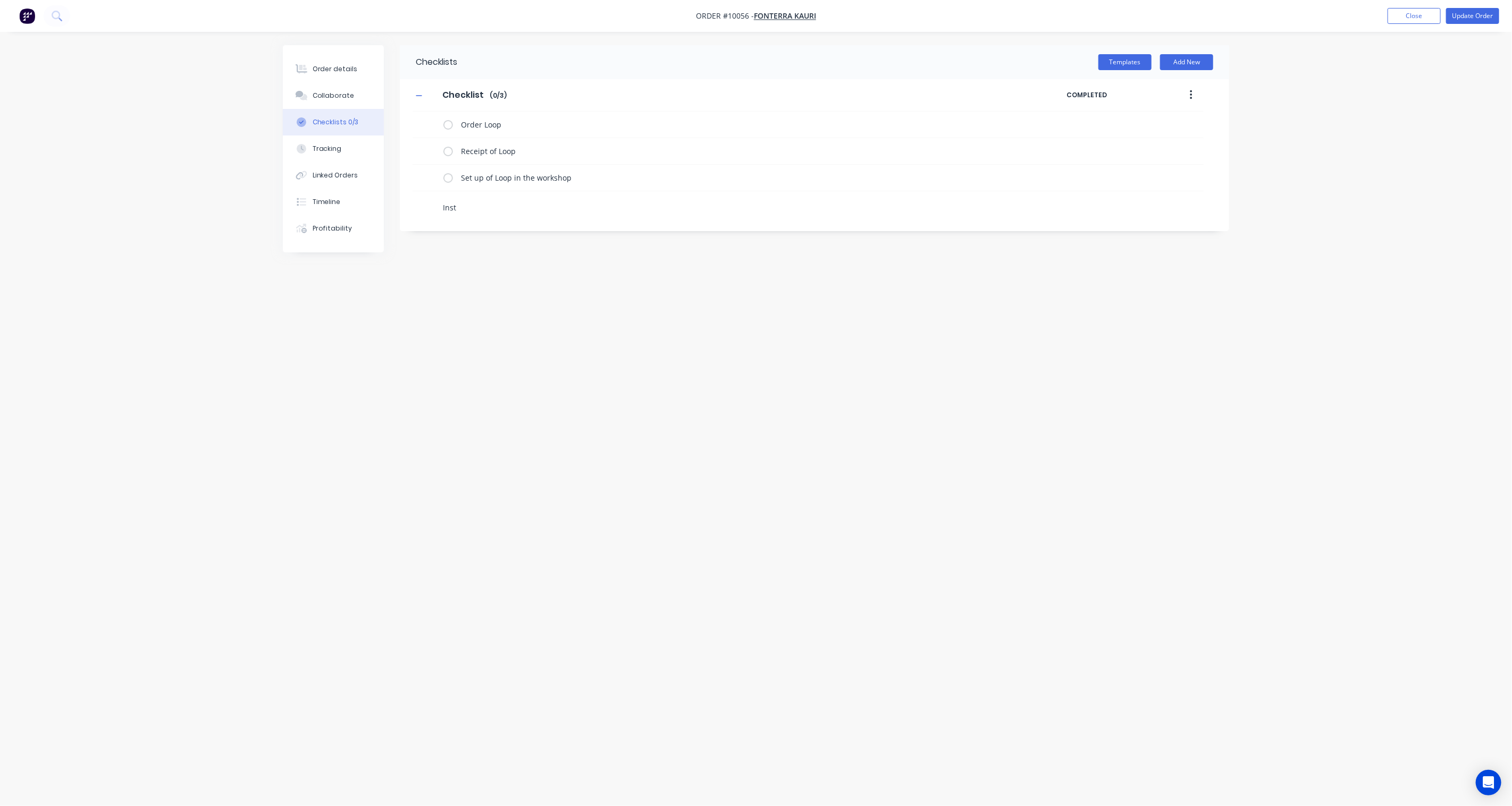
type textarea "Insta"
type textarea "x"
type textarea "Instal"
type textarea "x"
click at [1078, 349] on div "Checklists Templates Add New Checklist Checklist Enter Checklist name ( 0 / 4 )…" at bounding box center [756, 382] width 946 height 675
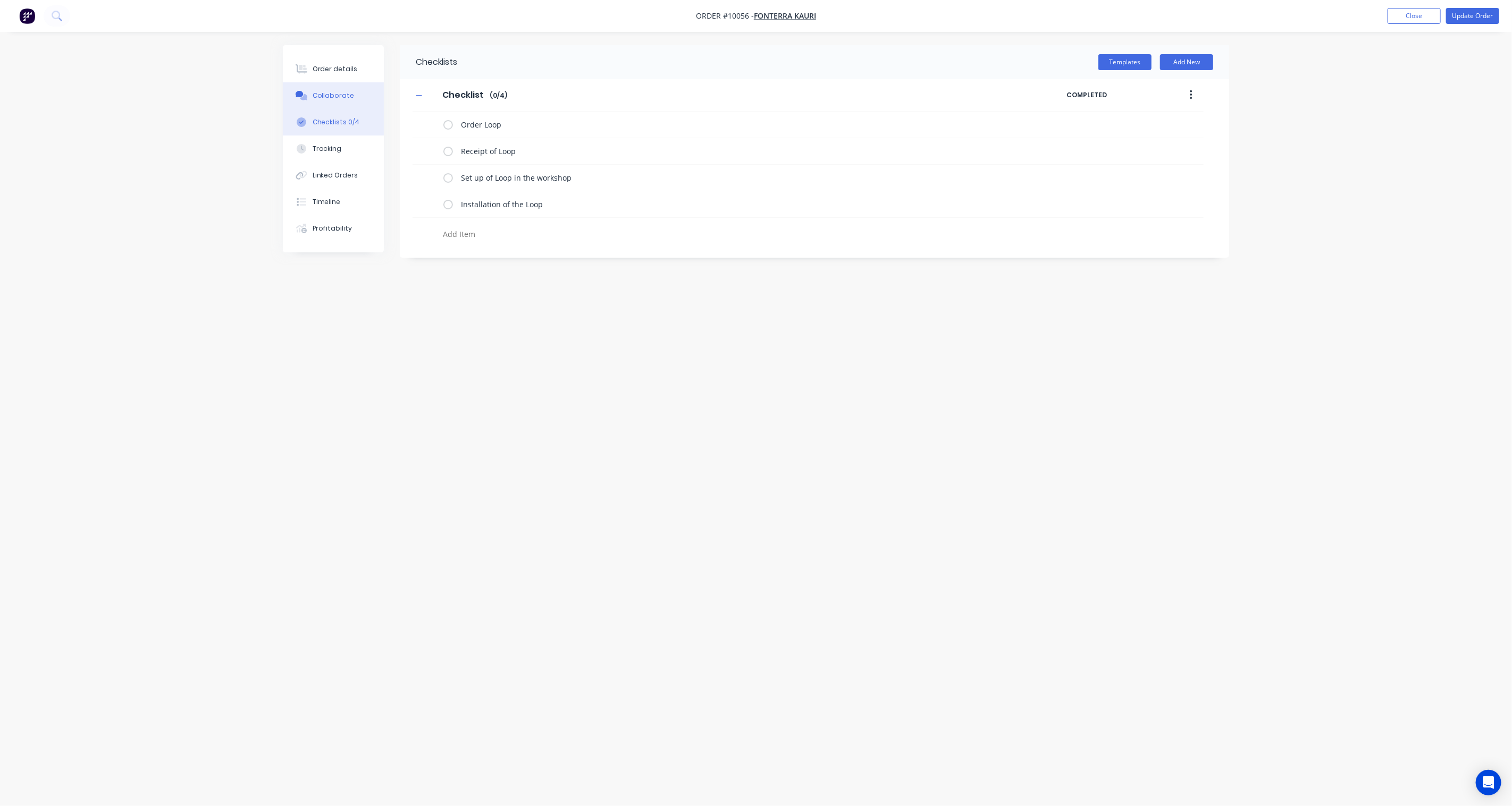
click at [339, 96] on div "Collaborate" at bounding box center [334, 96] width 42 height 9
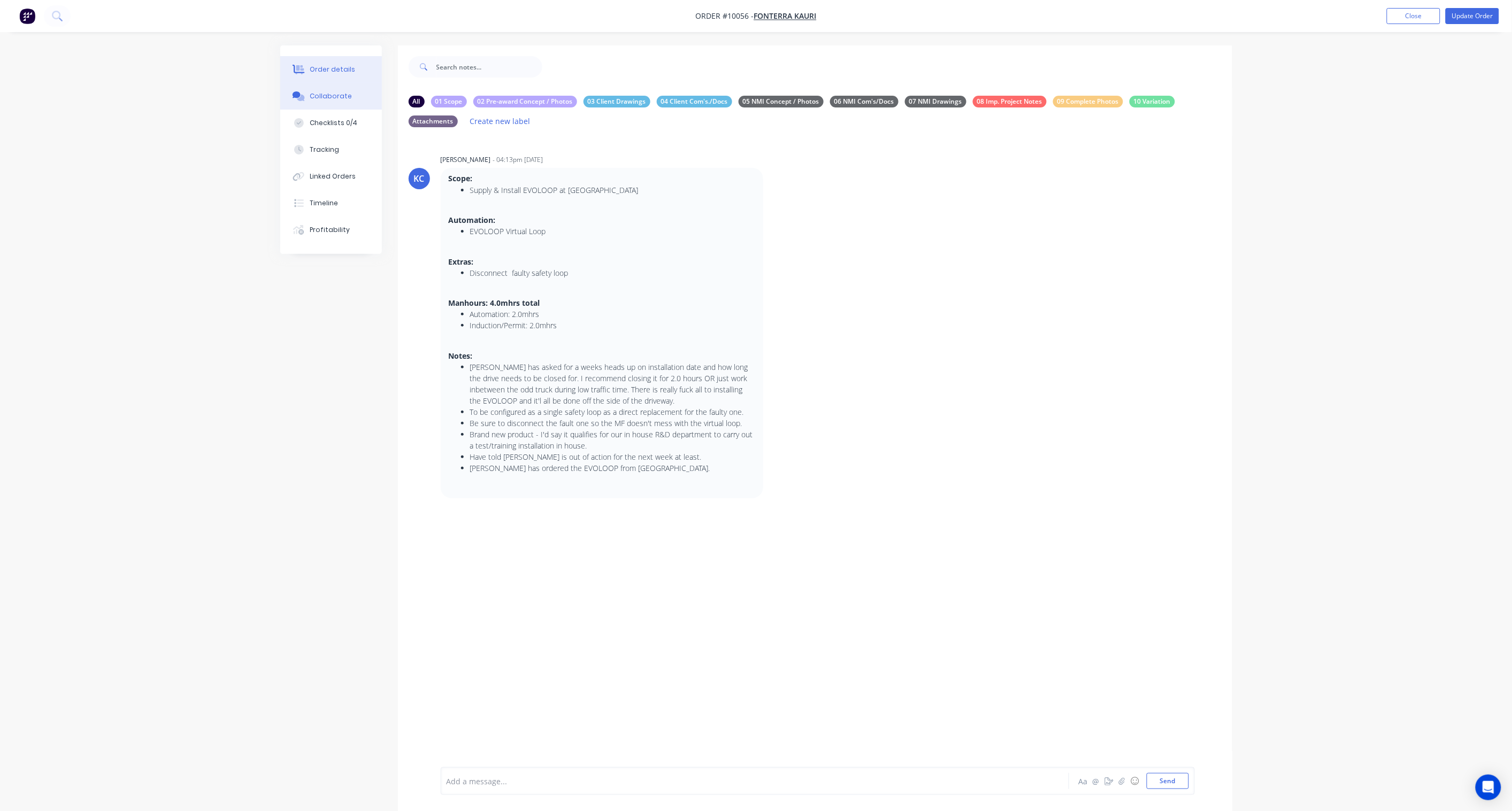
click at [341, 73] on div "Order details" at bounding box center [332, 70] width 45 height 9
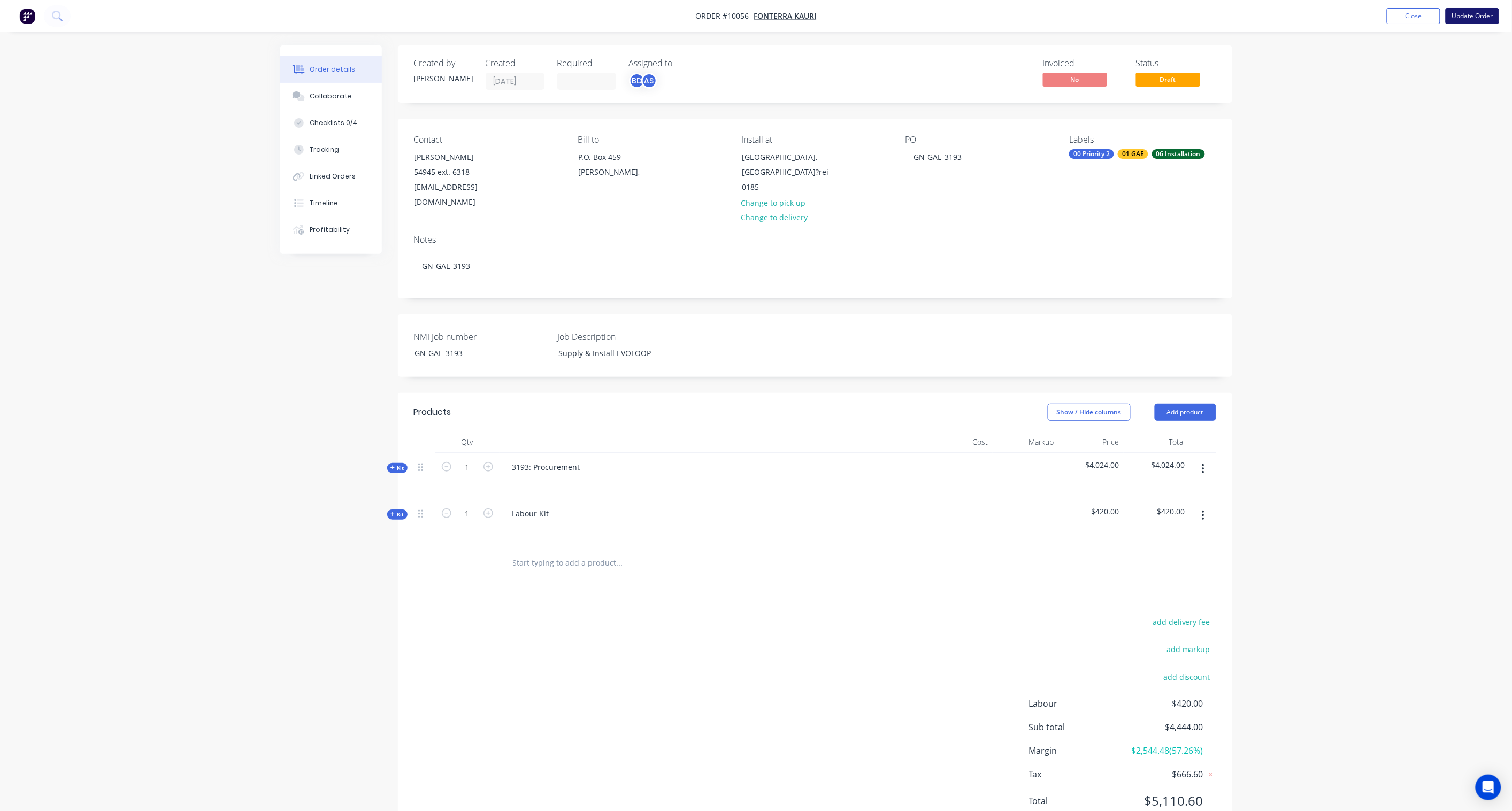
click at [1484, 22] on button "Update Order" at bounding box center [1472, 16] width 54 height 16
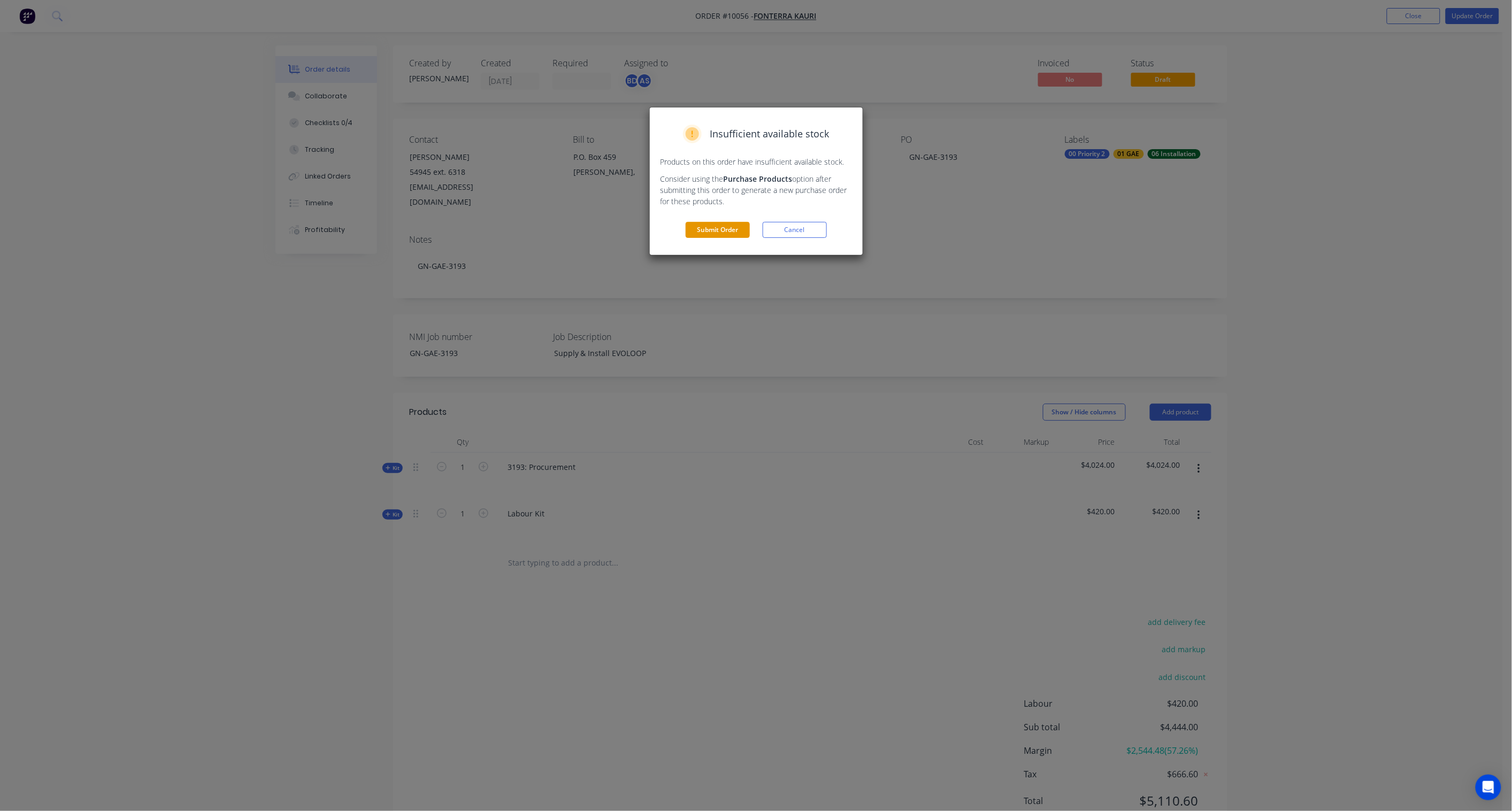
click at [713, 230] on button "Submit Order" at bounding box center [717, 230] width 64 height 16
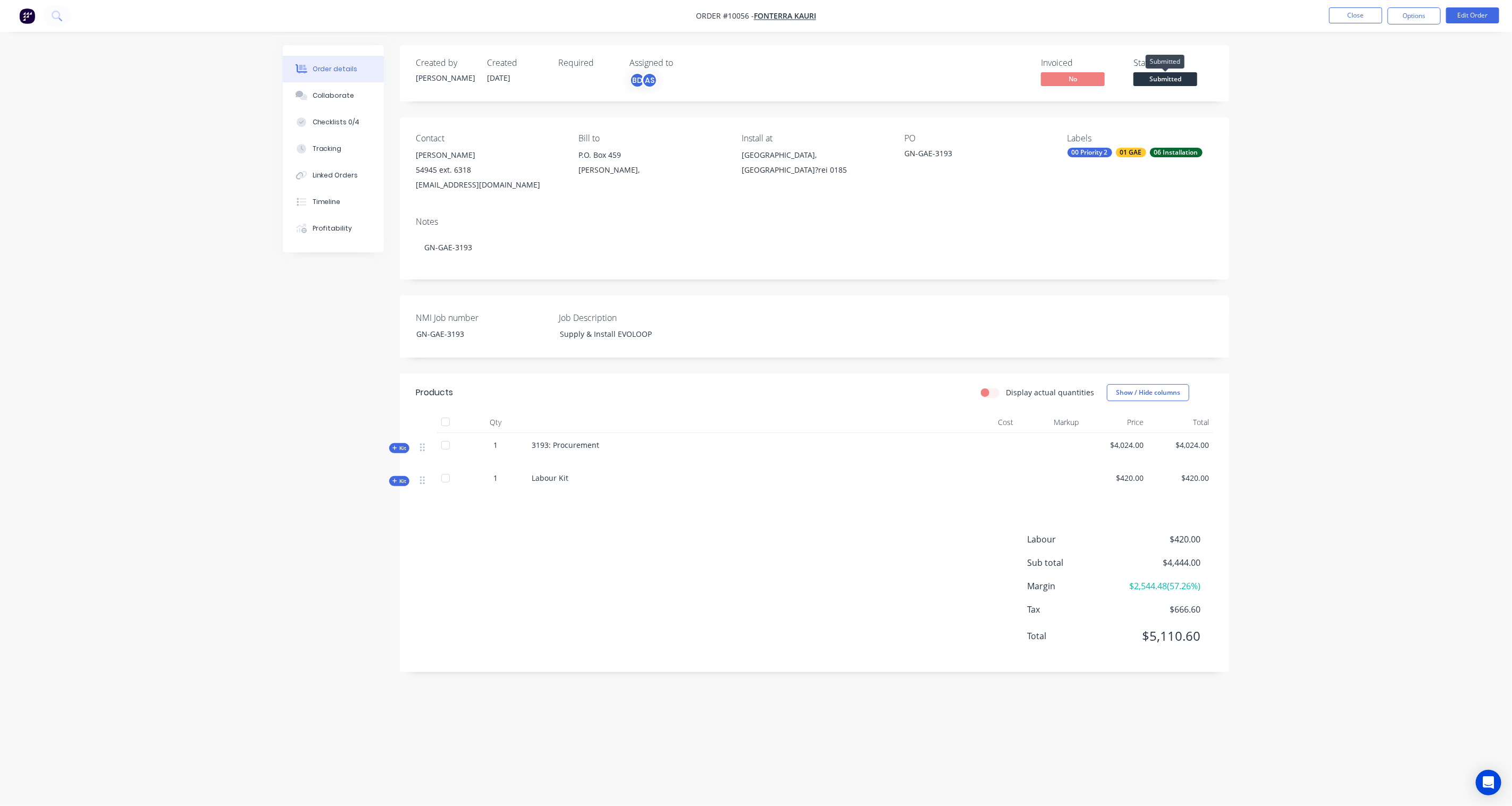
click at [1162, 81] on span "Submitted" at bounding box center [1165, 79] width 64 height 13
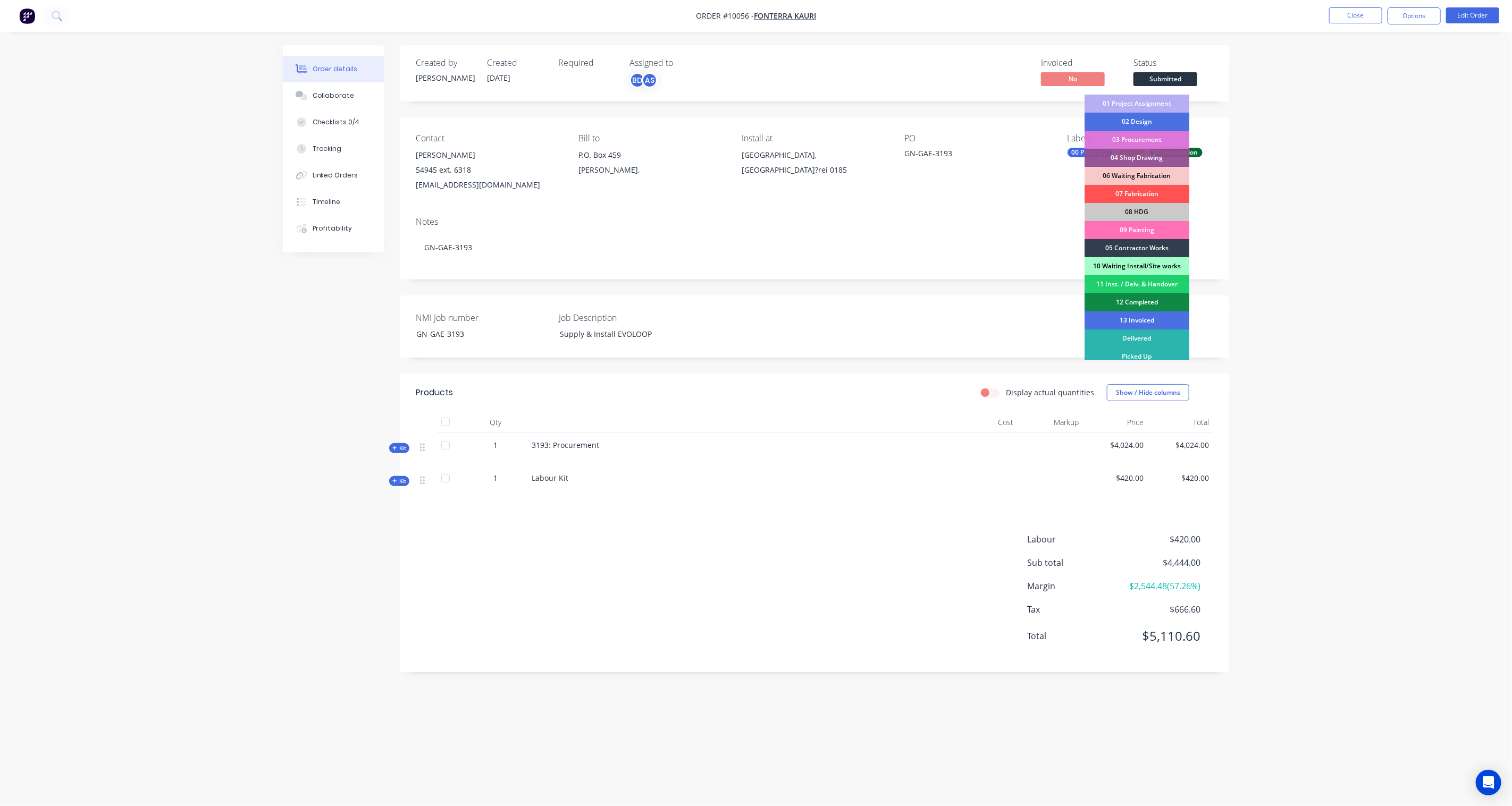
click at [1128, 268] on div "10 Waiting Install/Site works" at bounding box center [1137, 266] width 104 height 18
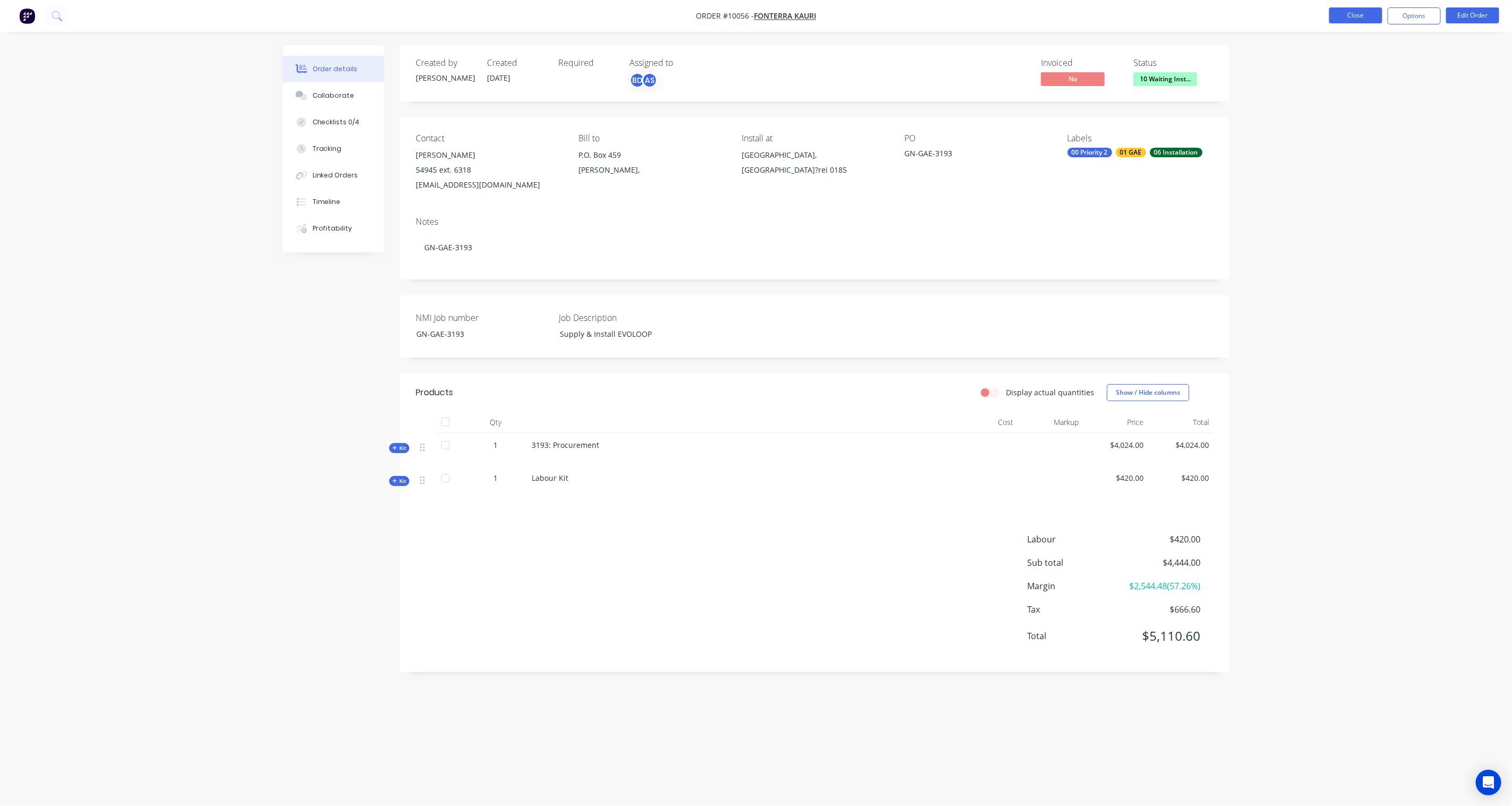
click at [1357, 16] on button "Close" at bounding box center [1355, 15] width 53 height 16
